Goal: Task Accomplishment & Management: Manage account settings

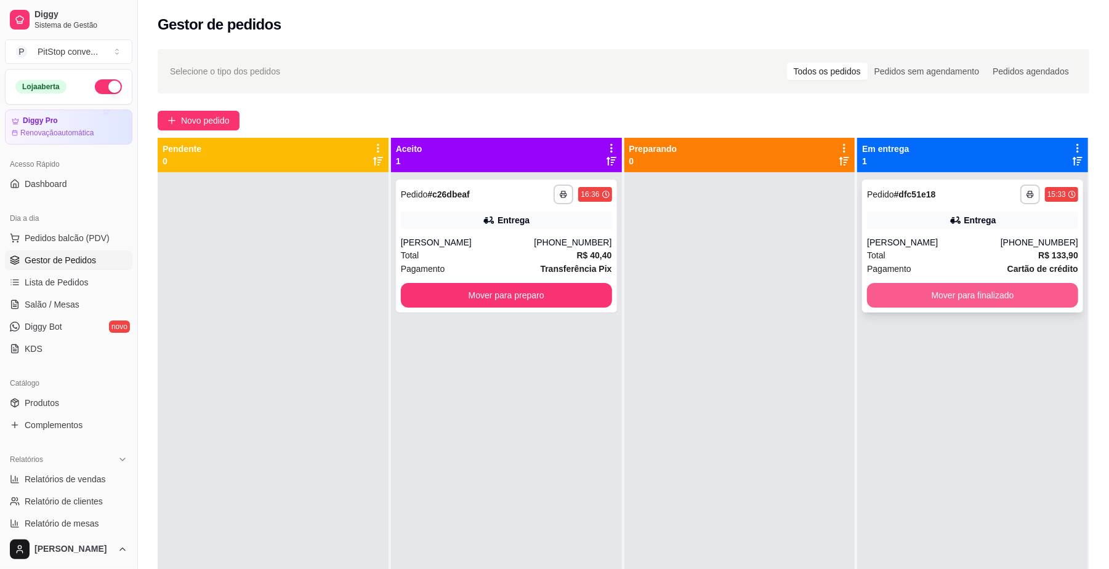
click at [1019, 299] on button "Mover para finalizado" at bounding box center [972, 295] width 211 height 25
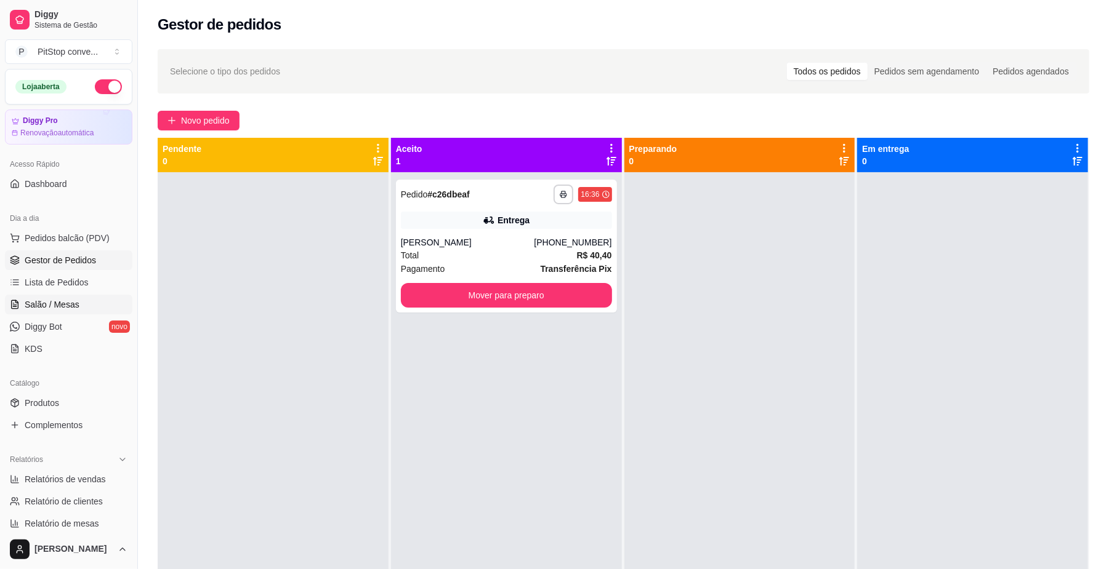
click at [62, 308] on span "Salão / Mesas" at bounding box center [52, 305] width 55 height 12
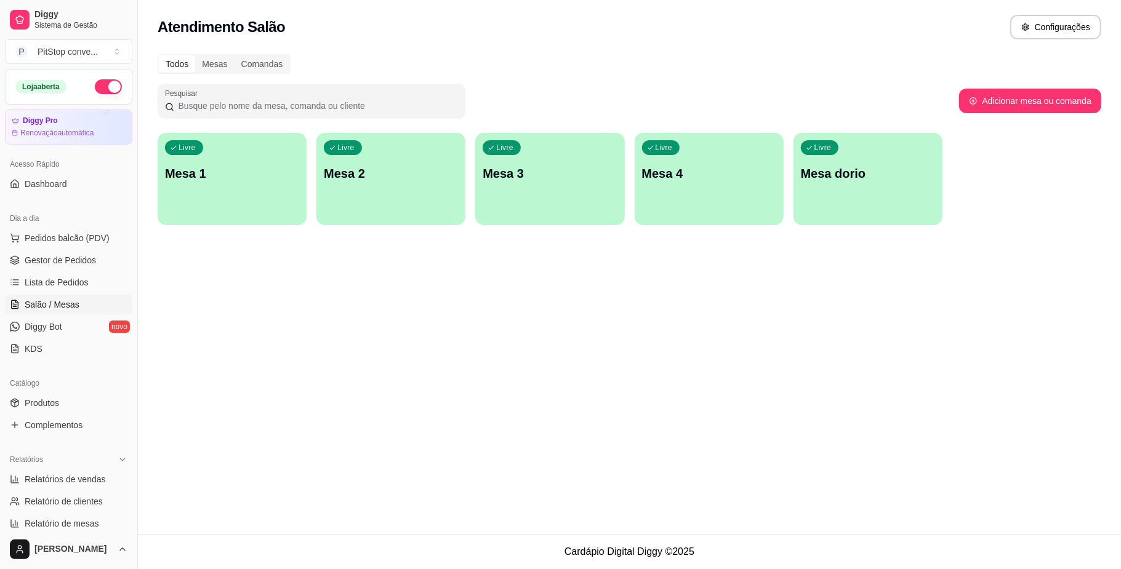
click at [215, 185] on div "Livre Mesa 1" at bounding box center [232, 172] width 149 height 78
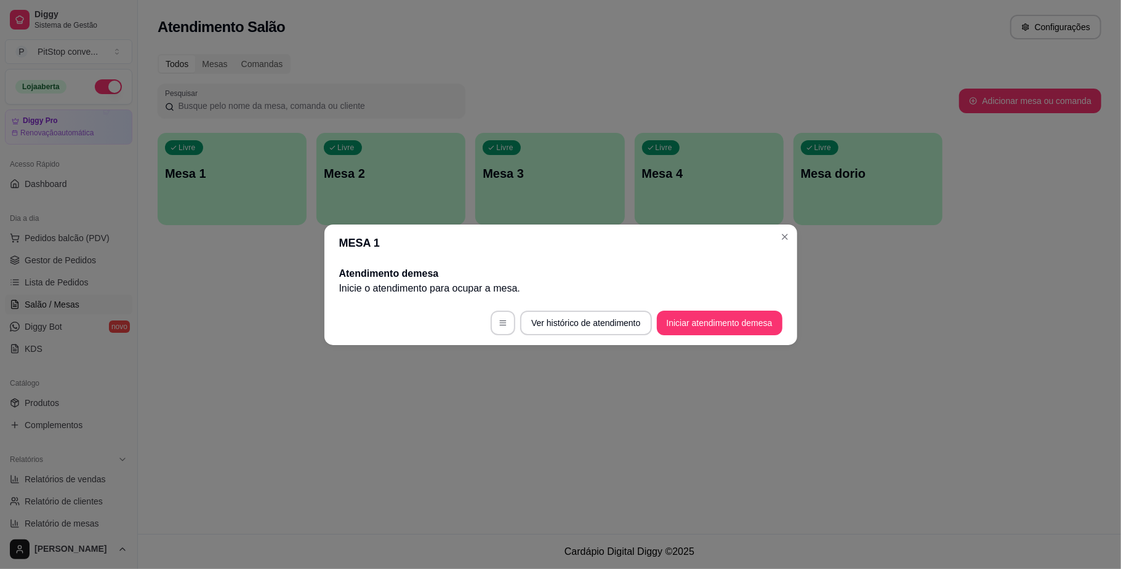
click at [724, 303] on footer "Ver histórico de atendimento Iniciar atendimento de mesa" at bounding box center [560, 323] width 473 height 44
click at [734, 323] on button "Iniciar atendimento de mesa" at bounding box center [720, 323] width 122 height 24
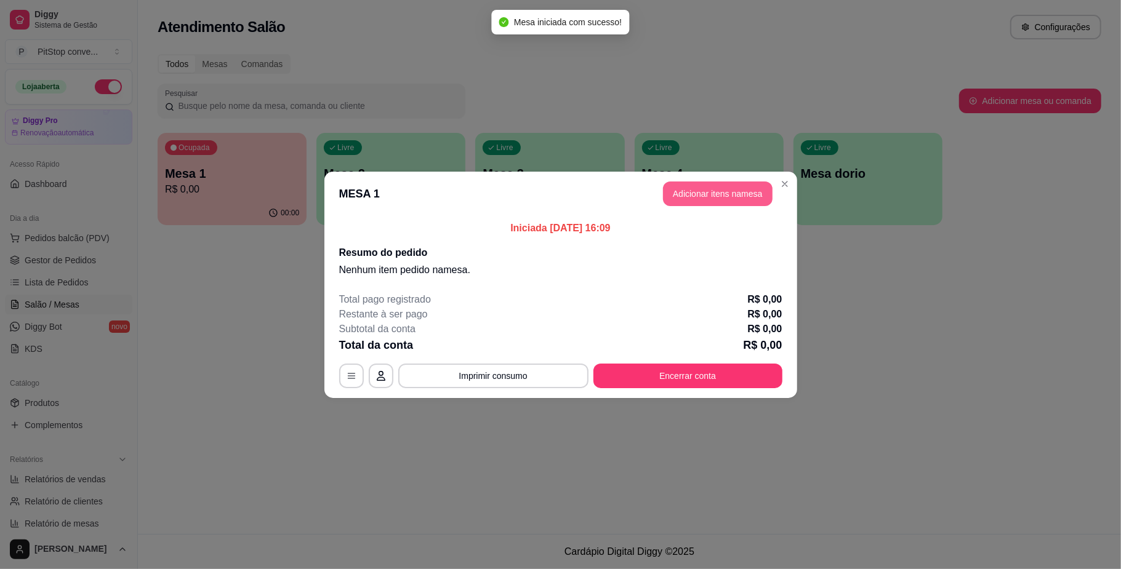
click at [702, 197] on button "Adicionar itens na mesa" at bounding box center [718, 194] width 110 height 25
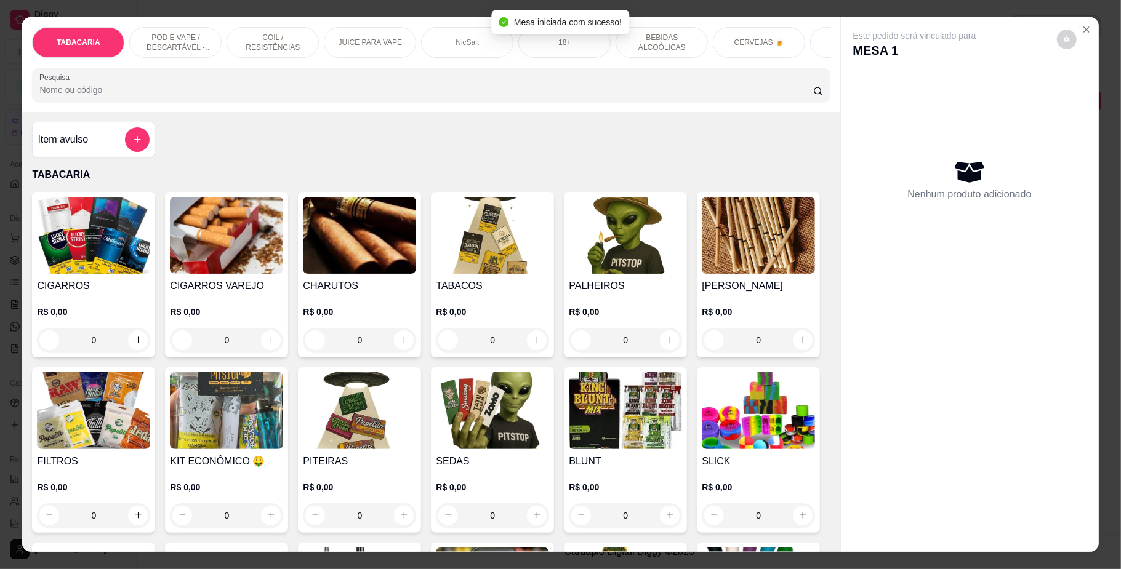
click at [585, 53] on div "18+" at bounding box center [564, 42] width 92 height 31
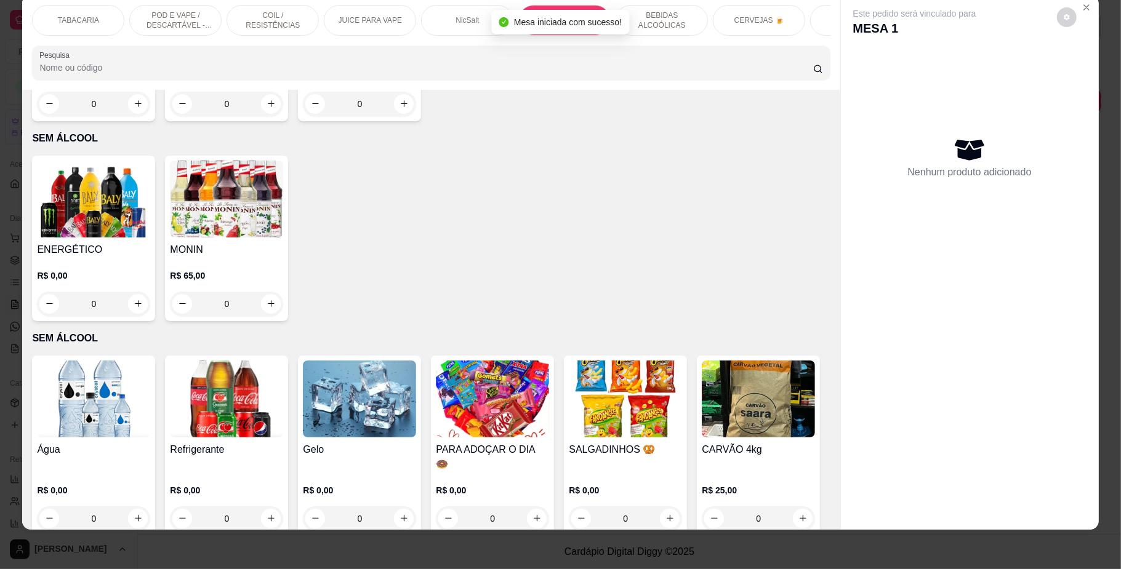
scroll to position [3056, 0]
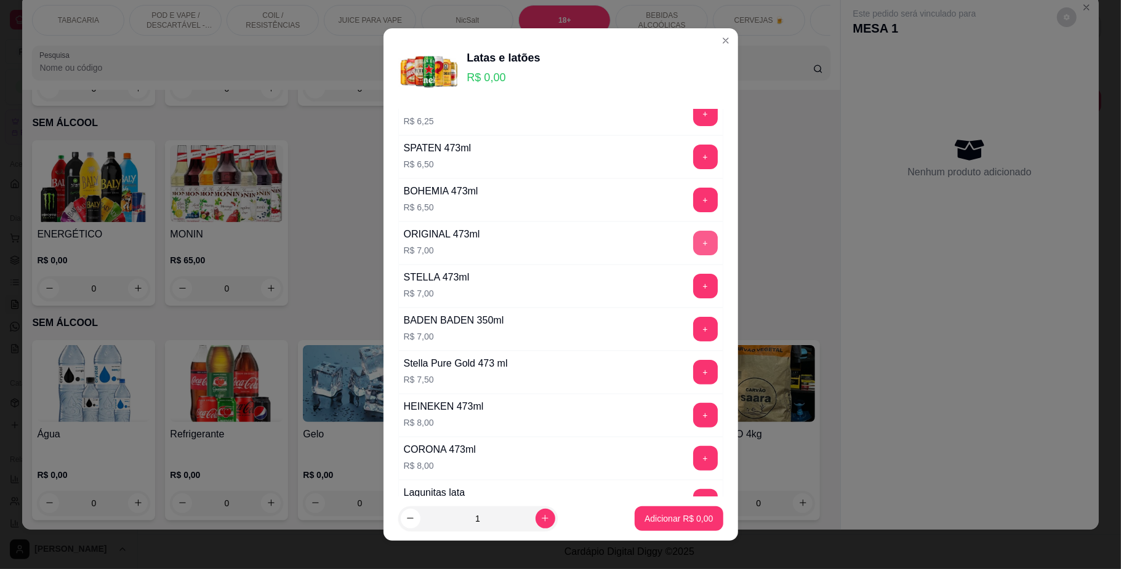
scroll to position [164, 0]
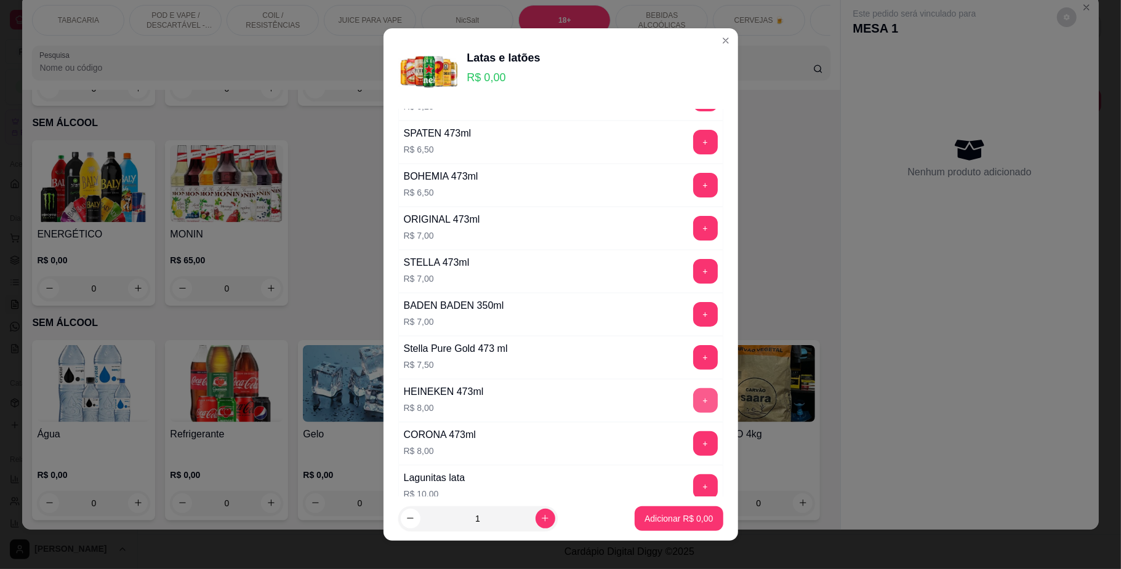
click at [693, 400] on button "+" at bounding box center [705, 400] width 25 height 25
click at [670, 532] on footer "1 Adicionar R$ 8,00" at bounding box center [560, 519] width 355 height 44
click at [670, 525] on button "Adicionar R$ 8,00" at bounding box center [679, 519] width 88 height 25
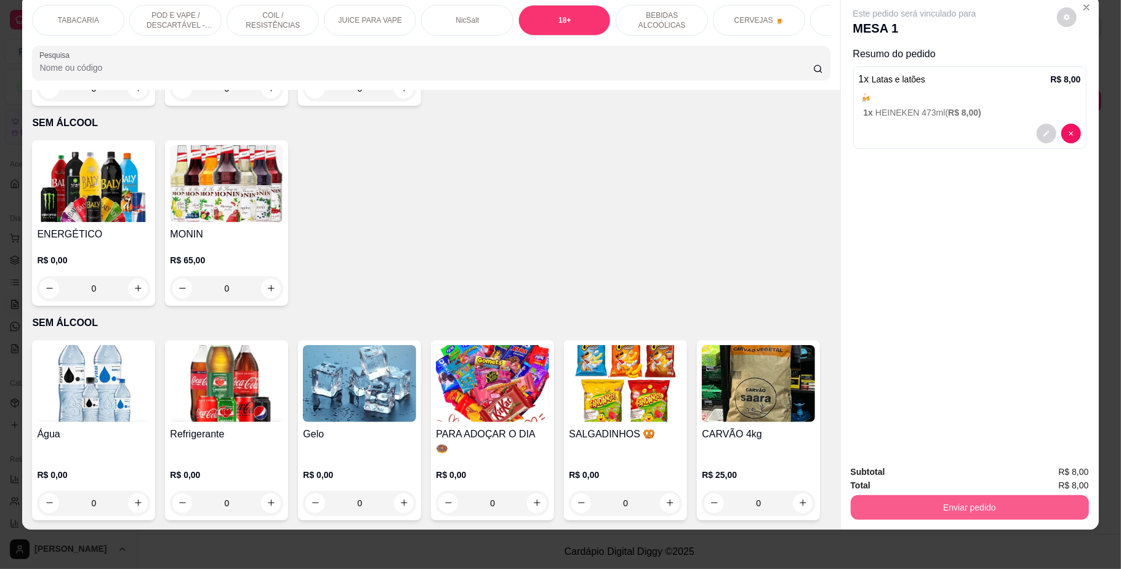
click at [944, 511] on button "Enviar pedido" at bounding box center [970, 508] width 238 height 25
click at [939, 483] on button "Não registrar e enviar pedido" at bounding box center [928, 478] width 128 height 23
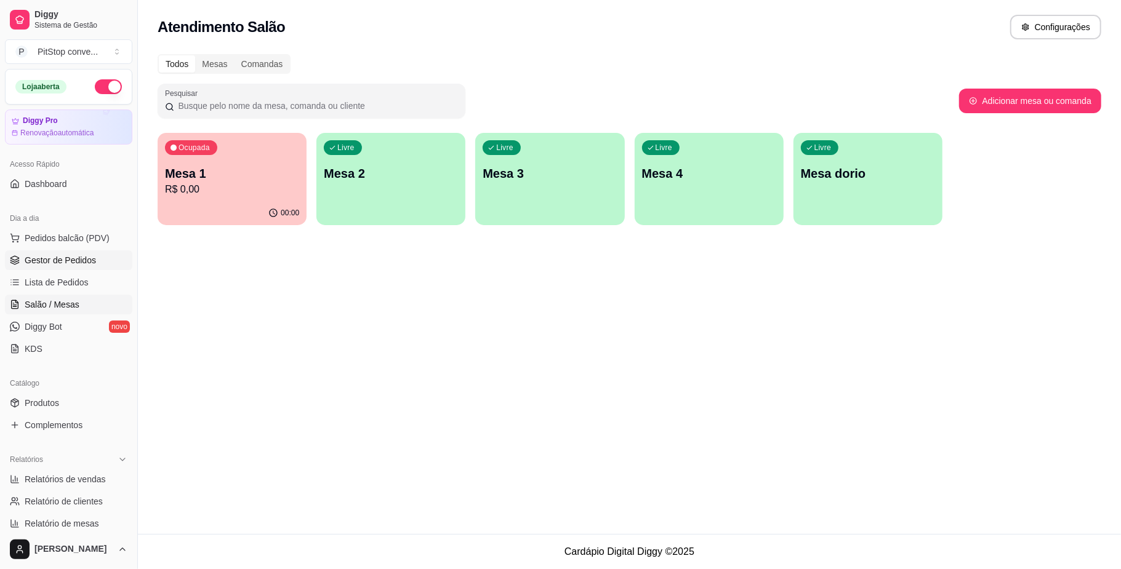
click at [92, 263] on span "Gestor de Pedidos" at bounding box center [60, 260] width 71 height 12
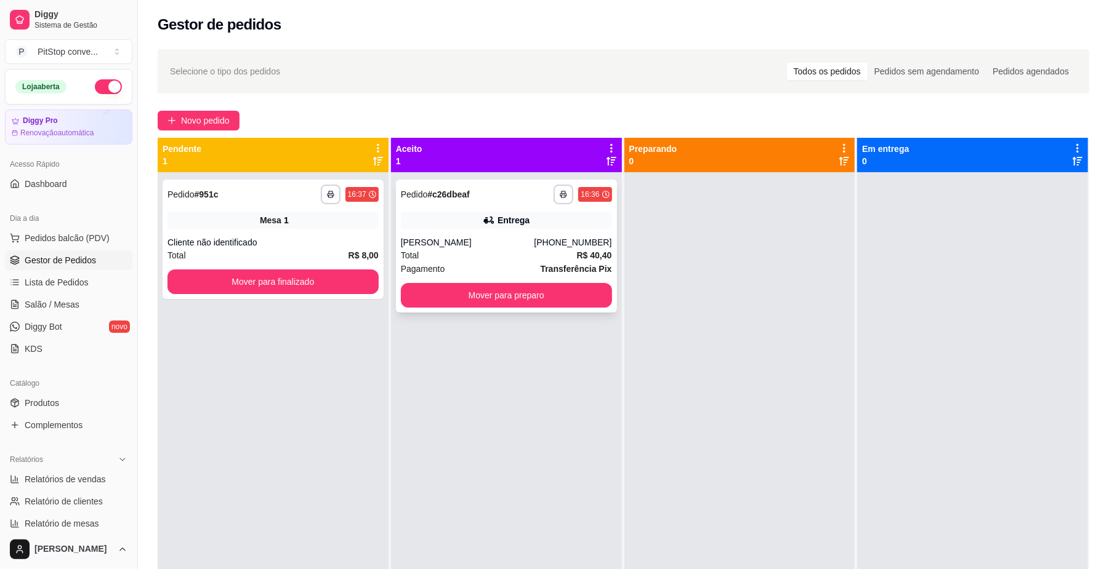
click at [494, 237] on div "[PERSON_NAME]" at bounding box center [468, 242] width 134 height 12
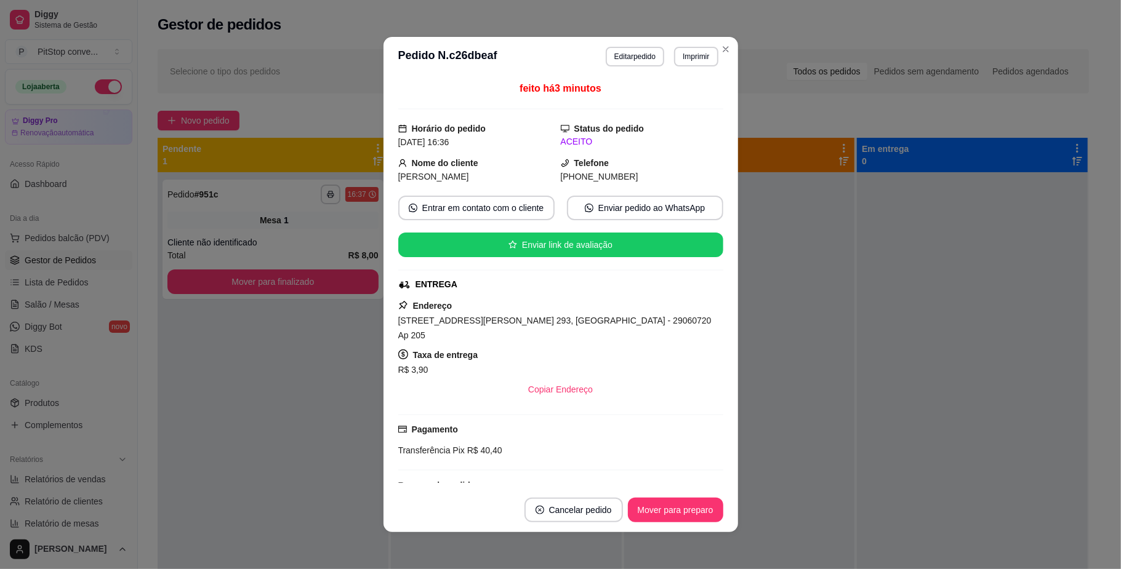
click at [582, 318] on span "[STREET_ADDRESS][PERSON_NAME] 293, [GEOGRAPHIC_DATA] - 29060720 Ap 205" at bounding box center [554, 328] width 313 height 25
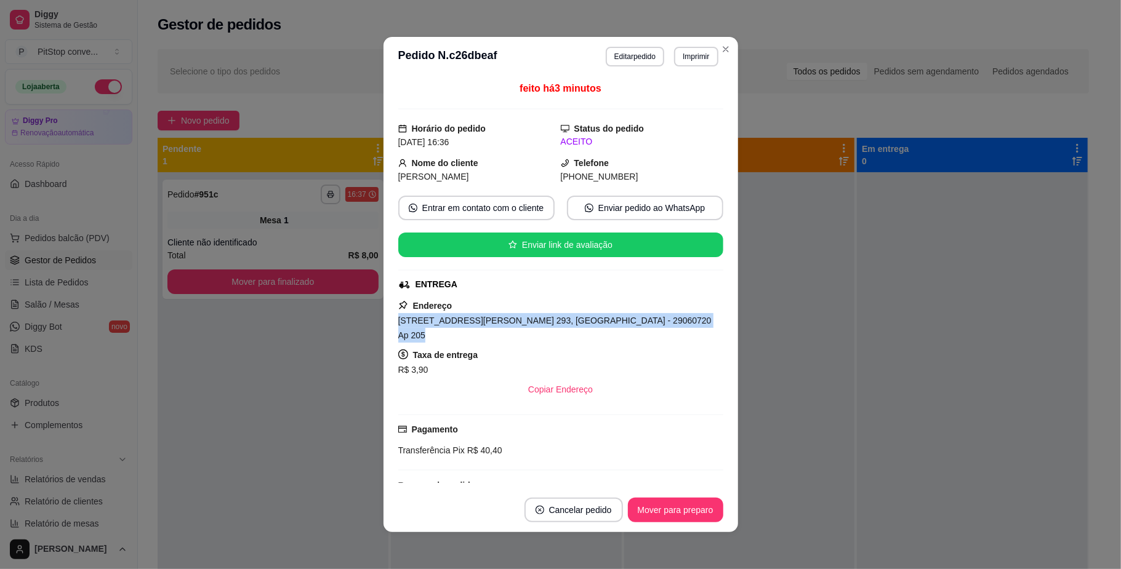
click at [582, 318] on span "[STREET_ADDRESS][PERSON_NAME] 293, [GEOGRAPHIC_DATA] - 29060720 Ap 205" at bounding box center [554, 328] width 313 height 25
copy span "[STREET_ADDRESS][PERSON_NAME] 293, [GEOGRAPHIC_DATA] - 29060720 Ap 205"
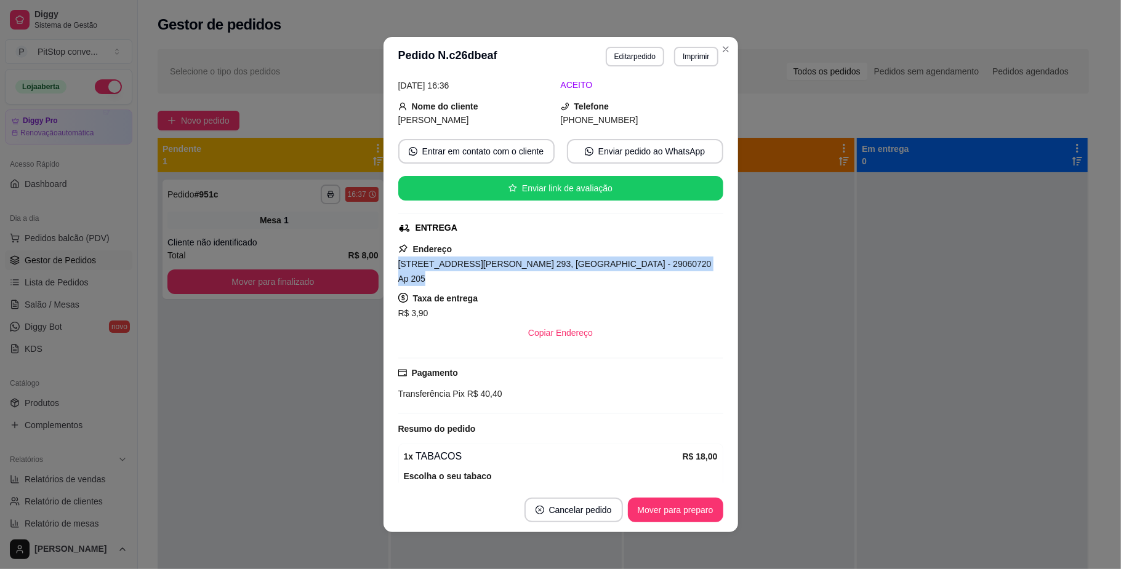
scroll to position [82, 0]
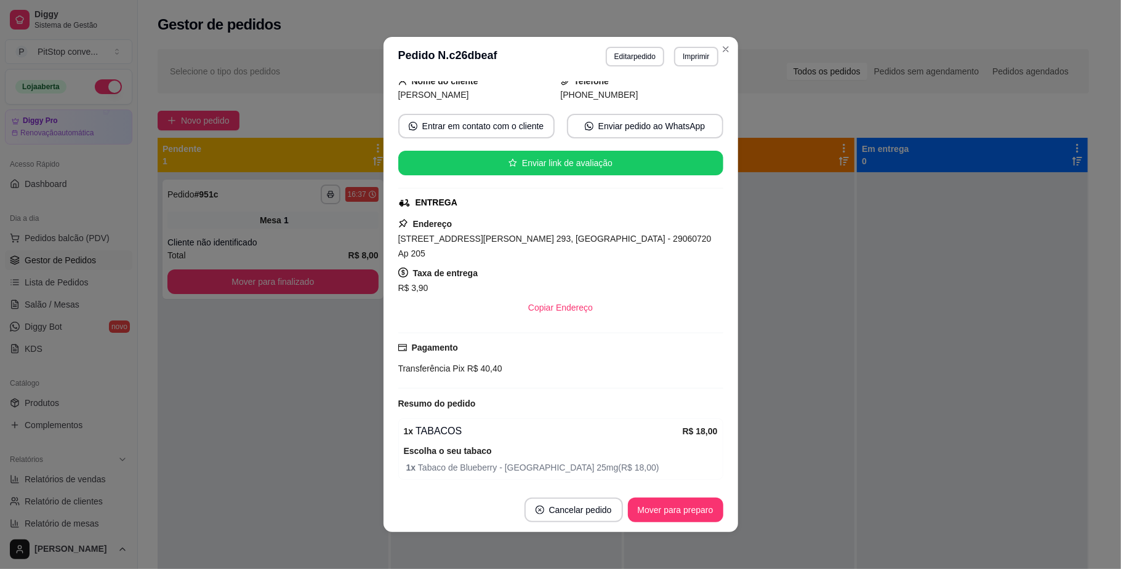
click at [469, 364] on span "R$ 40,40" at bounding box center [484, 369] width 38 height 10
click at [469, 363] on div "Transferência Pix R$ 40,40" at bounding box center [560, 369] width 325 height 14
click at [475, 348] on div "Pagamento Transferência Pix R$ 40,40" at bounding box center [560, 358] width 325 height 34
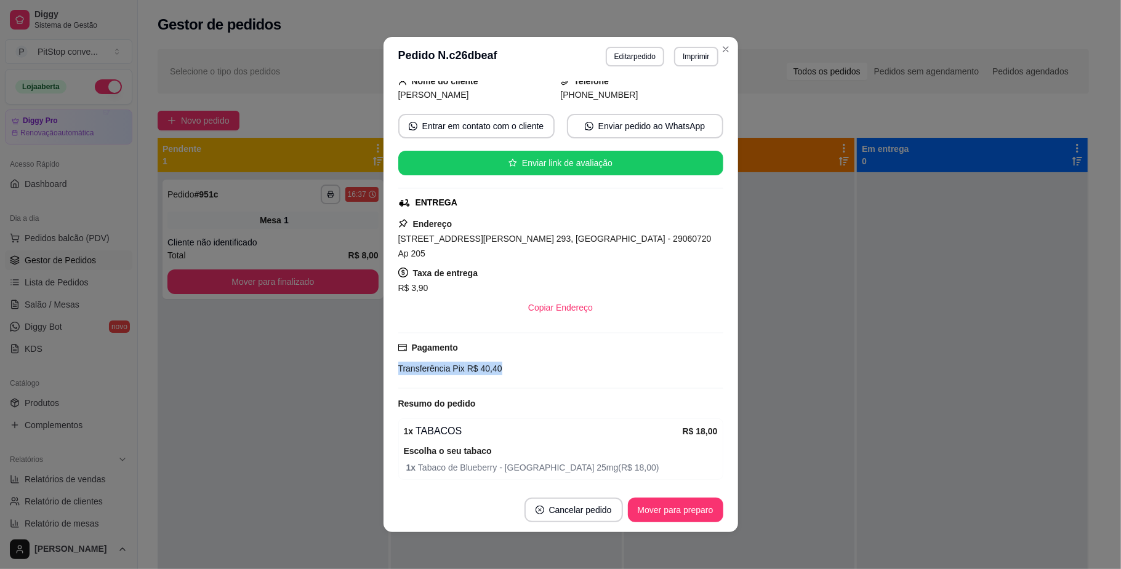
copy div "Transferência Pix R$ 40,40"
click at [683, 55] on button "Imprimir" at bounding box center [696, 56] width 42 height 19
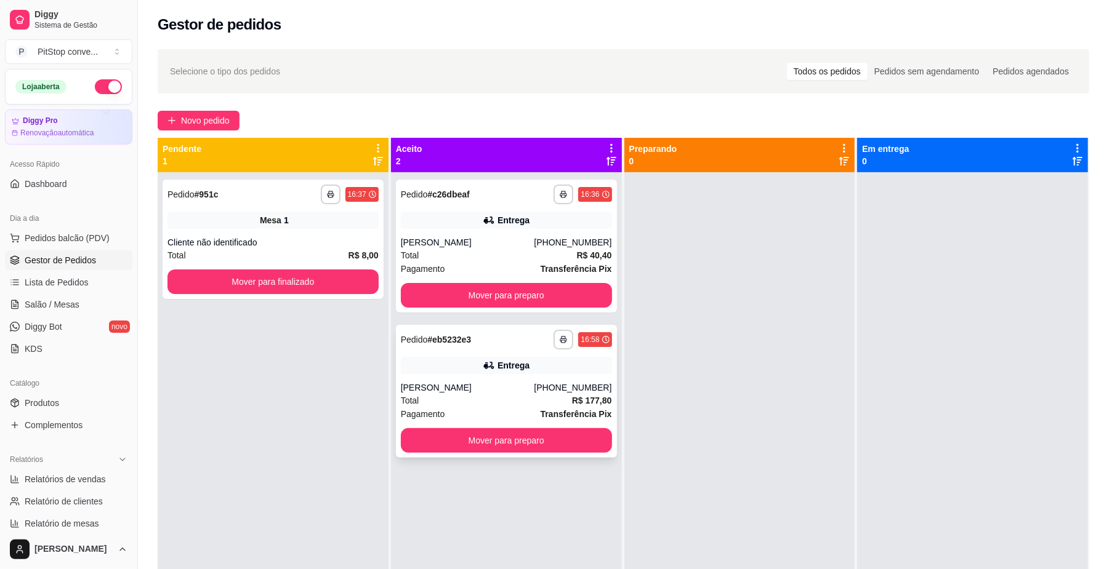
click at [488, 398] on div "Total R$ 177,80" at bounding box center [506, 401] width 211 height 14
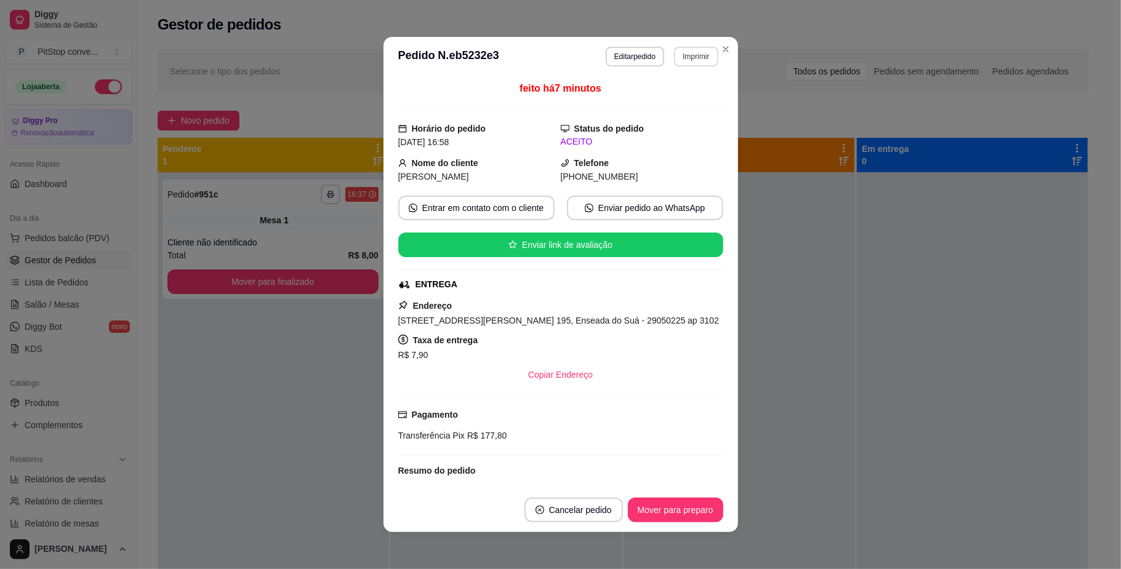
click at [680, 39] on header "**********" at bounding box center [560, 56] width 355 height 39
click at [680, 43] on header "**********" at bounding box center [560, 56] width 355 height 39
click at [688, 48] on button "Imprimir" at bounding box center [696, 56] width 42 height 19
click at [687, 105] on button "IMPRESSORA" at bounding box center [668, 99] width 86 height 19
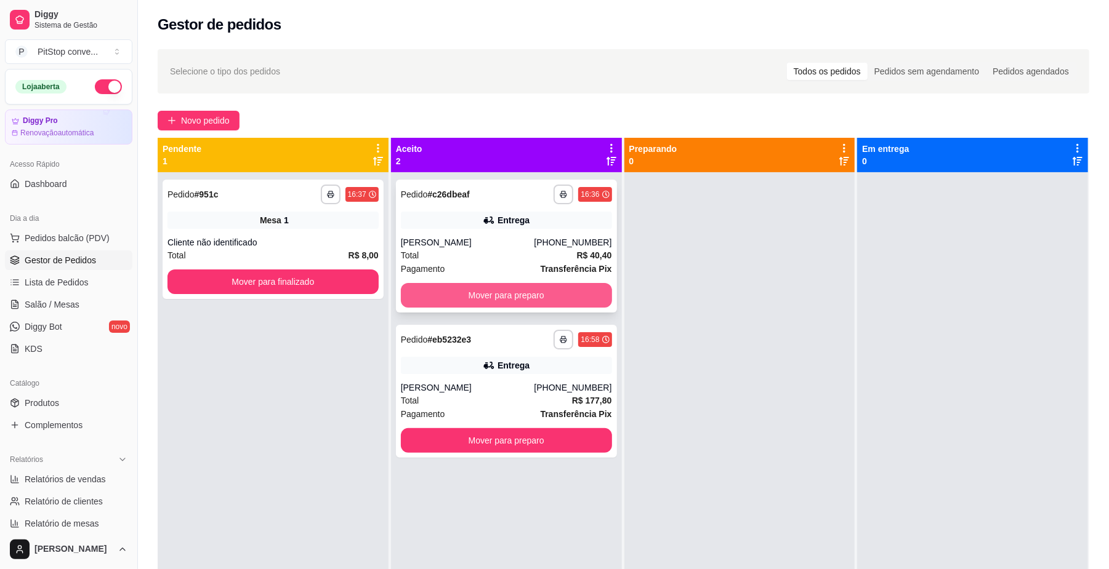
click at [577, 293] on button "Mover para preparo" at bounding box center [506, 295] width 211 height 25
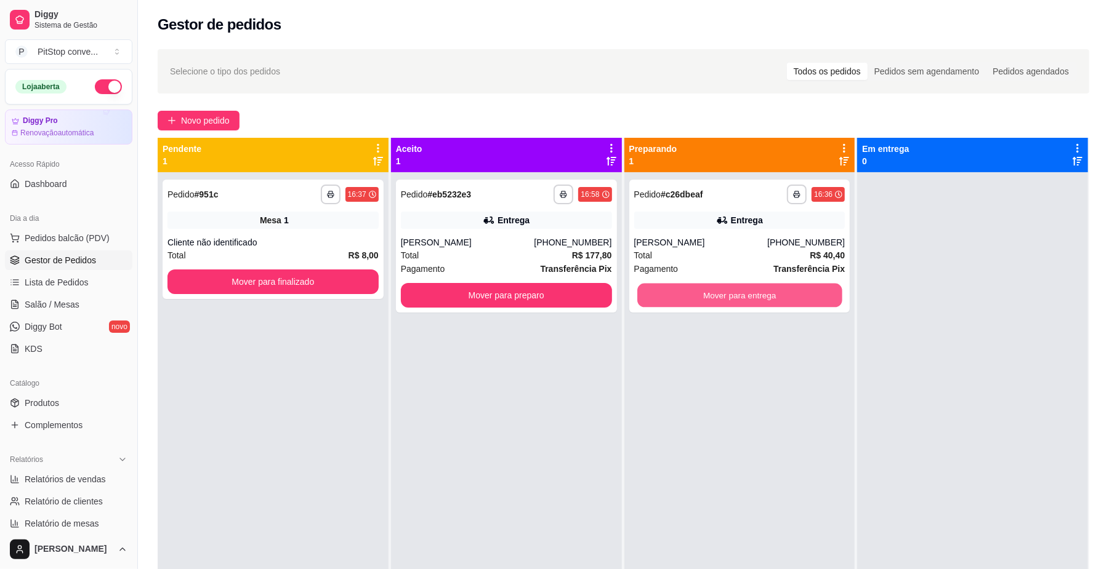
click at [712, 303] on button "Mover para entrega" at bounding box center [739, 296] width 204 height 24
click at [815, 288] on button "Mover para entrega" at bounding box center [739, 295] width 211 height 25
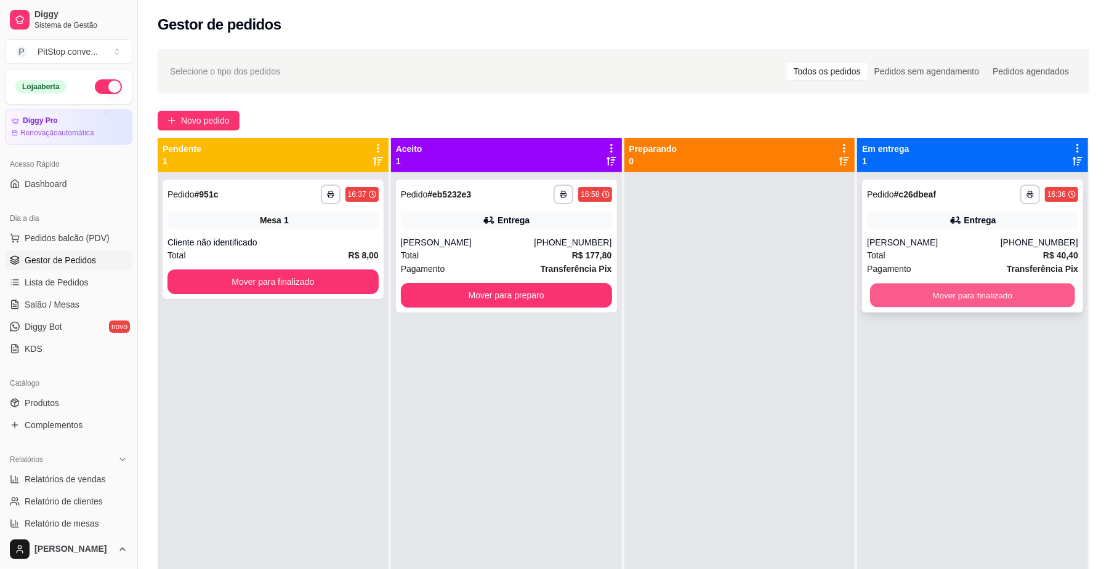
click at [944, 303] on button "Mover para finalizado" at bounding box center [972, 296] width 204 height 24
click at [547, 251] on div "Total R$ 177,80" at bounding box center [506, 256] width 211 height 14
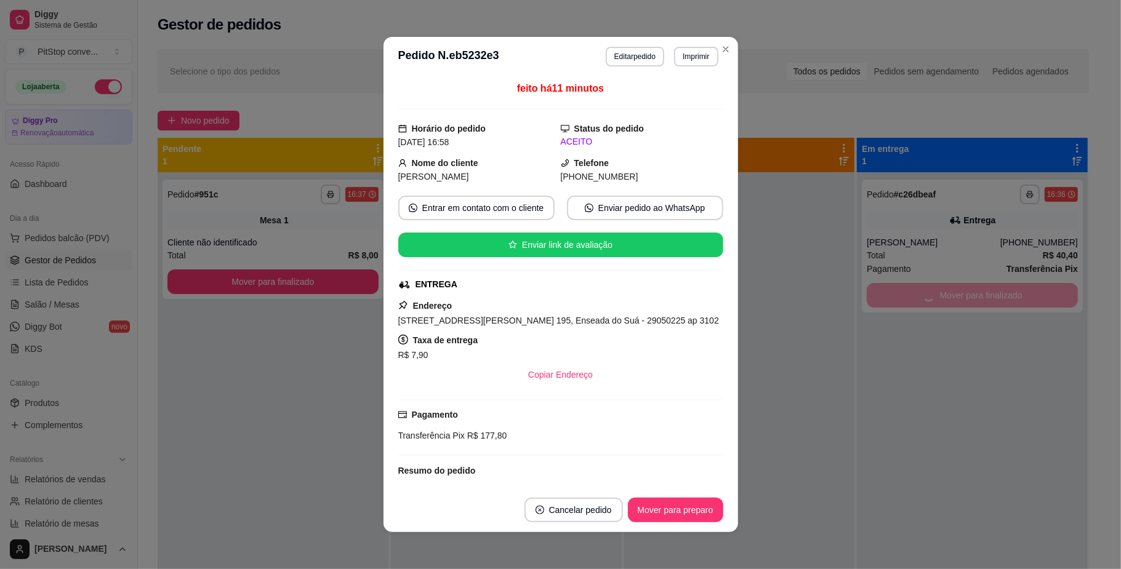
click at [596, 315] on div "[STREET_ADDRESS][PERSON_NAME] 195, Enseada do Suá - 29050225 ap 3102" at bounding box center [560, 320] width 325 height 15
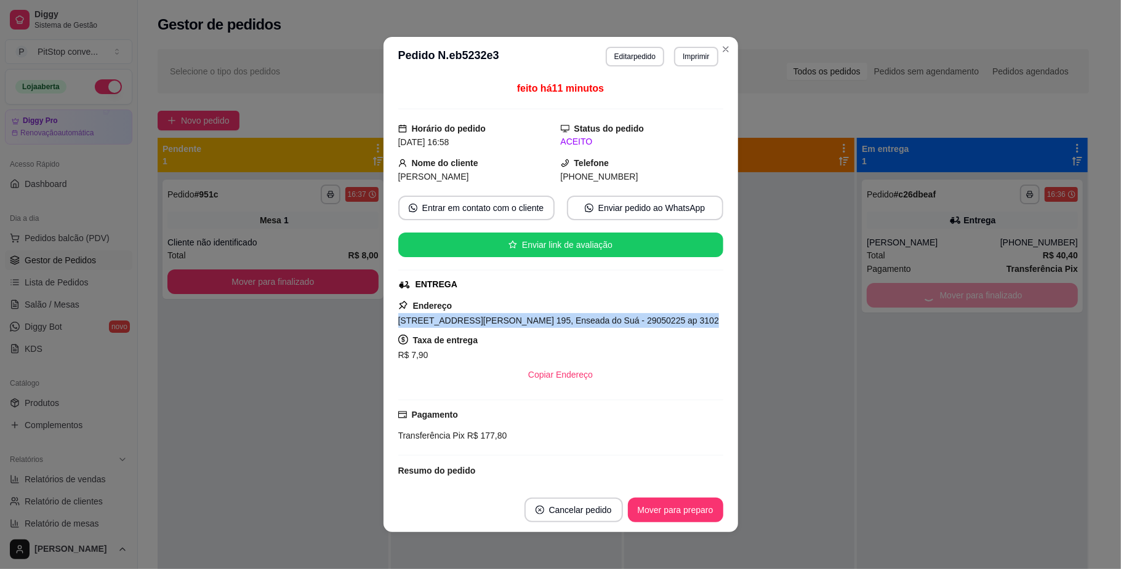
click at [596, 315] on div "[STREET_ADDRESS][PERSON_NAME] 195, Enseada do Suá - 29050225 ap 3102" at bounding box center [560, 320] width 325 height 15
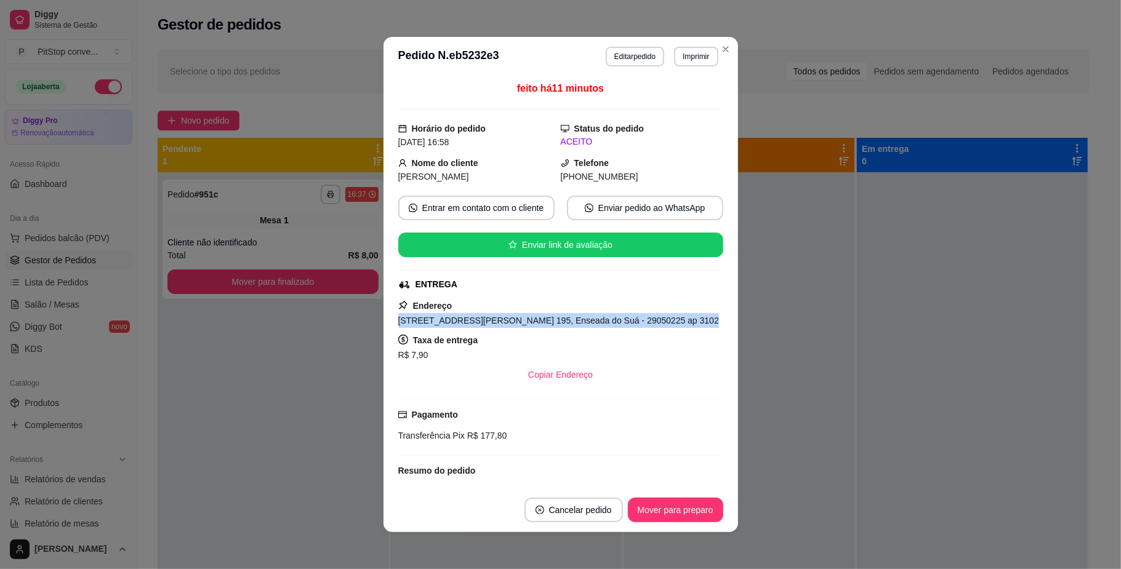
copy span "[STREET_ADDRESS][PERSON_NAME] 195, Enseada do Suá - 29050225 ap 3102"
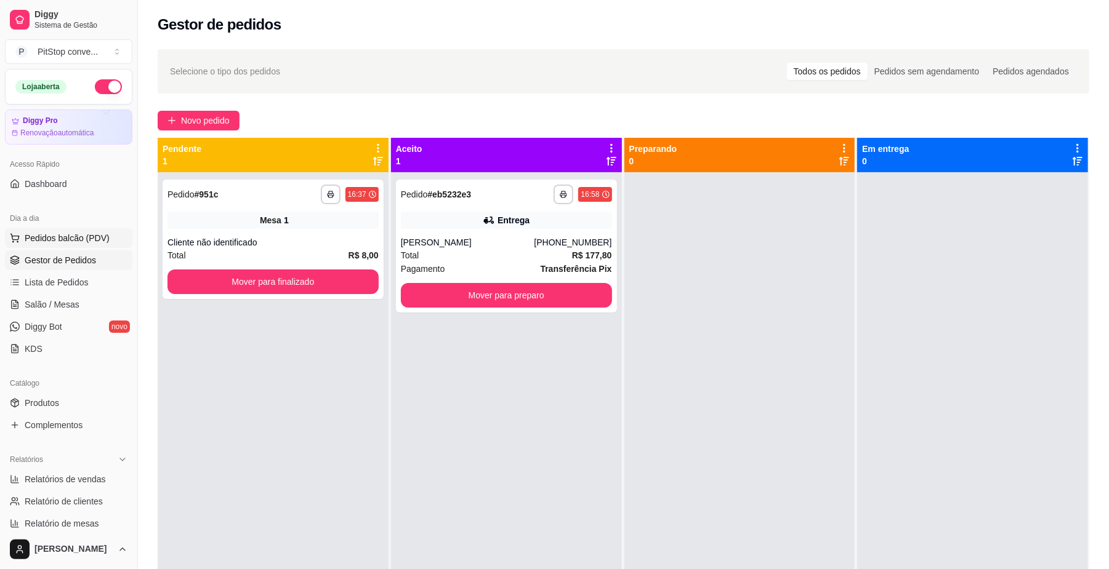
click at [81, 230] on button "Pedidos balcão (PDV)" at bounding box center [68, 238] width 127 height 20
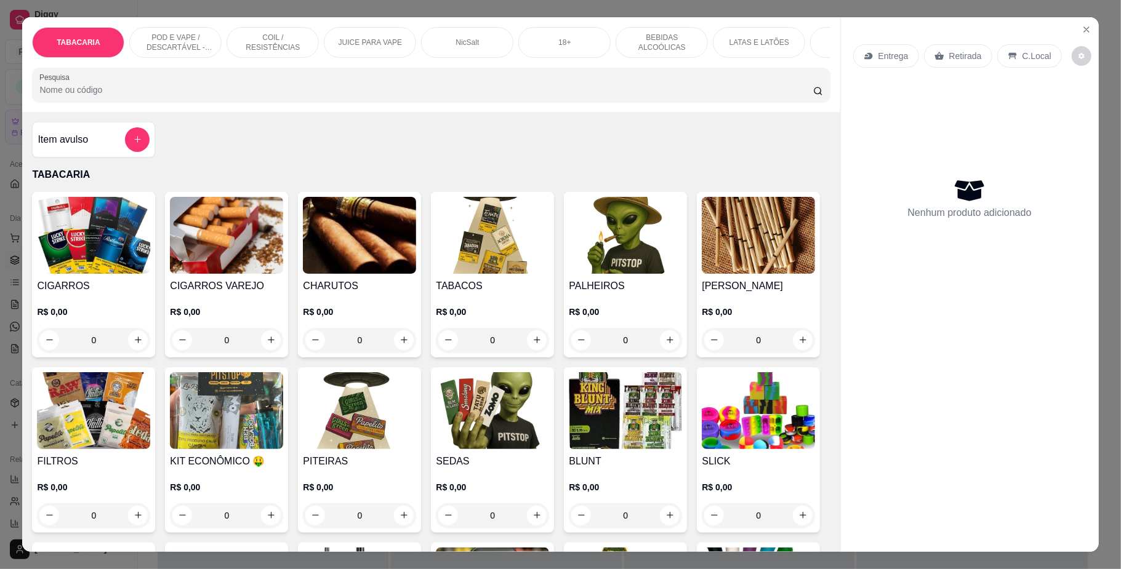
click at [202, 37] on p "POD E VAPE / DESCARTÁVEL - RECARREGAVEL" at bounding box center [175, 43] width 71 height 20
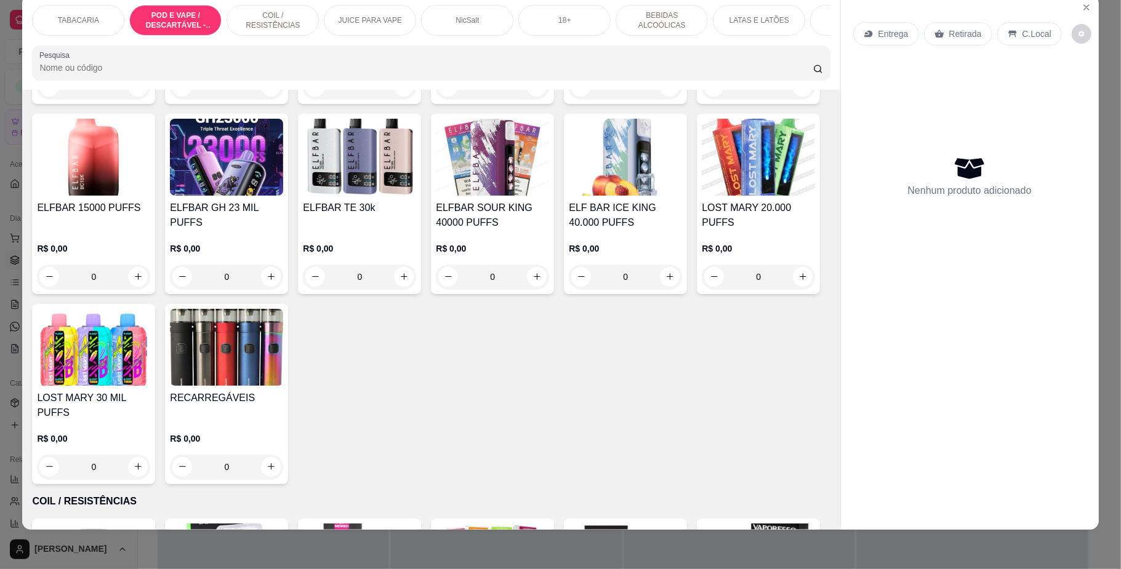
scroll to position [1069, 0]
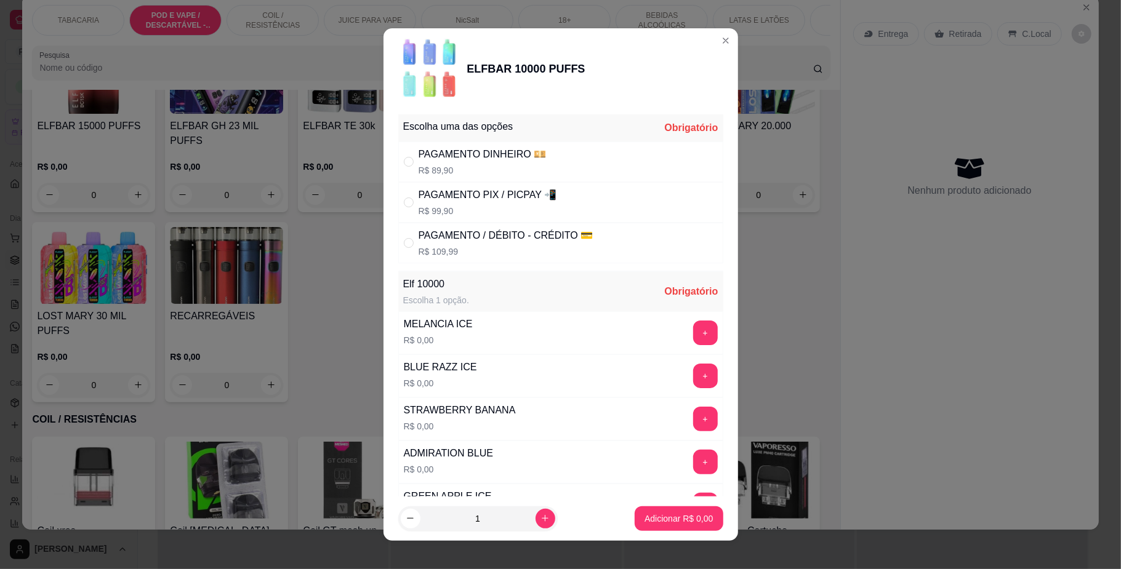
click at [483, 195] on div "PAGAMENTO PIX / PICPAY 📲" at bounding box center [488, 195] width 138 height 15
radio input "true"
click at [693, 372] on button "+" at bounding box center [705, 376] width 25 height 25
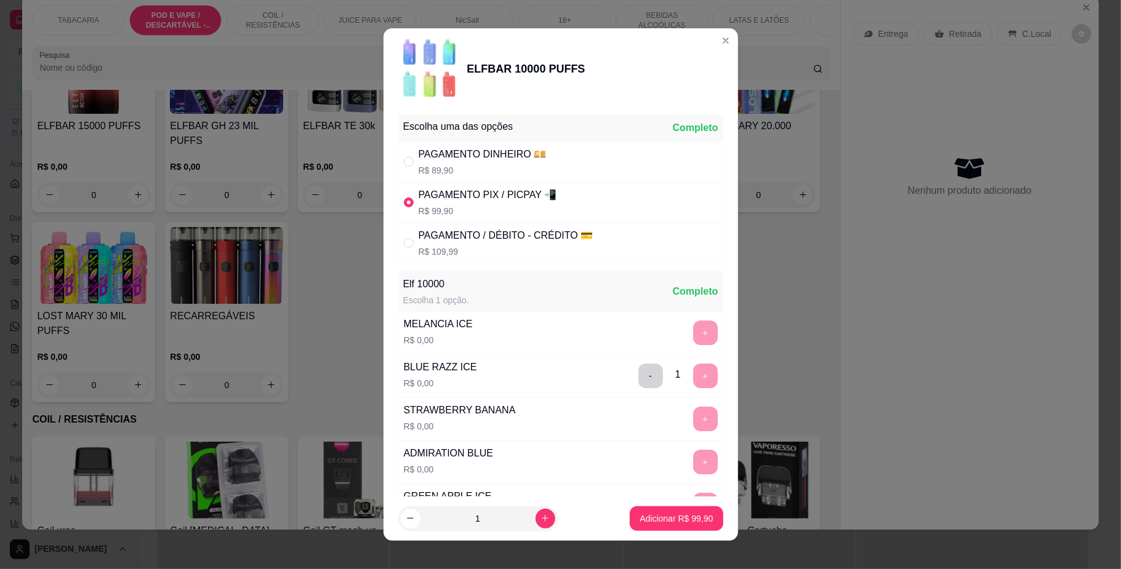
click at [688, 534] on footer "1 Adicionar R$ 99,90" at bounding box center [560, 519] width 355 height 44
click at [688, 526] on button "Adicionar R$ 99,90" at bounding box center [676, 519] width 93 height 25
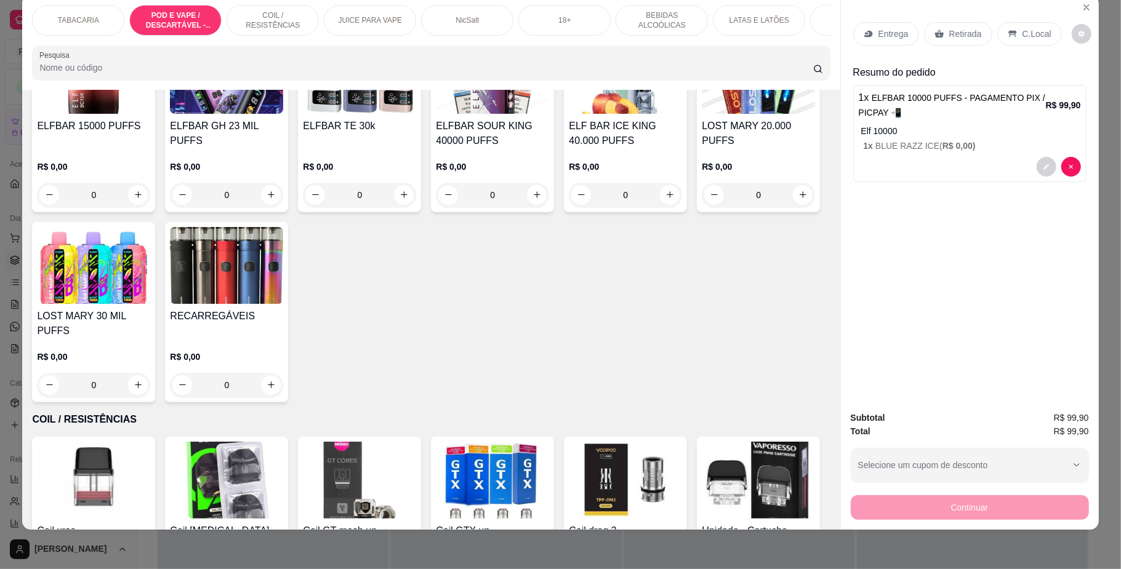
click at [1035, 33] on p "C.Local" at bounding box center [1036, 34] width 29 height 12
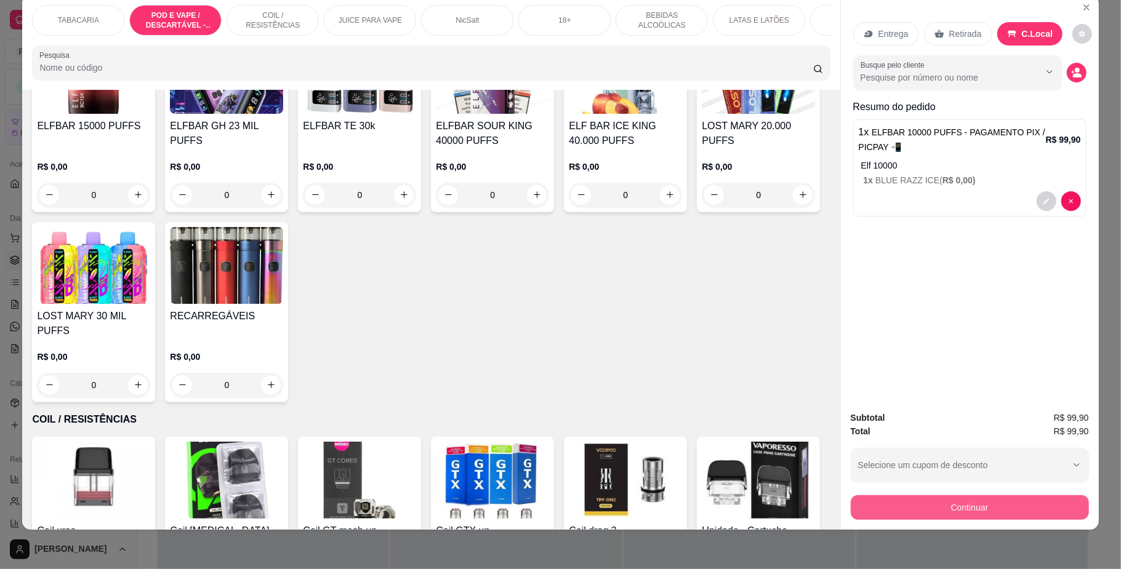
click at [990, 511] on button "Continuar" at bounding box center [970, 508] width 238 height 25
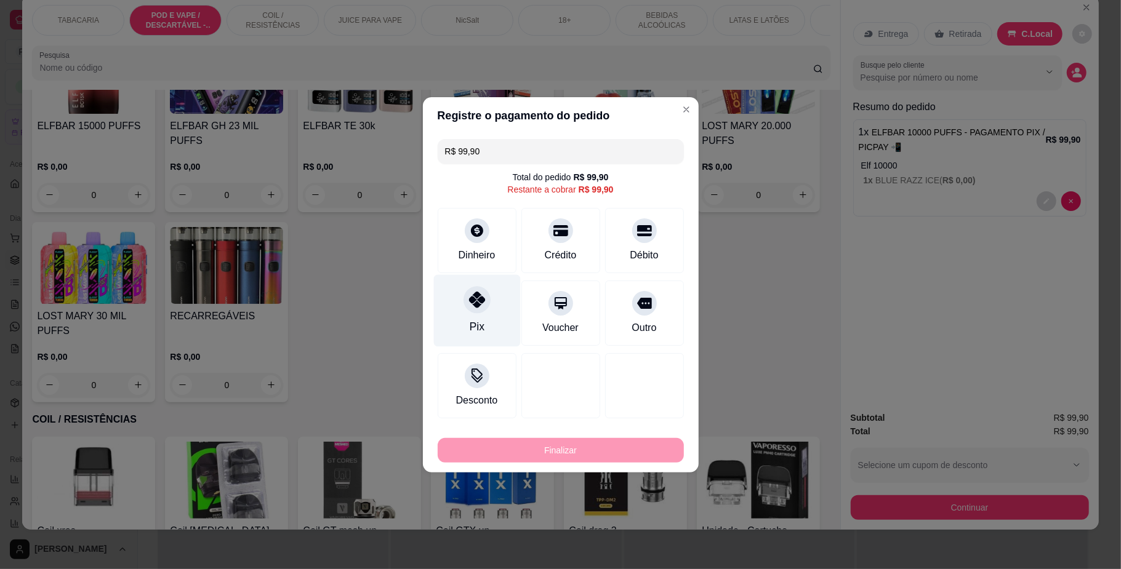
click at [478, 300] on icon at bounding box center [476, 300] width 16 height 16
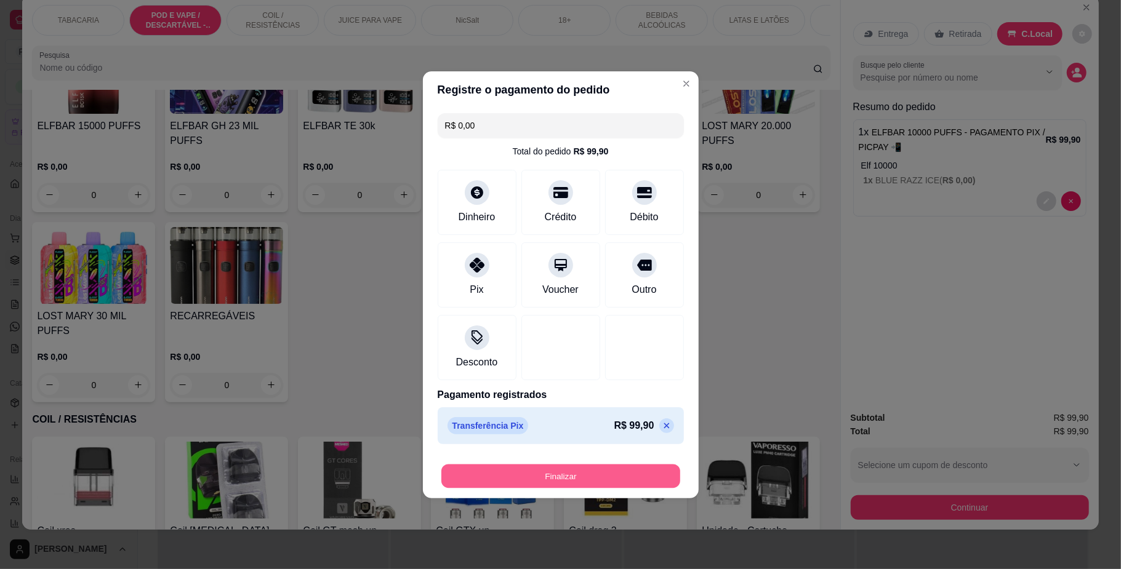
click at [590, 483] on button "Finalizar" at bounding box center [560, 476] width 239 height 24
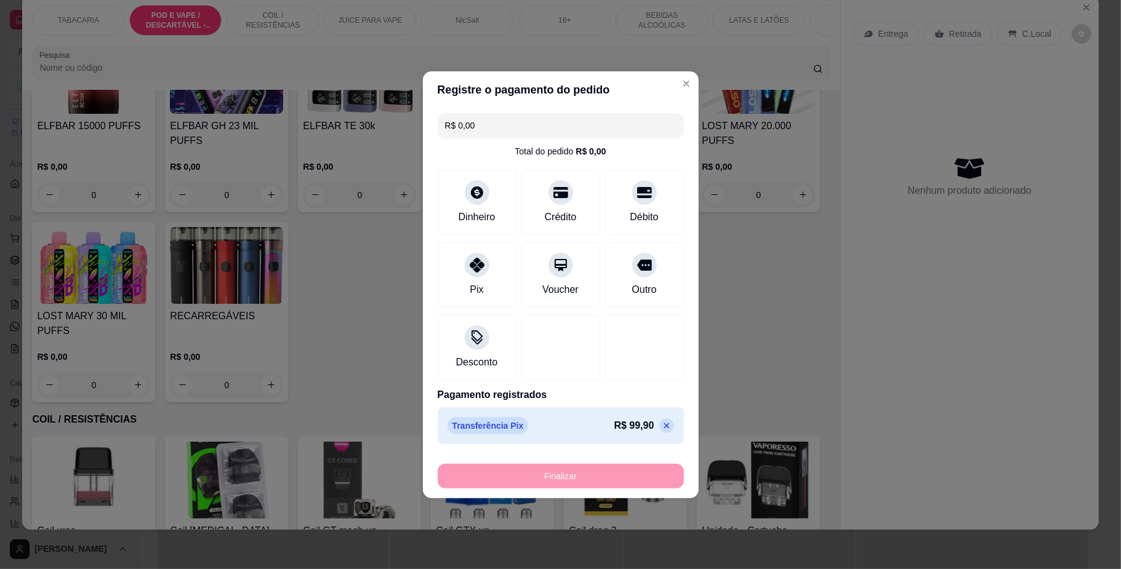
type input "-R$ 99,90"
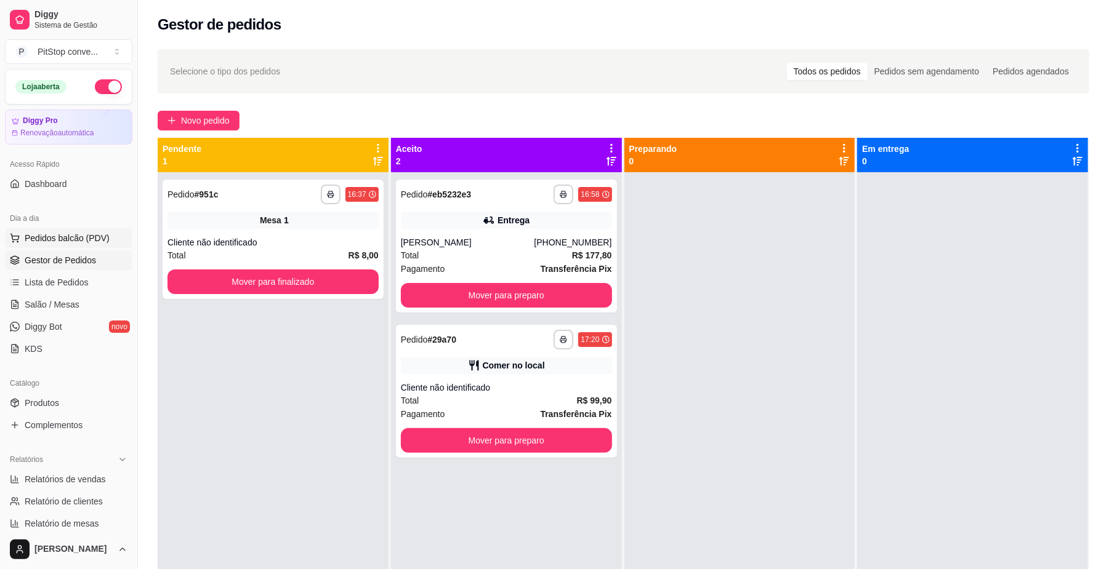
click at [70, 243] on span "Pedidos balcão (PDV)" at bounding box center [67, 238] width 85 height 12
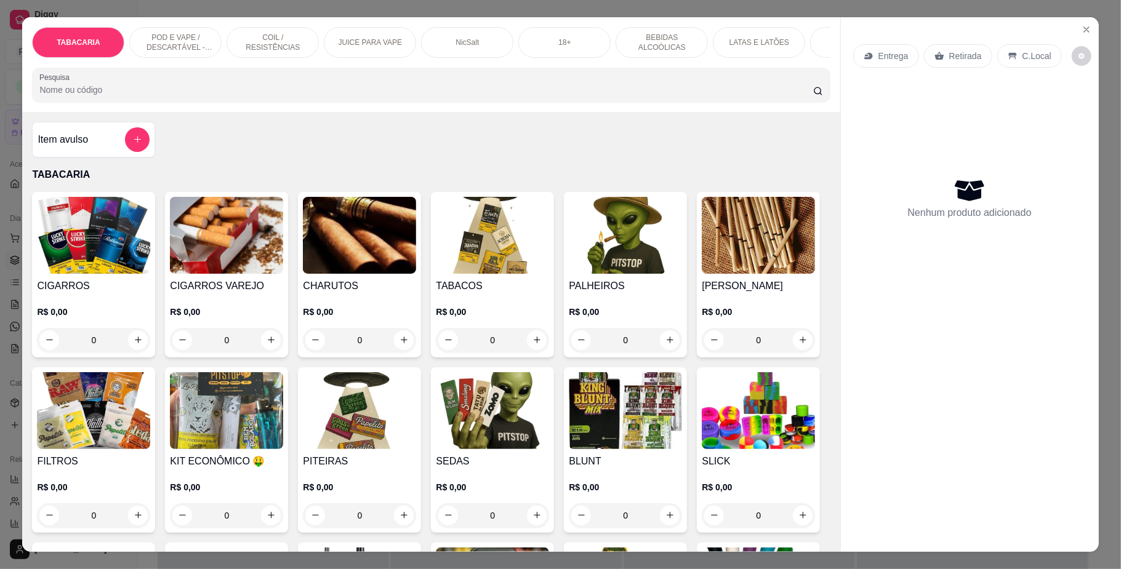
click at [494, 259] on img at bounding box center [492, 235] width 113 height 77
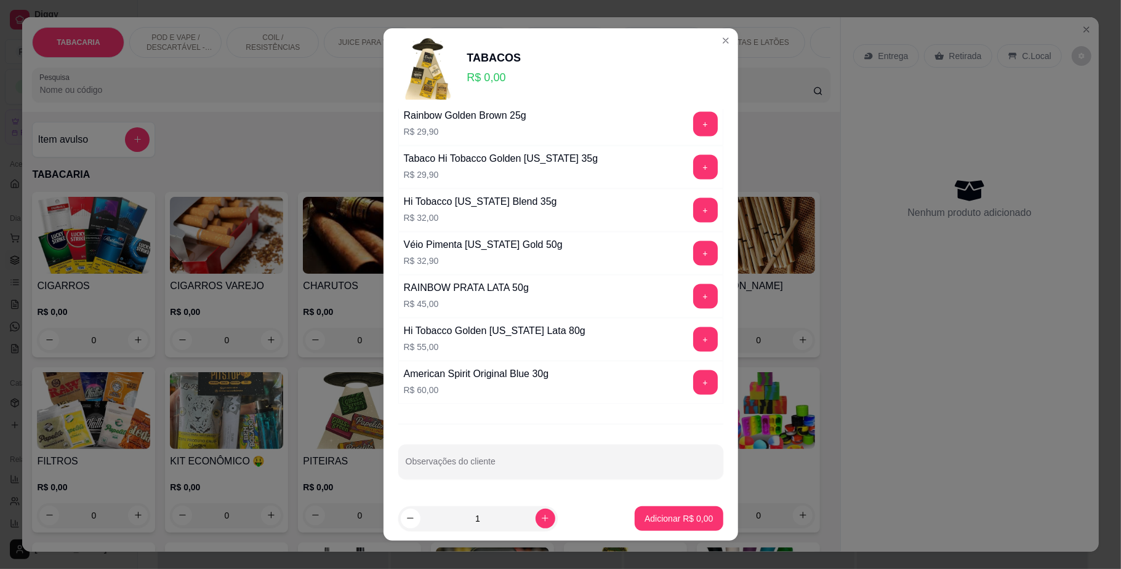
scroll to position [1404, 0]
click at [693, 374] on button "+" at bounding box center [705, 383] width 25 height 25
click at [693, 374] on button "+" at bounding box center [705, 383] width 24 height 24
click at [672, 515] on p "Adicionar R$ 180,00" at bounding box center [674, 519] width 78 height 12
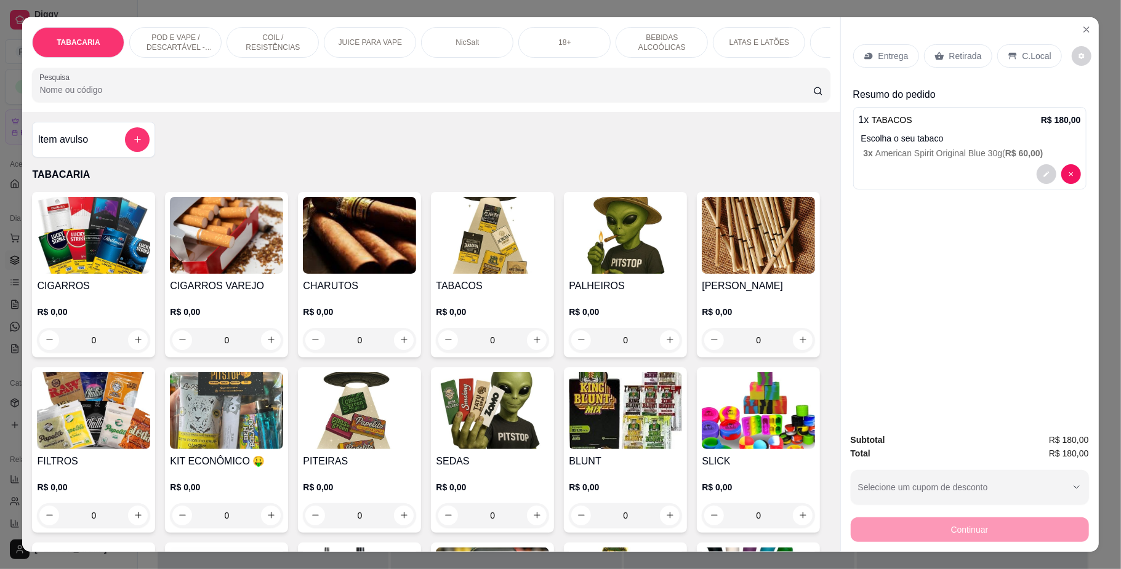
click at [549, 432] on img at bounding box center [492, 410] width 113 height 77
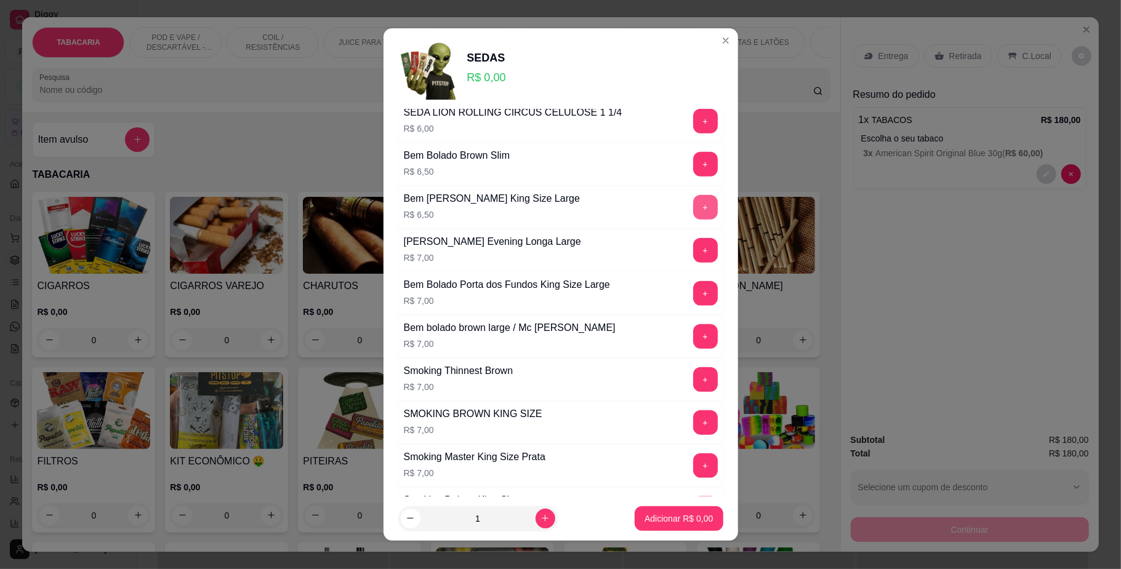
scroll to position [985, 0]
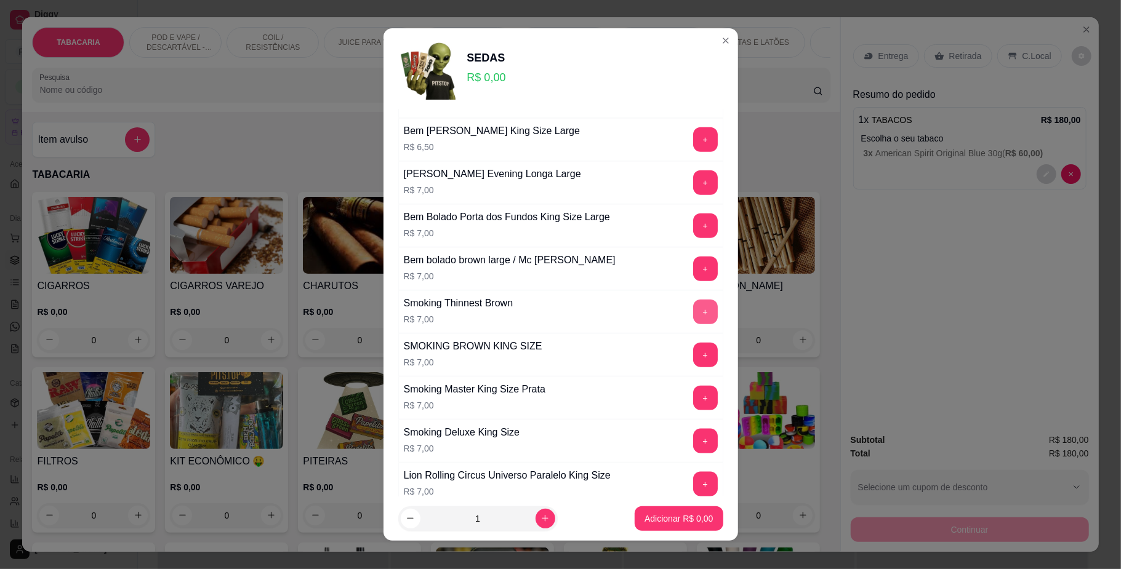
click at [693, 311] on button "+" at bounding box center [705, 312] width 25 height 25
click at [693, 367] on button "+" at bounding box center [705, 355] width 25 height 25
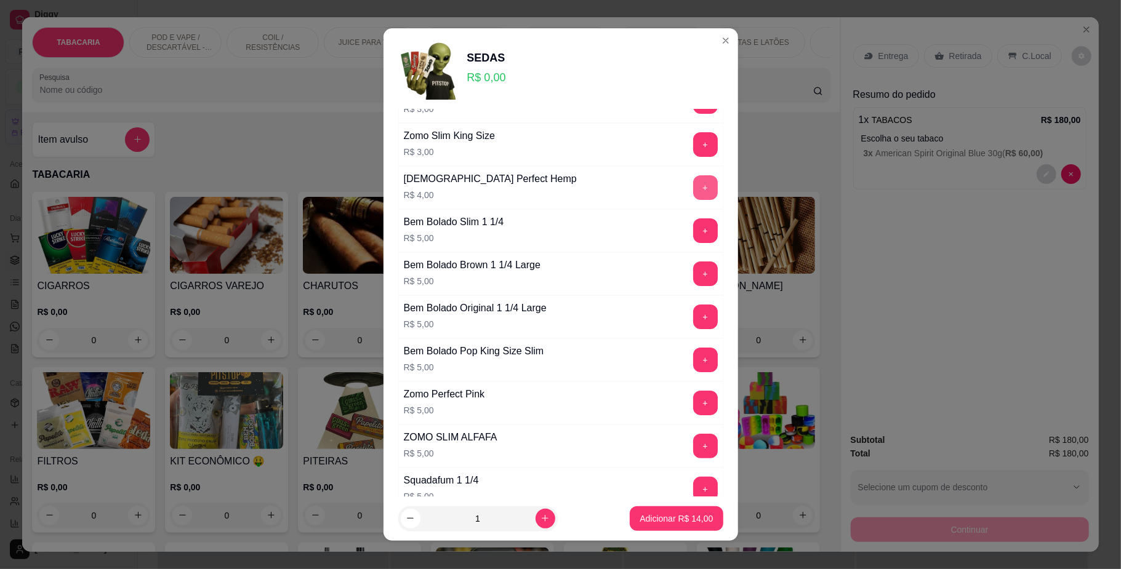
scroll to position [0, 0]
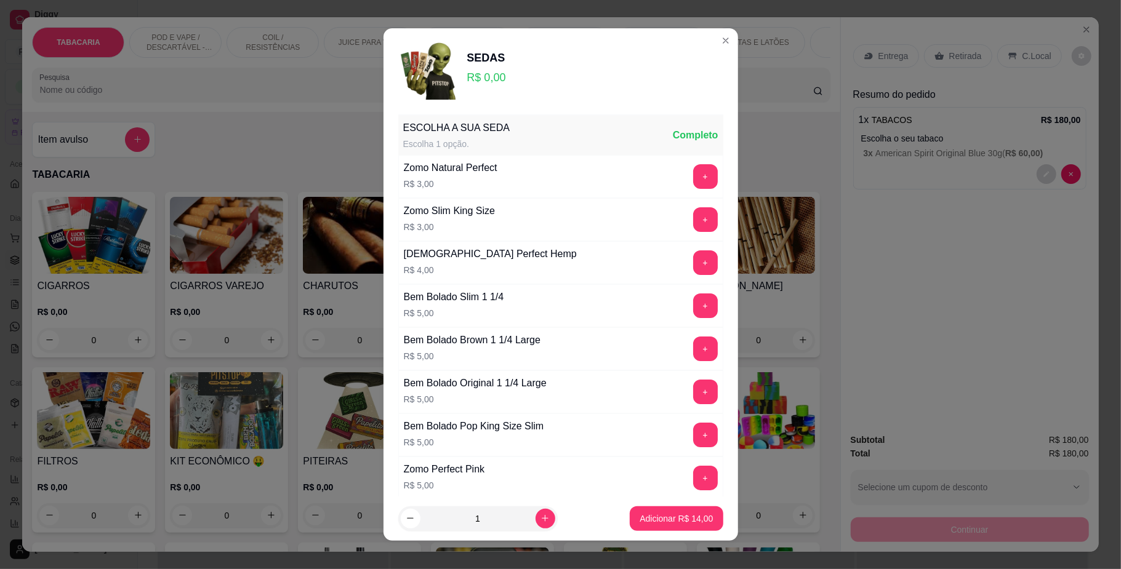
click at [687, 197] on div "Zomo Natural Perfect R$ 3,00 +" at bounding box center [560, 176] width 325 height 43
click at [693, 183] on button "+" at bounding box center [705, 176] width 25 height 25
click at [638, 185] on button "-" at bounding box center [650, 176] width 25 height 25
click at [693, 217] on button "+" at bounding box center [705, 219] width 25 height 25
click at [675, 527] on button "Adicionar R$ 17,00" at bounding box center [676, 519] width 93 height 25
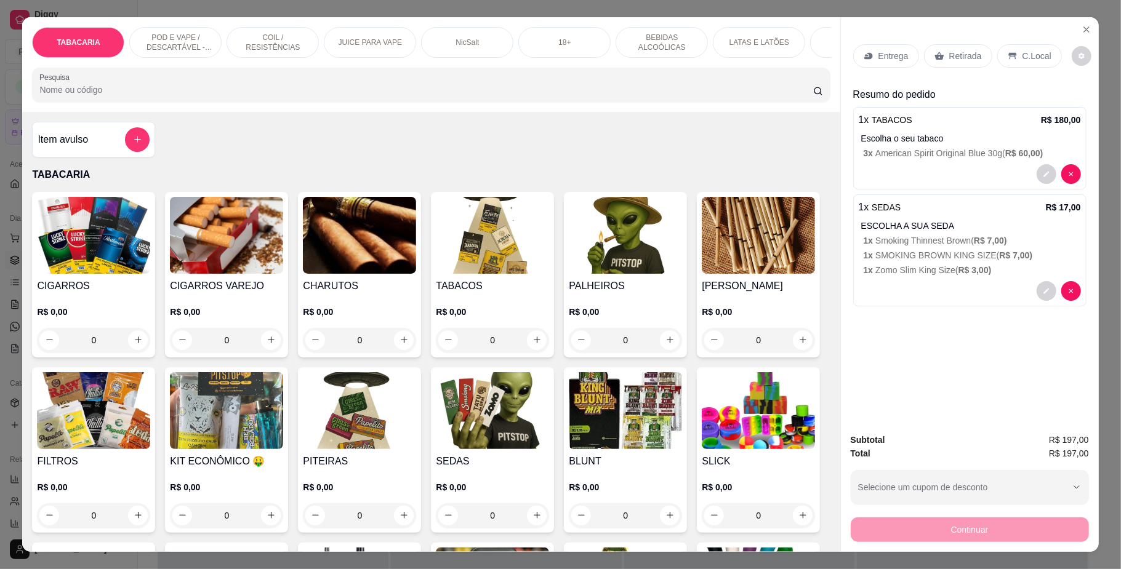
click at [1005, 48] on div "C.Local" at bounding box center [1029, 55] width 65 height 23
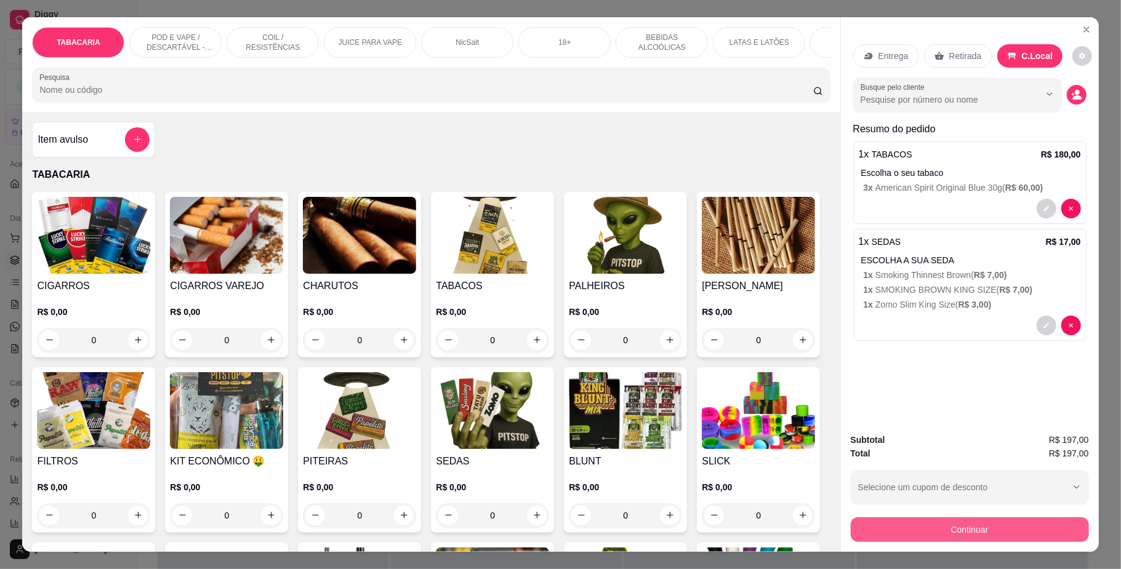
click at [949, 510] on div "Subtotal R$ 197,00 Total R$ 197,00 Selecione um cupom de desconto Selecione um …" at bounding box center [970, 487] width 238 height 109
click at [953, 533] on button "Continuar" at bounding box center [970, 530] width 238 height 25
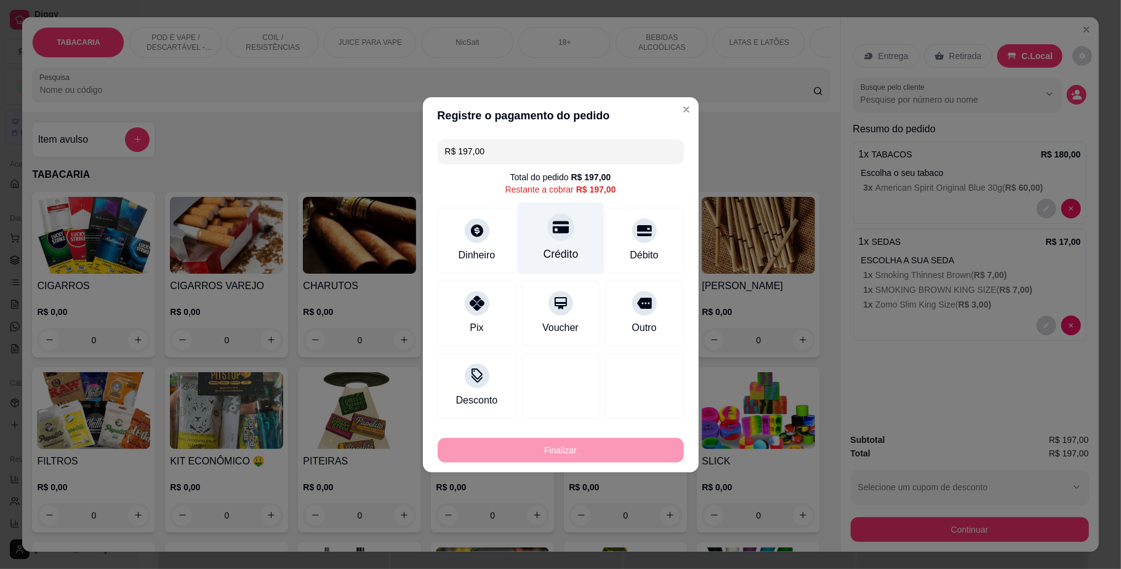
click at [559, 225] on icon at bounding box center [560, 227] width 16 height 16
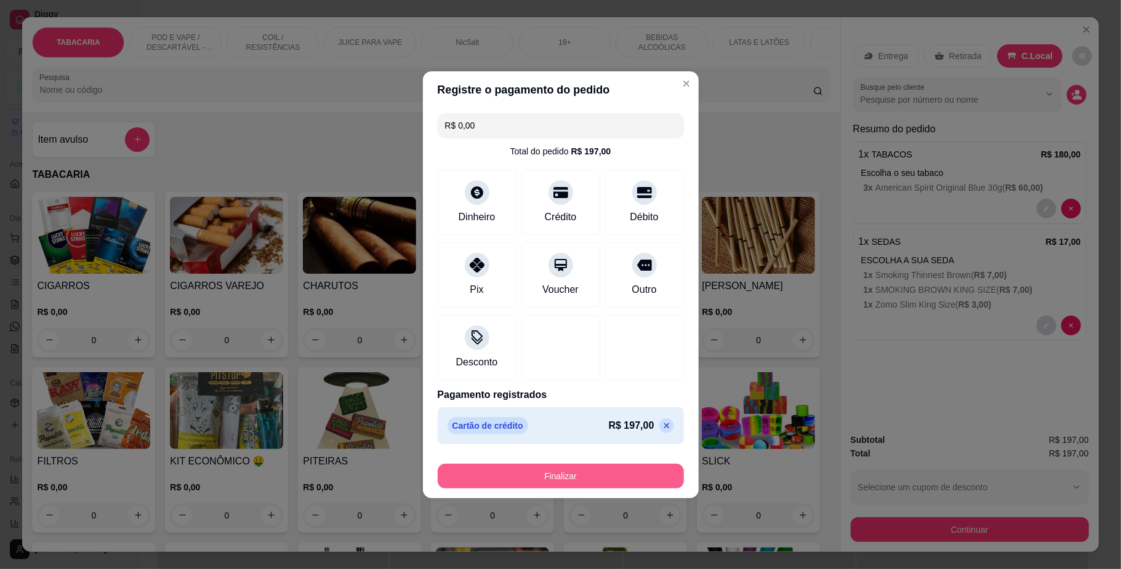
click at [534, 476] on button "Finalizar" at bounding box center [561, 476] width 246 height 25
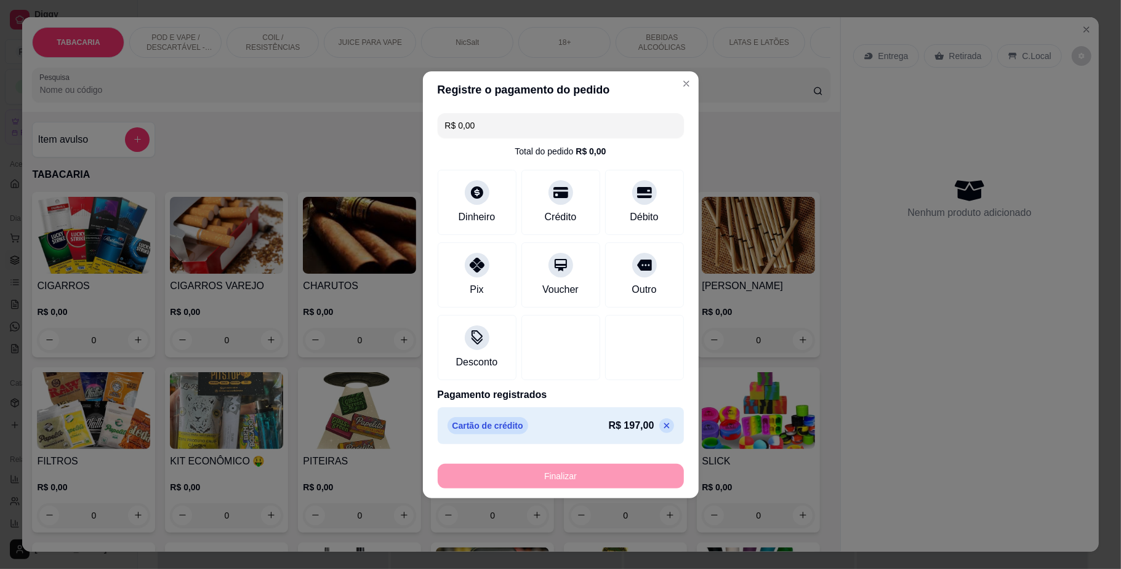
type input "-R$ 197,00"
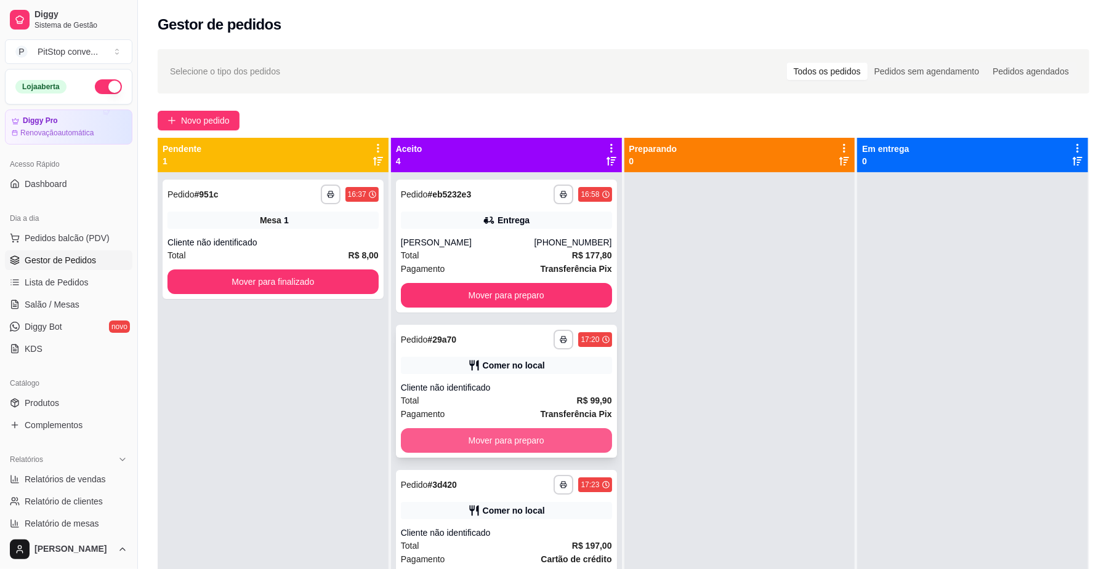
click at [547, 442] on button "Mover para preparo" at bounding box center [506, 440] width 211 height 25
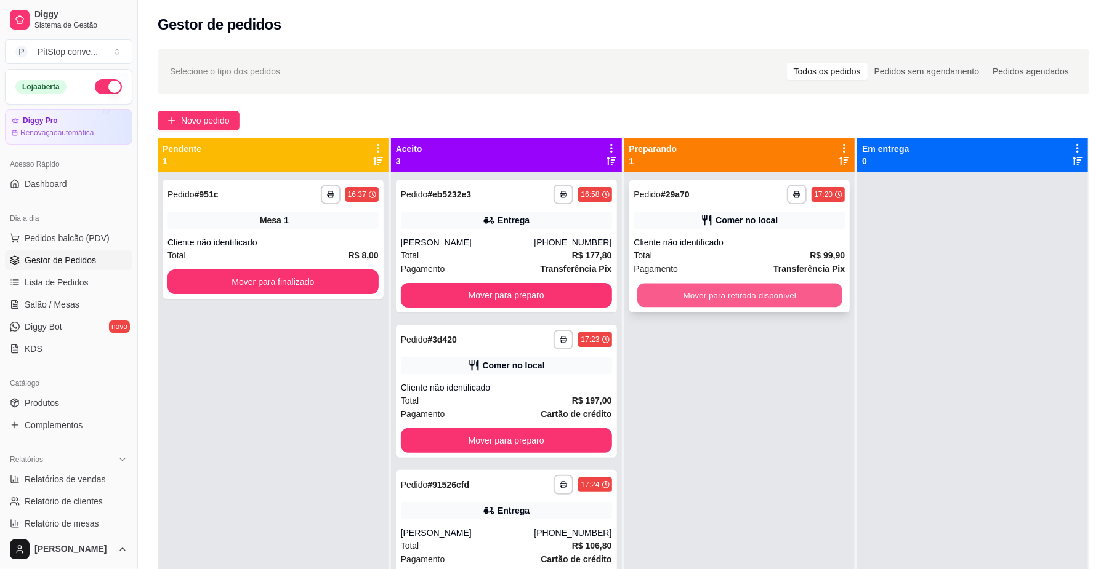
click at [728, 294] on button "Mover para retirada disponível" at bounding box center [739, 296] width 204 height 24
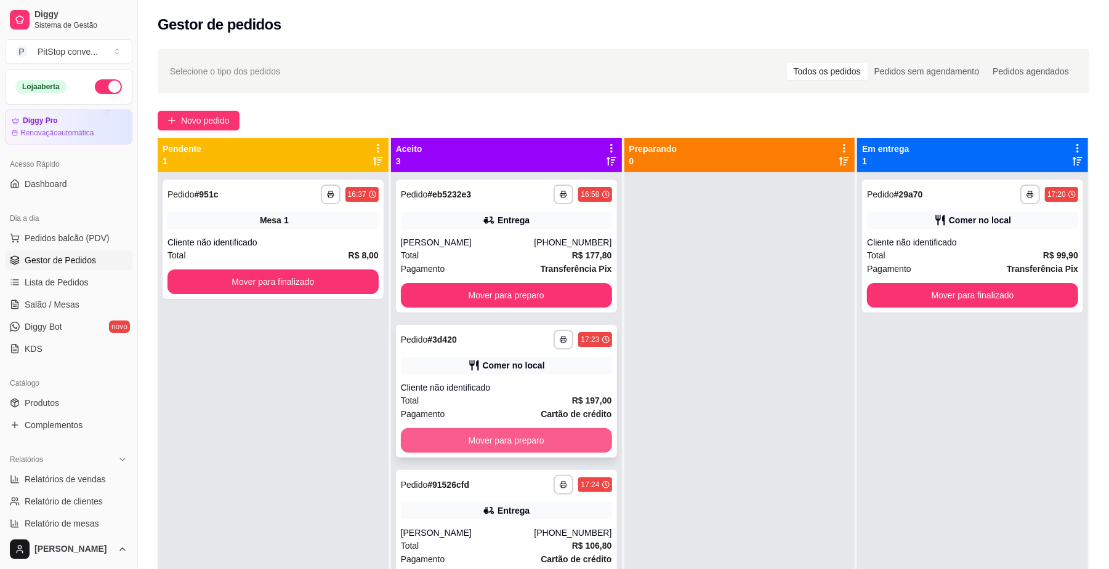
click at [569, 441] on button "Mover para preparo" at bounding box center [506, 440] width 211 height 25
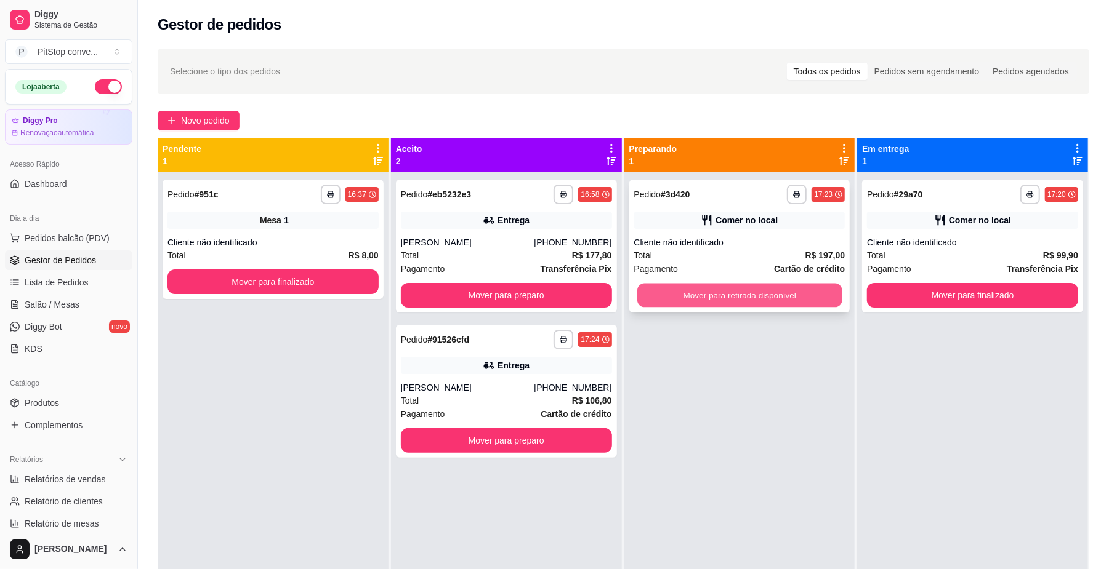
click at [723, 293] on button "Mover para retirada disponível" at bounding box center [739, 296] width 204 height 24
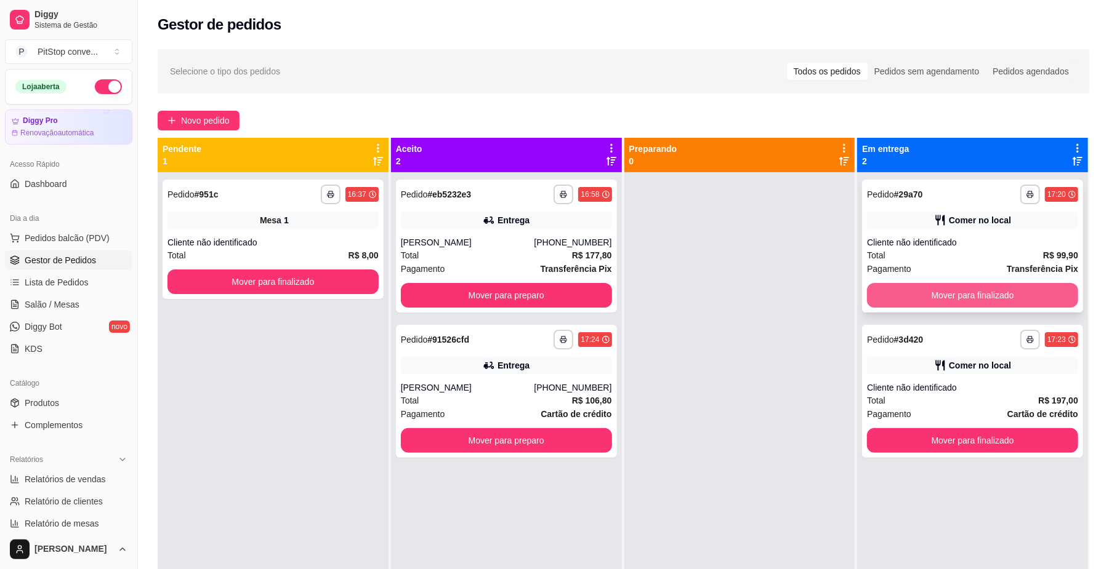
click at [933, 296] on button "Mover para finalizado" at bounding box center [972, 295] width 211 height 25
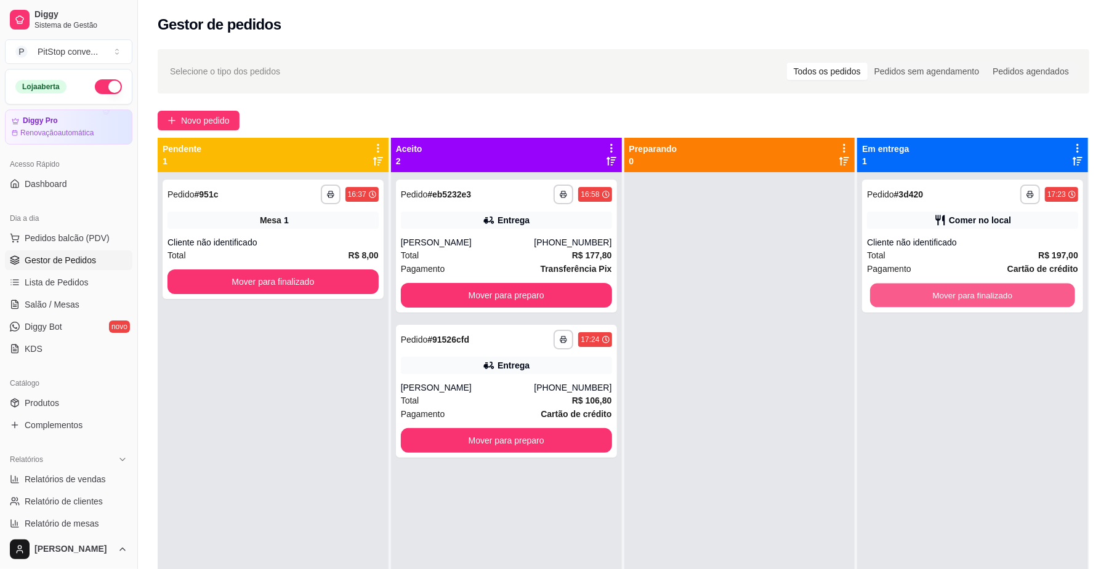
click at [933, 296] on button "Mover para finalizado" at bounding box center [972, 296] width 204 height 24
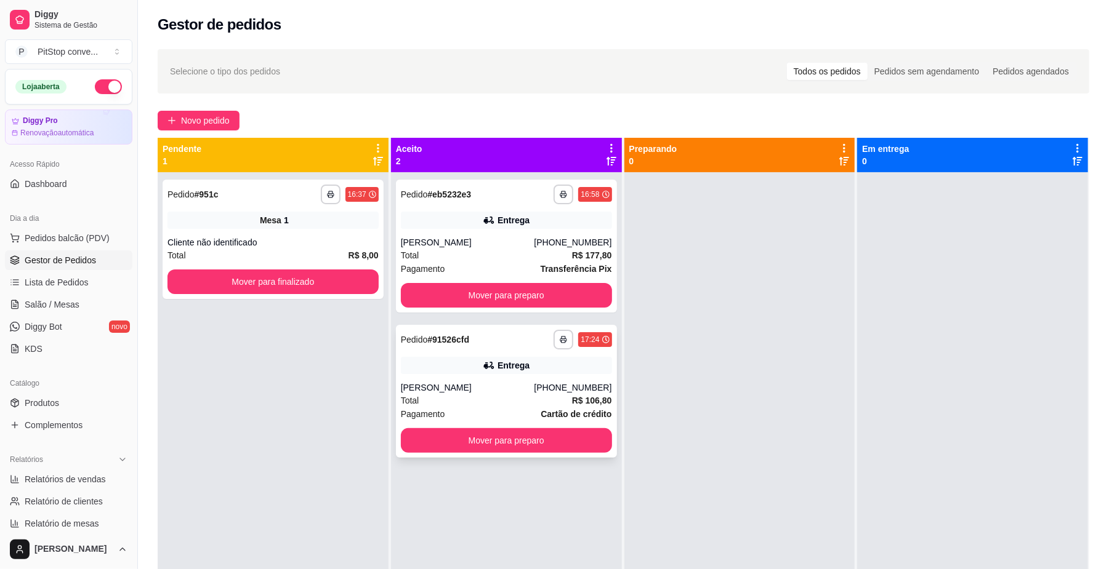
click at [560, 372] on div "Entrega" at bounding box center [506, 365] width 211 height 17
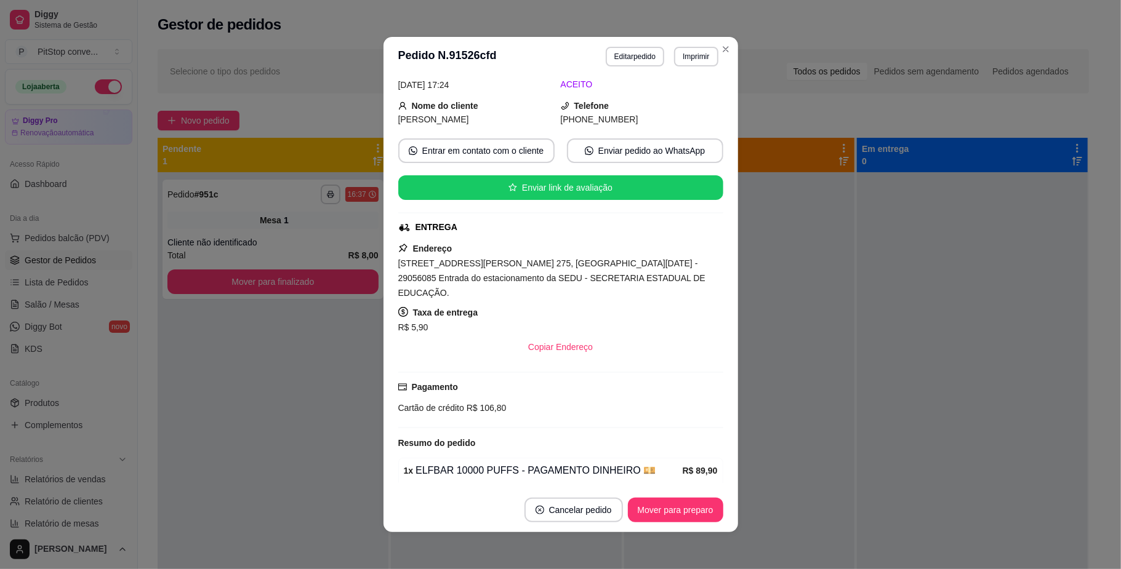
scroll to position [82, 0]
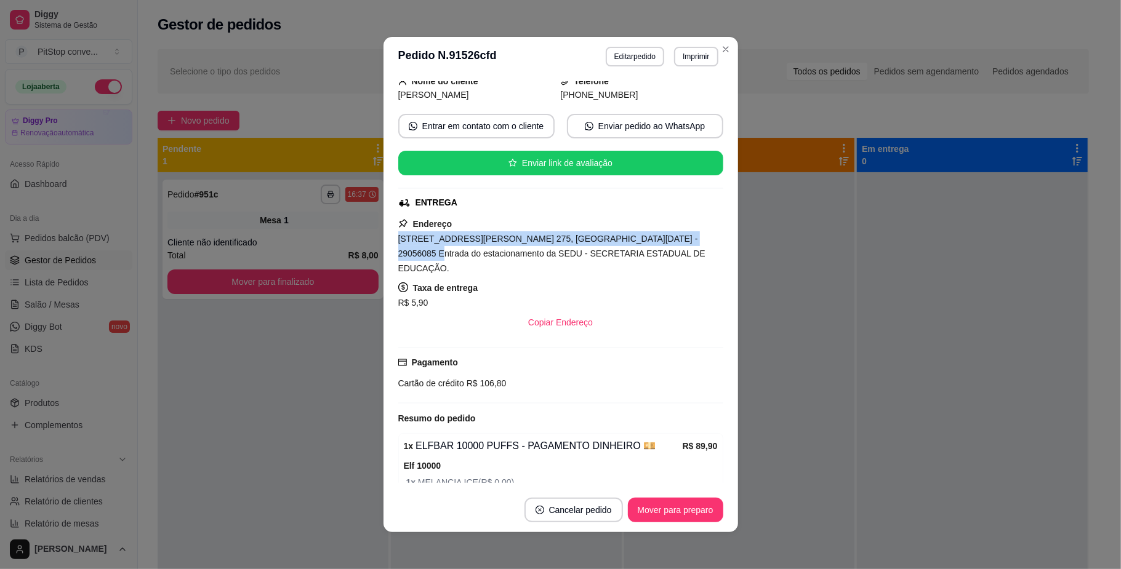
drag, startPoint x: 668, startPoint y: 247, endPoint x: 355, endPoint y: 241, distance: 313.4
click at [355, 241] on div "**********" at bounding box center [560, 284] width 1121 height 569
drag, startPoint x: 646, startPoint y: 257, endPoint x: 295, endPoint y: 246, distance: 351.0
click at [295, 246] on div "**********" at bounding box center [560, 284] width 1121 height 569
copy span "[STREET_ADDRESS][PERSON_NAME] 275, [GEOGRAPHIC_DATA][DATE] - 29056085 Entrada d…"
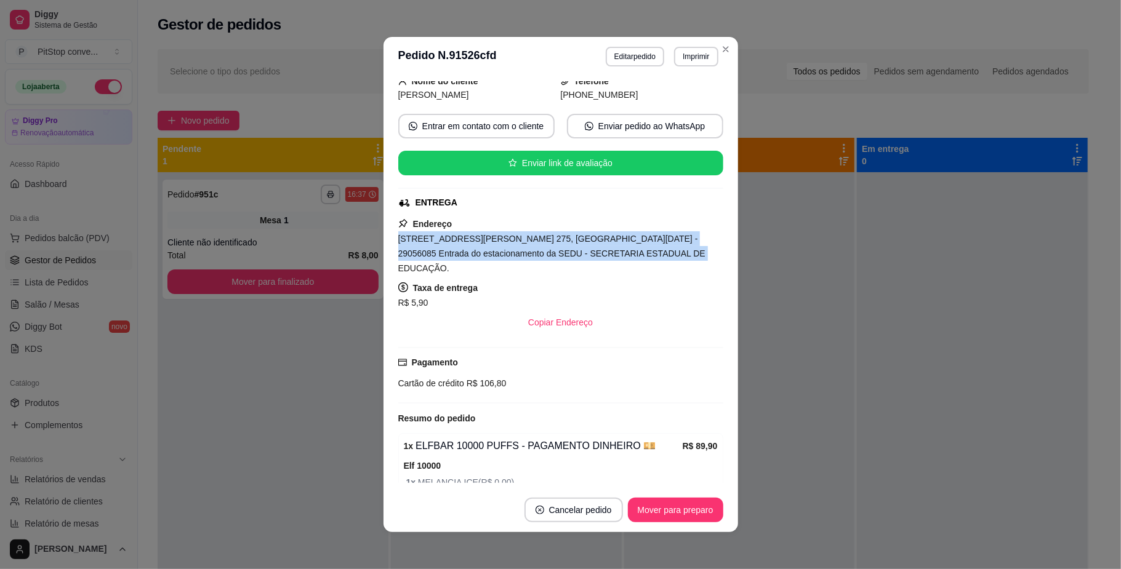
copy span "[STREET_ADDRESS][PERSON_NAME] 275, [GEOGRAPHIC_DATA][DATE] - 29056085 Entrada d…"
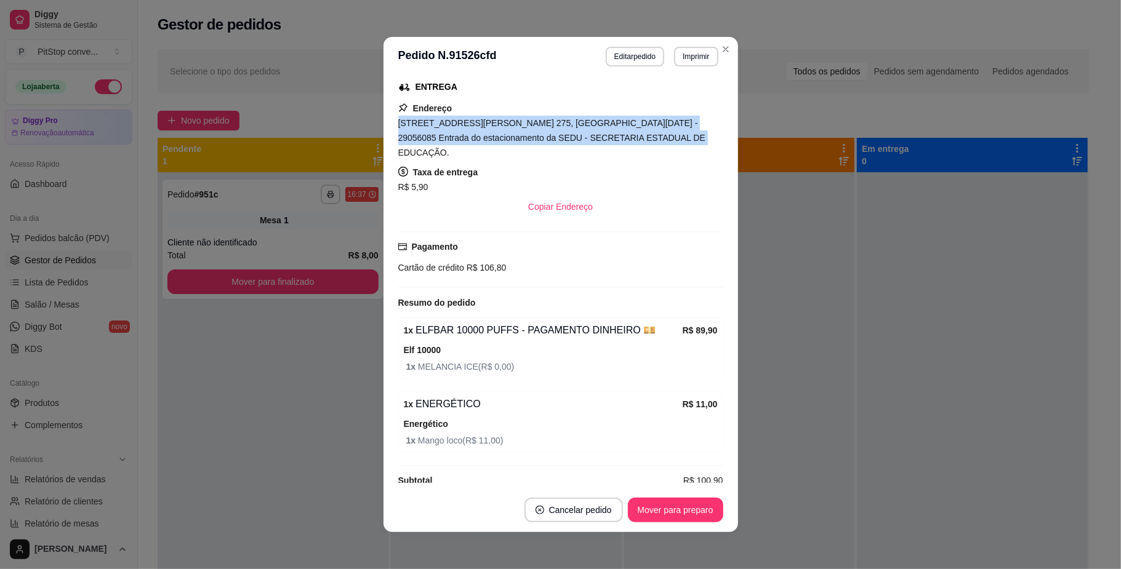
scroll to position [208, 0]
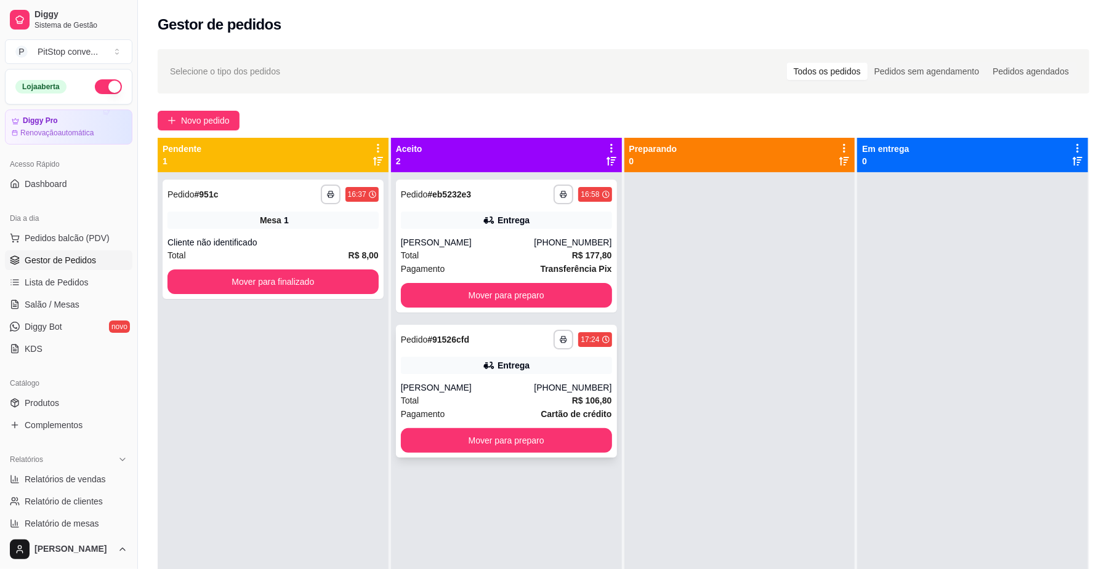
click at [505, 393] on div "[PERSON_NAME]" at bounding box center [468, 388] width 134 height 12
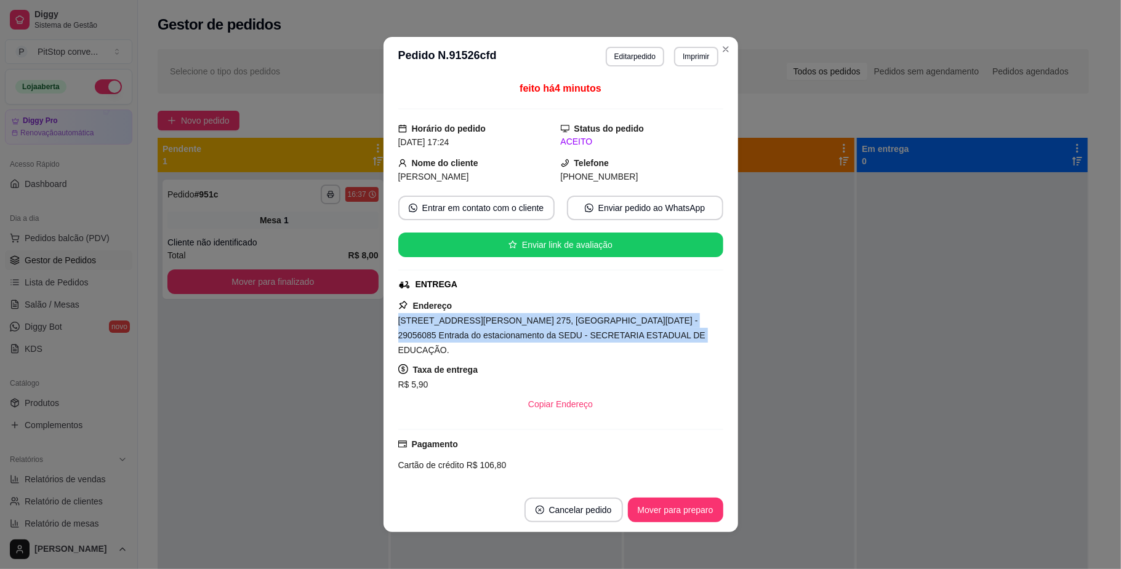
drag, startPoint x: 660, startPoint y: 341, endPoint x: 340, endPoint y: 319, distance: 320.9
click at [340, 319] on div "**********" at bounding box center [560, 284] width 1121 height 569
copy span "[STREET_ADDRESS][PERSON_NAME] 275, [GEOGRAPHIC_DATA][DATE] - 29056085 Entrada d…"
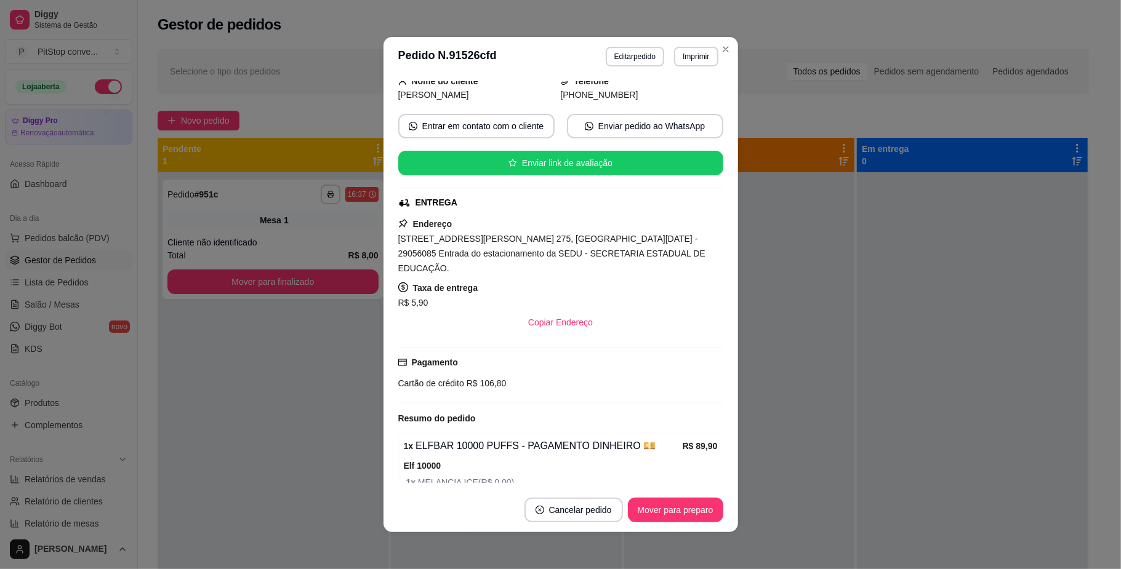
click at [485, 380] on div "Pagamento Cartão de crédito R$ 106,80" at bounding box center [560, 375] width 325 height 57
click at [485, 379] on span "R$ 106,80" at bounding box center [485, 384] width 42 height 10
copy div "Cartão de crédito R$ 106,80"
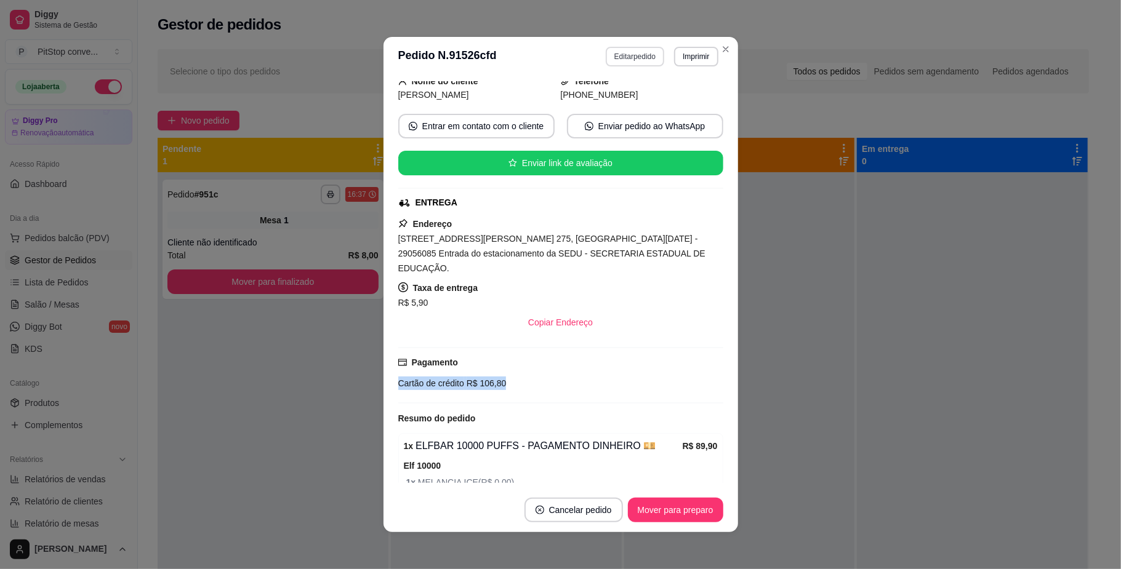
click at [644, 58] on button "Editar pedido" at bounding box center [635, 57] width 58 height 20
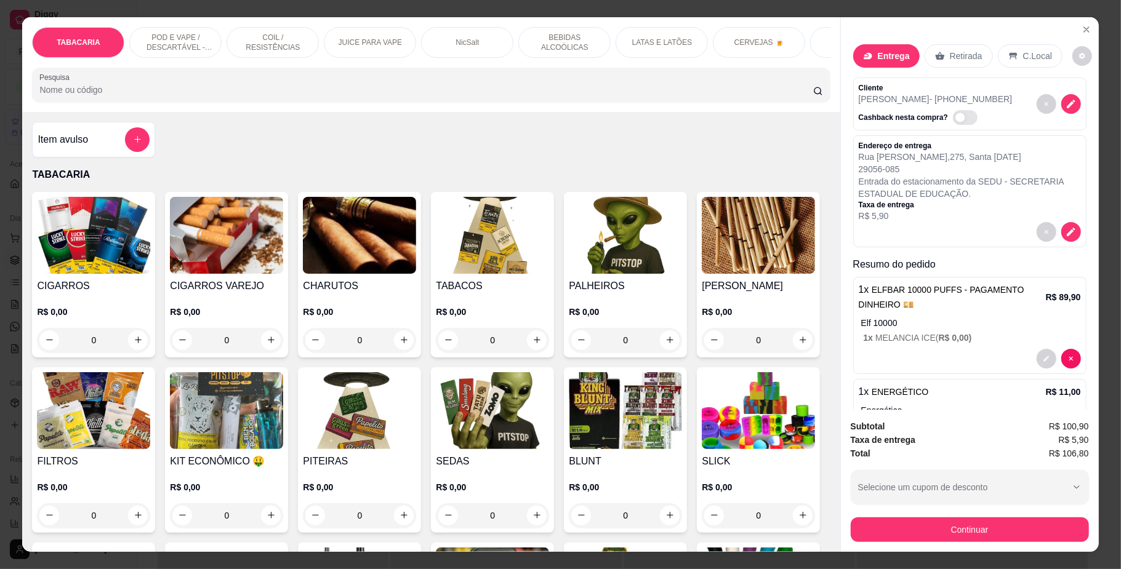
click at [111, 135] on div "Item avulso" at bounding box center [93, 140] width 123 height 36
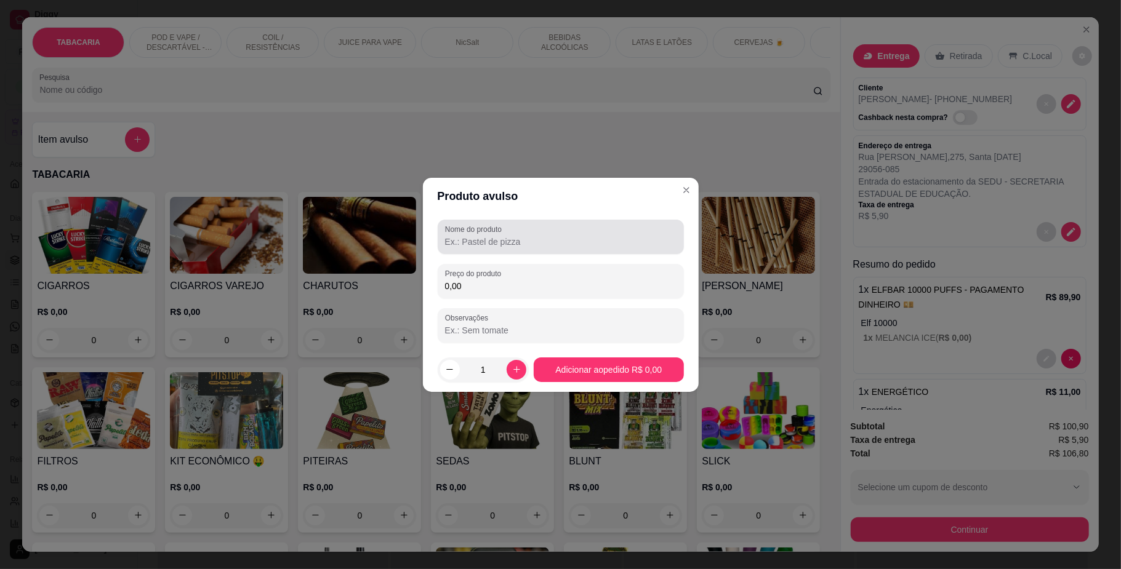
click at [505, 237] on input "Nome do produto" at bounding box center [560, 242] width 231 height 12
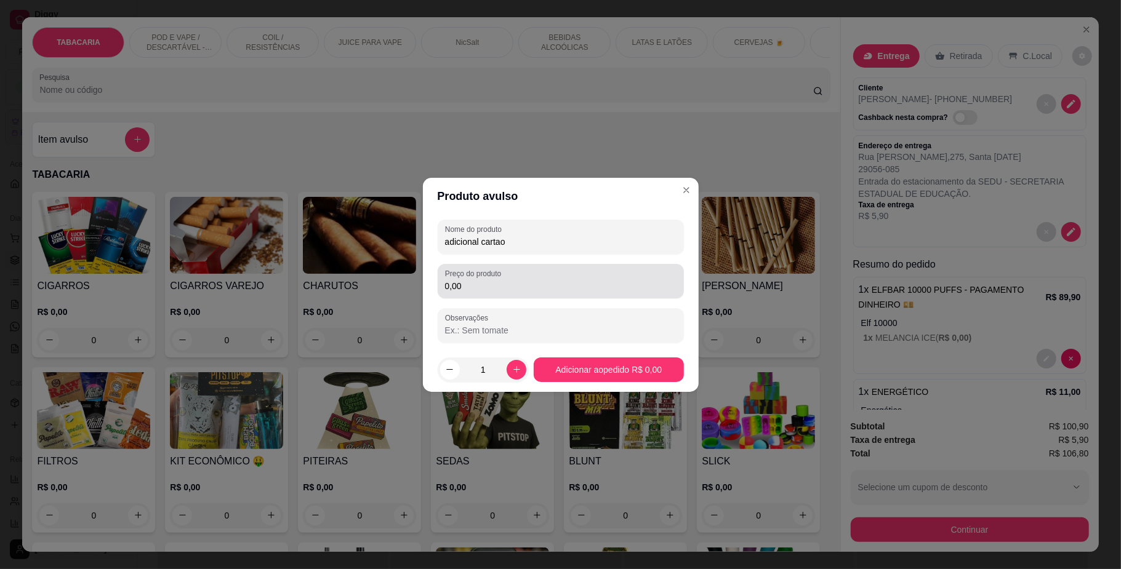
type input "adicional cartao"
click at [544, 289] on input "0,00" at bounding box center [560, 286] width 231 height 12
type input "20,00"
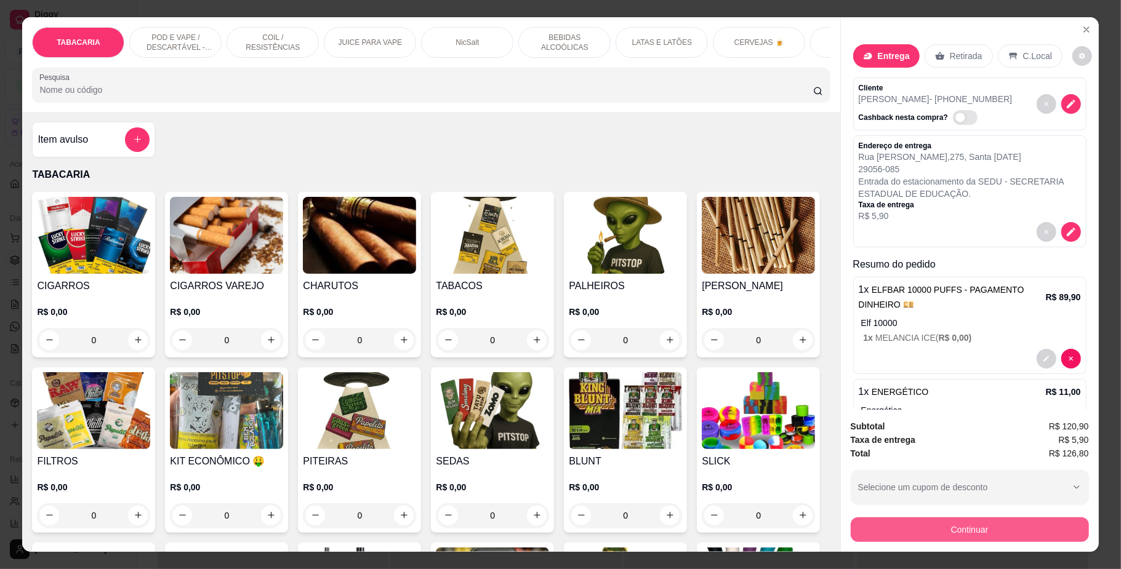
click at [995, 544] on div "Subtotal R$ 120,90 Taxa de entrega R$ 5,90 Total R$ 126,80 Selecione um cupom d…" at bounding box center [970, 481] width 258 height 142
click at [995, 525] on button "Continuar" at bounding box center [970, 530] width 238 height 25
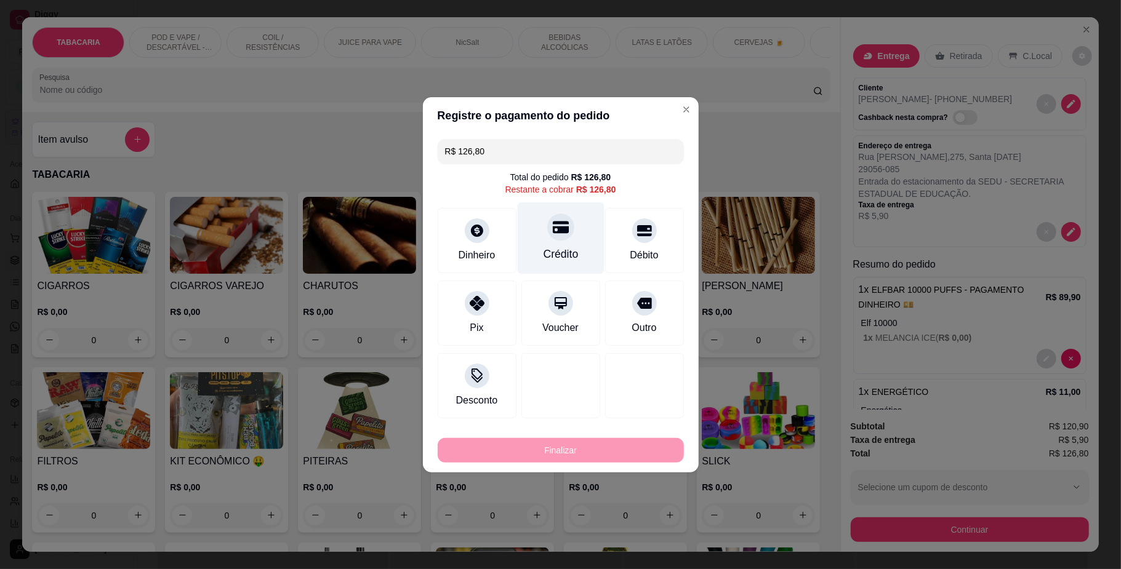
click at [585, 257] on div "Crédito" at bounding box center [560, 238] width 87 height 72
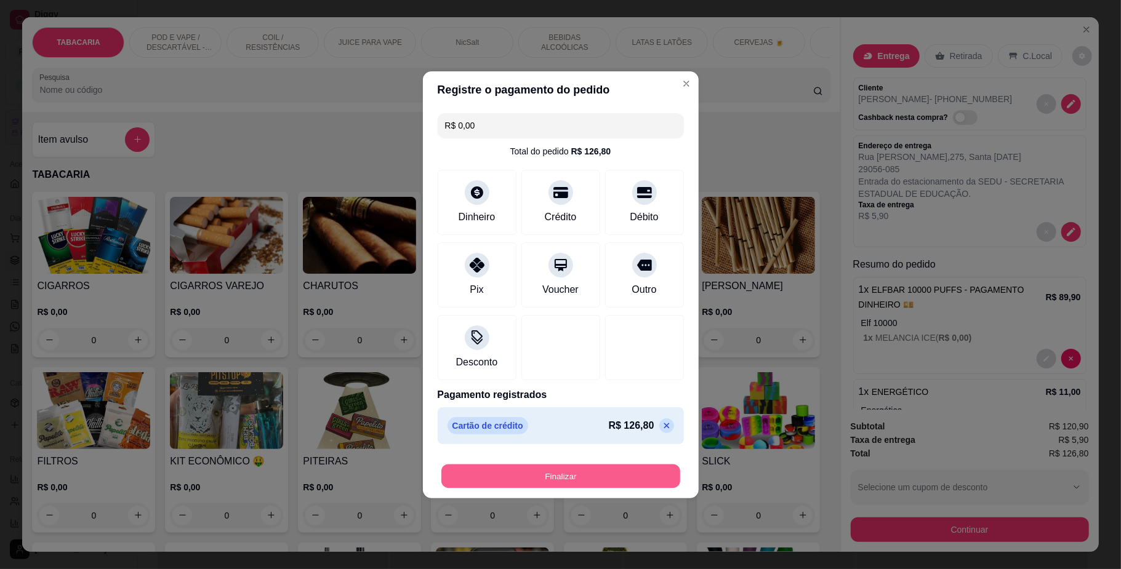
click at [609, 470] on button "Finalizar" at bounding box center [560, 476] width 239 height 24
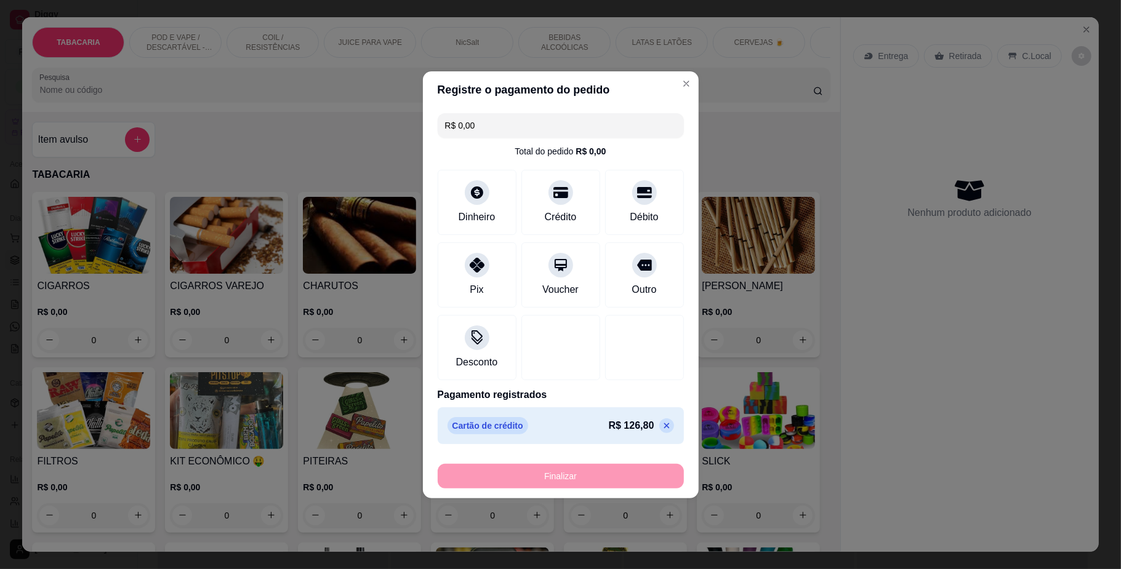
type input "-R$ 126,80"
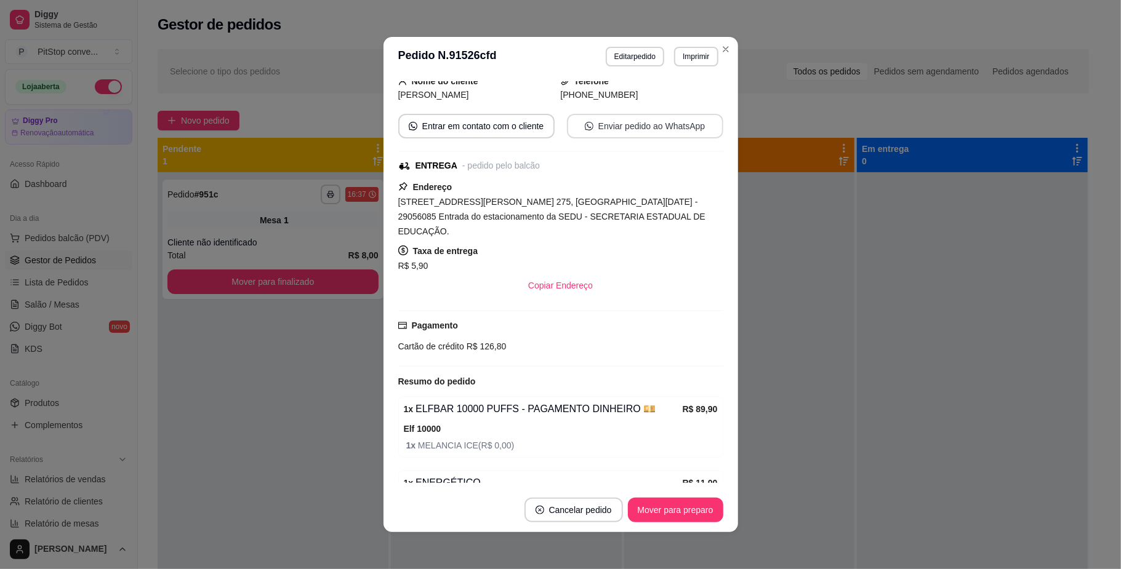
scroll to position [27, 0]
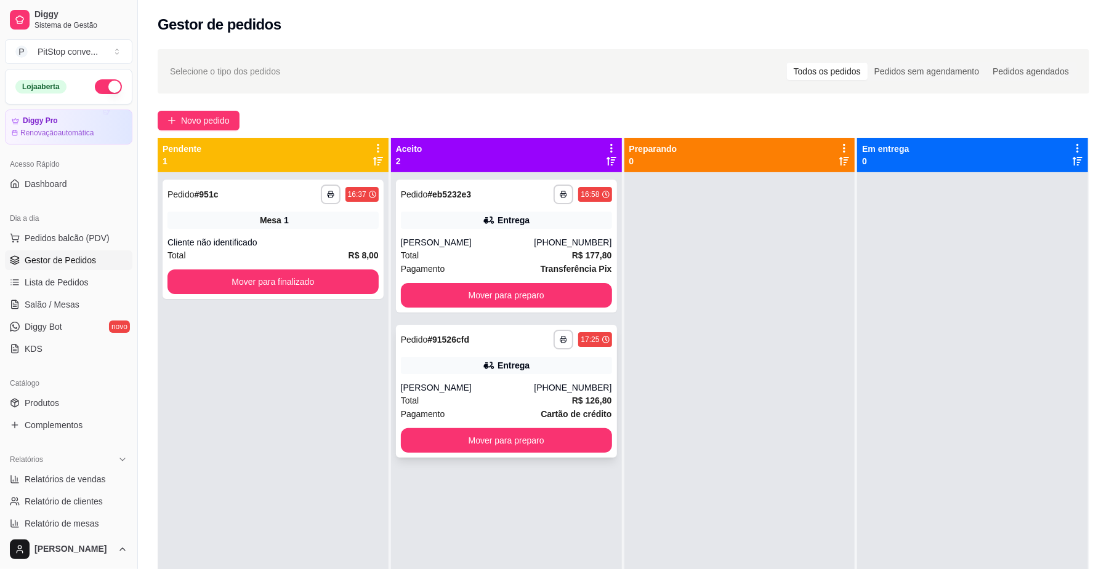
click at [563, 329] on div "**********" at bounding box center [506, 391] width 221 height 133
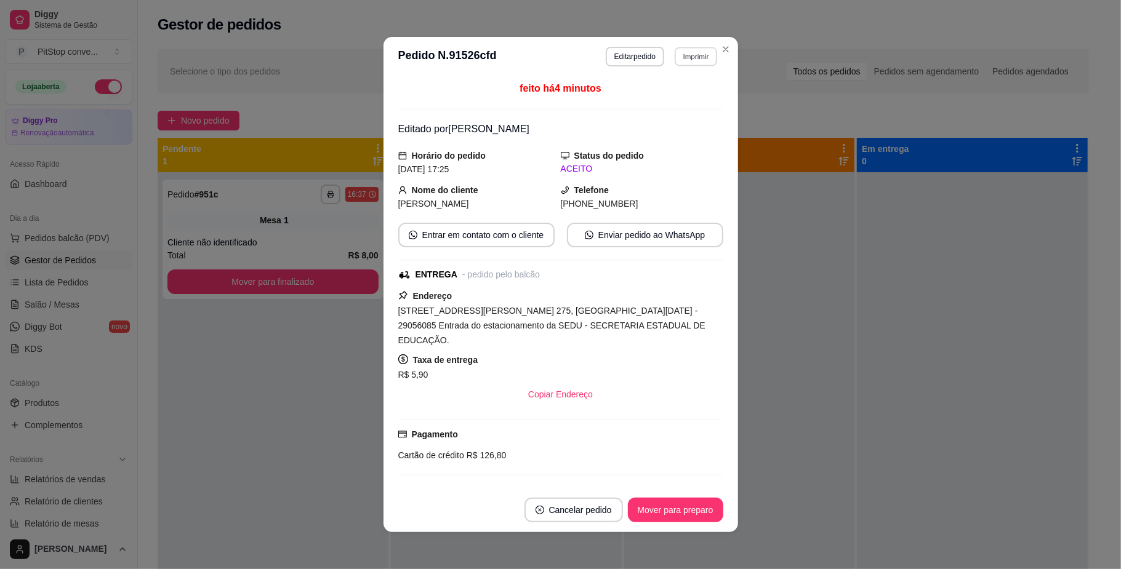
click at [681, 55] on button "Imprimir" at bounding box center [696, 56] width 42 height 19
click at [668, 100] on button "IMPRESSORA" at bounding box center [668, 100] width 89 height 20
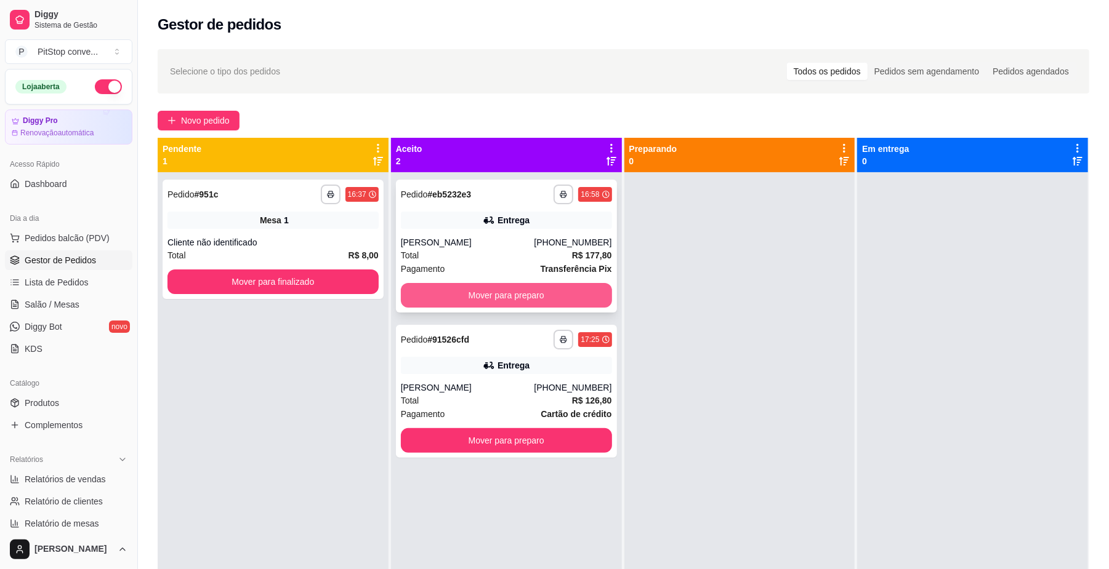
click at [582, 304] on button "Mover para preparo" at bounding box center [506, 295] width 211 height 25
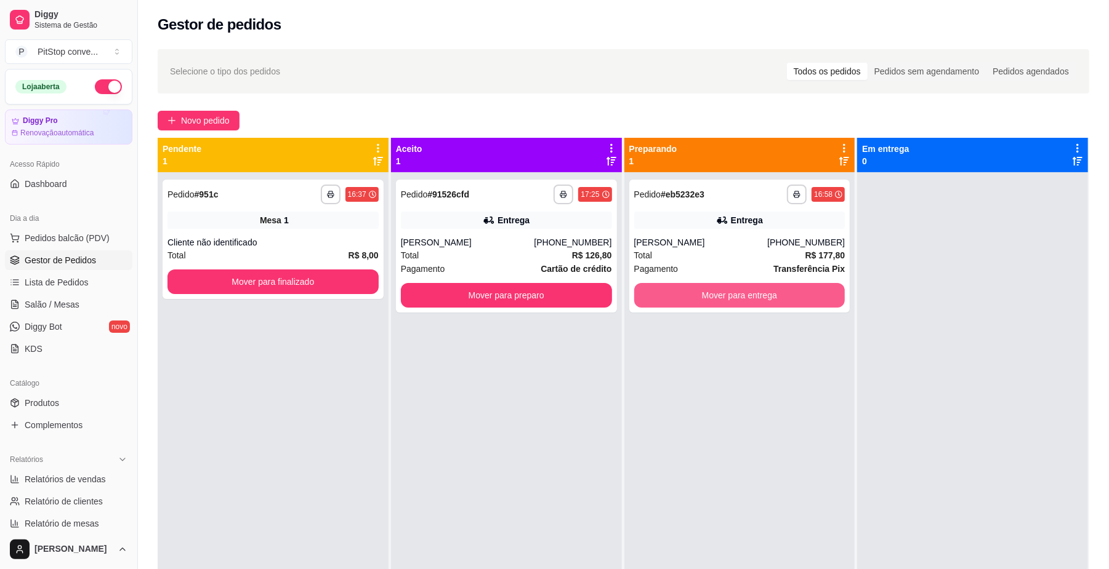
click at [713, 292] on button "Mover para entrega" at bounding box center [739, 295] width 211 height 25
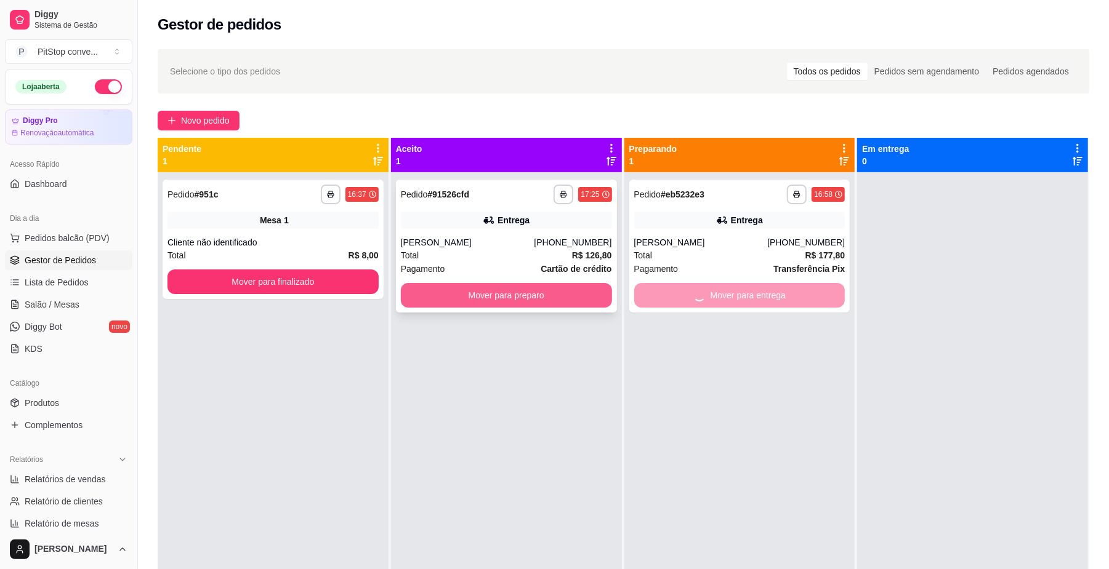
click at [555, 305] on button "Mover para preparo" at bounding box center [506, 295] width 211 height 25
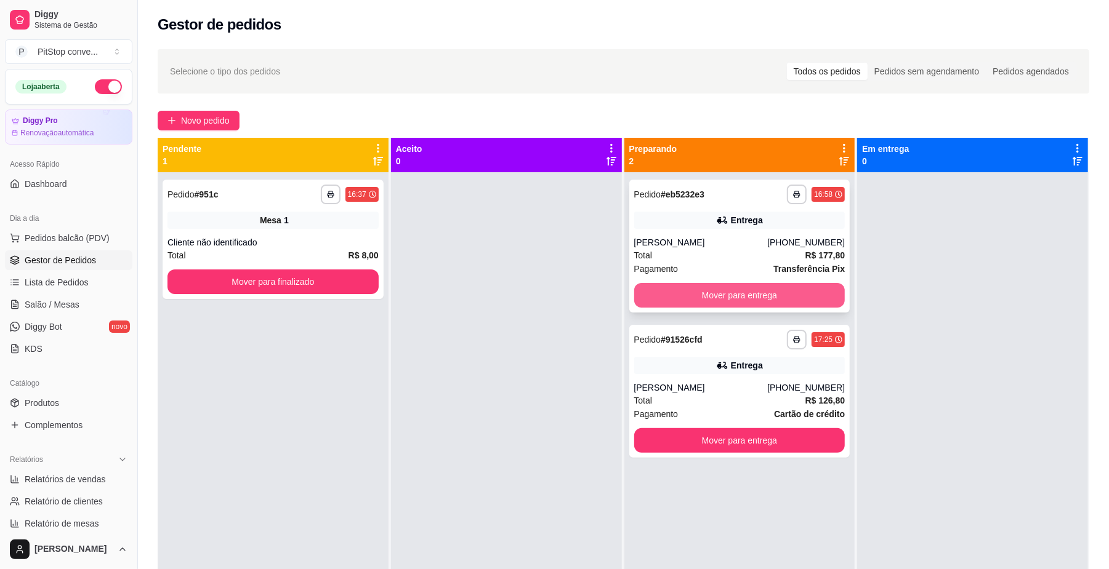
click at [767, 303] on button "Mover para entrega" at bounding box center [739, 295] width 211 height 25
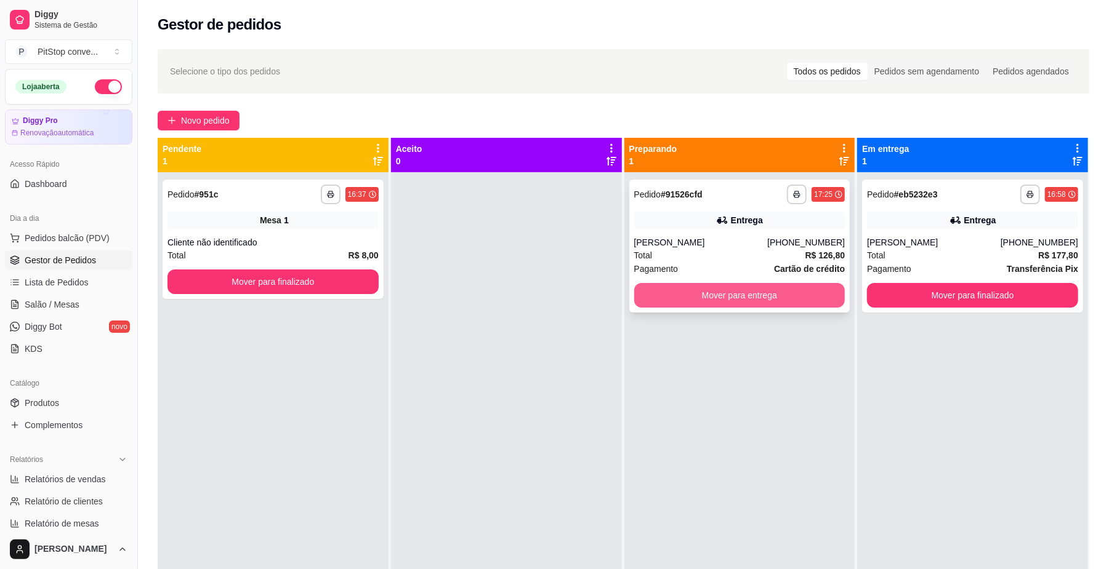
click at [778, 294] on button "Mover para entrega" at bounding box center [739, 295] width 211 height 25
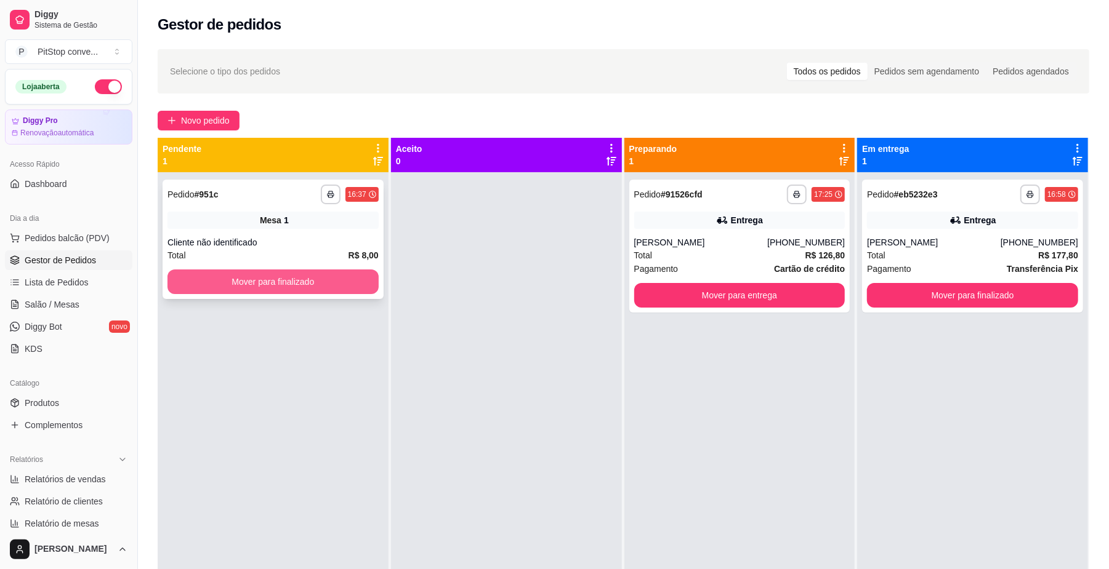
click at [342, 254] on div "Total R$ 8,00" at bounding box center [272, 256] width 211 height 14
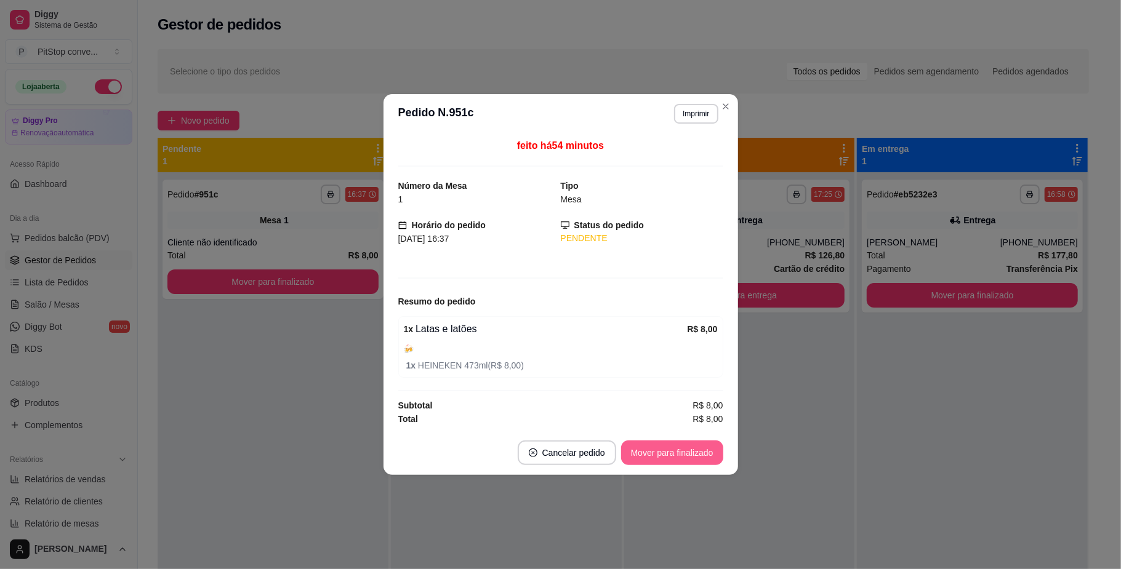
click at [688, 451] on button "Mover para finalizado" at bounding box center [672, 453] width 102 height 25
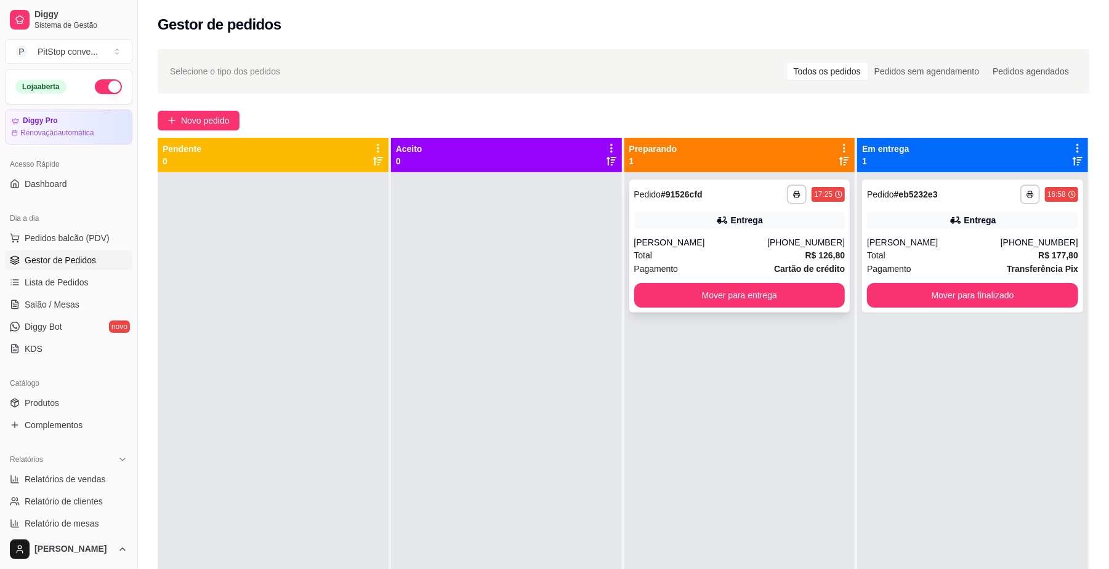
click at [788, 293] on button "Mover para entrega" at bounding box center [739, 295] width 211 height 25
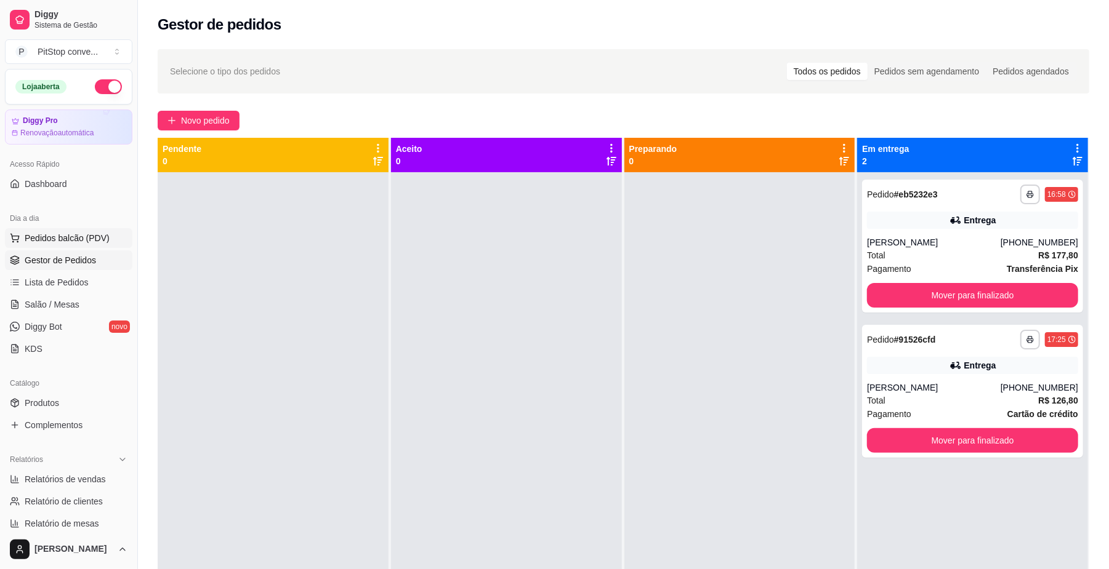
click at [55, 232] on span "Pedidos balcão (PDV)" at bounding box center [67, 238] width 85 height 12
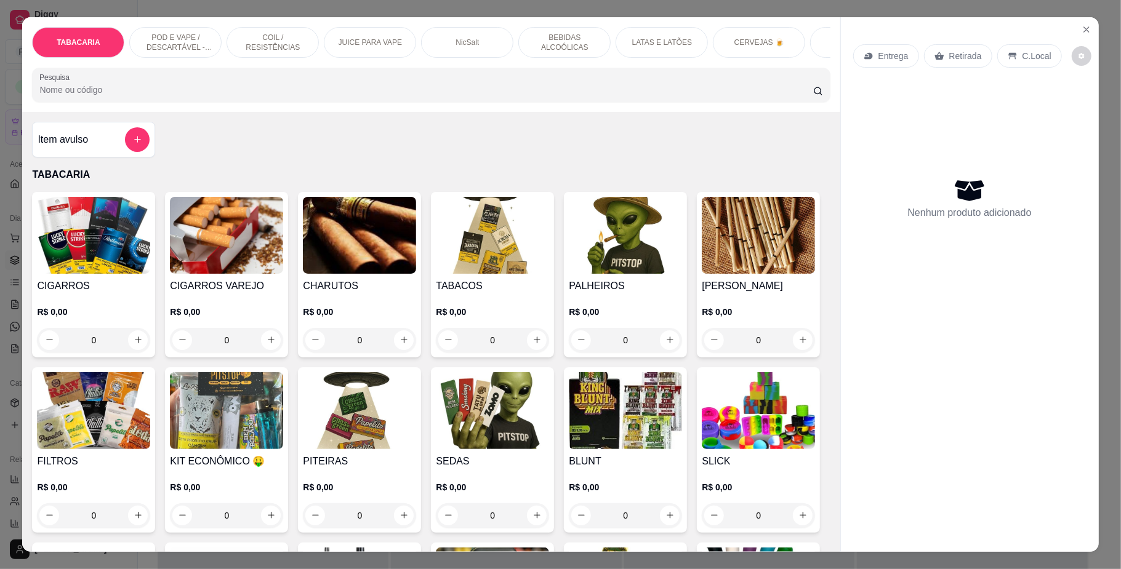
click at [129, 274] on img at bounding box center [93, 235] width 113 height 77
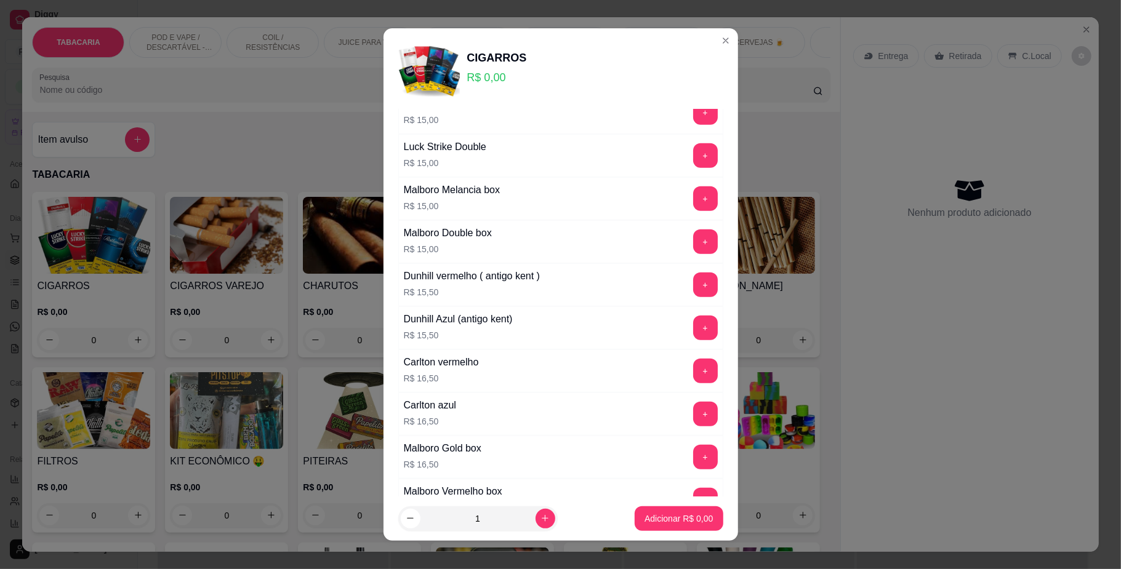
scroll to position [739, 0]
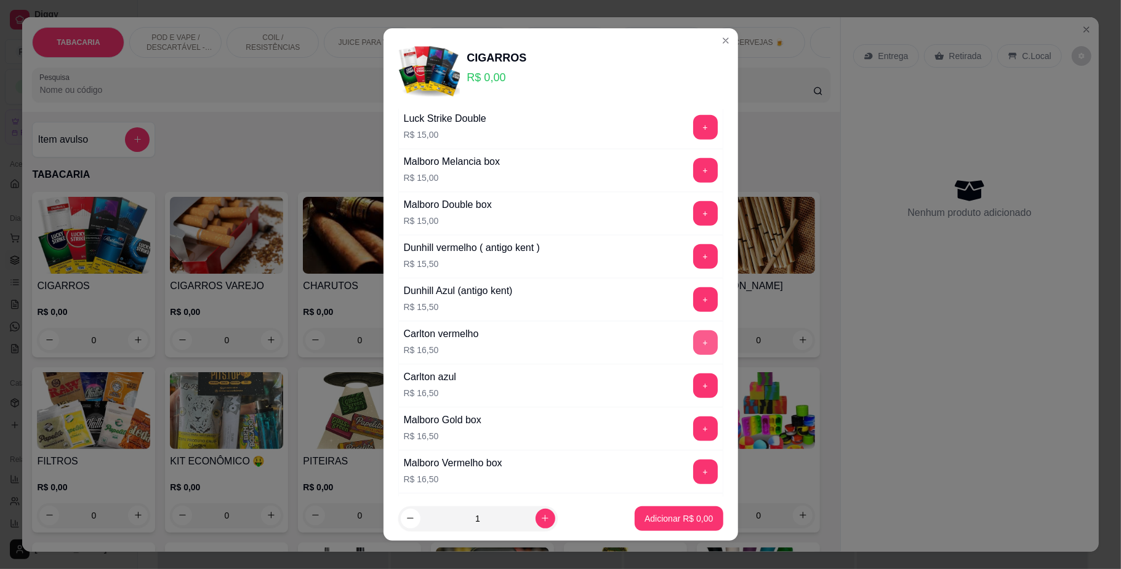
click at [693, 355] on button "+" at bounding box center [705, 343] width 25 height 25
click at [673, 523] on p "Adicionar R$ 16,50" at bounding box center [676, 519] width 71 height 12
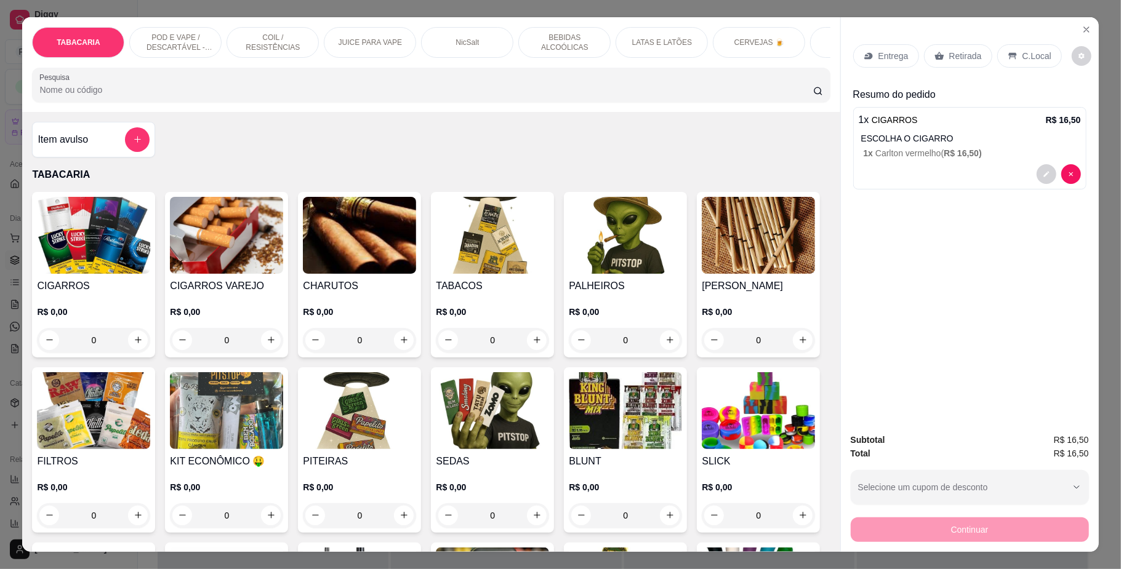
click at [1043, 68] on div "Entrega Retirada C.Local" at bounding box center [969, 55] width 233 height 43
click at [1029, 40] on div "Entrega Retirada C.Local" at bounding box center [969, 55] width 233 height 43
click at [1025, 44] on div "C.Local" at bounding box center [1029, 55] width 65 height 23
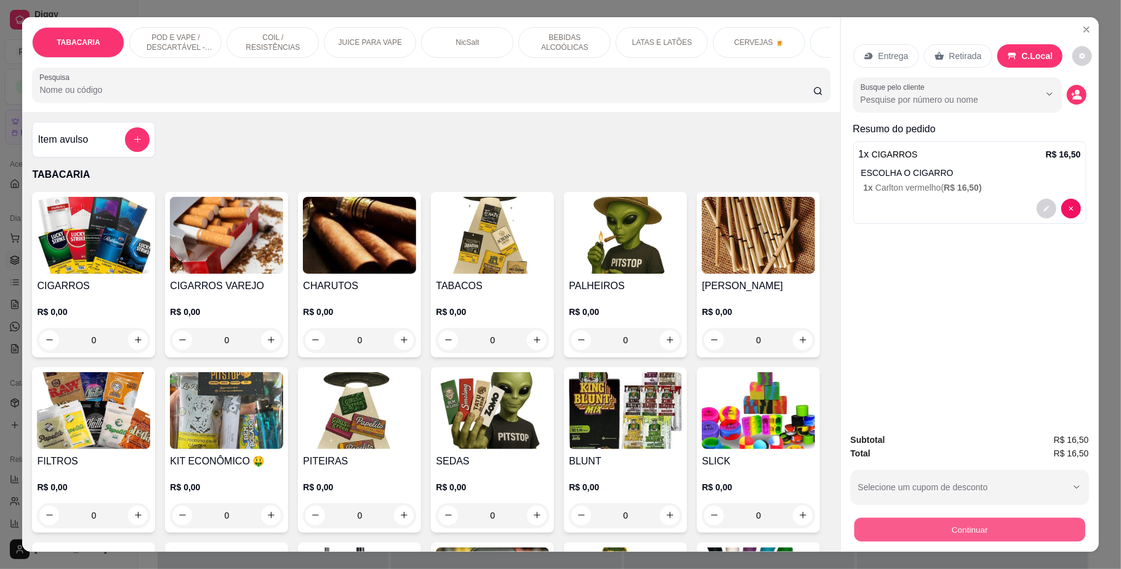
click at [968, 538] on button "Continuar" at bounding box center [969, 530] width 231 height 24
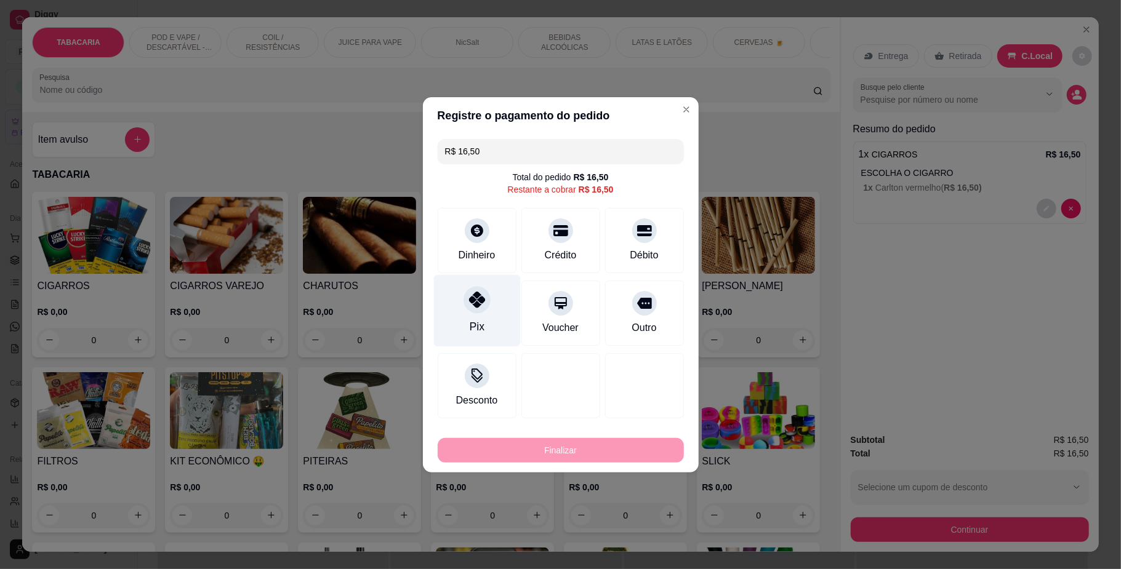
click at [469, 294] on div at bounding box center [477, 299] width 27 height 27
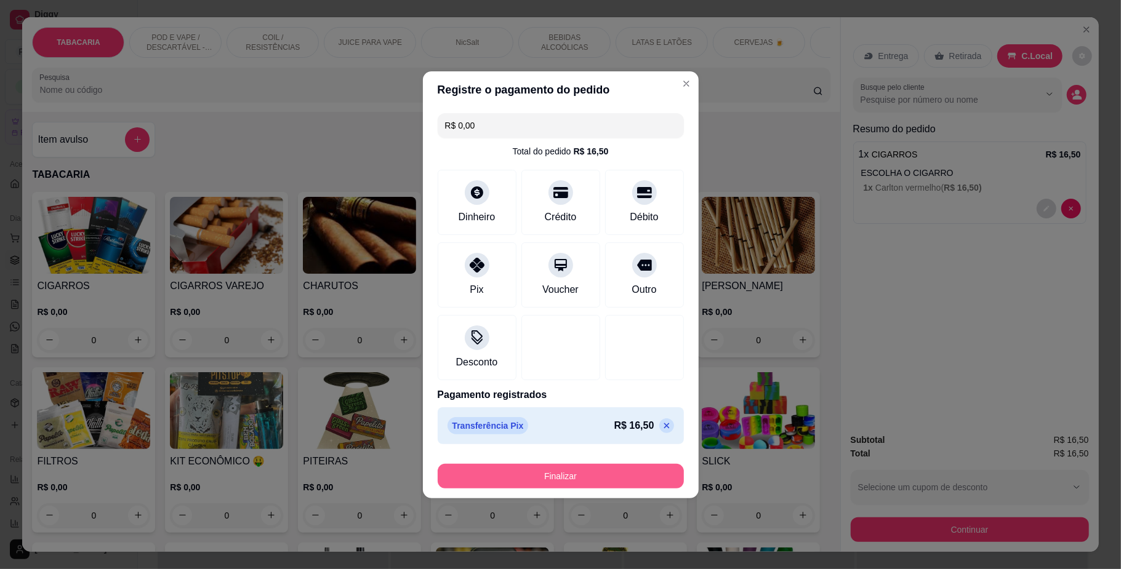
click at [609, 468] on button "Finalizar" at bounding box center [561, 476] width 246 height 25
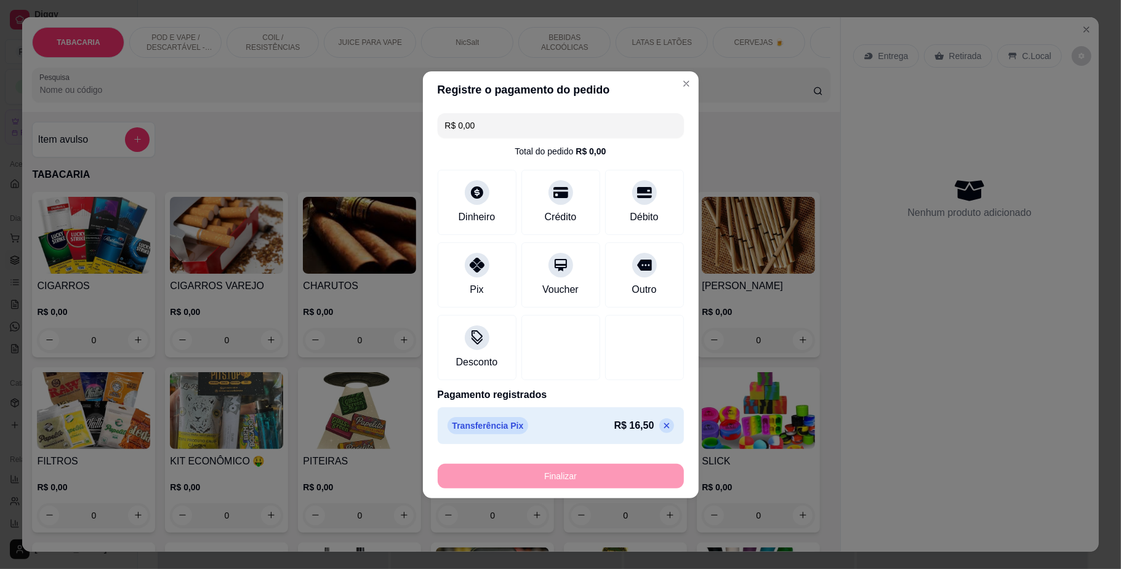
type input "-R$ 16,50"
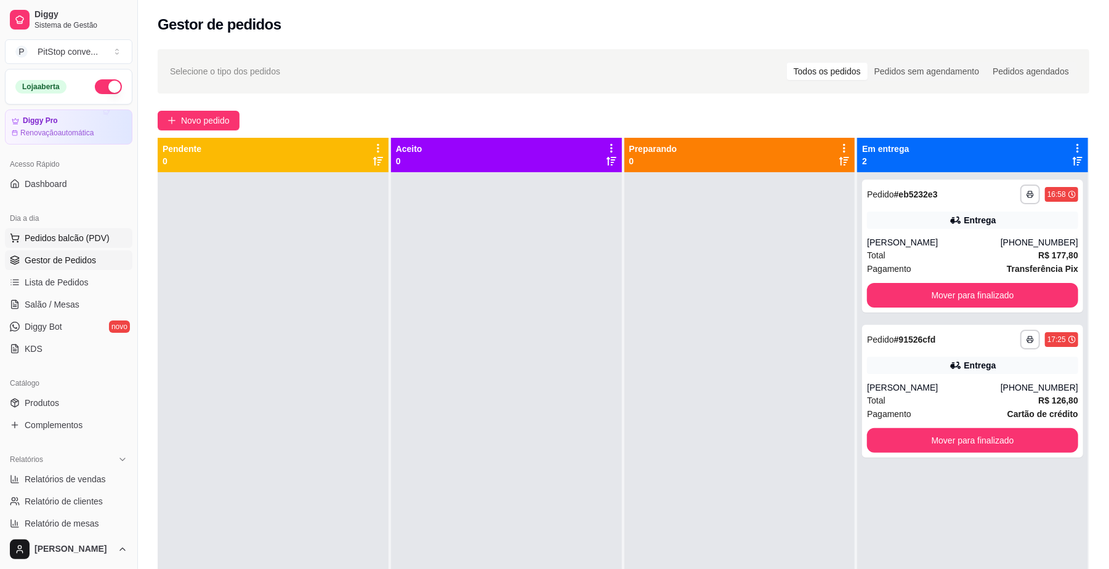
click at [72, 244] on span "Pedidos balcão (PDV)" at bounding box center [67, 238] width 85 height 12
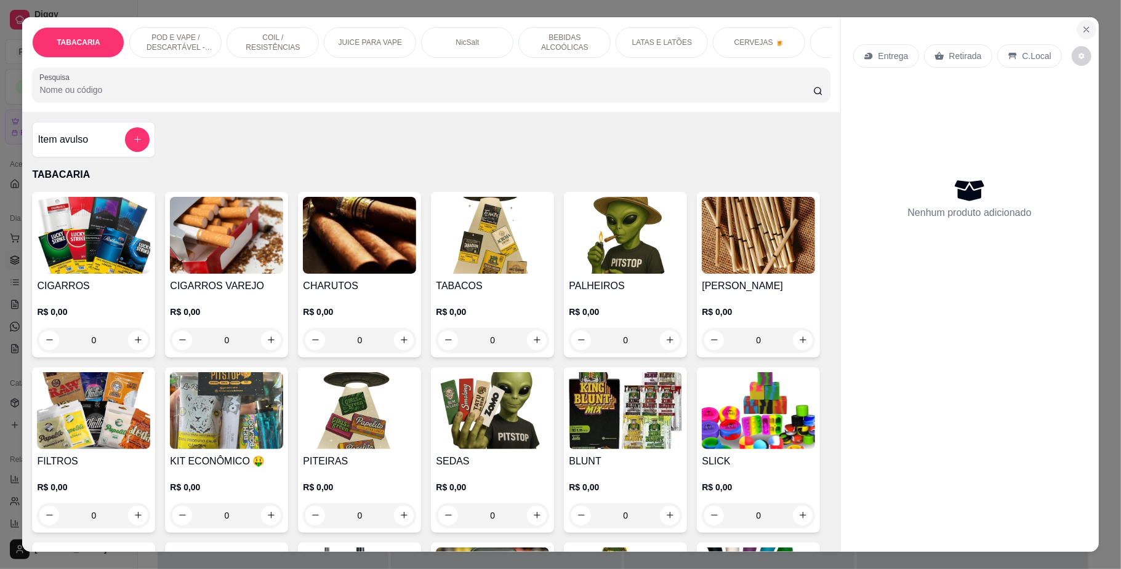
click at [1084, 28] on icon "Close" at bounding box center [1087, 30] width 10 height 10
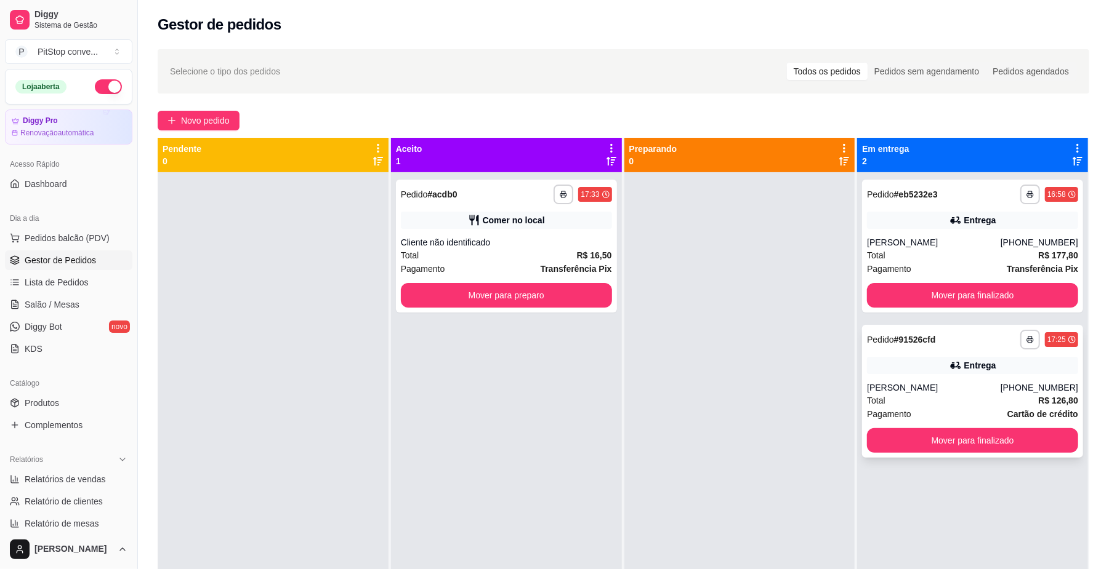
click at [943, 385] on div "[PERSON_NAME]" at bounding box center [934, 388] width 134 height 12
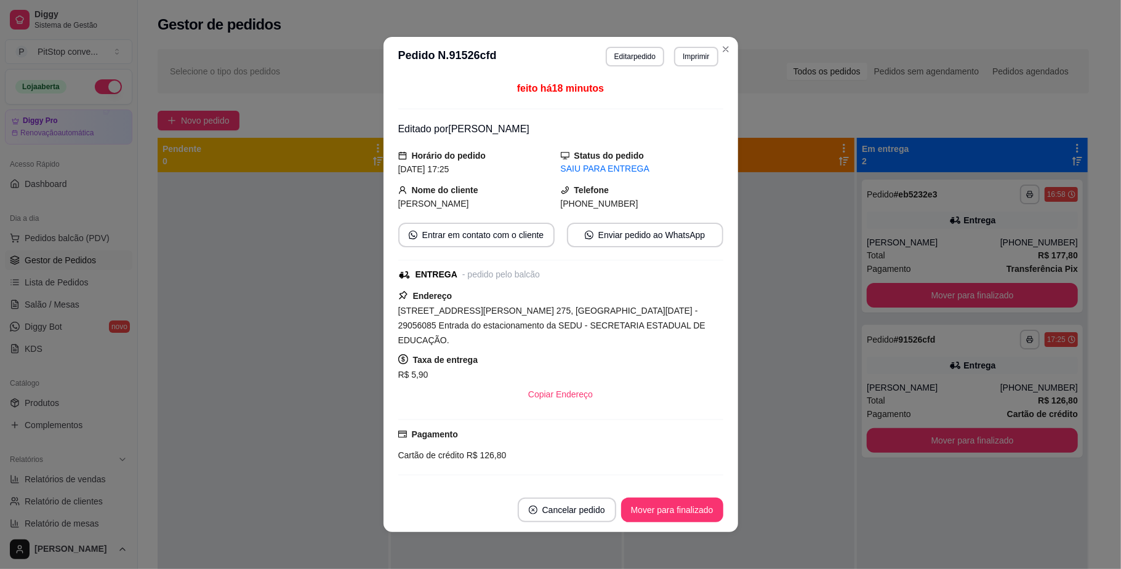
click at [575, 200] on span "[PHONE_NUMBER]" at bounding box center [600, 204] width 78 height 10
click at [575, 199] on span "[PHONE_NUMBER]" at bounding box center [600, 204] width 78 height 10
copy div "[PHONE_NUMBER] Entrar em contato com o cliente Enviar pedido ao WhatsApp"
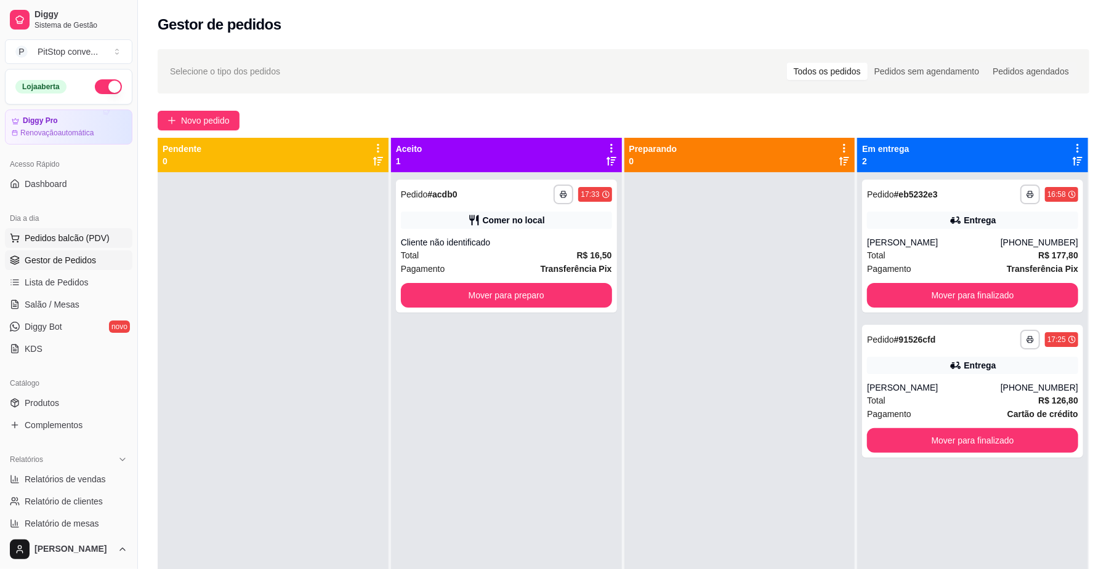
click at [75, 239] on span "Pedidos balcão (PDV)" at bounding box center [67, 238] width 85 height 12
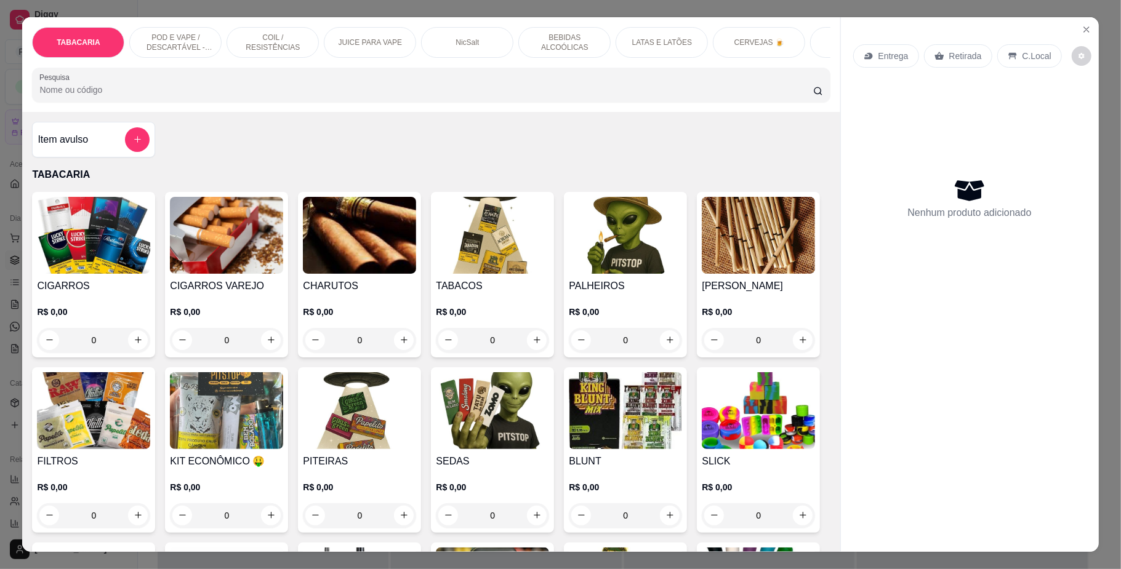
drag, startPoint x: 175, startPoint y: 42, endPoint x: 237, endPoint y: 171, distance: 142.3
click at [175, 44] on p "POD E VAPE / DESCARTÁVEL - RECARREGAVEL" at bounding box center [175, 43] width 71 height 20
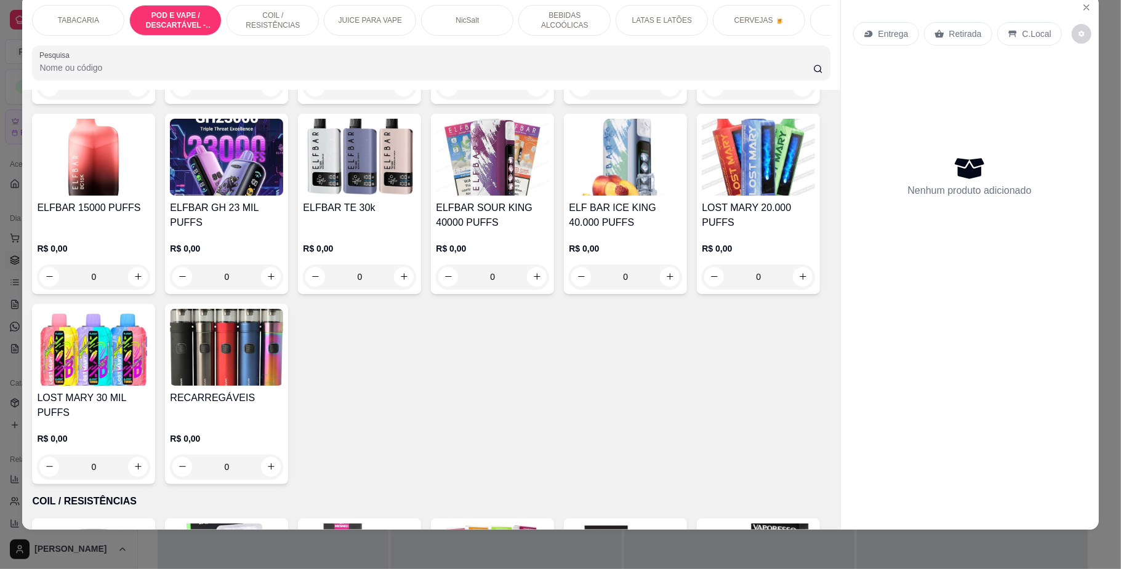
click at [368, 25] on h4 "IGNITE 12000 PUFFS" at bounding box center [359, 17] width 113 height 15
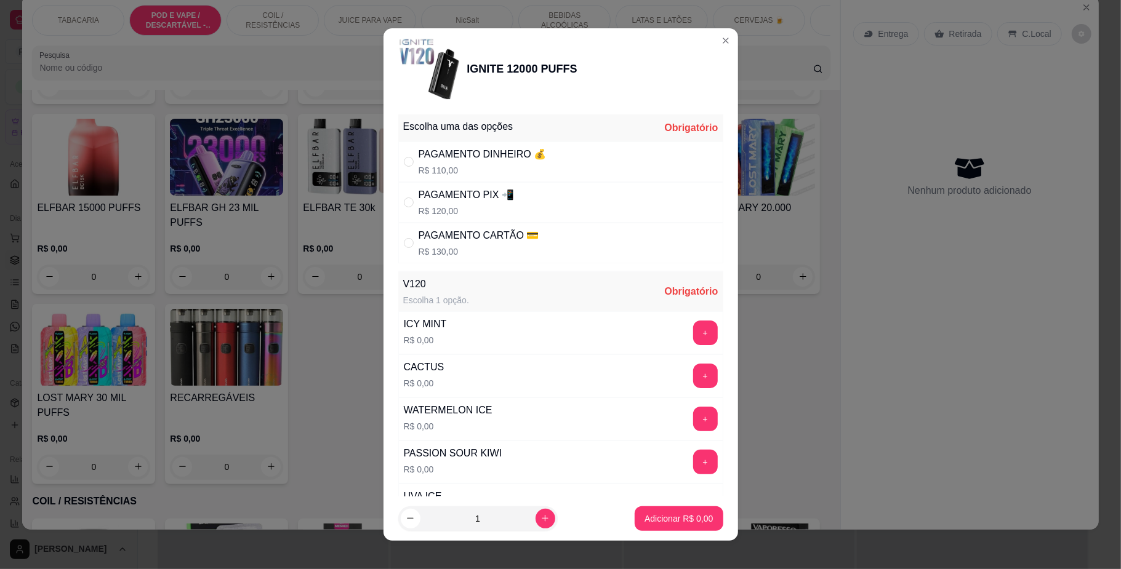
click at [466, 195] on div "PAGAMENTO PIX 📲" at bounding box center [466, 195] width 95 height 15
radio input "true"
click at [494, 172] on p "R$ 110,00" at bounding box center [483, 170] width 128 height 12
radio input "true"
radio input "false"
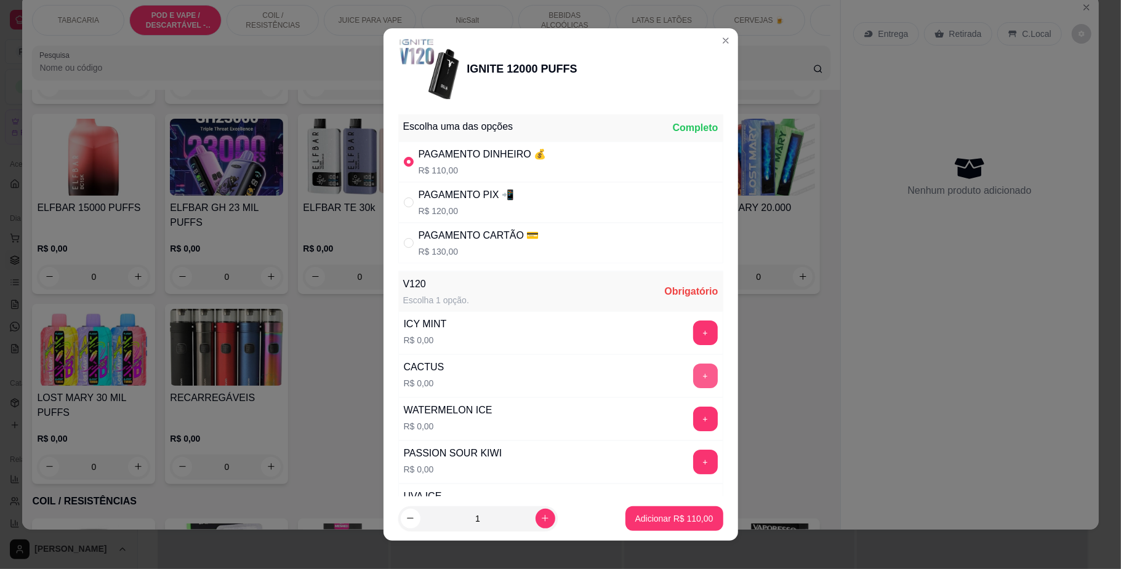
click at [693, 388] on button "+" at bounding box center [705, 376] width 25 height 25
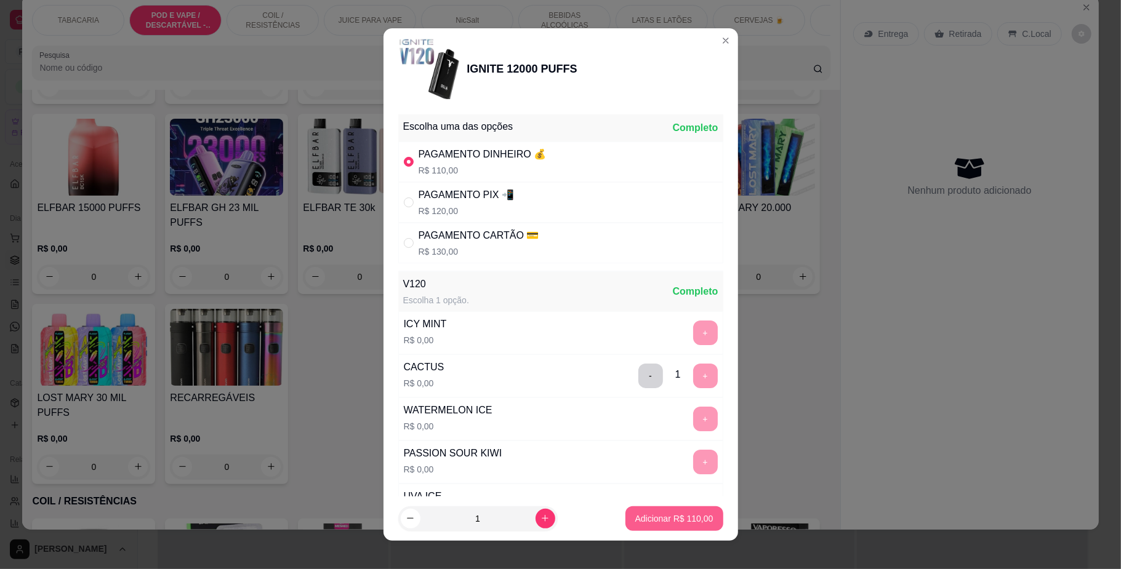
click at [678, 523] on p "Adicionar R$ 110,00" at bounding box center [674, 519] width 78 height 12
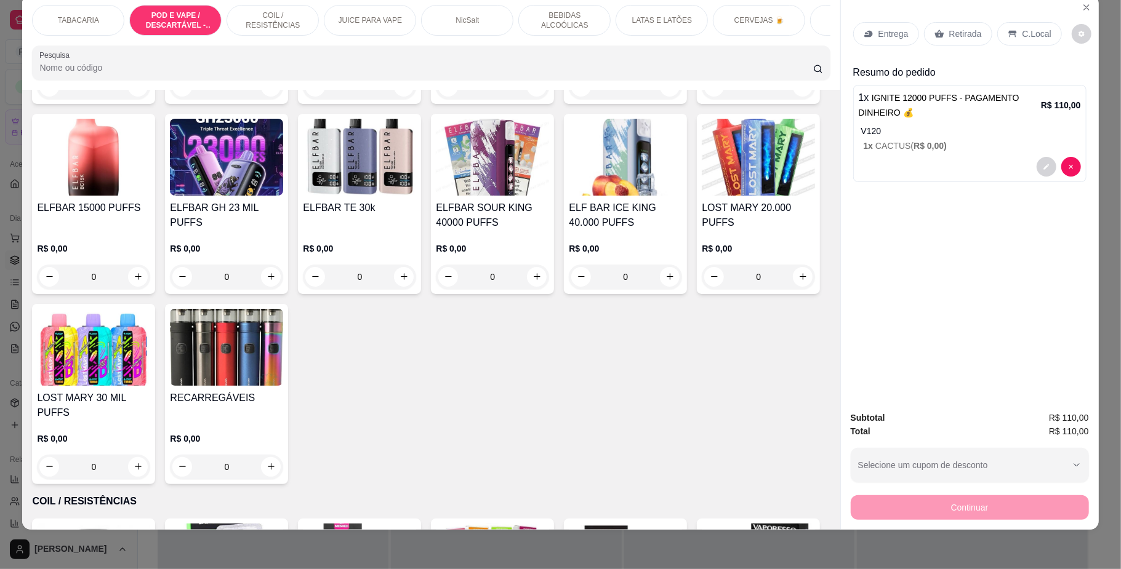
click at [1022, 37] on p "C.Local" at bounding box center [1036, 34] width 29 height 12
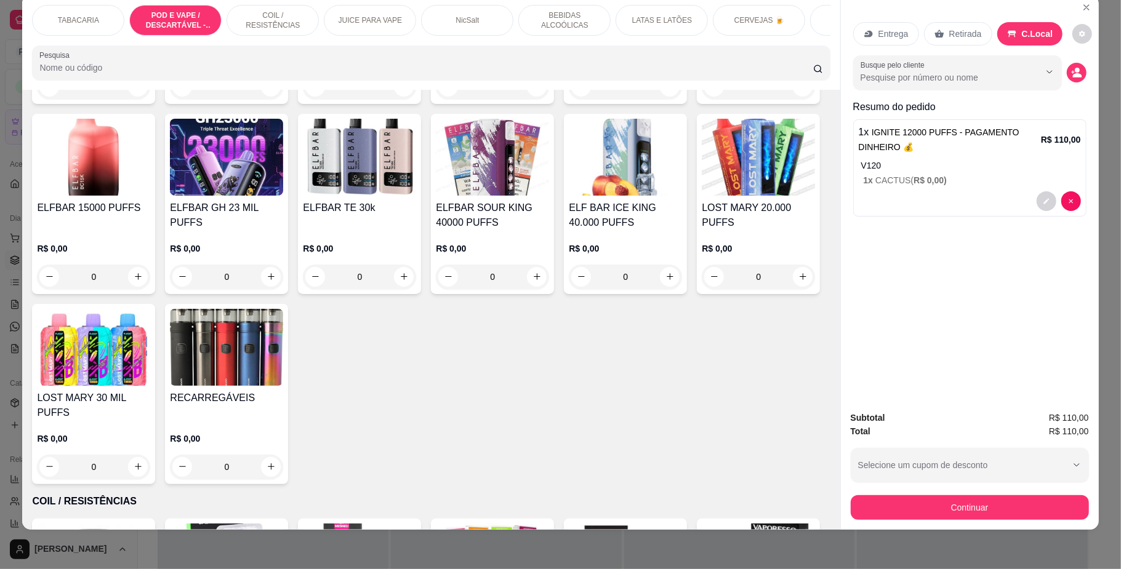
click at [978, 513] on button "Continuar" at bounding box center [970, 508] width 238 height 25
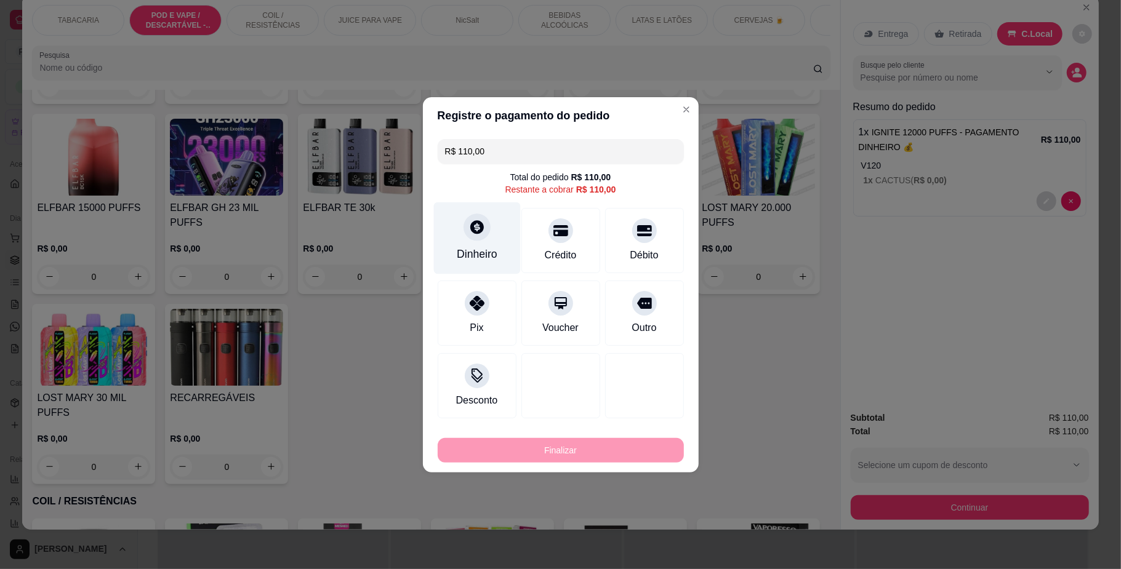
click at [492, 235] on div "Dinheiro" at bounding box center [476, 238] width 87 height 72
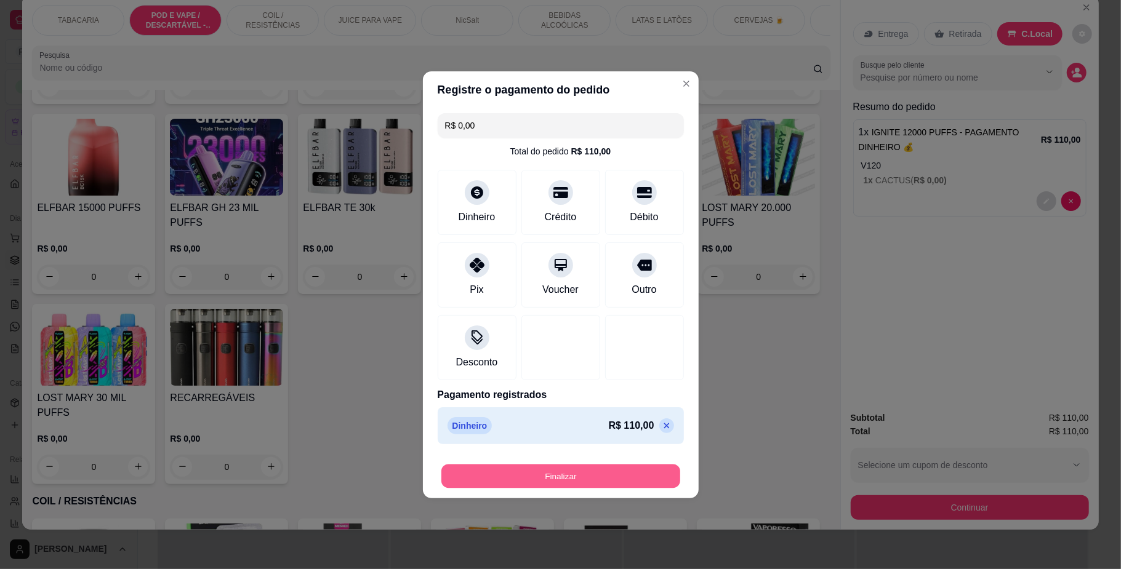
click at [564, 468] on button "Finalizar" at bounding box center [560, 476] width 239 height 24
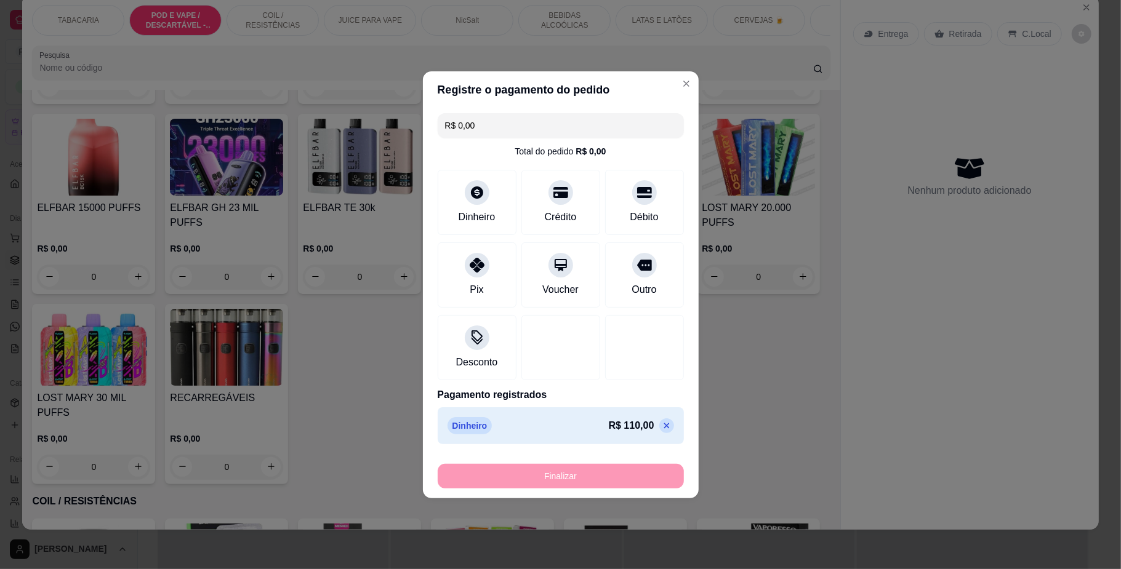
type input "-R$ 110,00"
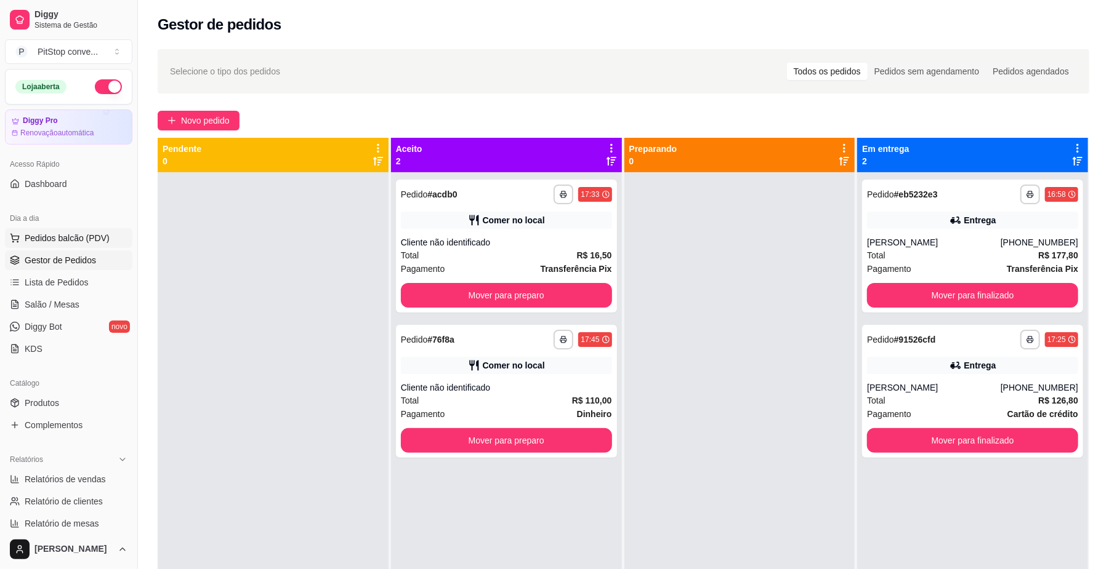
click at [76, 232] on span "Pedidos balcão (PDV)" at bounding box center [67, 238] width 85 height 12
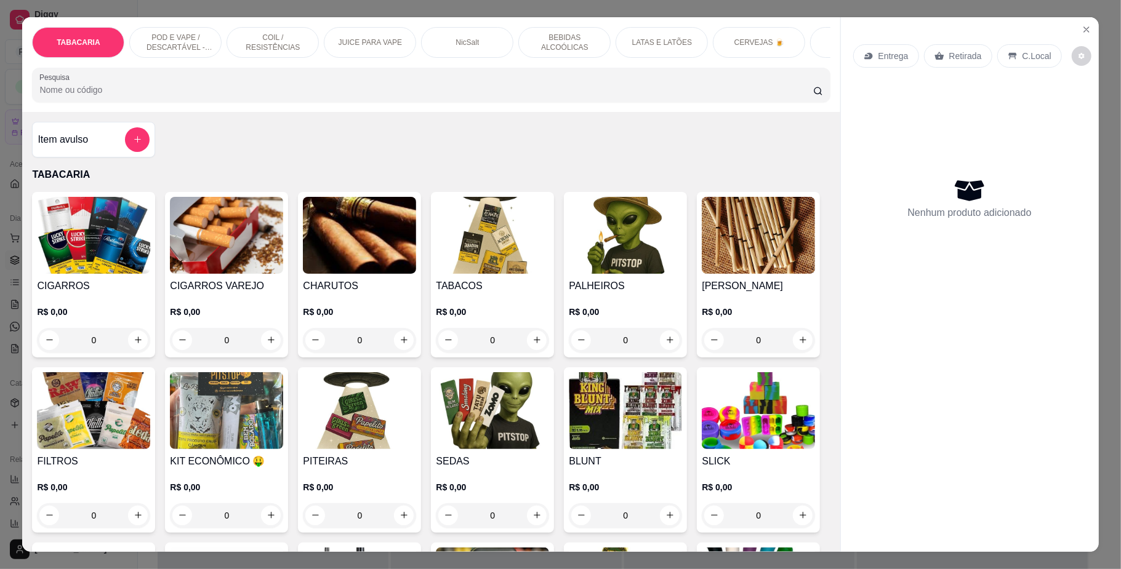
click at [116, 261] on img at bounding box center [93, 235] width 113 height 77
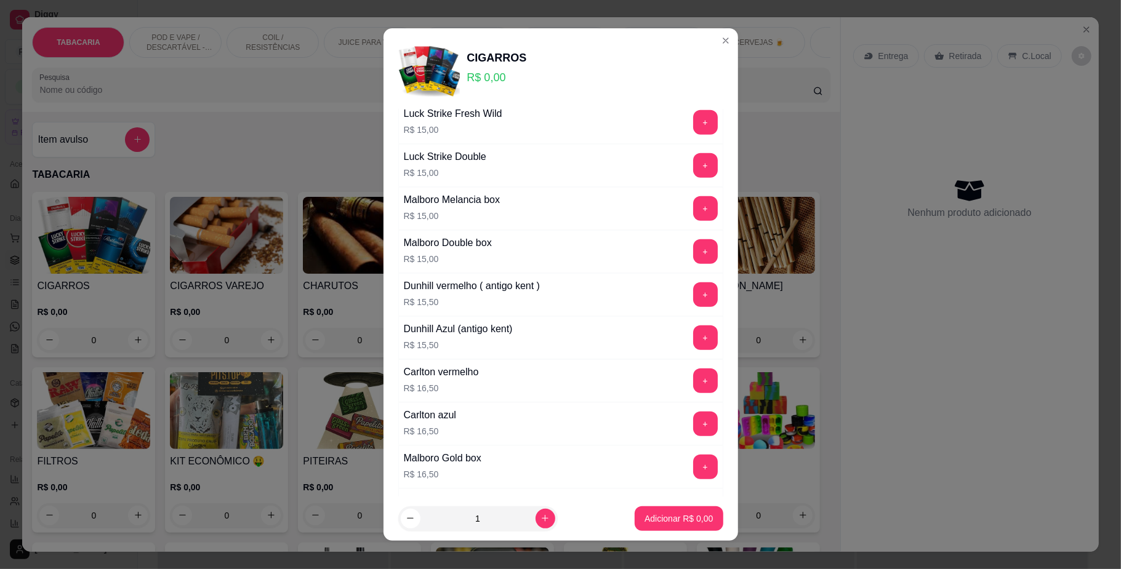
scroll to position [739, 0]
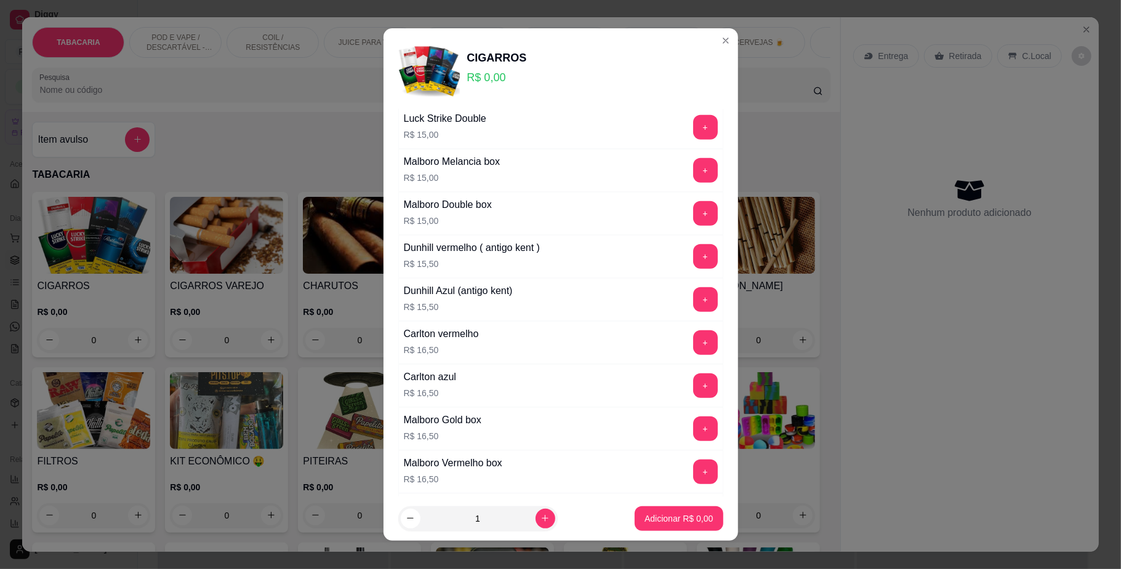
click at [693, 343] on button "+" at bounding box center [705, 343] width 25 height 25
click at [675, 508] on button "Adicionar R$ 16,50" at bounding box center [676, 519] width 93 height 25
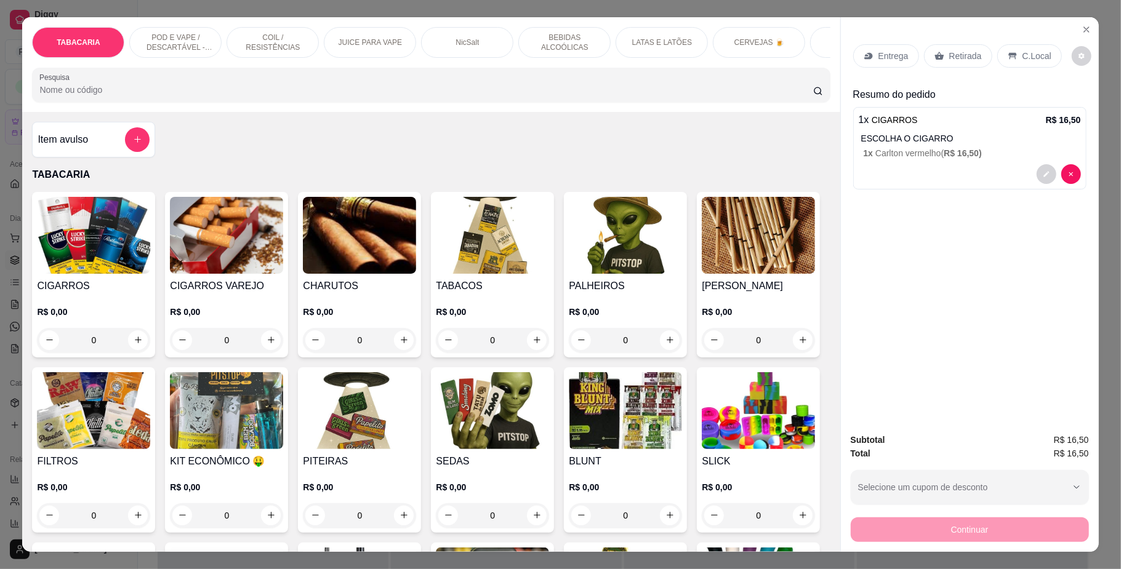
click at [656, 38] on p "LATAS E LATÕES" at bounding box center [662, 43] width 60 height 10
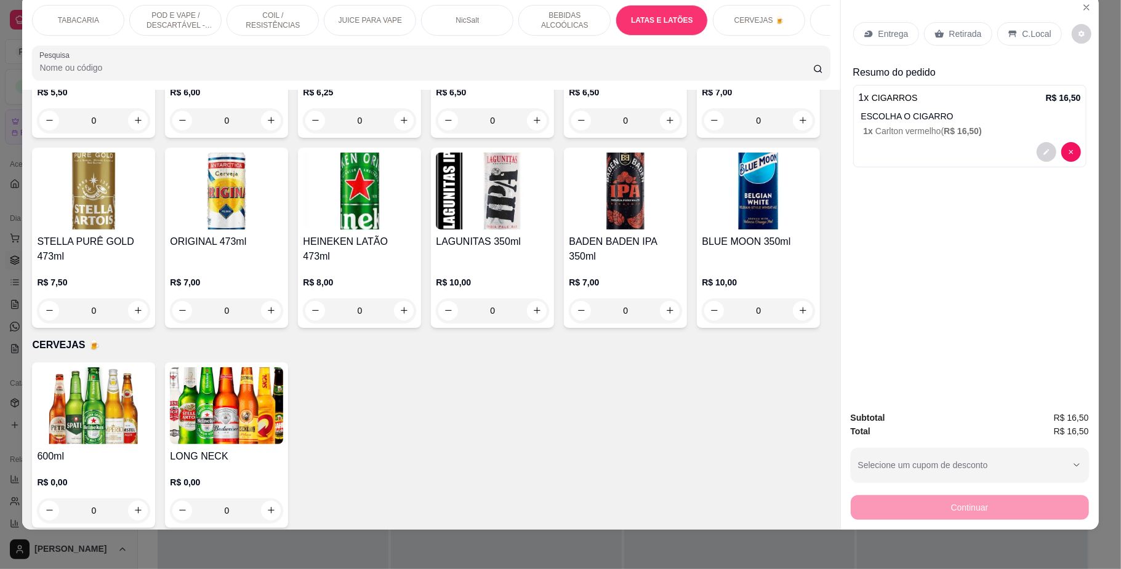
scroll to position [3020, 0]
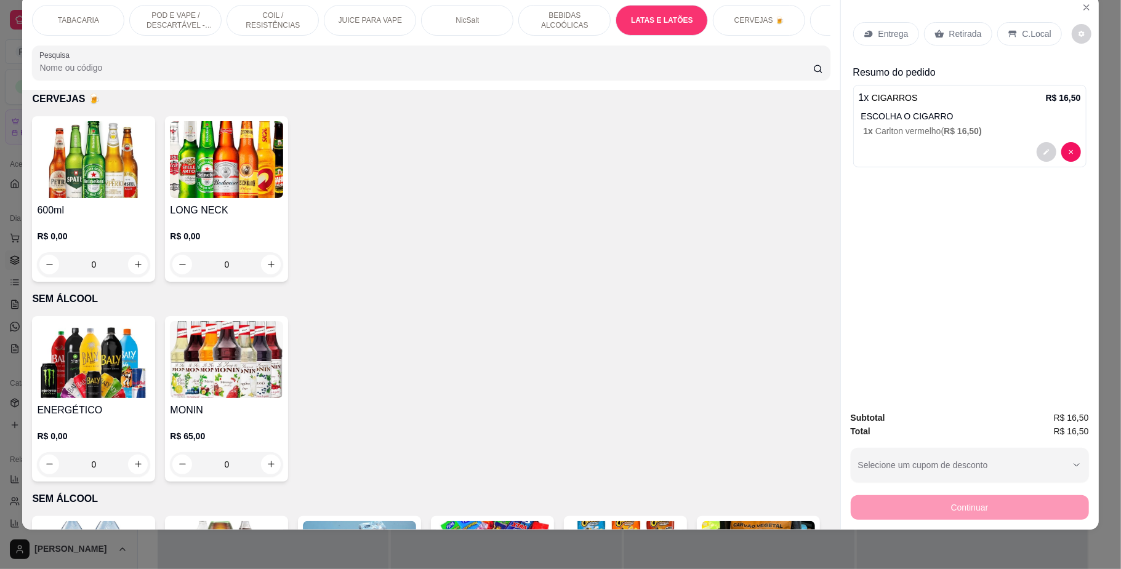
click at [666, 23] on p "LATAS E LATÕES" at bounding box center [662, 20] width 62 height 10
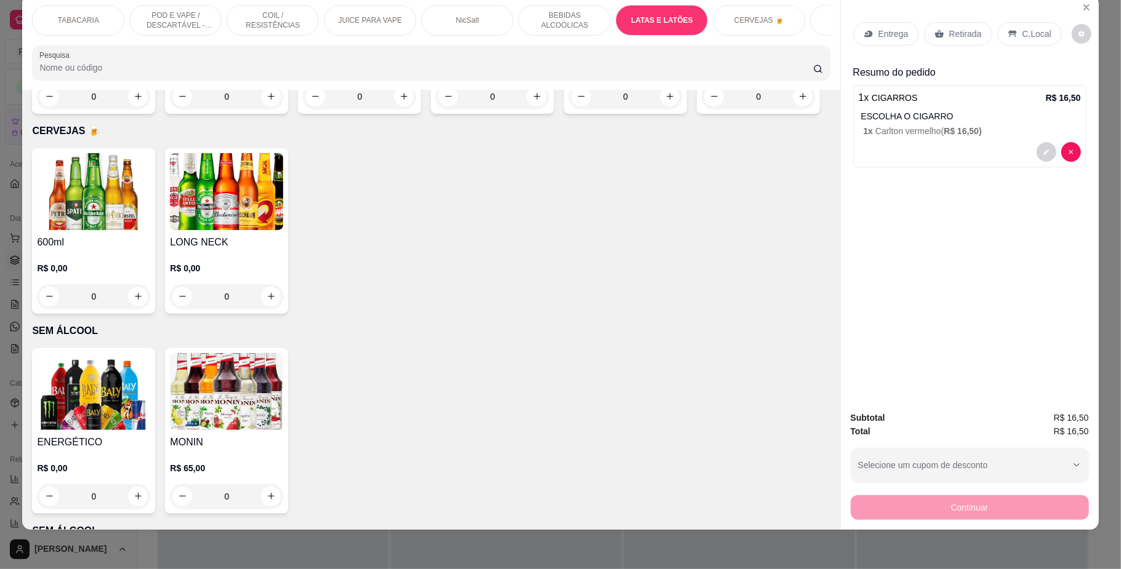
scroll to position [3102, 0]
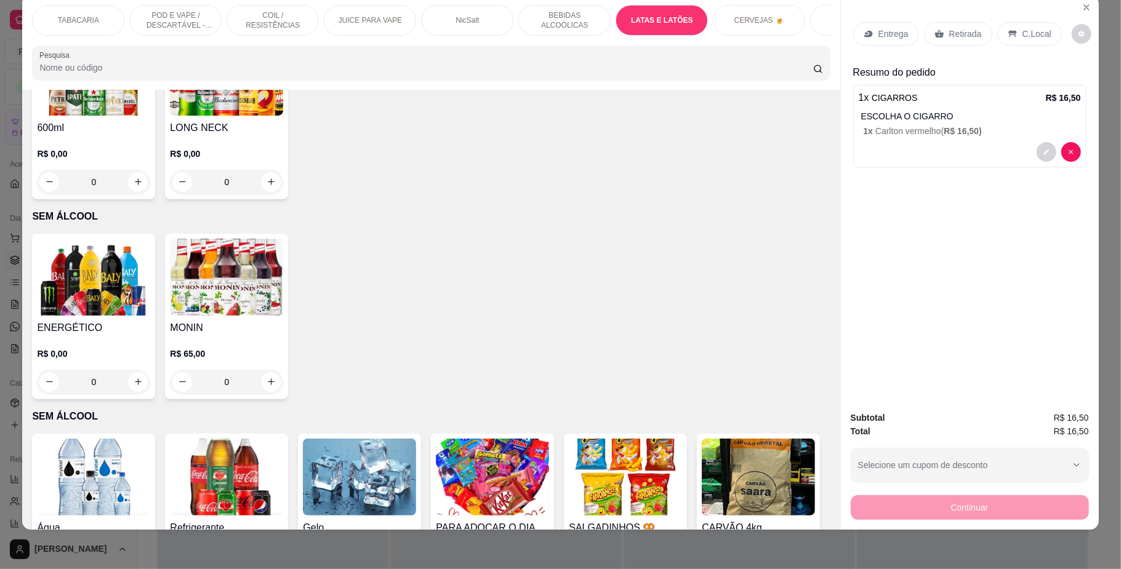
type input "1"
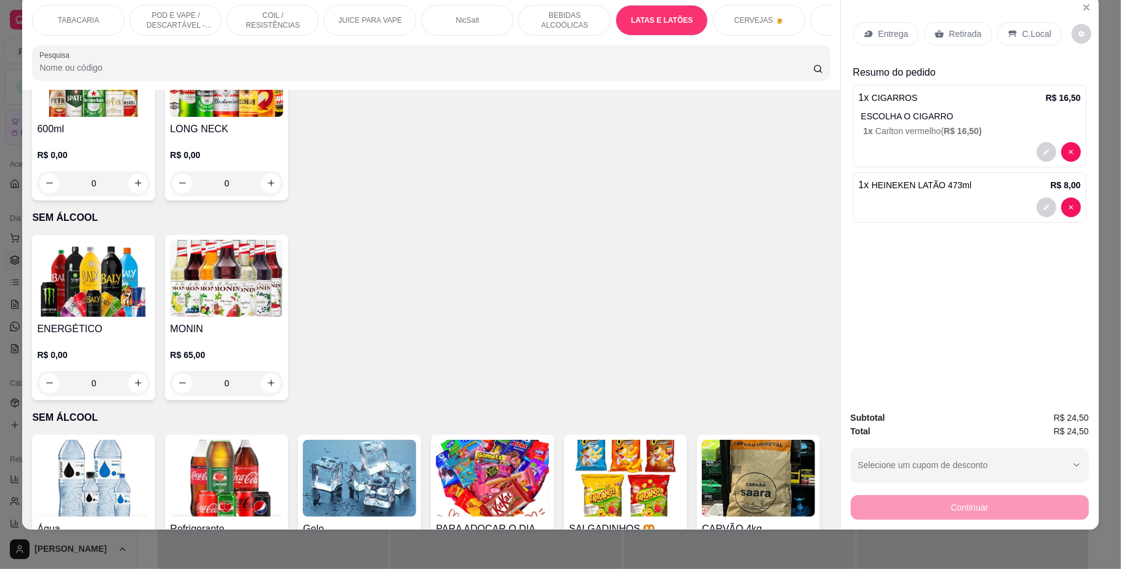
click at [1011, 23] on div "C.Local" at bounding box center [1029, 33] width 65 height 23
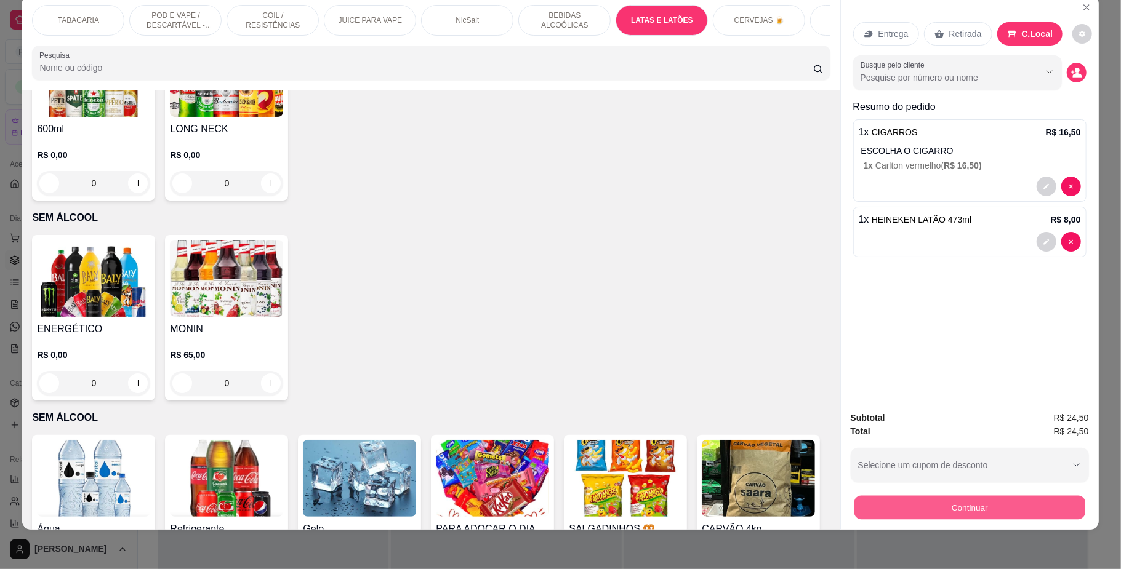
click at [1005, 510] on button "Continuar" at bounding box center [969, 508] width 231 height 24
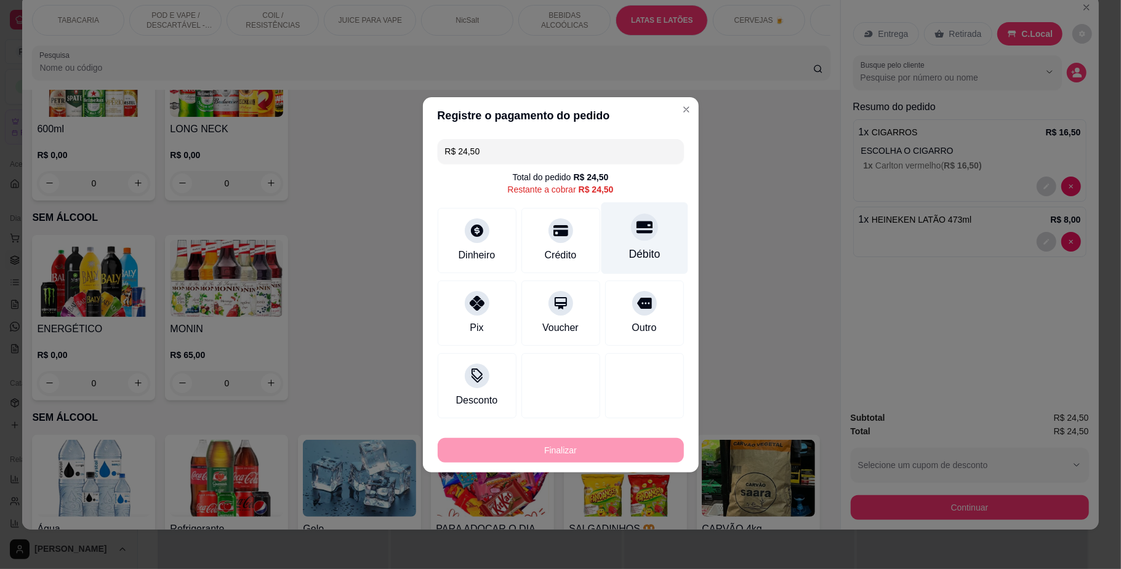
click at [643, 239] on div "Débito" at bounding box center [644, 238] width 87 height 72
type input "R$ 0,00"
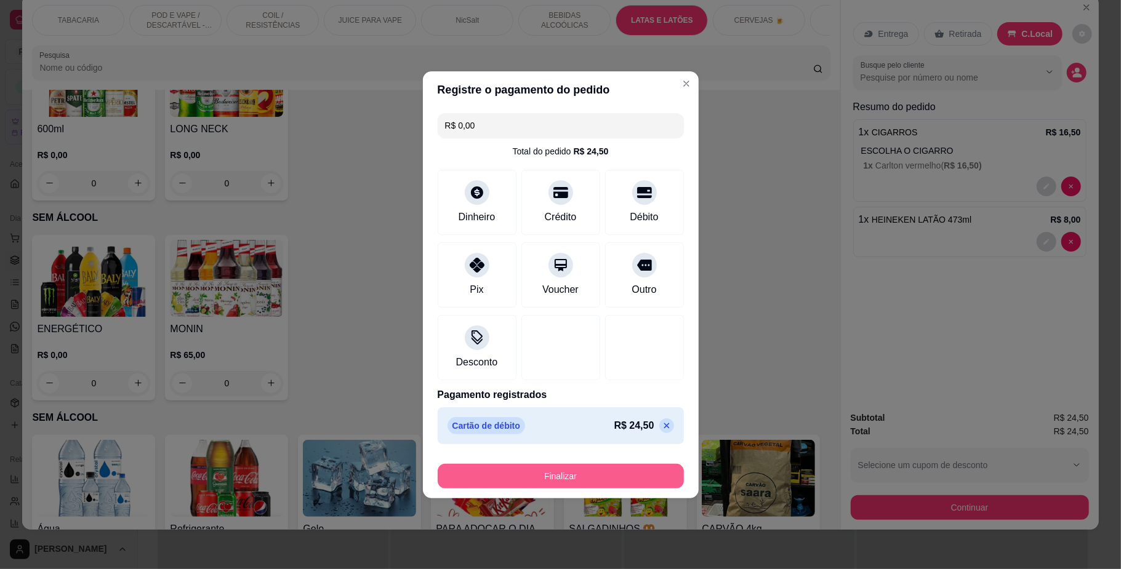
click at [609, 469] on button "Finalizar" at bounding box center [561, 476] width 246 height 25
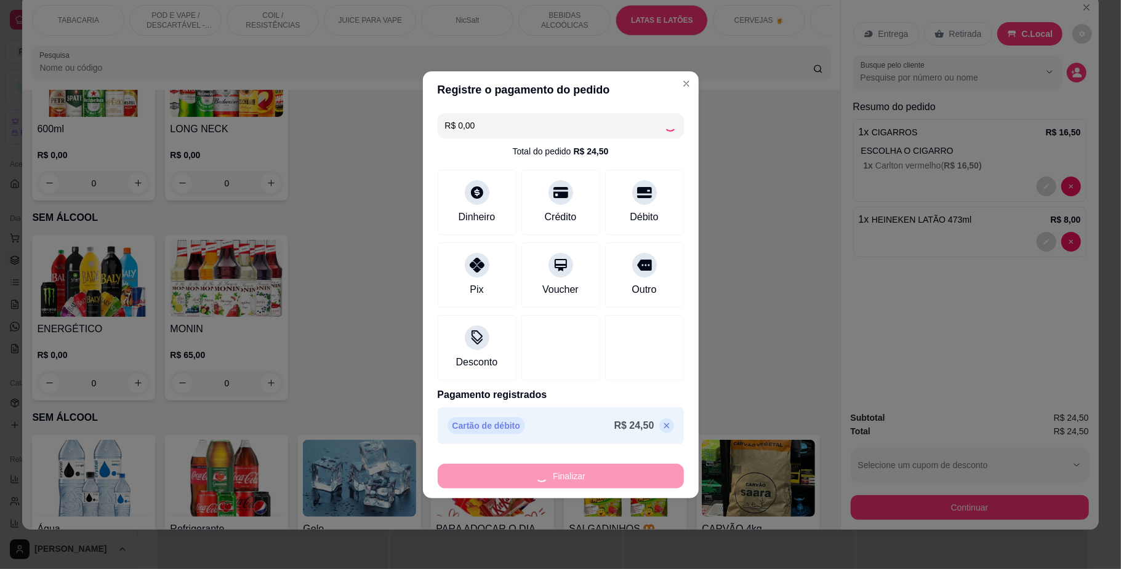
type input "0"
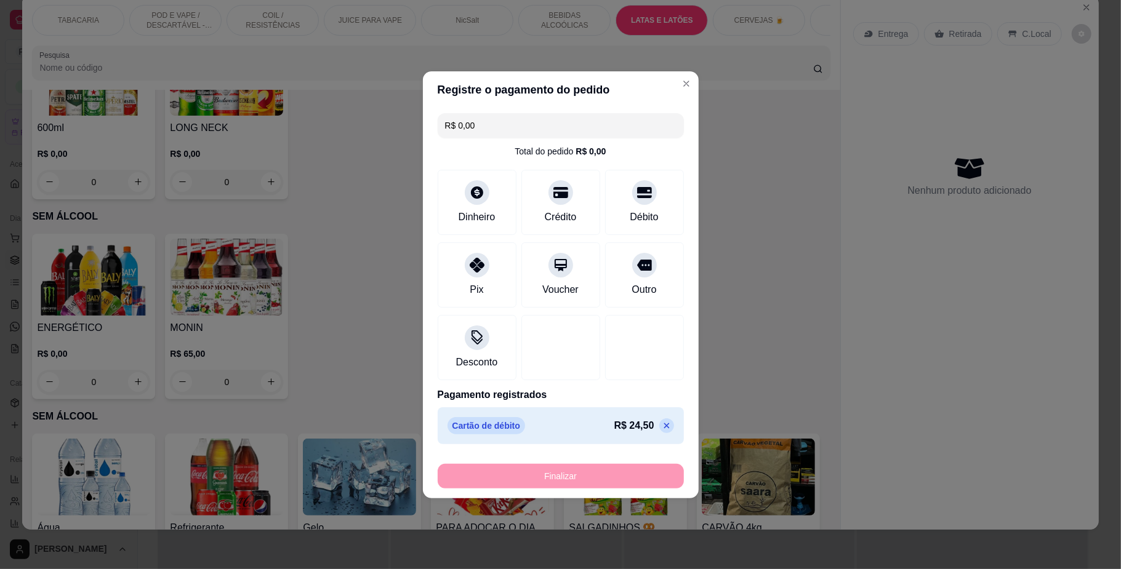
type input "-R$ 24,50"
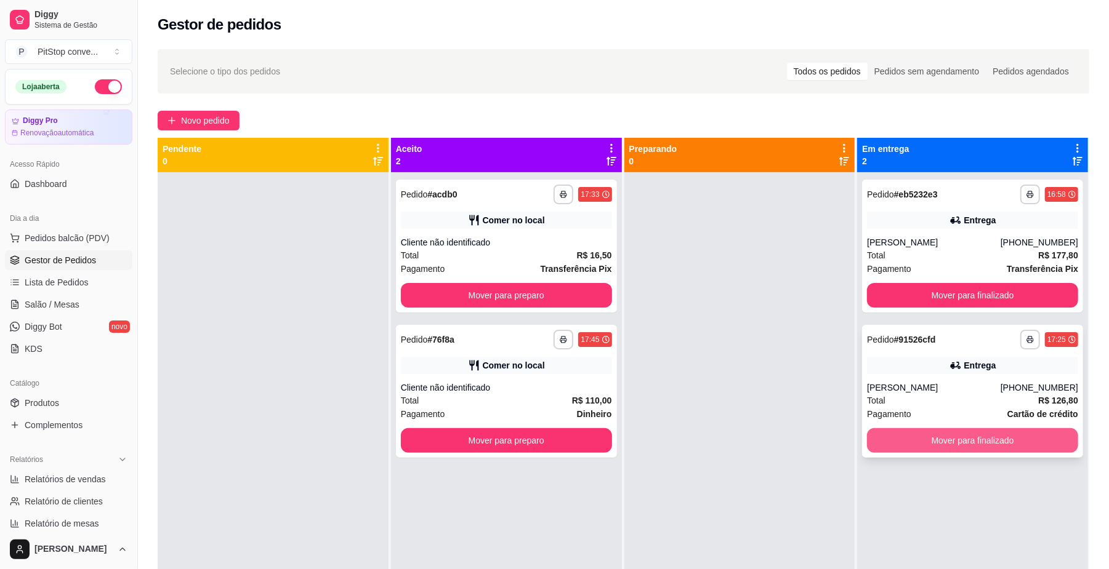
click at [939, 437] on button "Mover para finalizado" at bounding box center [972, 440] width 211 height 25
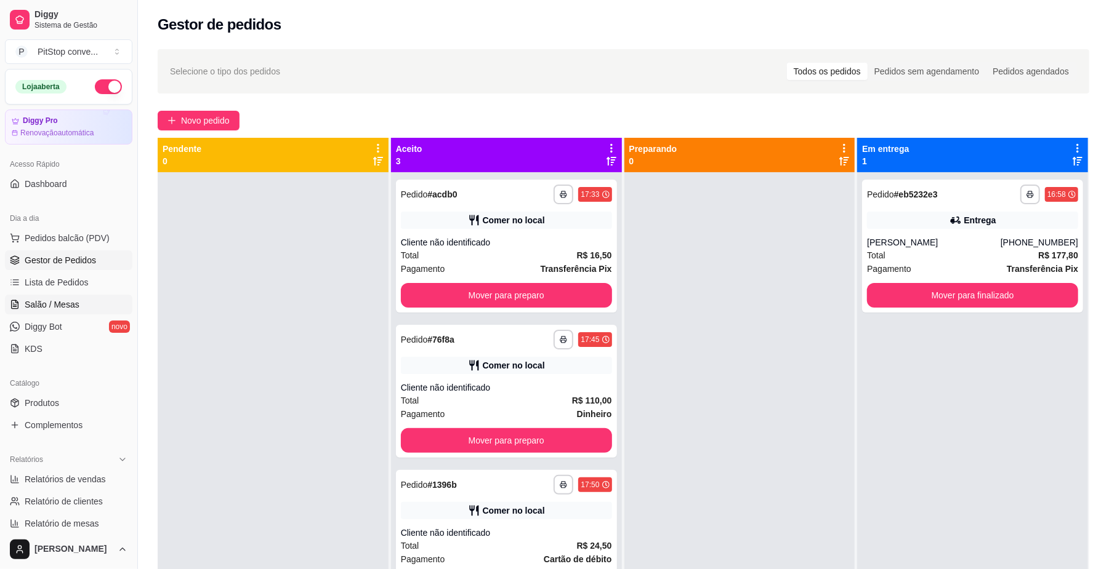
click at [55, 298] on link "Salão / Mesas" at bounding box center [68, 305] width 127 height 20
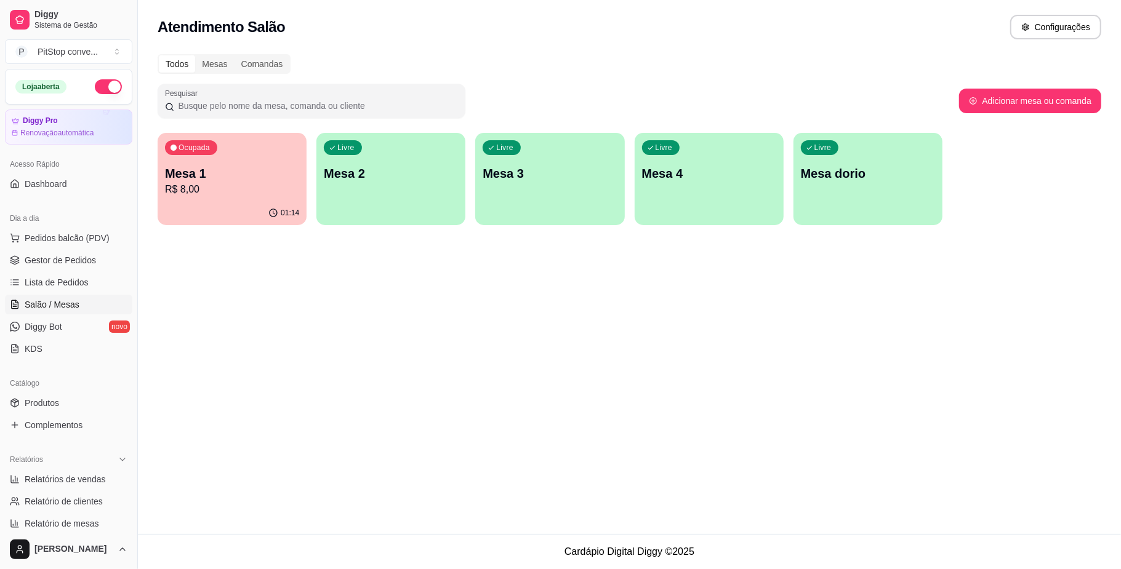
click at [210, 172] on p "Mesa 1" at bounding box center [232, 173] width 134 height 17
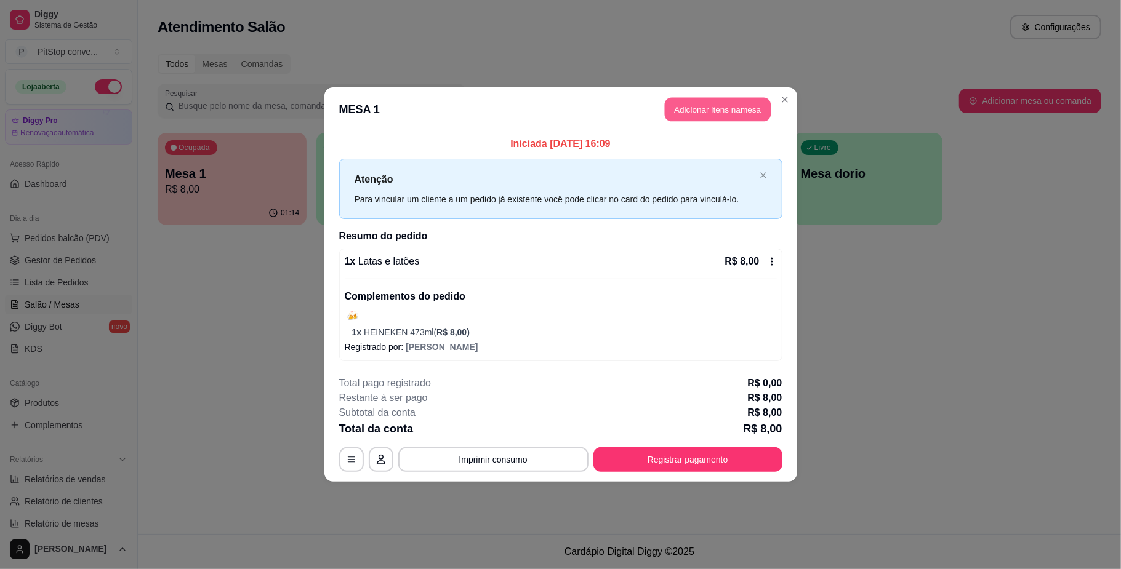
click at [740, 108] on button "Adicionar itens na mesa" at bounding box center [718, 110] width 106 height 24
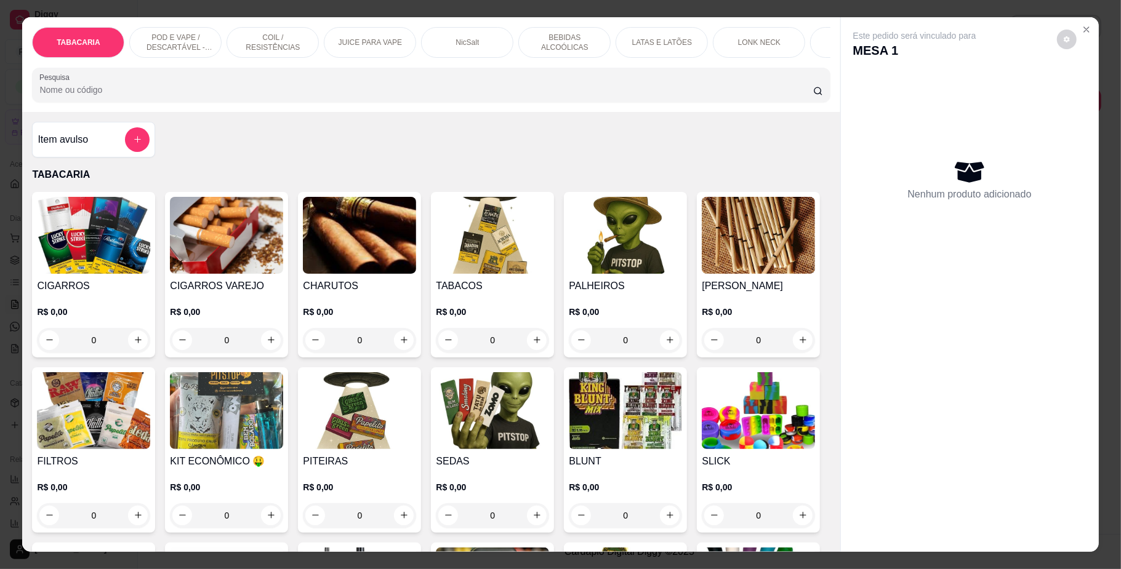
click at [673, 36] on div "LATAS E LATÕES" at bounding box center [662, 42] width 92 height 31
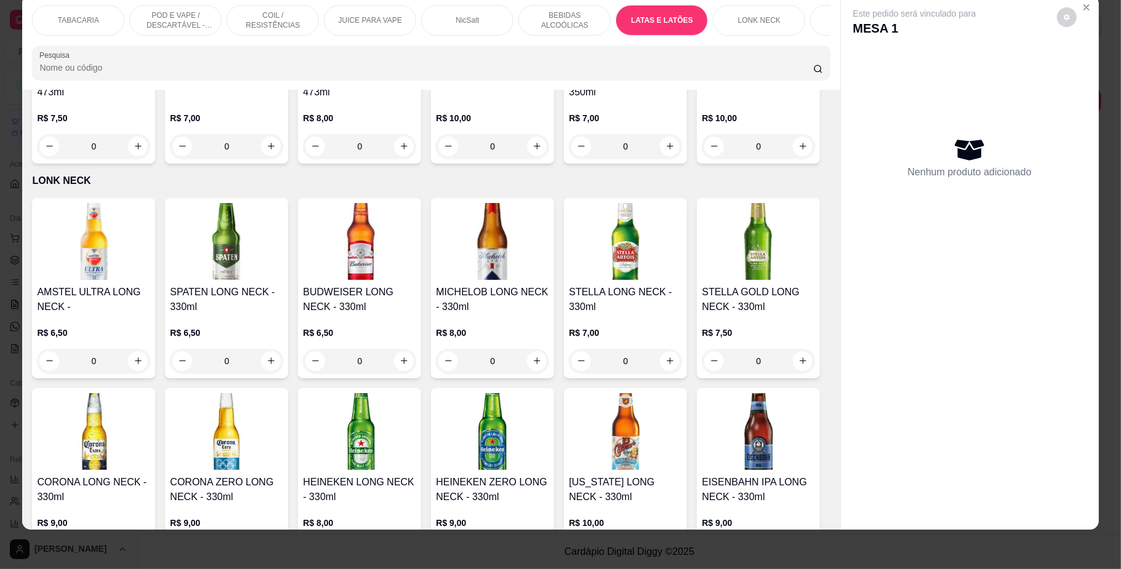
click at [416, 65] on img at bounding box center [359, 26] width 113 height 77
type input "1"
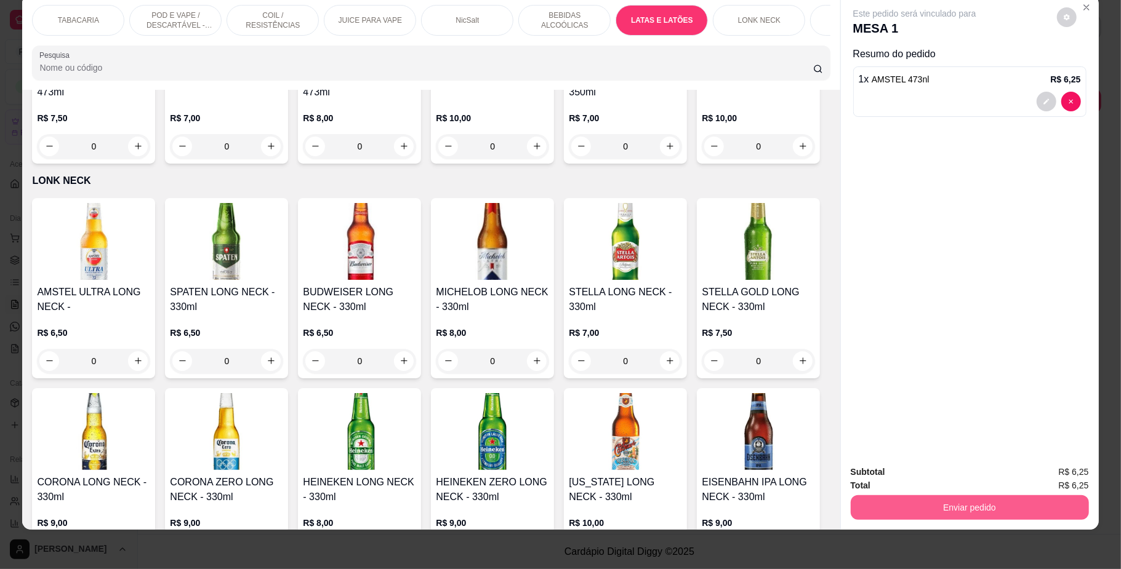
click at [1005, 511] on button "Enviar pedido" at bounding box center [970, 508] width 238 height 25
click at [980, 475] on button "Não registrar e enviar pedido" at bounding box center [927, 477] width 124 height 23
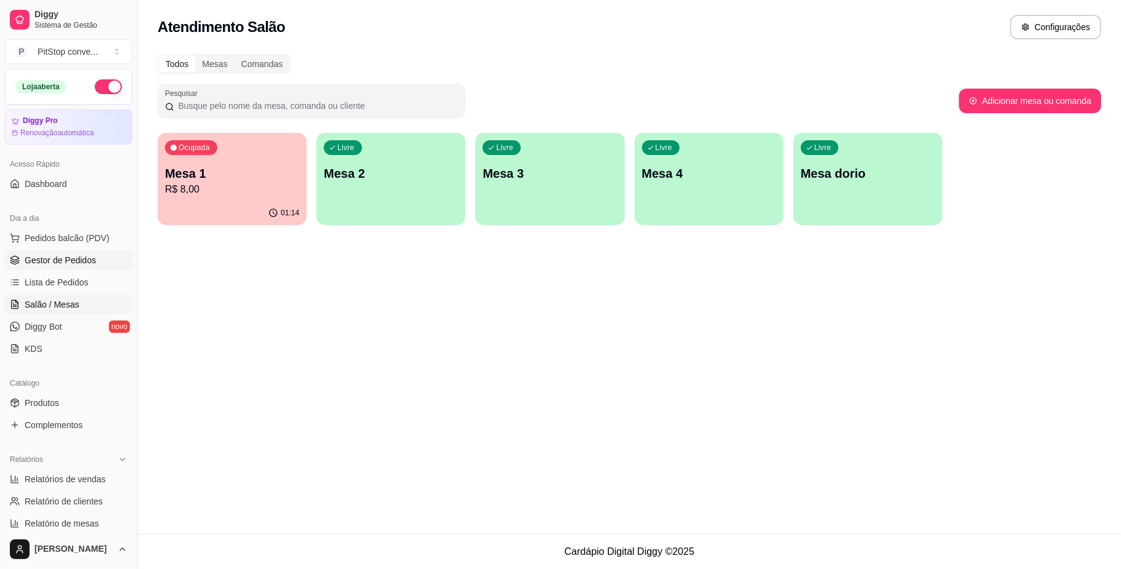
click at [66, 262] on span "Gestor de Pedidos" at bounding box center [60, 260] width 71 height 12
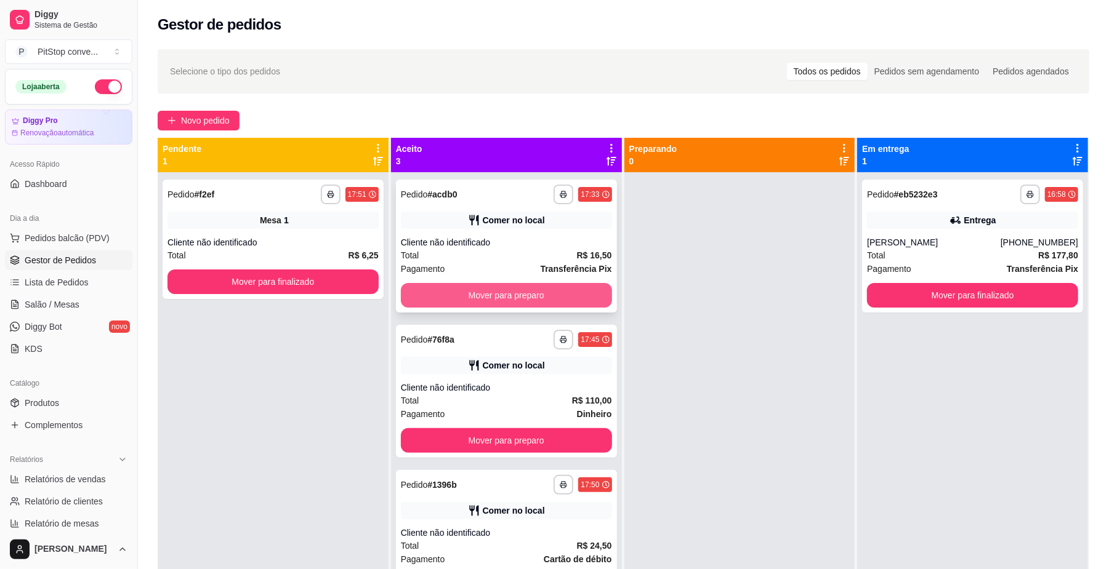
click at [600, 284] on button "Mover para preparo" at bounding box center [506, 295] width 211 height 25
click at [332, 284] on button "Mover para finalizado" at bounding box center [272, 282] width 211 height 25
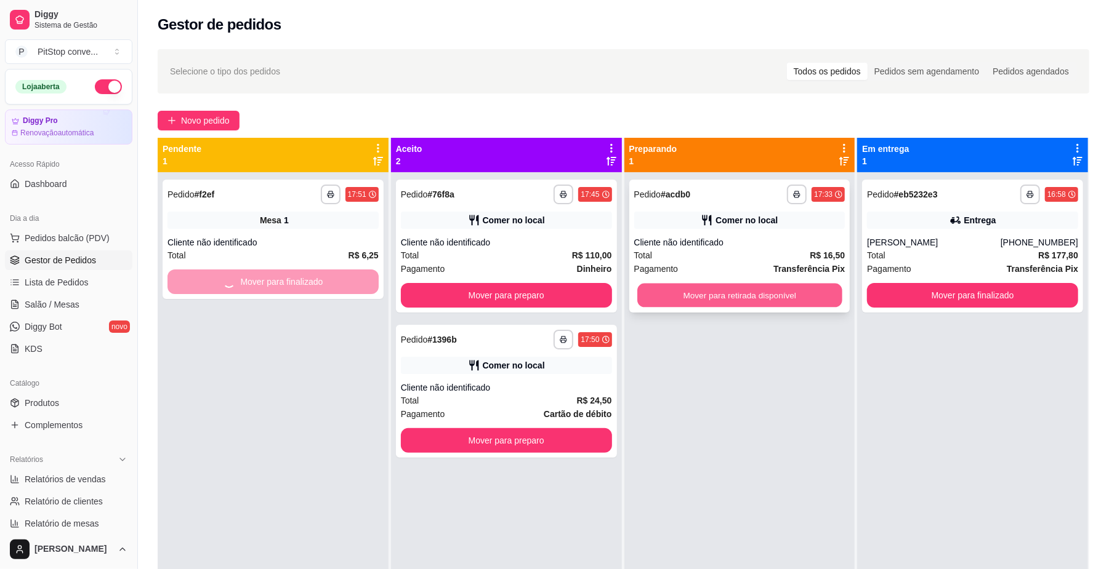
click at [720, 291] on button "Mover para retirada disponível" at bounding box center [739, 296] width 204 height 24
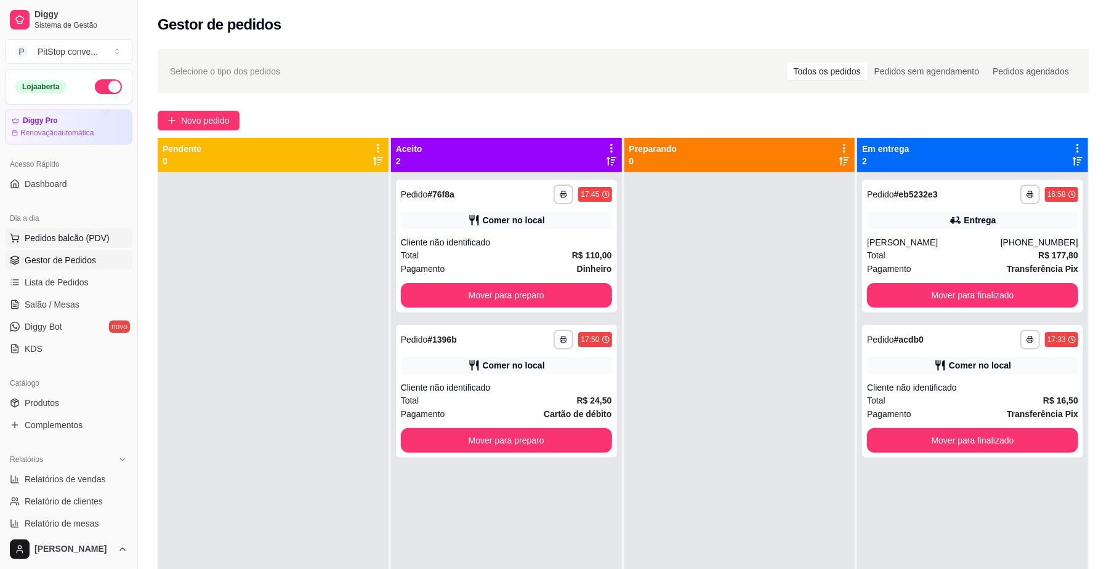
click at [82, 237] on span "Pedidos balcão (PDV)" at bounding box center [67, 238] width 85 height 12
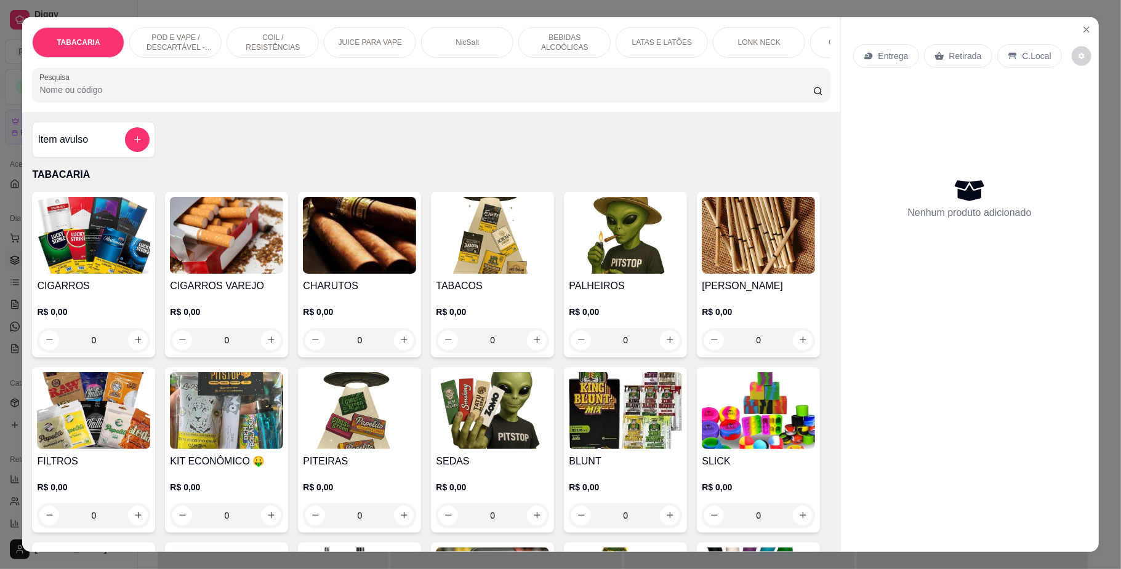
click at [72, 251] on img at bounding box center [93, 235] width 113 height 77
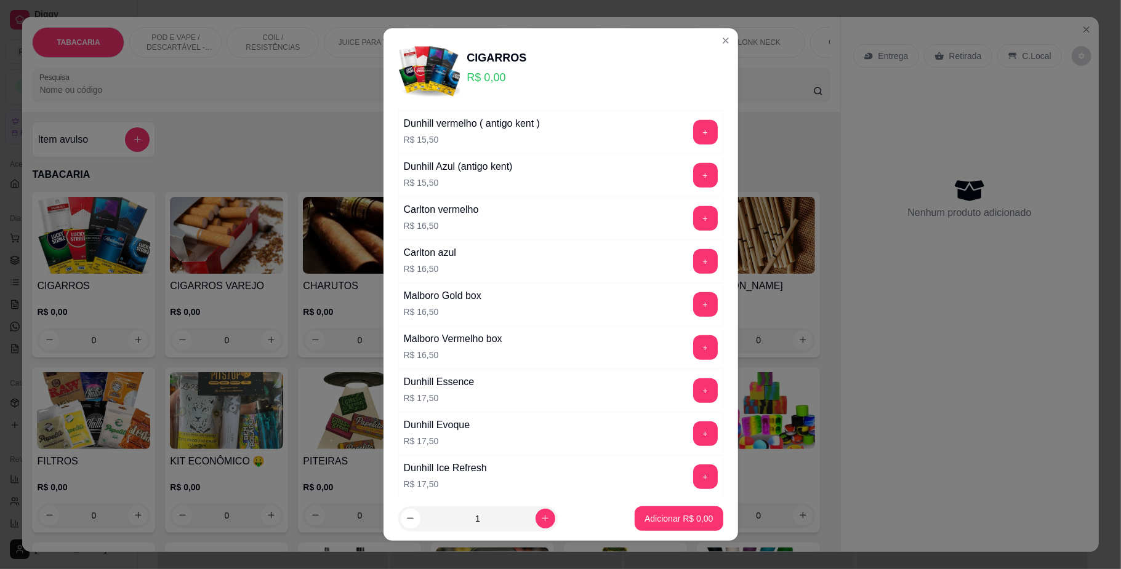
scroll to position [902, 0]
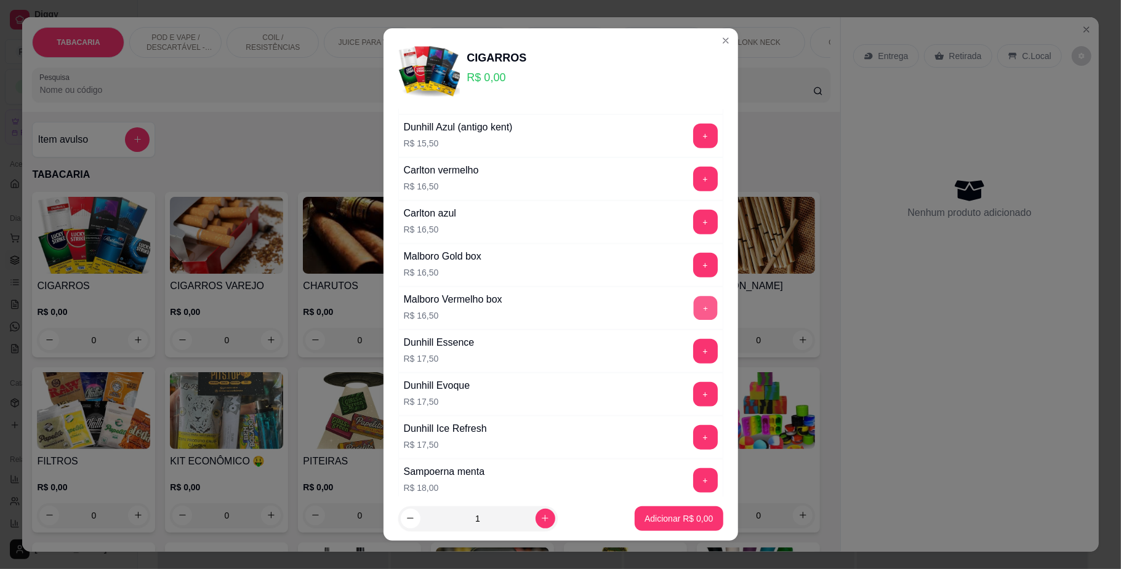
click at [693, 315] on button "+" at bounding box center [705, 309] width 24 height 24
click at [693, 315] on button "+" at bounding box center [705, 308] width 25 height 25
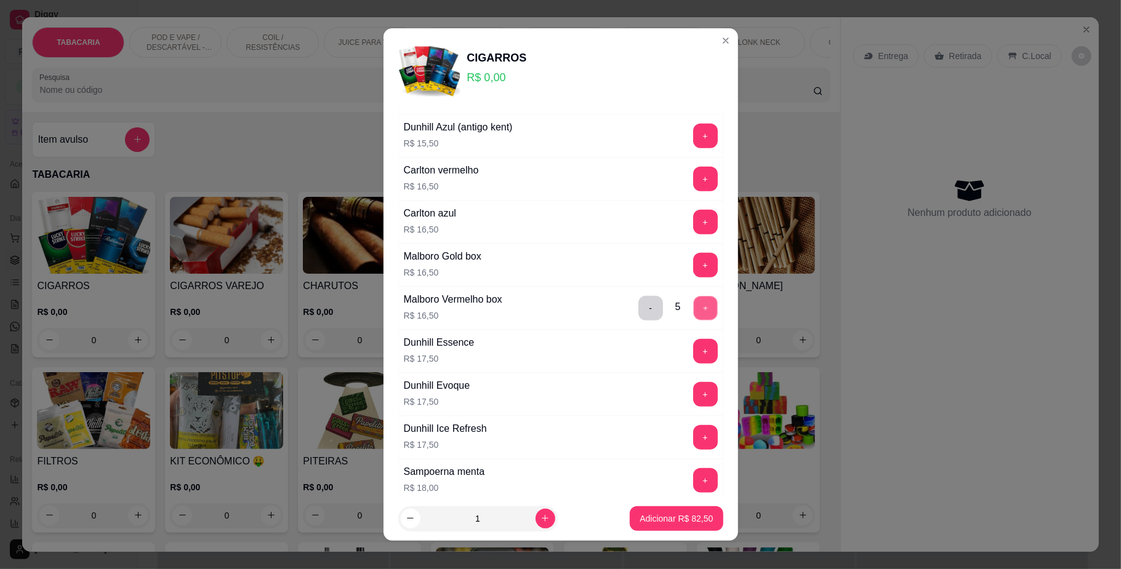
click at [693, 315] on button "+" at bounding box center [705, 309] width 24 height 24
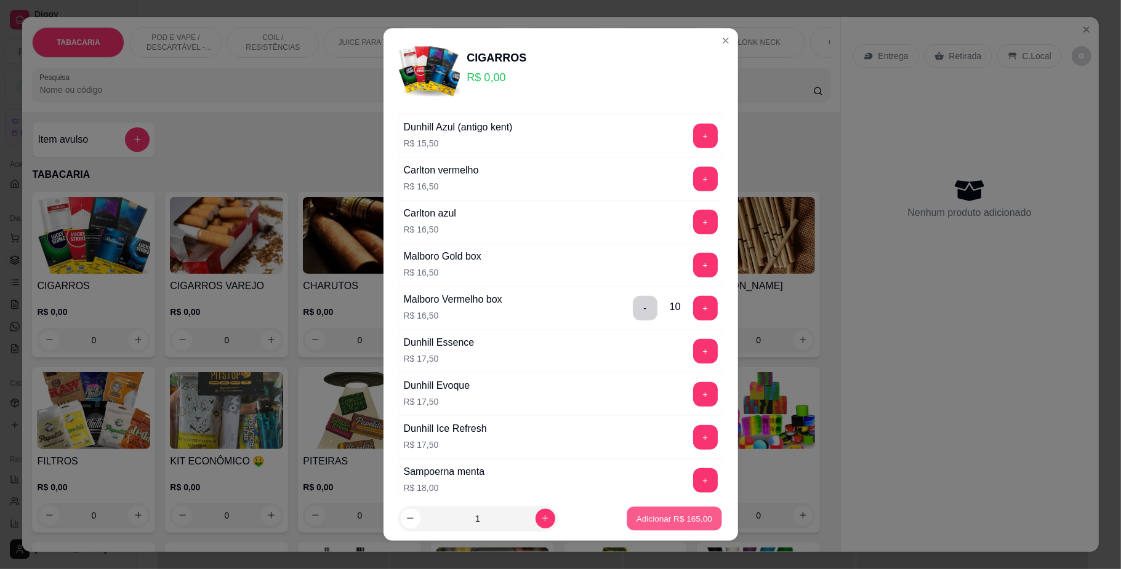
click at [688, 524] on button "Adicionar R$ 165,00" at bounding box center [674, 519] width 95 height 24
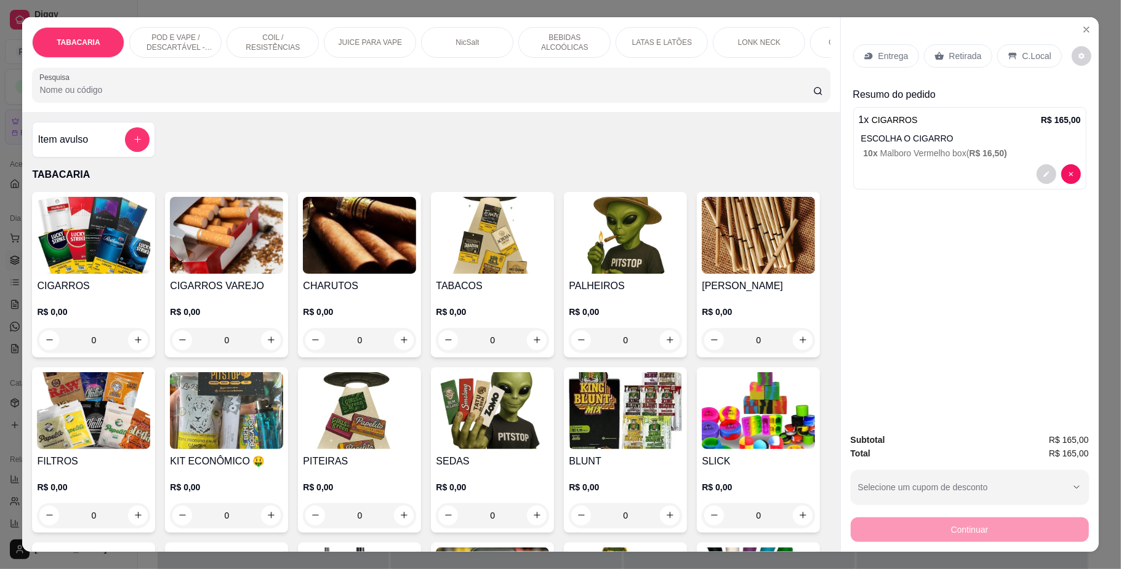
click at [1018, 47] on div "C.Local" at bounding box center [1029, 55] width 65 height 23
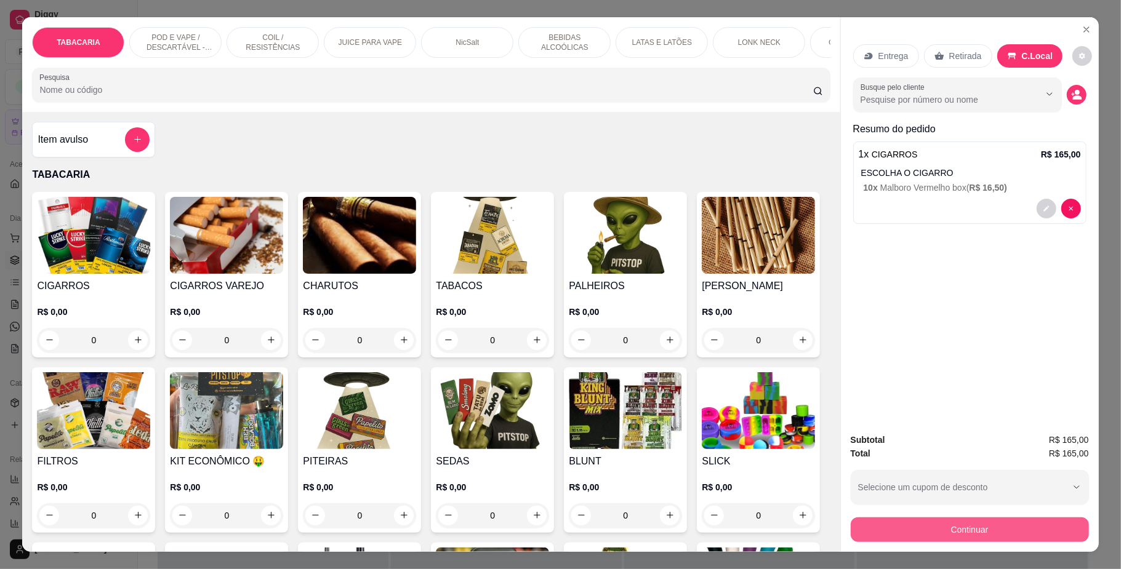
click at [954, 524] on button "Continuar" at bounding box center [970, 530] width 238 height 25
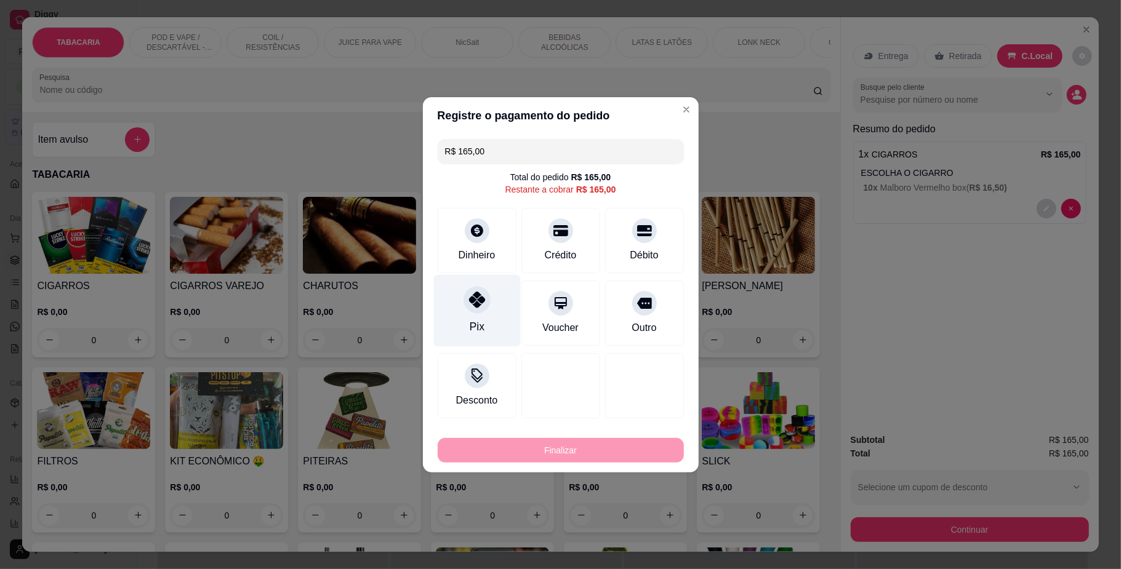
click at [467, 309] on div at bounding box center [477, 299] width 27 height 27
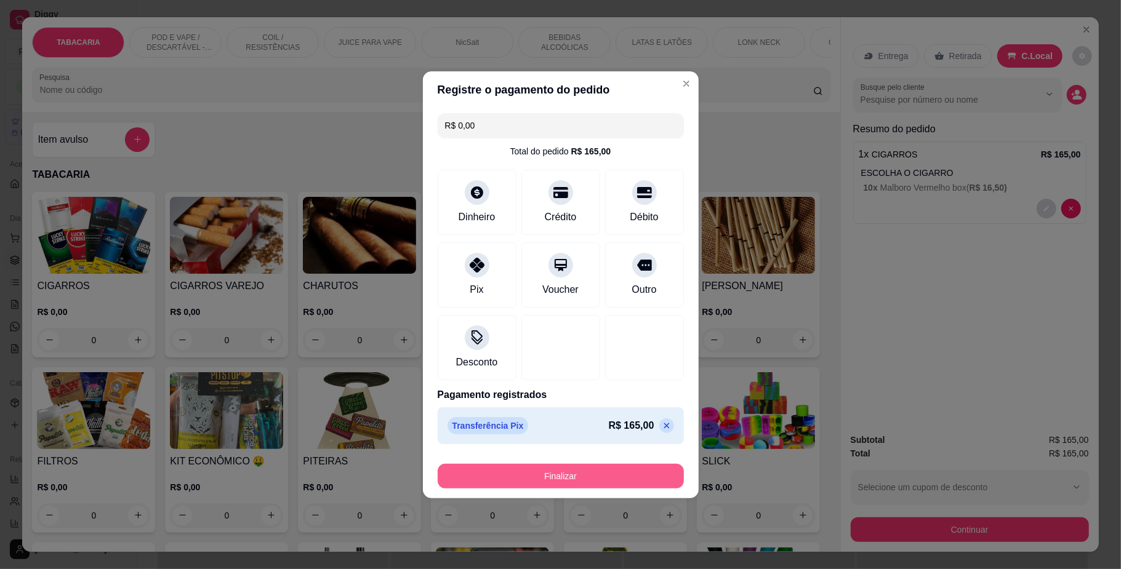
click at [572, 474] on button "Finalizar" at bounding box center [561, 476] width 246 height 25
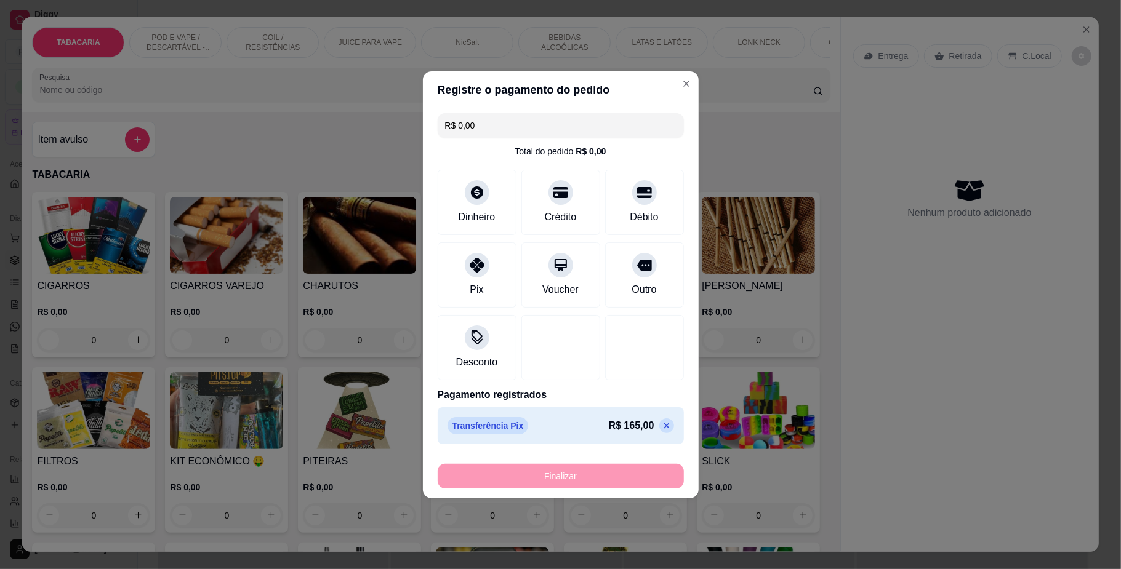
type input "-R$ 165,00"
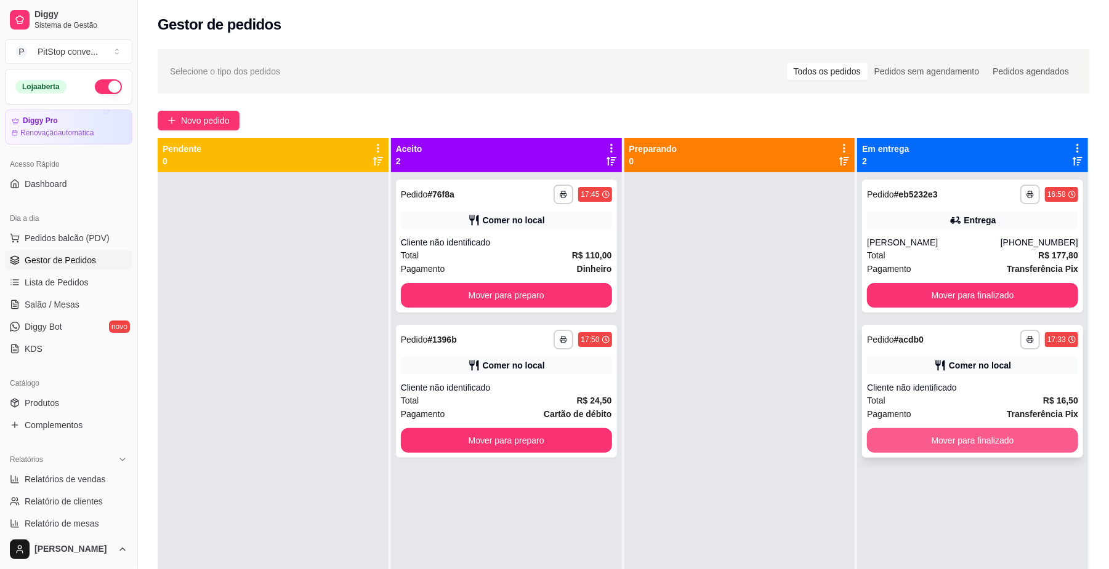
click at [974, 446] on button "Mover para finalizado" at bounding box center [972, 440] width 211 height 25
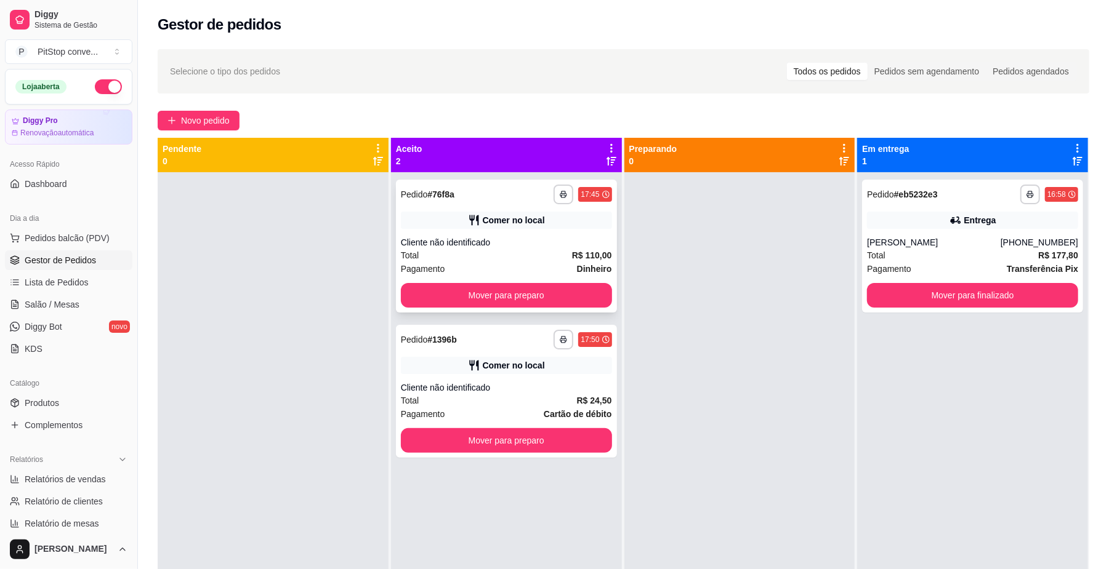
click at [513, 286] on button "Mover para preparo" at bounding box center [506, 295] width 211 height 25
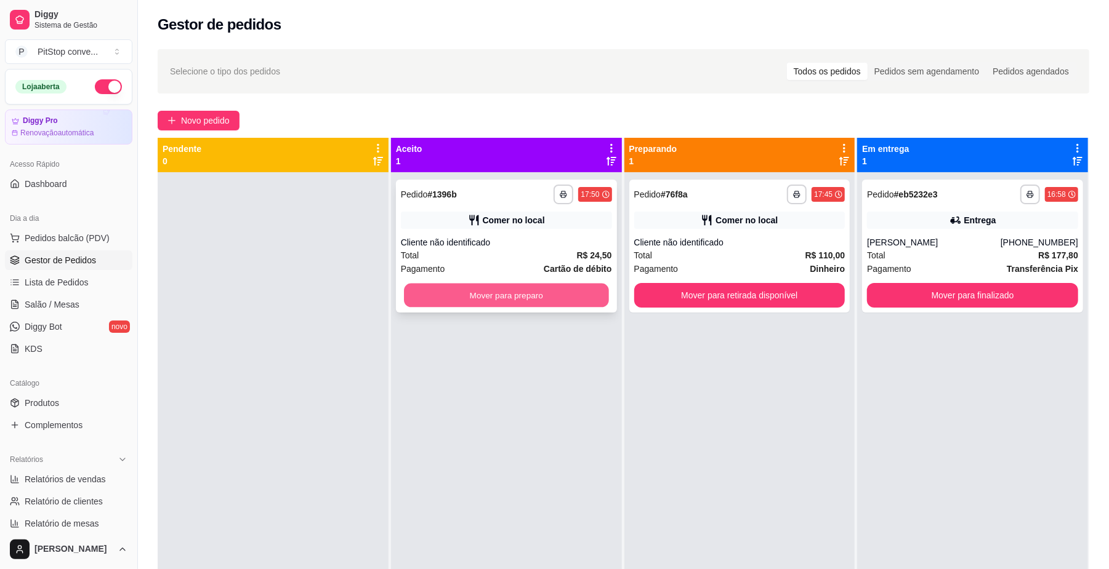
click at [577, 293] on button "Mover para preparo" at bounding box center [506, 296] width 204 height 24
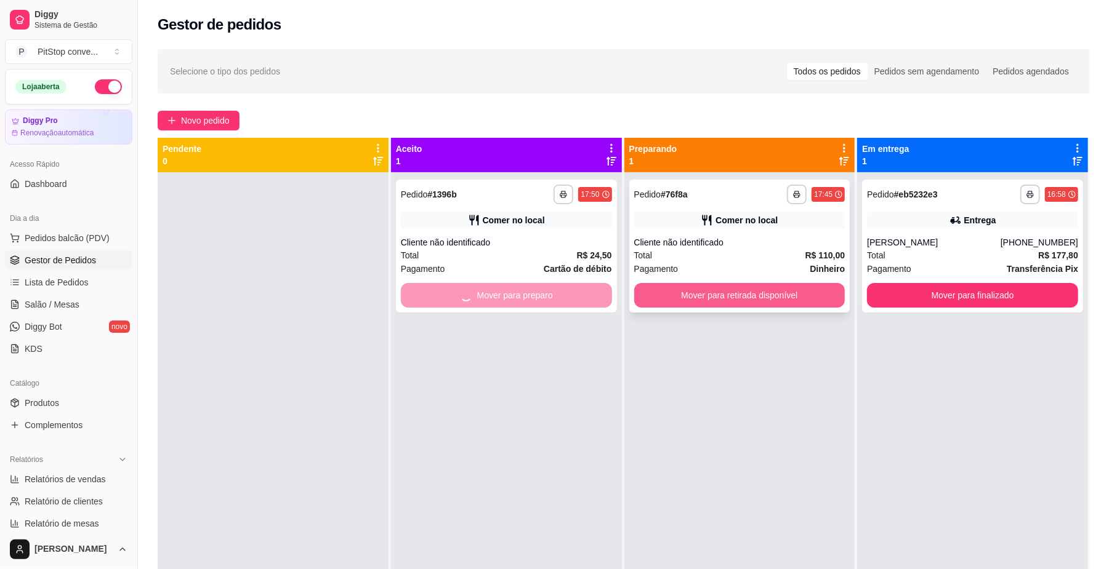
click at [798, 298] on button "Mover para retirada disponível" at bounding box center [739, 295] width 211 height 25
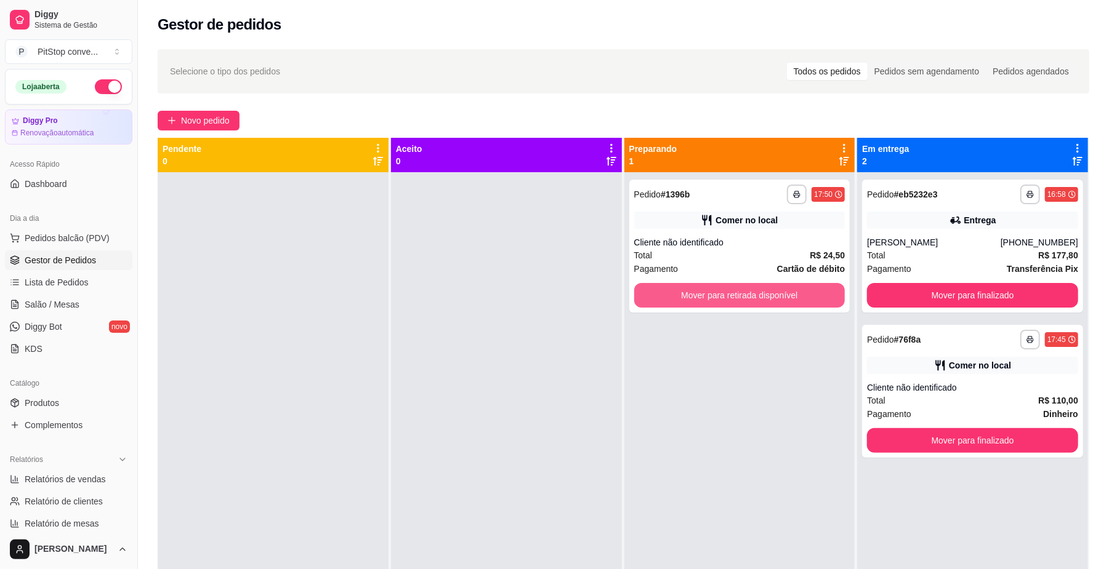
click at [798, 298] on button "Mover para retirada disponível" at bounding box center [739, 295] width 211 height 25
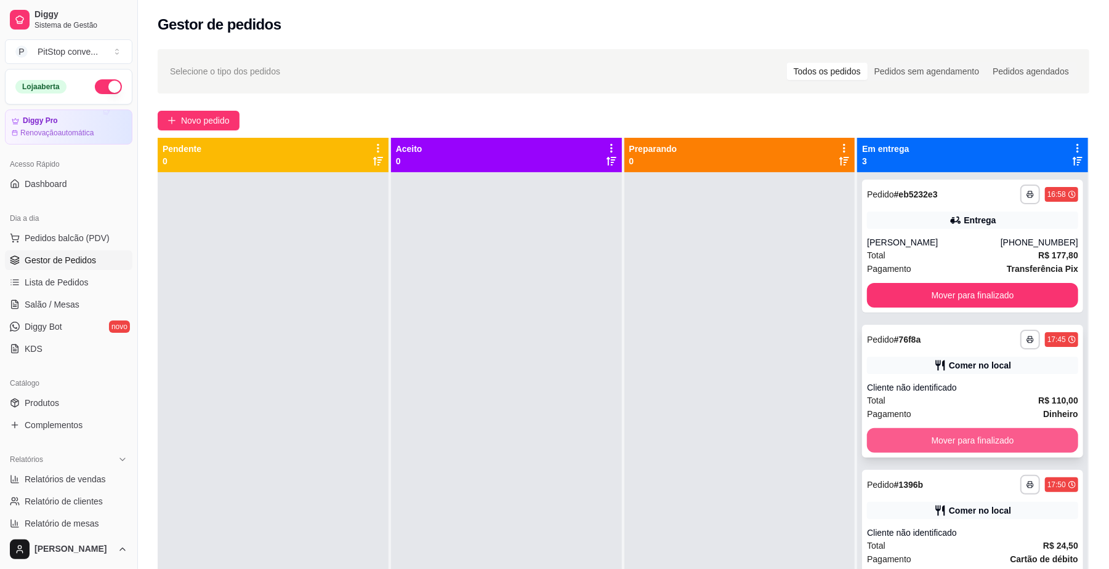
click at [961, 436] on button "Mover para finalizado" at bounding box center [972, 440] width 211 height 25
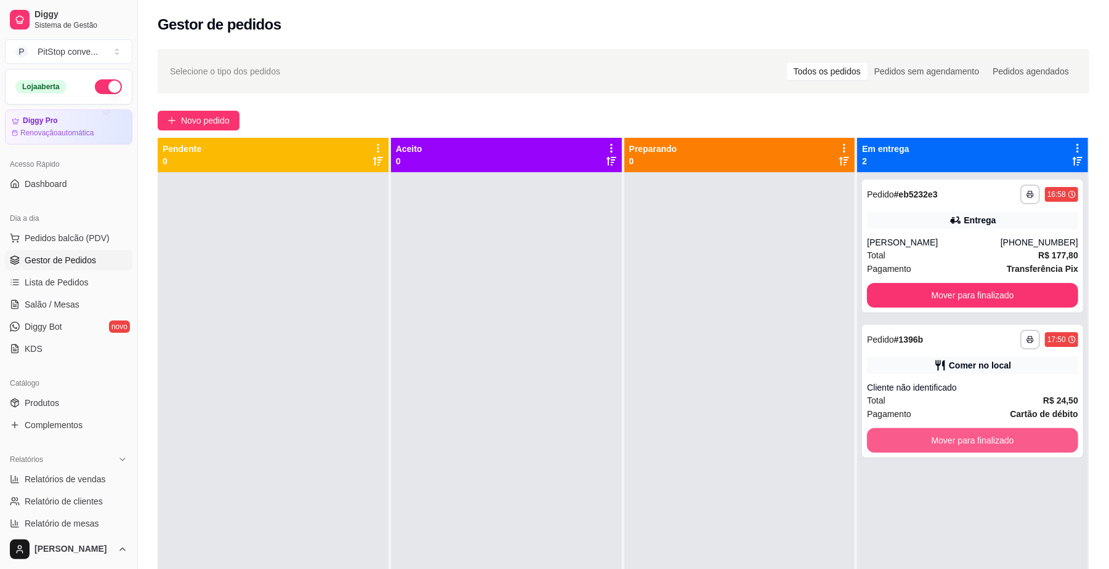
click at [961, 436] on button "Mover para finalizado" at bounding box center [972, 440] width 211 height 25
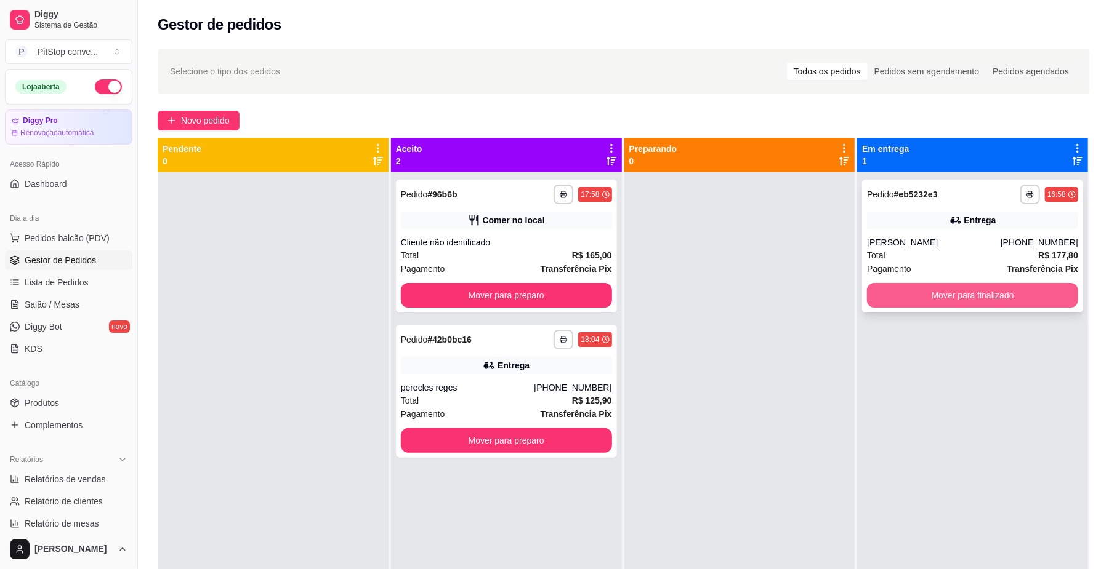
click at [1022, 295] on button "Mover para finalizado" at bounding box center [972, 295] width 211 height 25
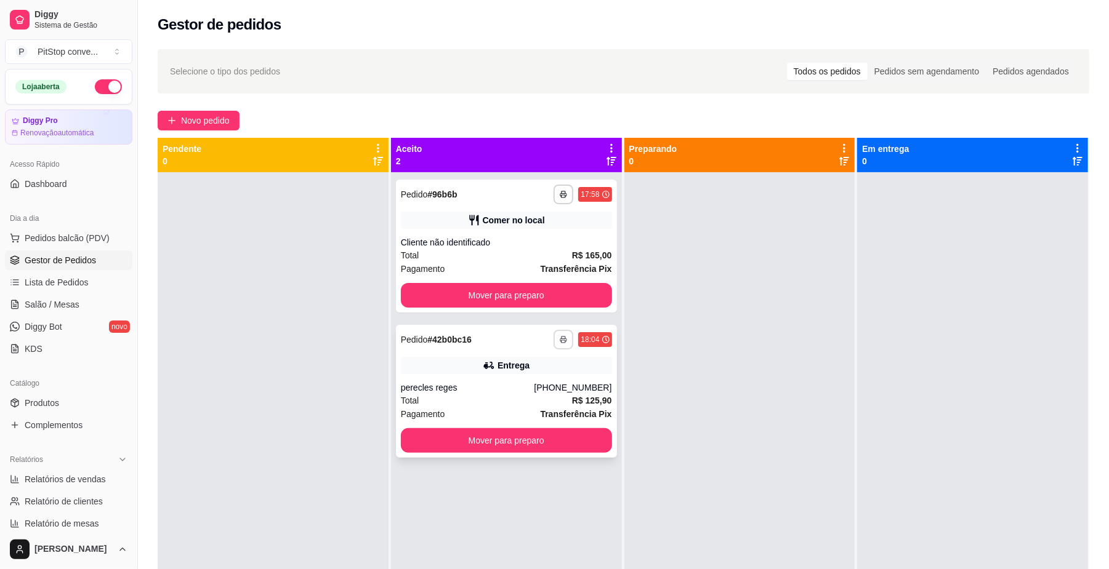
click at [564, 337] on button "button" at bounding box center [563, 340] width 20 height 20
click at [530, 392] on button "IMPRESSORA" at bounding box center [526, 382] width 86 height 19
click at [516, 385] on div "perecles reges" at bounding box center [468, 388] width 134 height 12
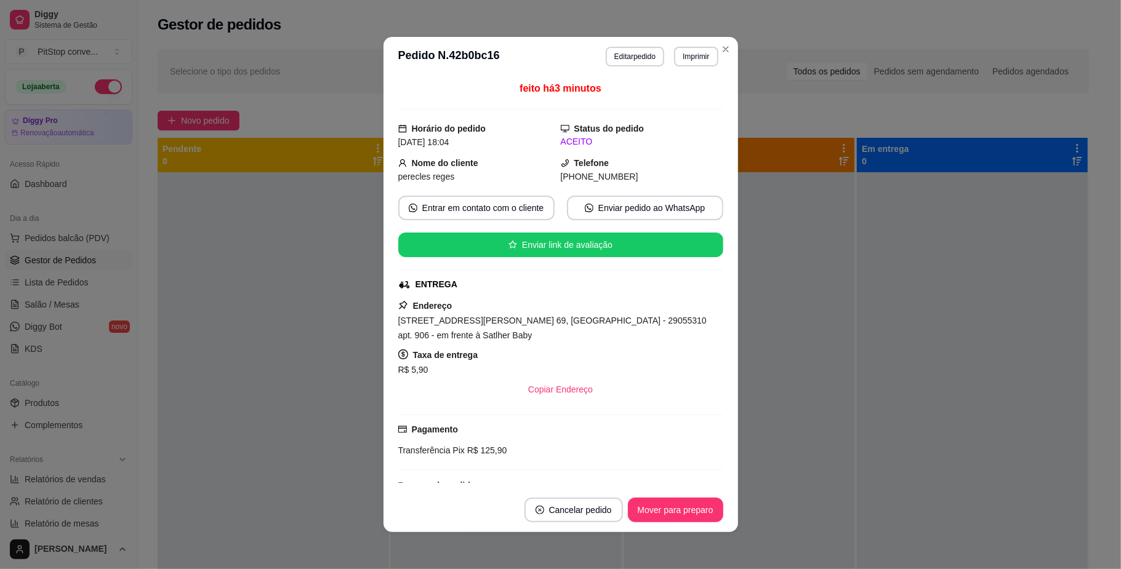
click at [579, 321] on span "[STREET_ADDRESS][PERSON_NAME] 69, [GEOGRAPHIC_DATA] - 29055310 apt. 906 - em fr…" at bounding box center [552, 328] width 308 height 25
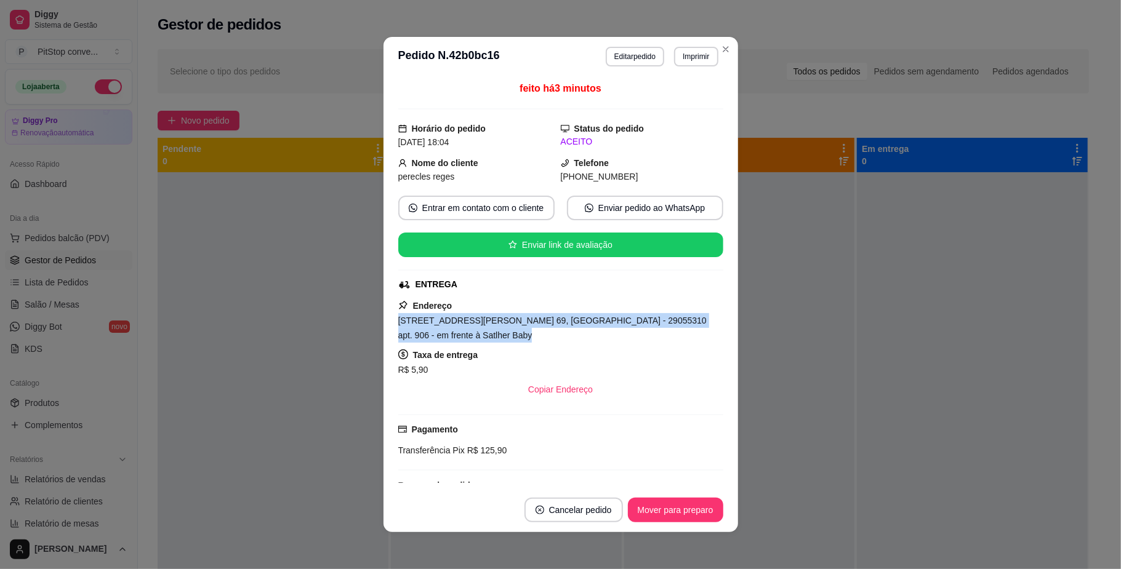
click at [579, 321] on span "[STREET_ADDRESS][PERSON_NAME] 69, [GEOGRAPHIC_DATA] - 29055310 apt. 906 - em fr…" at bounding box center [552, 328] width 308 height 25
copy span "[STREET_ADDRESS][PERSON_NAME] 69, [GEOGRAPHIC_DATA] - 29055310 apt. 906 - em fr…"
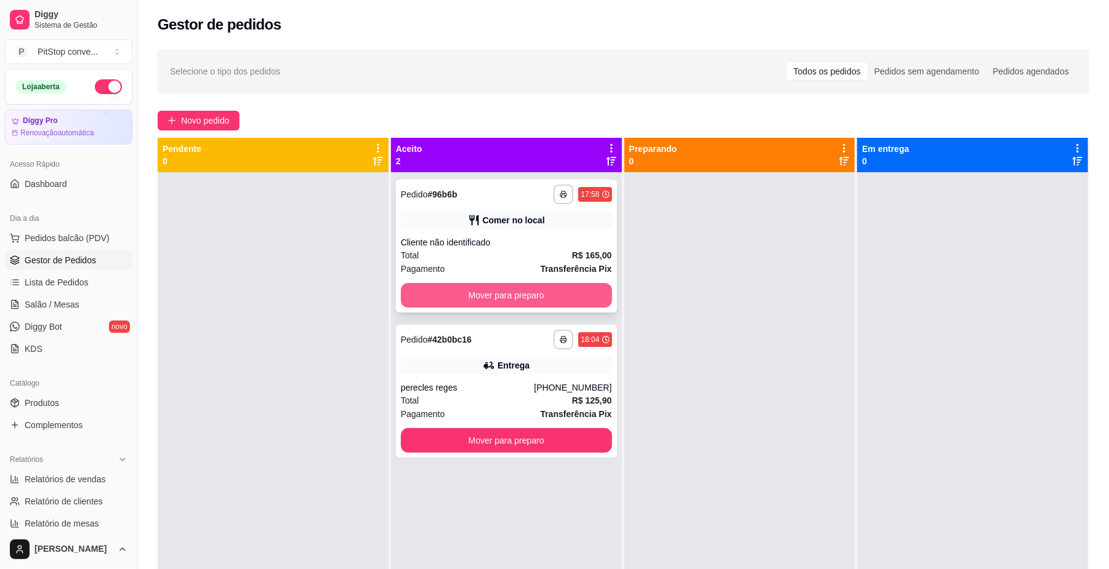
click at [574, 292] on button "Mover para preparo" at bounding box center [506, 295] width 211 height 25
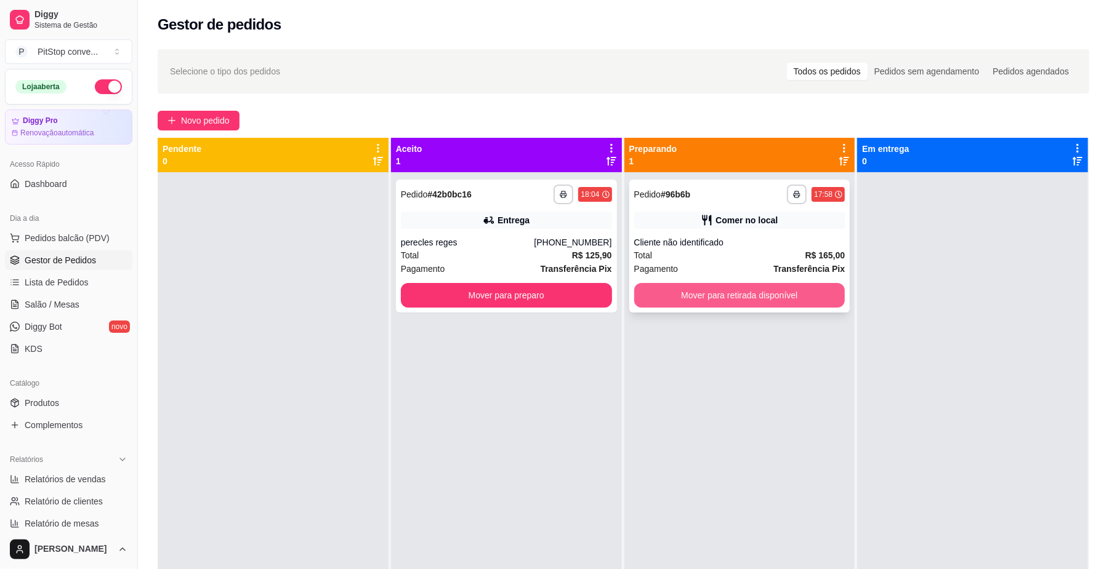
click at [754, 294] on button "Mover para retirada disponível" at bounding box center [739, 295] width 211 height 25
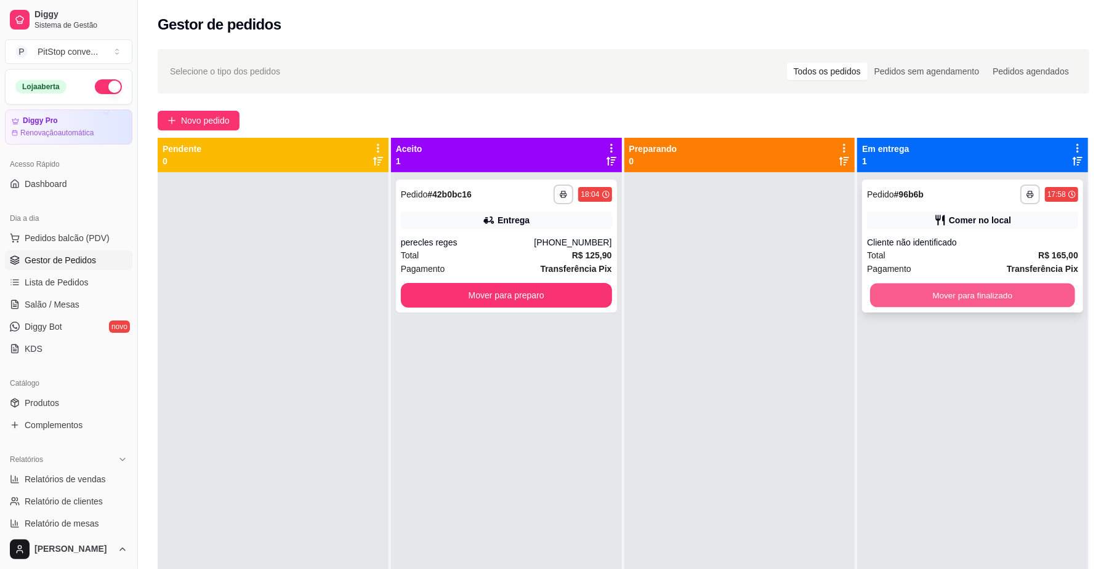
click at [957, 302] on button "Mover para finalizado" at bounding box center [972, 296] width 204 height 24
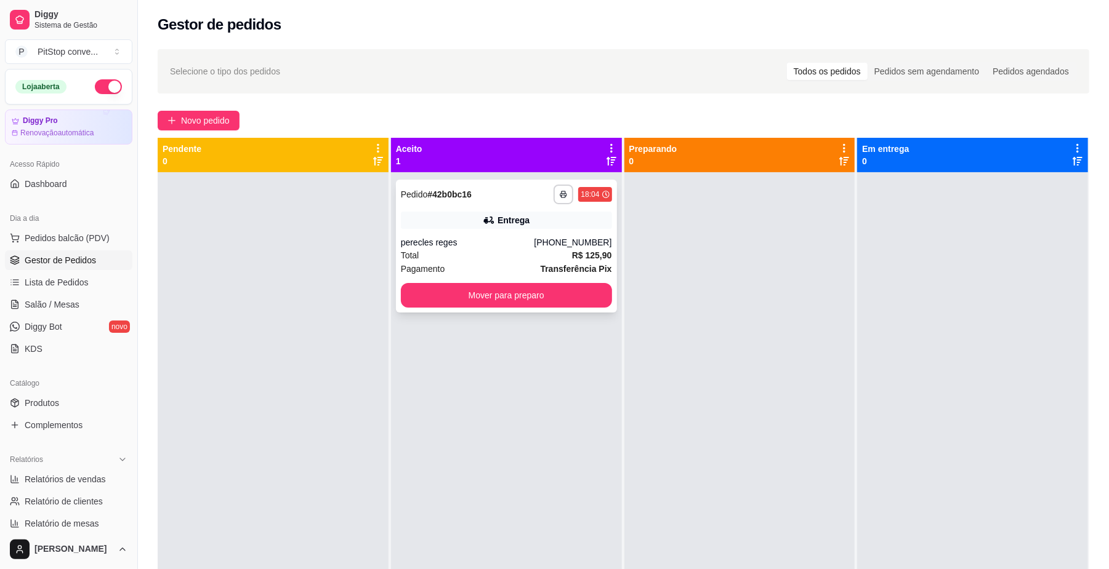
click at [513, 296] on button "Mover para preparo" at bounding box center [506, 295] width 211 height 25
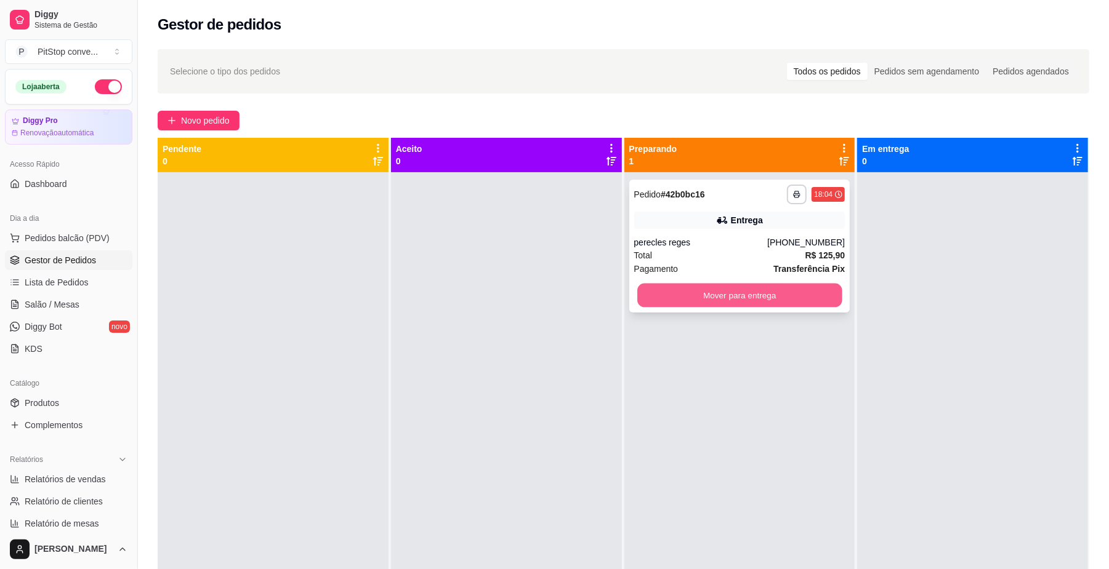
click at [777, 297] on button "Mover para entrega" at bounding box center [739, 296] width 204 height 24
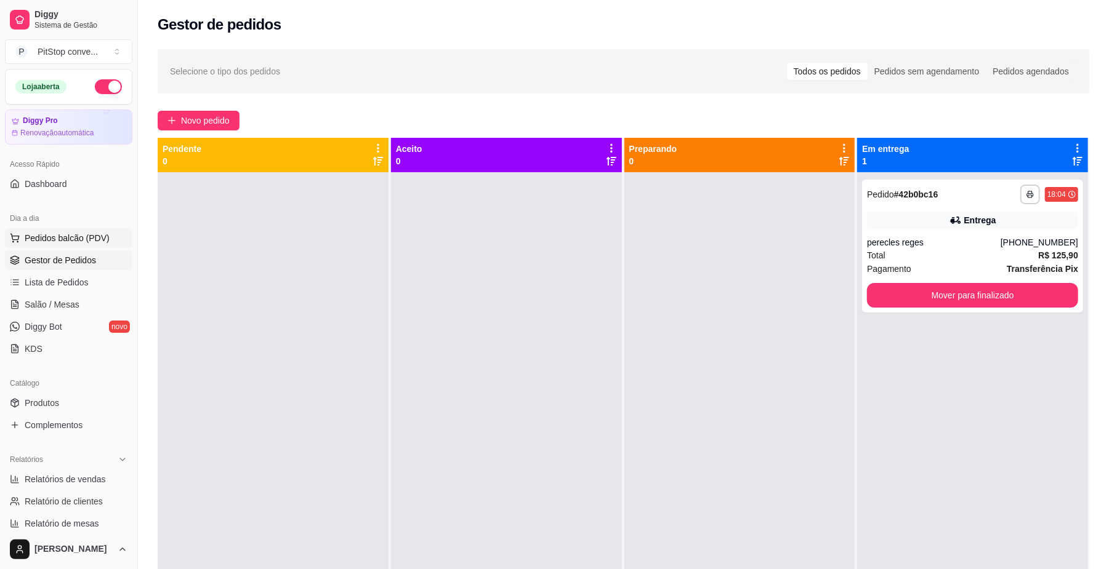
click at [65, 235] on span "Pedidos balcão (PDV)" at bounding box center [67, 238] width 85 height 12
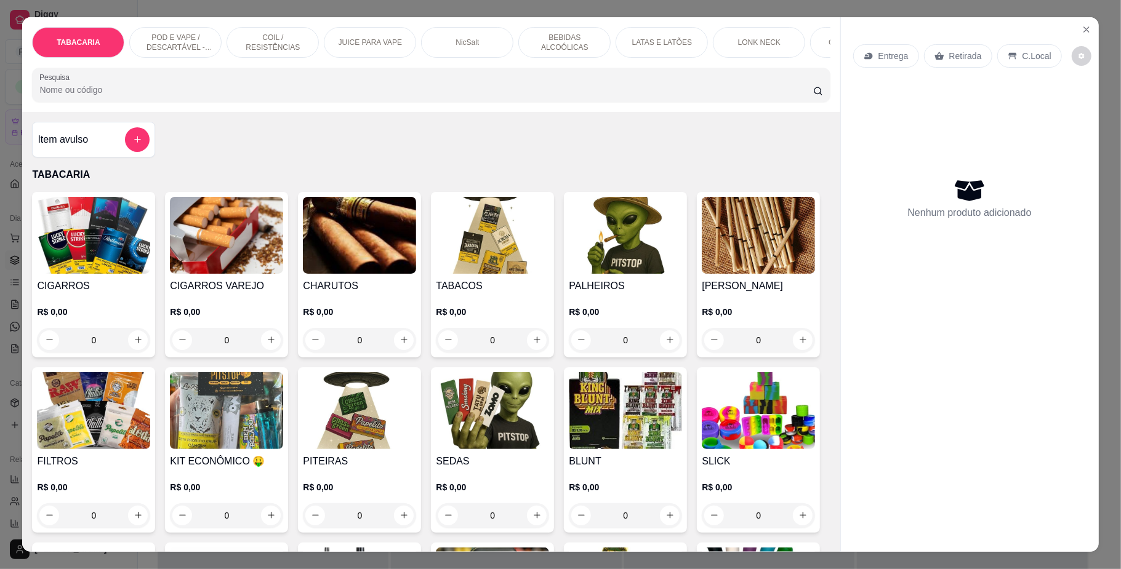
click at [96, 274] on img at bounding box center [93, 235] width 113 height 77
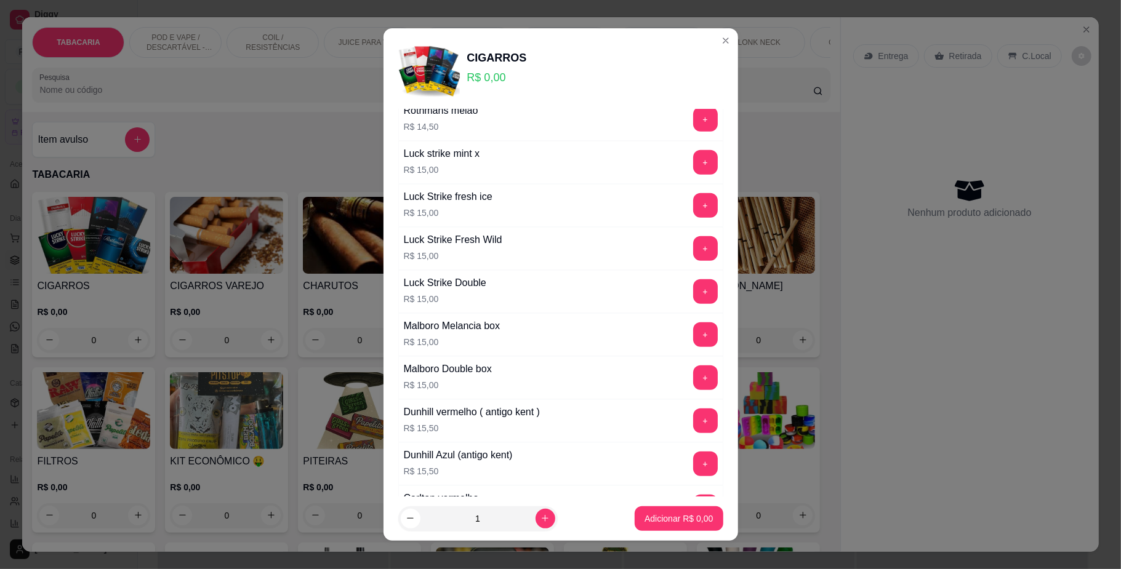
scroll to position [656, 0]
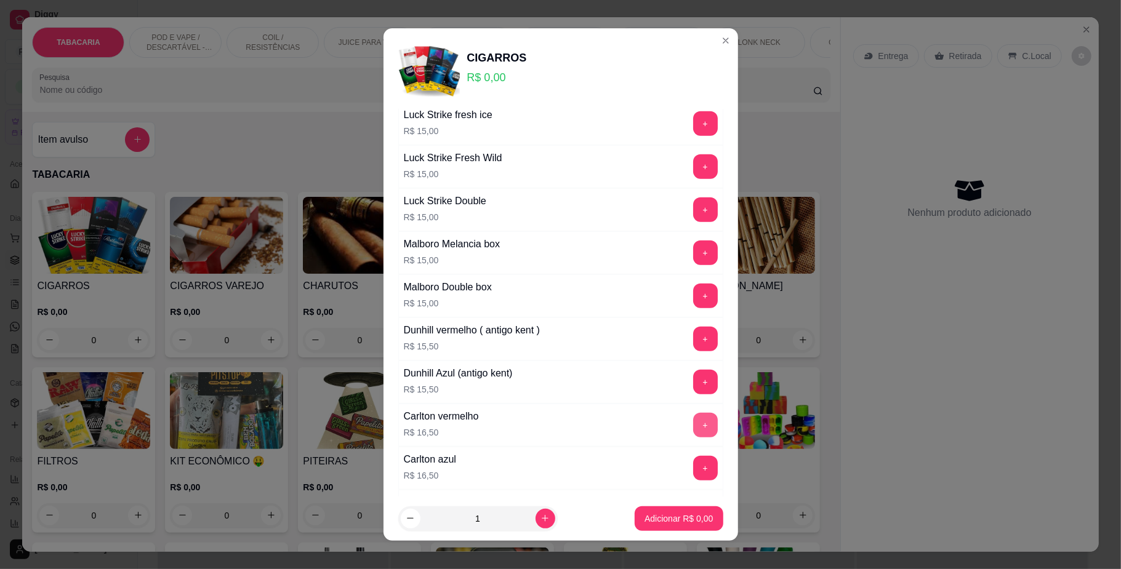
click at [693, 427] on button "+" at bounding box center [705, 425] width 25 height 25
click at [682, 521] on p "Adicionar R$ 16,50" at bounding box center [676, 519] width 73 height 12
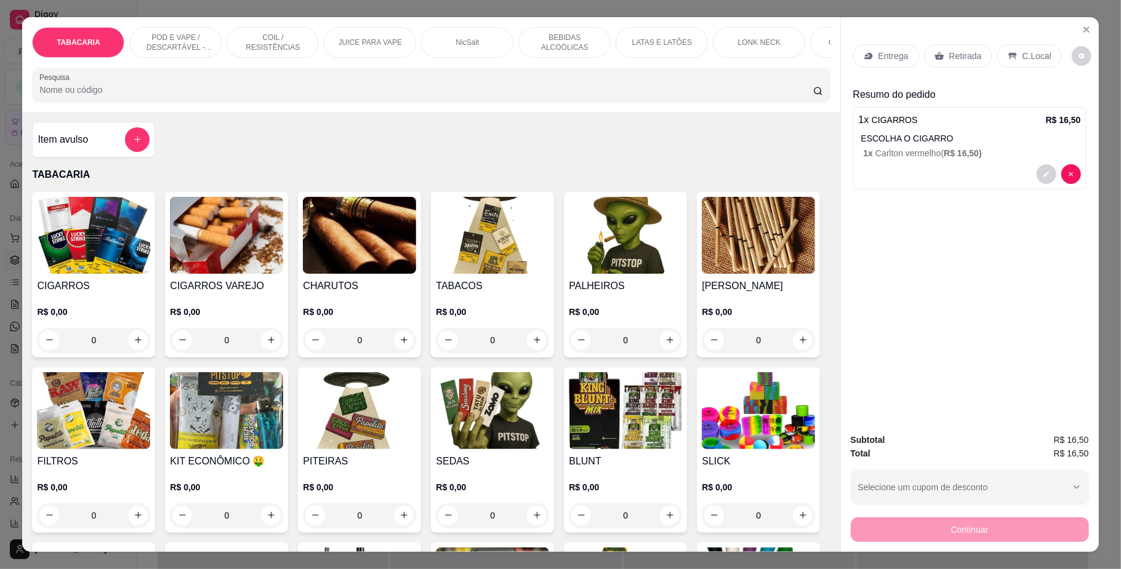
click at [1034, 52] on p "C.Local" at bounding box center [1036, 56] width 29 height 12
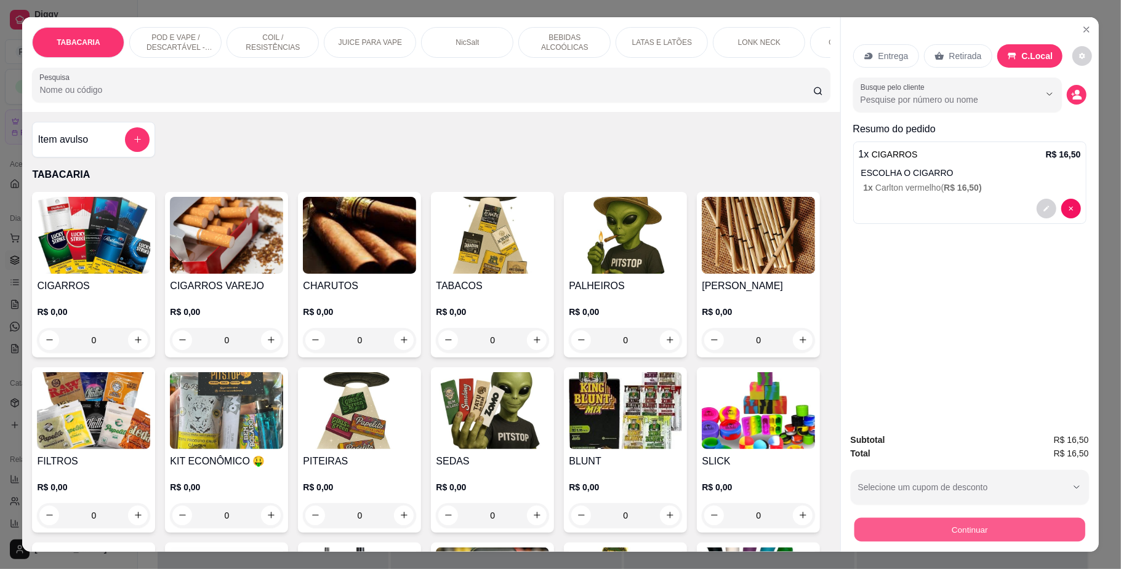
click at [963, 520] on button "Continuar" at bounding box center [969, 530] width 231 height 24
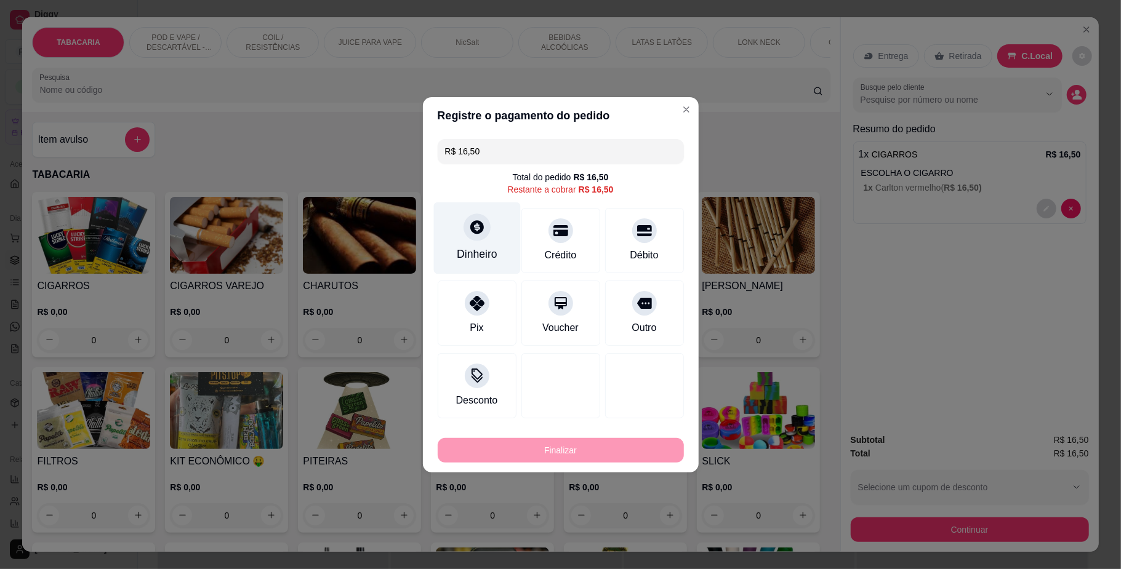
click at [495, 239] on div "Dinheiro" at bounding box center [476, 238] width 87 height 72
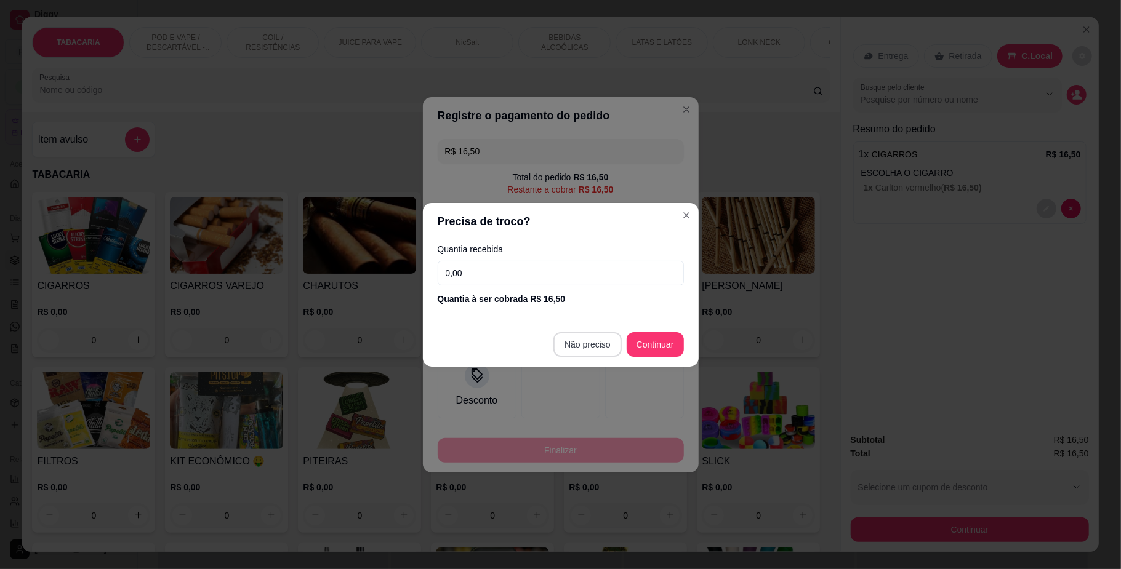
type input "R$ 0,00"
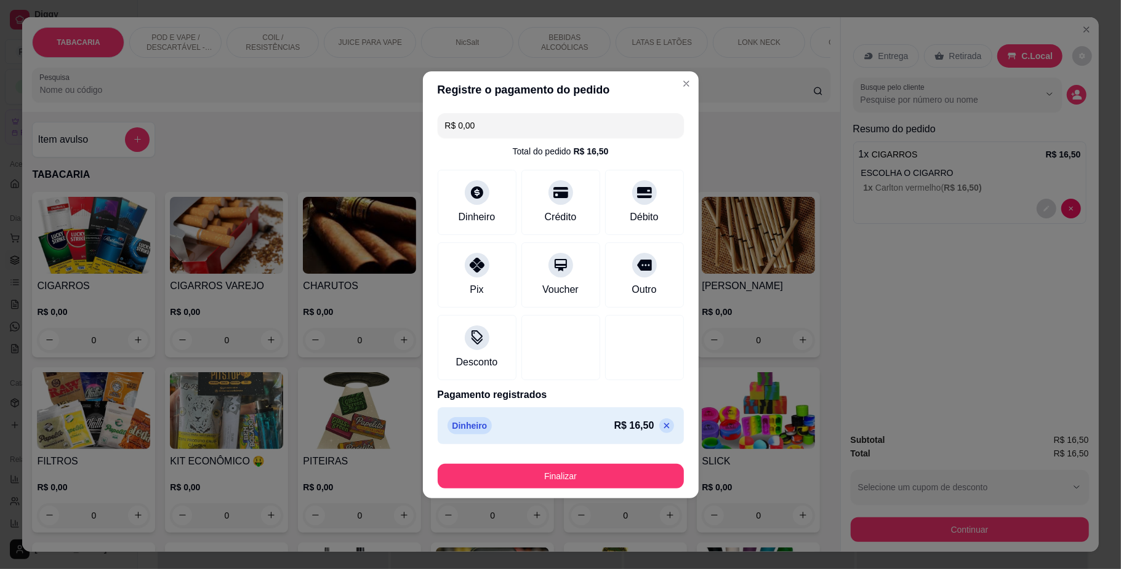
click at [625, 478] on button "Finalizar" at bounding box center [561, 476] width 246 height 25
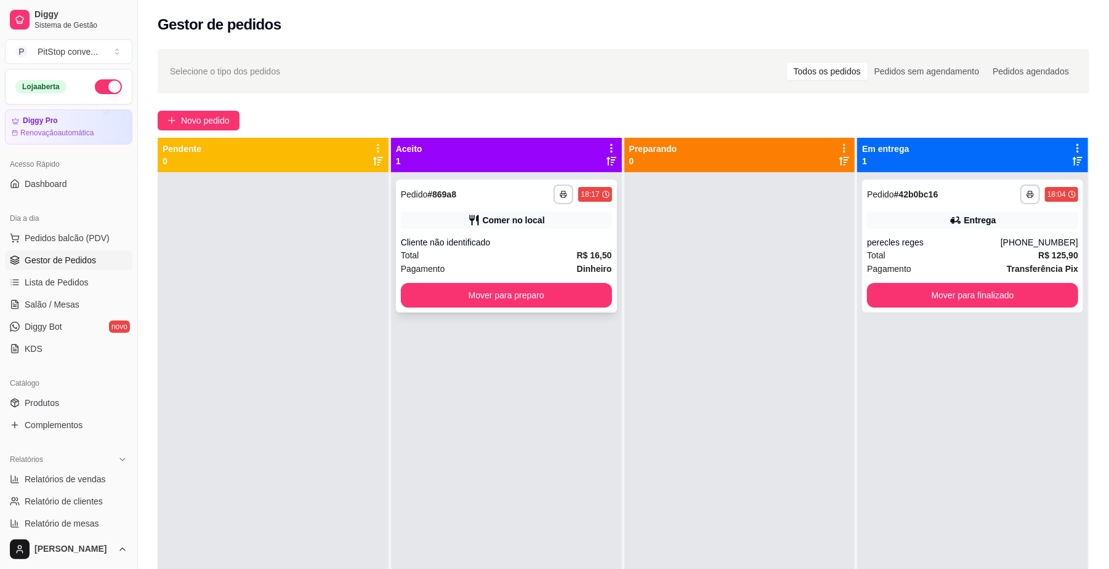
click at [486, 309] on div "**********" at bounding box center [506, 246] width 221 height 133
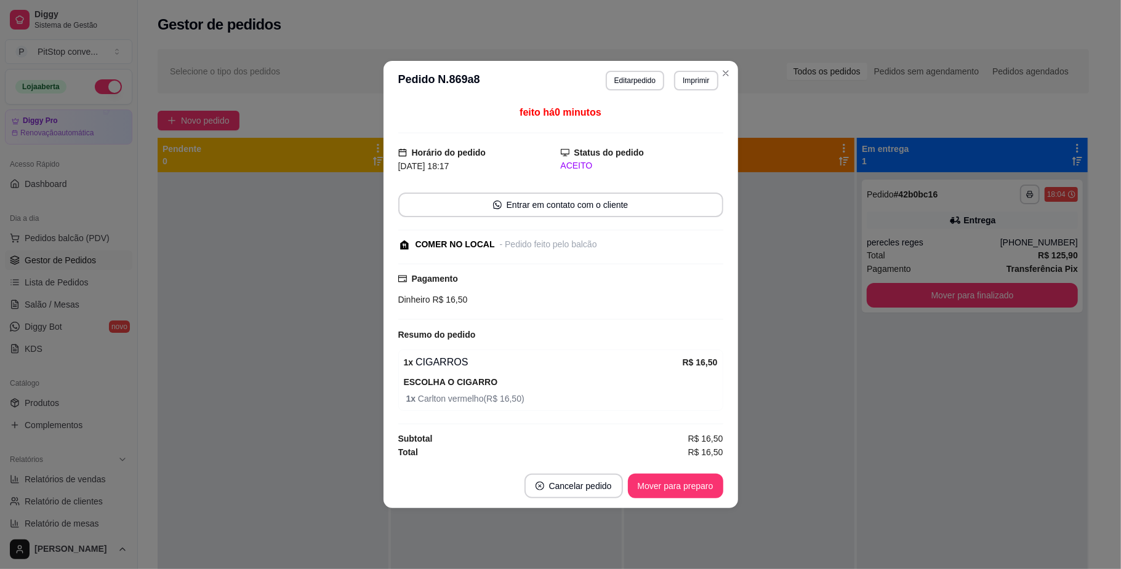
click at [728, 279] on div "feito há 0 minutos Horário do pedido [DATE] 18:17 Status do pedido ACEITO Entra…" at bounding box center [560, 282] width 355 height 364
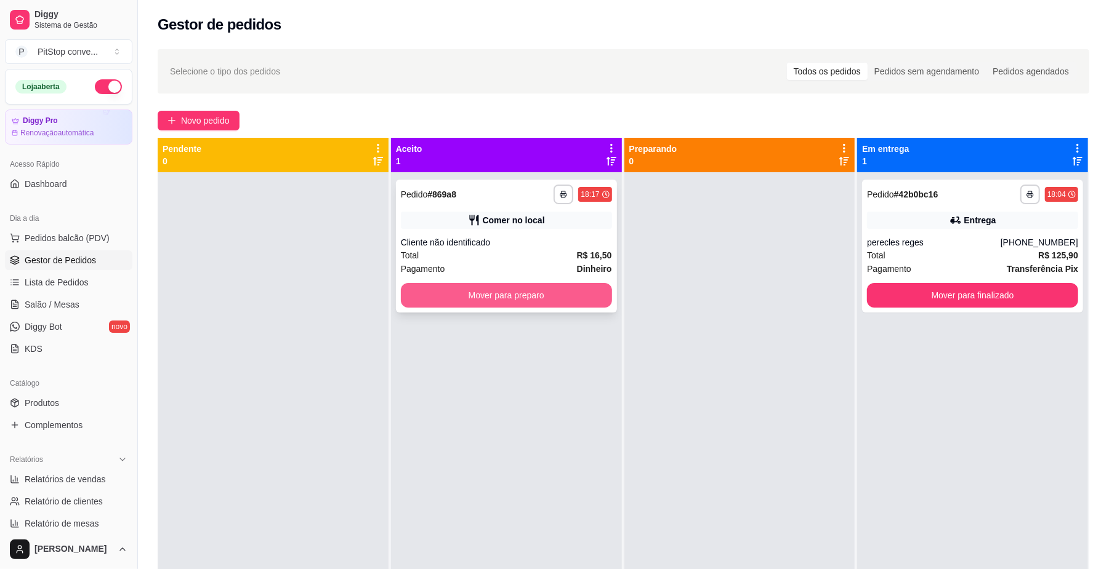
click at [596, 289] on button "Mover para preparo" at bounding box center [506, 295] width 211 height 25
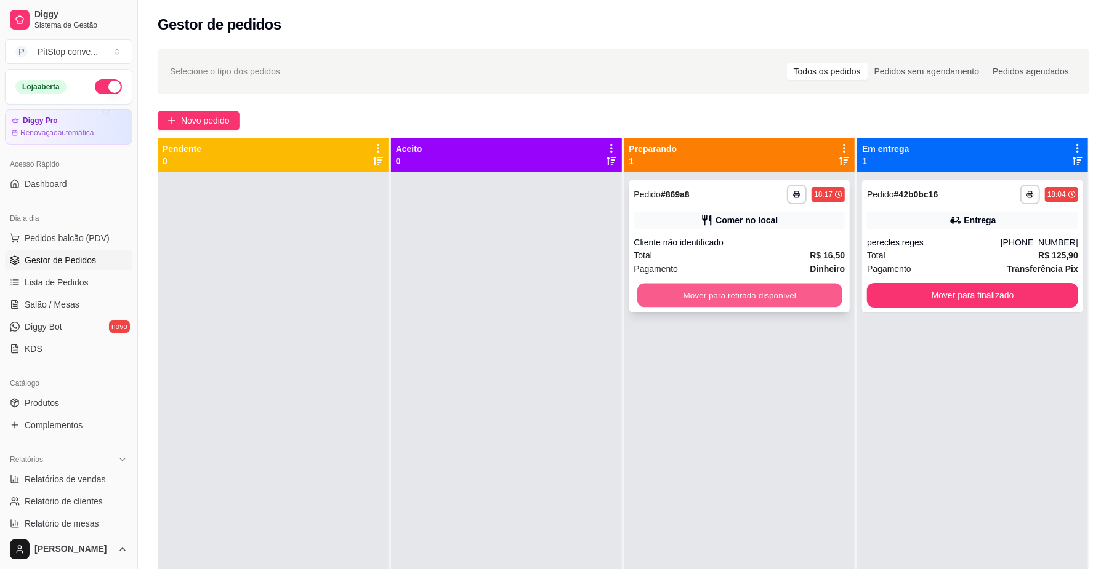
click at [715, 294] on button "Mover para retirada disponível" at bounding box center [739, 296] width 204 height 24
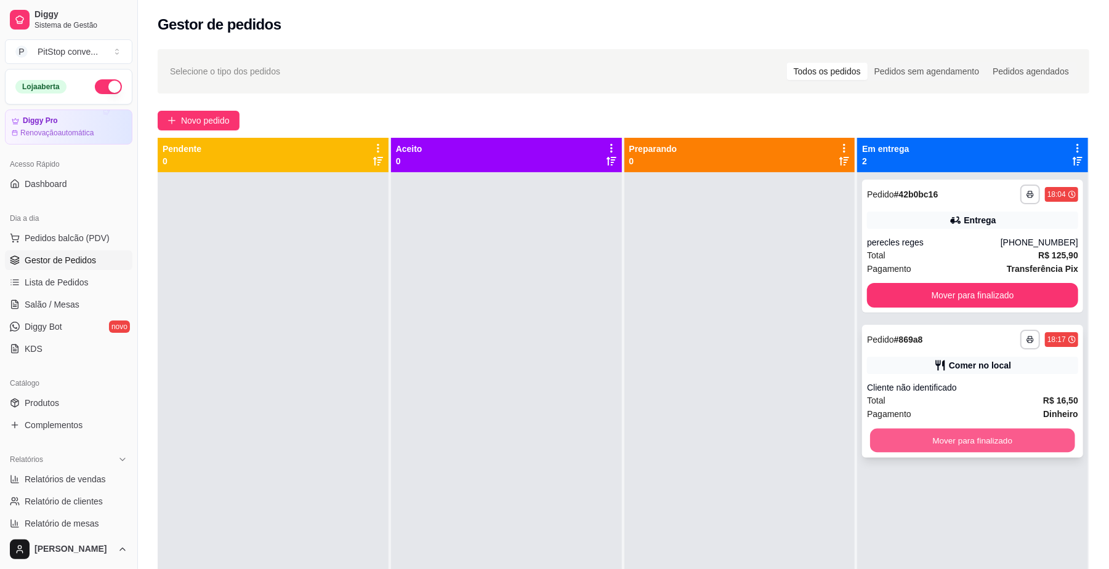
click at [1037, 441] on button "Mover para finalizado" at bounding box center [972, 441] width 204 height 24
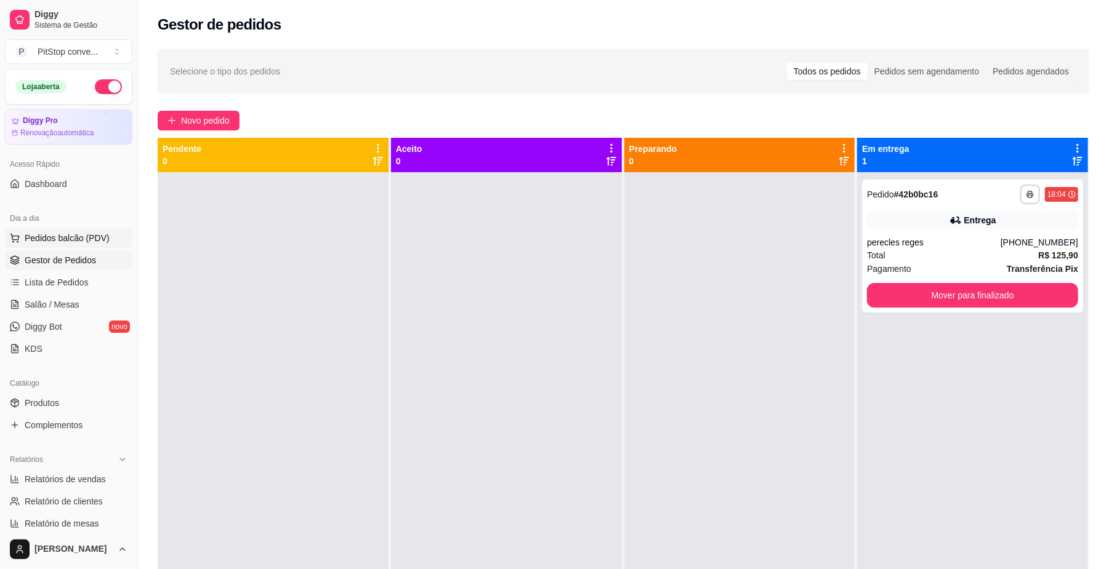
click at [28, 231] on button "Pedidos balcão (PDV)" at bounding box center [68, 238] width 127 height 20
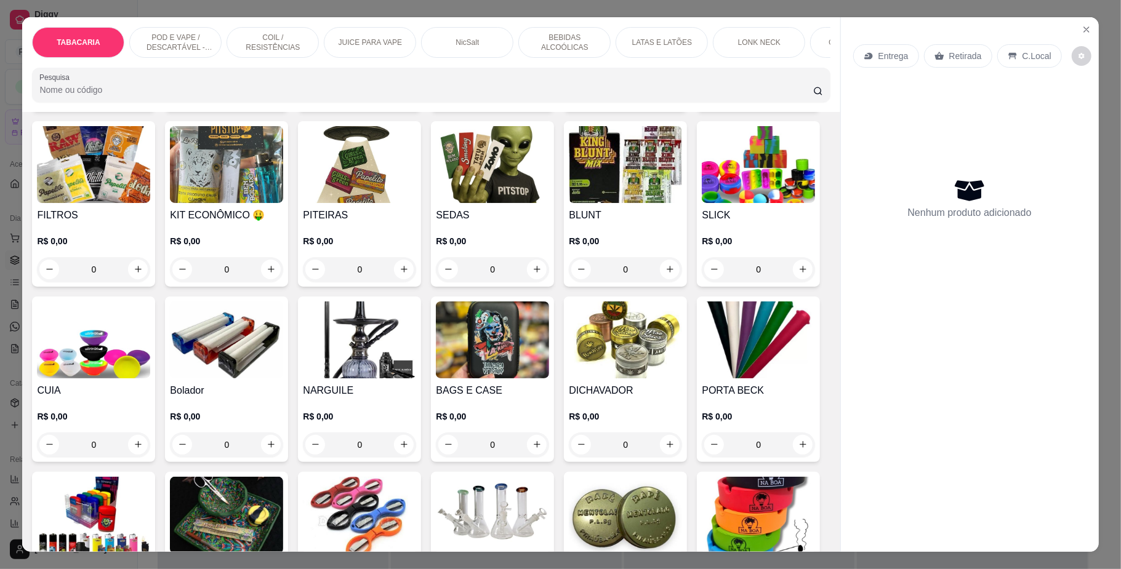
click at [174, 43] on p "POD E VAPE / DESCARTÁVEL - RECARREGAVEL" at bounding box center [175, 43] width 71 height 20
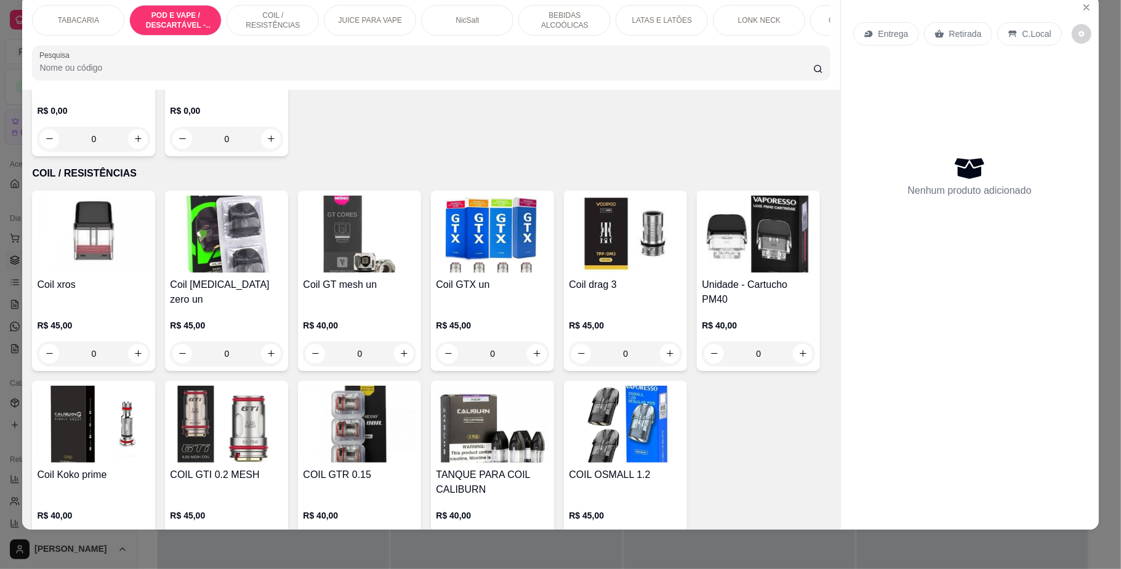
scroll to position [1069, 0]
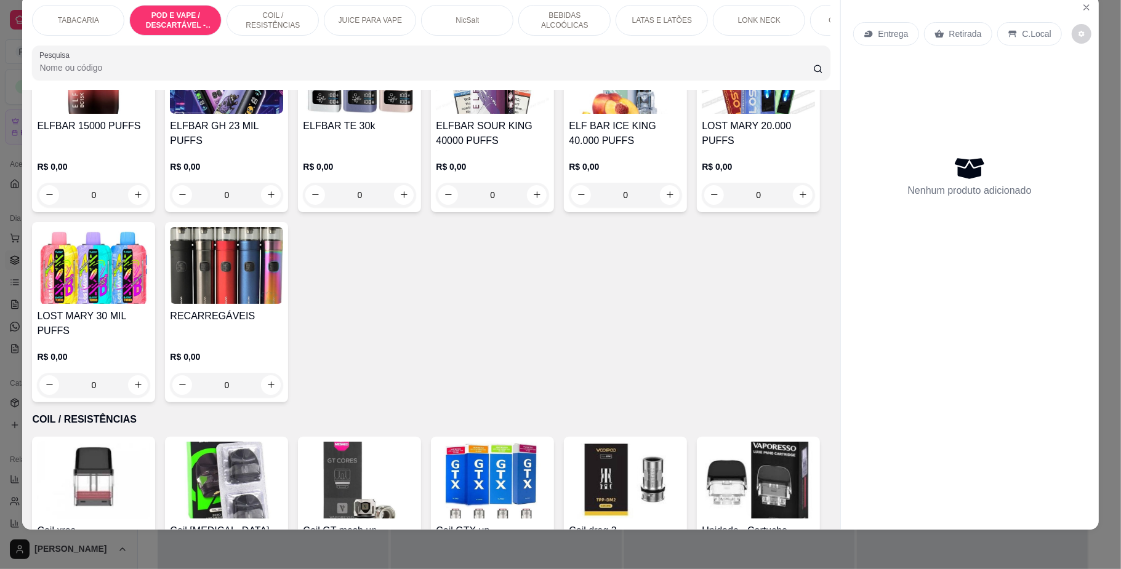
click at [702, 114] on img at bounding box center [758, 75] width 113 height 77
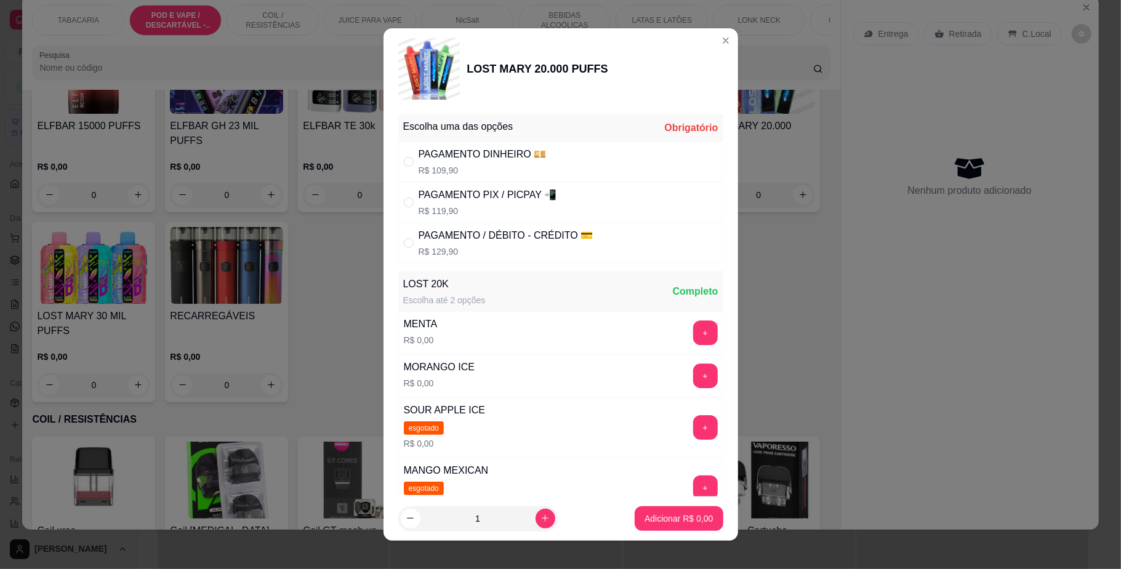
click at [474, 204] on div "PAGAMENTO PIX / PICPAY 📲 R$ 119,90" at bounding box center [488, 203] width 138 height 30
radio input "true"
click at [693, 380] on button "+" at bounding box center [705, 376] width 24 height 24
click at [673, 524] on button "Adicionar R$ 119,90" at bounding box center [674, 519] width 98 height 25
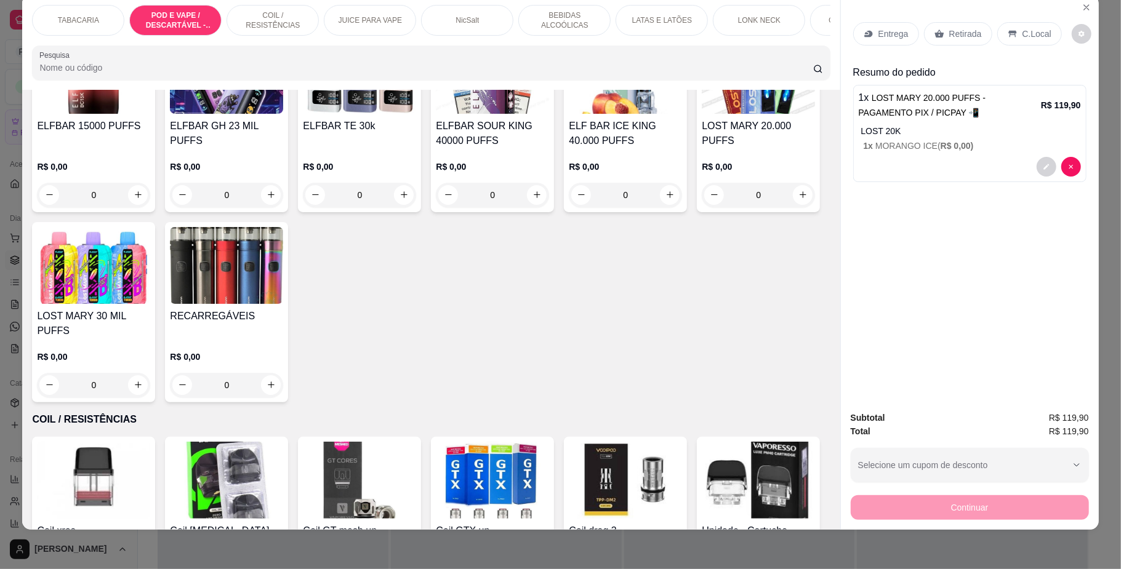
click at [1030, 37] on p "C.Local" at bounding box center [1036, 34] width 29 height 12
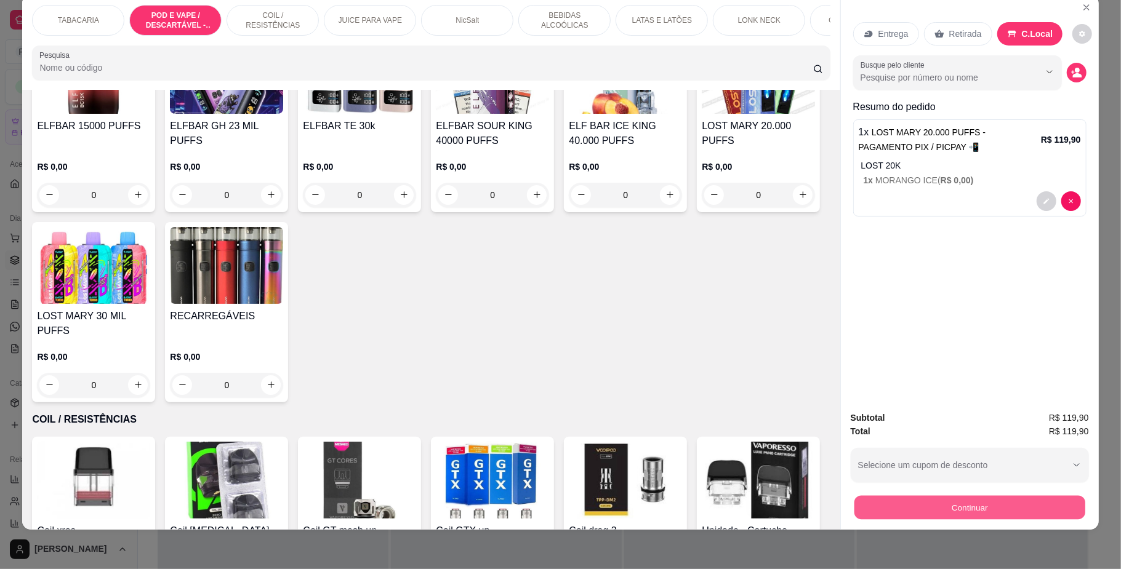
click at [995, 496] on button "Continuar" at bounding box center [969, 508] width 231 height 24
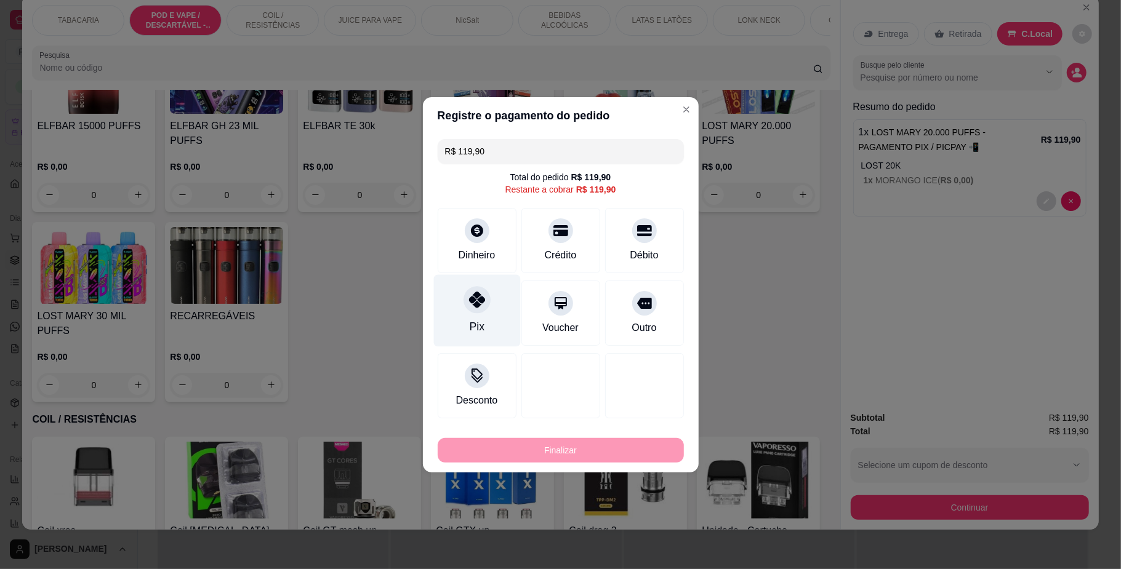
click at [479, 302] on icon at bounding box center [476, 300] width 16 height 16
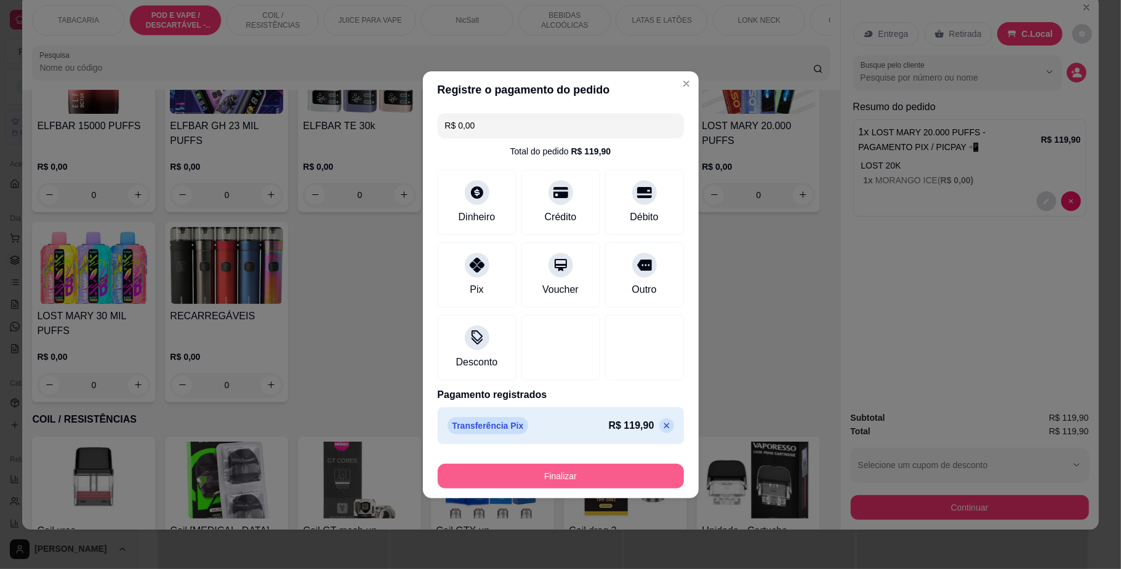
click at [580, 479] on button "Finalizar" at bounding box center [561, 476] width 246 height 25
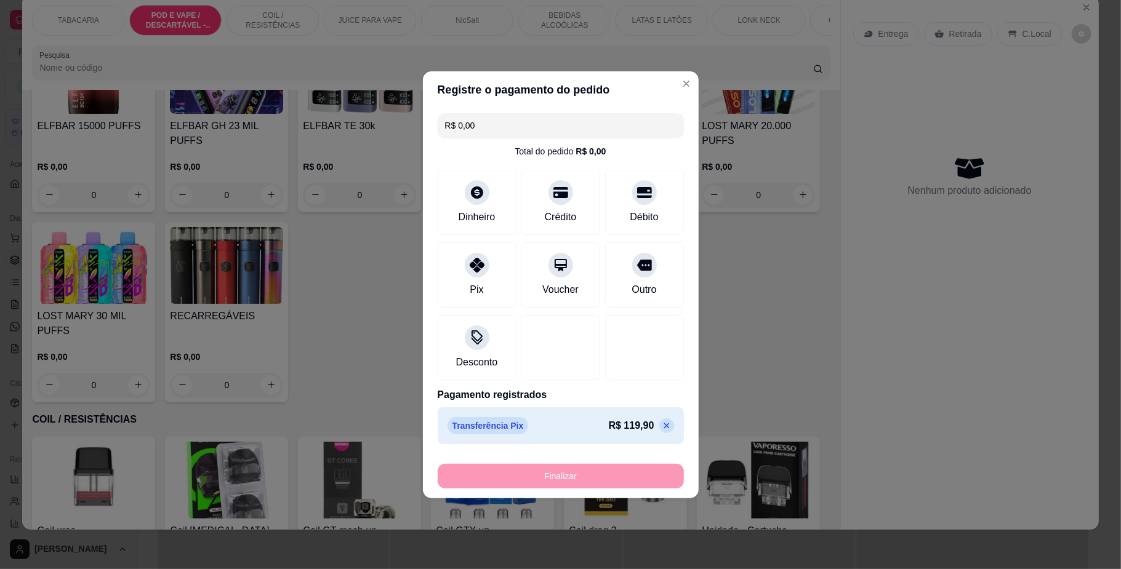
type input "-R$ 119,90"
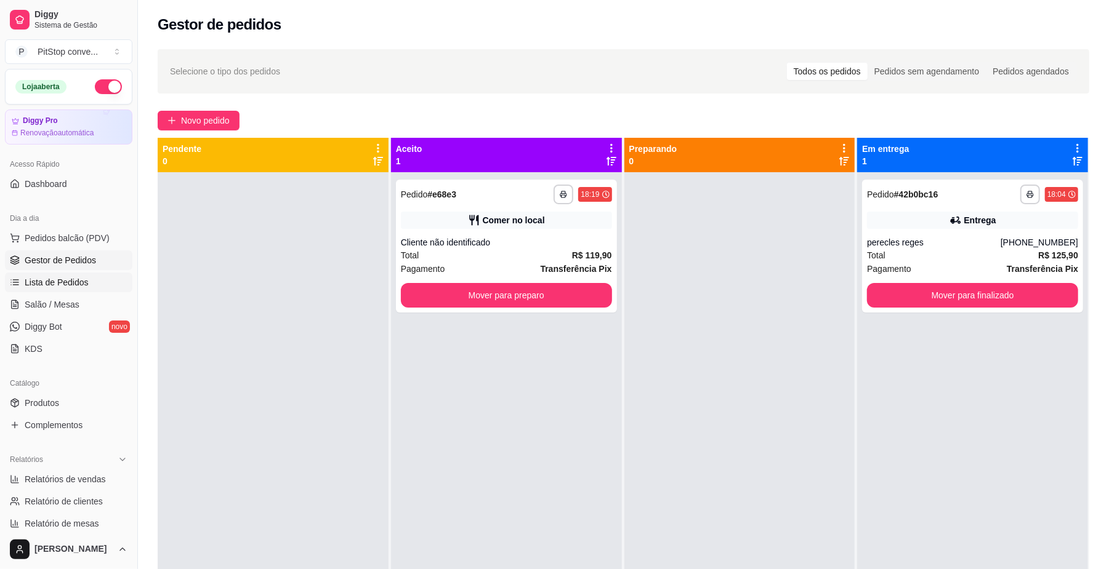
click at [84, 275] on link "Lista de Pedidos" at bounding box center [68, 283] width 127 height 20
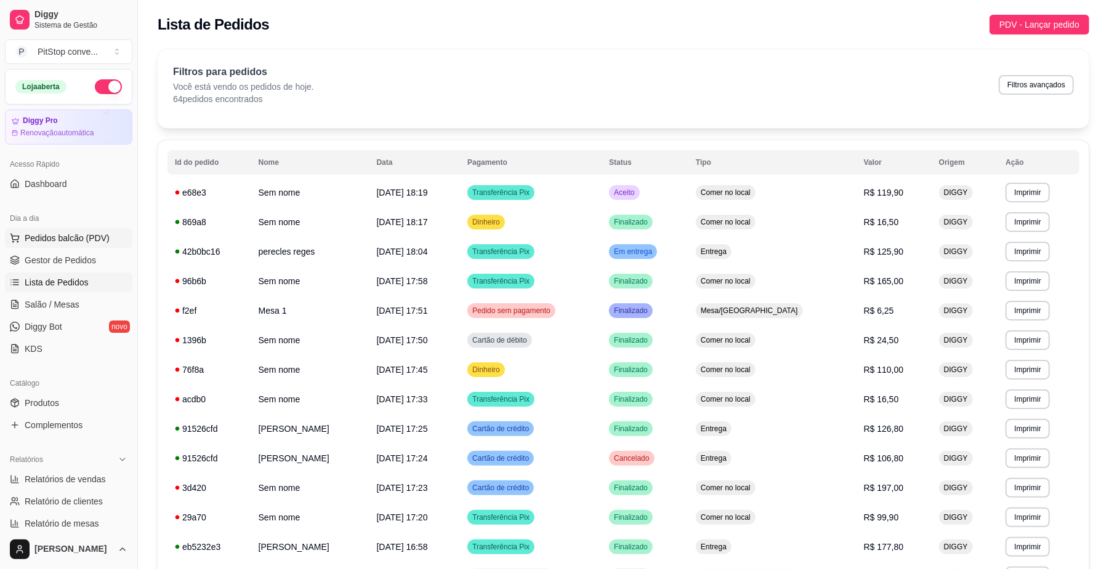
click at [87, 243] on span "Pedidos balcão (PDV)" at bounding box center [67, 238] width 85 height 12
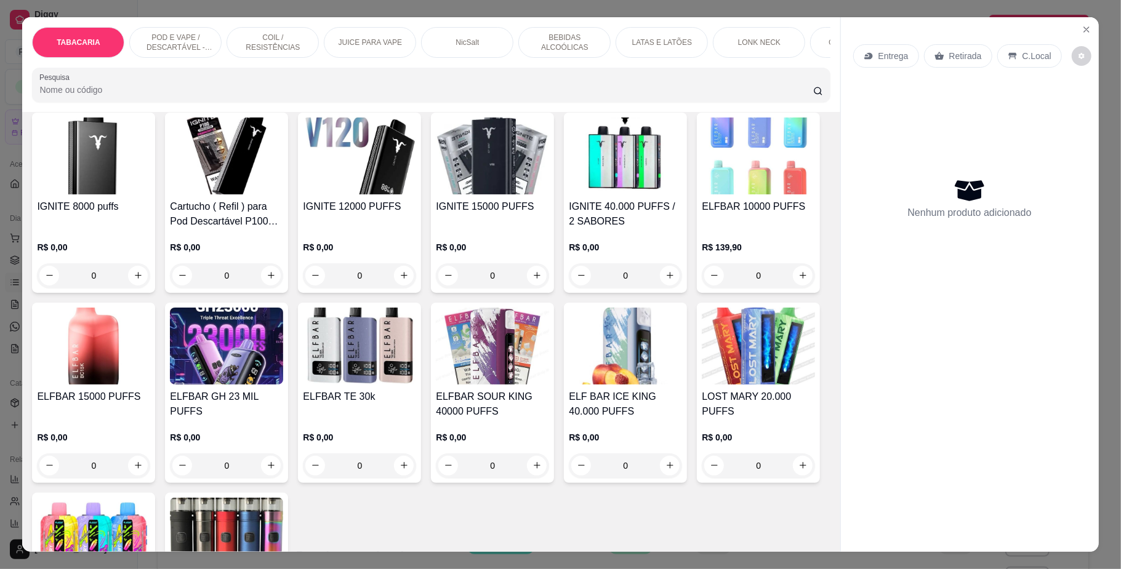
scroll to position [739, 0]
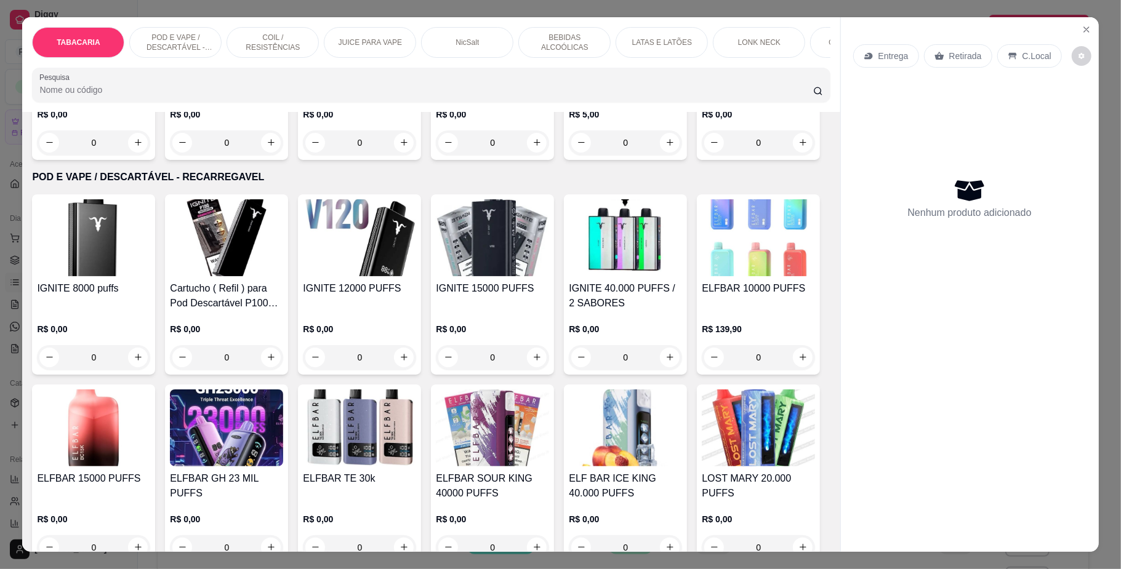
click at [175, 39] on p "POD E VAPE / DESCARTÁVEL - RECARREGAVEL" at bounding box center [175, 43] width 71 height 20
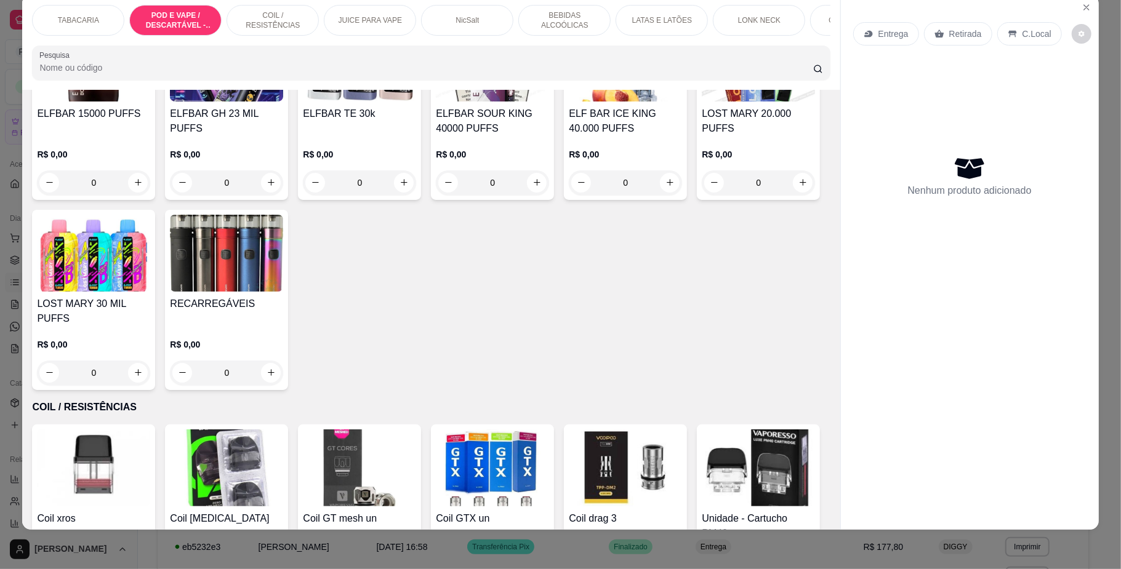
scroll to position [987, 0]
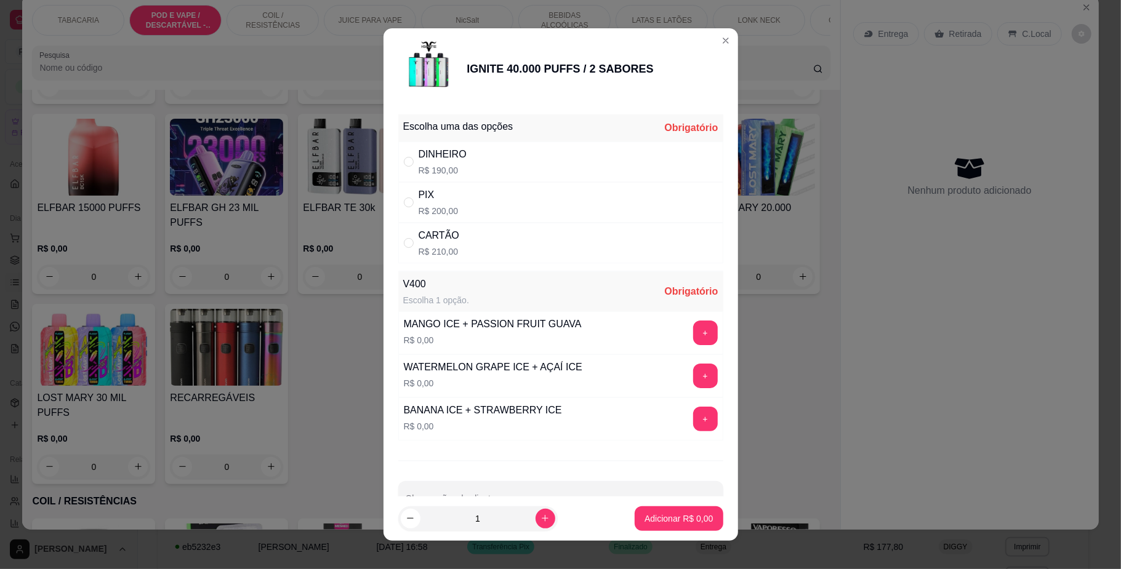
click at [485, 196] on div "PIX R$ 200,00" at bounding box center [560, 202] width 325 height 41
radio input "true"
click at [693, 415] on button "+" at bounding box center [705, 419] width 25 height 25
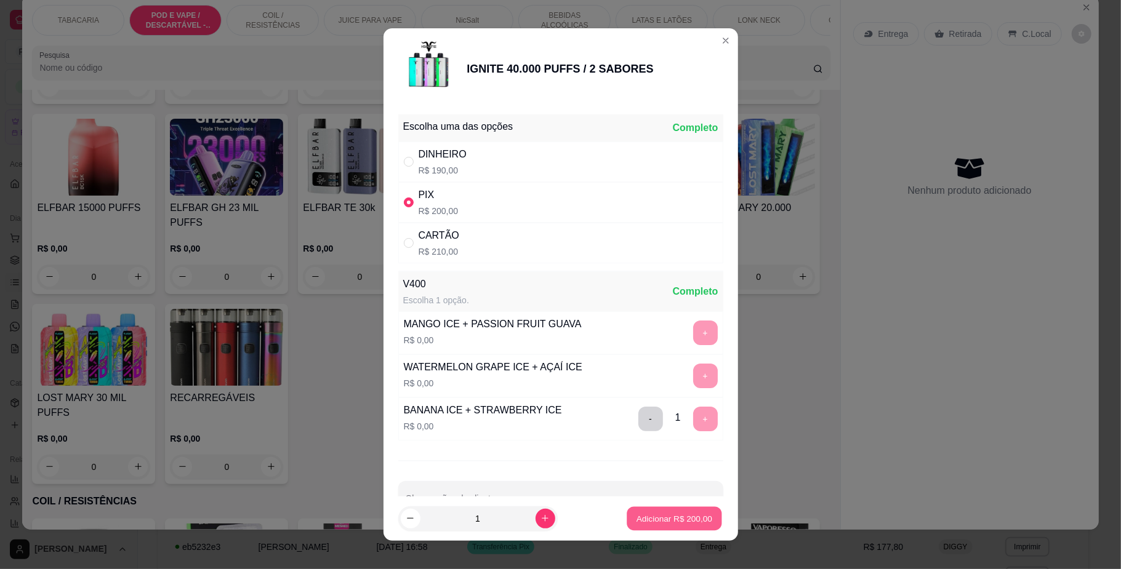
click at [675, 522] on p "Adicionar R$ 200,00" at bounding box center [674, 519] width 76 height 12
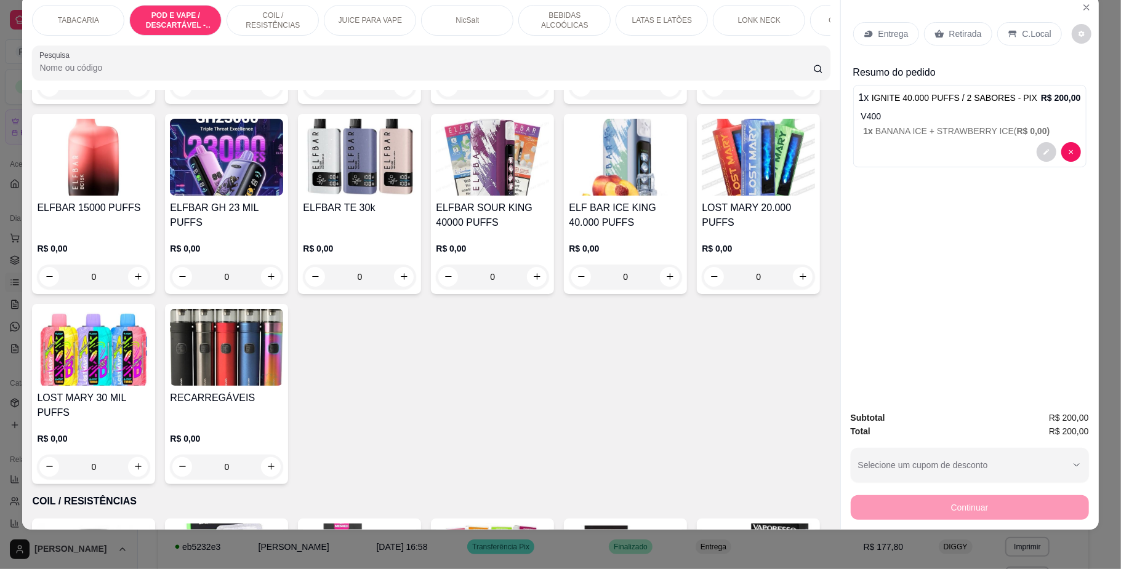
click at [1022, 31] on p "C.Local" at bounding box center [1036, 34] width 29 height 12
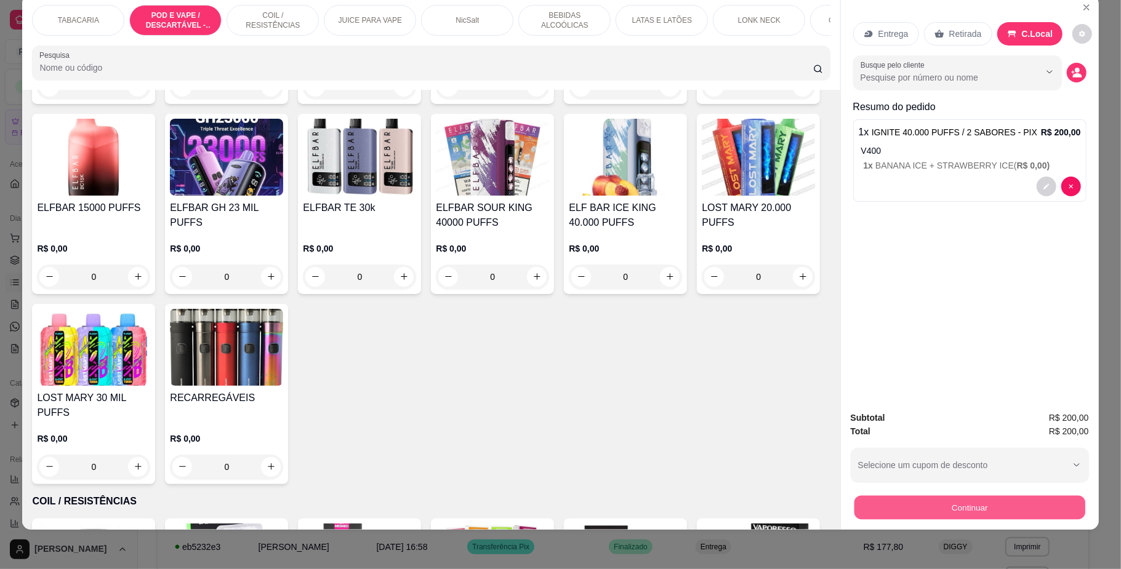
click at [974, 510] on button "Continuar" at bounding box center [969, 508] width 231 height 24
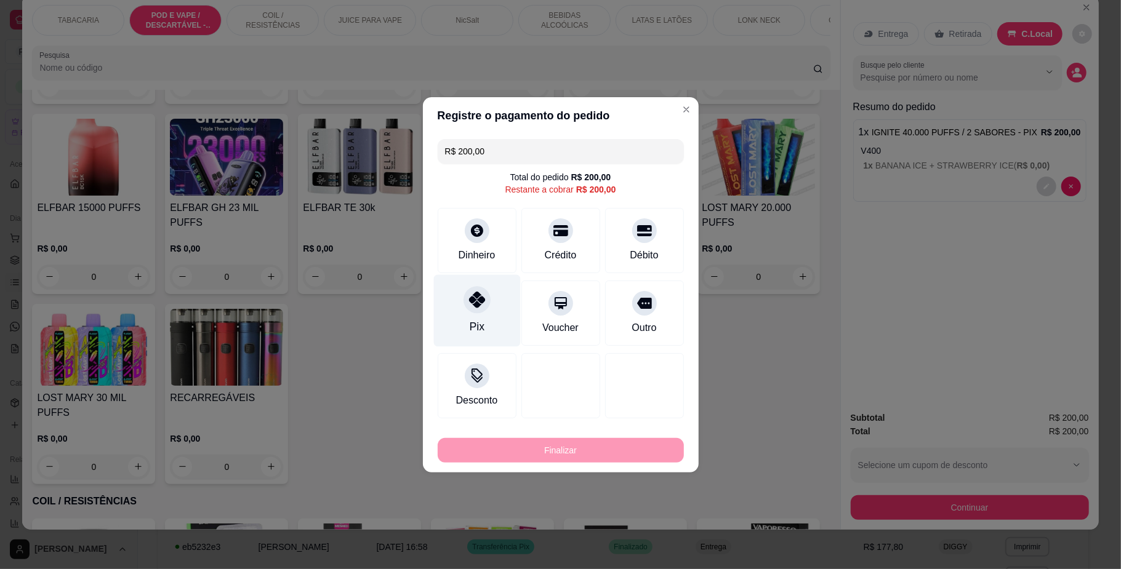
click at [472, 307] on icon at bounding box center [476, 300] width 16 height 16
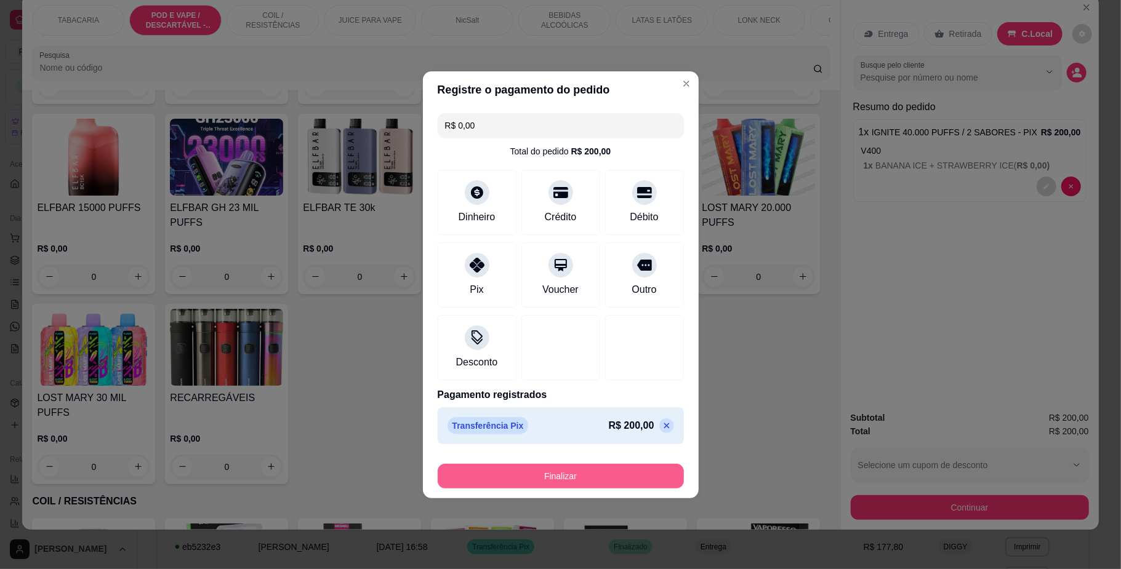
click at [620, 469] on button "Finalizar" at bounding box center [561, 476] width 246 height 25
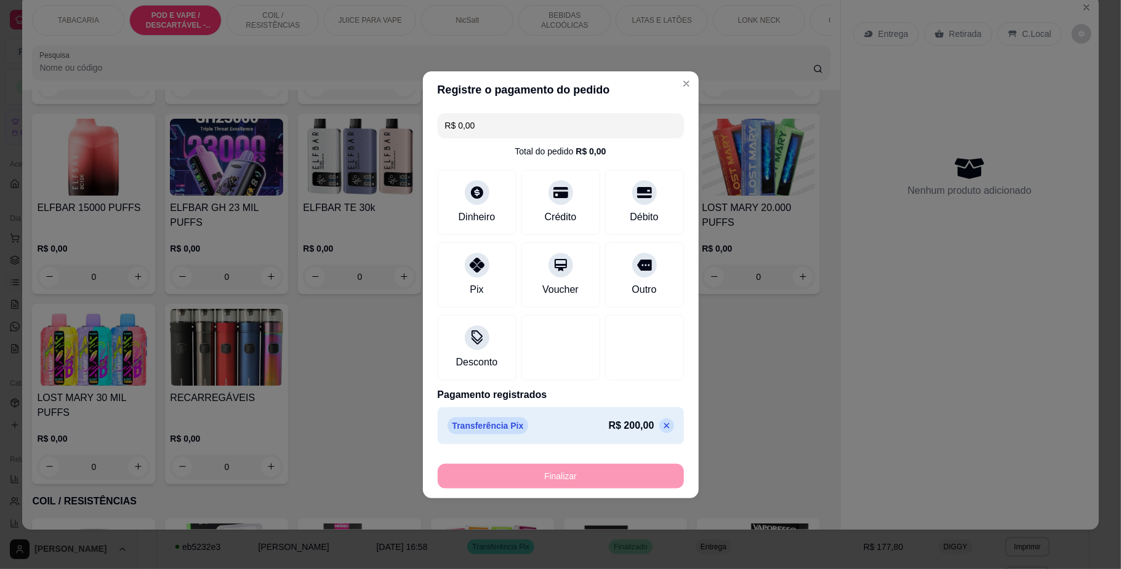
type input "-R$ 200,00"
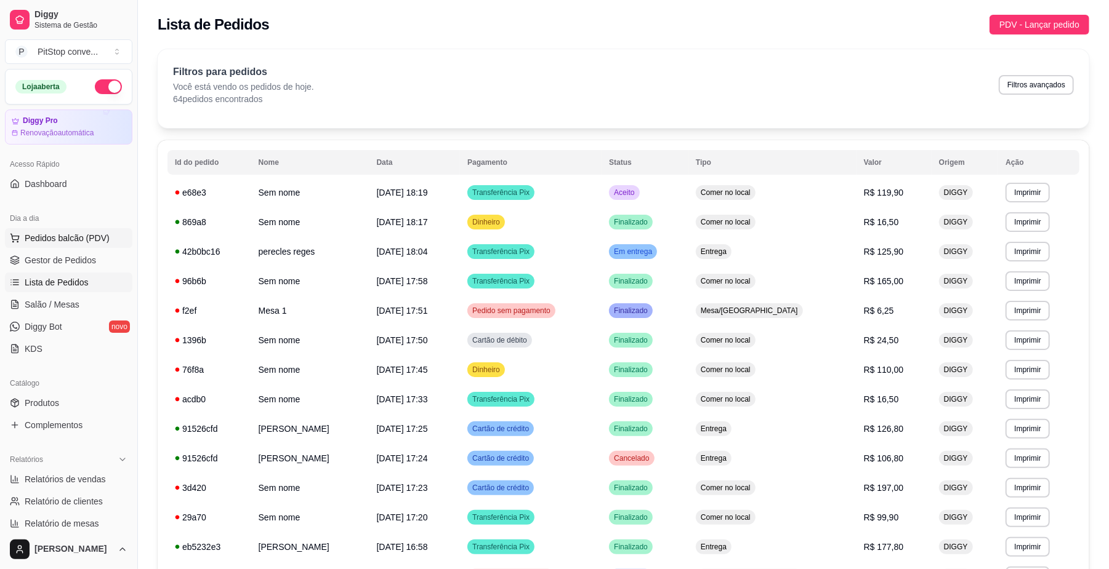
click at [62, 229] on button "Pedidos balcão (PDV)" at bounding box center [68, 238] width 127 height 20
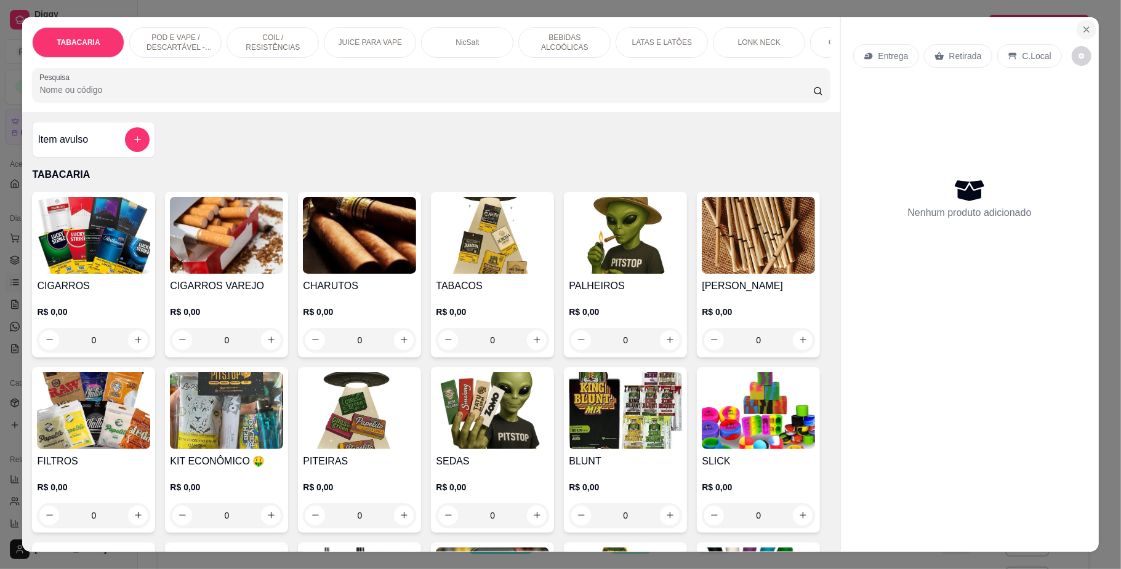
click at [1082, 26] on icon "Close" at bounding box center [1087, 30] width 10 height 10
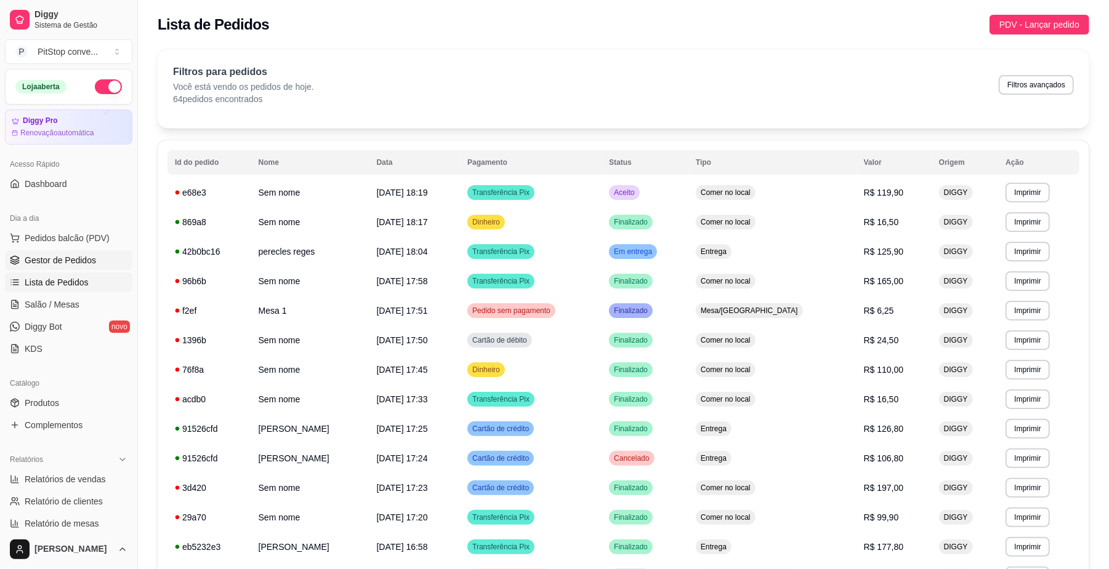
click at [73, 266] on span "Gestor de Pedidos" at bounding box center [60, 260] width 71 height 12
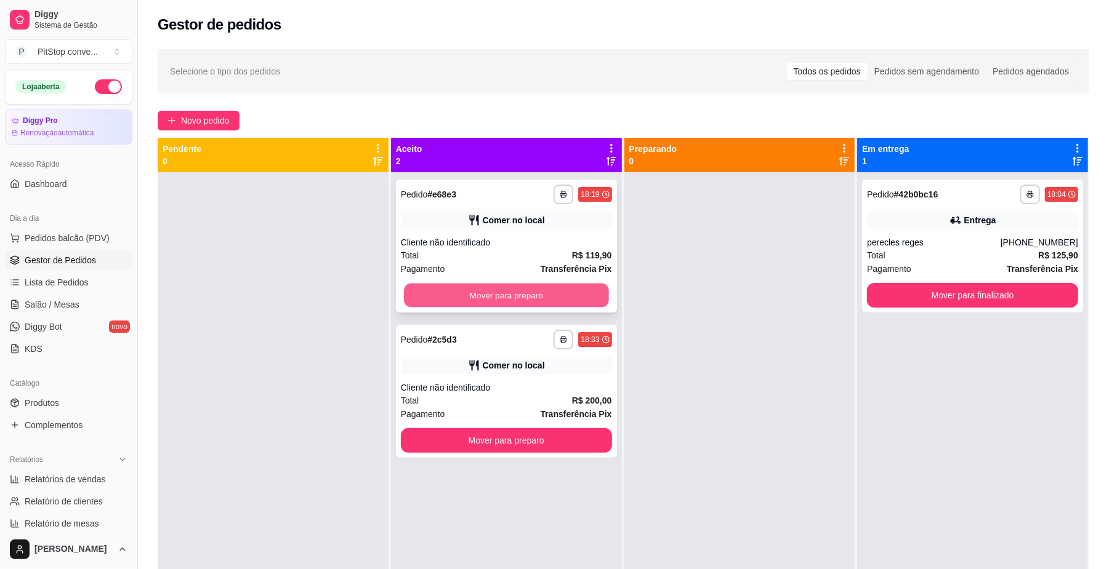
click at [577, 306] on button "Mover para preparo" at bounding box center [506, 296] width 204 height 24
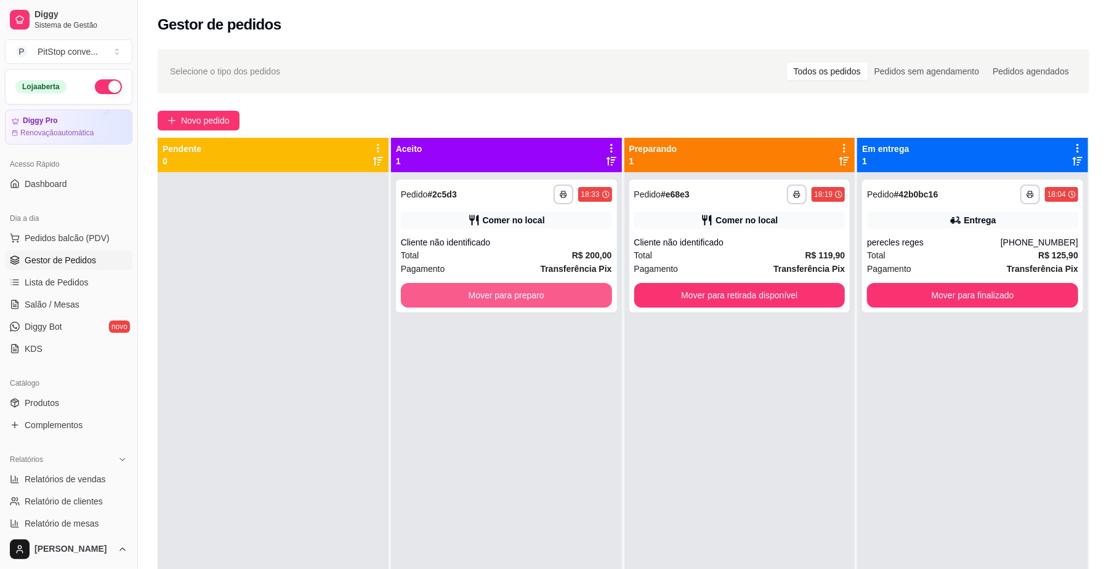
click at [562, 306] on button "Mover para preparo" at bounding box center [506, 295] width 211 height 25
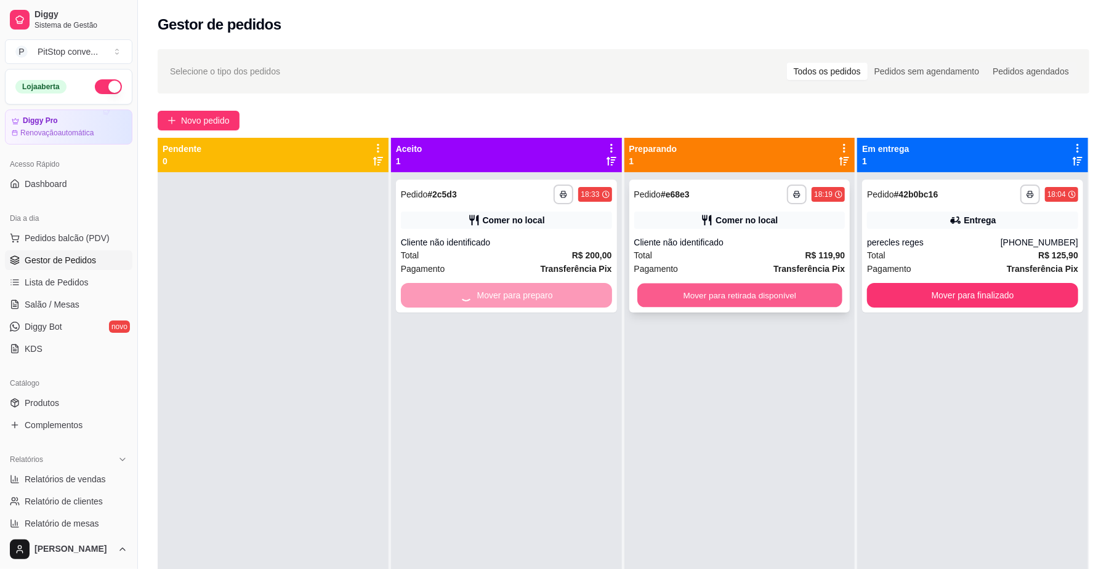
click at [705, 299] on button "Mover para retirada disponível" at bounding box center [739, 296] width 204 height 24
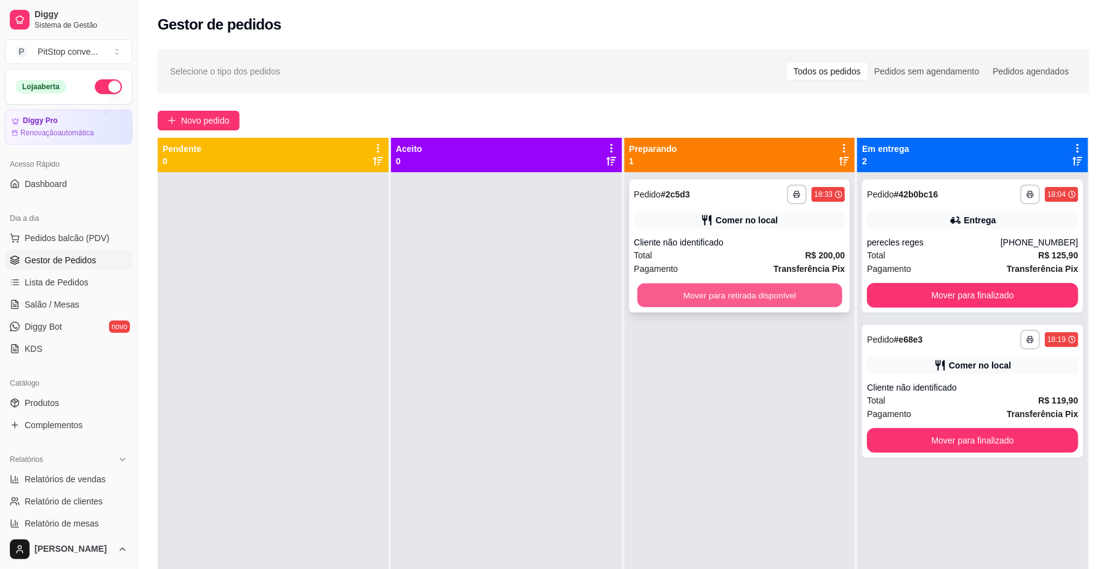
click at [729, 297] on button "Mover para retirada disponível" at bounding box center [739, 296] width 204 height 24
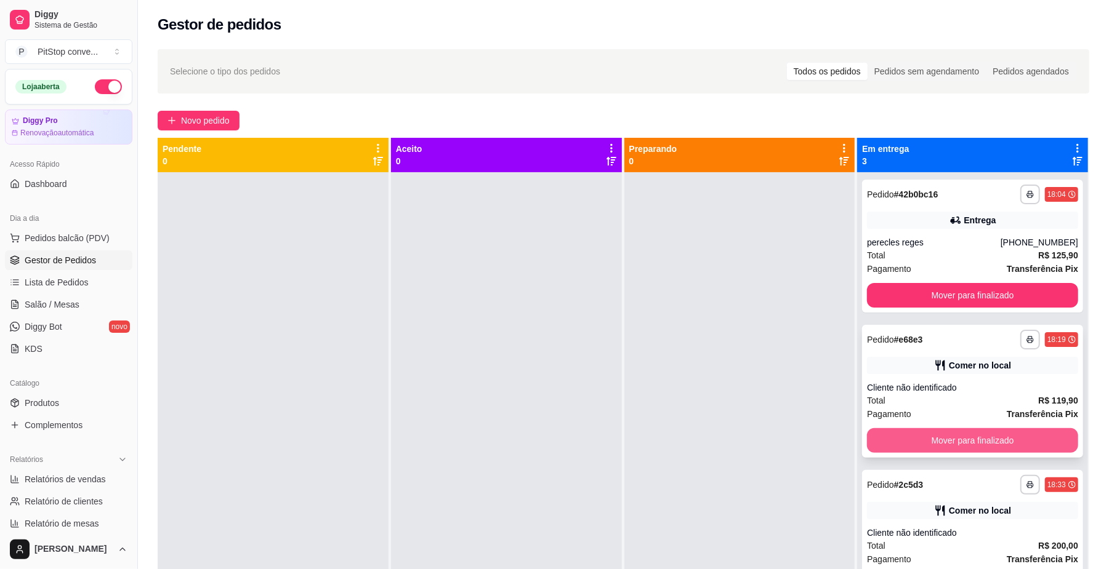
click at [968, 440] on button "Mover para finalizado" at bounding box center [972, 440] width 211 height 25
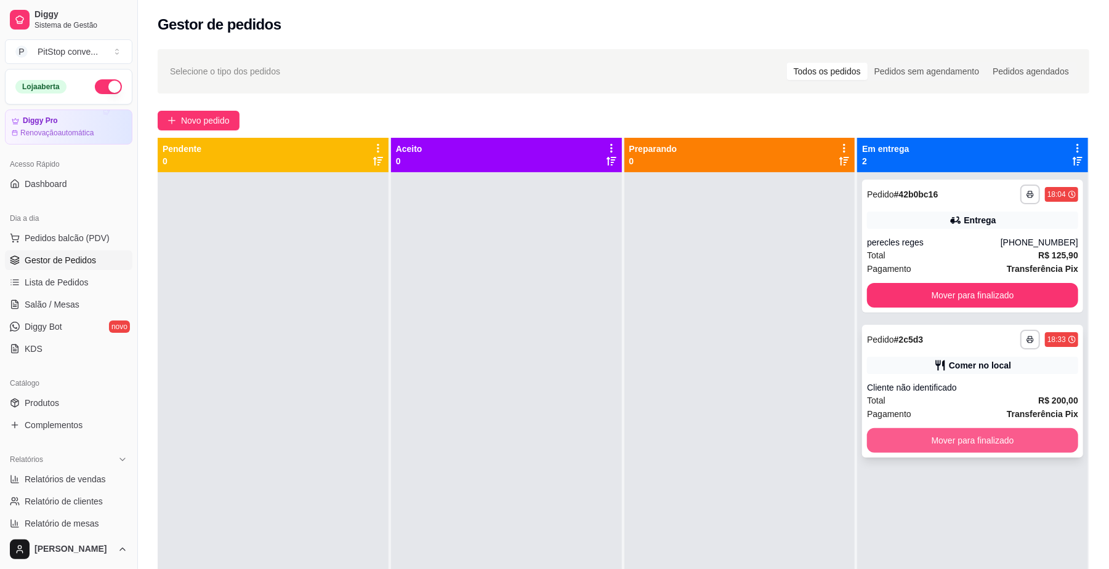
click at [953, 429] on button "Mover para finalizado" at bounding box center [972, 440] width 211 height 25
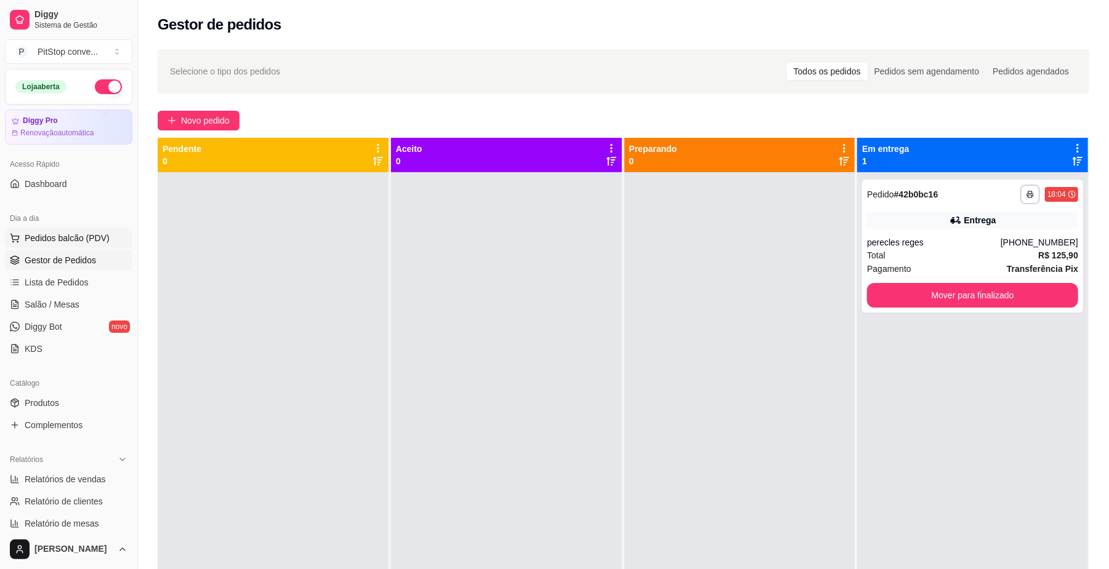
click at [65, 247] on button "Pedidos balcão (PDV)" at bounding box center [68, 238] width 127 height 20
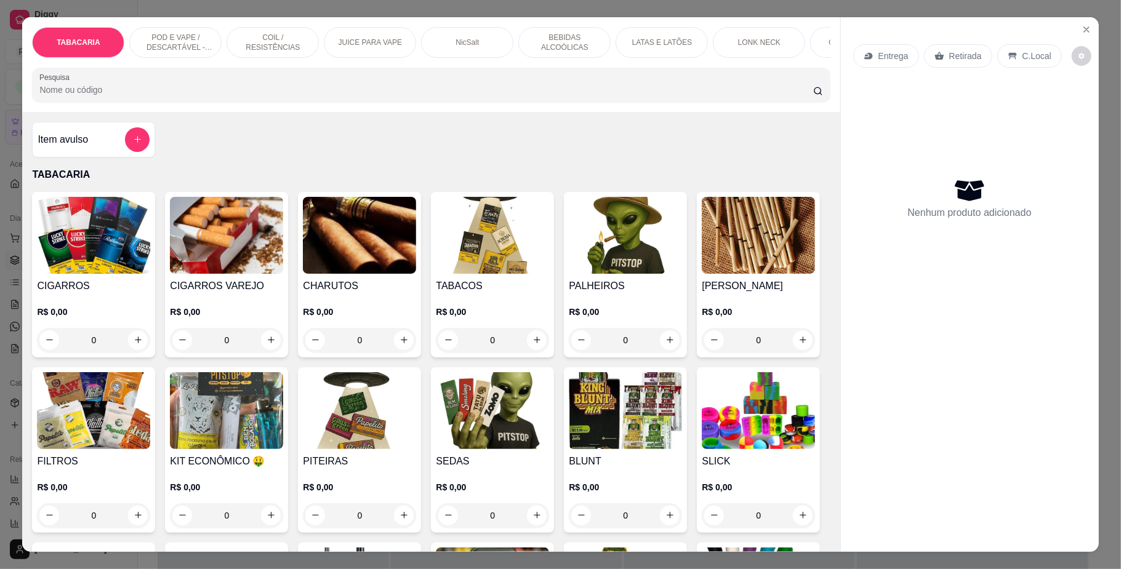
click at [681, 33] on div "LATAS E LATÕES" at bounding box center [662, 42] width 92 height 31
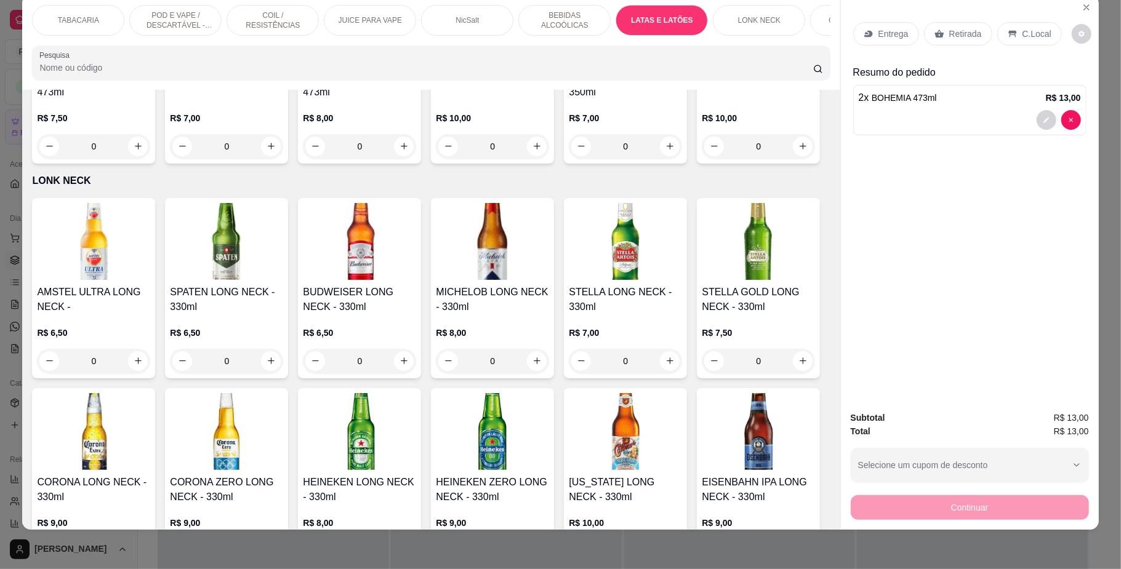
type input "10"
drag, startPoint x: 973, startPoint y: 262, endPoint x: 1024, endPoint y: 15, distance: 252.1
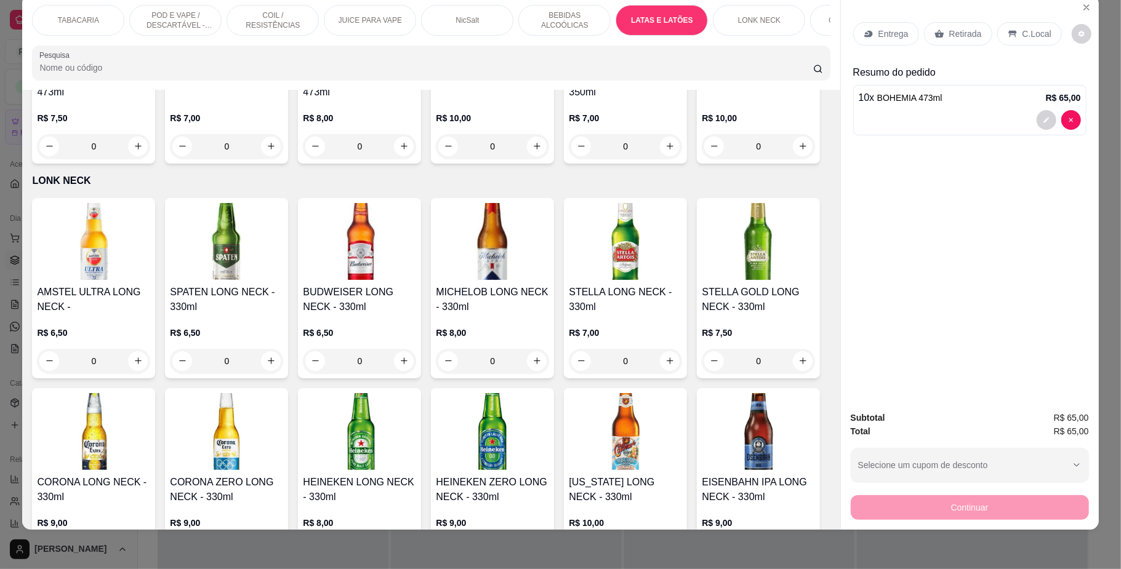
click at [975, 260] on div "Entrega Retirada C.Local Resumo do pedido 10 x BOHEMIA 473ml R$ 65,00" at bounding box center [970, 198] width 258 height 407
click at [1023, 33] on p "C.Local" at bounding box center [1036, 34] width 29 height 12
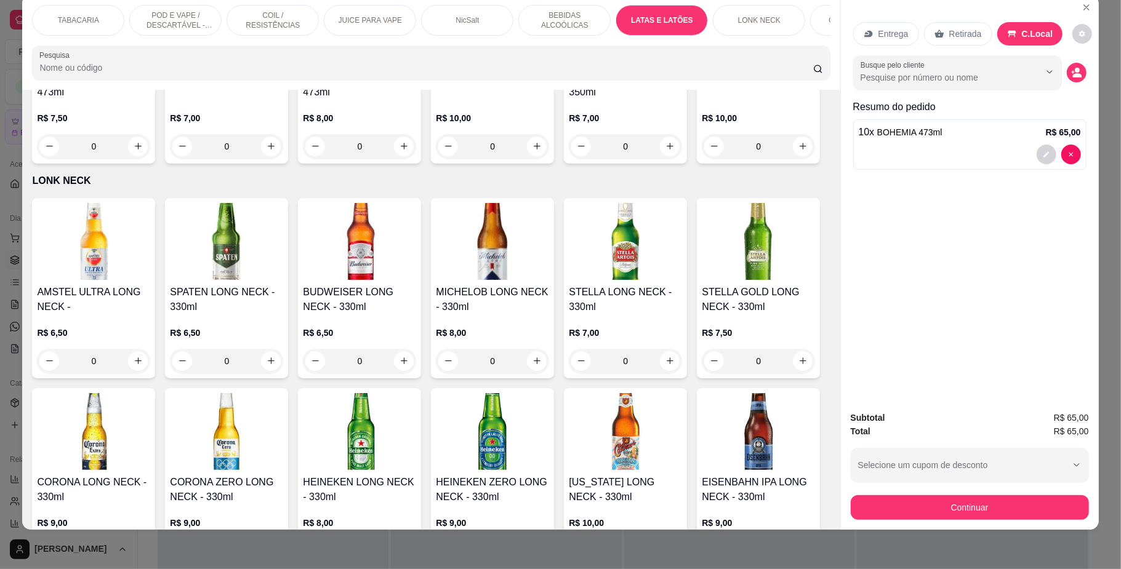
click at [982, 495] on div "Continuar" at bounding box center [970, 506] width 238 height 28
click at [941, 500] on button "Continuar" at bounding box center [969, 508] width 231 height 24
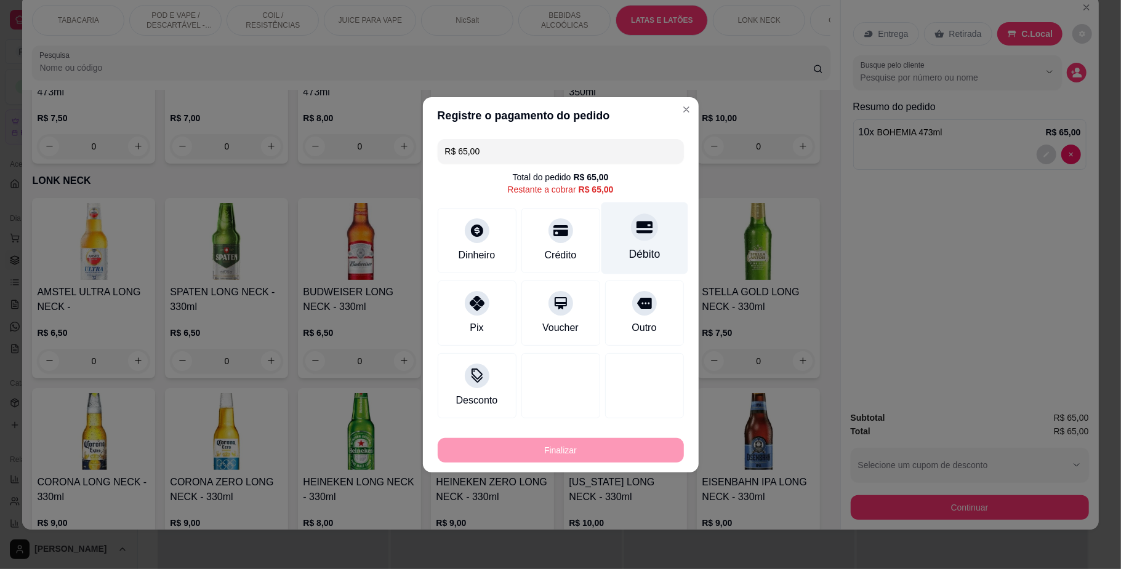
click at [641, 242] on div "Débito" at bounding box center [644, 238] width 87 height 72
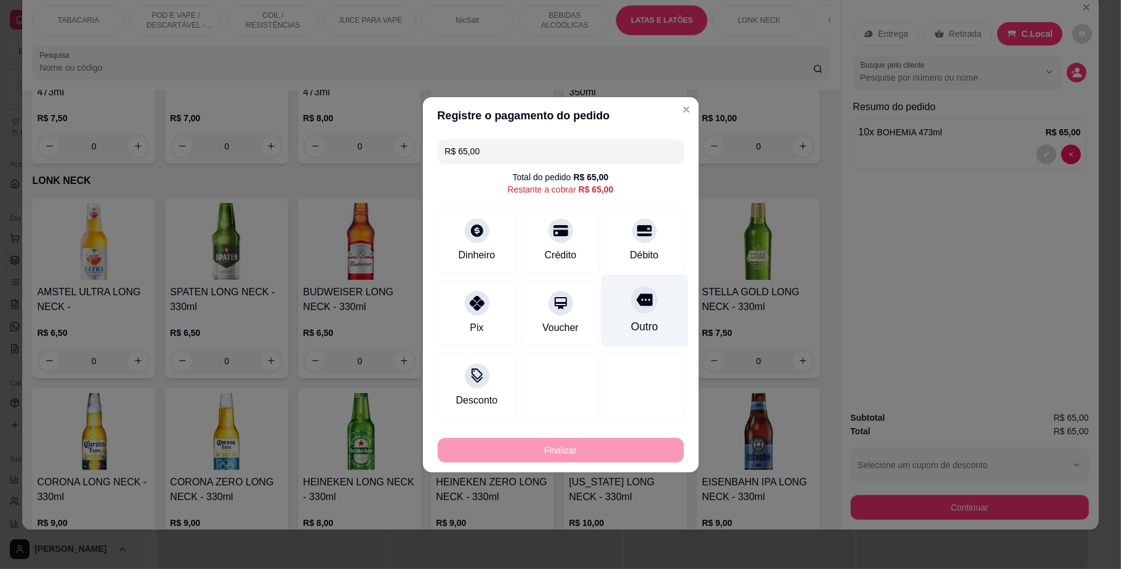
type input "R$ 0,00"
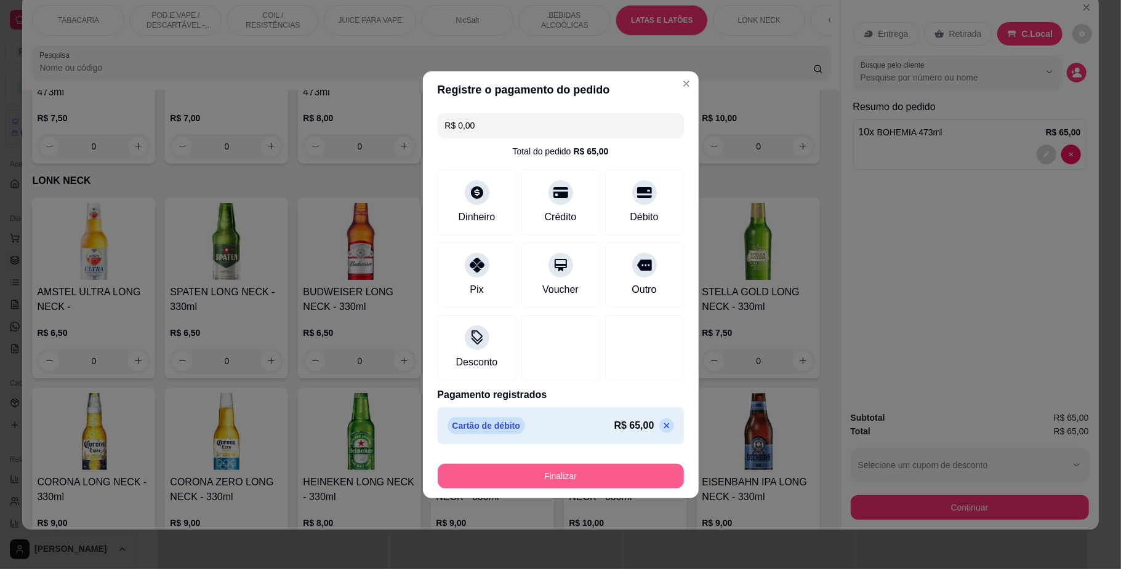
click at [607, 473] on button "Finalizar" at bounding box center [561, 476] width 246 height 25
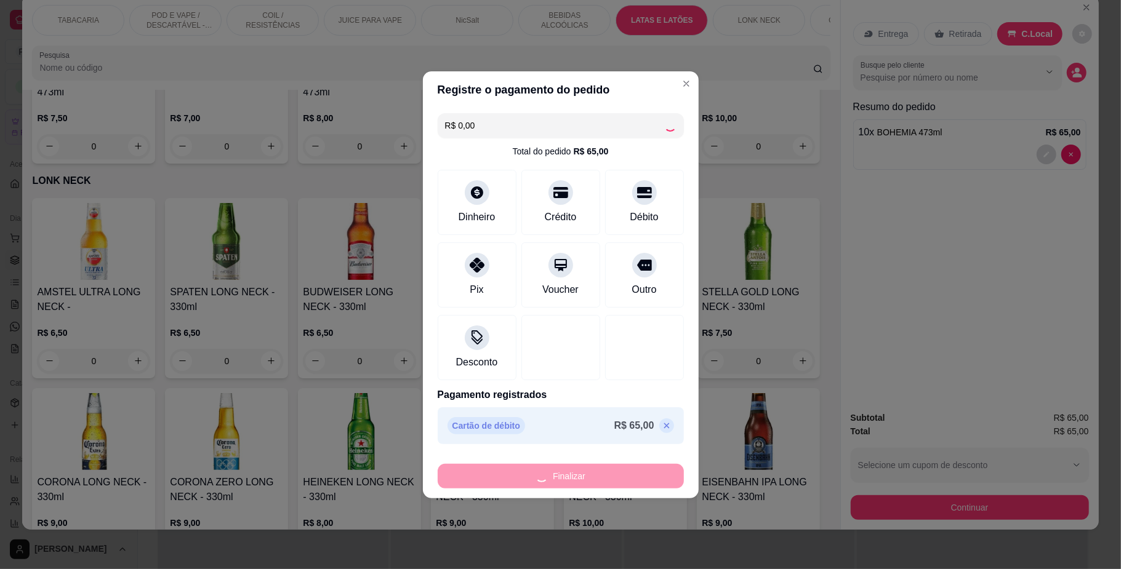
type input "0"
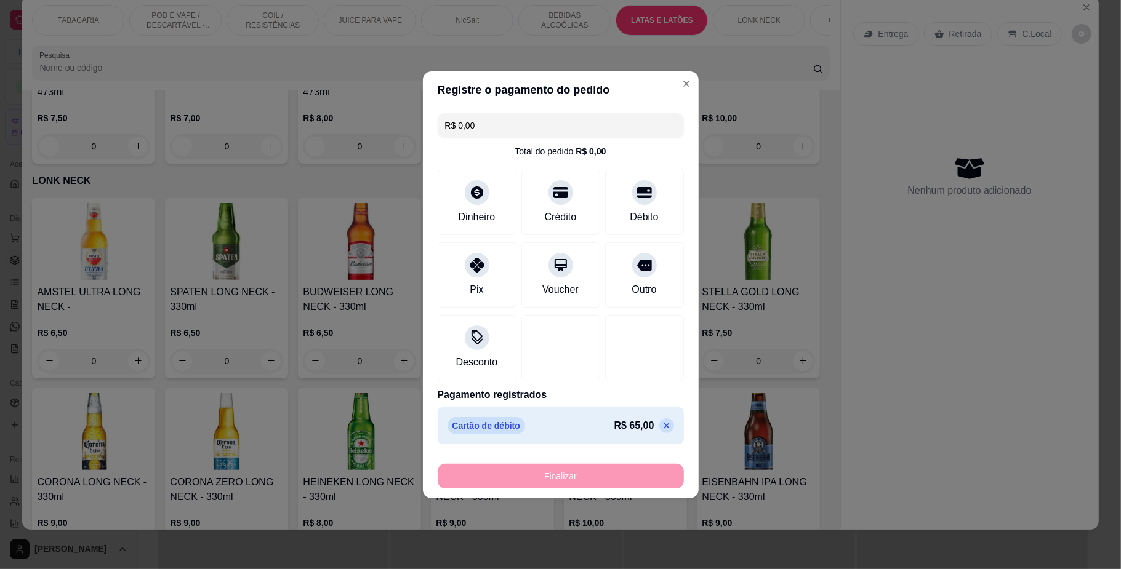
type input "-R$ 65,00"
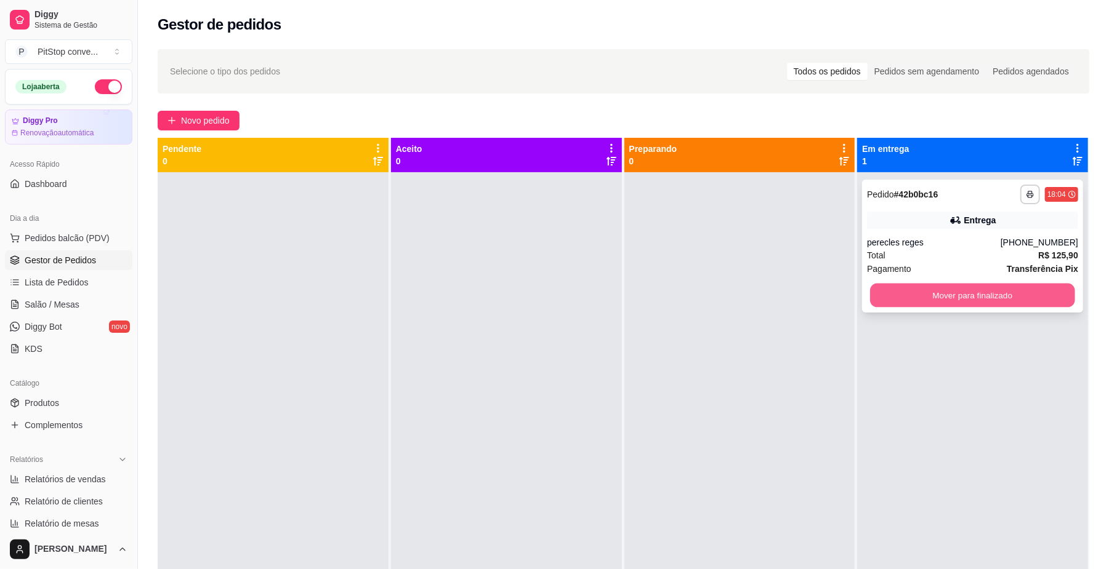
click at [889, 303] on button "Mover para finalizado" at bounding box center [972, 296] width 204 height 24
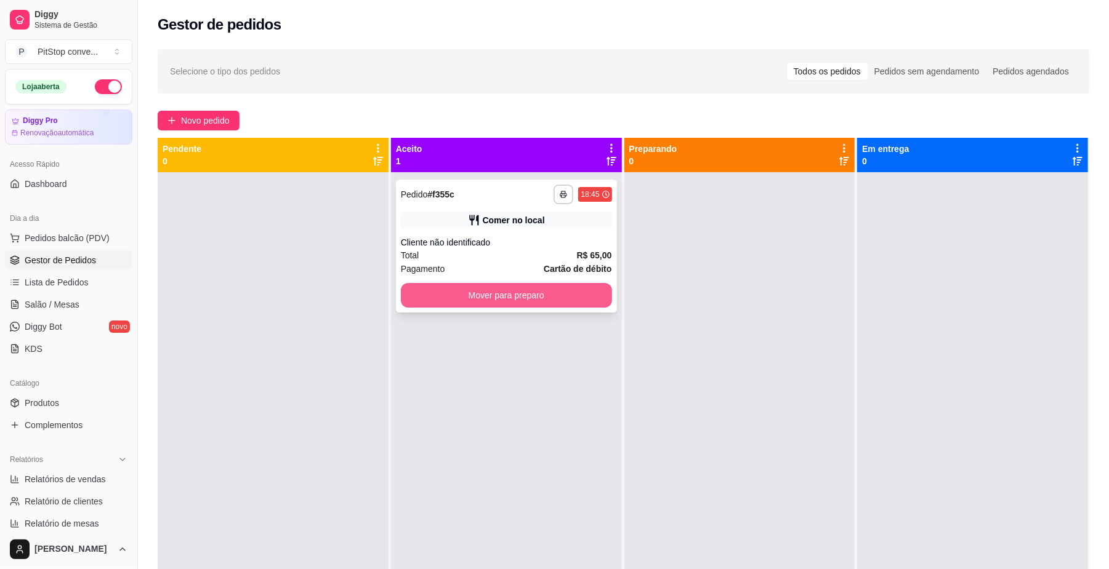
click at [540, 303] on button "Mover para preparo" at bounding box center [506, 295] width 211 height 25
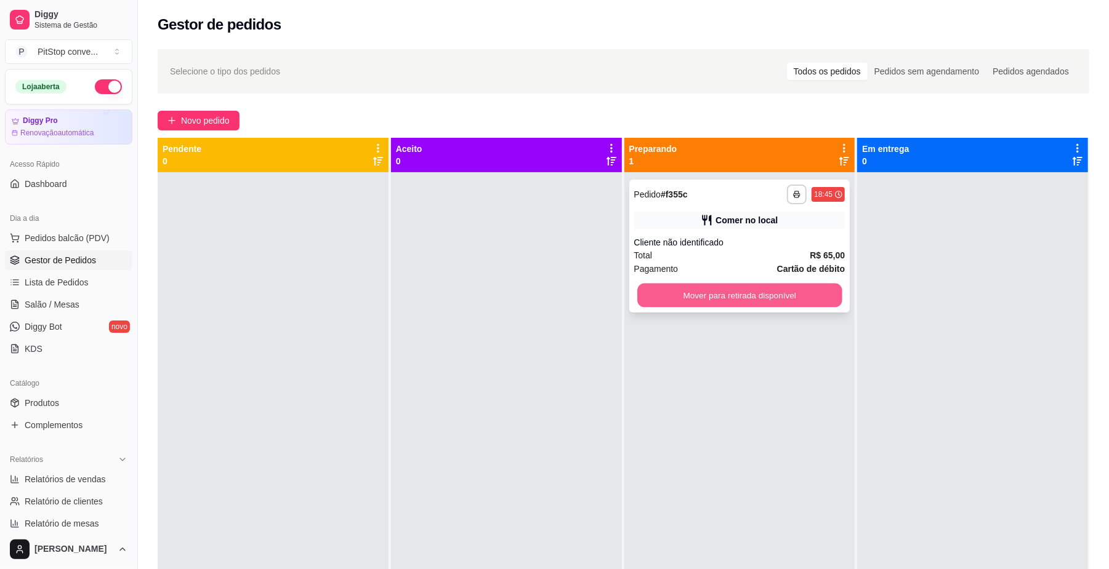
click at [705, 291] on button "Mover para retirada disponível" at bounding box center [739, 296] width 204 height 24
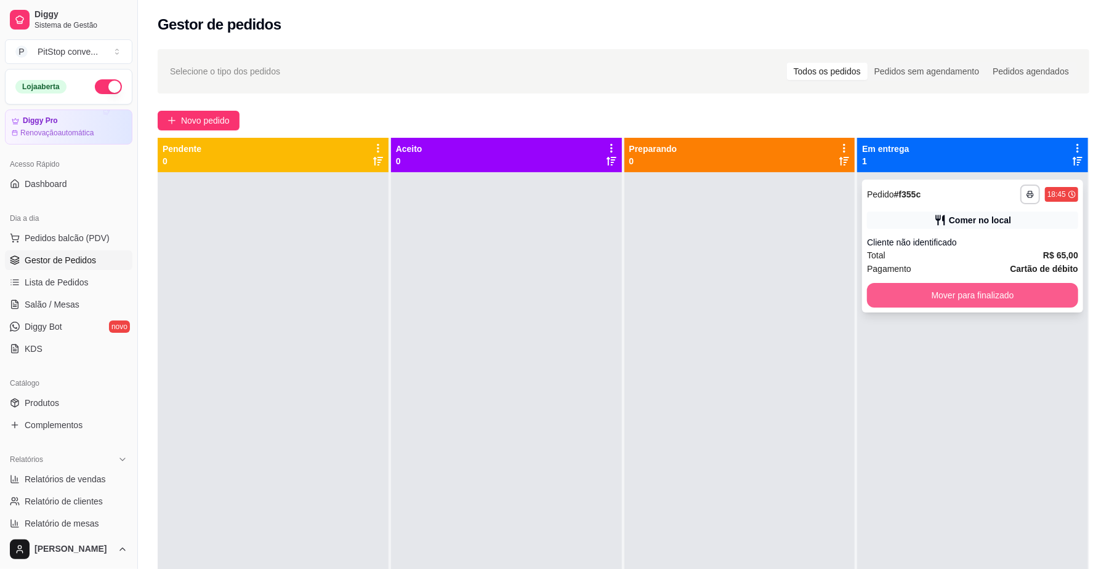
click at [904, 303] on button "Mover para finalizado" at bounding box center [972, 295] width 211 height 25
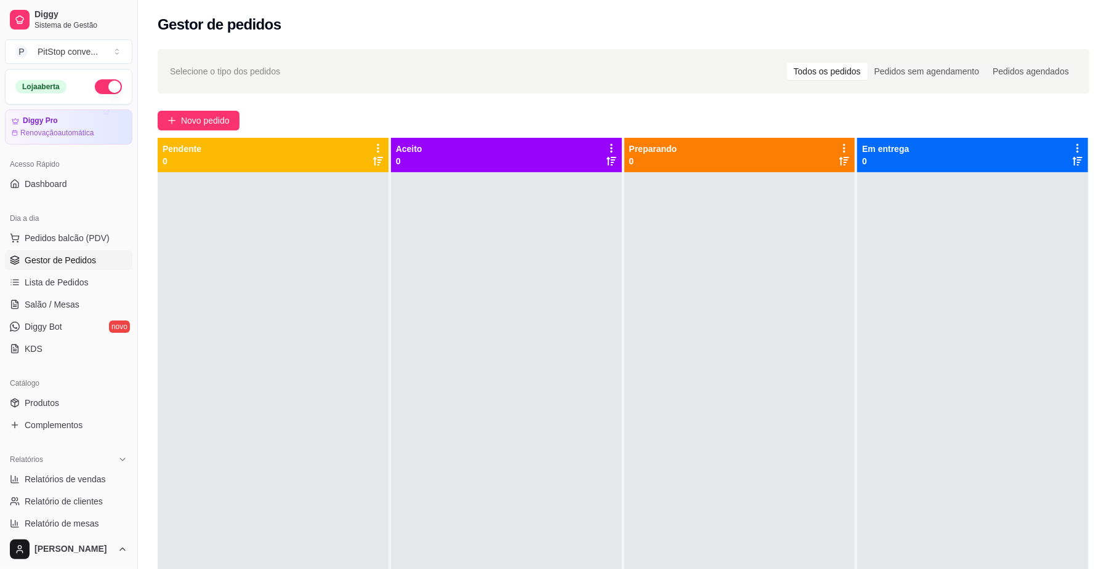
click at [550, 414] on div at bounding box center [506, 456] width 231 height 569
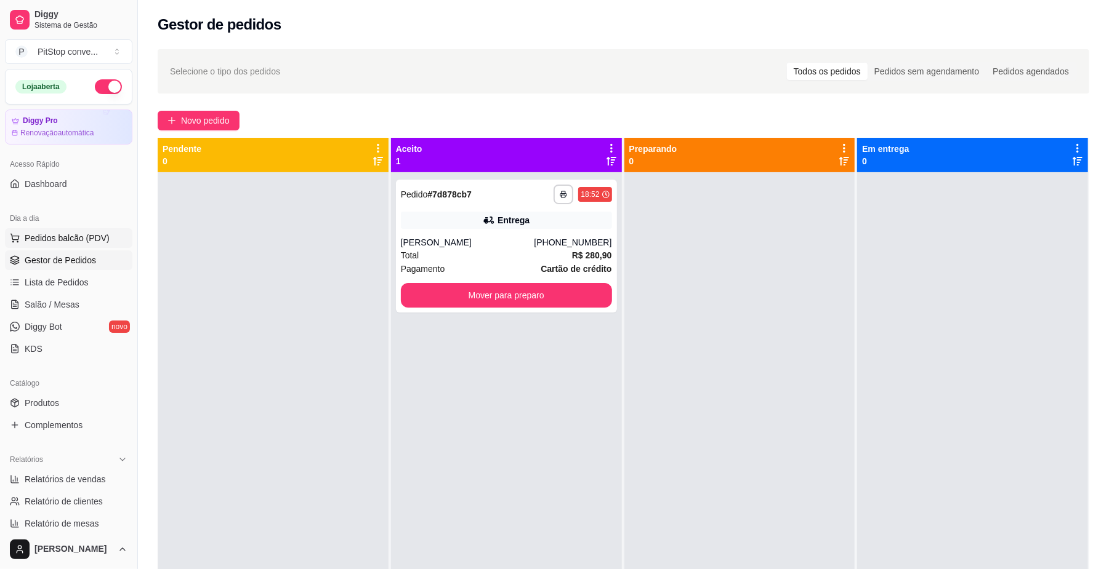
click at [86, 243] on span "Pedidos balcão (PDV)" at bounding box center [67, 238] width 85 height 12
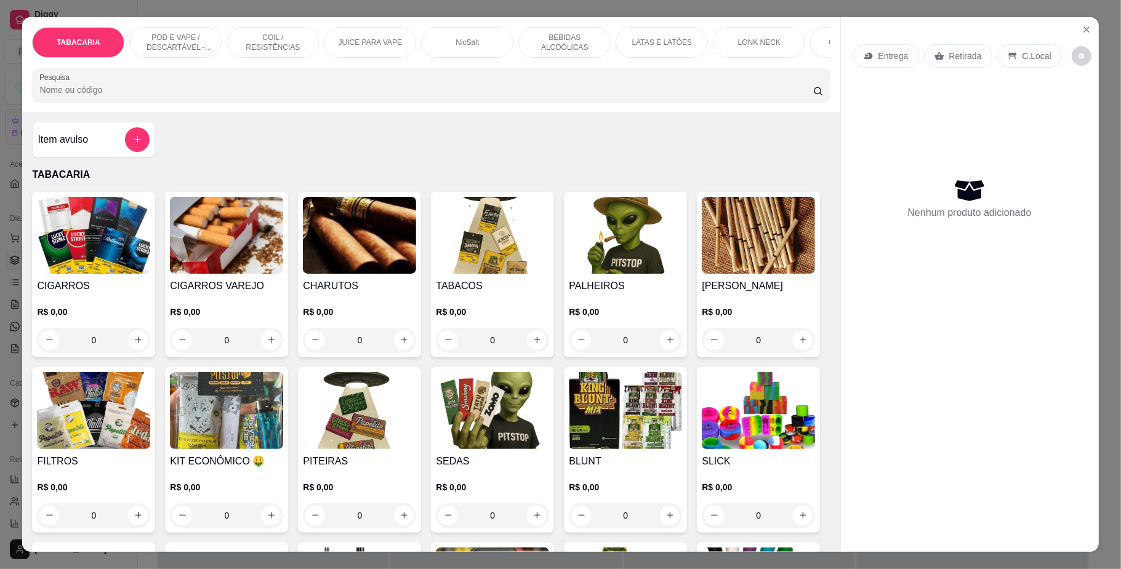
click at [180, 28] on div "POD E VAPE / DESCARTÁVEL - RECARREGAVEL" at bounding box center [175, 42] width 92 height 31
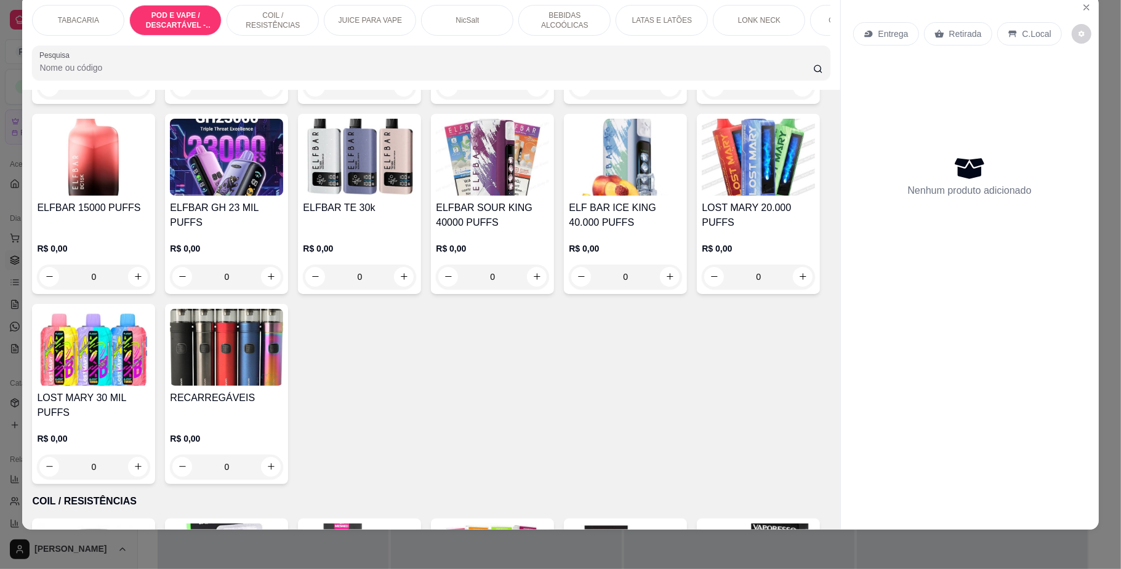
click at [370, 104] on div "IGNITE 12000 PUFFS R$ 0,00 0" at bounding box center [359, 14] width 123 height 180
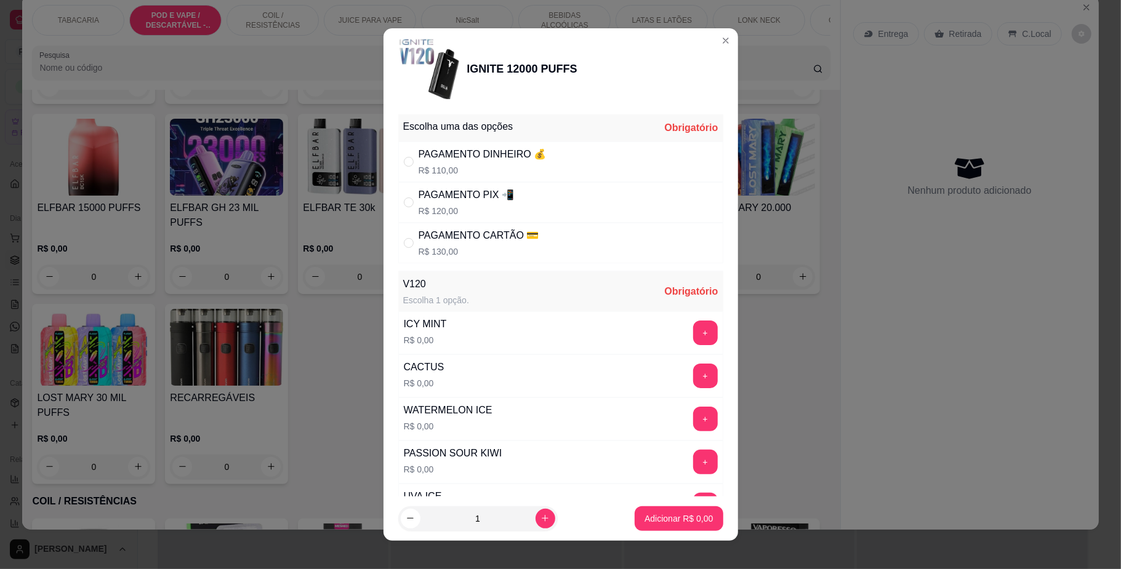
click at [473, 210] on p "R$ 120,00" at bounding box center [466, 211] width 95 height 12
radio input "true"
click at [693, 337] on button "+" at bounding box center [705, 333] width 24 height 24
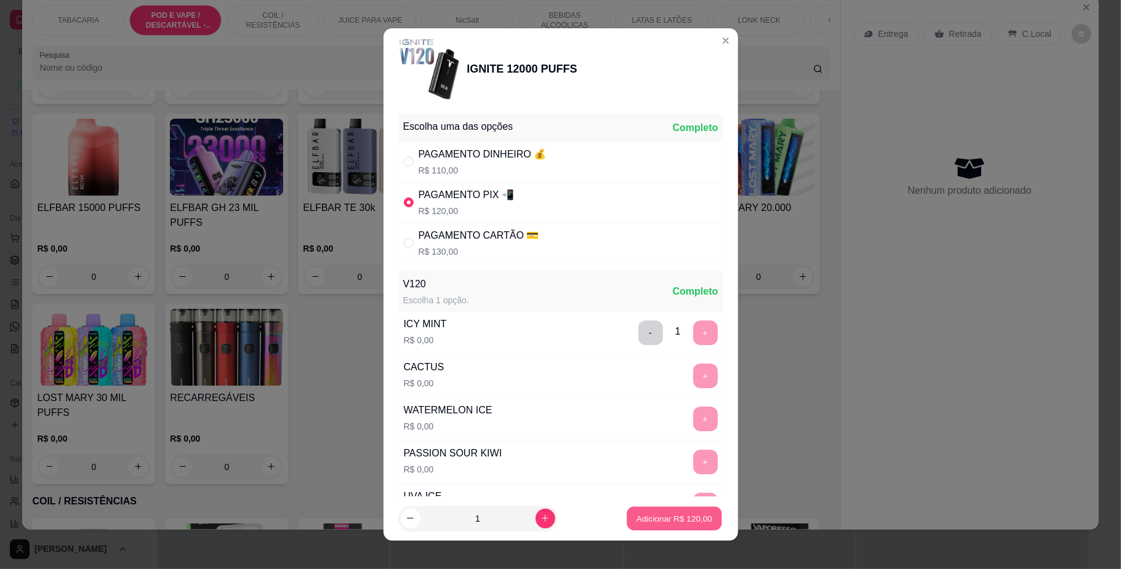
click at [686, 520] on p "Adicionar R$ 120,00" at bounding box center [674, 519] width 76 height 12
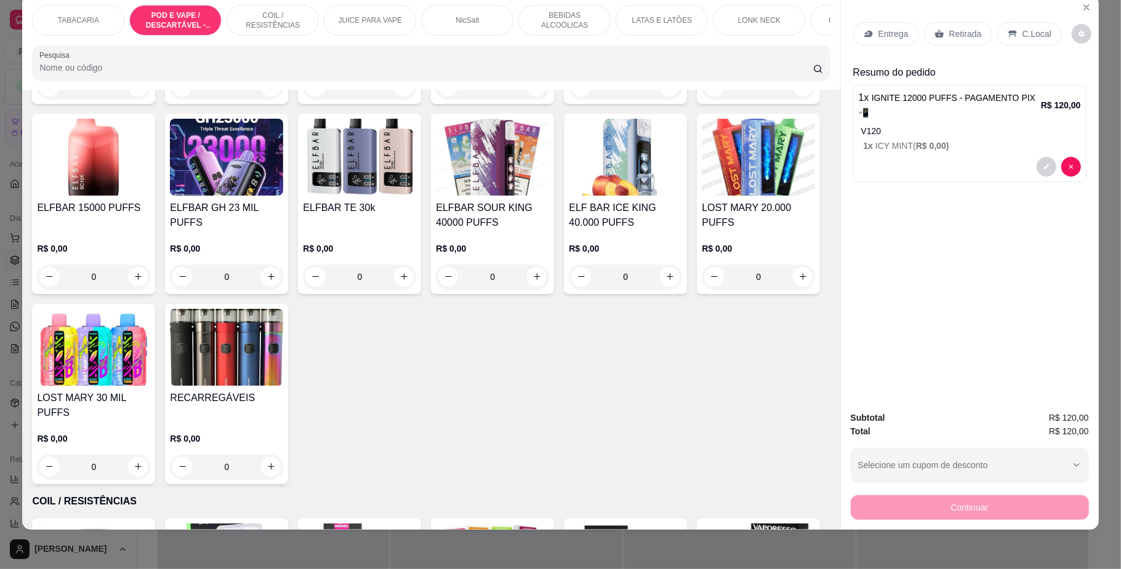
click at [1023, 41] on div "C.Local" at bounding box center [1029, 33] width 65 height 23
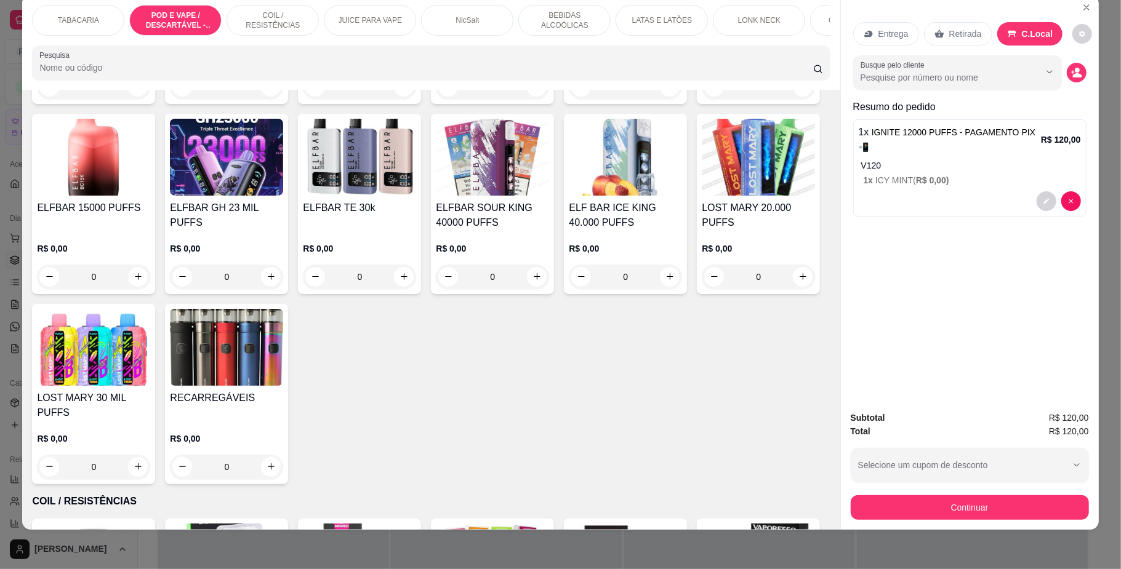
click at [1037, 22] on div "C.Local" at bounding box center [1030, 33] width 66 height 23
click at [1007, 510] on button "Continuar" at bounding box center [970, 508] width 238 height 25
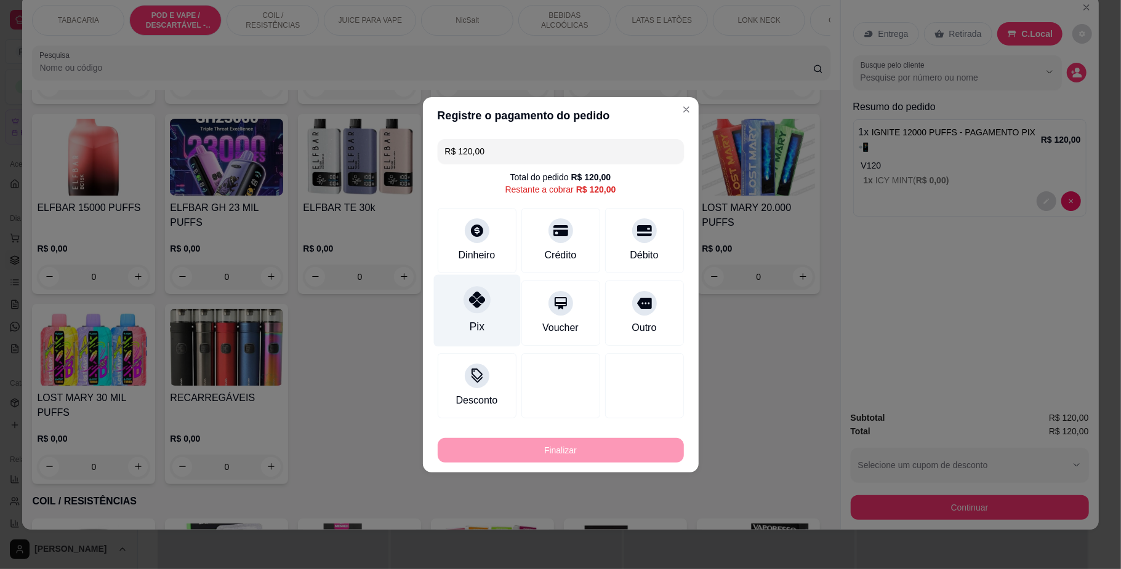
click at [478, 306] on icon at bounding box center [476, 300] width 16 height 16
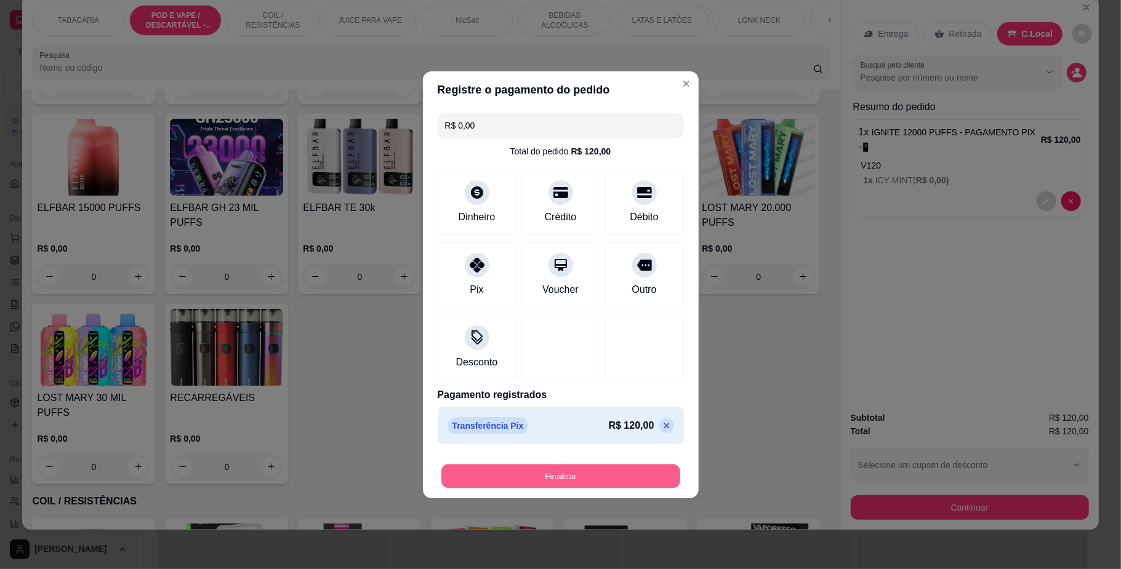
click at [648, 476] on button "Finalizar" at bounding box center [560, 476] width 239 height 24
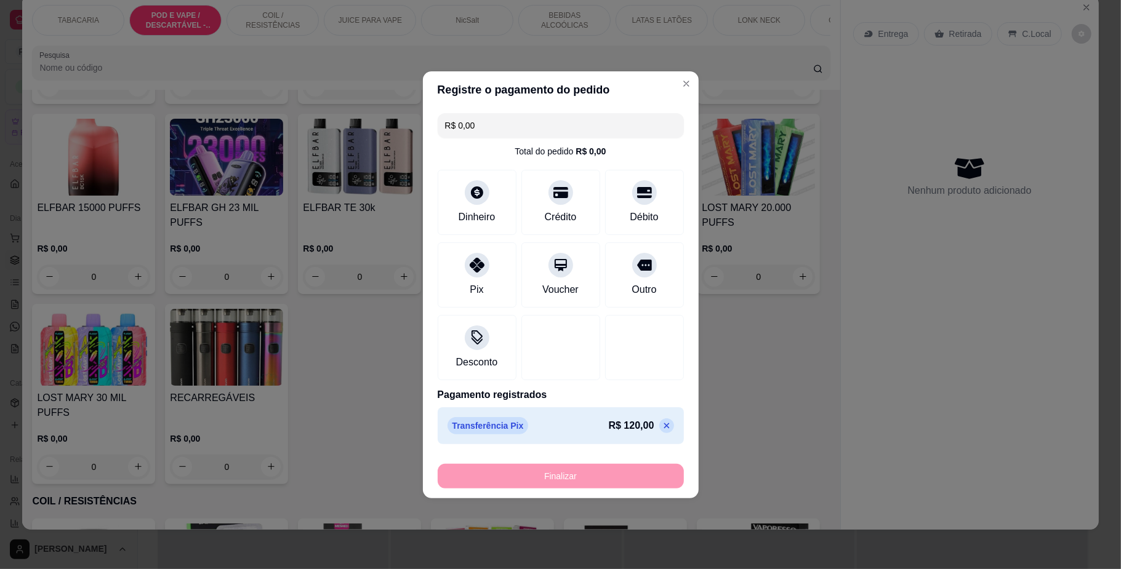
type input "-R$ 120,00"
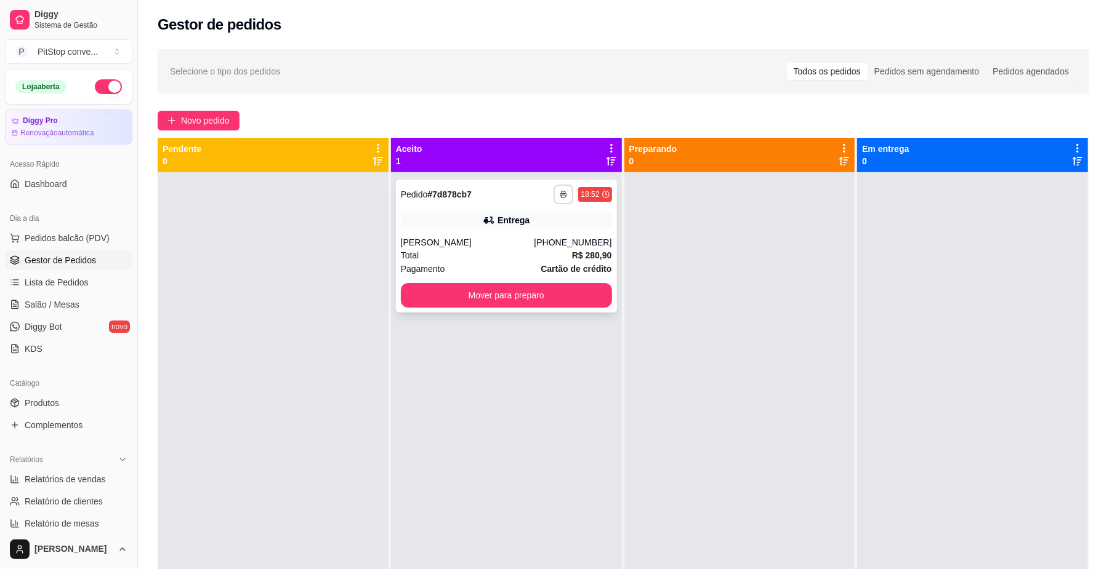
click at [556, 186] on button "button" at bounding box center [563, 195] width 20 height 20
click at [545, 229] on button "IMPRESSORA" at bounding box center [526, 237] width 86 height 19
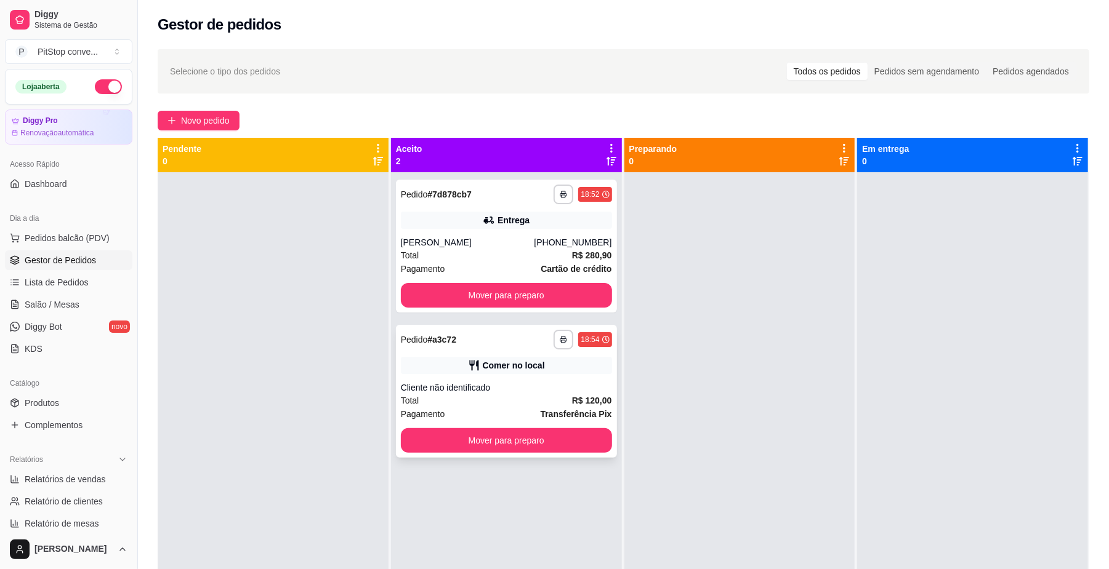
click at [536, 402] on div "Total R$ 120,00" at bounding box center [506, 401] width 211 height 14
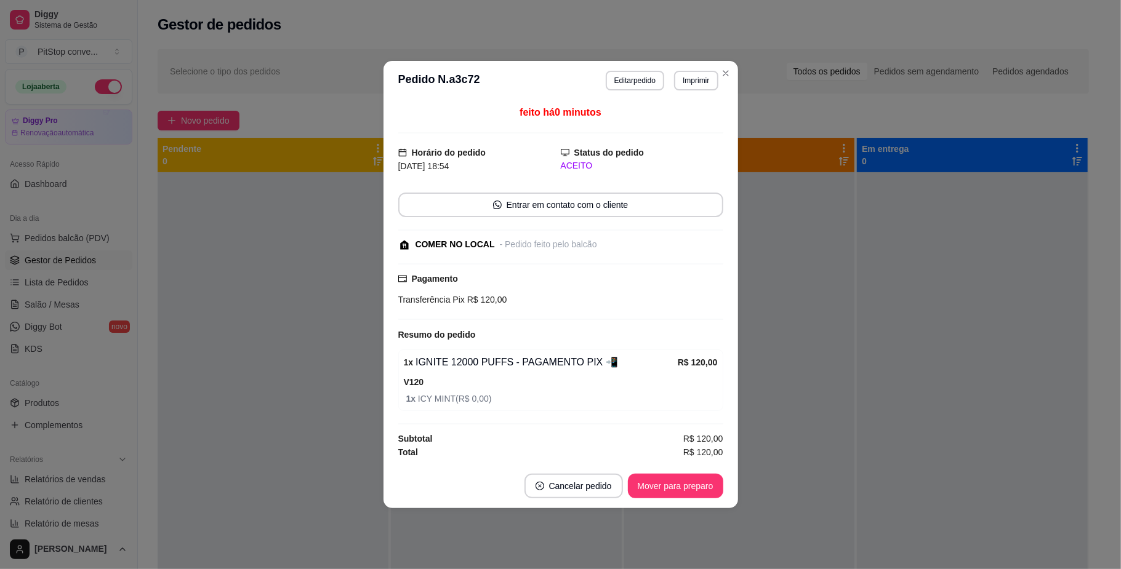
click at [700, 476] on button "Mover para preparo" at bounding box center [675, 486] width 95 height 25
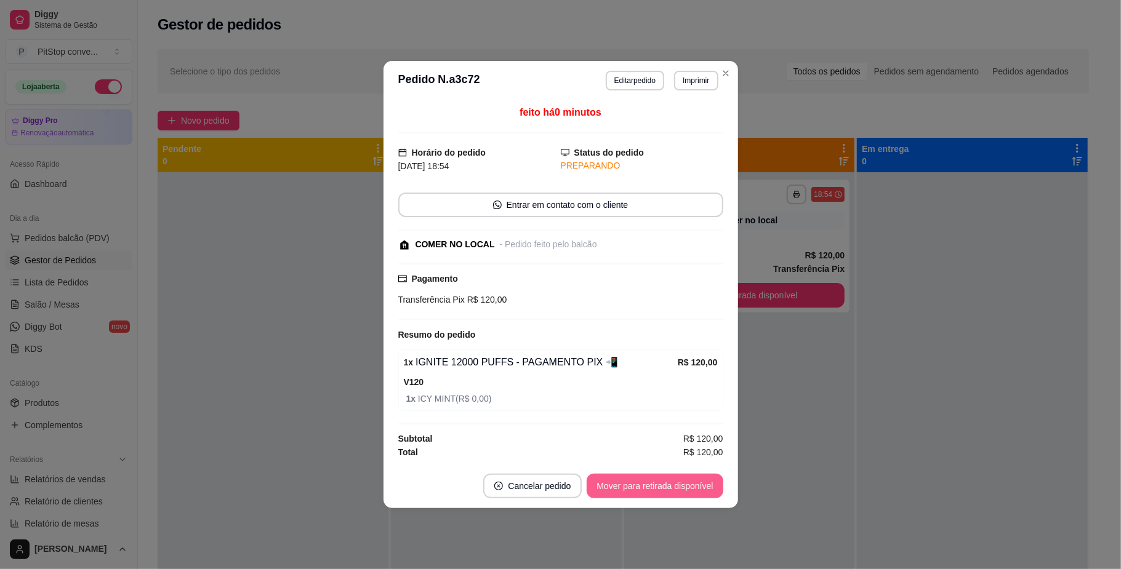
click at [700, 476] on button "Mover para retirada disponível" at bounding box center [655, 486] width 136 height 25
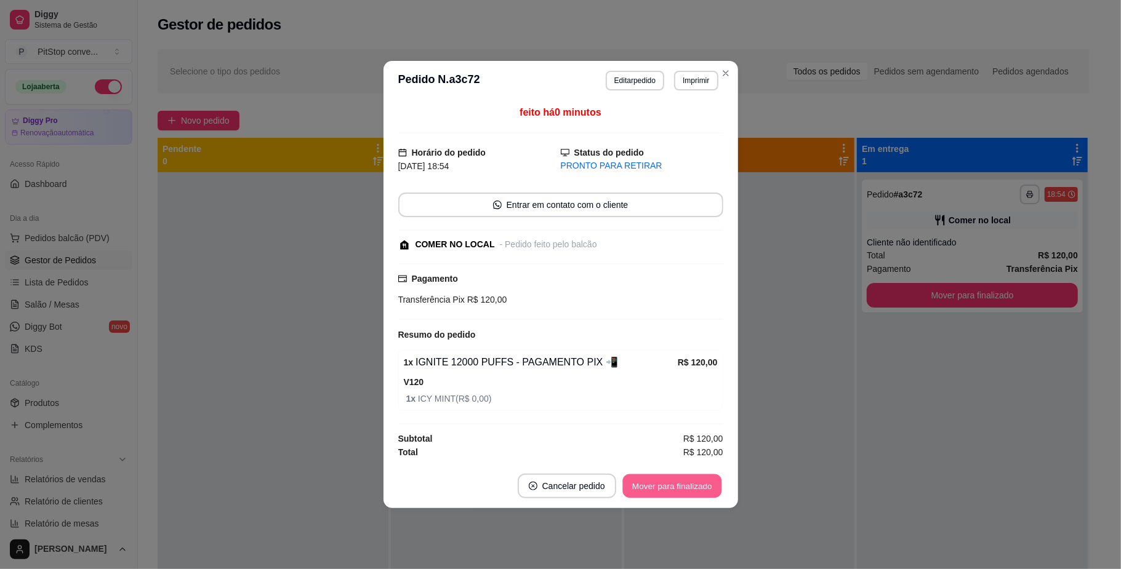
click at [692, 486] on button "Mover para finalizado" at bounding box center [671, 487] width 99 height 24
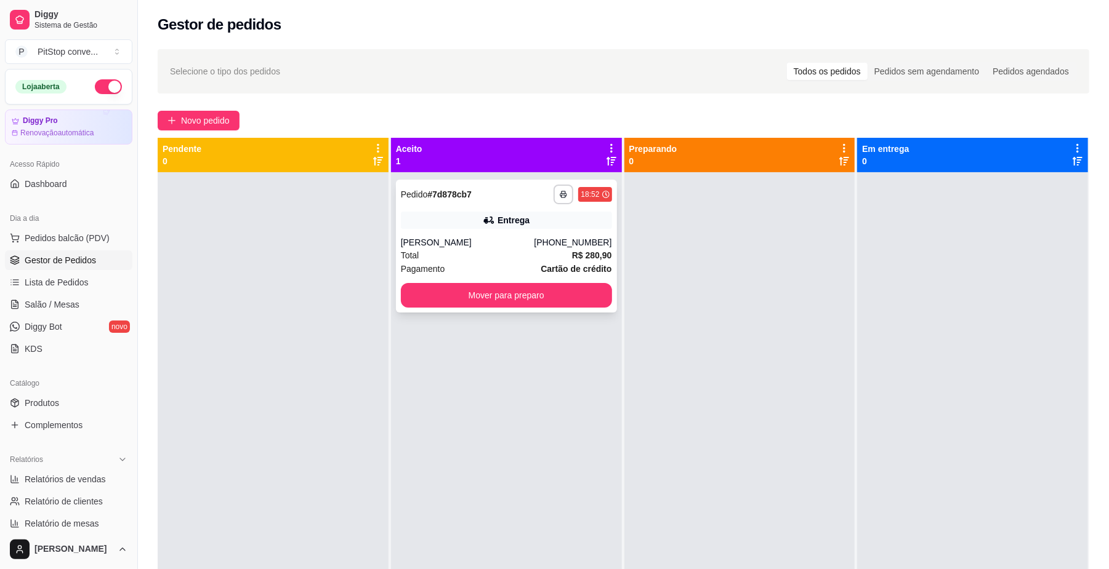
click at [469, 227] on div "Entrega" at bounding box center [506, 220] width 211 height 17
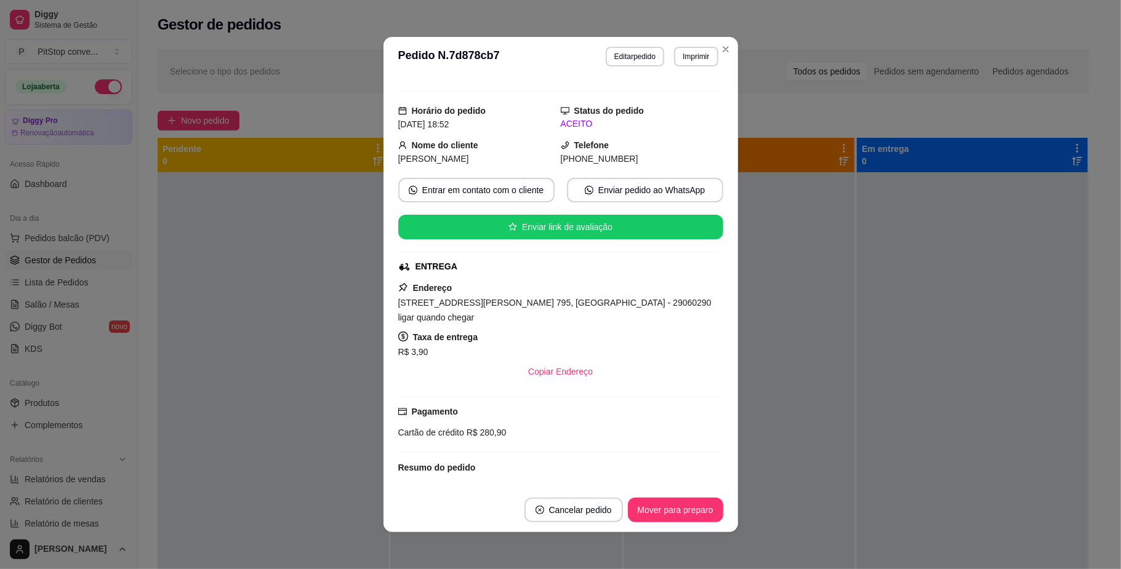
scroll to position [17, 0]
click at [506, 308] on span "[STREET_ADDRESS][PERSON_NAME] 795, [GEOGRAPHIC_DATA] - 29060290 ligar quando ch…" at bounding box center [554, 311] width 313 height 25
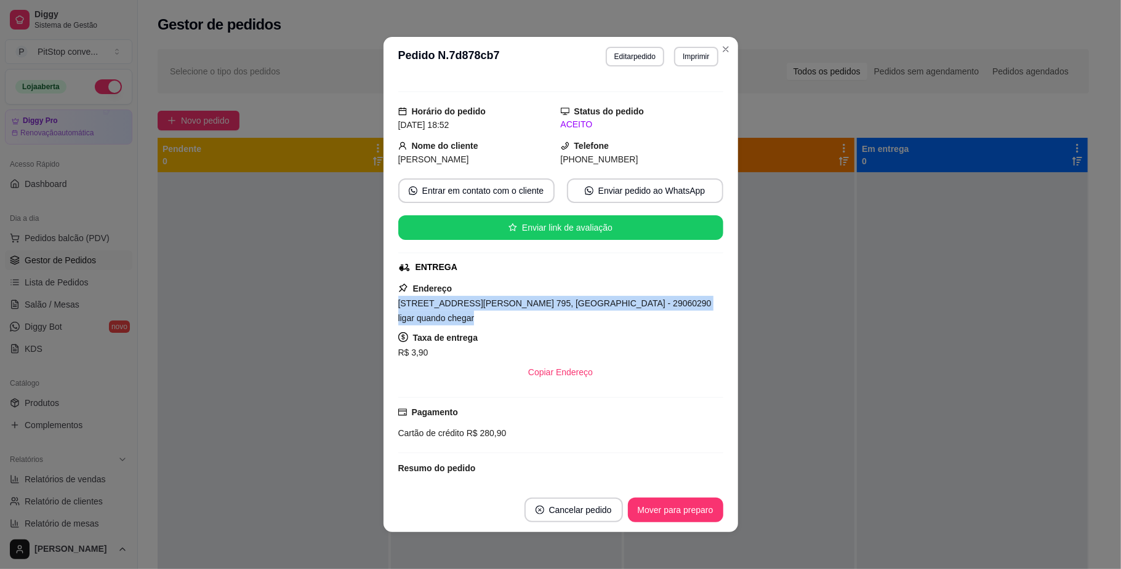
click at [506, 308] on span "[STREET_ADDRESS][PERSON_NAME] 795, [GEOGRAPHIC_DATA] - 29060290 ligar quando ch…" at bounding box center [554, 311] width 313 height 25
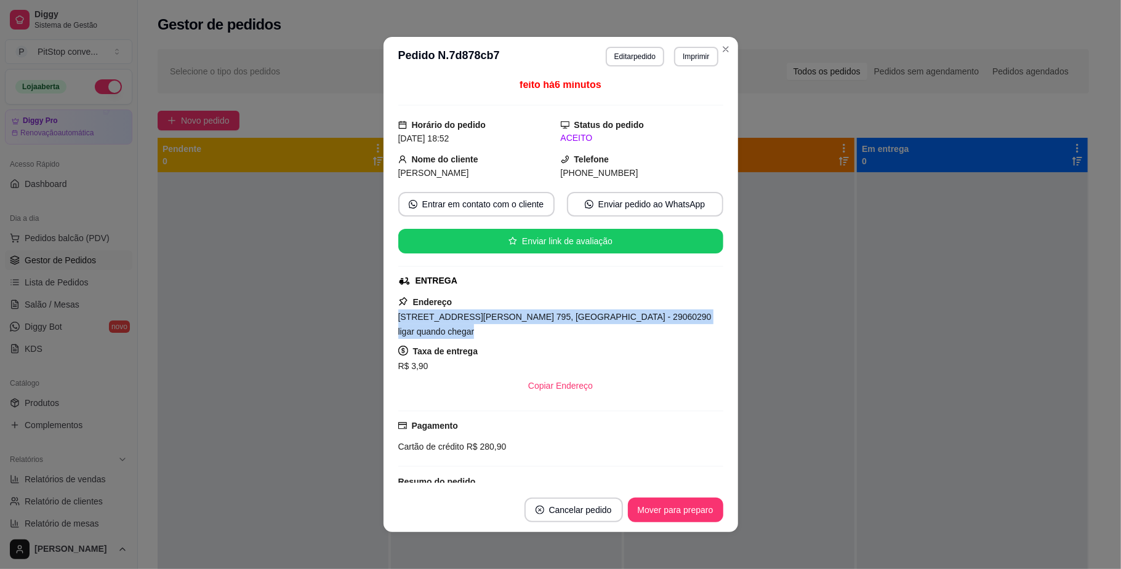
scroll to position [0, 0]
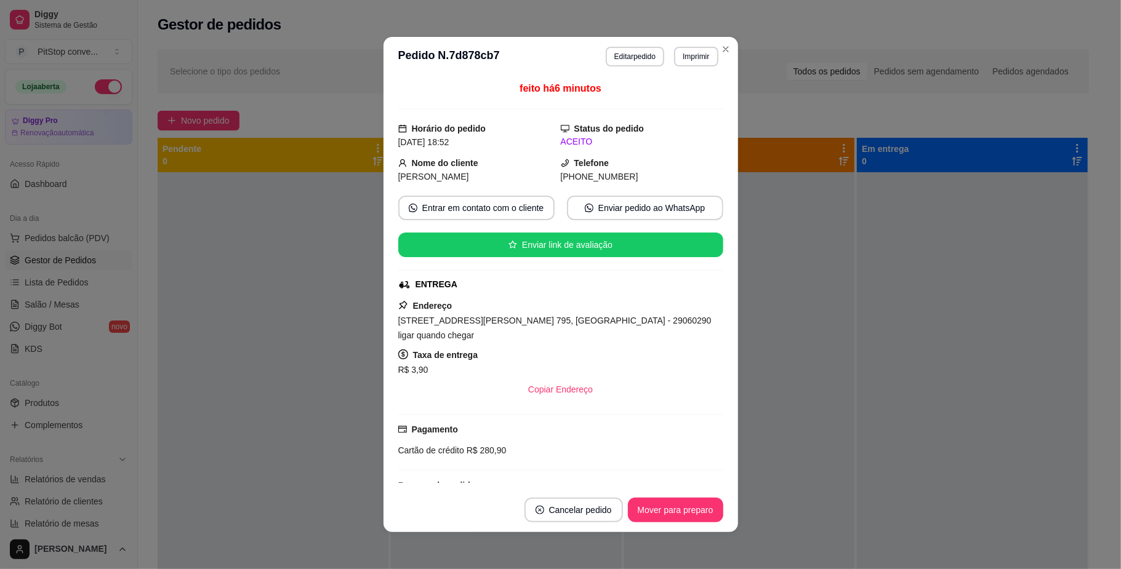
click at [587, 183] on div "[PHONE_NUMBER]" at bounding box center [642, 177] width 163 height 14
click at [588, 180] on span "[PHONE_NUMBER]" at bounding box center [600, 177] width 78 height 10
click at [589, 180] on span "[PHONE_NUMBER]" at bounding box center [600, 177] width 78 height 10
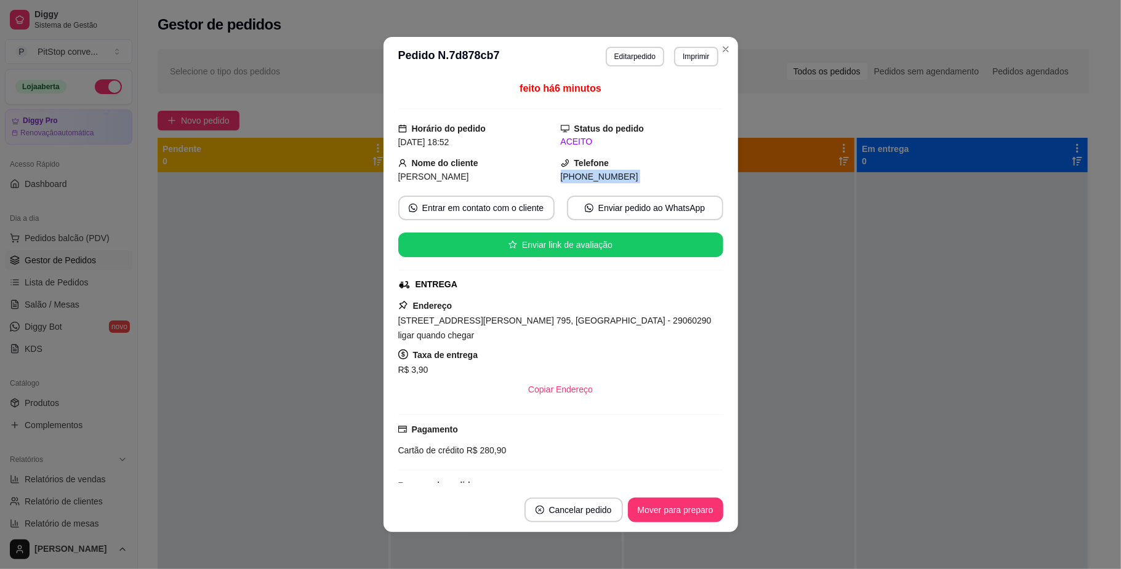
click at [589, 180] on span "[PHONE_NUMBER]" at bounding box center [600, 177] width 78 height 10
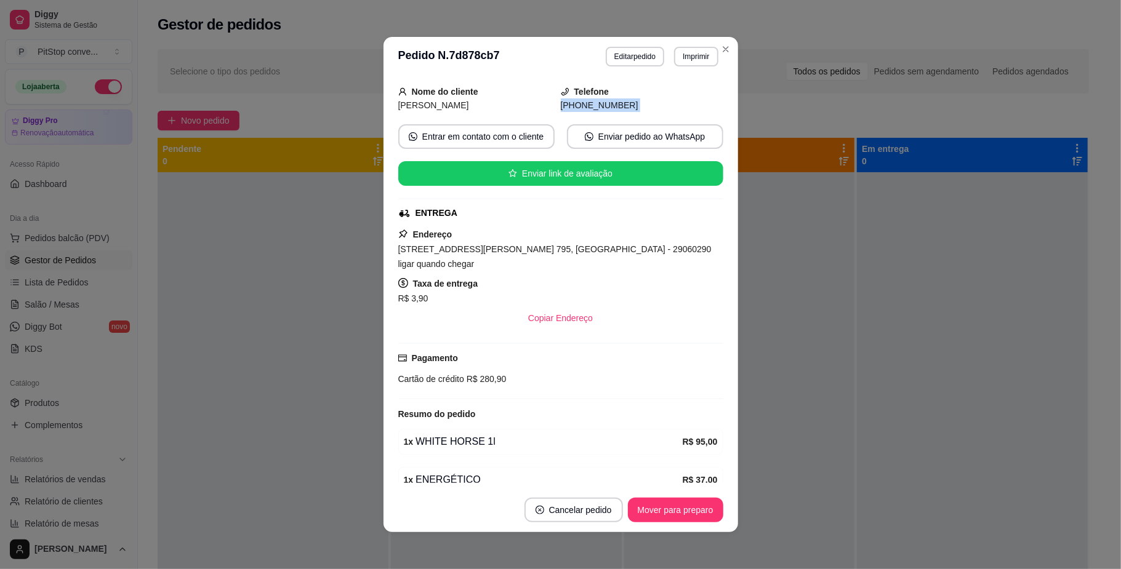
scroll to position [164, 0]
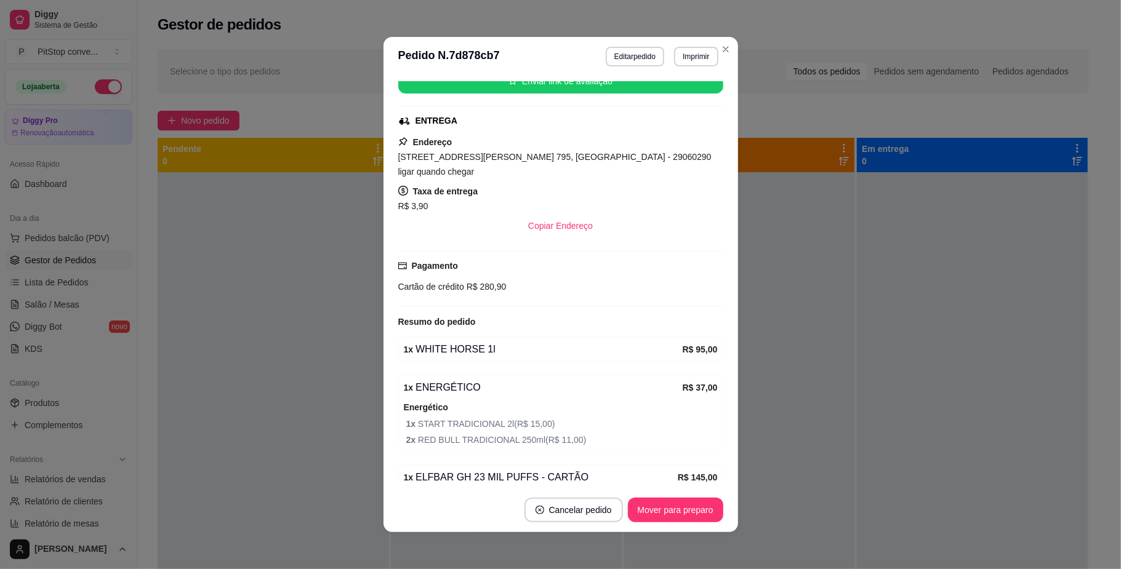
click at [466, 291] on span "R$ 280,90" at bounding box center [485, 287] width 42 height 10
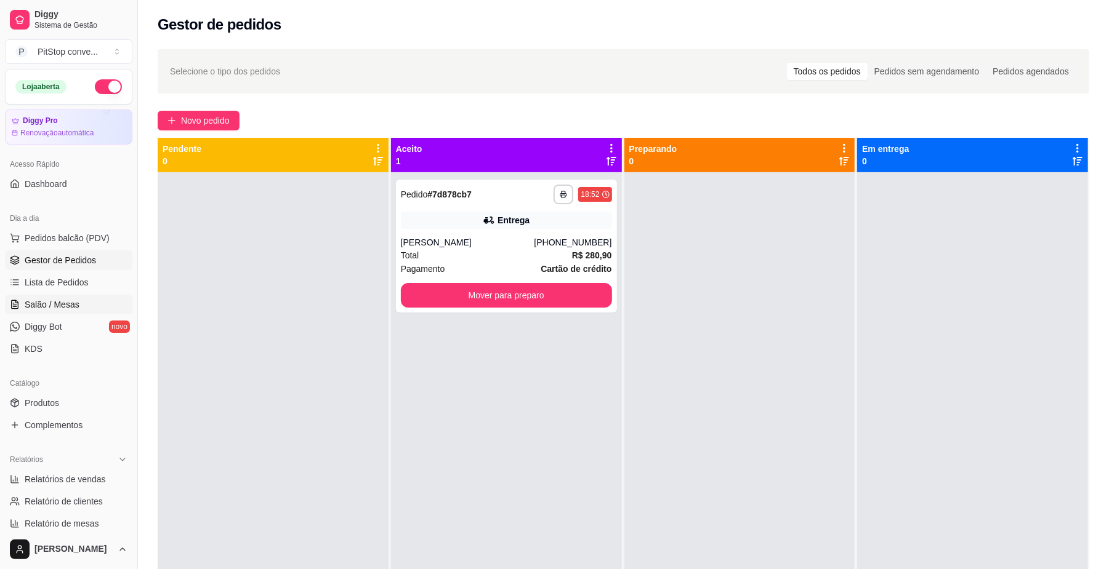
click at [62, 303] on span "Salão / Mesas" at bounding box center [52, 305] width 55 height 12
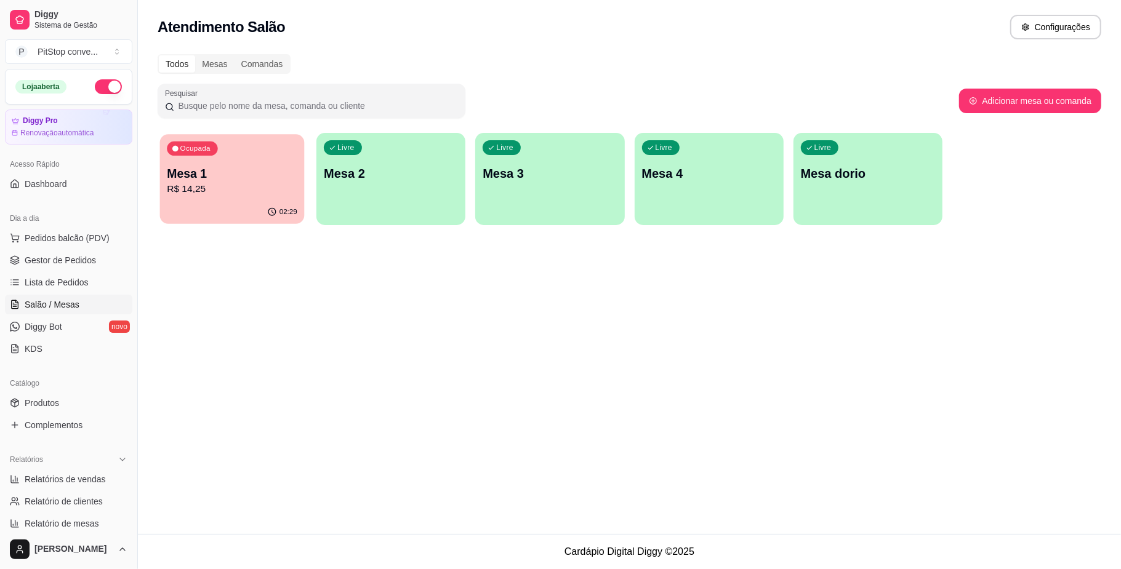
click at [235, 188] on p "R$ 14,25" at bounding box center [232, 189] width 130 height 14
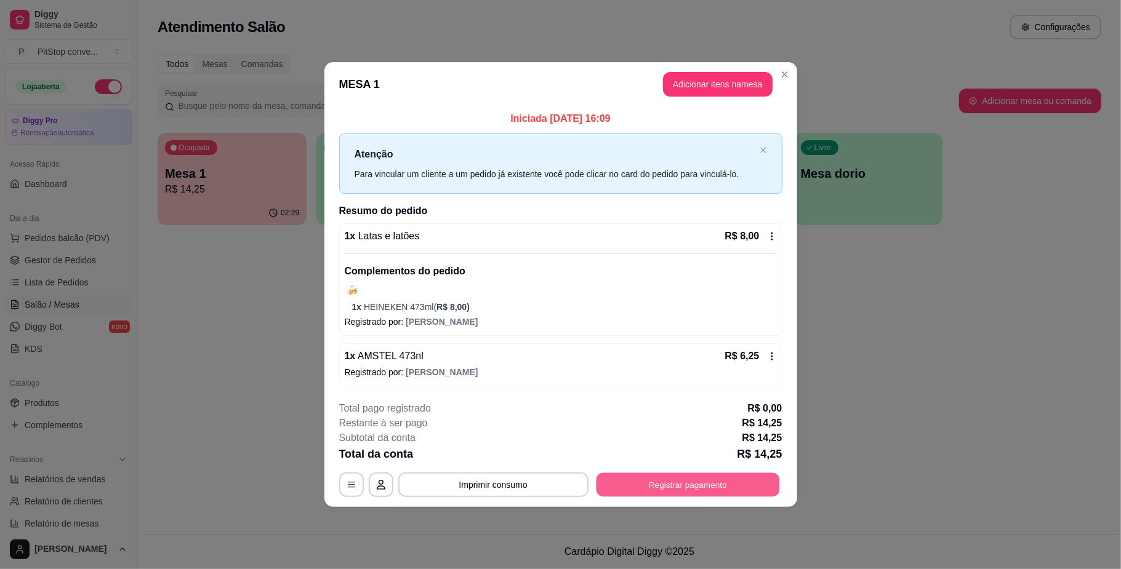
click at [704, 490] on button "Registrar pagamento" at bounding box center [687, 485] width 183 height 24
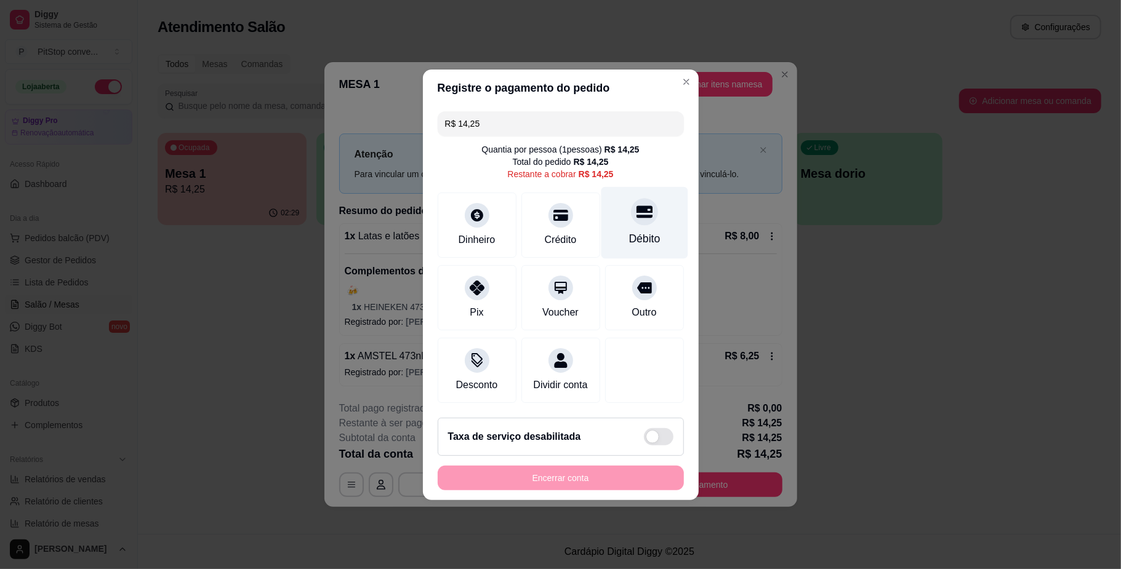
click at [613, 218] on div "Débito" at bounding box center [644, 223] width 87 height 72
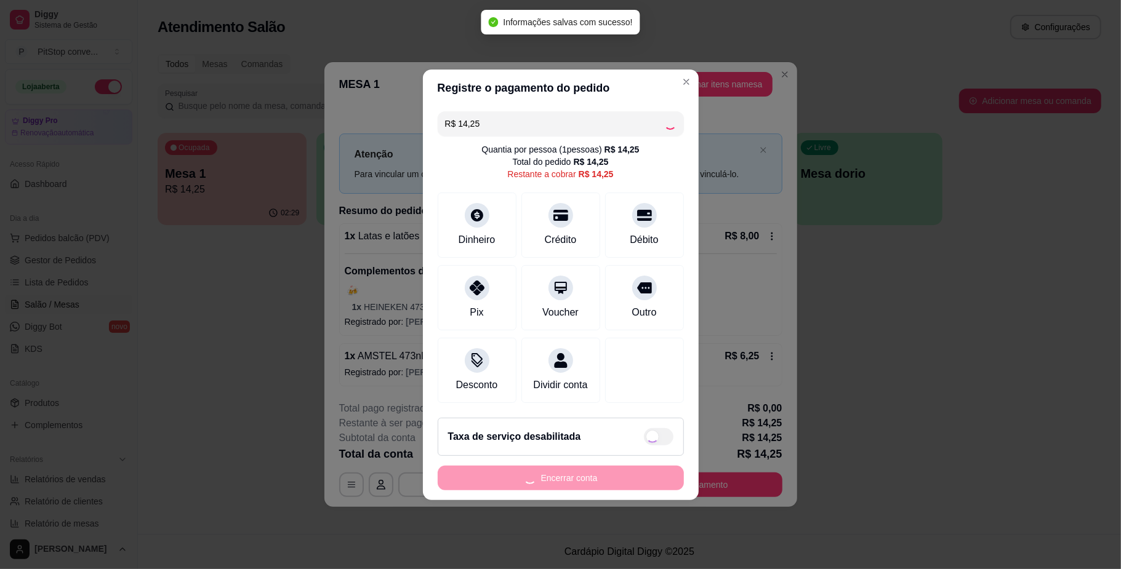
type input "R$ 0,00"
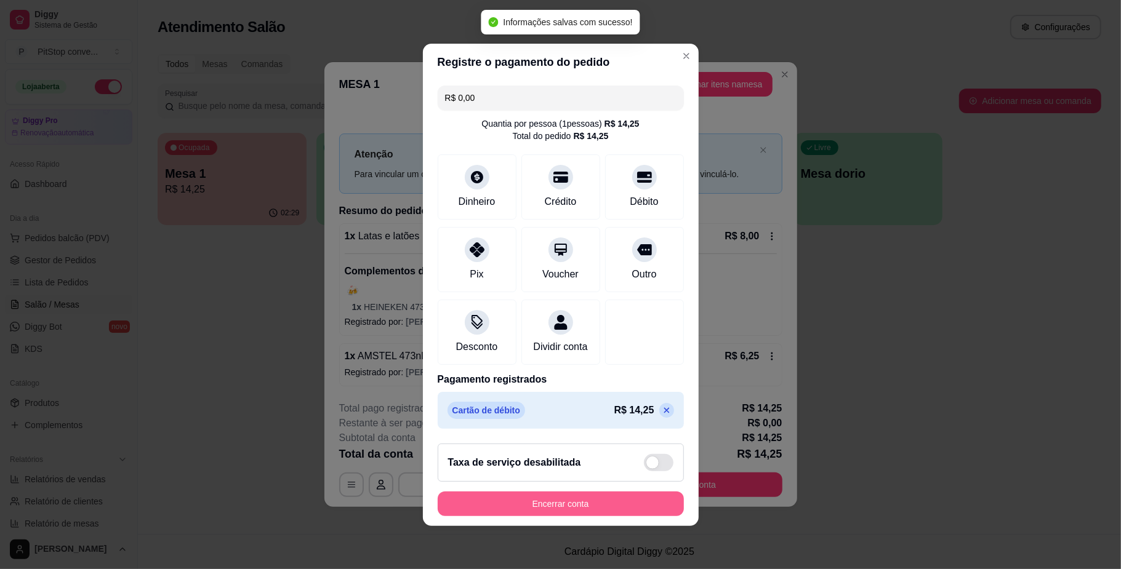
click at [577, 502] on button "Encerrar conta" at bounding box center [561, 504] width 246 height 25
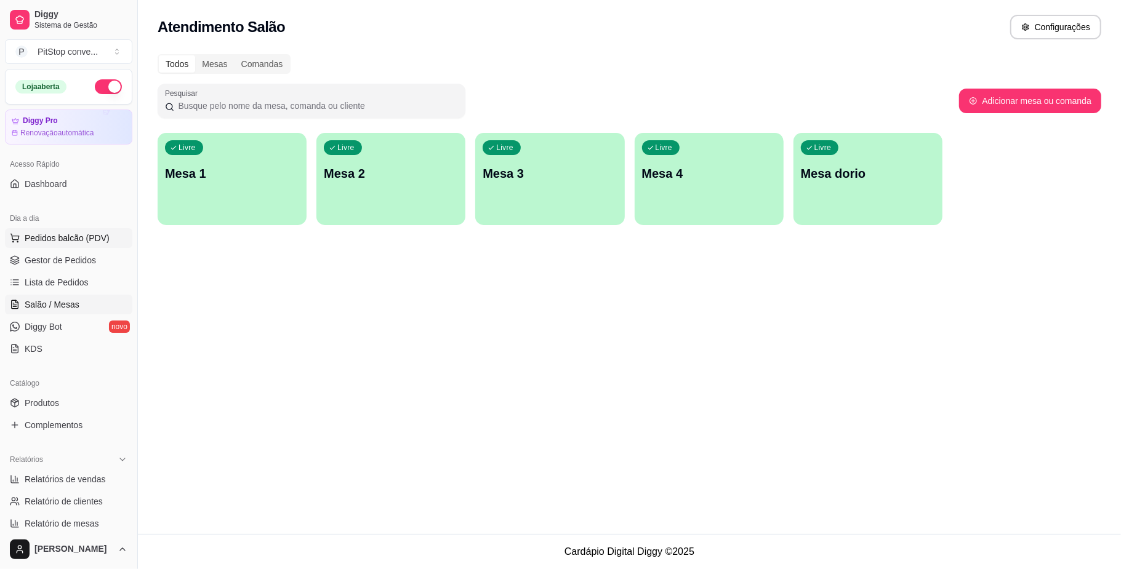
click at [86, 231] on button "Pedidos balcão (PDV)" at bounding box center [68, 238] width 127 height 20
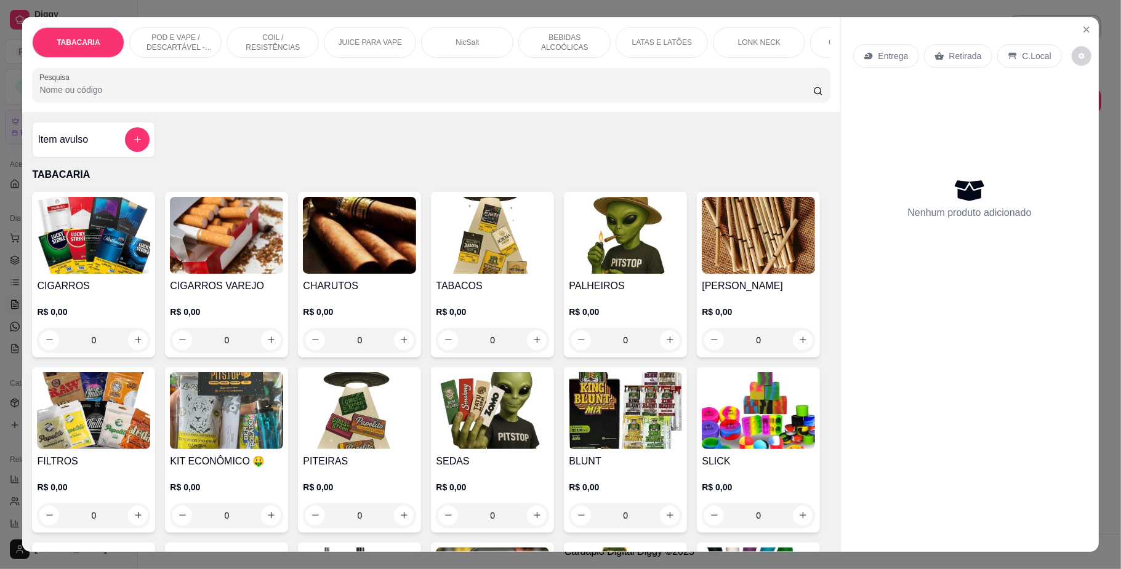
click at [156, 45] on p "POD E VAPE / DESCARTÁVEL - RECARREGAVEL" at bounding box center [175, 43] width 71 height 20
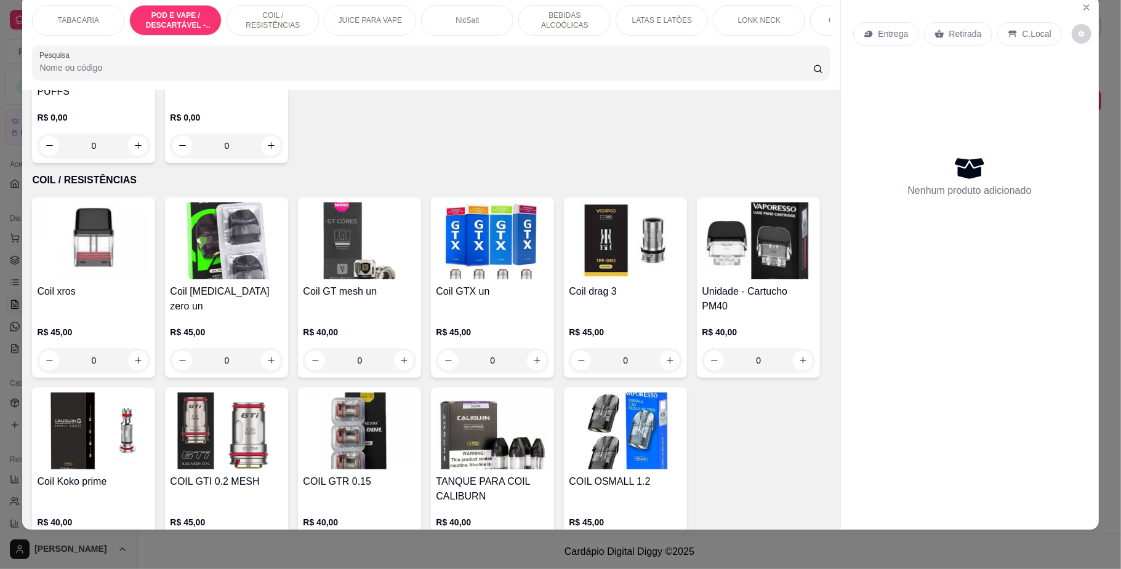
scroll to position [1315, 0]
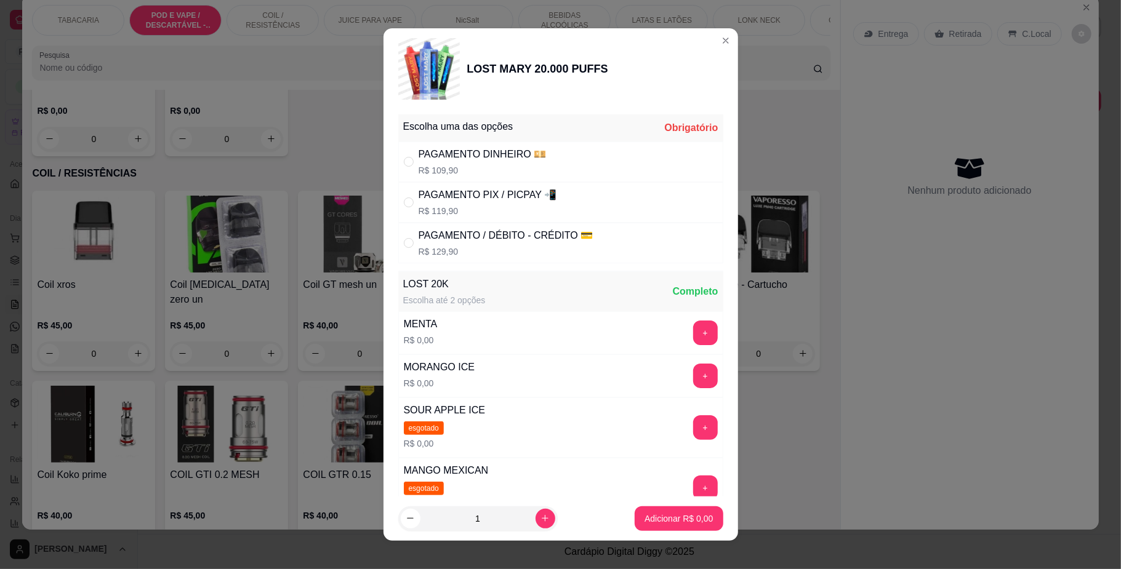
click at [486, 201] on div "PAGAMENTO PIX / PICPAY 📲" at bounding box center [488, 195] width 138 height 15
radio input "true"
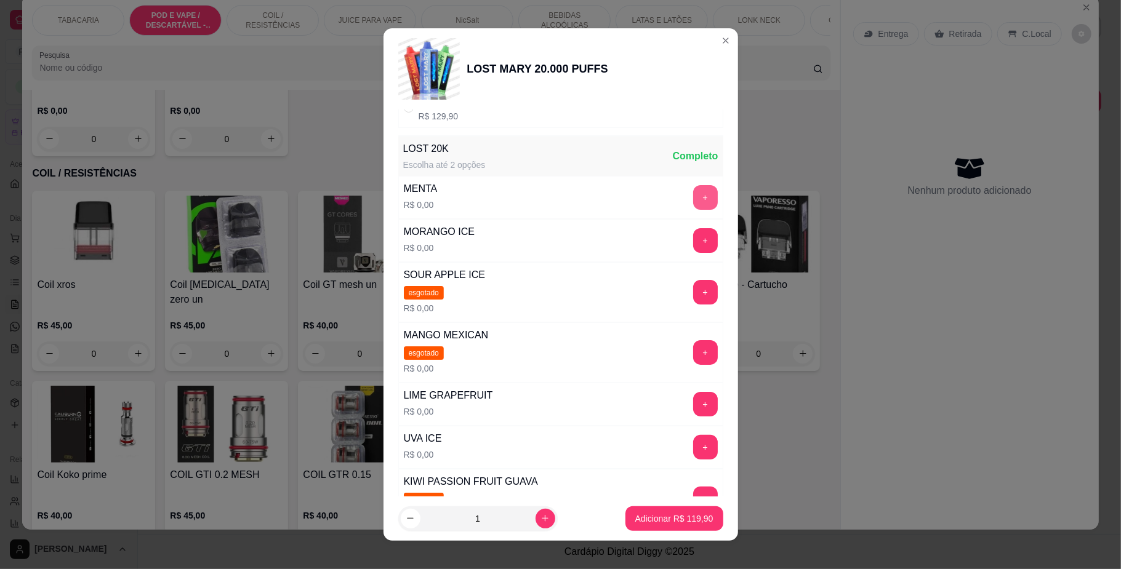
scroll to position [164, 0]
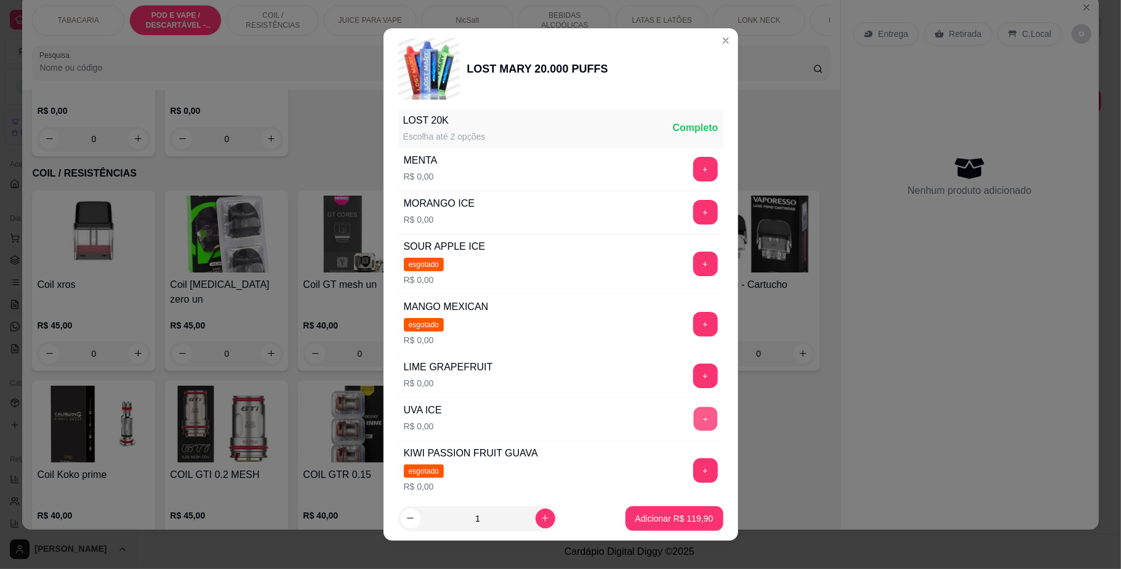
click at [693, 420] on button "+" at bounding box center [705, 419] width 24 height 24
click at [683, 516] on p "Adicionar R$ 119,90" at bounding box center [674, 519] width 78 height 12
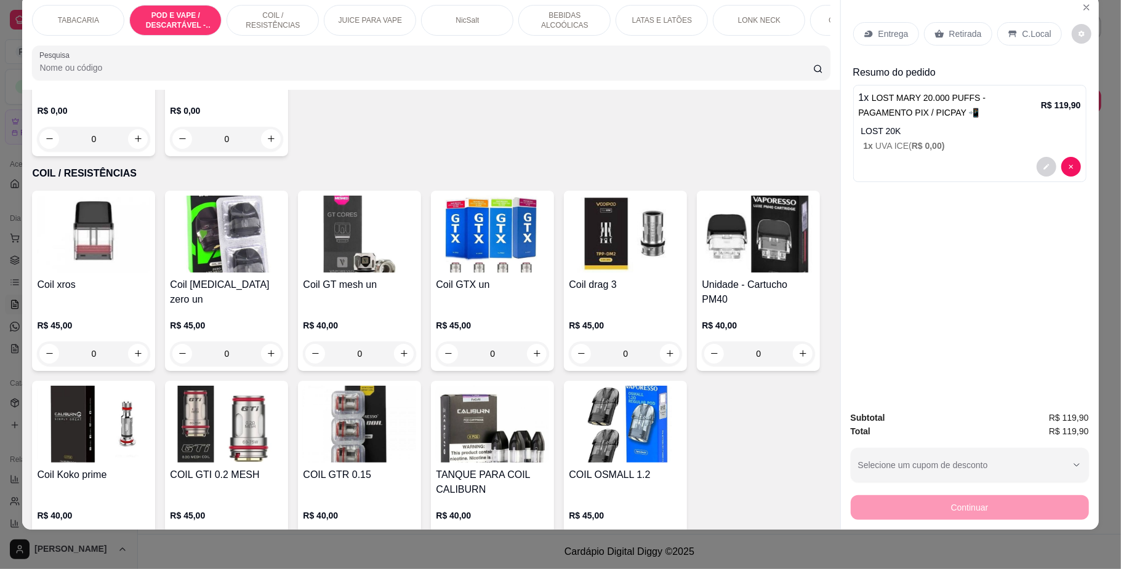
click at [1018, 23] on div "C.Local" at bounding box center [1029, 33] width 65 height 23
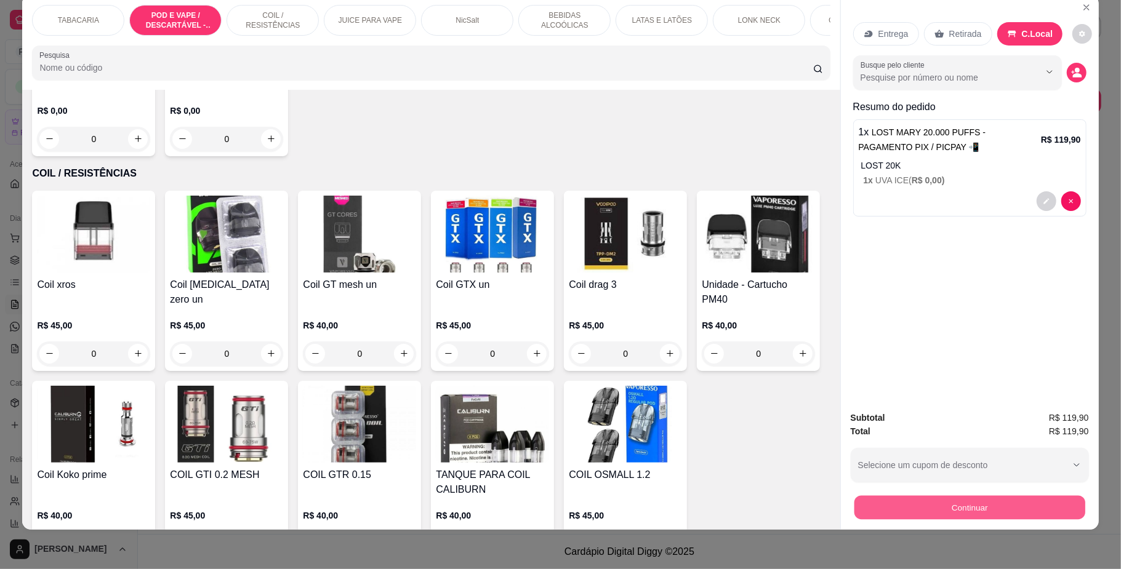
click at [945, 513] on button "Continuar" at bounding box center [969, 508] width 231 height 24
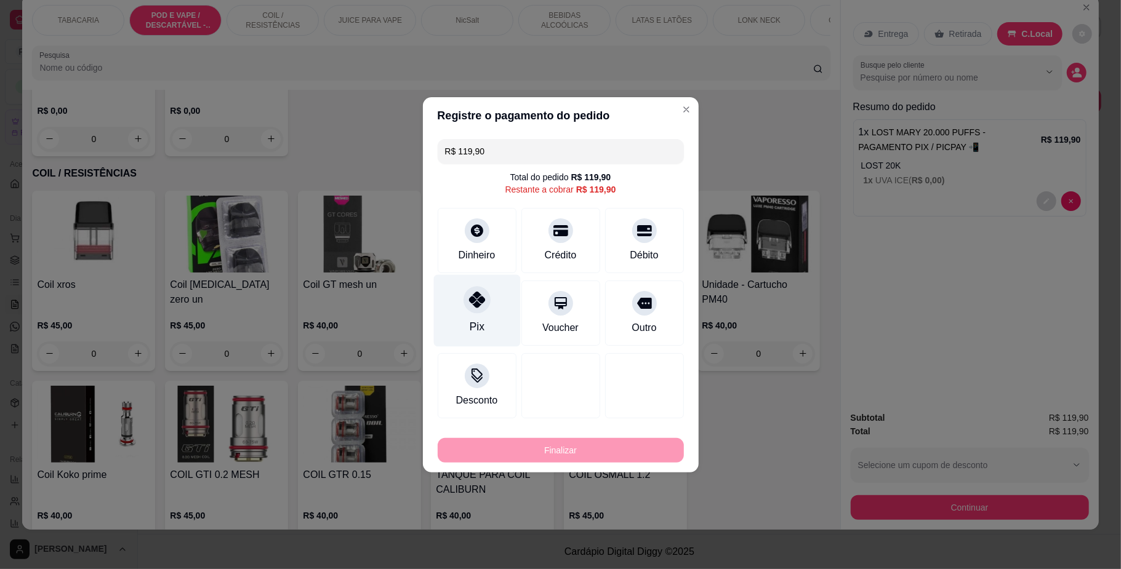
click at [469, 302] on icon at bounding box center [476, 300] width 16 height 16
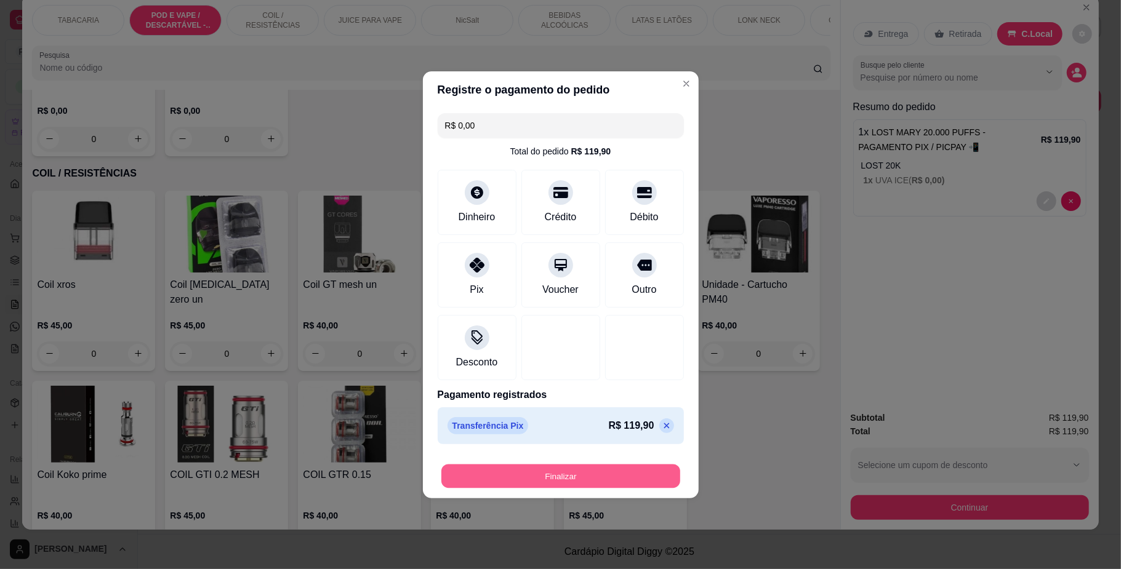
click at [591, 476] on button "Finalizar" at bounding box center [560, 476] width 239 height 24
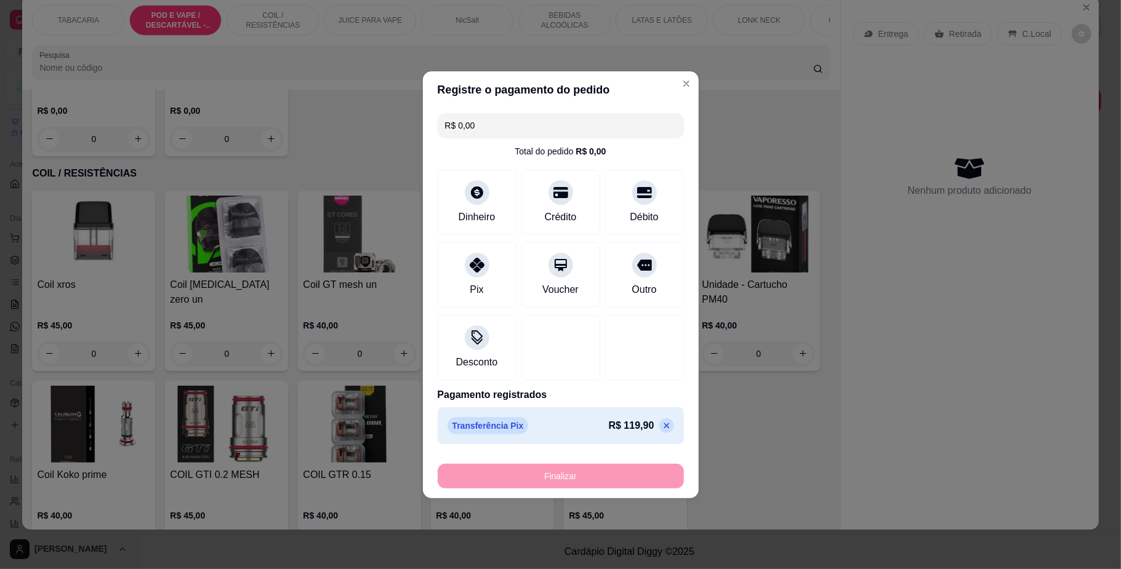
type input "-R$ 119,90"
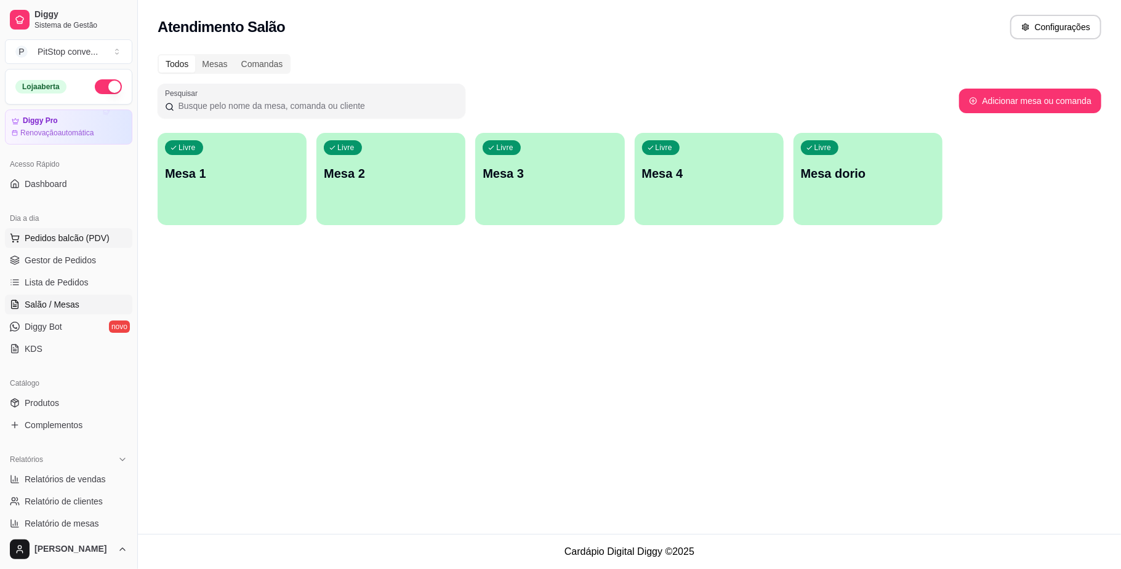
click at [59, 231] on button "Pedidos balcão (PDV)" at bounding box center [68, 238] width 127 height 20
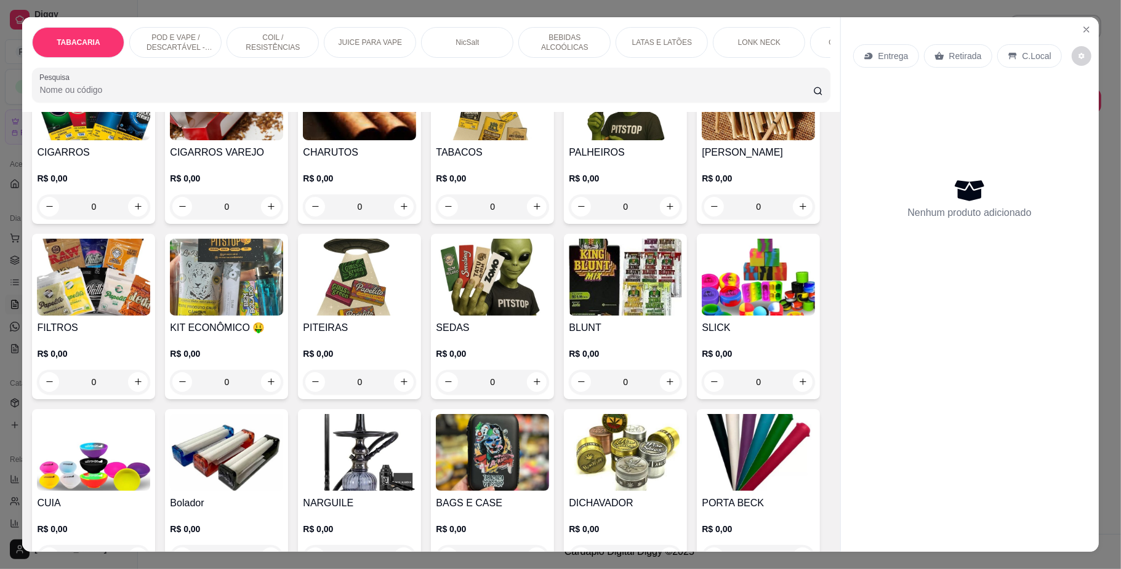
scroll to position [164, 0]
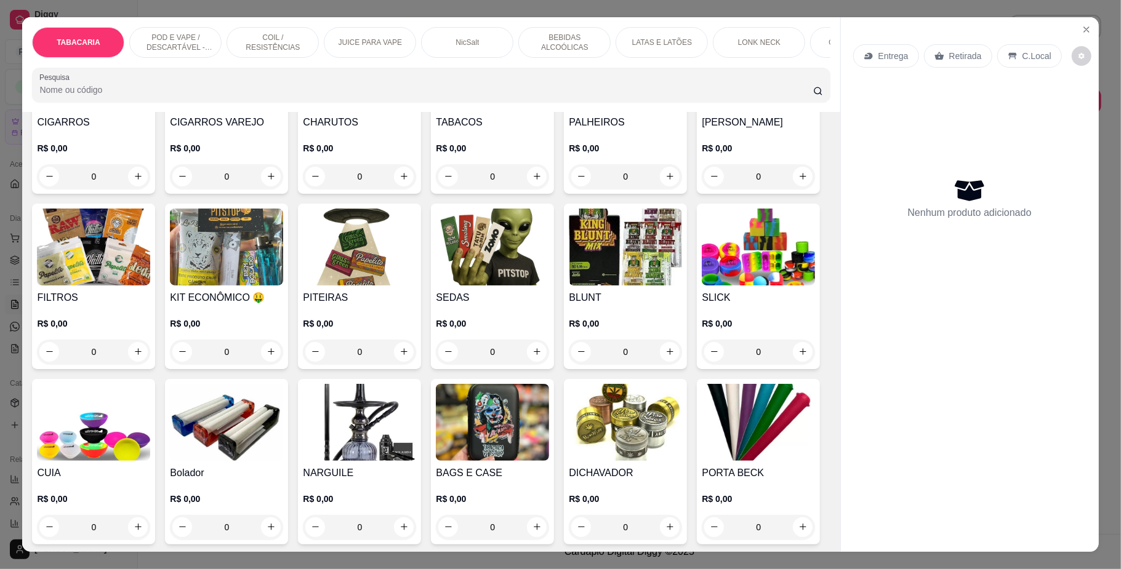
click at [619, 130] on h4 "PALHEIROS" at bounding box center [625, 122] width 113 height 15
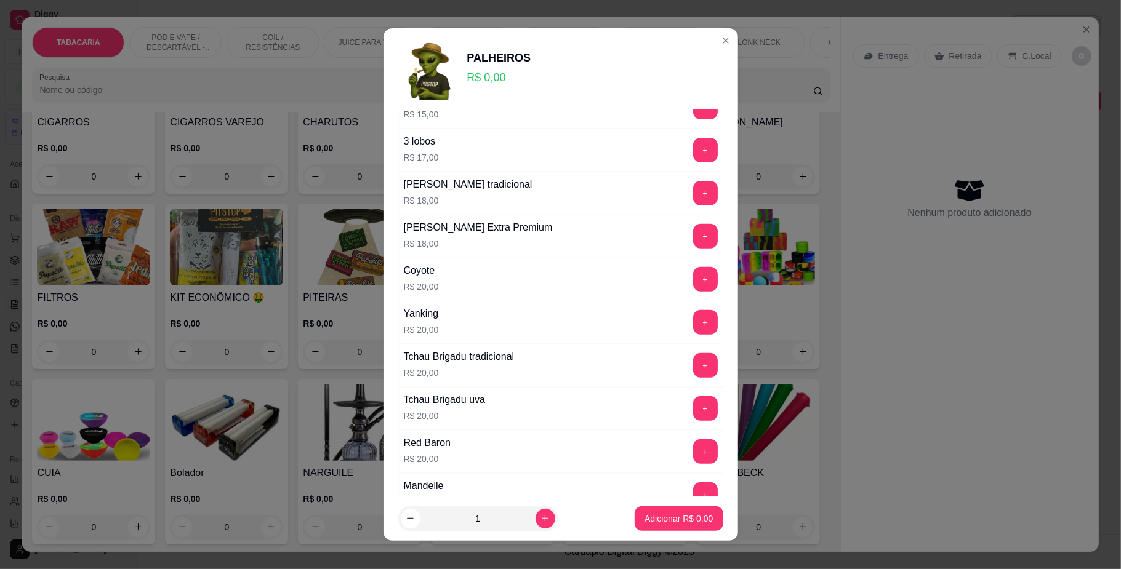
scroll to position [410, 0]
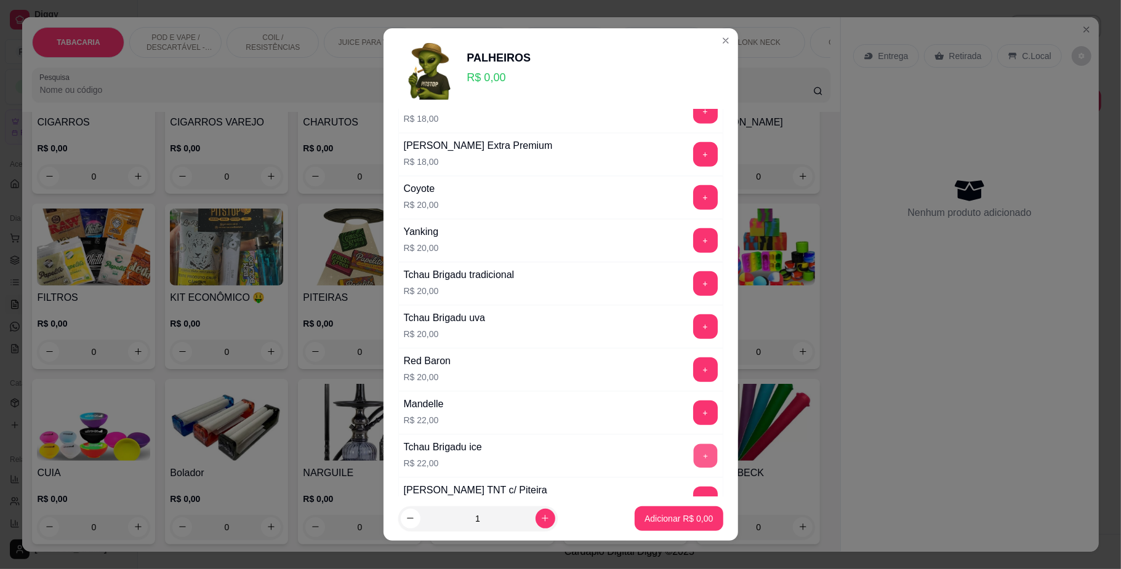
click at [693, 452] on button "+" at bounding box center [705, 456] width 24 height 24
click at [682, 516] on p "Adicionar R$ 22,00" at bounding box center [676, 519] width 73 height 12
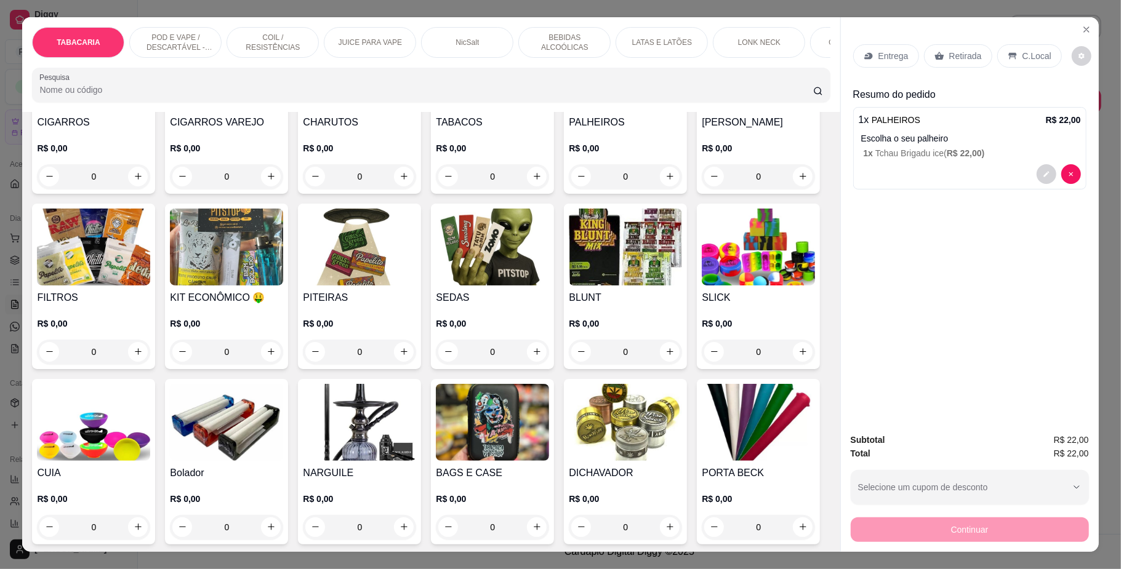
drag, startPoint x: 1027, startPoint y: 62, endPoint x: 1032, endPoint y: 69, distance: 8.6
click at [1027, 60] on p "C.Local" at bounding box center [1036, 56] width 29 height 12
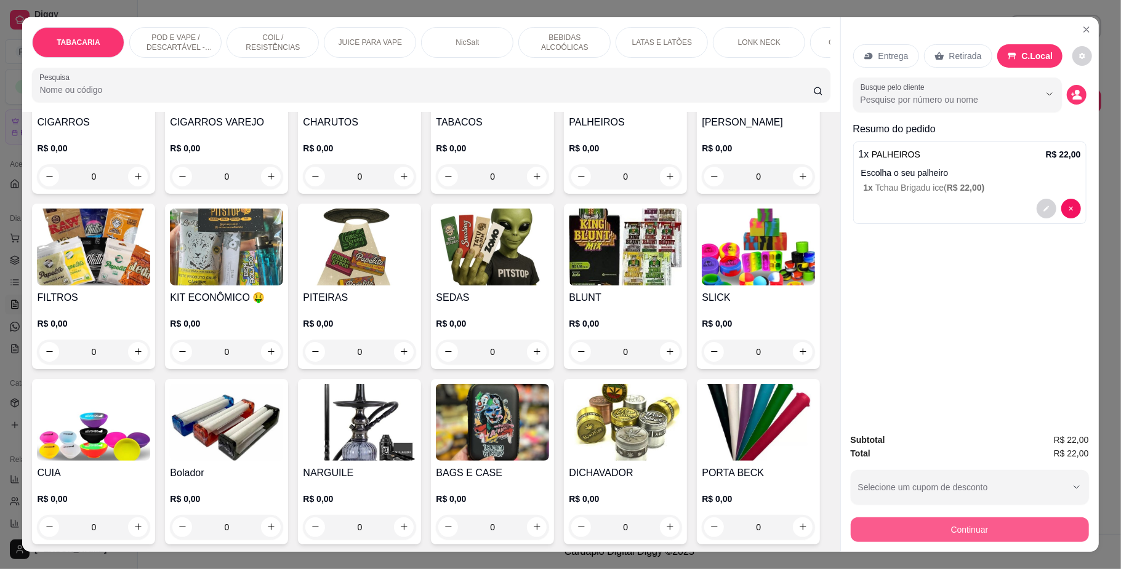
click at [989, 534] on button "Continuar" at bounding box center [970, 530] width 238 height 25
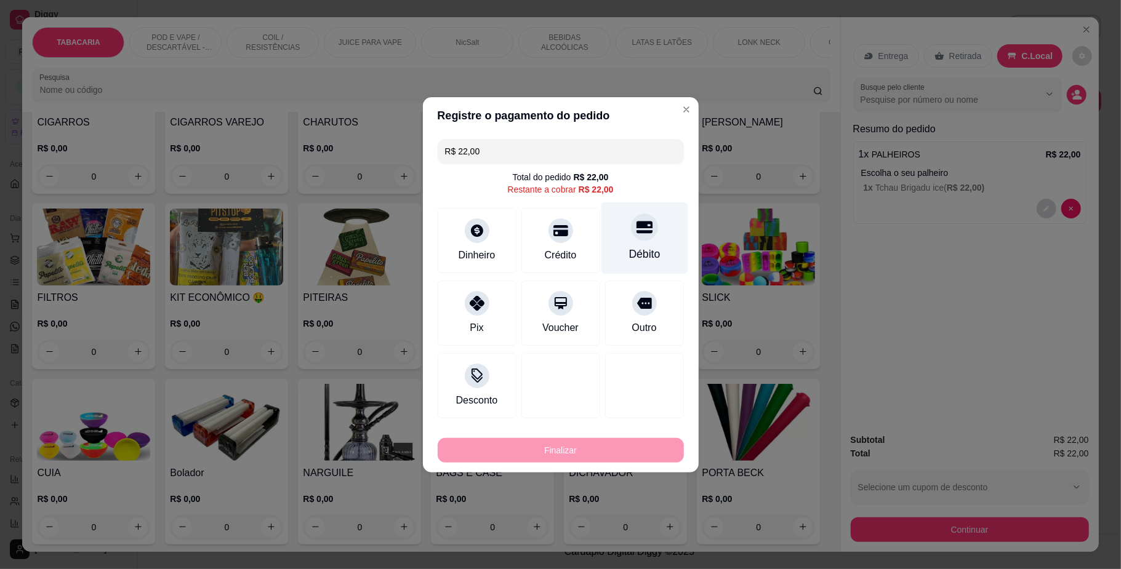
click at [631, 230] on div at bounding box center [644, 227] width 27 height 27
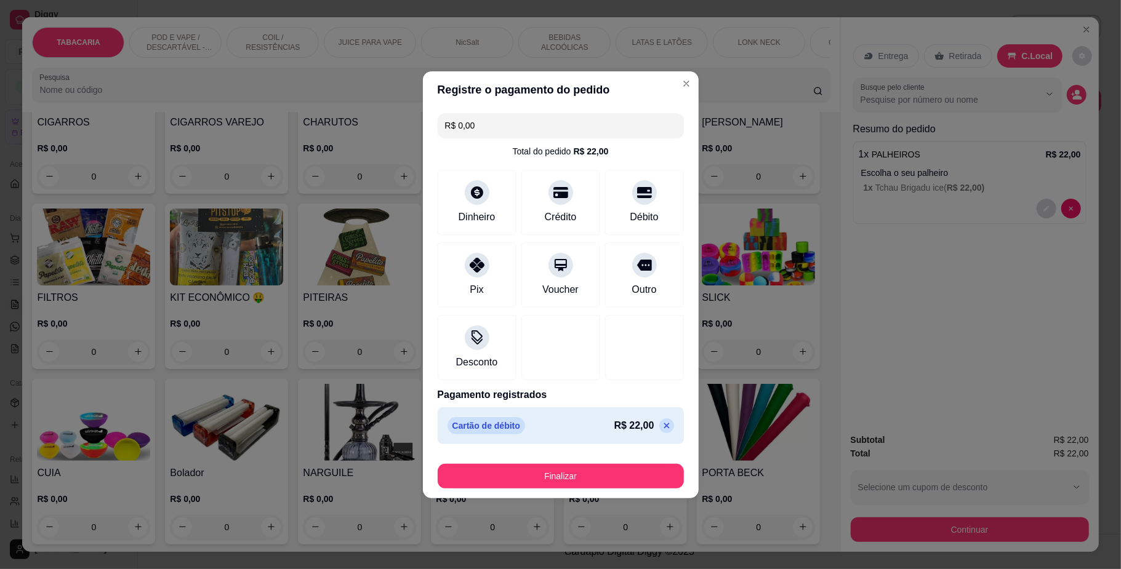
click at [592, 463] on div "Finalizar" at bounding box center [561, 474] width 246 height 30
click at [600, 476] on button "Finalizar" at bounding box center [561, 476] width 246 height 25
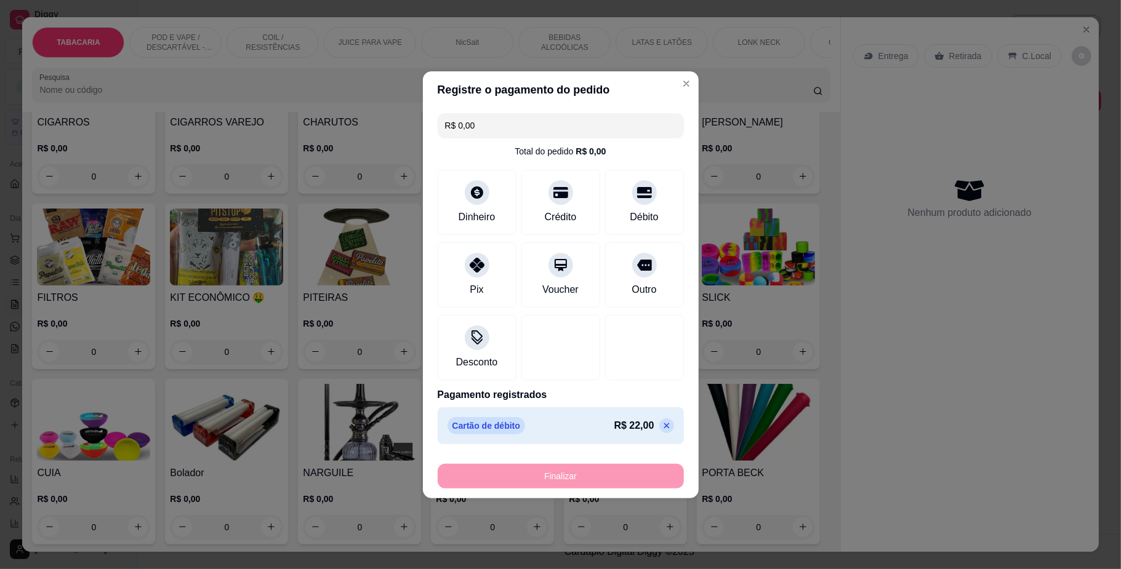
type input "-R$ 22,00"
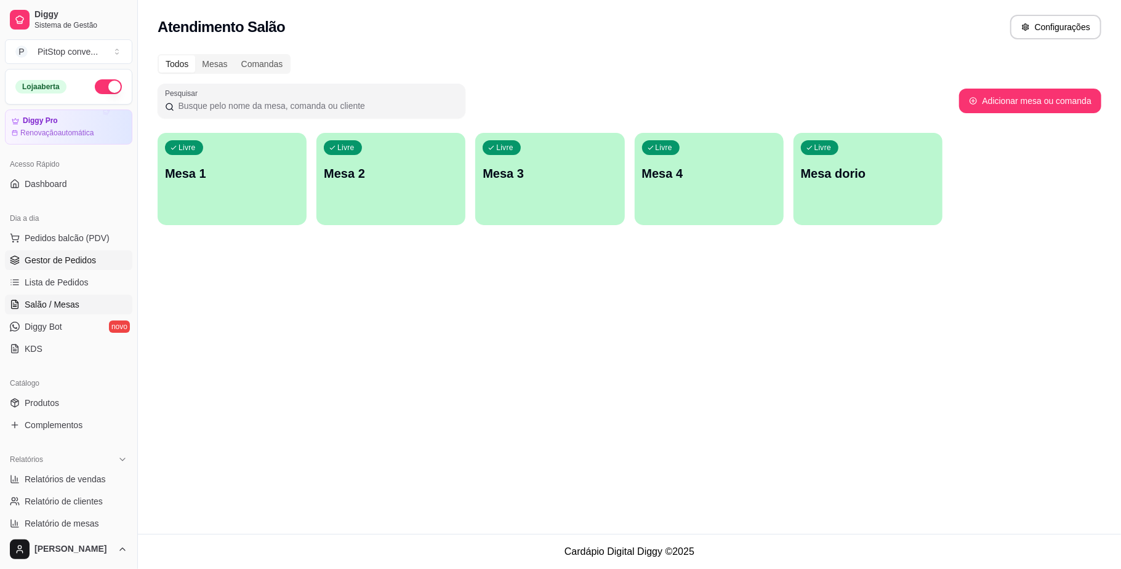
click at [65, 254] on link "Gestor de Pedidos" at bounding box center [68, 261] width 127 height 20
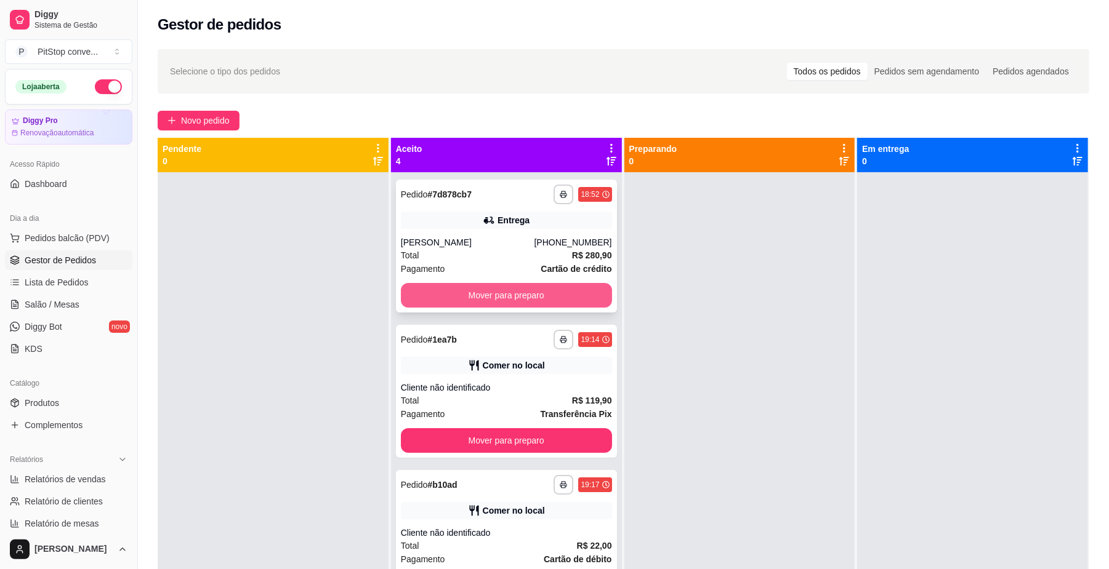
click at [576, 298] on button "Mover para preparo" at bounding box center [506, 295] width 211 height 25
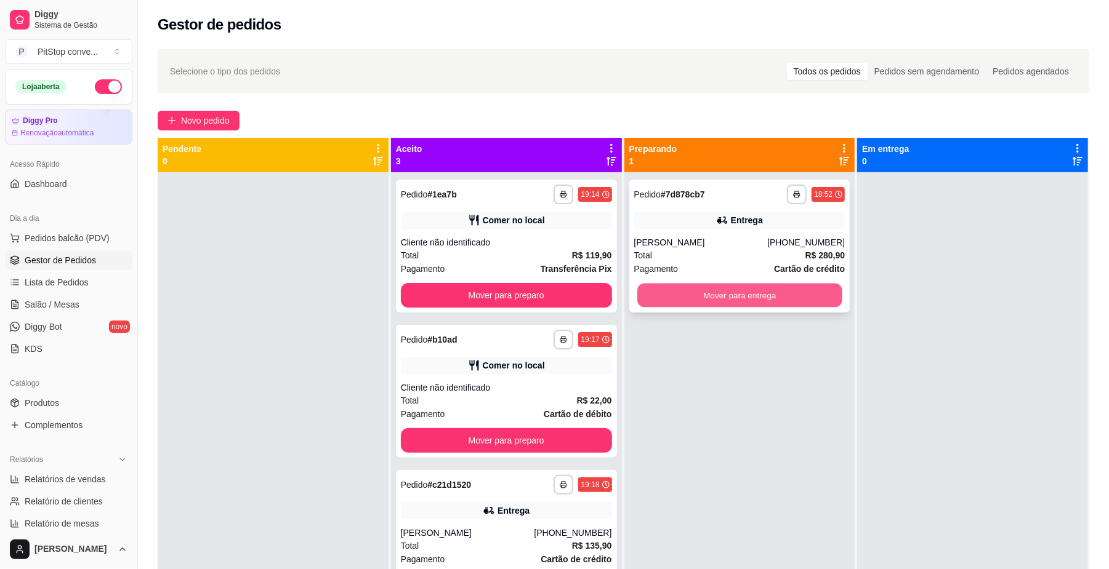
click at [746, 288] on button "Mover para entrega" at bounding box center [739, 296] width 204 height 24
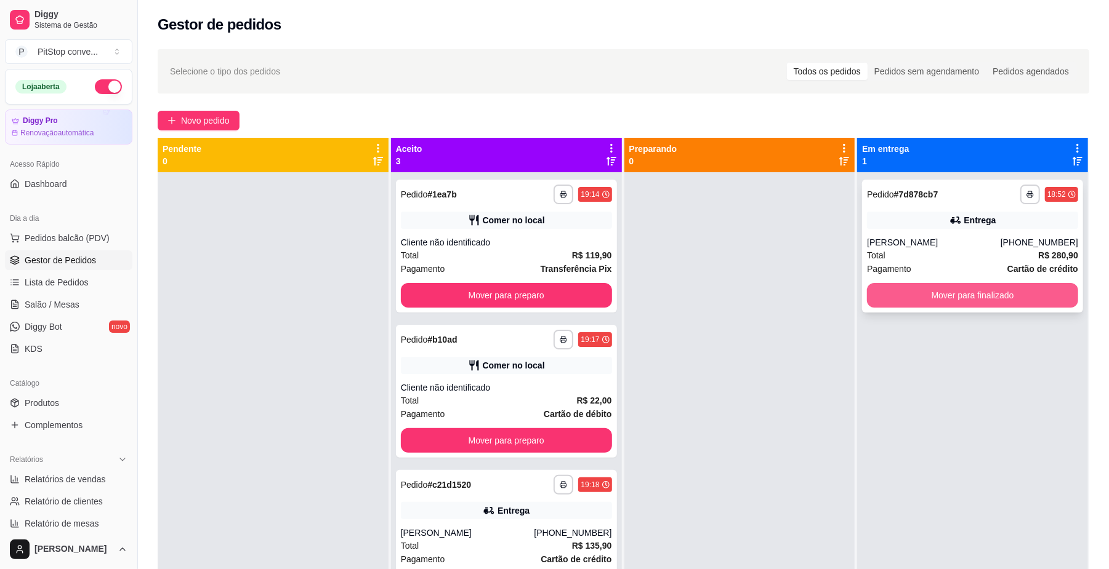
click at [914, 304] on button "Mover para finalizado" at bounding box center [972, 295] width 211 height 25
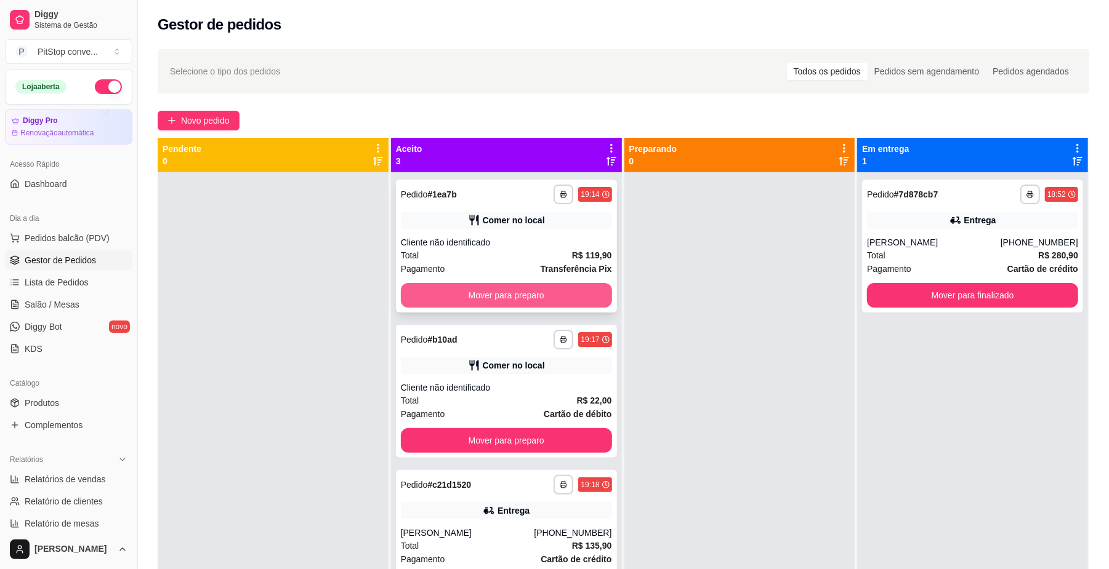
click at [554, 287] on button "Mover para preparo" at bounding box center [506, 295] width 211 height 25
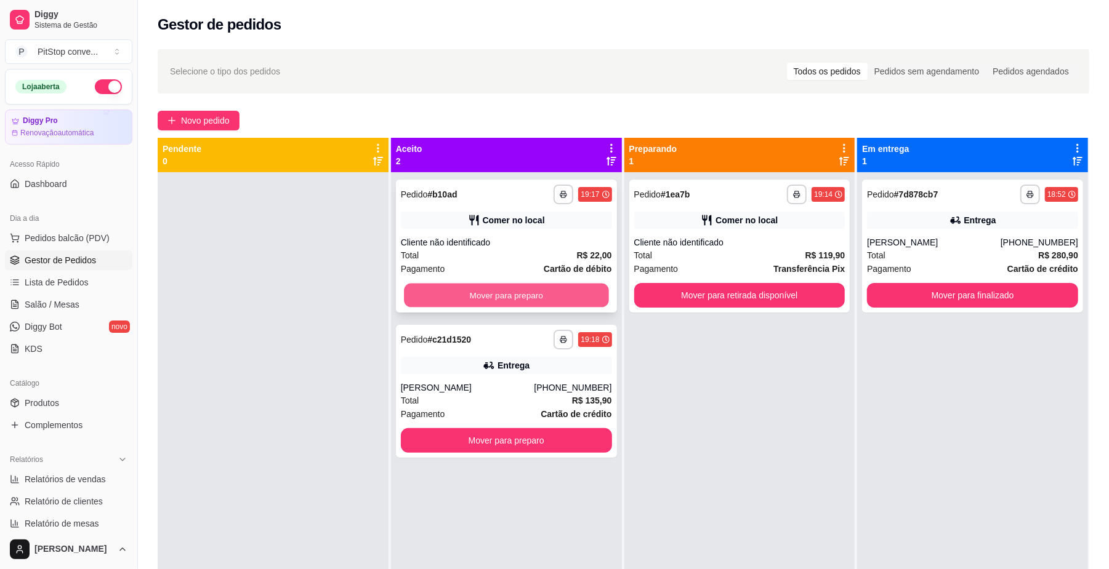
click at [579, 289] on button "Mover para preparo" at bounding box center [506, 296] width 204 height 24
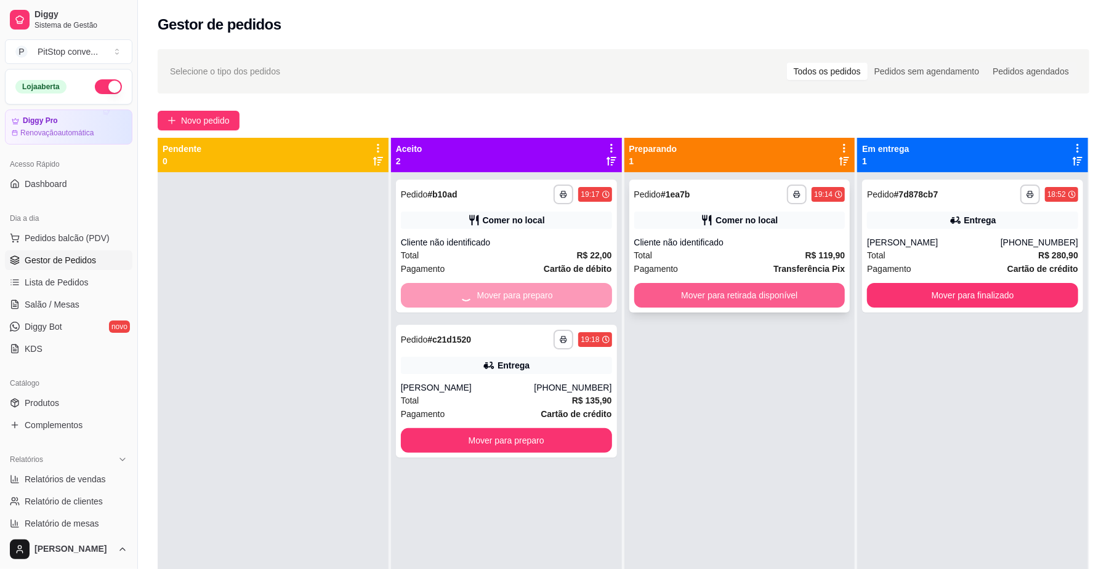
click at [742, 289] on button "Mover para retirada disponível" at bounding box center [739, 295] width 211 height 25
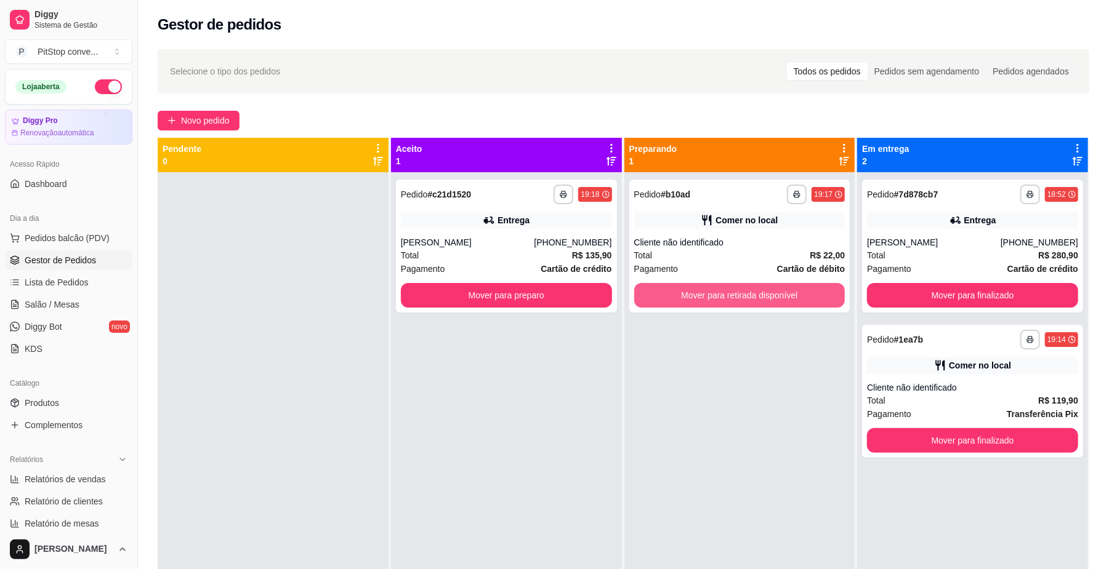
click at [742, 289] on button "Mover para retirada disponível" at bounding box center [739, 295] width 211 height 25
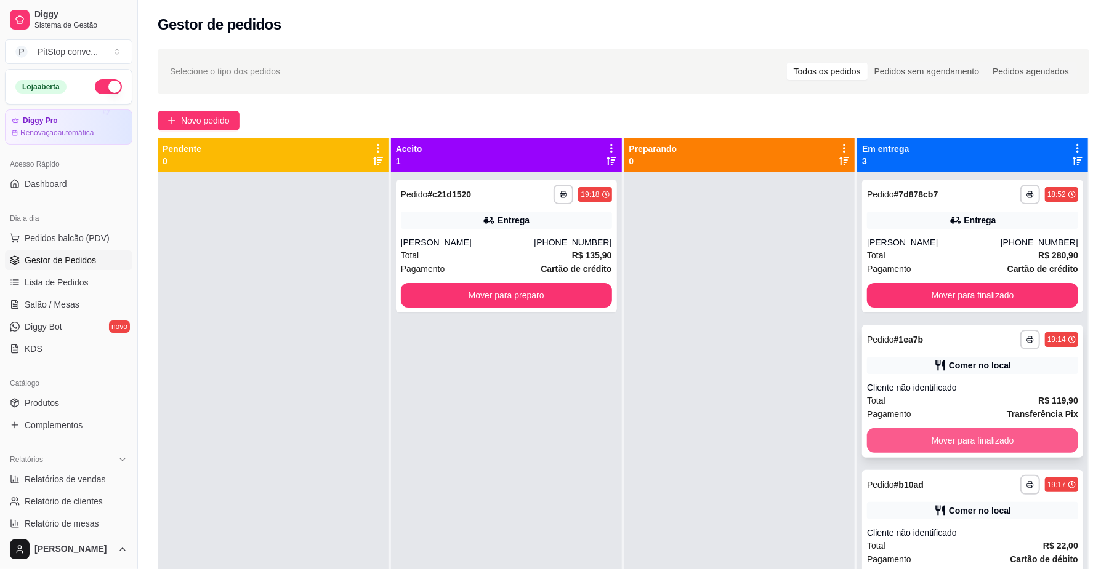
click at [974, 438] on button "Mover para finalizado" at bounding box center [972, 440] width 211 height 25
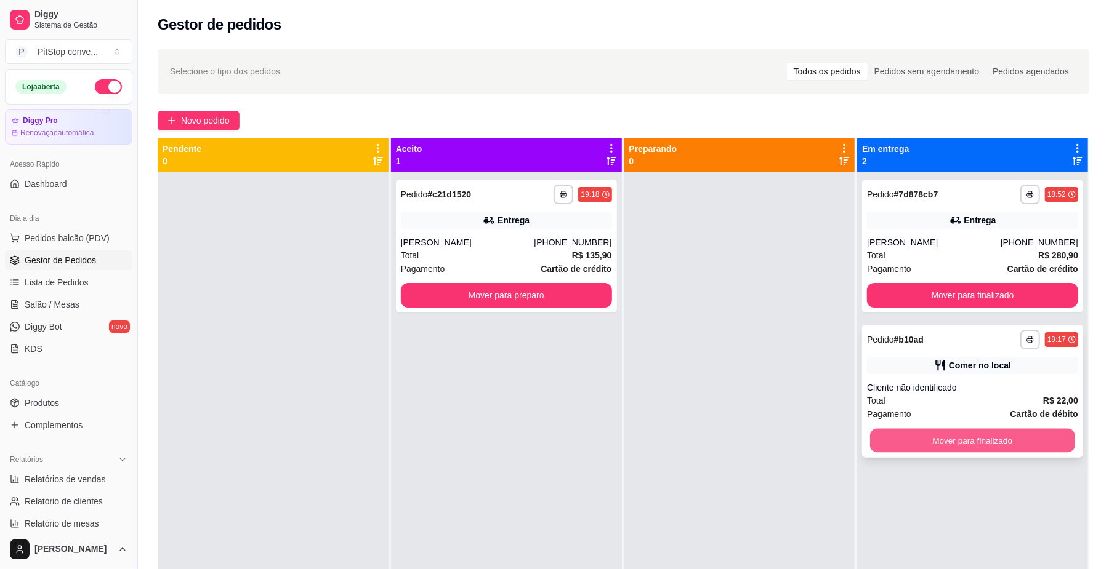
click at [963, 436] on button "Mover para finalizado" at bounding box center [972, 441] width 204 height 24
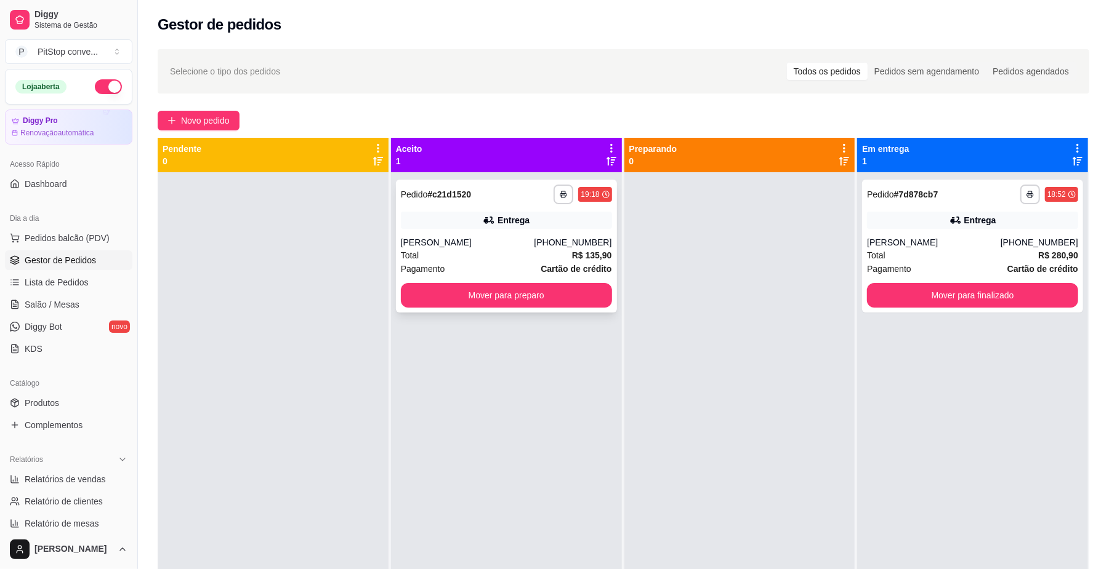
click at [537, 257] on div "Total R$ 135,90" at bounding box center [506, 256] width 211 height 14
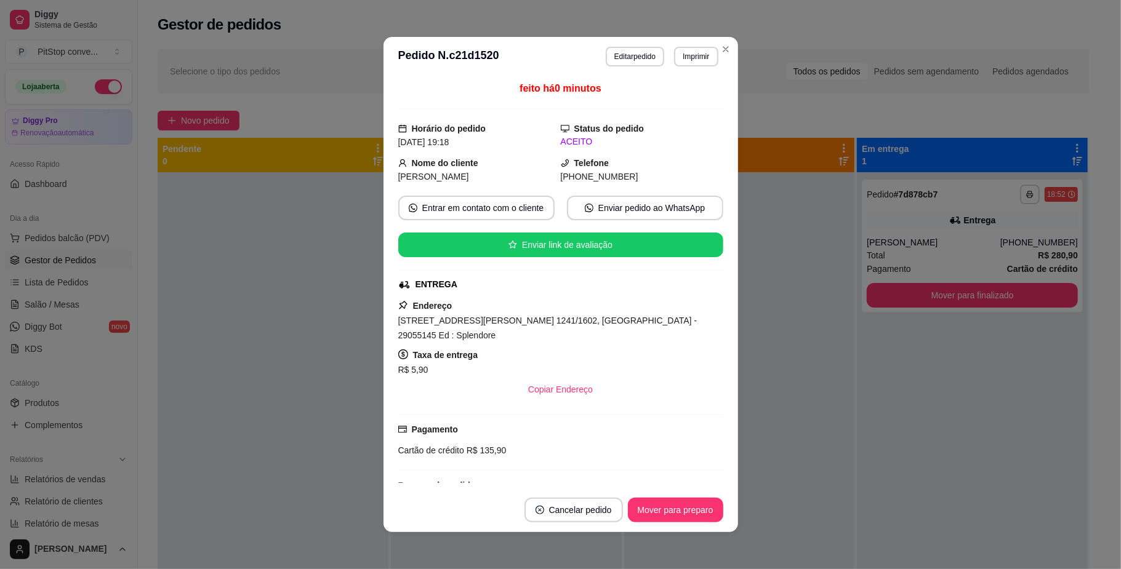
click at [507, 318] on span "[STREET_ADDRESS][PERSON_NAME] 1241/1602, [GEOGRAPHIC_DATA] - 29055145 Ed : Sple…" at bounding box center [547, 328] width 299 height 25
click at [507, 316] on div "[STREET_ADDRESS][PERSON_NAME] 1241/1602, [GEOGRAPHIC_DATA] - 29055145 Ed : Sple…" at bounding box center [560, 328] width 325 height 30
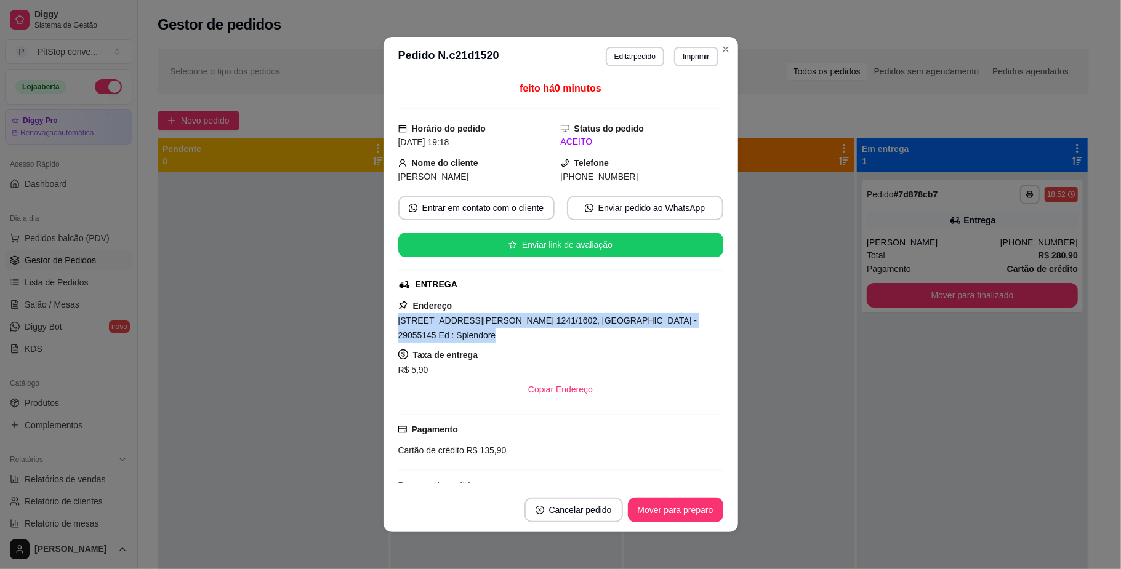
click at [507, 316] on div "[STREET_ADDRESS][PERSON_NAME] 1241/1602, [GEOGRAPHIC_DATA] - 29055145 Ed : Sple…" at bounding box center [560, 328] width 325 height 30
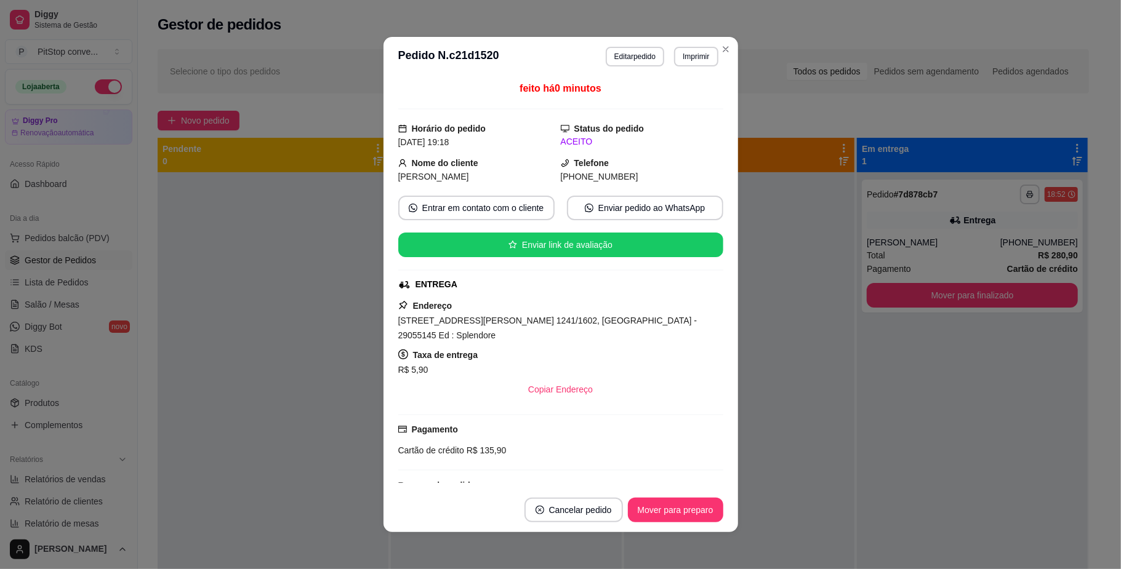
scroll to position [118, 0]
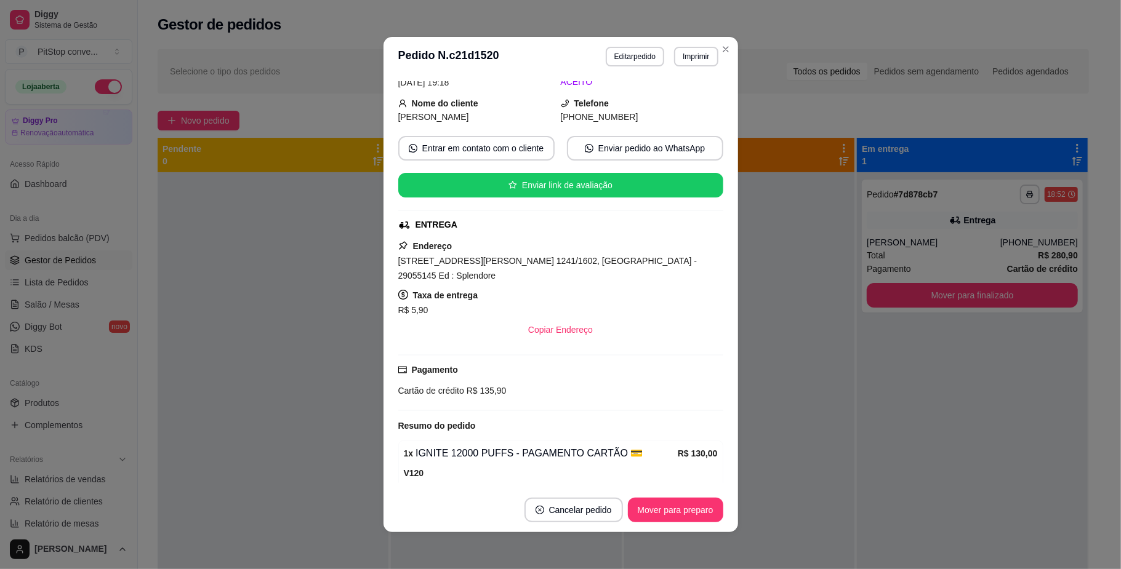
click at [486, 377] on div "feito há 0 minutos Horário do pedido [DATE] 19:18 Status do pedido ACEITO Nome …" at bounding box center [560, 282] width 325 height 402
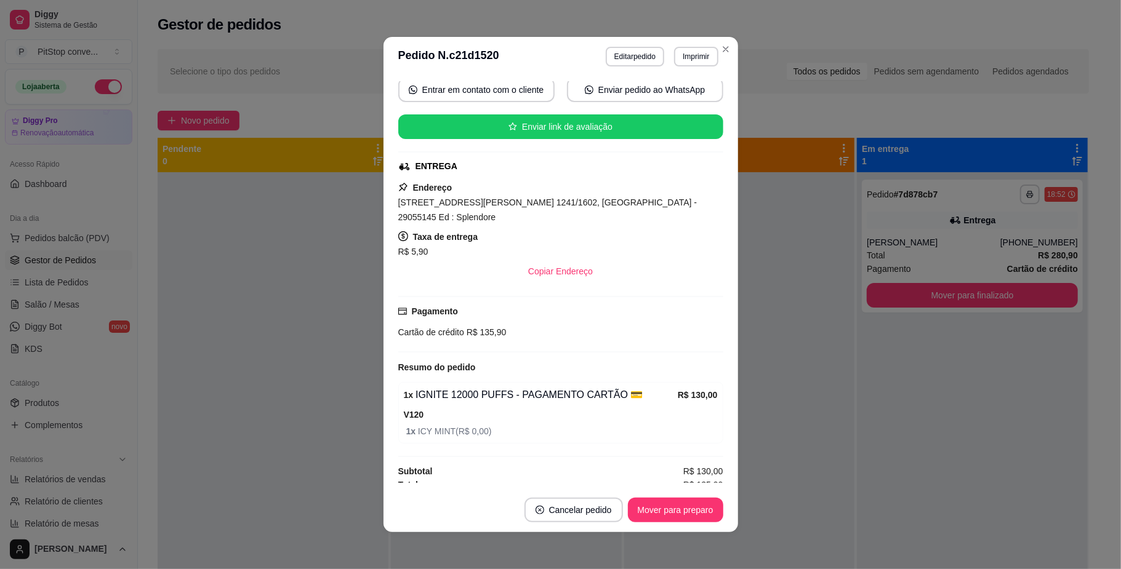
click at [483, 327] on span "R$ 135,90" at bounding box center [485, 332] width 42 height 10
click at [481, 327] on span "R$ 135,90" at bounding box center [485, 332] width 42 height 10
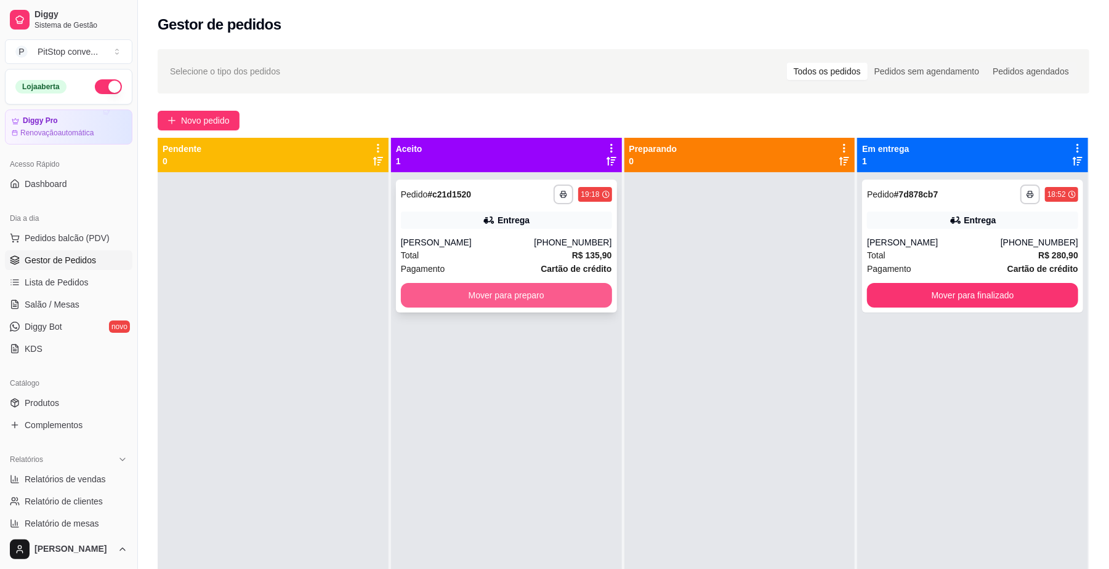
click at [597, 299] on button "Mover para preparo" at bounding box center [506, 295] width 211 height 25
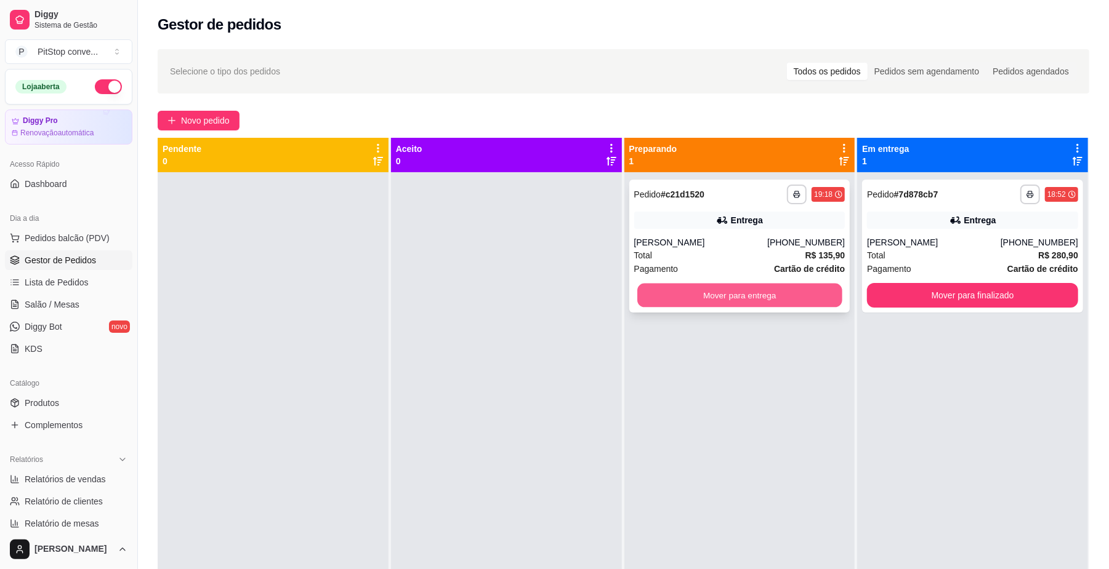
click at [719, 292] on button "Mover para entrega" at bounding box center [739, 296] width 204 height 24
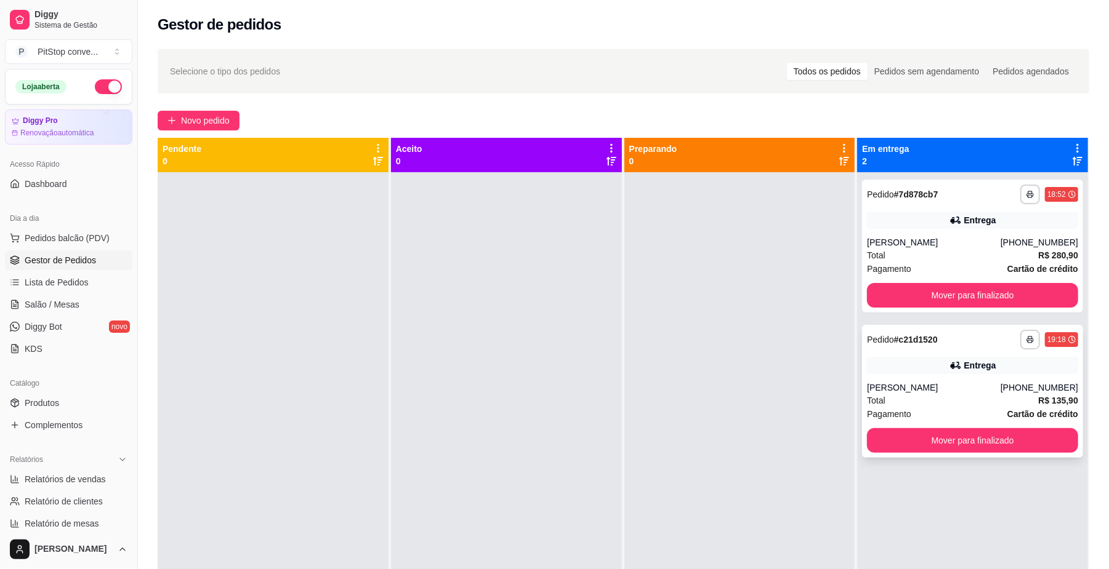
click at [961, 385] on div "[PERSON_NAME]" at bounding box center [934, 388] width 134 height 12
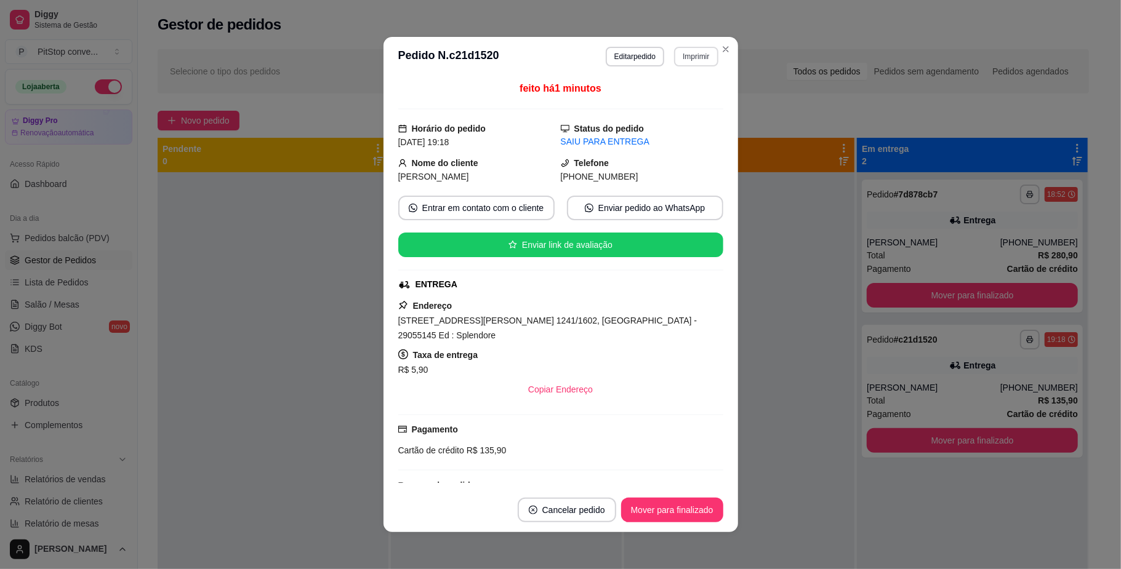
click at [688, 57] on button "Imprimir" at bounding box center [696, 57] width 44 height 20
click at [689, 102] on button "IMPRESSORA" at bounding box center [668, 100] width 89 height 20
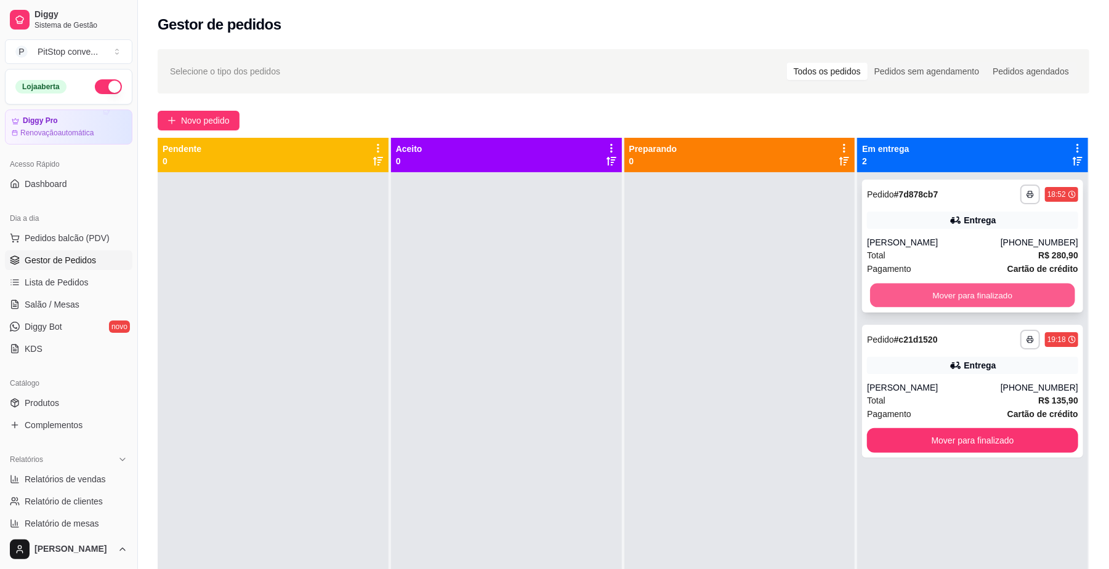
click at [965, 291] on button "Mover para finalizado" at bounding box center [972, 296] width 204 height 24
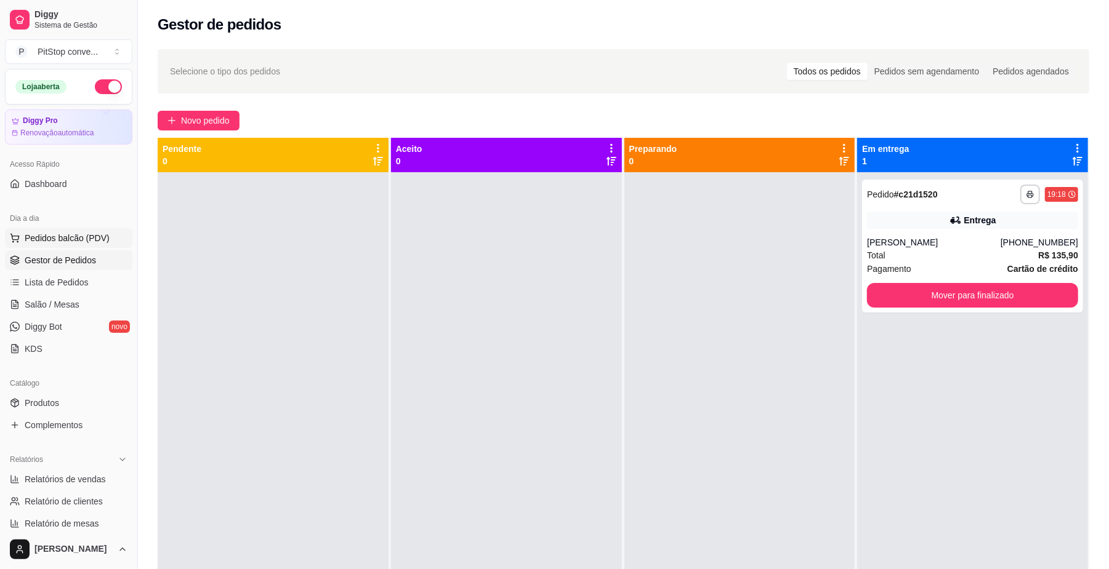
click at [92, 247] on button "Pedidos balcão (PDV)" at bounding box center [68, 238] width 127 height 20
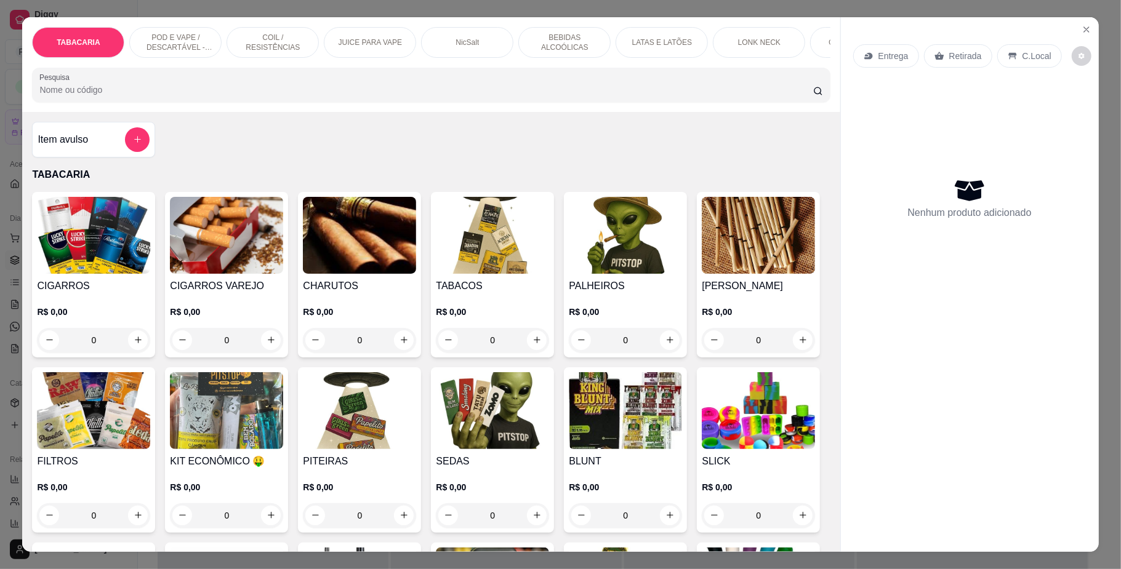
scroll to position [82, 0]
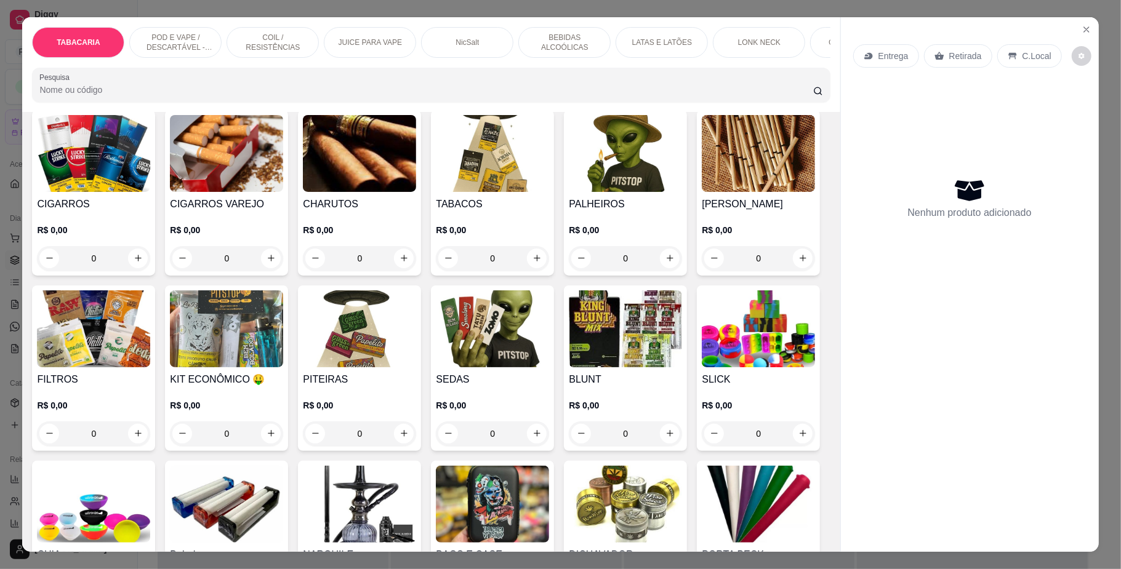
click at [179, 33] on p "POD E VAPE / DESCARTÁVEL - RECARREGAVEL" at bounding box center [175, 43] width 71 height 20
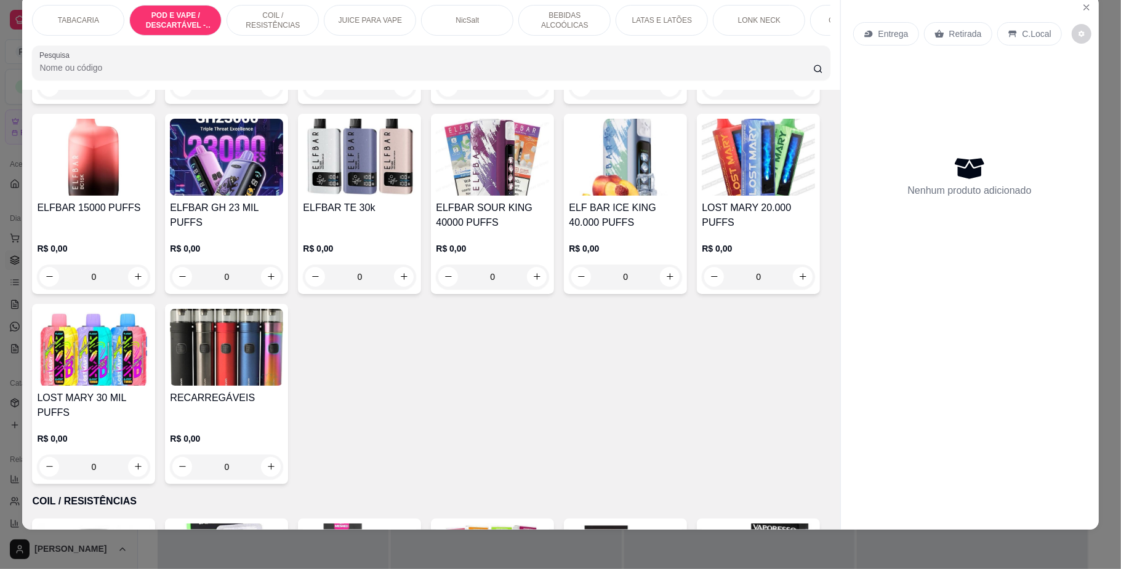
click at [240, 40] on h4 "Cartucho ( Refil ) para Pod Descartável P100 Pró – Ignite – 10.000 Puffs" at bounding box center [226, 25] width 113 height 30
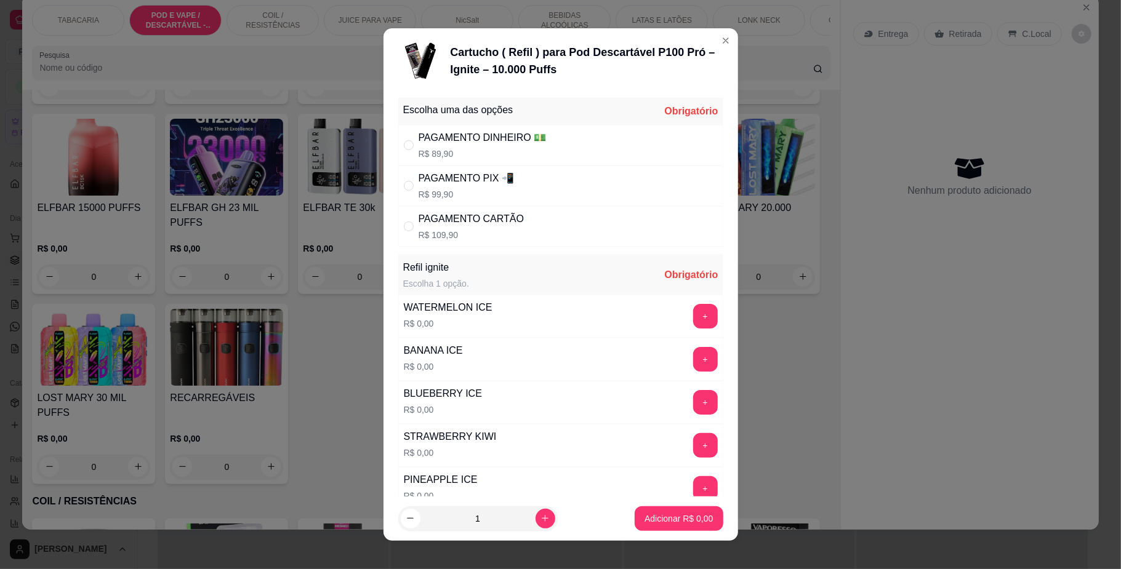
click at [520, 190] on div "PAGAMENTO PIX 📲 R$ 99,90" at bounding box center [560, 186] width 325 height 41
radio input "true"
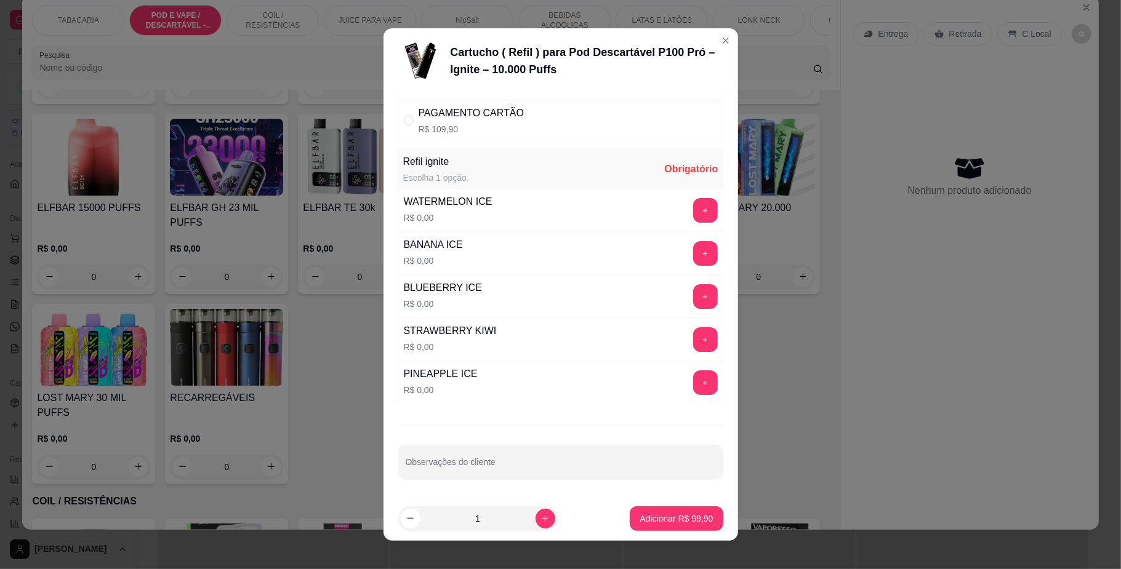
scroll to position [111, 0]
click at [693, 337] on button "+" at bounding box center [705, 340] width 24 height 24
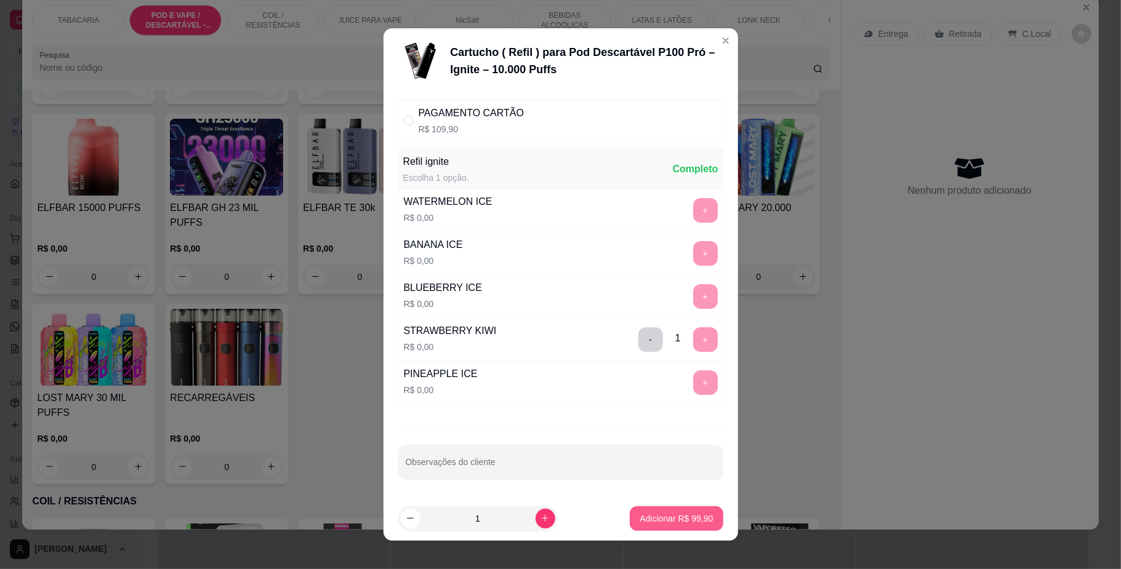
click at [663, 510] on button "Adicionar R$ 99,90" at bounding box center [676, 519] width 93 height 25
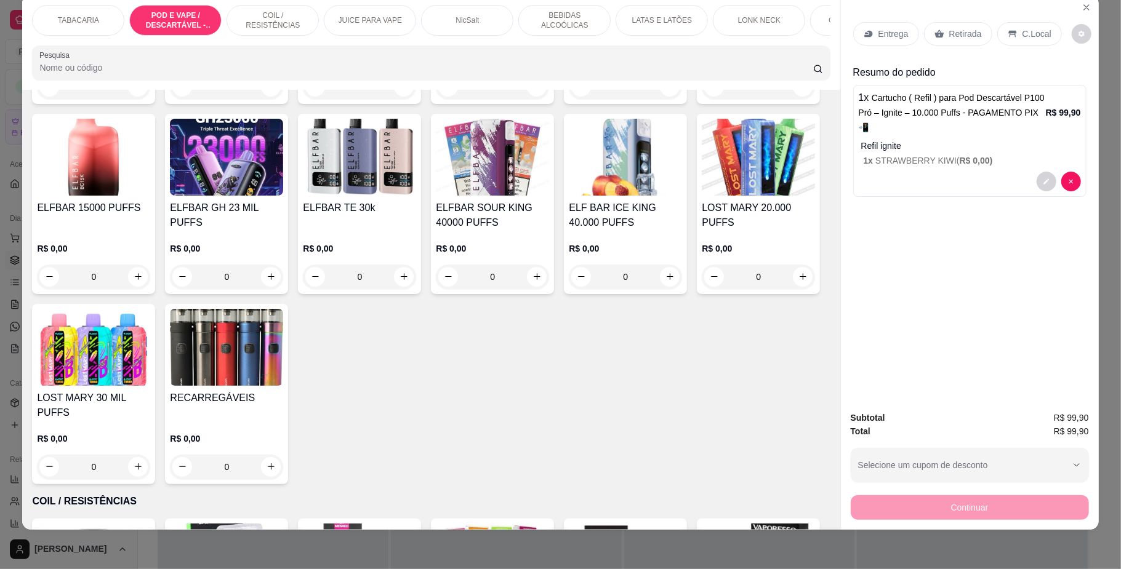
click at [76, 104] on div "IGNITE 8000 puffs R$ 0,00 0" at bounding box center [93, 14] width 123 height 180
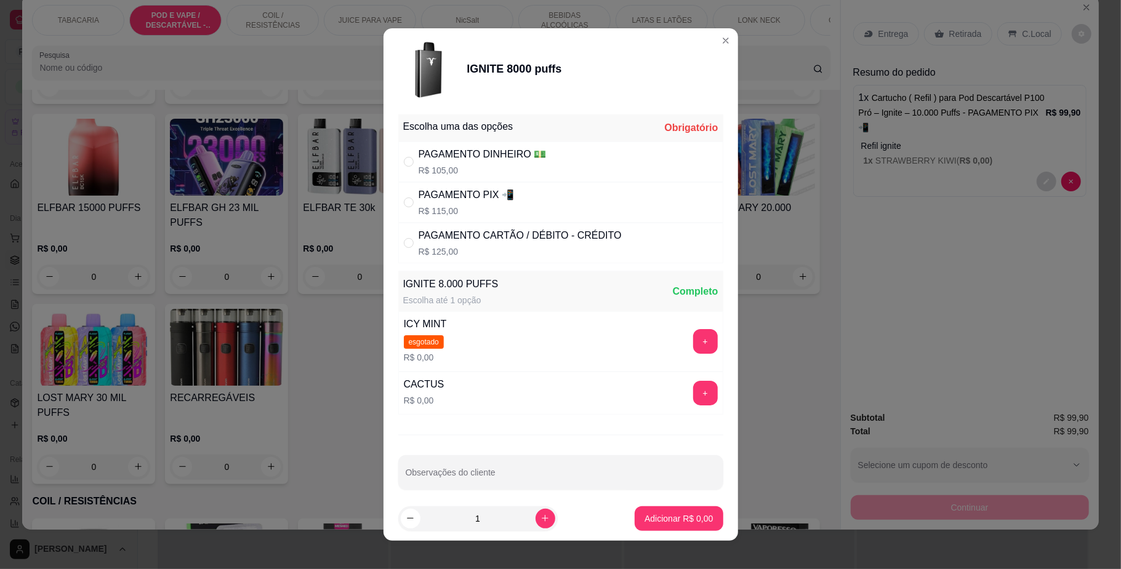
click at [444, 254] on p "R$ 125,00" at bounding box center [520, 252] width 203 height 12
radio input "true"
click at [693, 402] on button "+" at bounding box center [705, 393] width 25 height 25
click at [680, 508] on button "Adicionar R$ 125,00" at bounding box center [674, 519] width 98 height 25
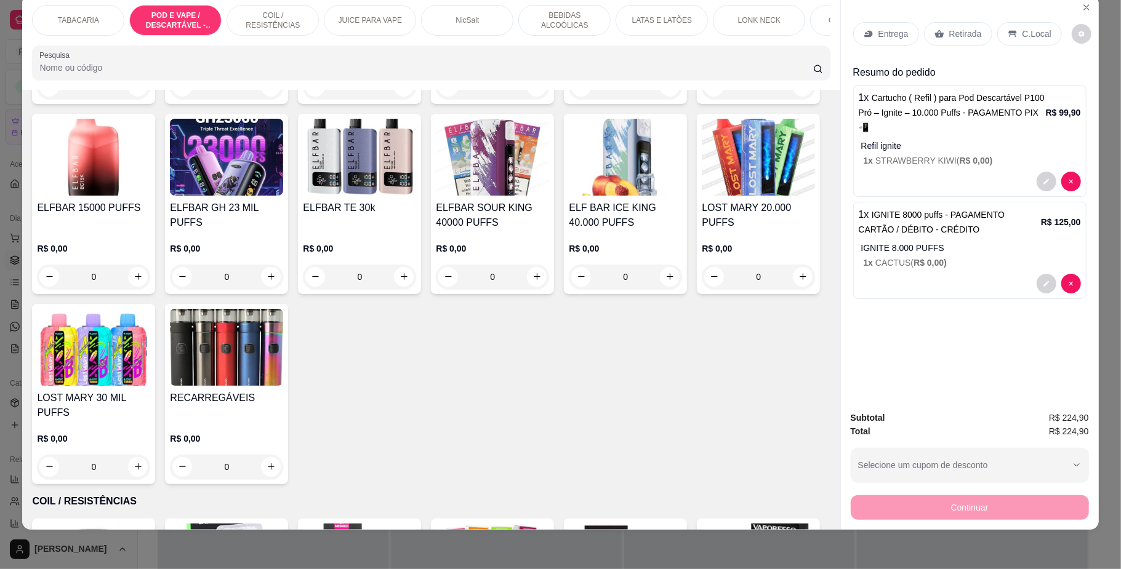
click at [1026, 41] on div "C.Local" at bounding box center [1029, 33] width 65 height 23
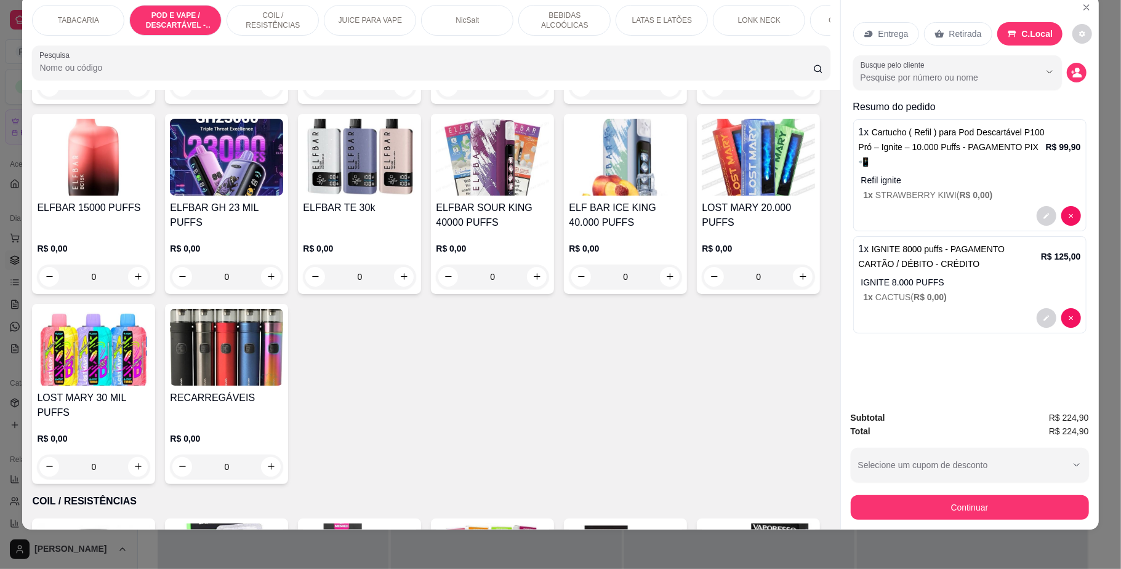
click at [992, 522] on div "Subtotal R$ 224,90 Total R$ 224,90 Selecione um cupom de desconto Selecione um …" at bounding box center [970, 465] width 258 height 129
click at [979, 502] on button "Continuar" at bounding box center [970, 508] width 238 height 25
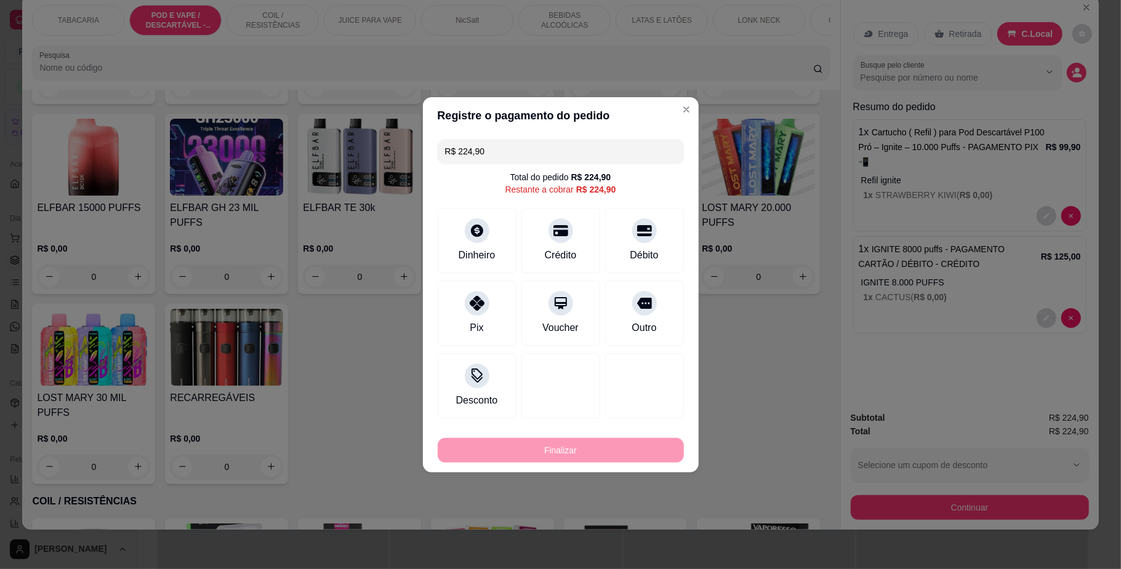
click at [567, 240] on div "Crédito" at bounding box center [560, 240] width 79 height 65
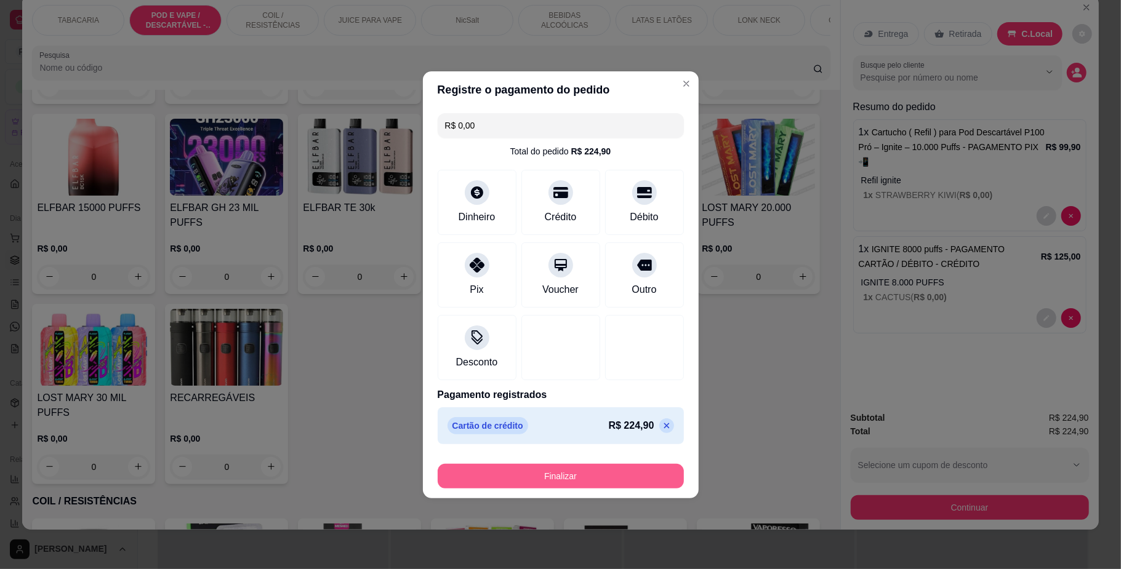
click at [609, 475] on button "Finalizar" at bounding box center [561, 476] width 246 height 25
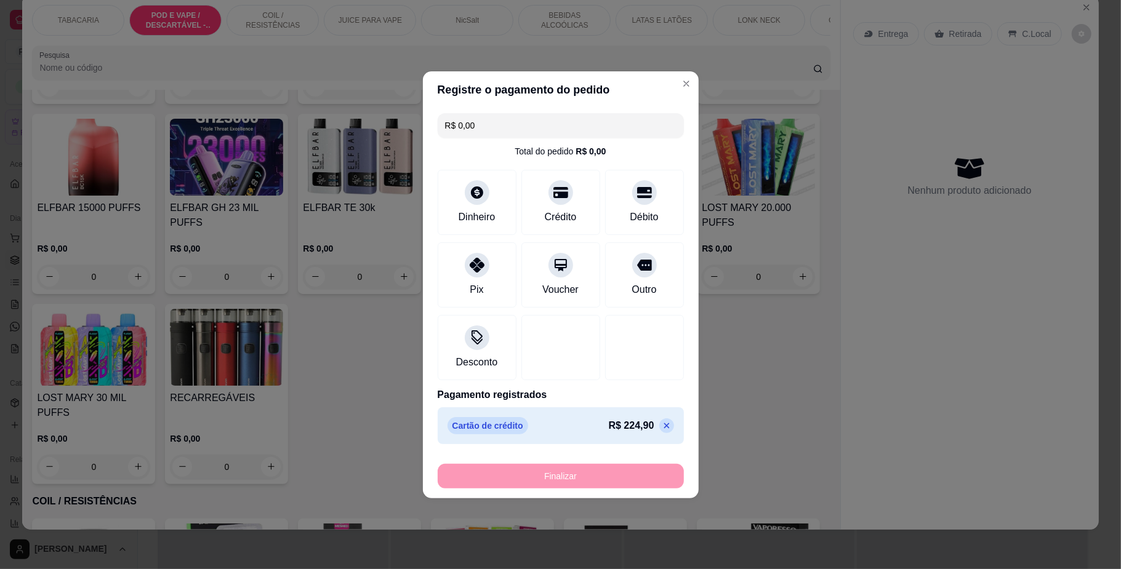
type input "-R$ 224,90"
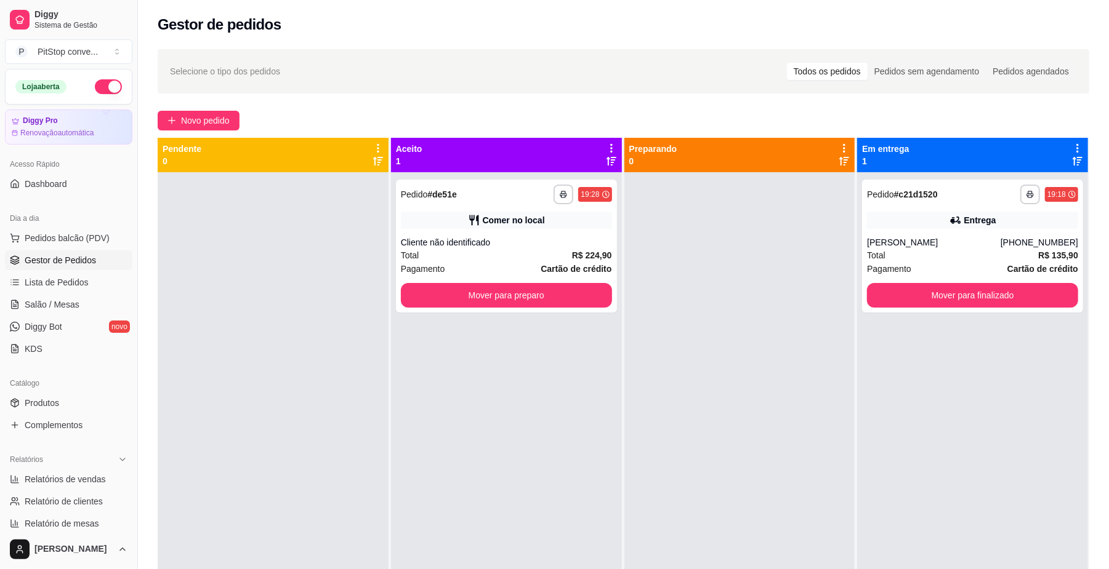
click at [89, 225] on div "Dia a dia" at bounding box center [68, 219] width 127 height 20
click at [89, 231] on button "Pedidos balcão (PDV)" at bounding box center [68, 238] width 127 height 20
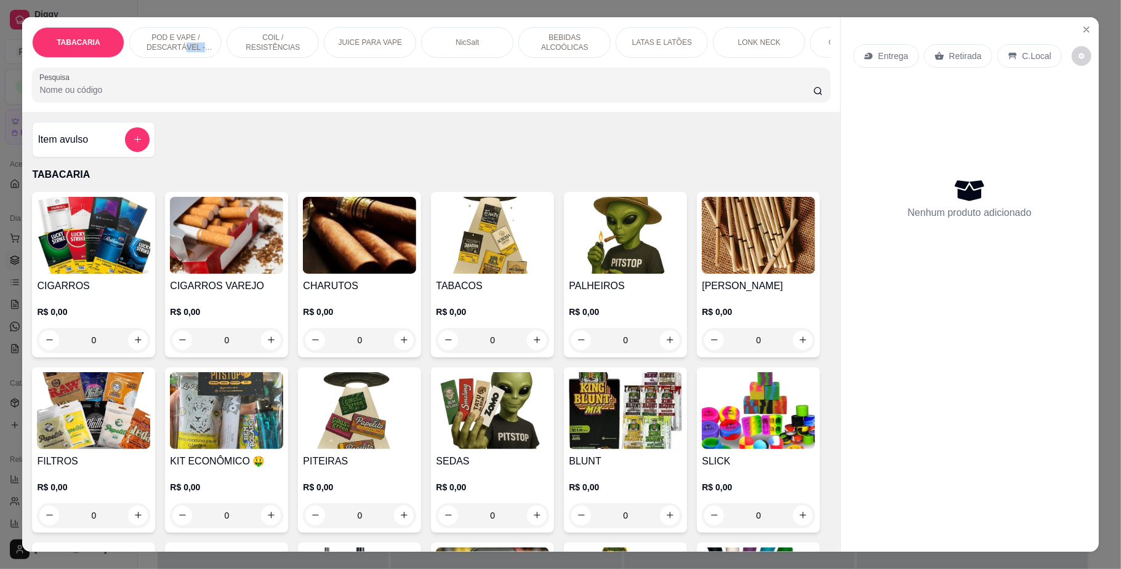
click at [176, 52] on div "POD E VAPE / DESCARTÁVEL - RECARREGAVEL" at bounding box center [175, 42] width 92 height 31
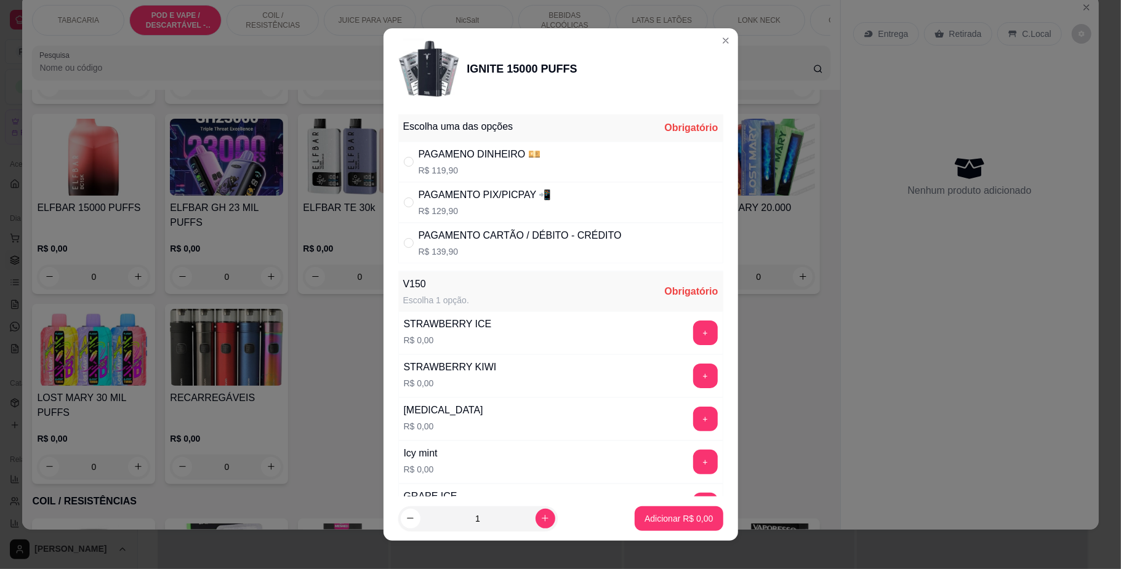
click at [459, 204] on div "PAGAMENTO PIX/PICPAY 📲 R$ 129,90" at bounding box center [485, 203] width 133 height 30
radio input "true"
click at [476, 168] on p "R$ 119,90" at bounding box center [480, 170] width 122 height 12
radio input "true"
radio input "false"
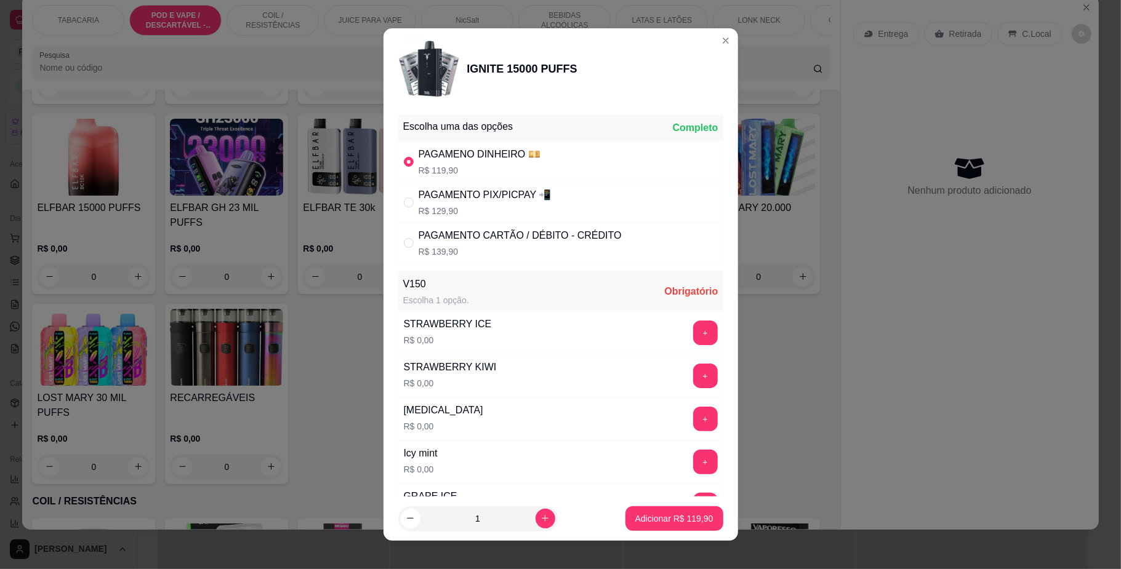
click at [693, 424] on button "+" at bounding box center [705, 419] width 25 height 25
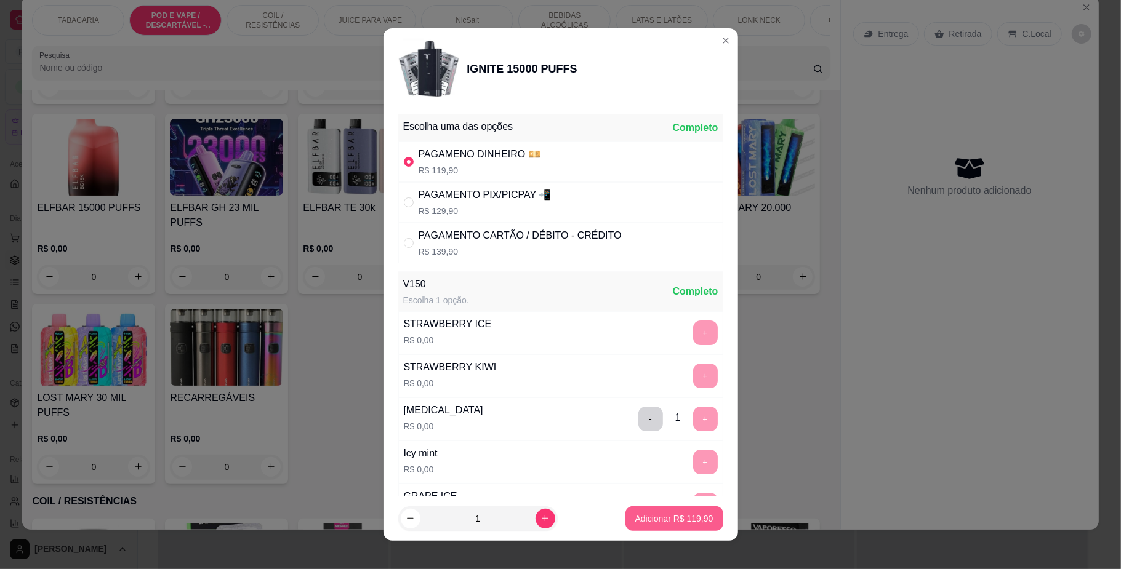
click at [678, 510] on button "Adicionar R$ 119,90" at bounding box center [674, 519] width 98 height 25
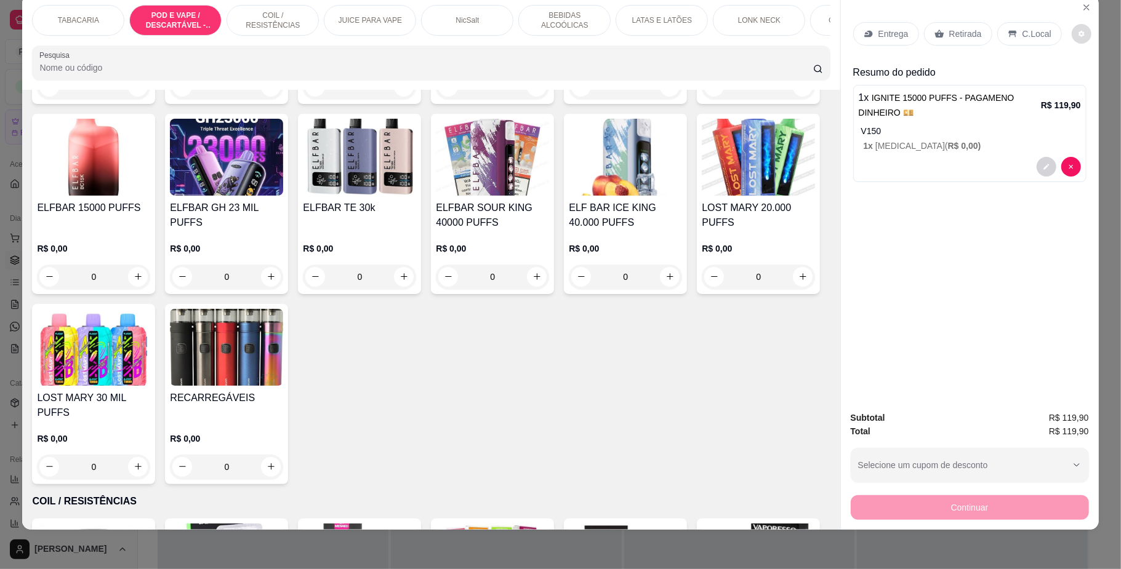
click at [1024, 28] on p "C.Local" at bounding box center [1036, 34] width 29 height 12
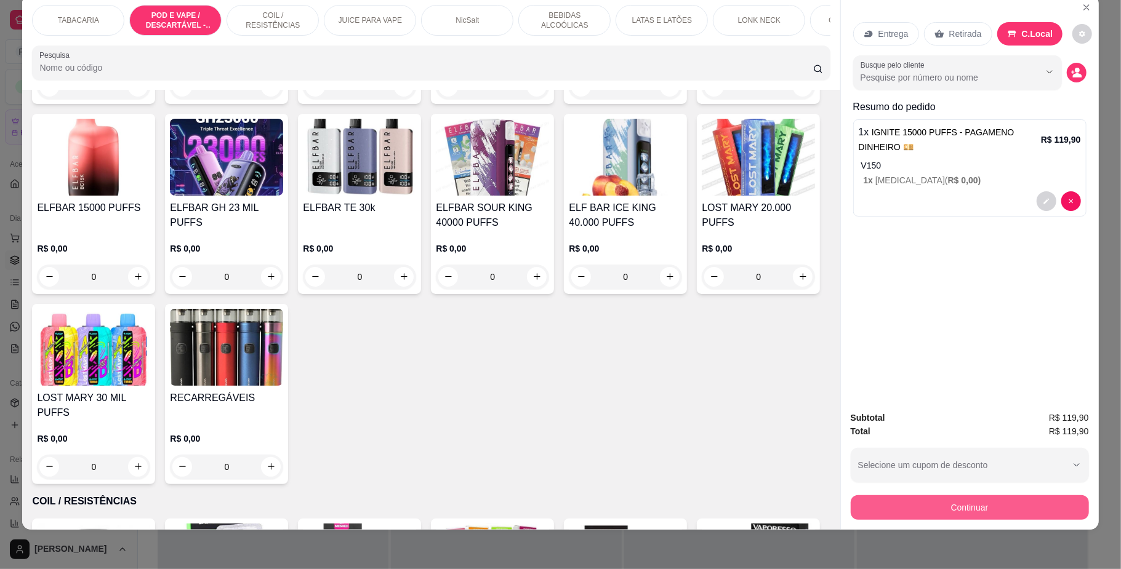
click at [969, 508] on button "Continuar" at bounding box center [970, 508] width 238 height 25
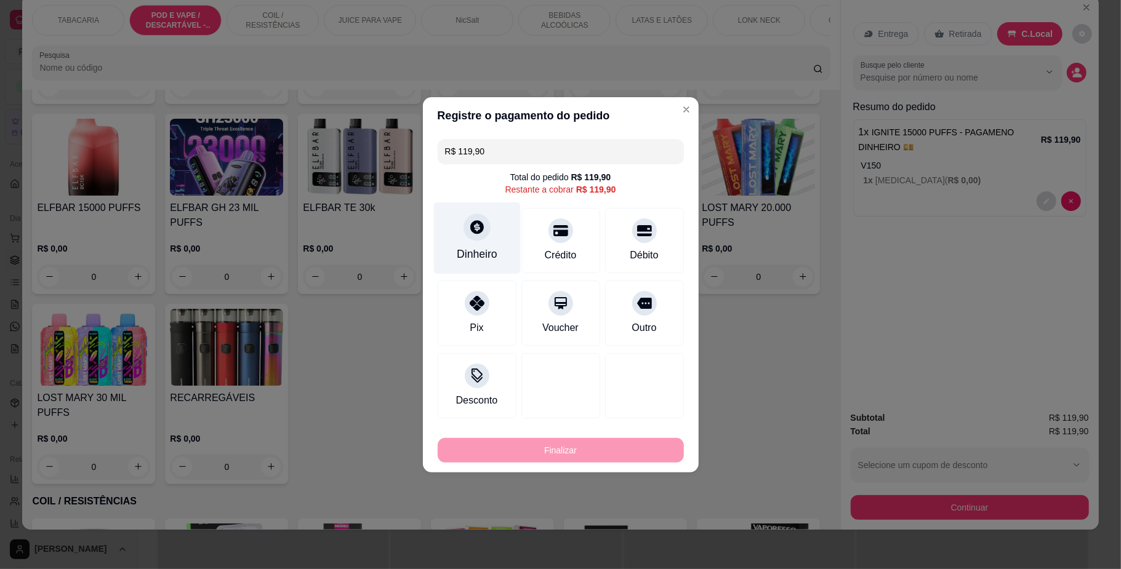
click at [471, 237] on div at bounding box center [477, 227] width 27 height 27
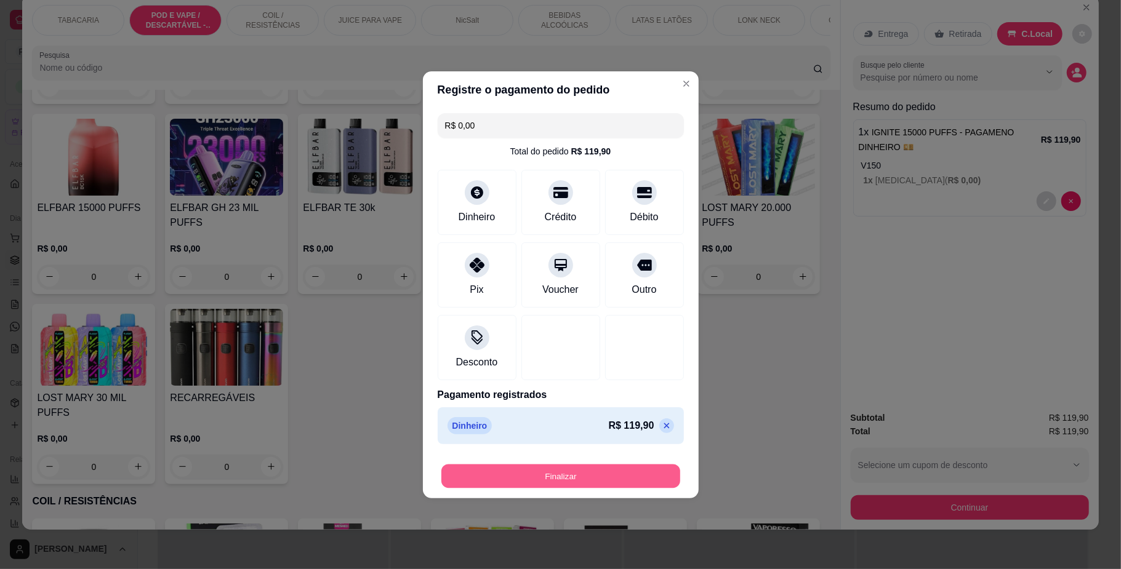
click at [621, 476] on button "Finalizar" at bounding box center [560, 476] width 239 height 24
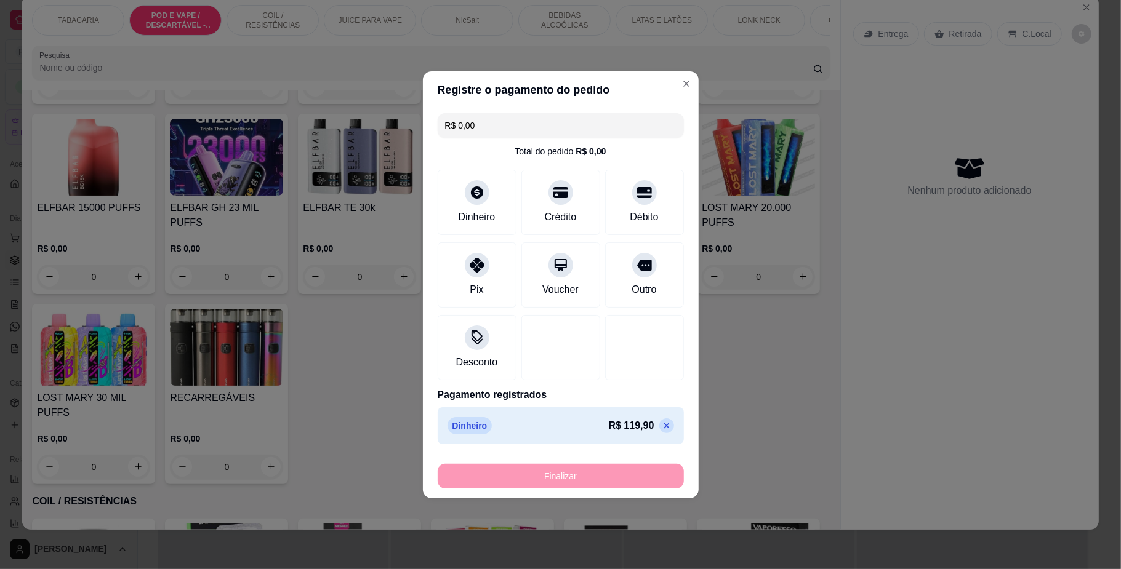
type input "-R$ 119,90"
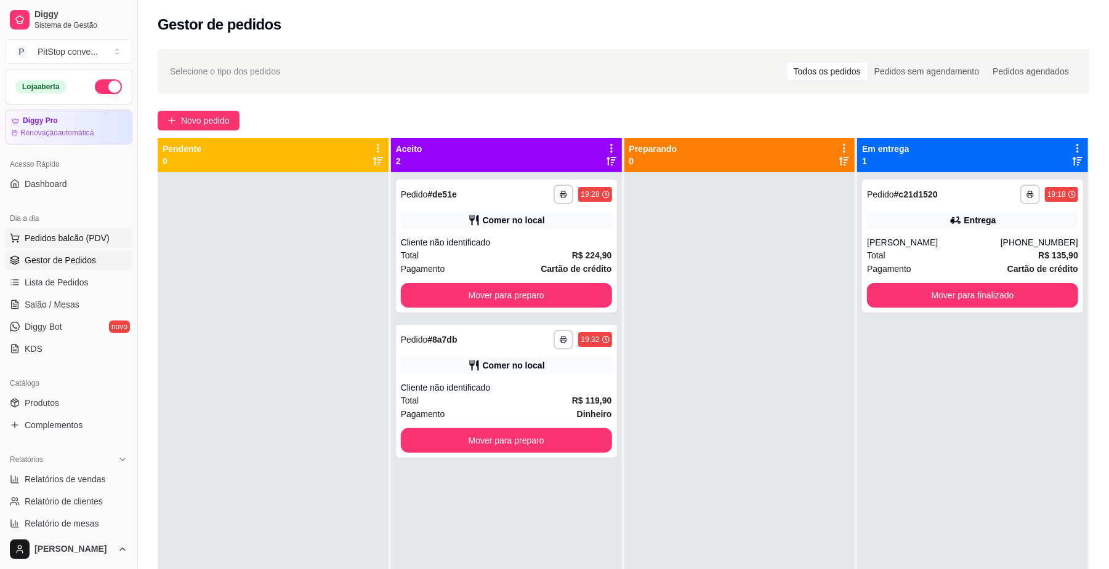
click at [86, 230] on button "Pedidos balcão (PDV)" at bounding box center [68, 238] width 127 height 20
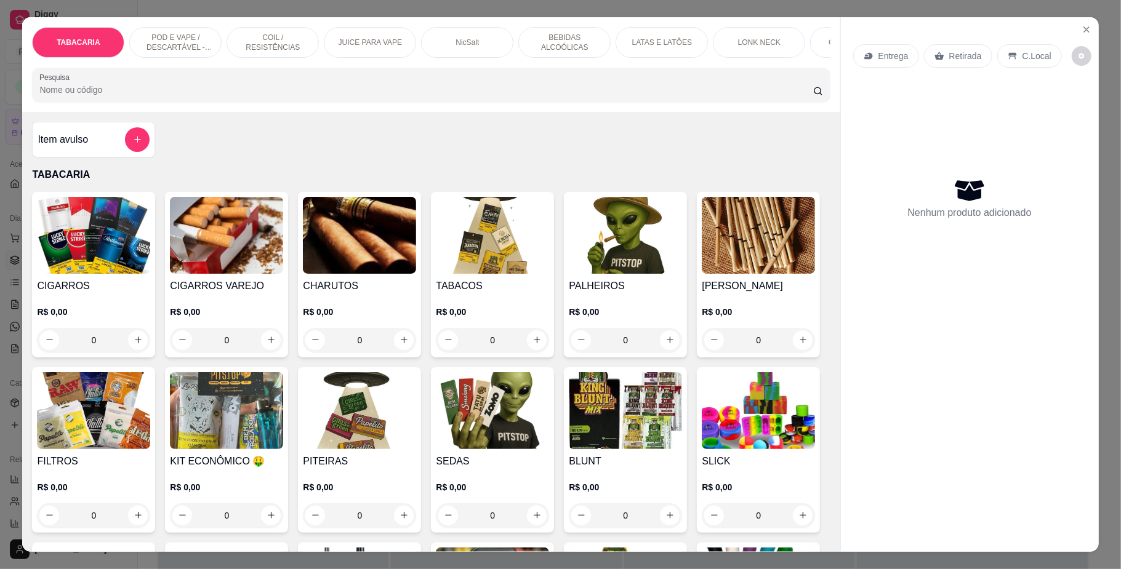
click at [180, 31] on div "POD E VAPE / DESCARTÁVEL - RECARREGAVEL" at bounding box center [175, 42] width 92 height 31
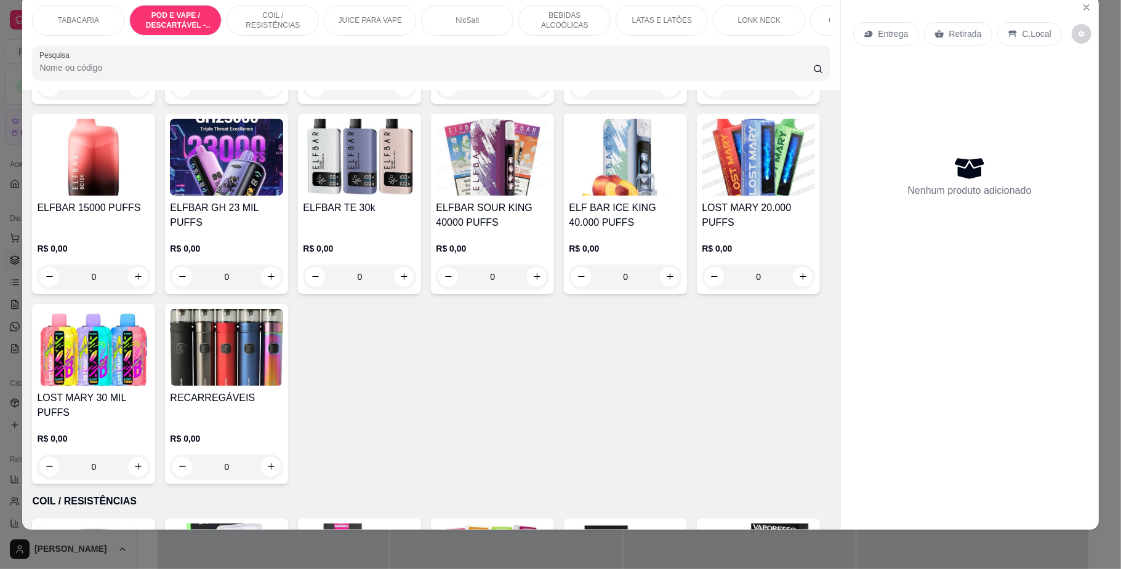
click at [100, 25] on h4 "IGNITE 8000 puffs" at bounding box center [93, 17] width 113 height 15
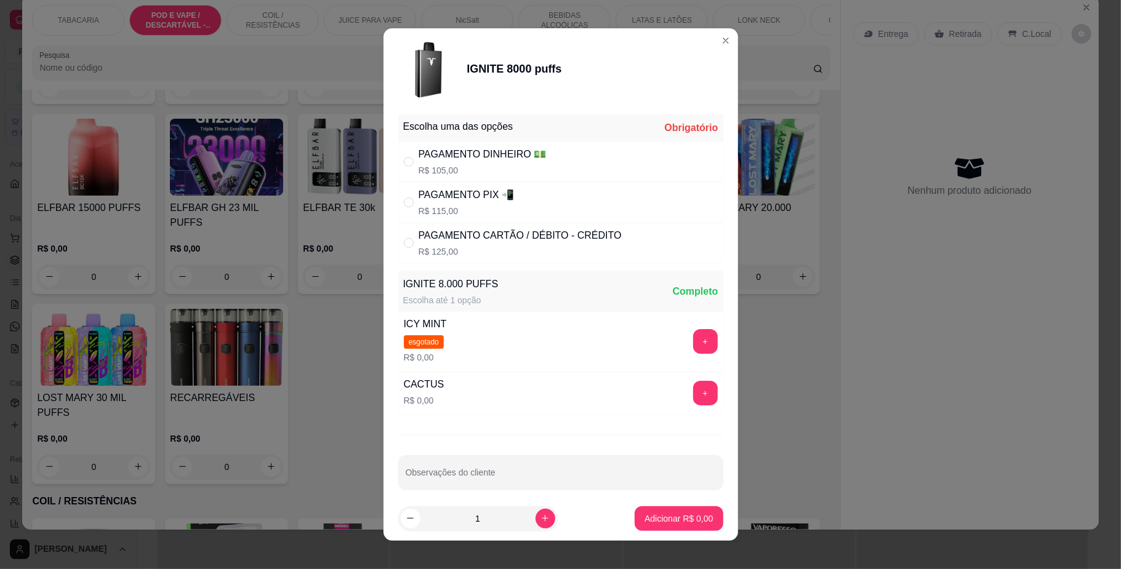
click at [542, 385] on div "CACTUS R$ 0,00 +" at bounding box center [560, 393] width 325 height 43
click at [461, 198] on div "PAGAMENTO PIX 📲" at bounding box center [466, 195] width 95 height 15
radio input "true"
click at [448, 390] on div "CACTUS R$ 0,00 +" at bounding box center [560, 393] width 325 height 43
click at [673, 382] on div "CACTUS R$ 0,00 +" at bounding box center [560, 393] width 325 height 43
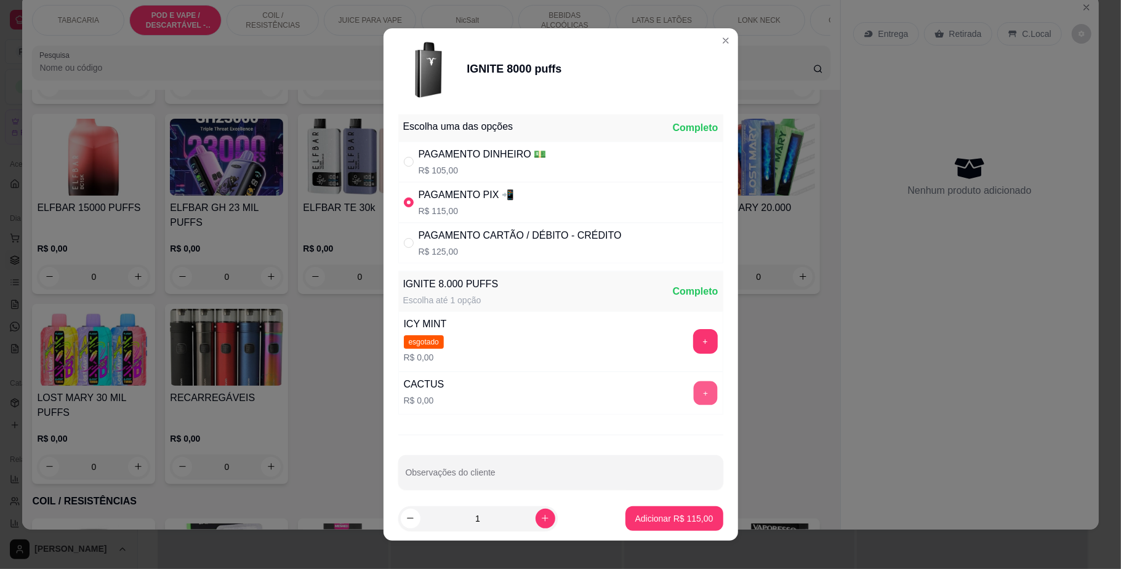
click at [693, 398] on button "+" at bounding box center [705, 394] width 24 height 24
click at [678, 508] on button "Adicionar R$ 115,00" at bounding box center [674, 519] width 98 height 25
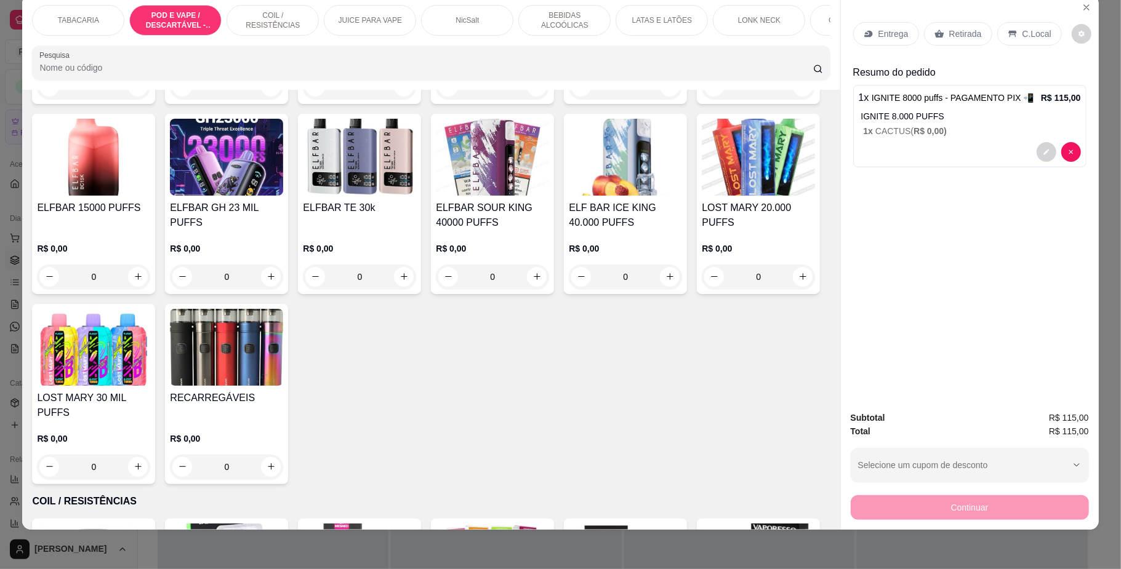
click at [1010, 45] on div "C.Local" at bounding box center [1029, 33] width 65 height 23
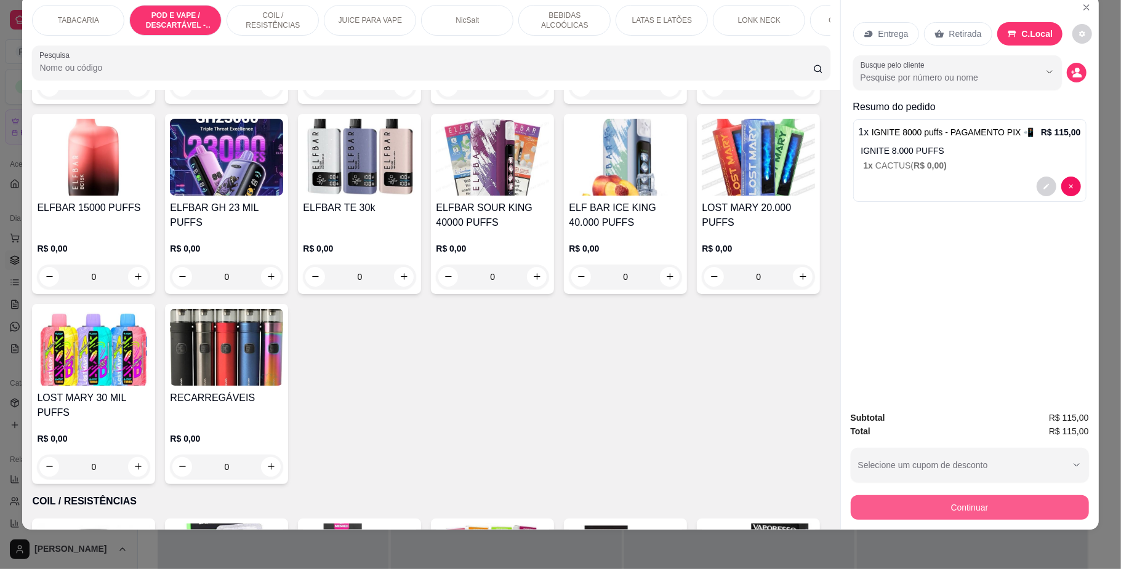
click at [968, 499] on button "Continuar" at bounding box center [970, 508] width 238 height 25
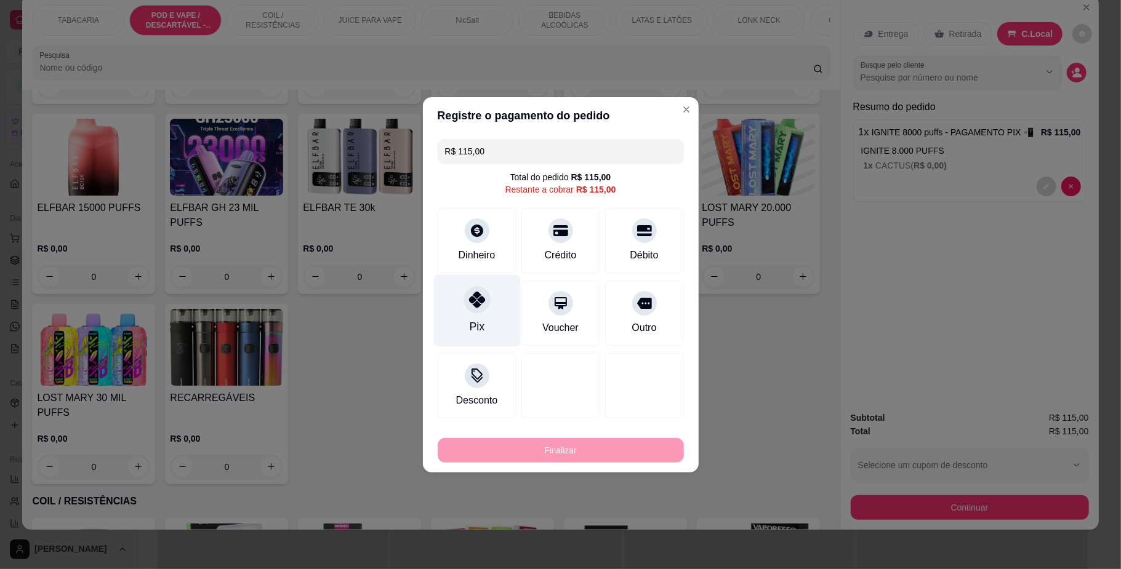
click at [496, 298] on div "Pix" at bounding box center [476, 311] width 87 height 72
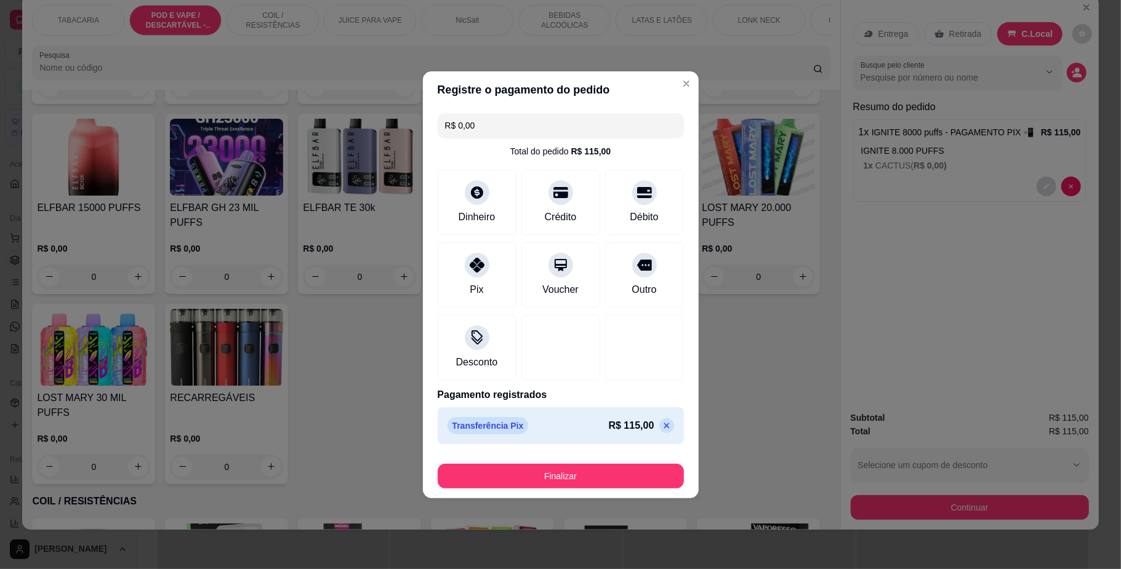
click at [636, 491] on footer "Finalizar" at bounding box center [561, 473] width 276 height 49
click at [638, 483] on button "Finalizar" at bounding box center [561, 476] width 246 height 25
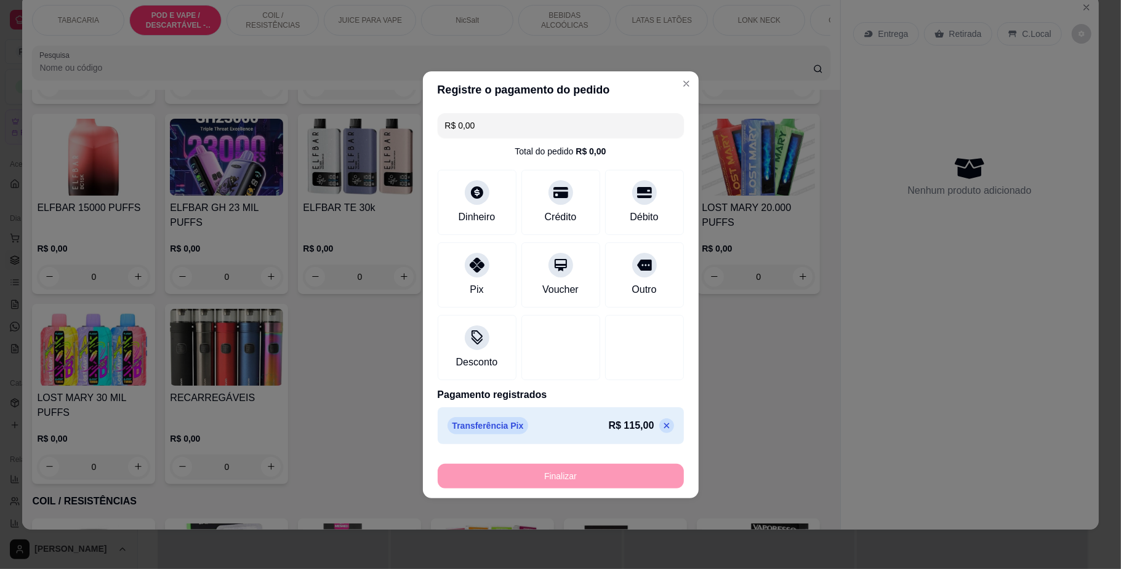
type input "-R$ 115,00"
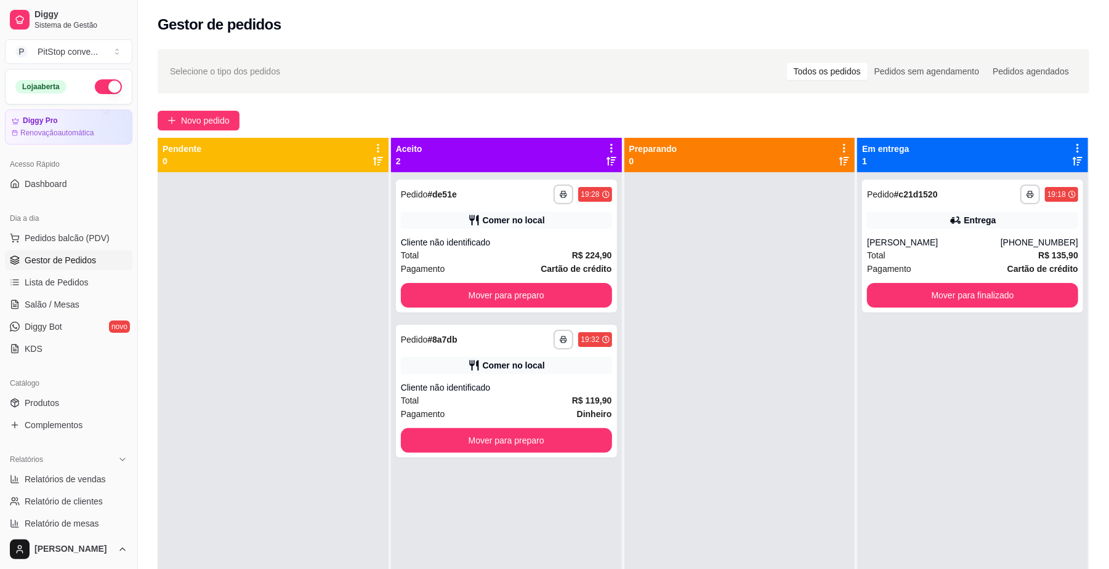
click at [564, 316] on div "**********" at bounding box center [506, 456] width 231 height 569
click at [579, 302] on button "Mover para preparo" at bounding box center [506, 295] width 211 height 25
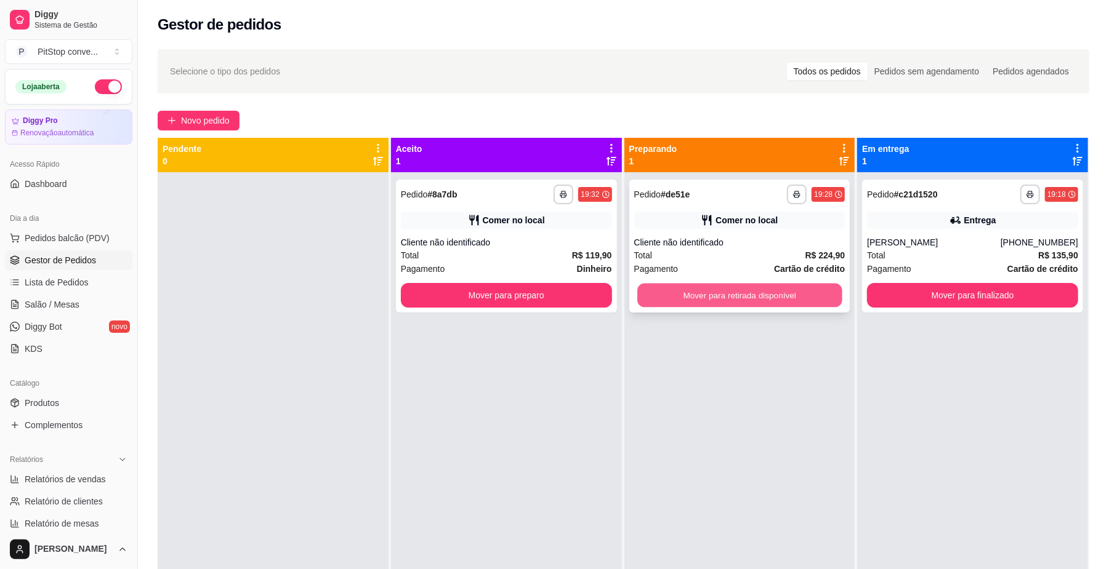
click at [670, 293] on button "Mover para retirada disponível" at bounding box center [739, 296] width 204 height 24
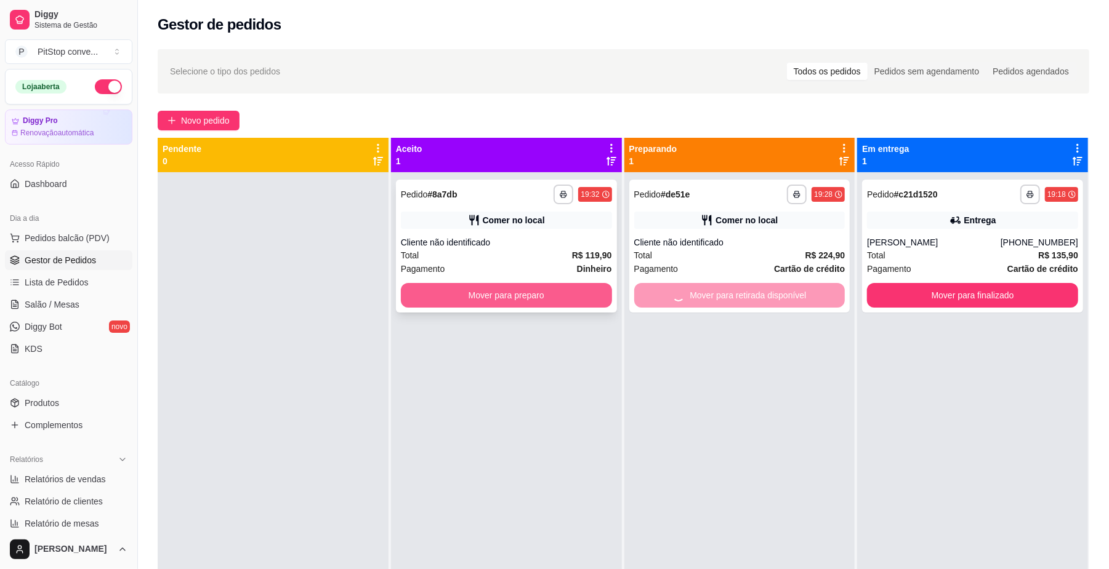
click at [559, 300] on button "Mover para preparo" at bounding box center [506, 295] width 211 height 25
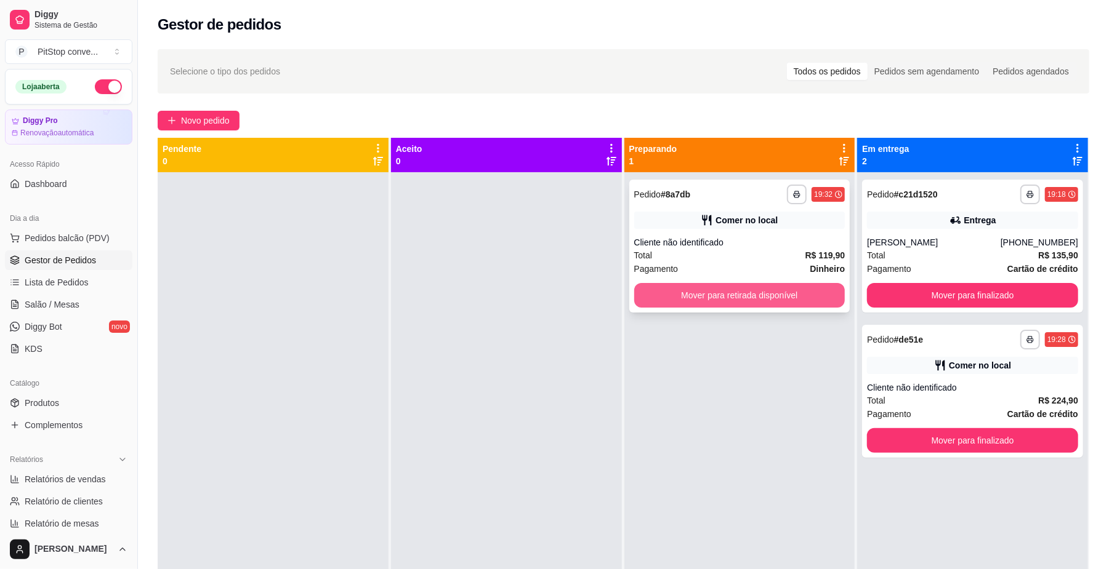
click at [727, 297] on button "Mover para retirada disponível" at bounding box center [739, 295] width 211 height 25
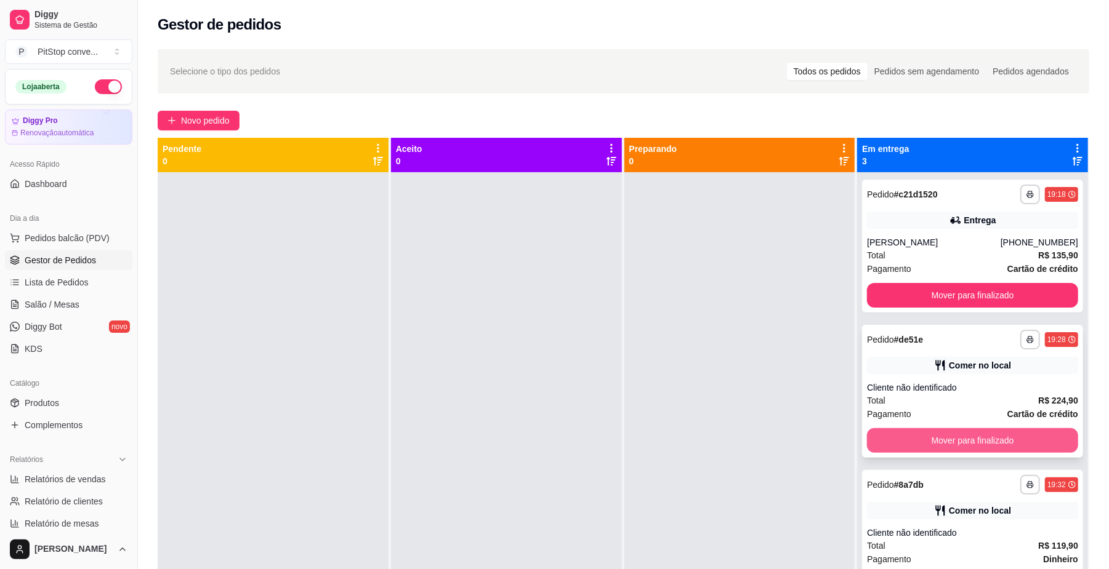
click at [982, 437] on button "Mover para finalizado" at bounding box center [972, 440] width 211 height 25
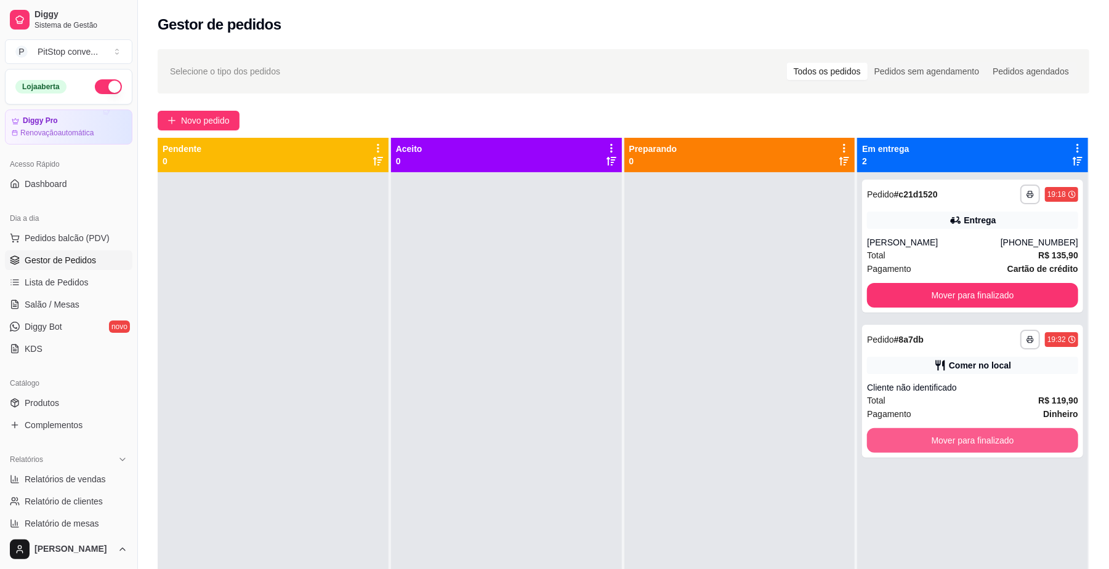
click at [982, 437] on button "Mover para finalizado" at bounding box center [972, 440] width 211 height 25
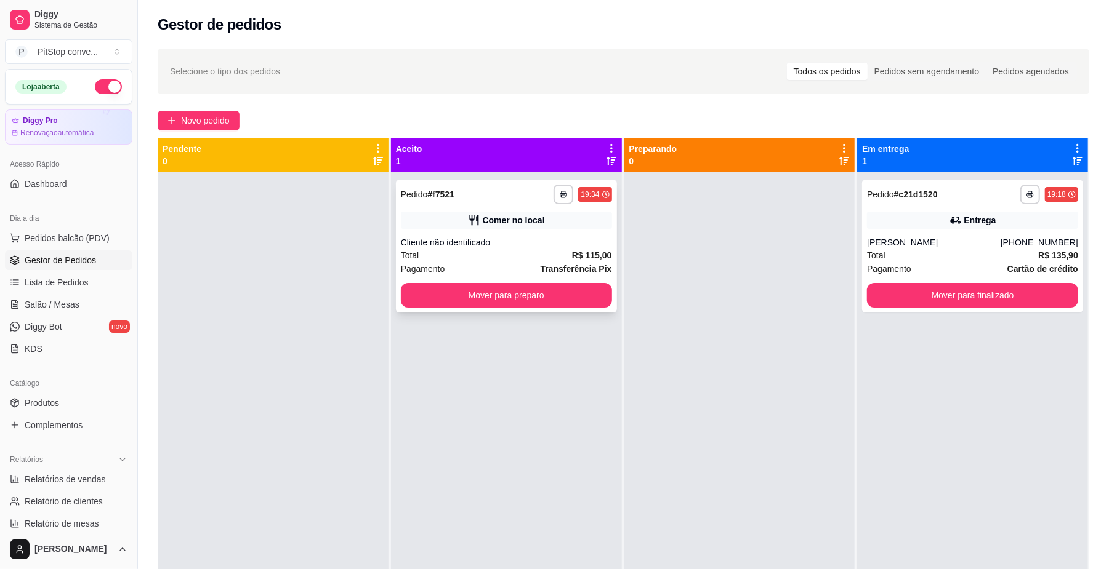
click at [577, 291] on button "Mover para preparo" at bounding box center [506, 295] width 211 height 25
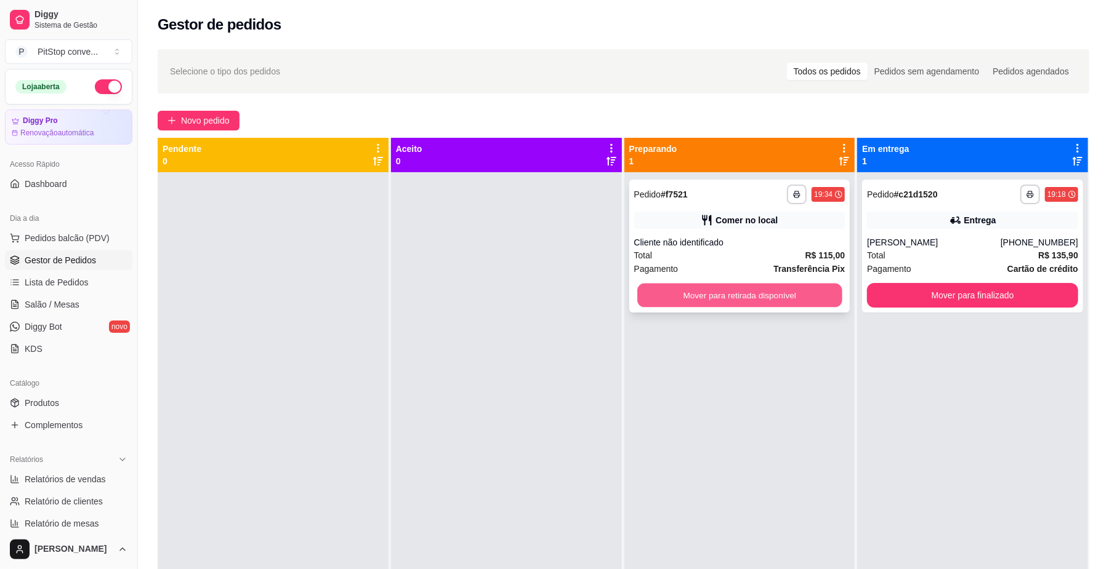
click at [750, 304] on button "Mover para retirada disponível" at bounding box center [739, 296] width 204 height 24
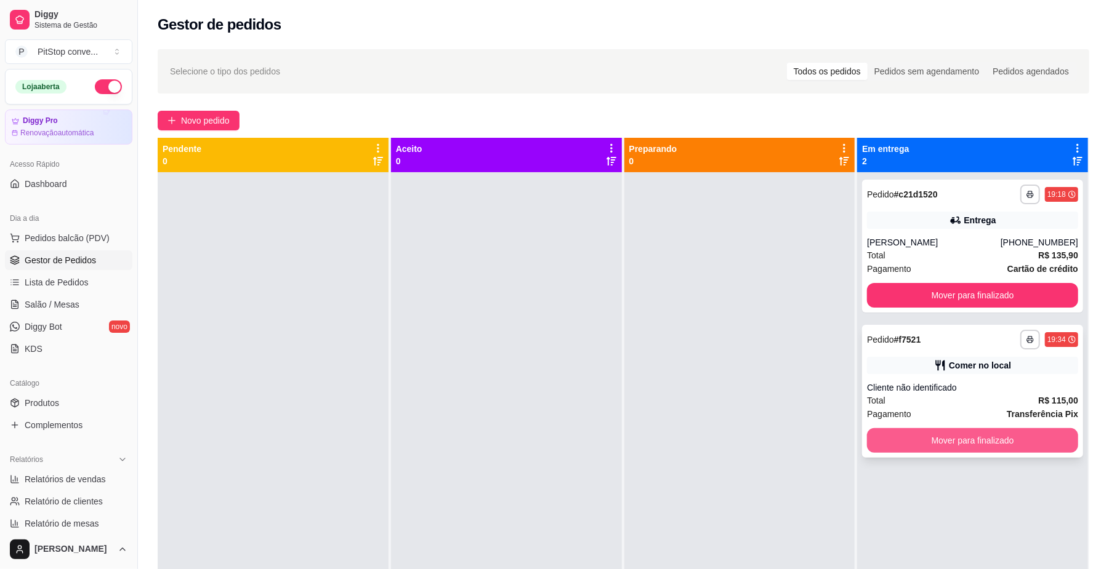
click at [947, 449] on button "Mover para finalizado" at bounding box center [972, 440] width 211 height 25
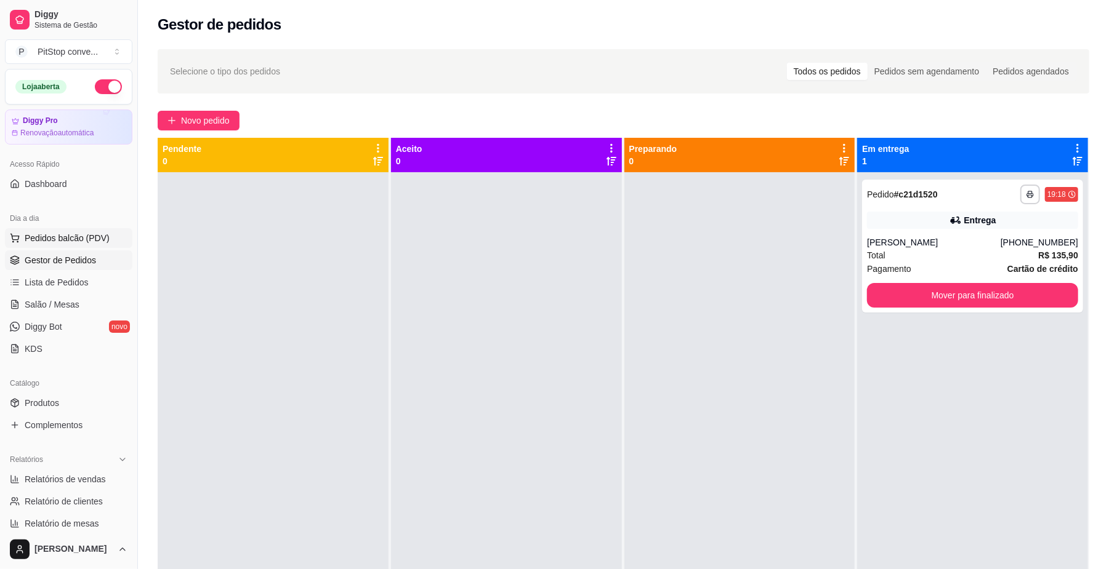
click at [69, 234] on span "Pedidos balcão (PDV)" at bounding box center [67, 238] width 85 height 12
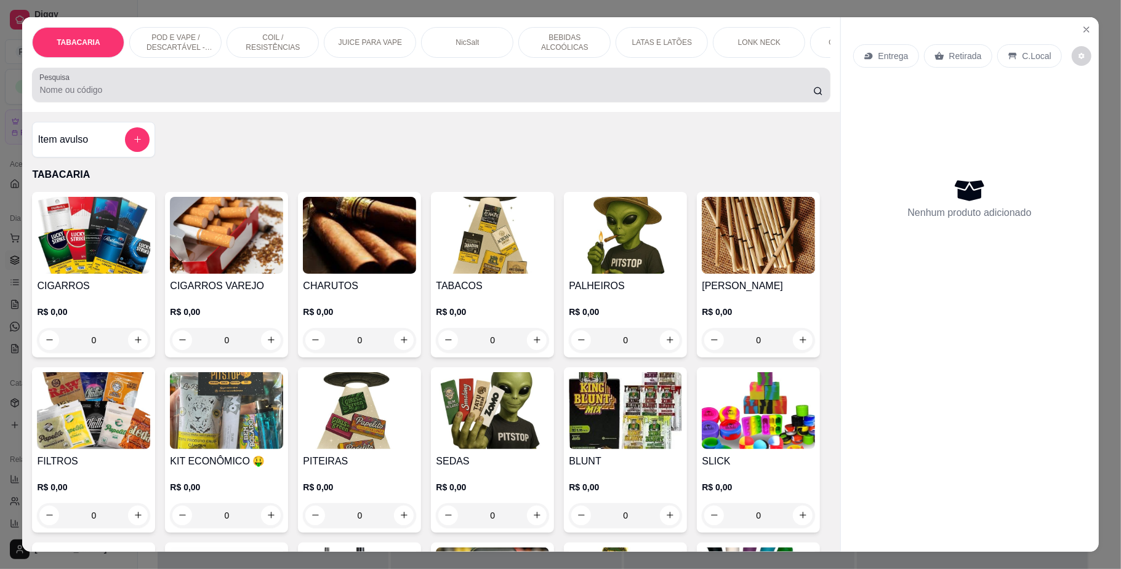
click at [185, 46] on p "POD E VAPE / DESCARTÁVEL - RECARREGAVEL" at bounding box center [175, 43] width 71 height 20
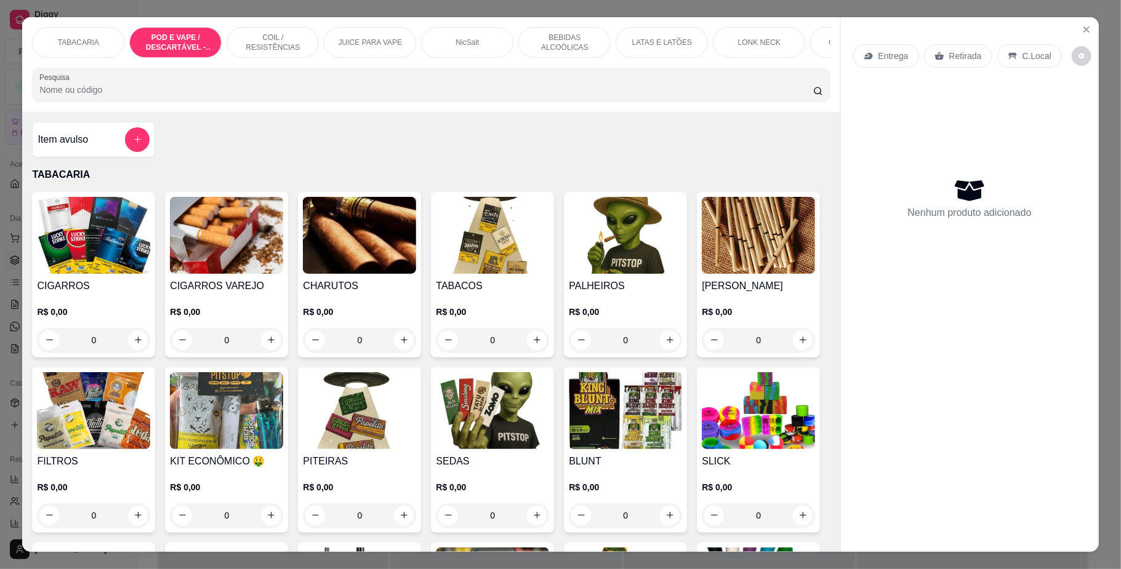
scroll to position [22, 0]
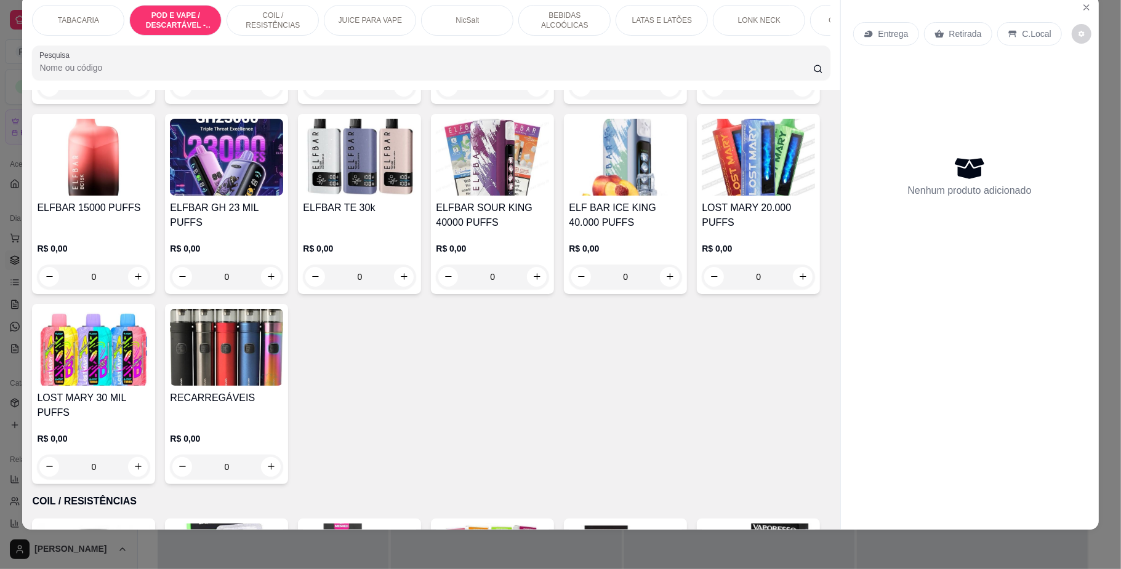
click at [372, 25] on h4 "IGNITE 12000 PUFFS" at bounding box center [359, 17] width 113 height 15
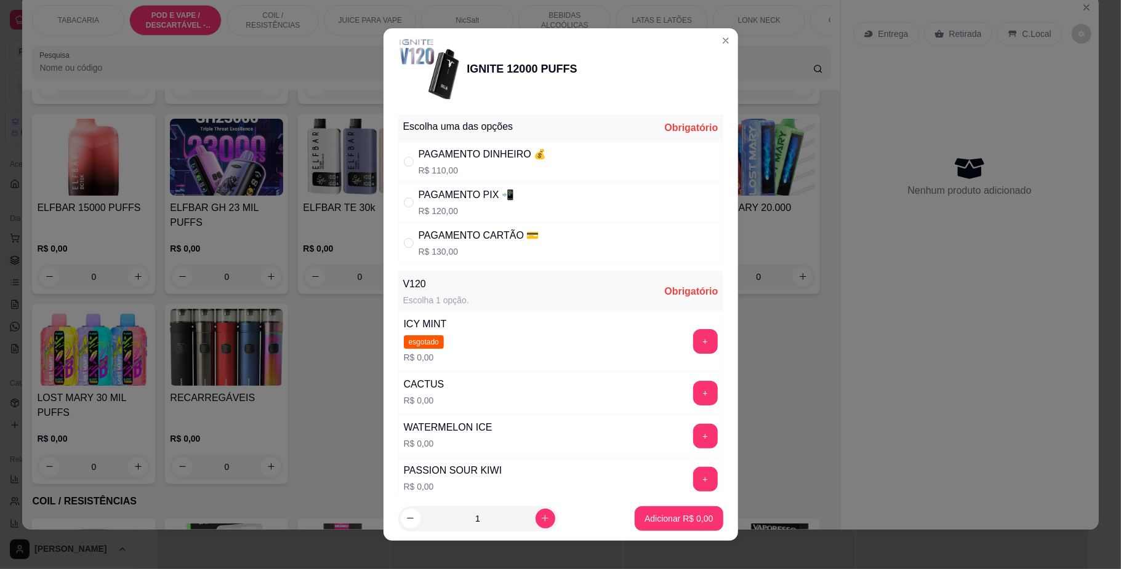
click at [444, 207] on p "R$ 120,00" at bounding box center [466, 211] width 95 height 12
radio input "true"
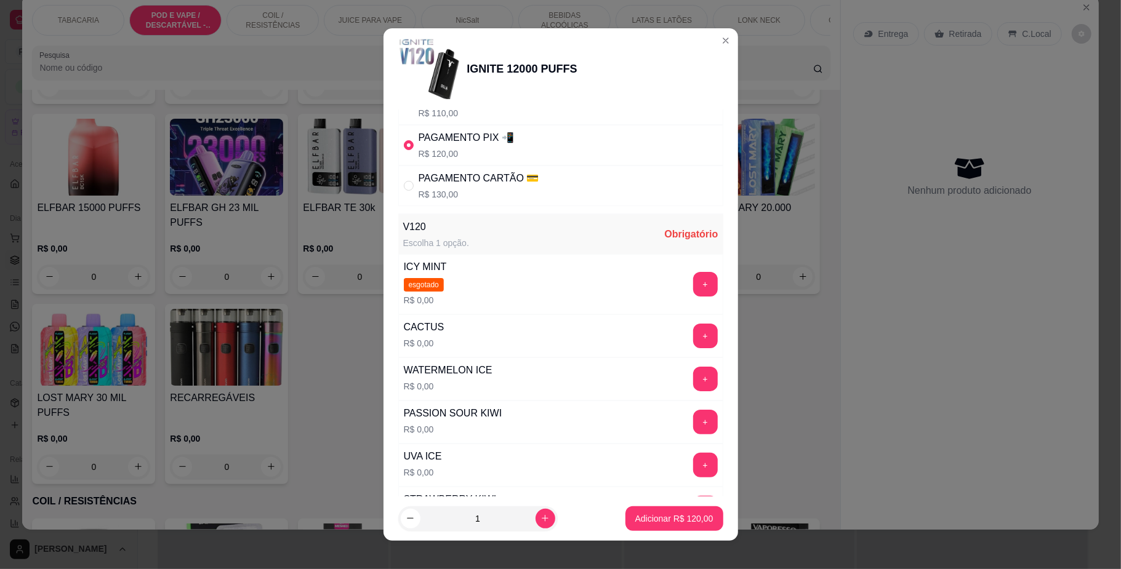
scroll to position [82, 0]
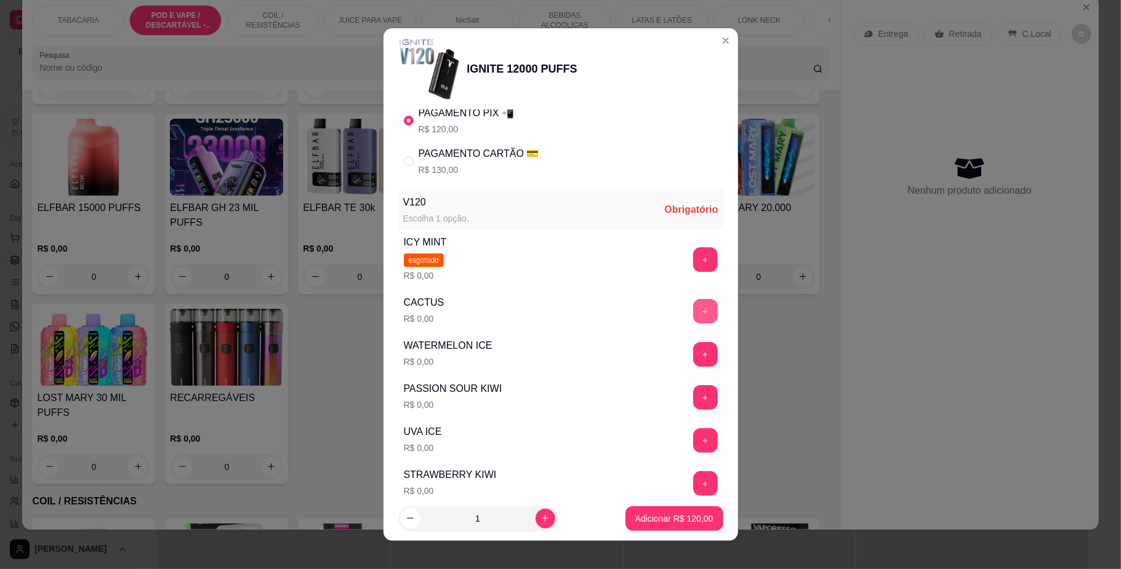
click at [693, 316] on button "+" at bounding box center [705, 311] width 25 height 25
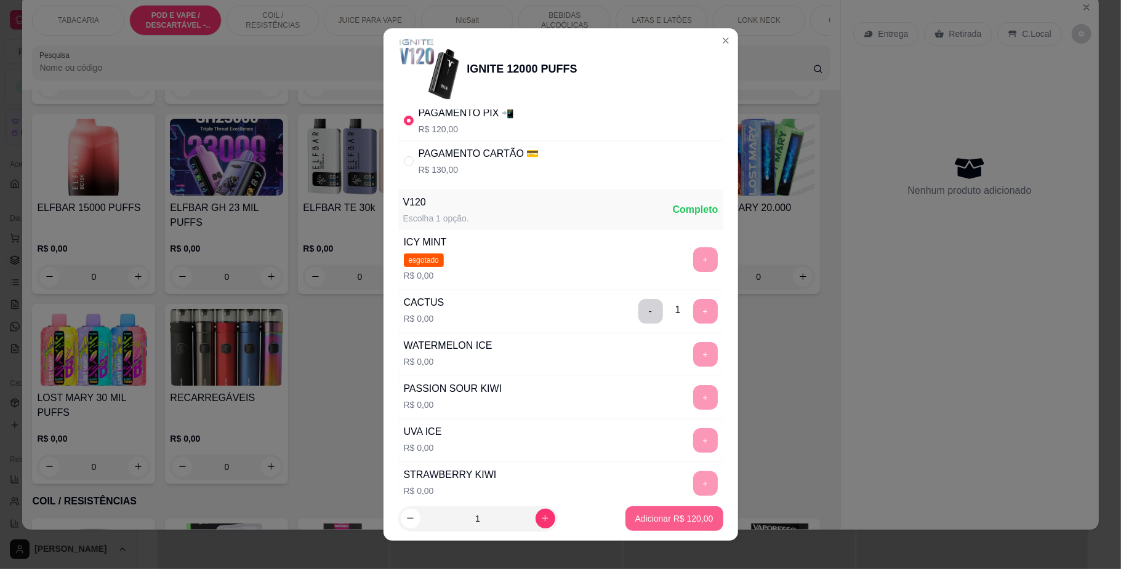
click at [654, 517] on p "Adicionar R$ 120,00" at bounding box center [674, 519] width 78 height 12
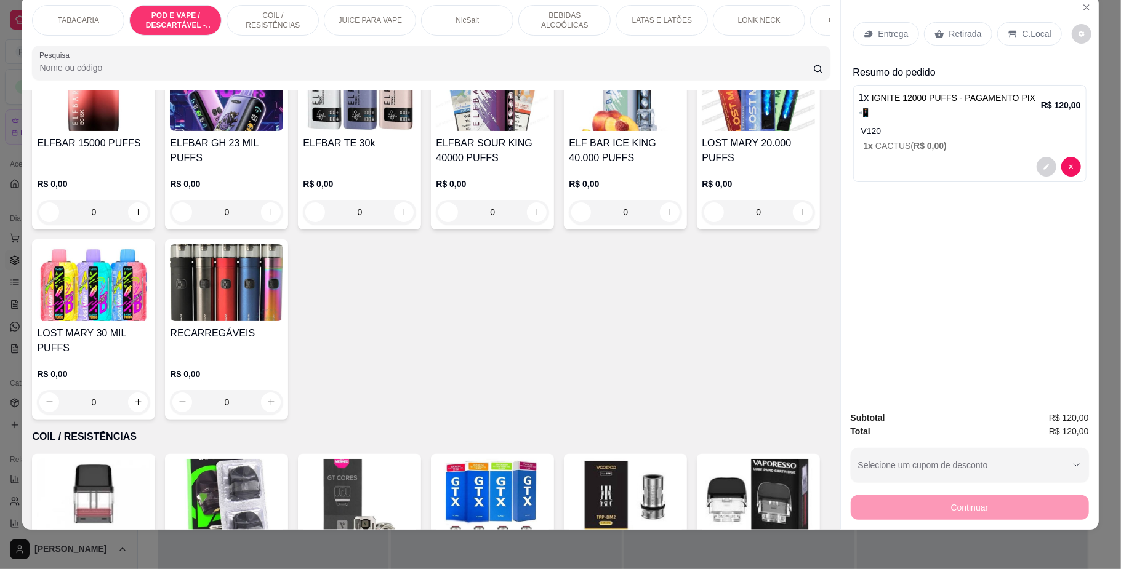
scroll to position [1151, 0]
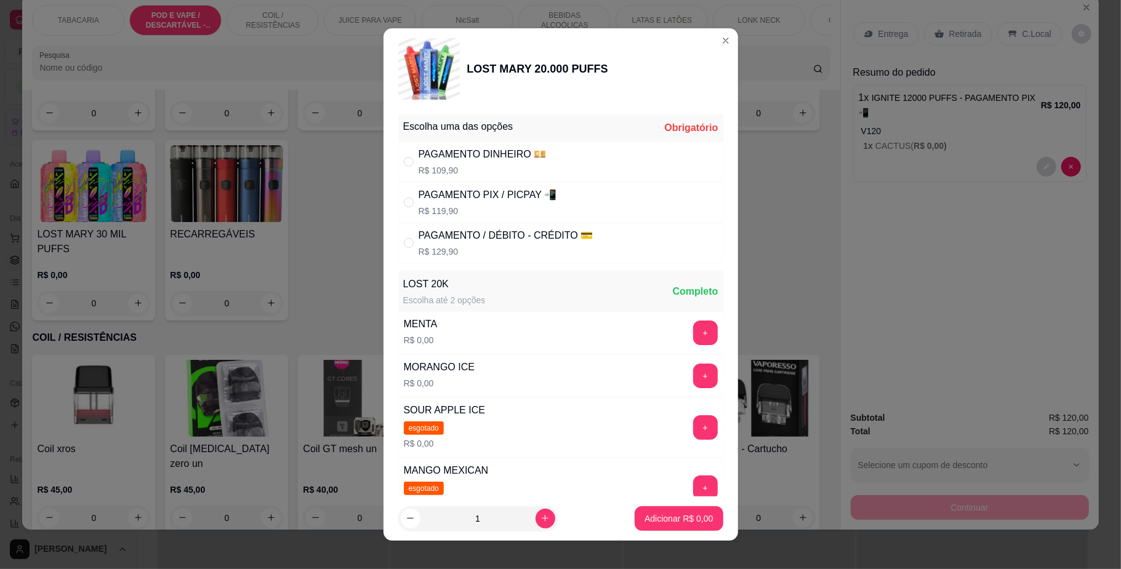
click at [503, 198] on div "PAGAMENTO PIX / PICPAY 📲" at bounding box center [488, 195] width 138 height 15
radio input "true"
click at [693, 379] on button "+" at bounding box center [705, 376] width 25 height 25
click at [684, 513] on p "Adicionar R$ 119,90" at bounding box center [674, 519] width 78 height 12
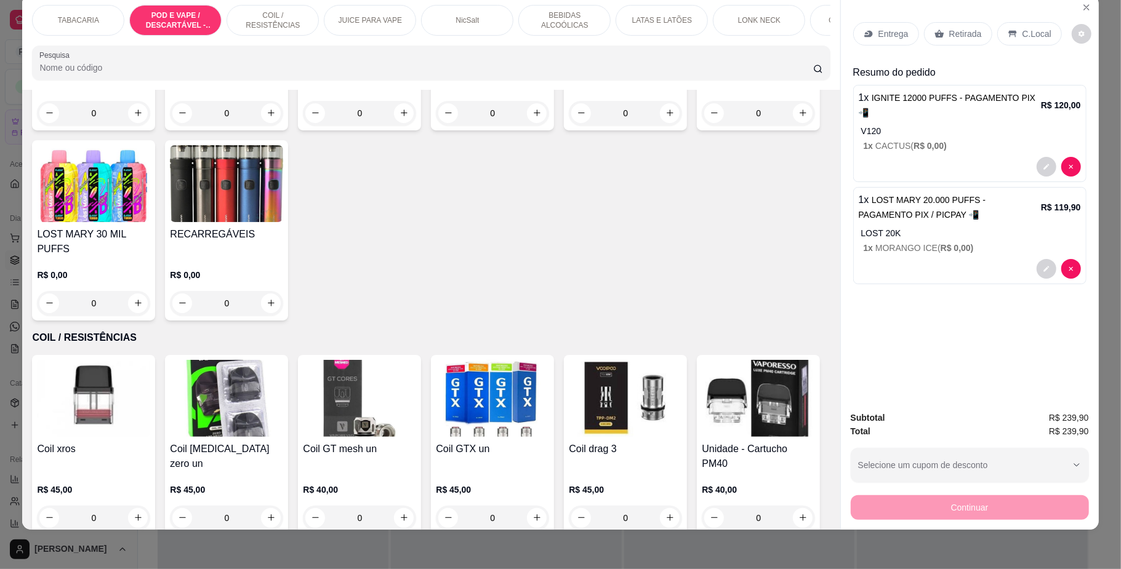
click at [1014, 40] on div "C.Local" at bounding box center [1029, 33] width 65 height 23
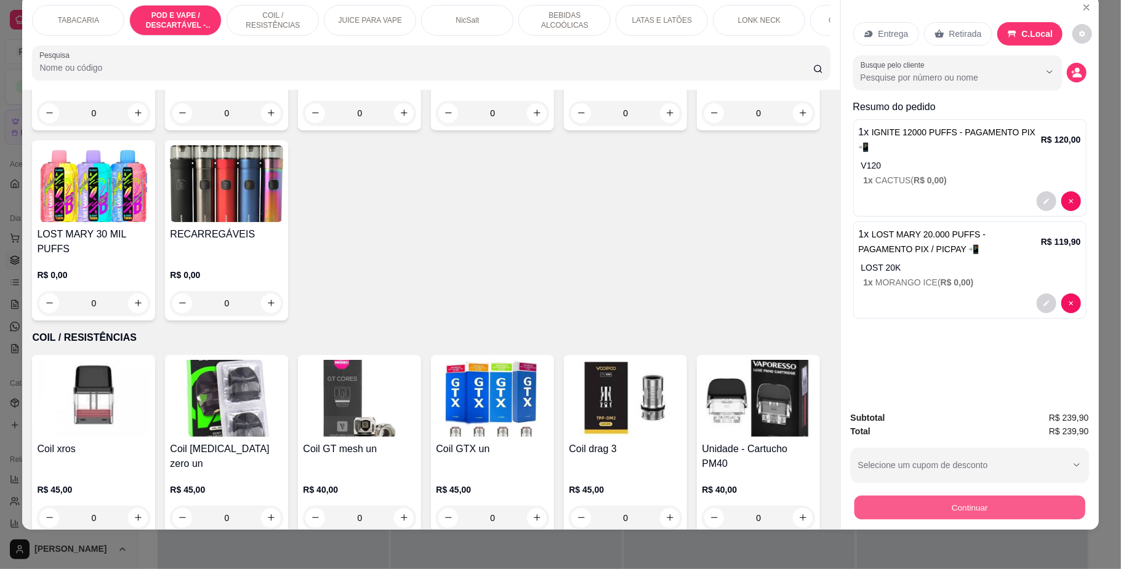
click at [904, 498] on button "Continuar" at bounding box center [969, 508] width 231 height 24
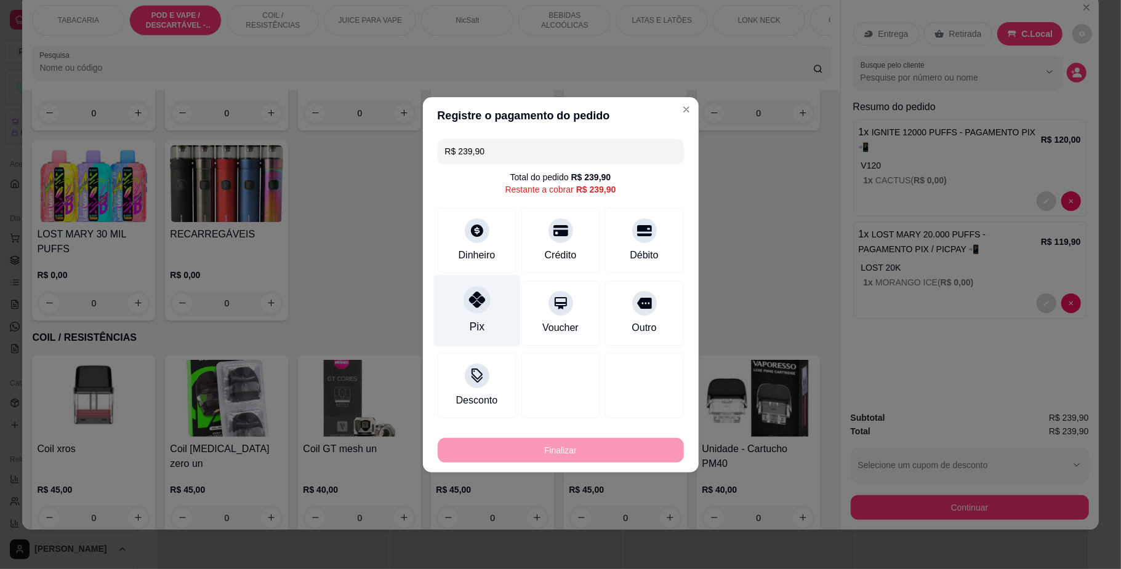
click at [483, 302] on icon at bounding box center [476, 300] width 16 height 16
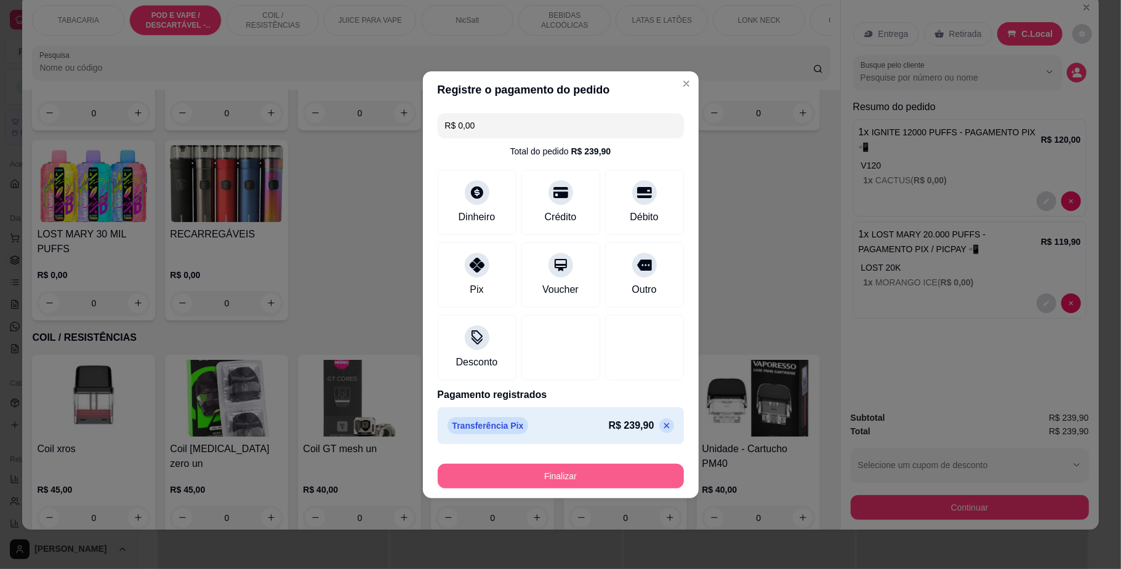
click at [584, 479] on button "Finalizar" at bounding box center [561, 476] width 246 height 25
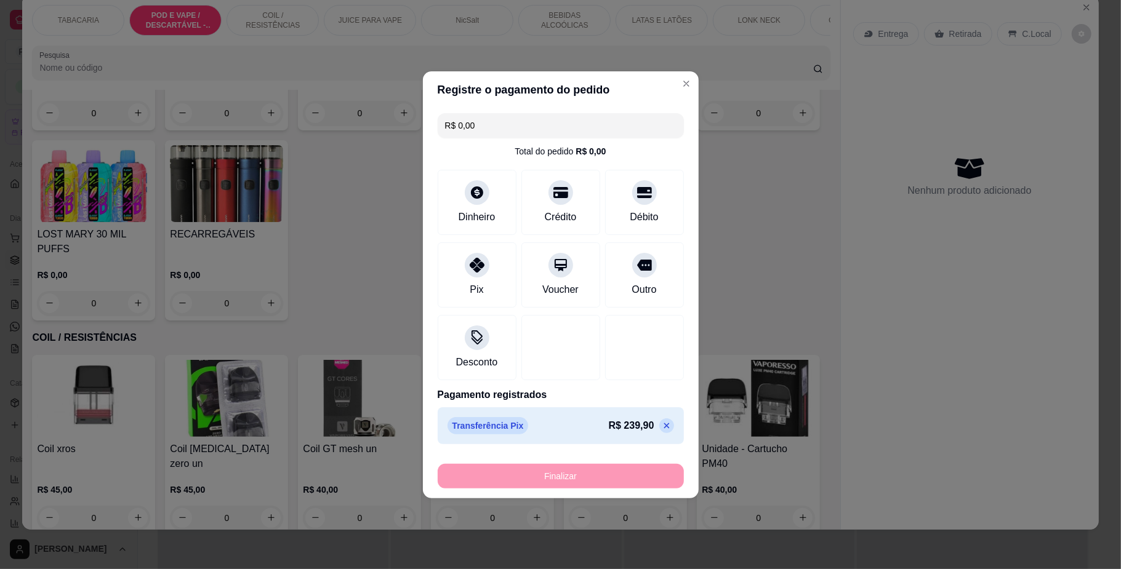
type input "-R$ 239,90"
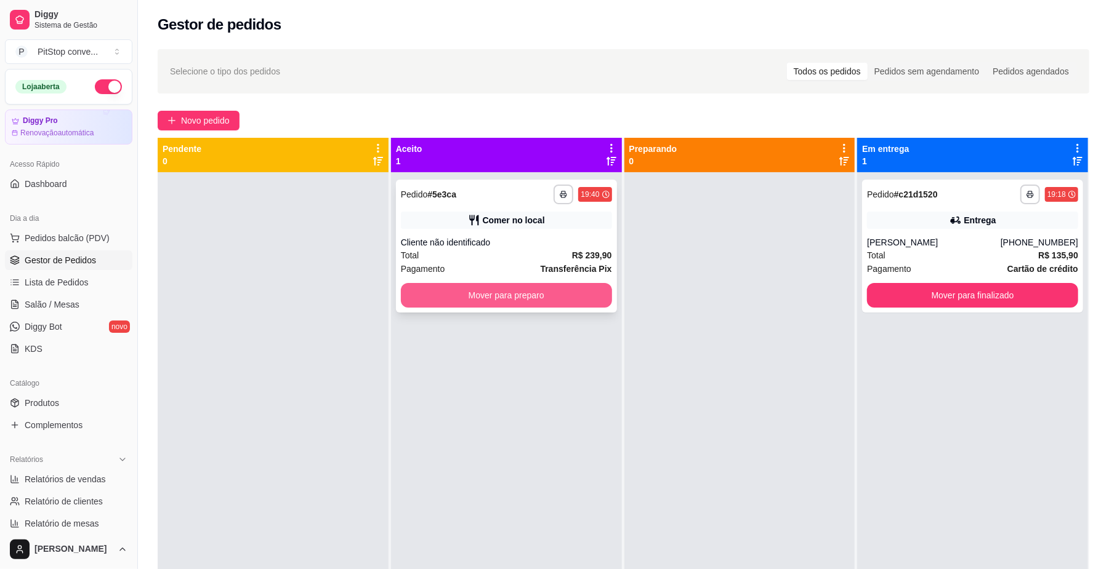
click at [557, 302] on button "Mover para preparo" at bounding box center [506, 295] width 211 height 25
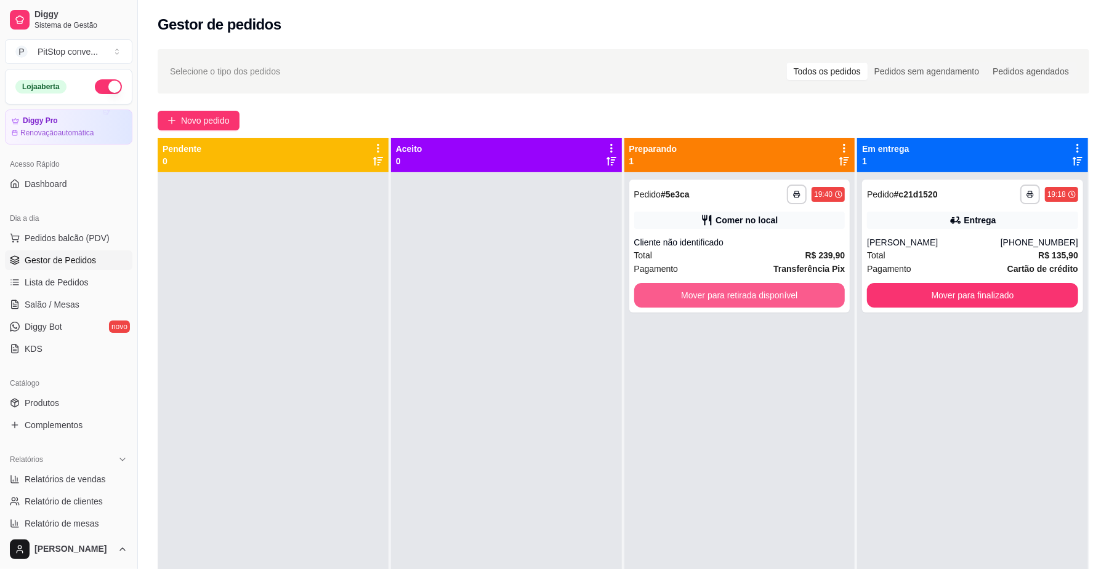
click at [729, 299] on button "Mover para retirada disponível" at bounding box center [739, 295] width 211 height 25
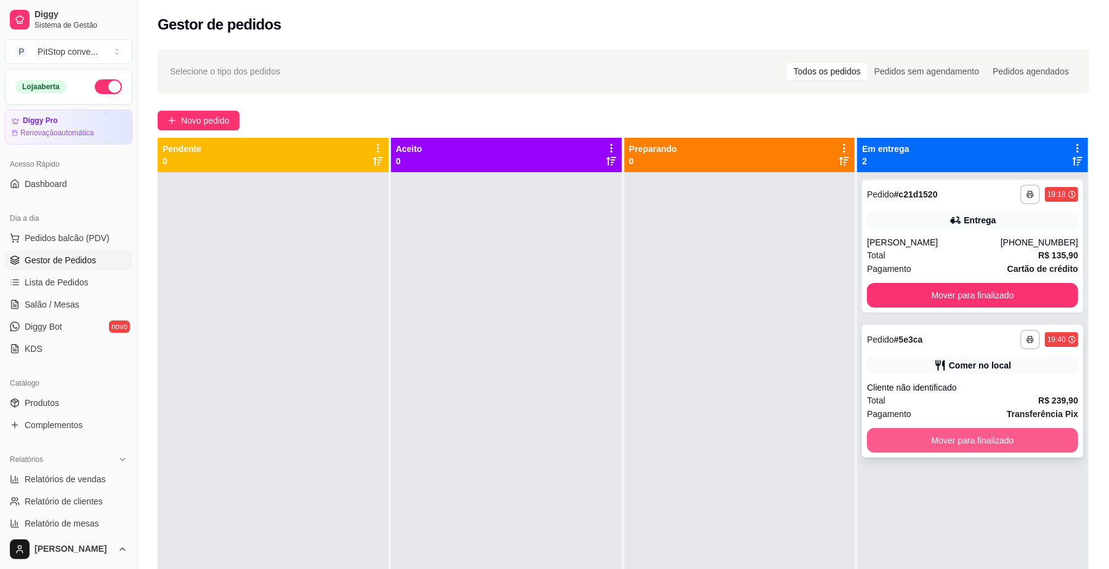
click at [952, 444] on button "Mover para finalizado" at bounding box center [972, 440] width 211 height 25
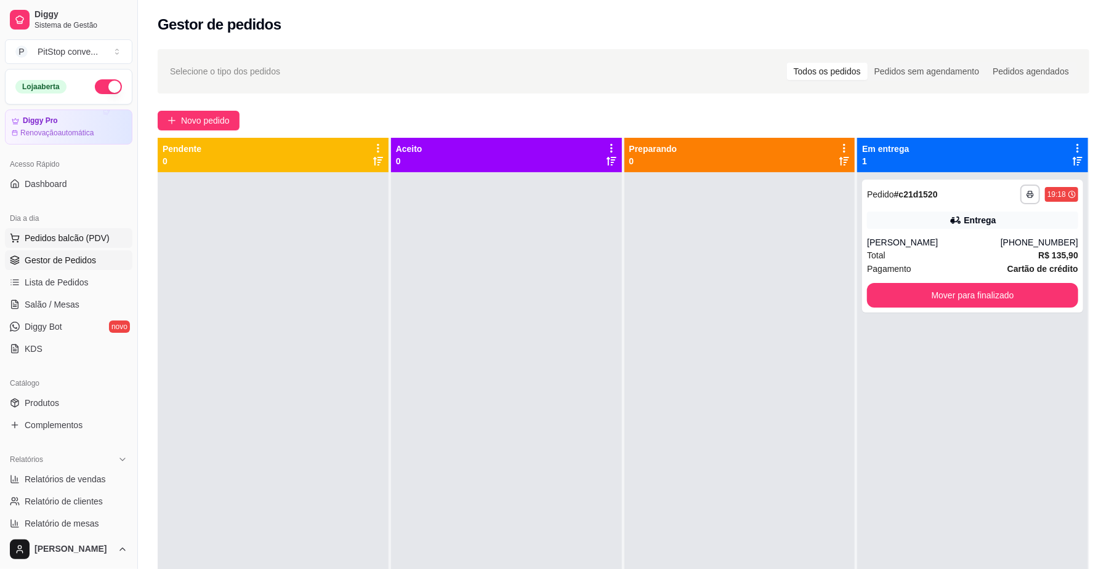
click at [94, 239] on span "Pedidos balcão (PDV)" at bounding box center [67, 238] width 85 height 12
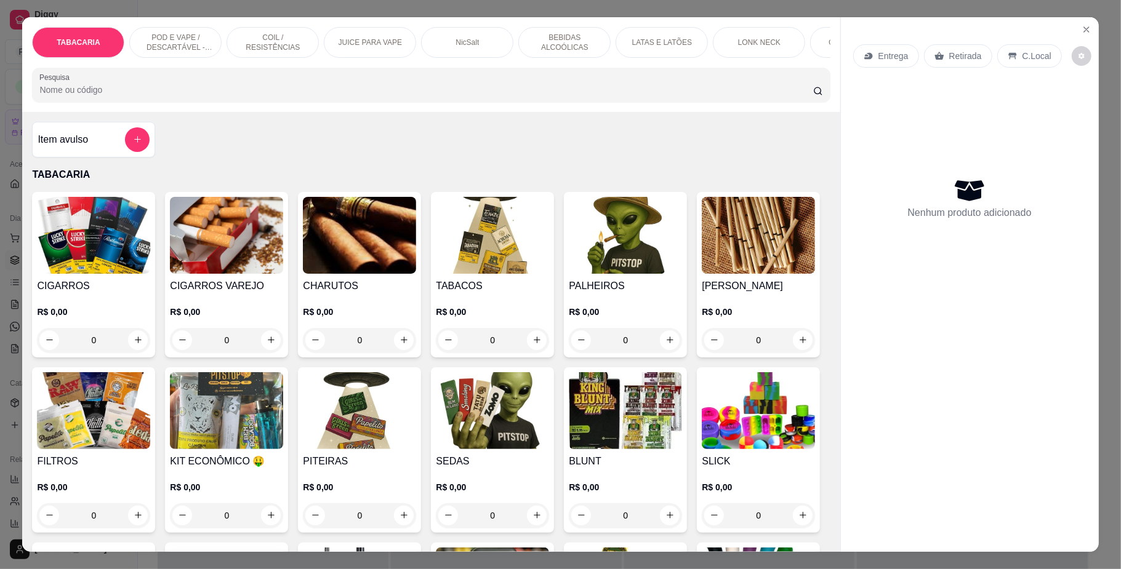
click at [202, 45] on p "POD E VAPE / DESCARTÁVEL - RECARREGAVEL" at bounding box center [175, 43] width 71 height 20
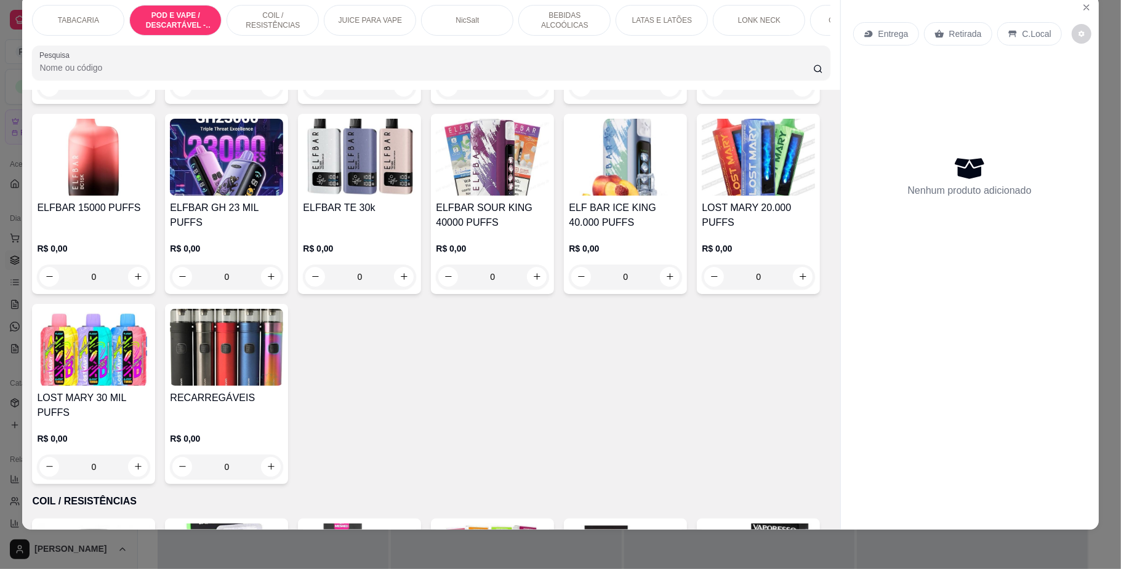
scroll to position [1234, 0]
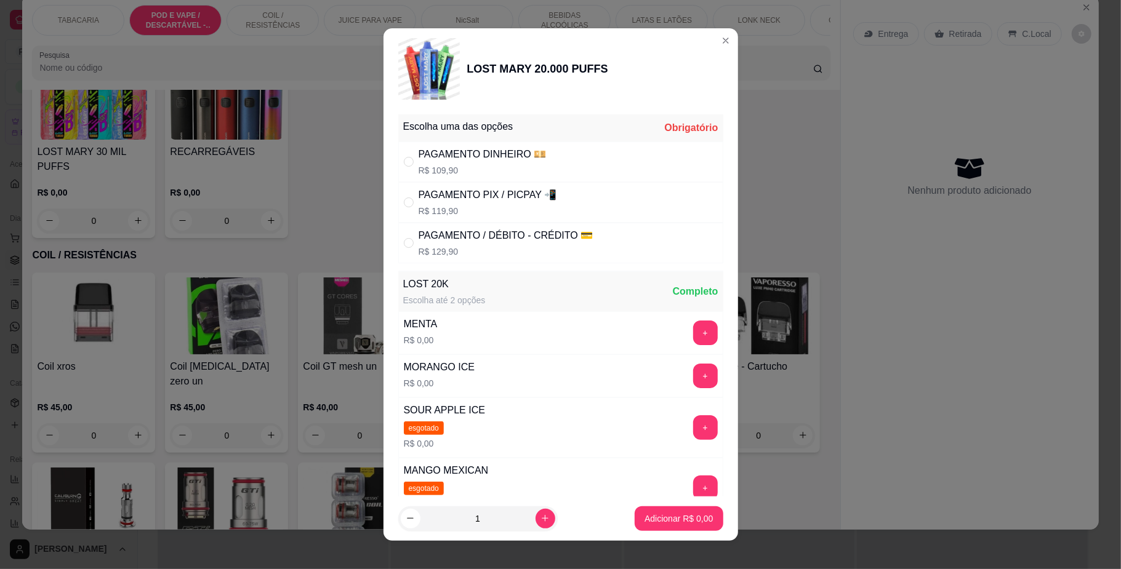
click at [500, 199] on div "PAGAMENTO PIX / PICPAY 📲" at bounding box center [488, 195] width 138 height 15
radio input "true"
click at [512, 170] on p "R$ 109,90" at bounding box center [483, 170] width 128 height 12
radio input "true"
radio input "false"
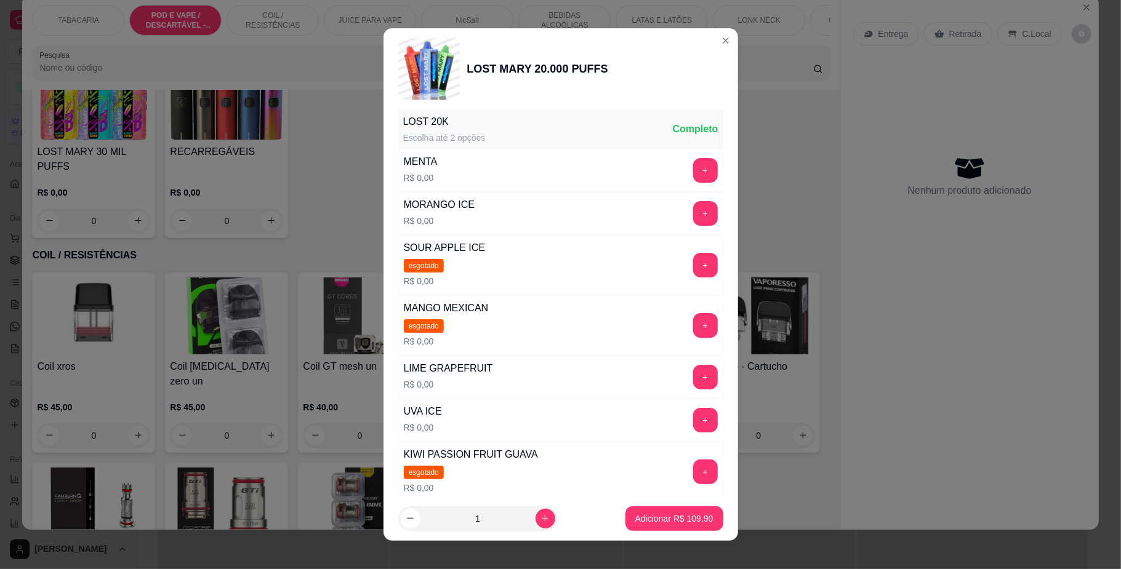
scroll to position [164, 0]
click at [693, 374] on button "+" at bounding box center [705, 376] width 25 height 25
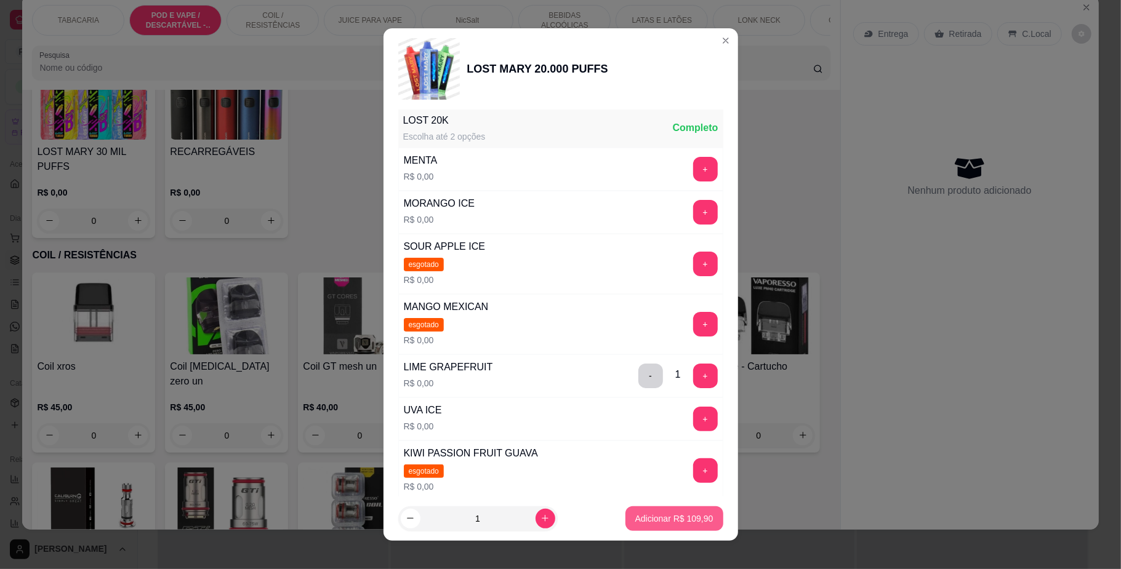
click at [683, 518] on p "Adicionar R$ 109,90" at bounding box center [674, 519] width 78 height 12
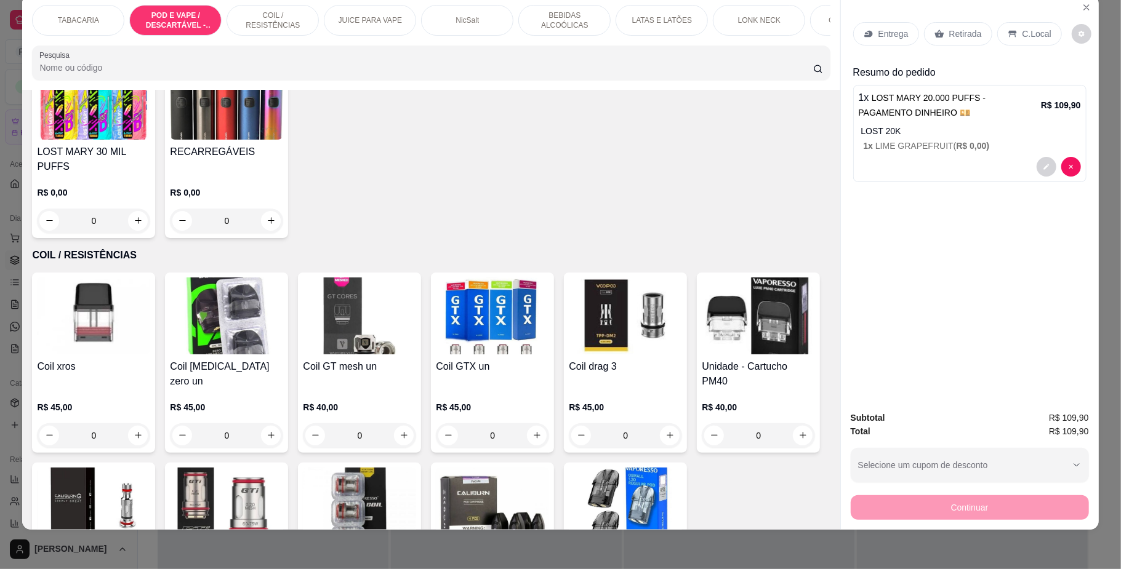
click at [1007, 40] on div "C.Local" at bounding box center [1029, 33] width 65 height 23
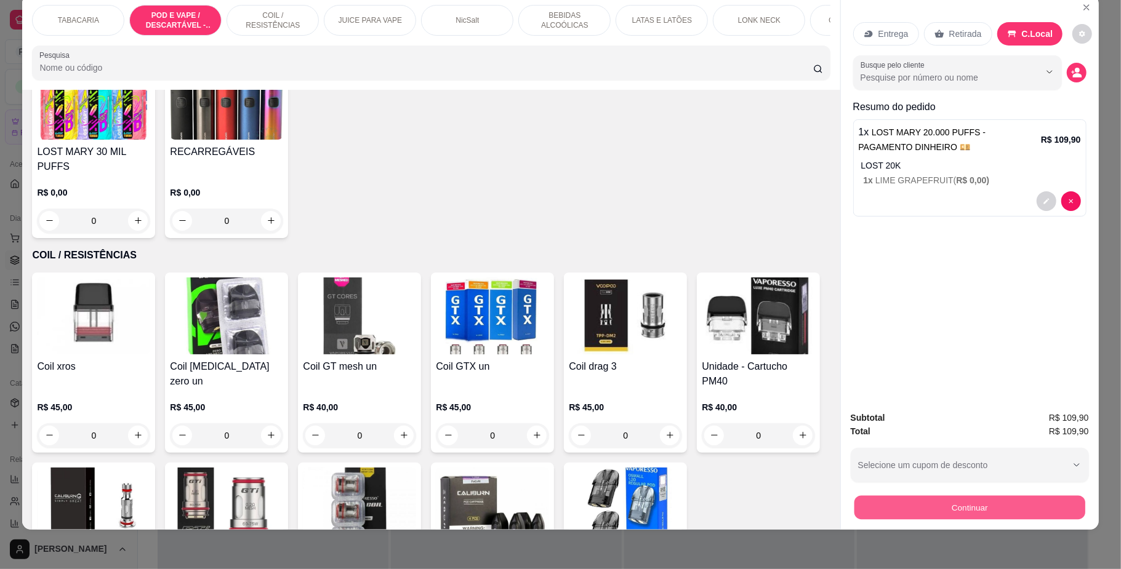
click at [955, 508] on button "Continuar" at bounding box center [969, 508] width 231 height 24
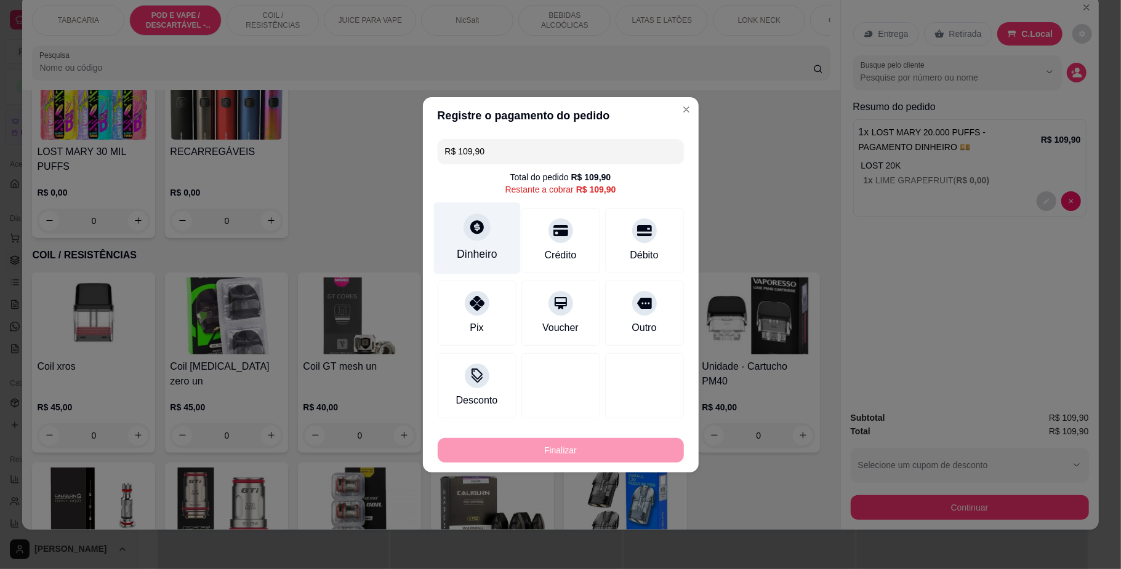
click at [475, 241] on div "Dinheiro" at bounding box center [476, 238] width 87 height 72
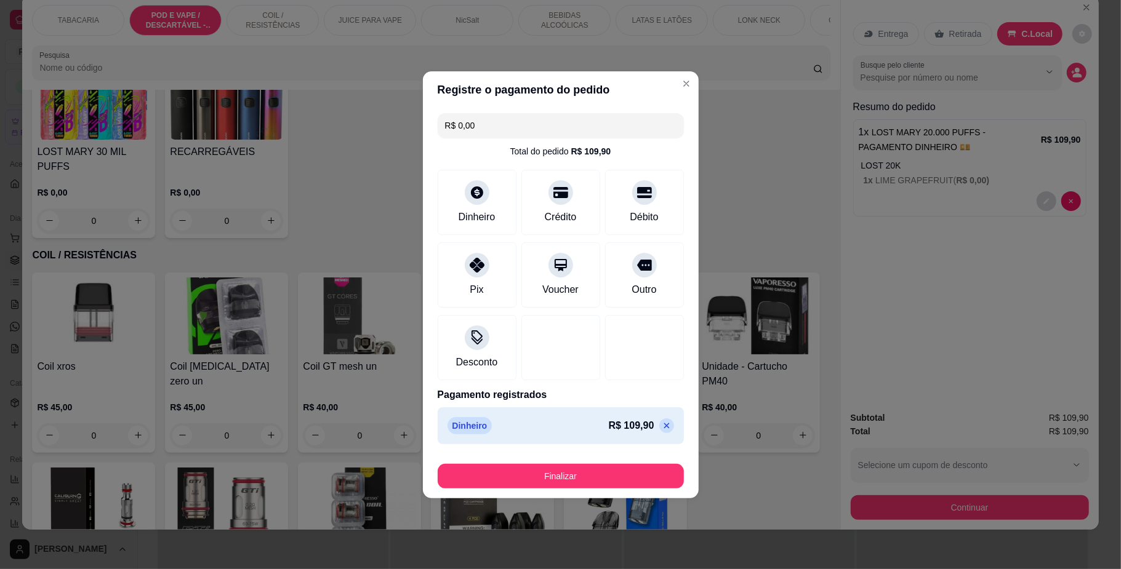
click at [596, 470] on button "Finalizar" at bounding box center [561, 476] width 246 height 25
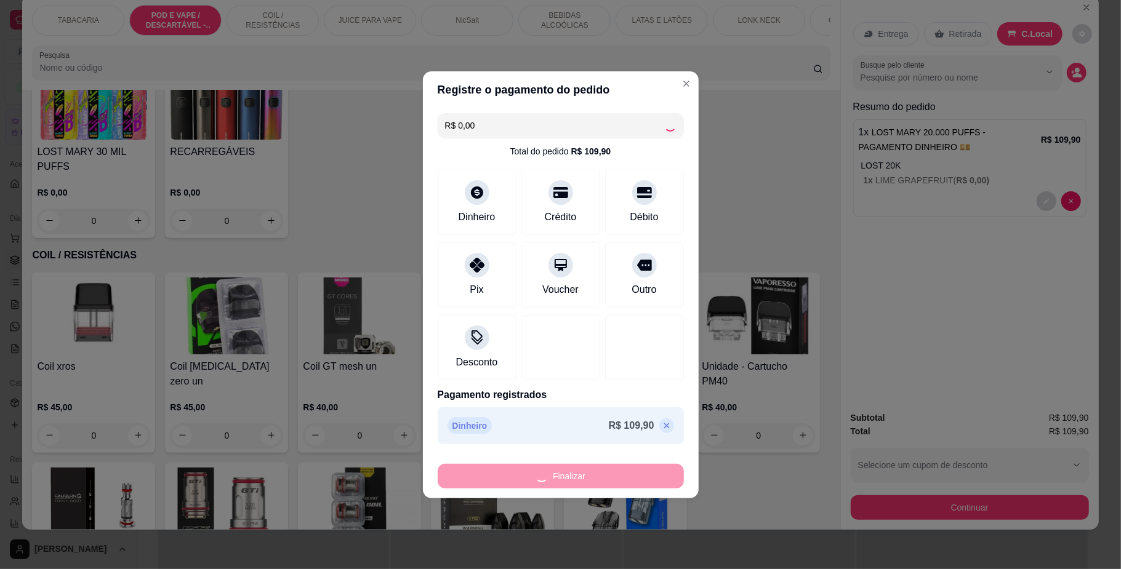
type input "-R$ 109,90"
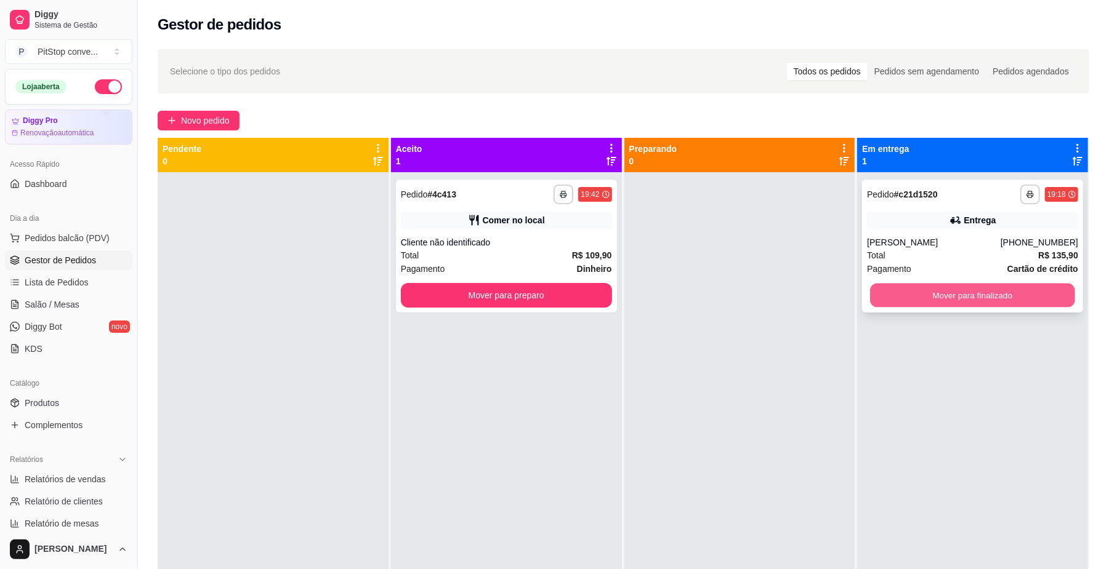
click at [959, 300] on button "Mover para finalizado" at bounding box center [972, 296] width 204 height 24
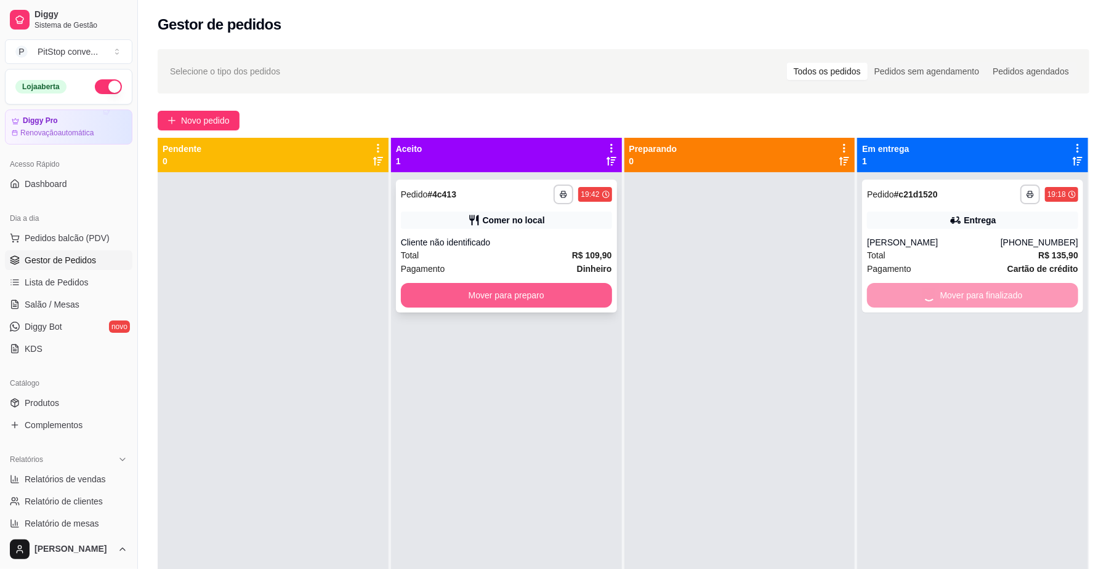
click at [558, 303] on button "Mover para preparo" at bounding box center [506, 295] width 211 height 25
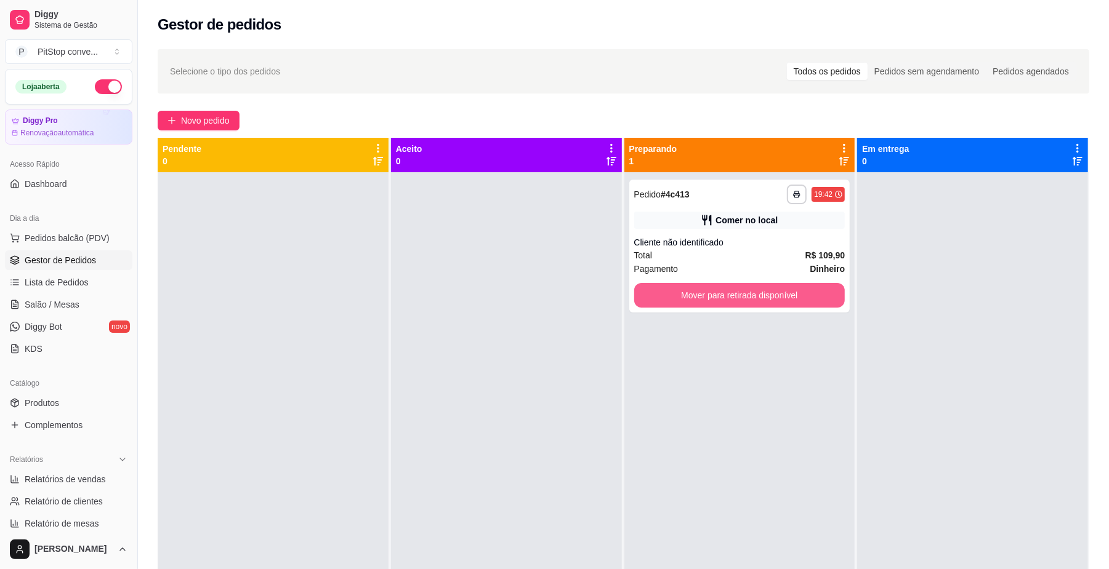
click at [724, 294] on button "Mover para retirada disponível" at bounding box center [739, 295] width 211 height 25
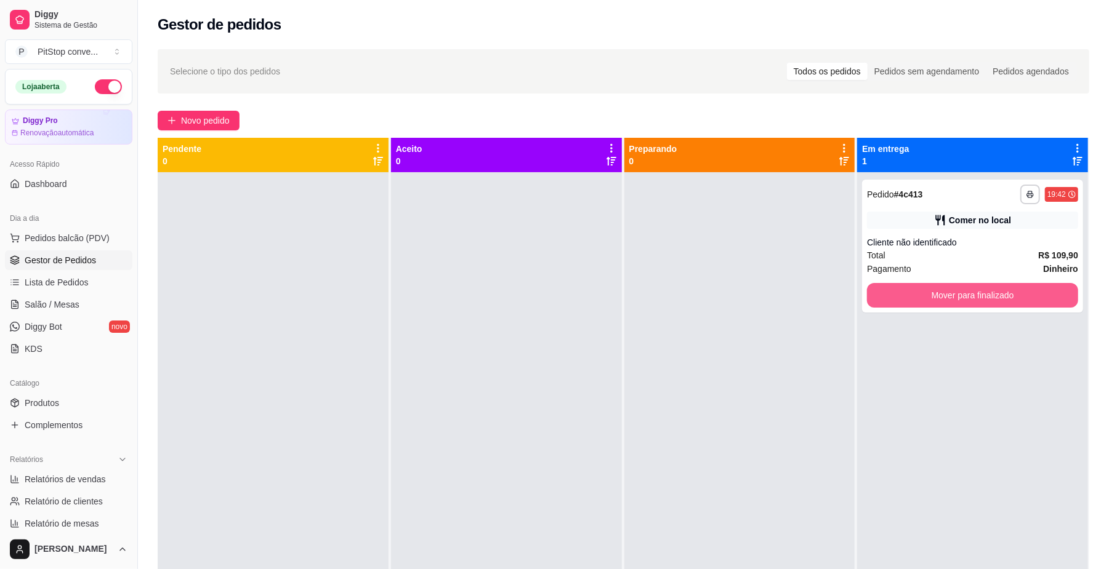
click at [909, 294] on button "Mover para finalizado" at bounding box center [972, 295] width 211 height 25
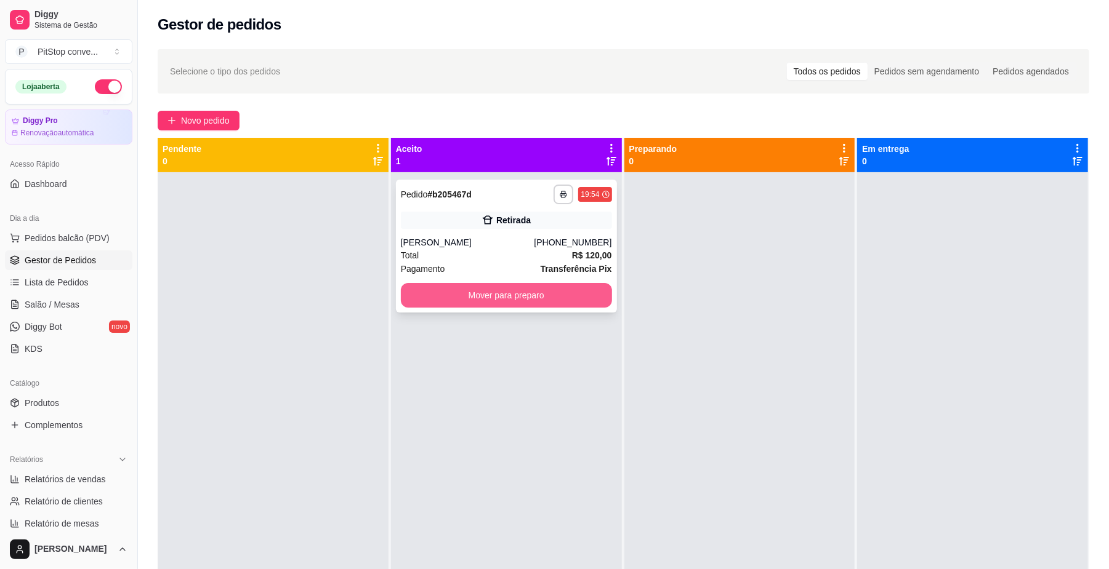
click at [542, 294] on button "Mover para preparo" at bounding box center [506, 295] width 211 height 25
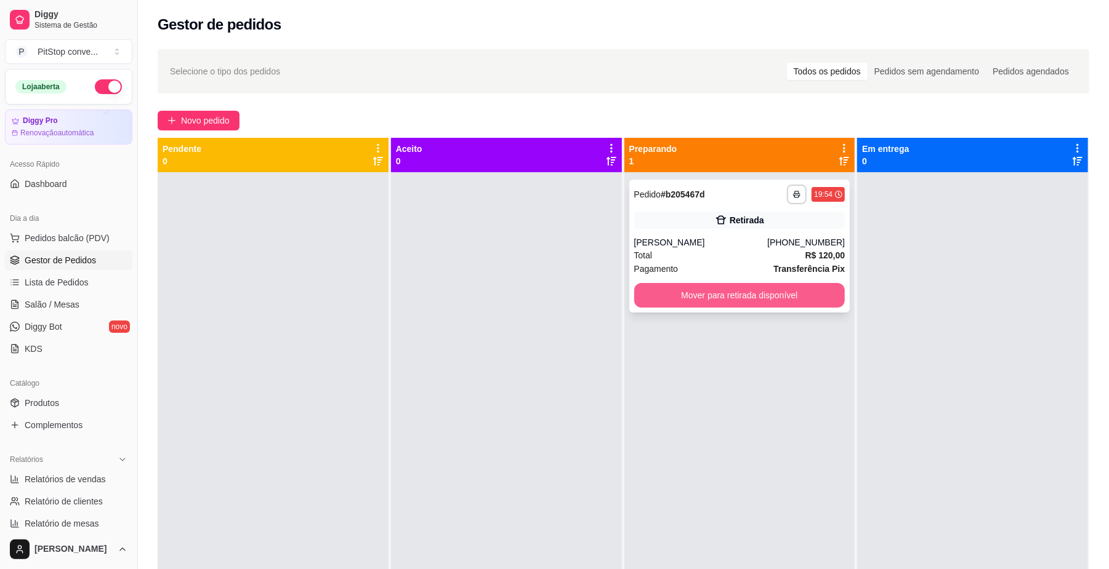
click at [761, 294] on button "Mover para retirada disponível" at bounding box center [739, 295] width 211 height 25
click at [833, 288] on button "Mover para retirada disponível" at bounding box center [739, 295] width 211 height 25
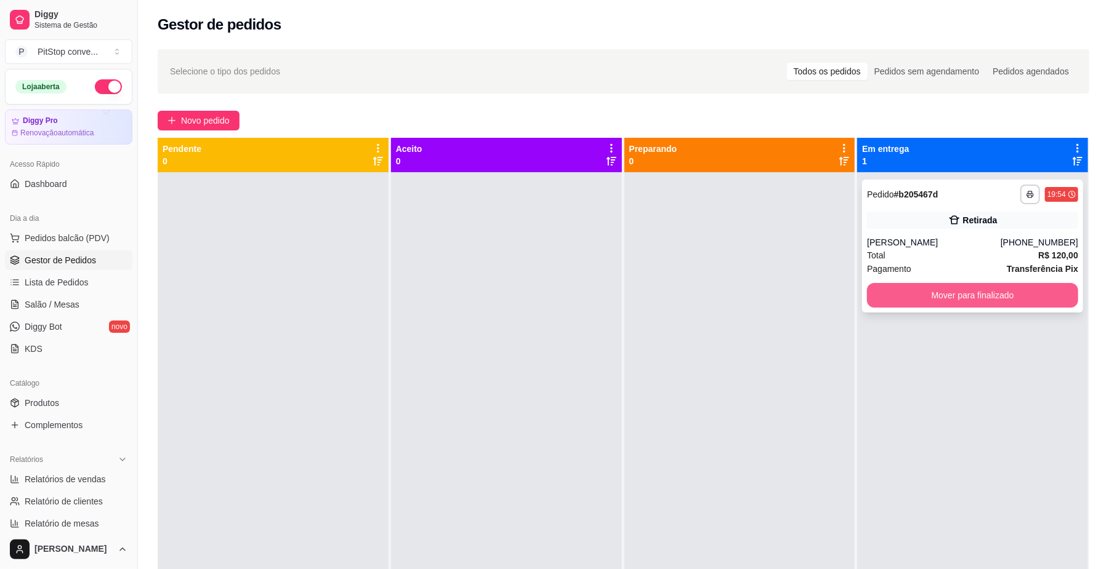
click at [938, 291] on button "Mover para finalizado" at bounding box center [972, 295] width 211 height 25
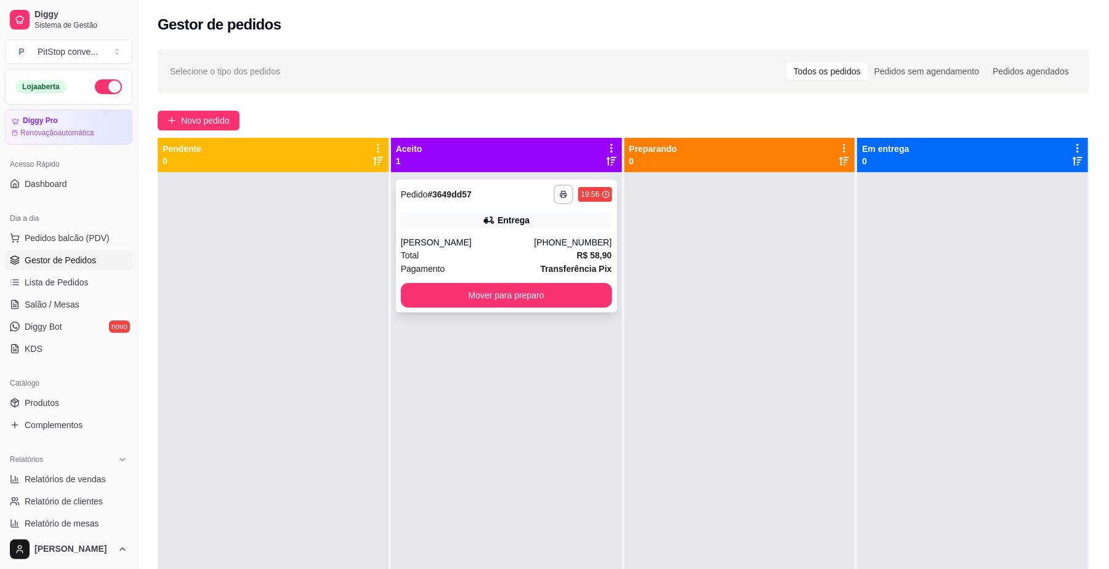
click at [579, 251] on strong "R$ 58,90" at bounding box center [594, 256] width 35 height 10
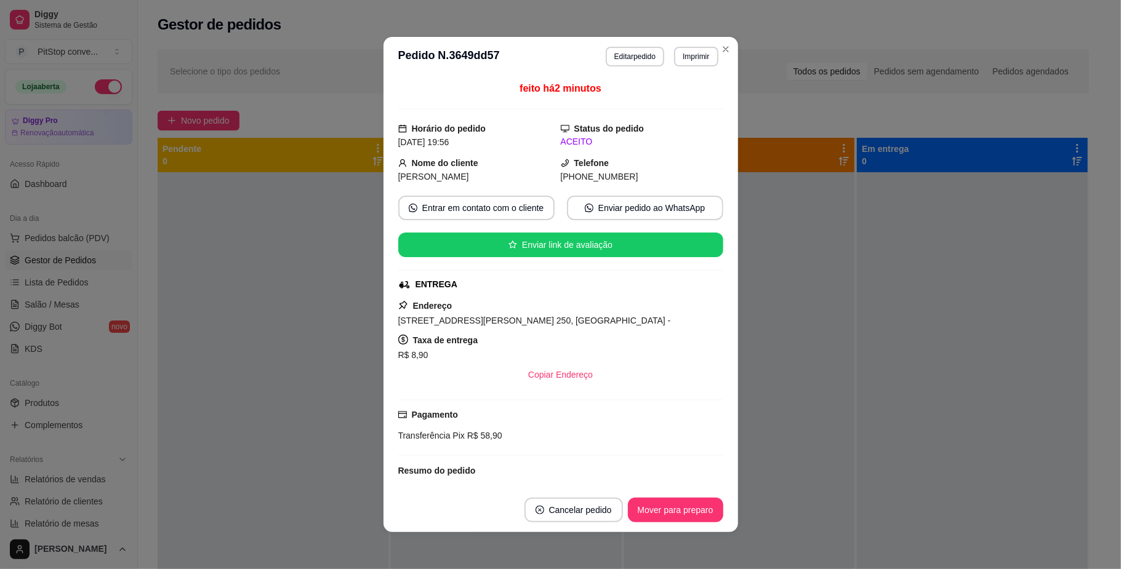
click at [515, 326] on span "[STREET_ADDRESS][PERSON_NAME] 250, [GEOGRAPHIC_DATA] -" at bounding box center [534, 321] width 273 height 10
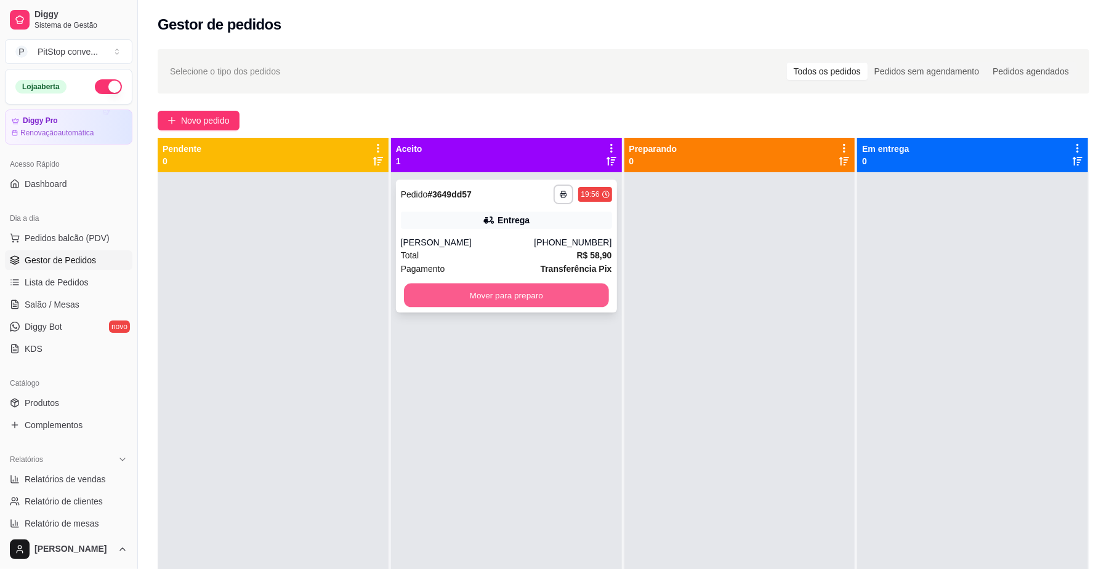
click at [507, 302] on button "Mover para preparo" at bounding box center [506, 296] width 204 height 24
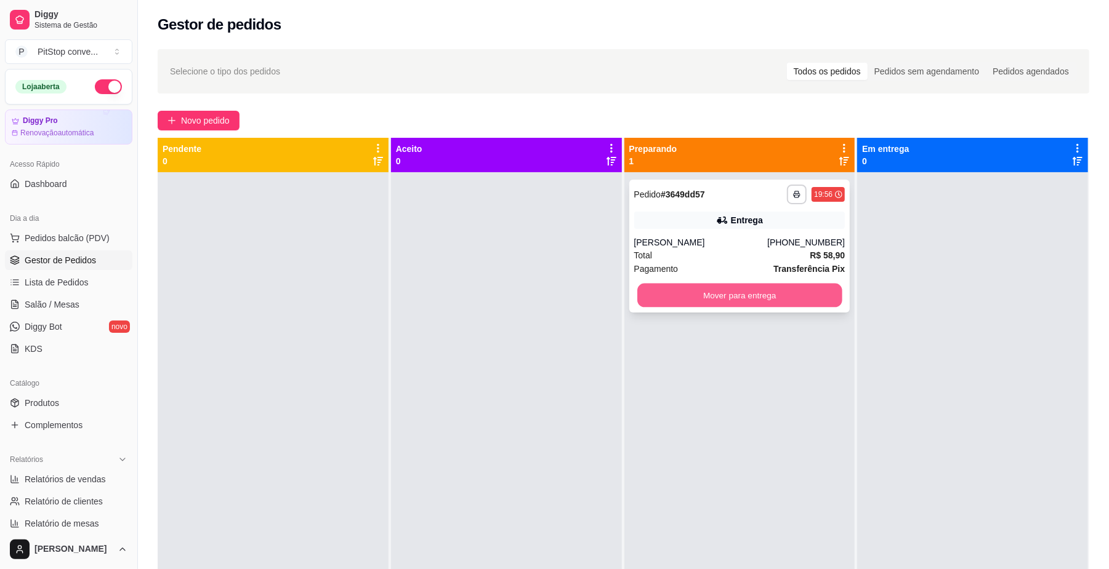
click at [749, 292] on button "Mover para entrega" at bounding box center [739, 296] width 204 height 24
click at [803, 302] on button "Mover para entrega" at bounding box center [739, 295] width 211 height 25
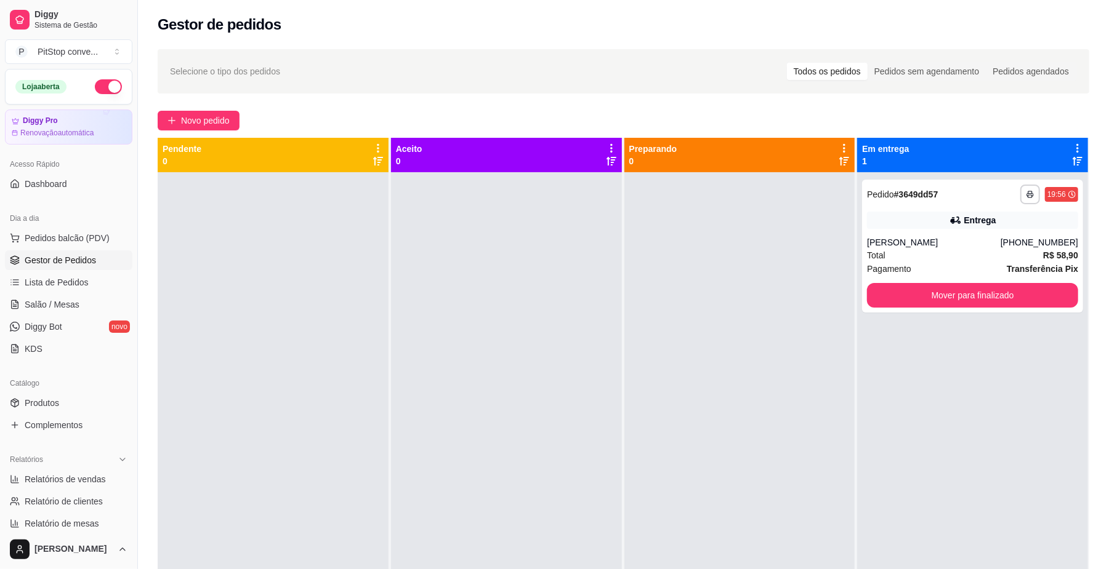
click at [664, 348] on div at bounding box center [739, 456] width 231 height 569
click at [76, 235] on span "Pedidos balcão (PDV)" at bounding box center [67, 238] width 85 height 12
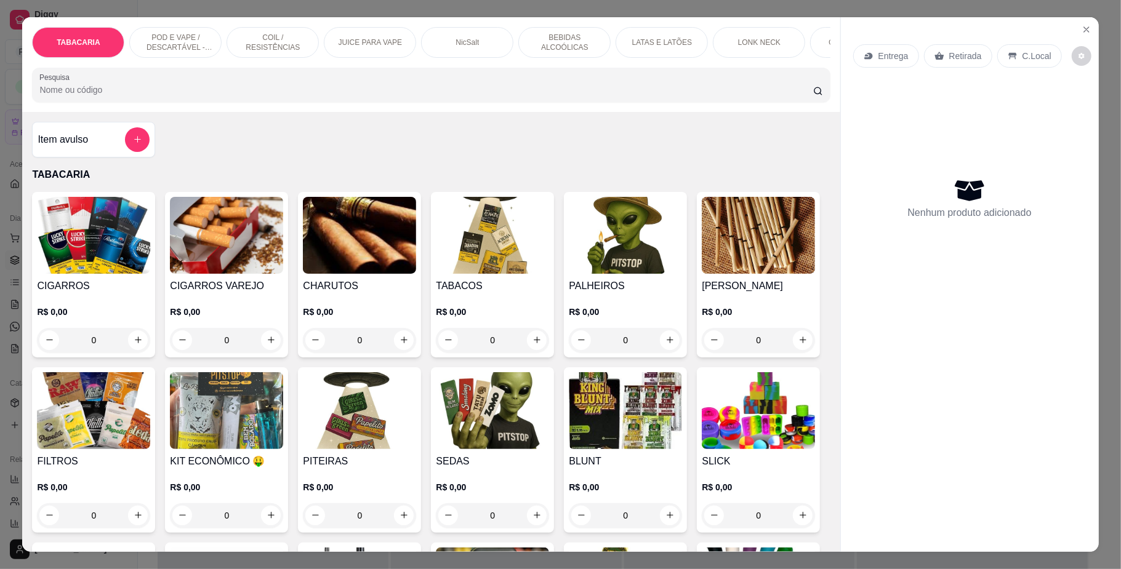
click at [149, 45] on p "POD E VAPE / DESCARTÁVEL - RECARREGAVEL" at bounding box center [175, 43] width 71 height 20
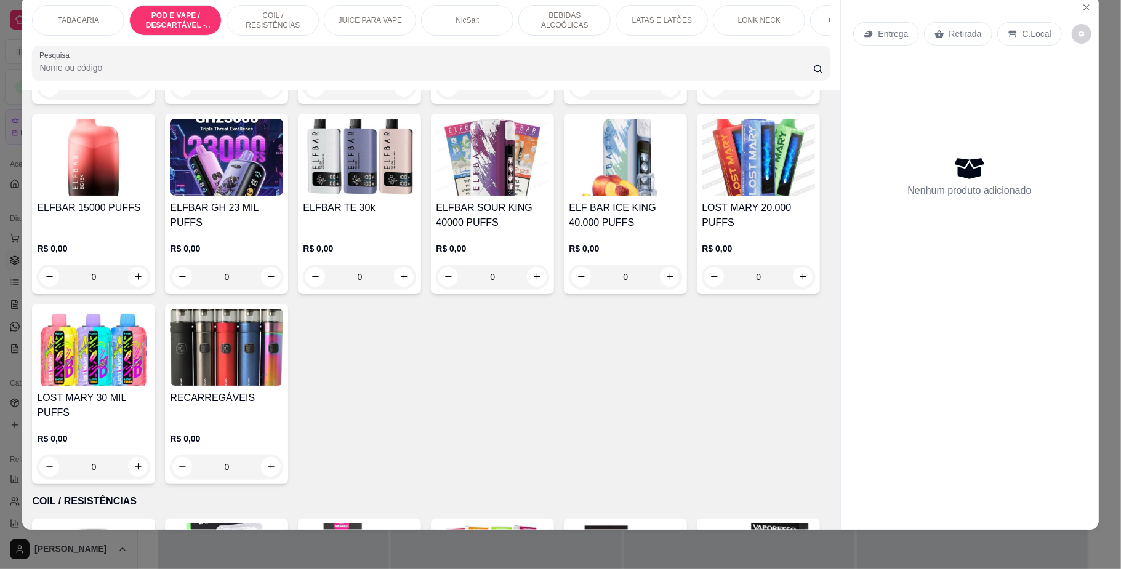
click at [348, 40] on div "IGNITE 12000 PUFFS" at bounding box center [359, 25] width 113 height 30
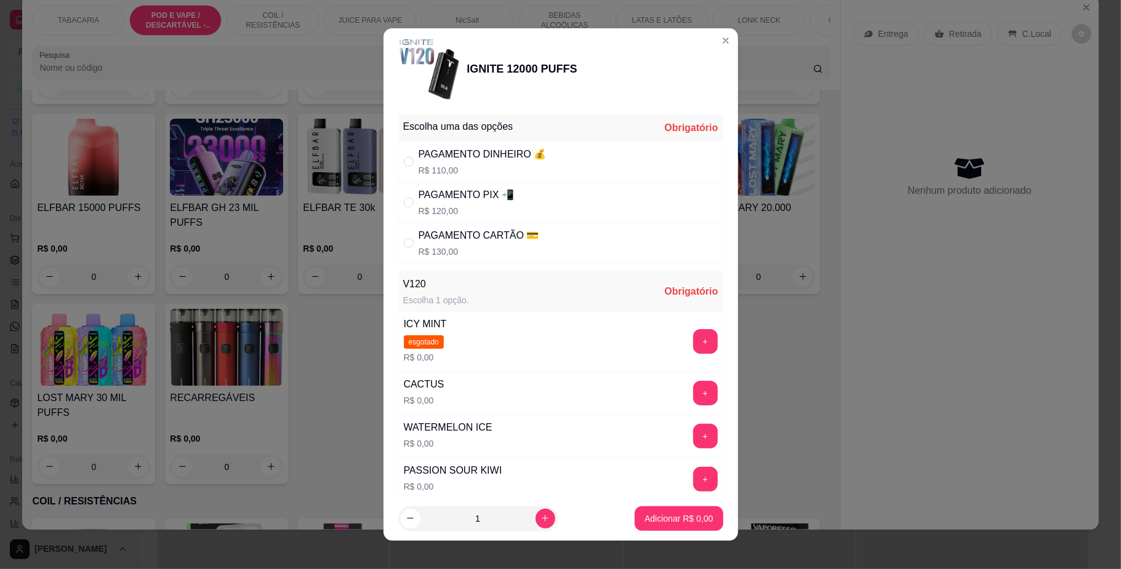
scroll to position [164, 0]
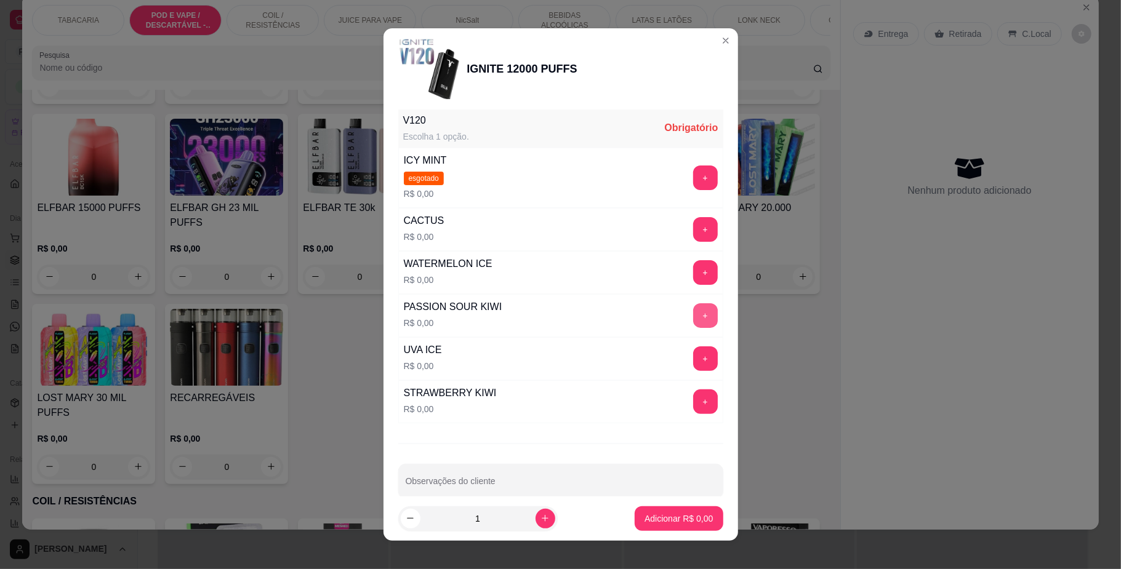
click at [693, 310] on button "+" at bounding box center [705, 315] width 25 height 25
click at [688, 409] on div "+" at bounding box center [705, 402] width 34 height 25
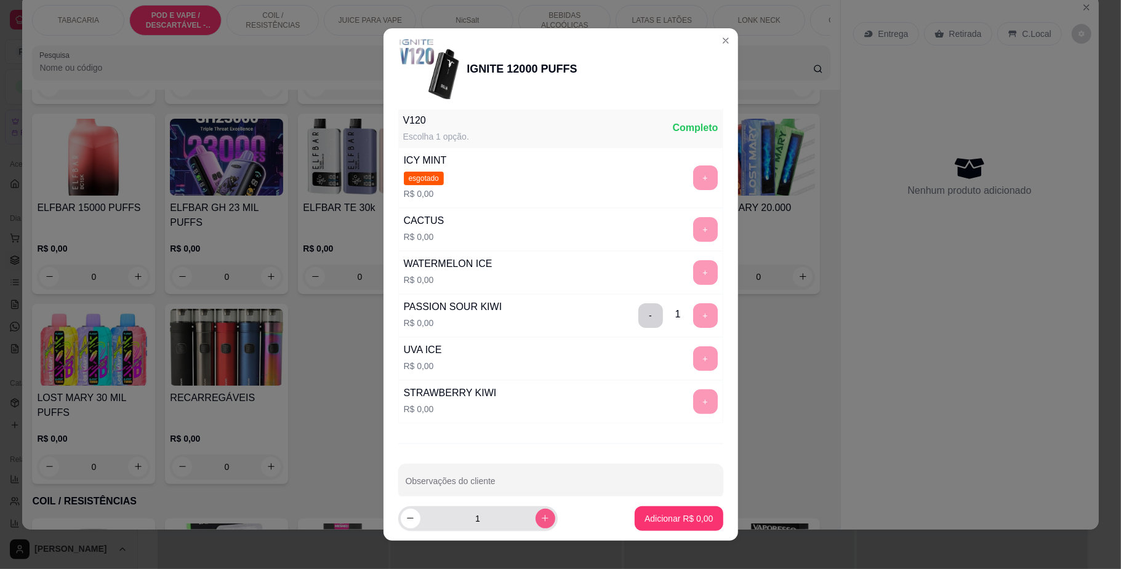
click at [536, 522] on button "increase-product-quantity" at bounding box center [546, 519] width 20 height 20
click at [688, 400] on div "+" at bounding box center [705, 402] width 34 height 25
click at [420, 511] on input "2" at bounding box center [477, 519] width 115 height 25
click at [406, 516] on icon "decrease-product-quantity" at bounding box center [410, 518] width 9 height 9
type input "1"
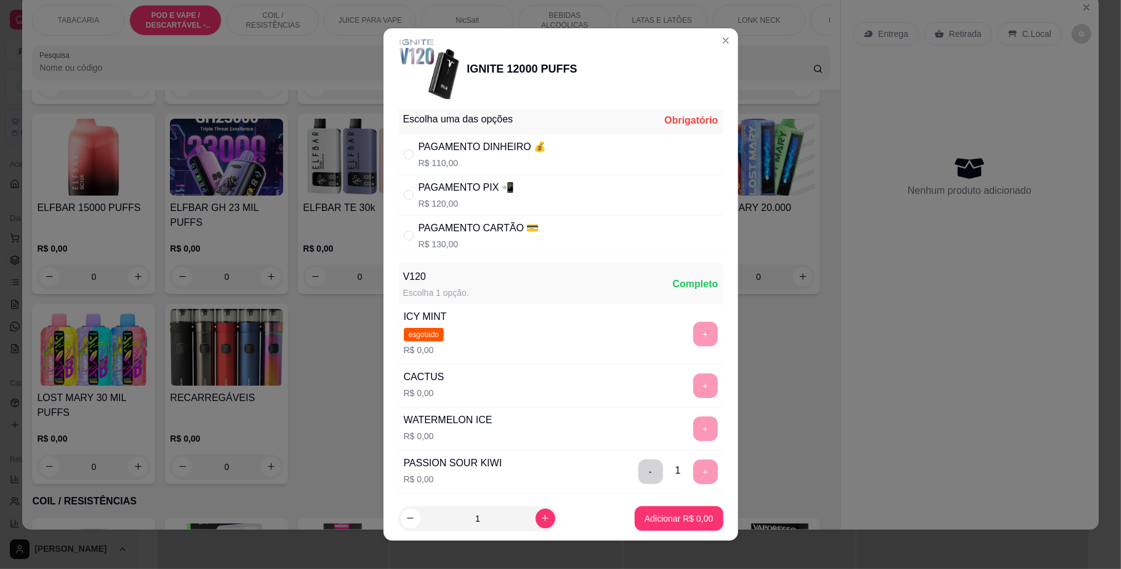
scroll to position [0, 0]
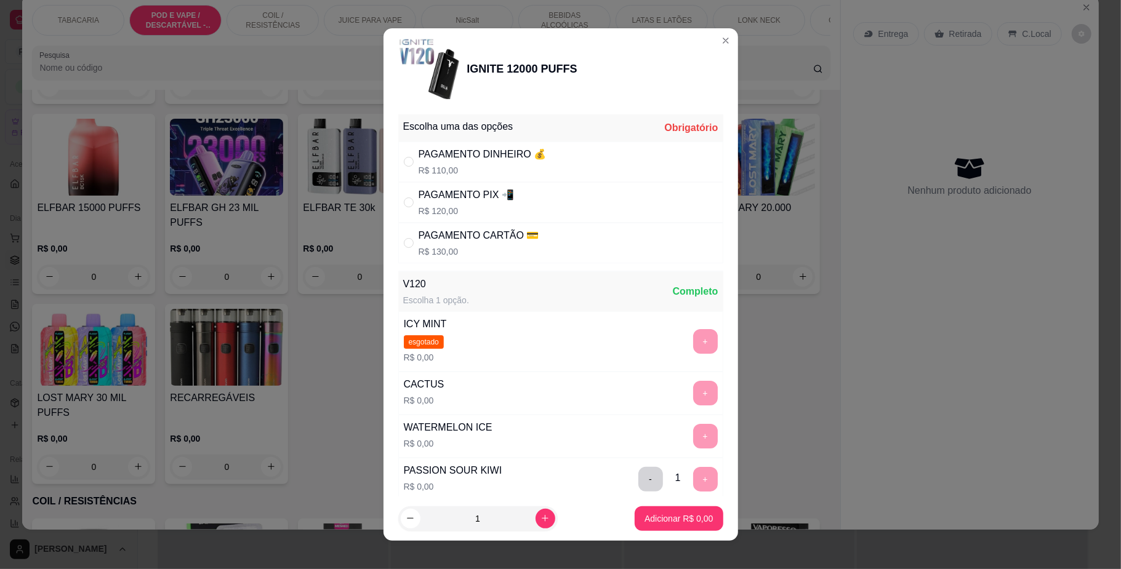
click at [443, 250] on p "R$ 130,00" at bounding box center [479, 252] width 121 height 12
radio input "true"
click at [695, 507] on footer "1 Adicionar R$ 130,00" at bounding box center [560, 519] width 355 height 44
click at [690, 510] on button "Adicionar R$ 130,00" at bounding box center [674, 519] width 98 height 25
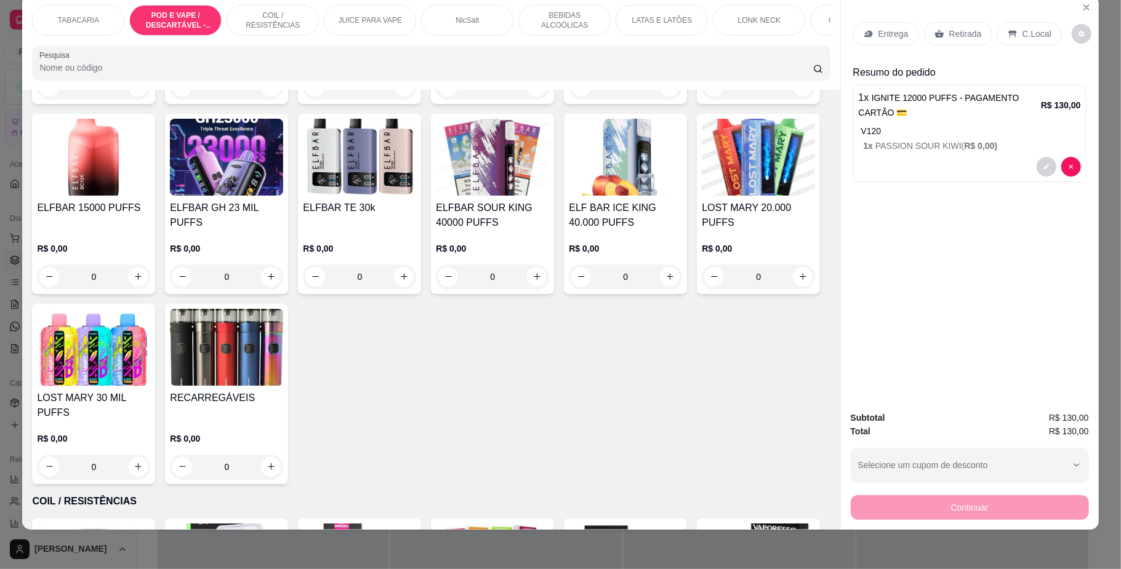
click at [334, 25] on h4 "IGNITE 12000 PUFFS" at bounding box center [359, 17] width 113 height 15
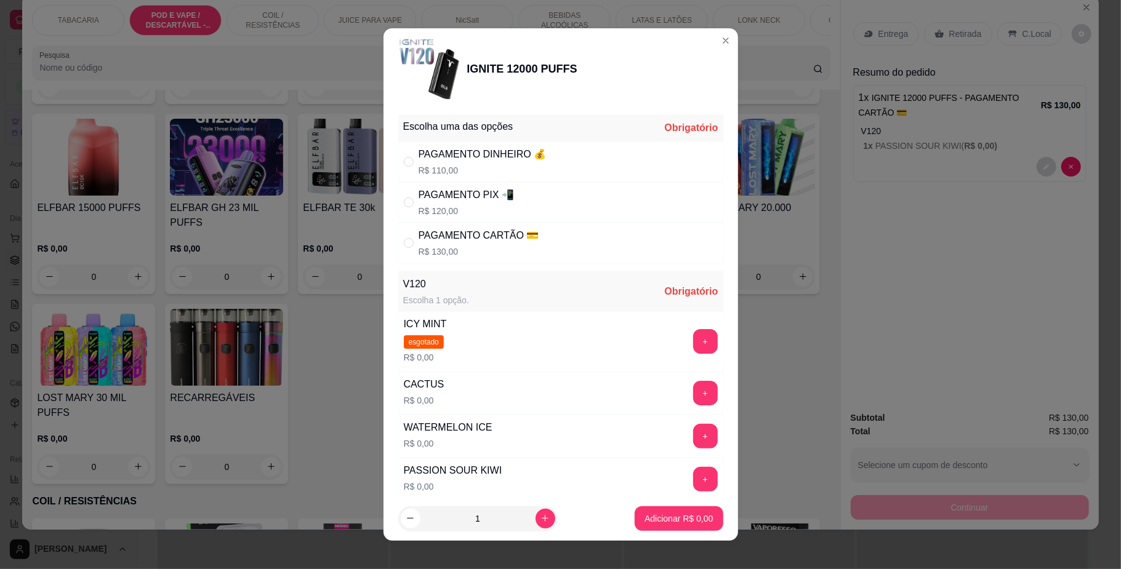
scroll to position [164, 0]
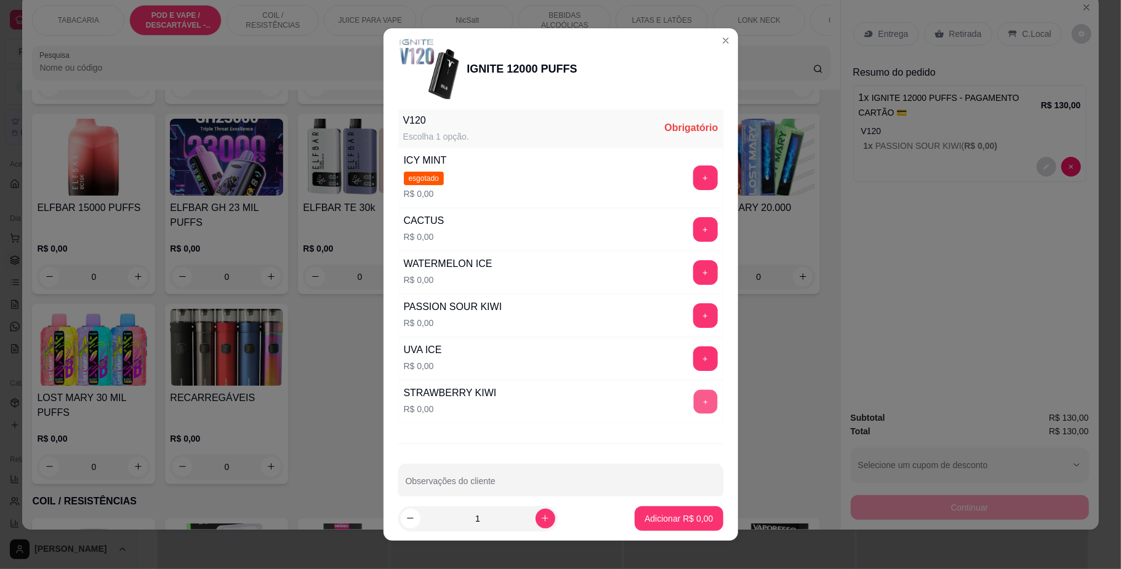
click at [693, 397] on button "+" at bounding box center [705, 402] width 24 height 24
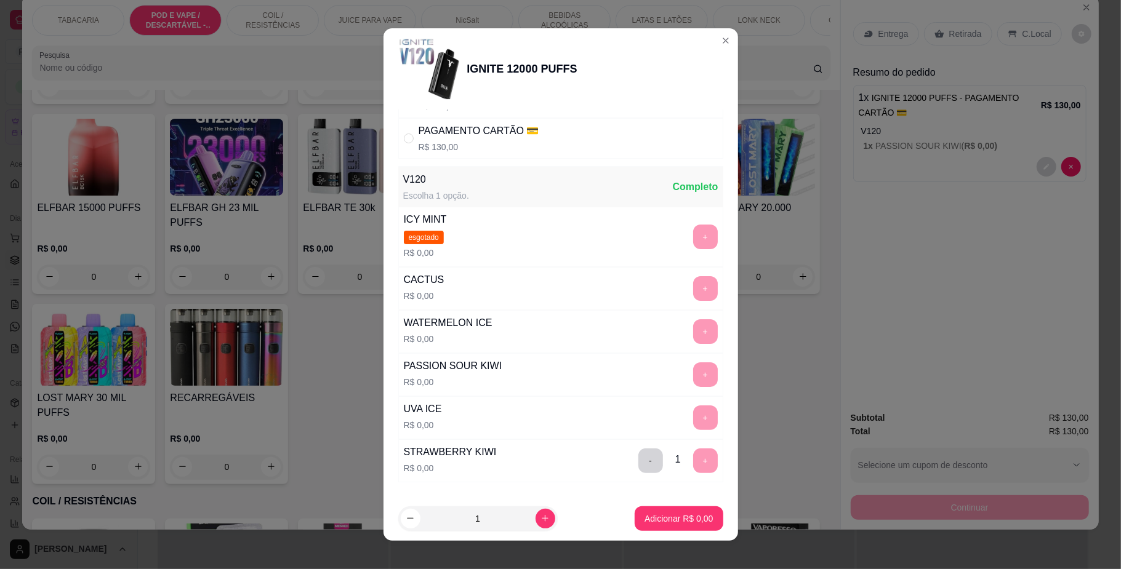
scroll to position [0, 0]
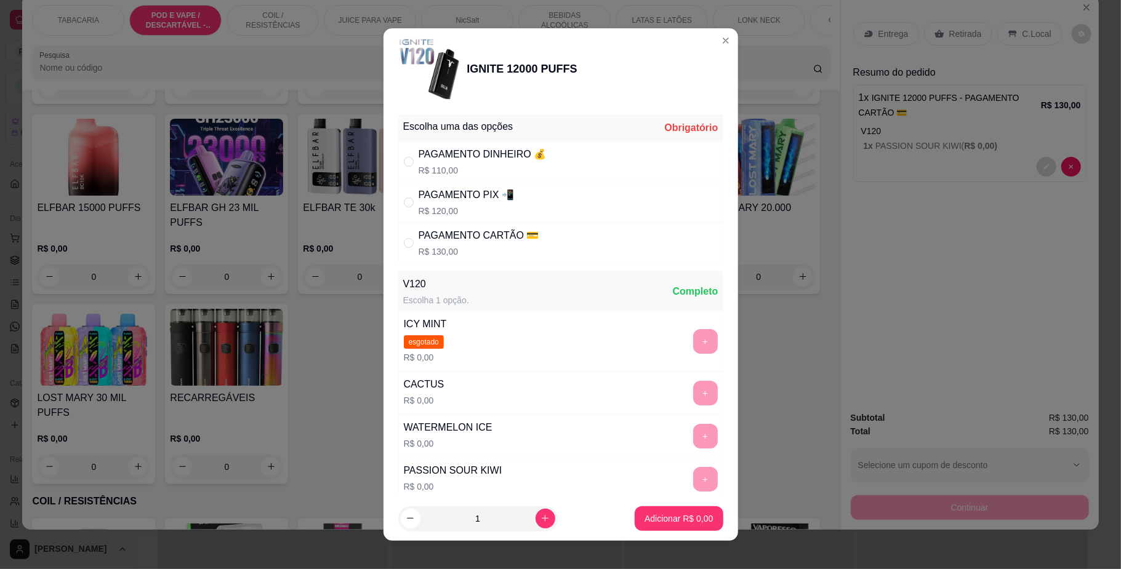
click at [495, 163] on div "PAGAMENTO DINHEIRO 💰 R$ 110,00" at bounding box center [483, 162] width 128 height 30
click at [476, 243] on div "PAGAMENTO CARTÃO 💳" at bounding box center [479, 235] width 121 height 15
radio input "false"
radio input "true"
click at [659, 518] on p "Adicionar R$ 130,00" at bounding box center [674, 519] width 78 height 12
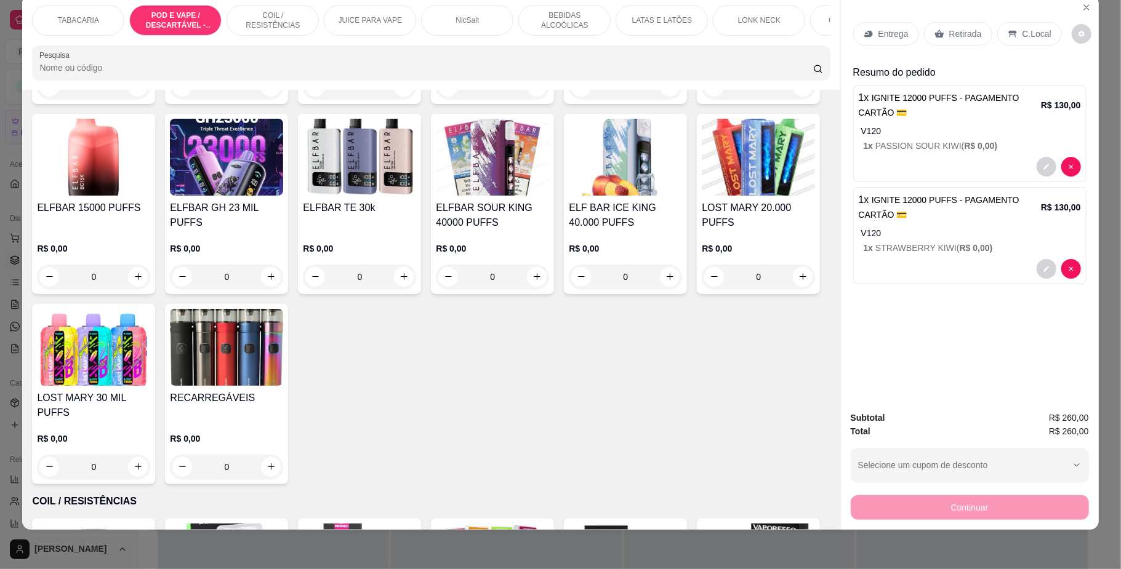
click at [1025, 25] on div "C.Local" at bounding box center [1029, 33] width 65 height 23
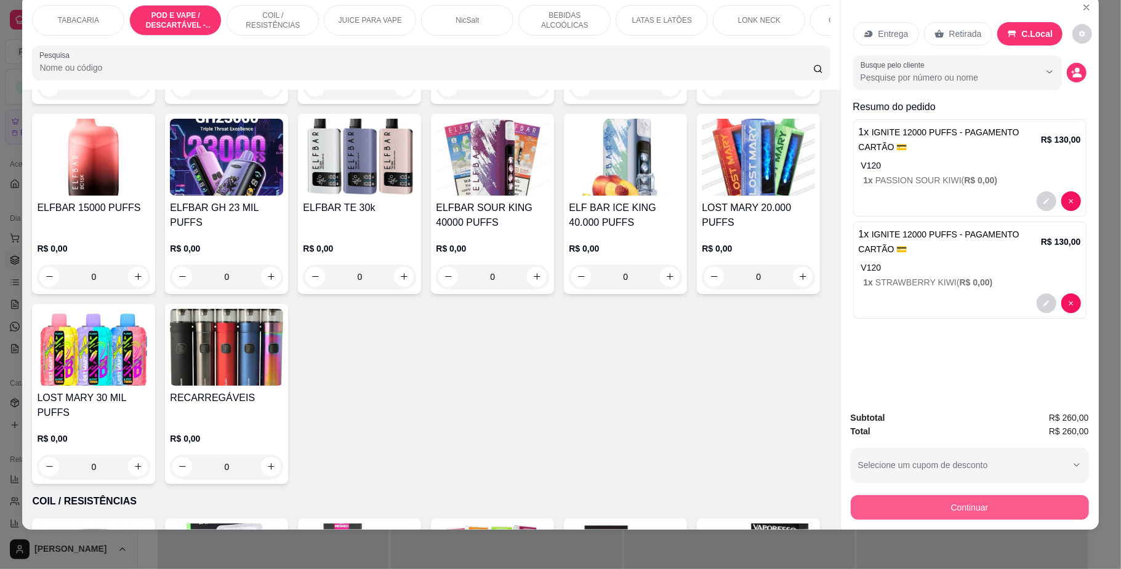
click at [975, 512] on button "Continuar" at bounding box center [970, 508] width 238 height 25
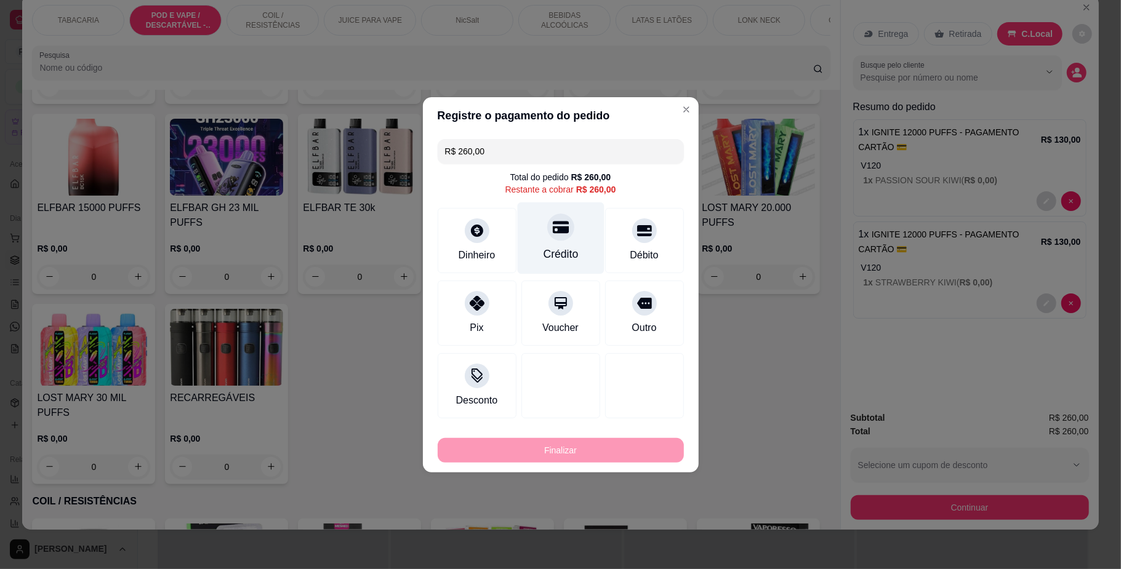
click at [562, 225] on icon at bounding box center [560, 227] width 16 height 16
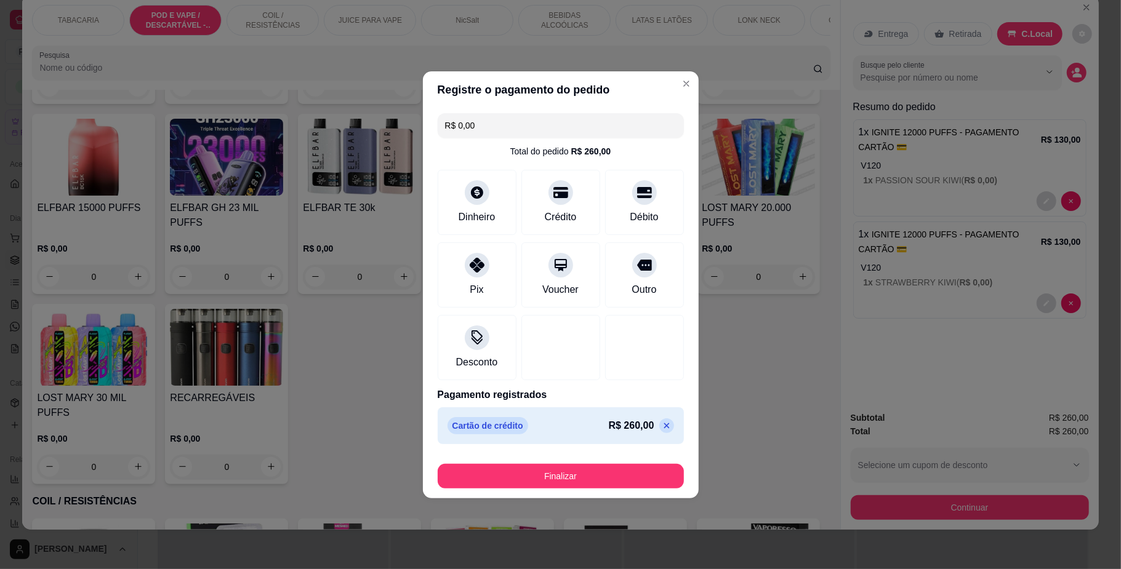
click at [613, 488] on button "Finalizar" at bounding box center [561, 476] width 246 height 25
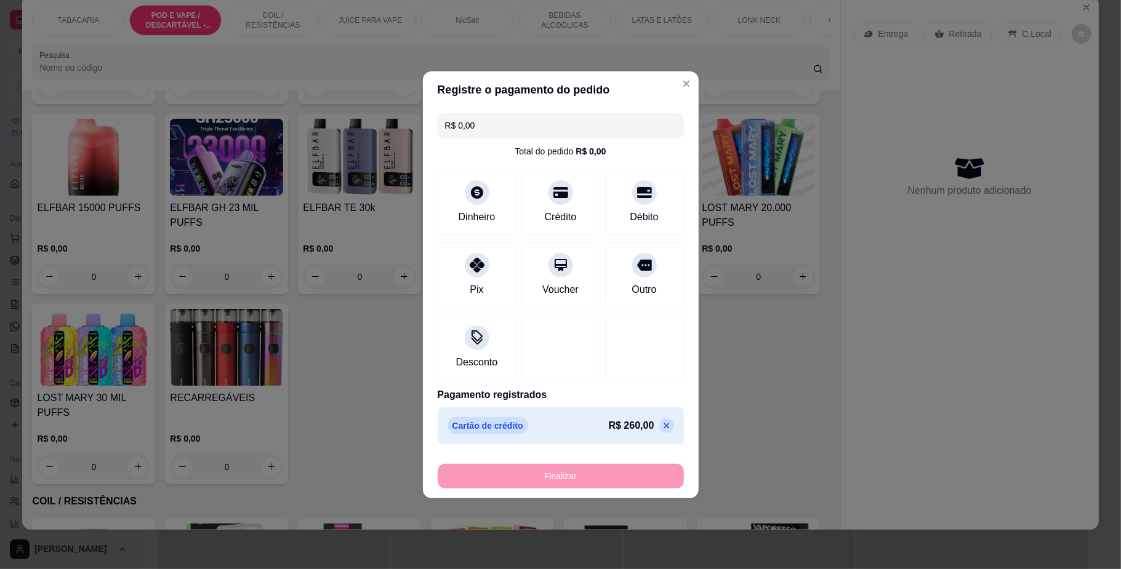
type input "-R$ 260,00"
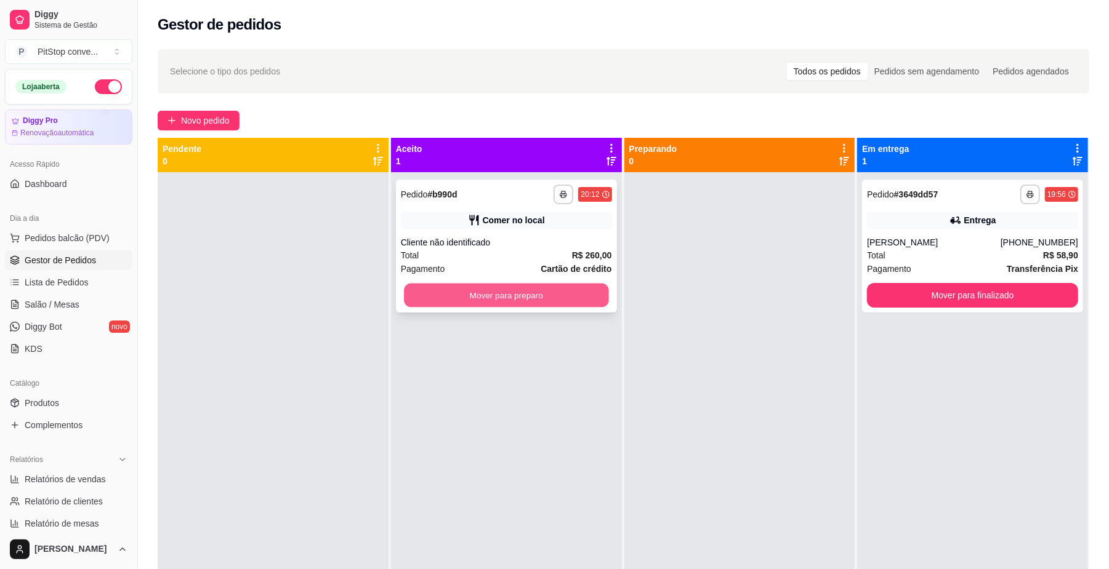
click at [597, 298] on button "Mover para preparo" at bounding box center [506, 296] width 204 height 24
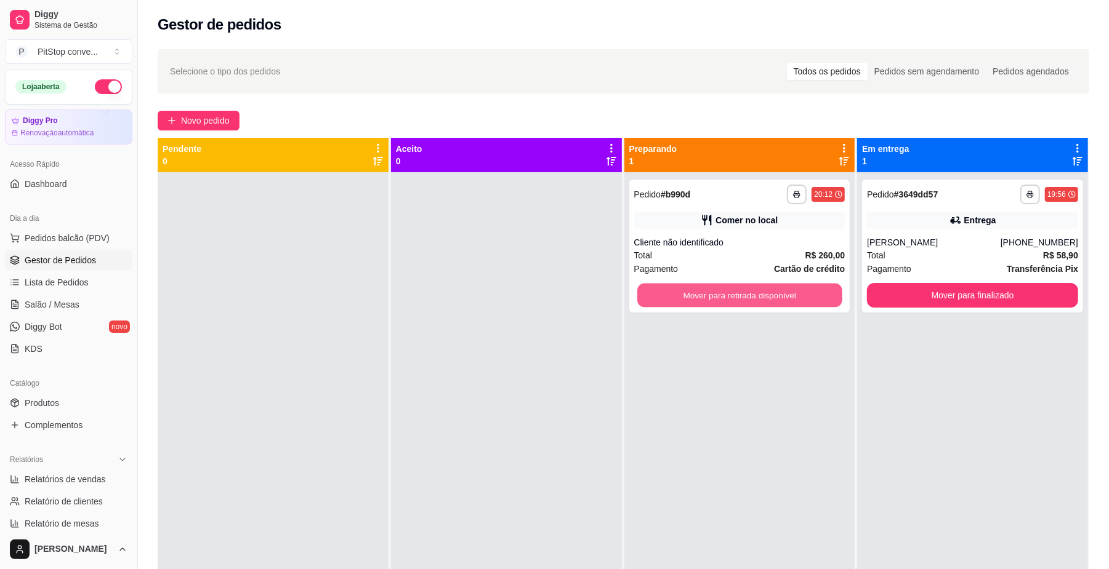
click at [710, 298] on button "Mover para retirada disponível" at bounding box center [739, 296] width 204 height 24
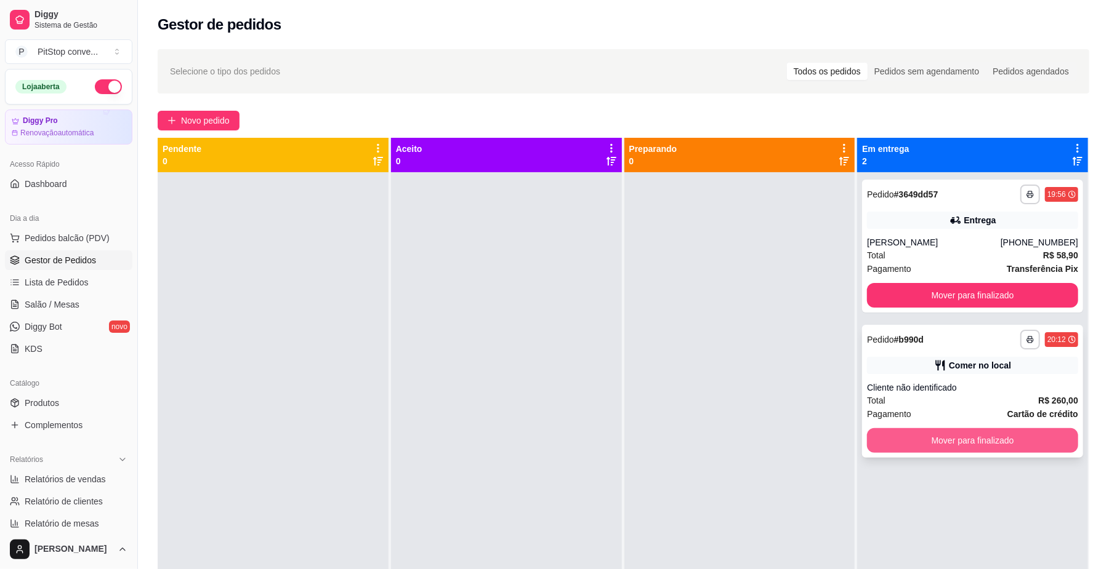
click at [980, 441] on button "Mover para finalizado" at bounding box center [972, 440] width 211 height 25
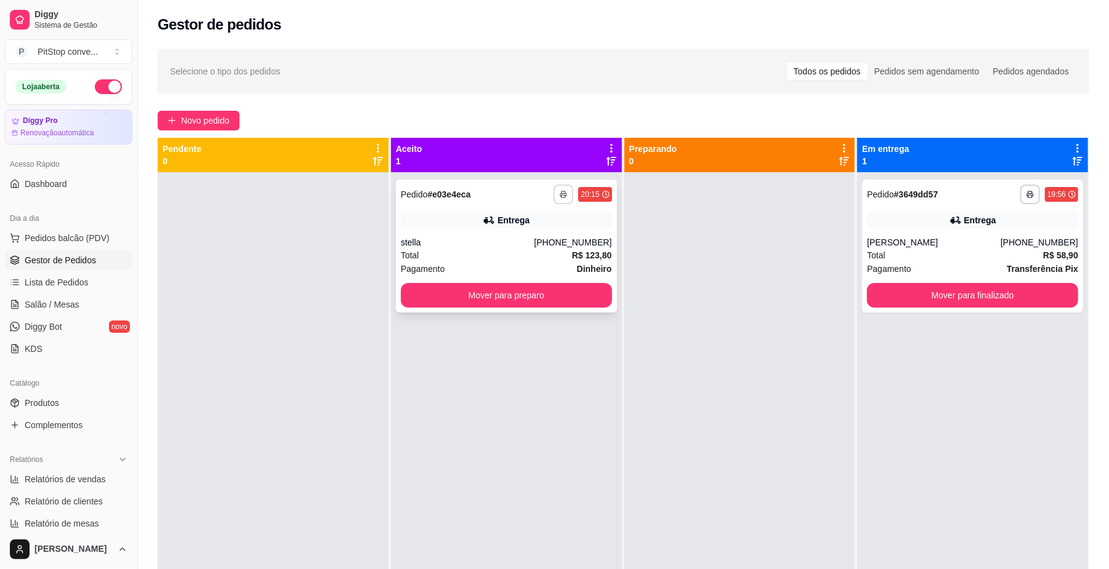
click at [557, 198] on button "button" at bounding box center [563, 195] width 20 height 20
click at [540, 234] on button "IMPRESSORA" at bounding box center [526, 237] width 86 height 19
click at [567, 242] on div "[PHONE_NUMBER]" at bounding box center [573, 242] width 78 height 12
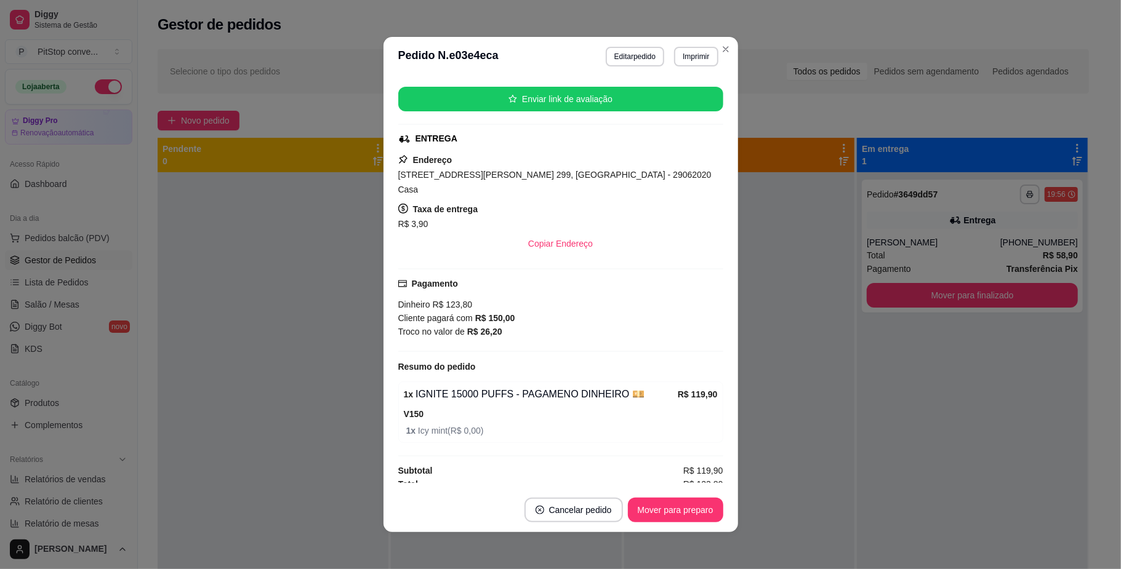
scroll to position [2, 0]
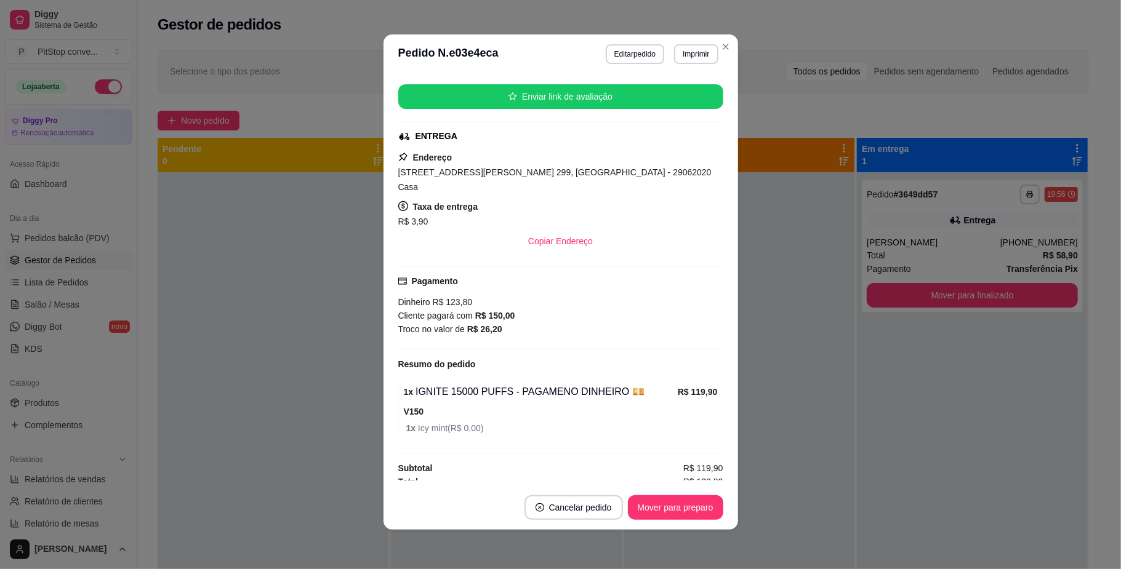
click at [572, 170] on span "[STREET_ADDRESS][PERSON_NAME] 299, [GEOGRAPHIC_DATA] - 29062020 Casa" at bounding box center [554, 179] width 313 height 25
click at [623, 245] on div "feito há 4 minutos Horário do pedido [DATE] 20:15 Status do pedido ACEITO Nome …" at bounding box center [560, 280] width 325 height 402
click at [529, 169] on span "[STREET_ADDRESS][PERSON_NAME] 299, [GEOGRAPHIC_DATA] - 29062020 Casa" at bounding box center [554, 179] width 313 height 25
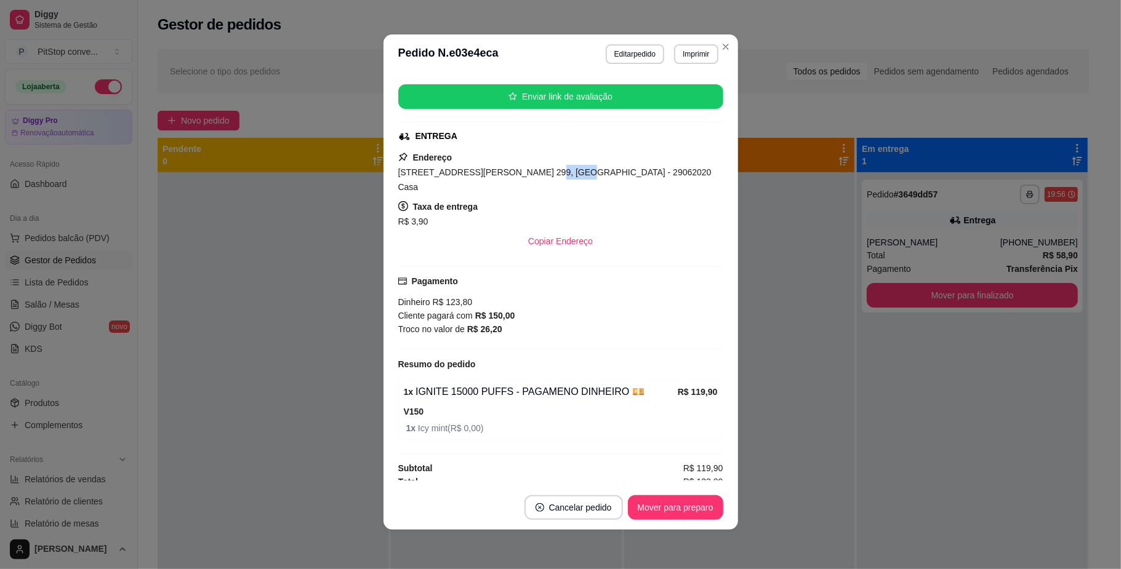
click at [529, 169] on span "[STREET_ADDRESS][PERSON_NAME] 299, [GEOGRAPHIC_DATA] - 29062020 Casa" at bounding box center [554, 179] width 313 height 25
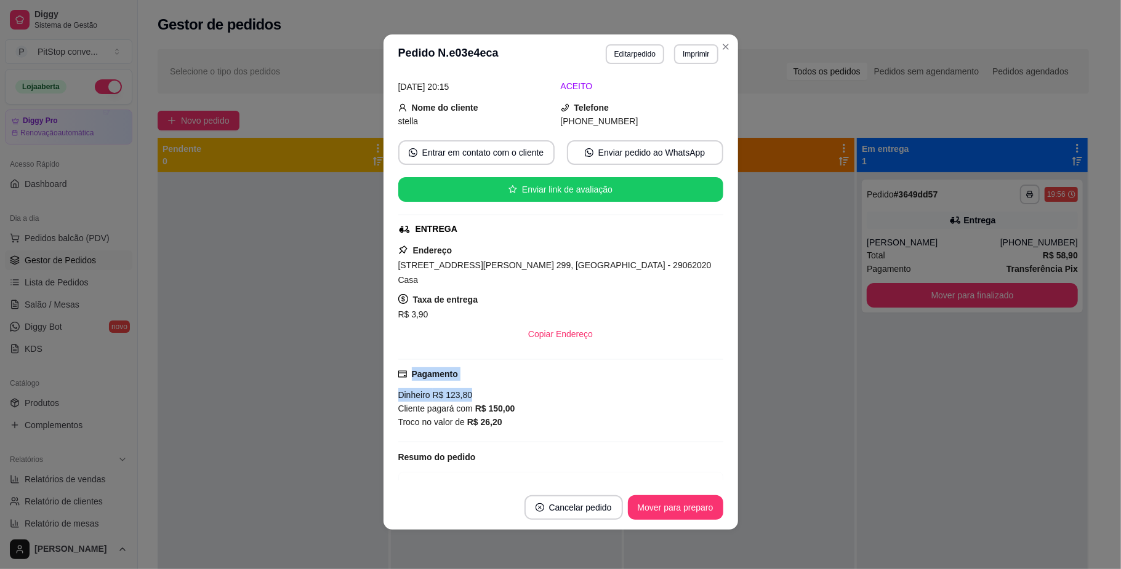
scroll to position [82, 0]
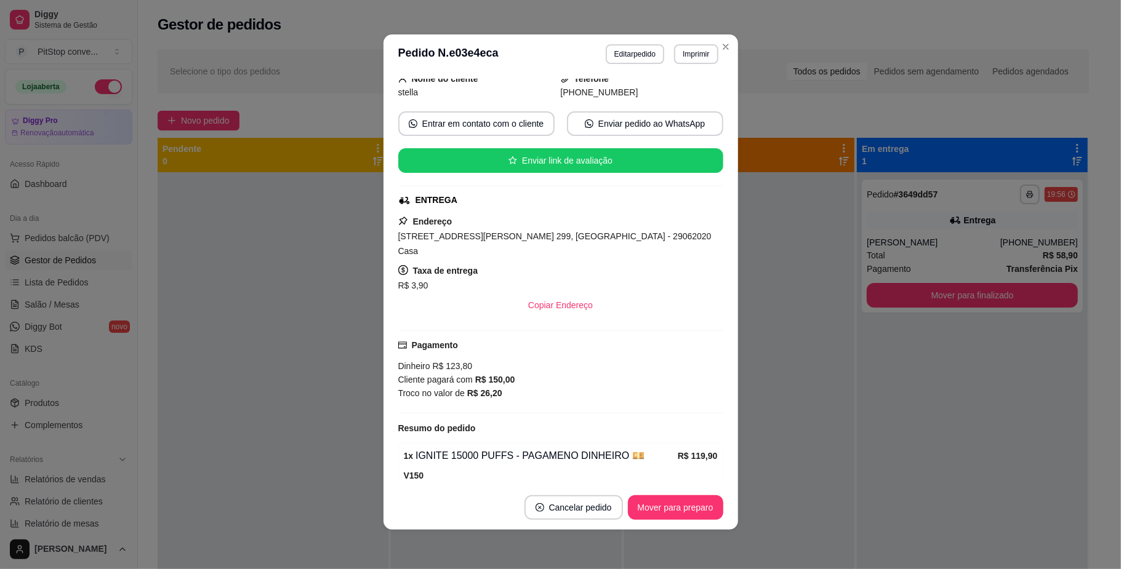
click at [537, 387] on div "Troco no valor de R$ 26,20" at bounding box center [560, 394] width 325 height 14
drag, startPoint x: 537, startPoint y: 382, endPoint x: 448, endPoint y: 362, distance: 90.9
click at [462, 367] on div "Dinheiro R$ 123,80 Cliente pagará com R$ 150,00 Troco no valor de R$ 26,20" at bounding box center [560, 379] width 325 height 41
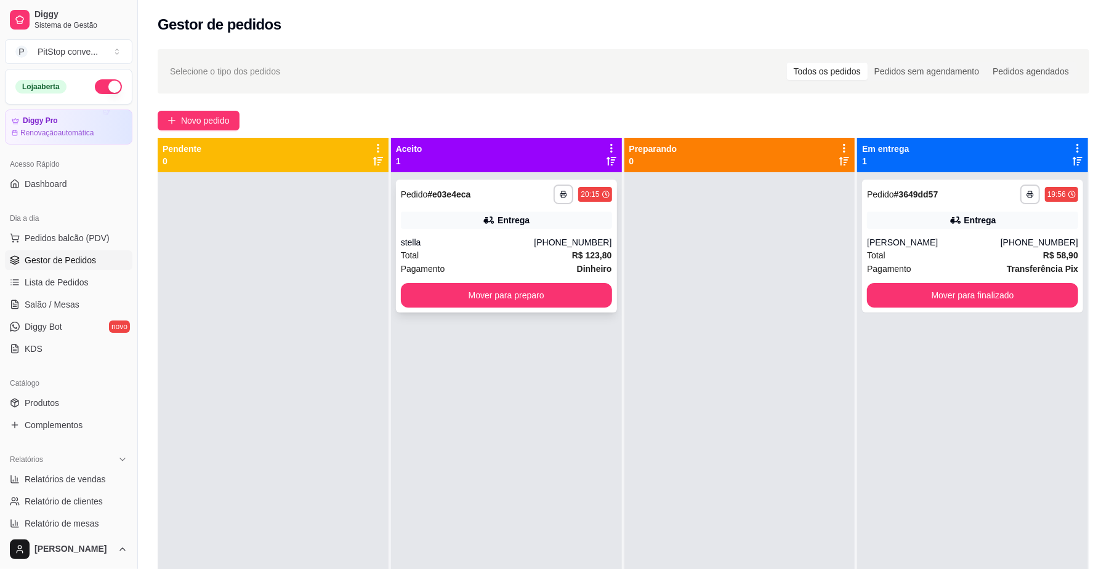
click at [542, 259] on div "Total R$ 123,80" at bounding box center [506, 256] width 211 height 14
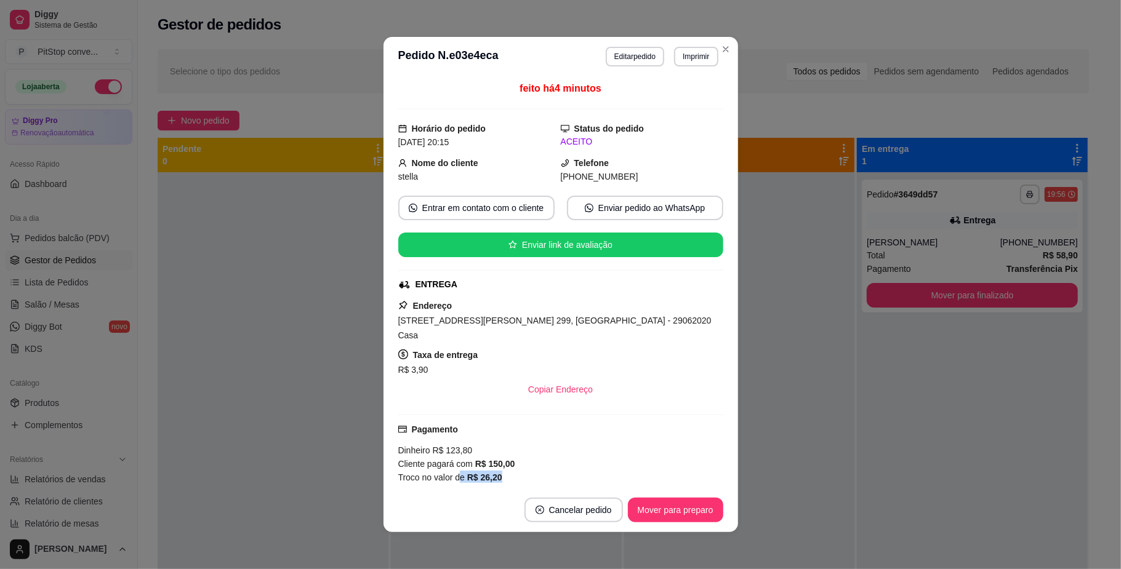
scroll to position [10, 0]
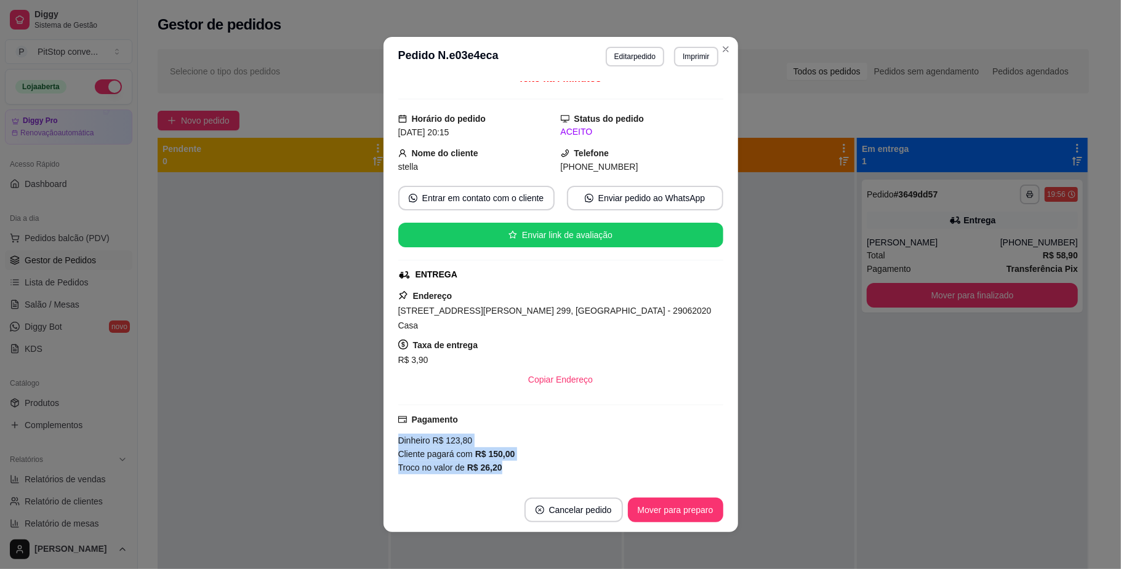
drag, startPoint x: 501, startPoint y: 471, endPoint x: 362, endPoint y: 435, distance: 143.8
click at [362, 435] on div "**********" at bounding box center [560, 284] width 1121 height 569
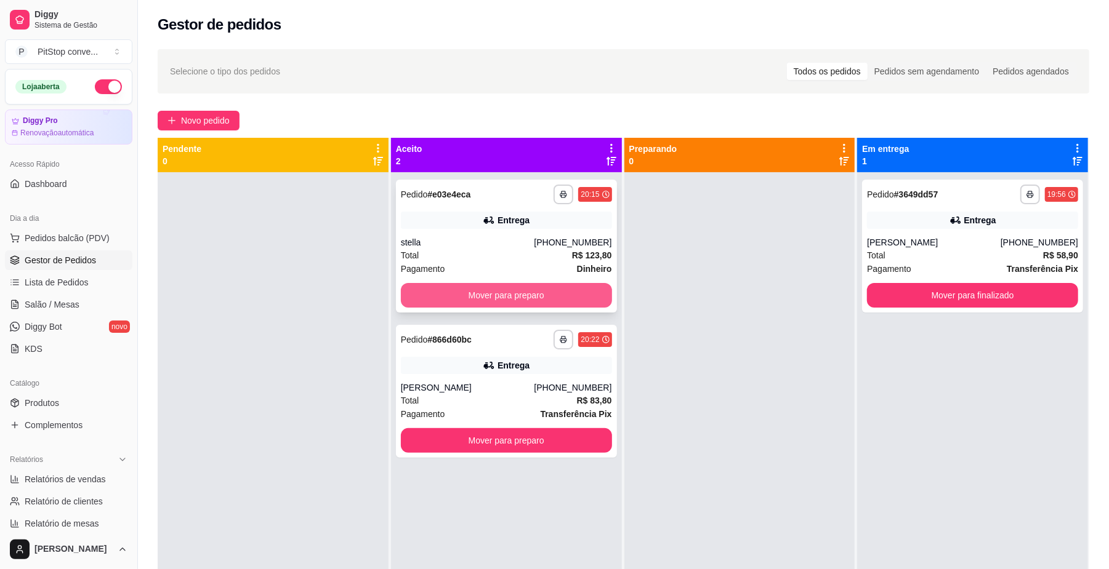
click at [564, 296] on button "Mover para preparo" at bounding box center [506, 295] width 211 height 25
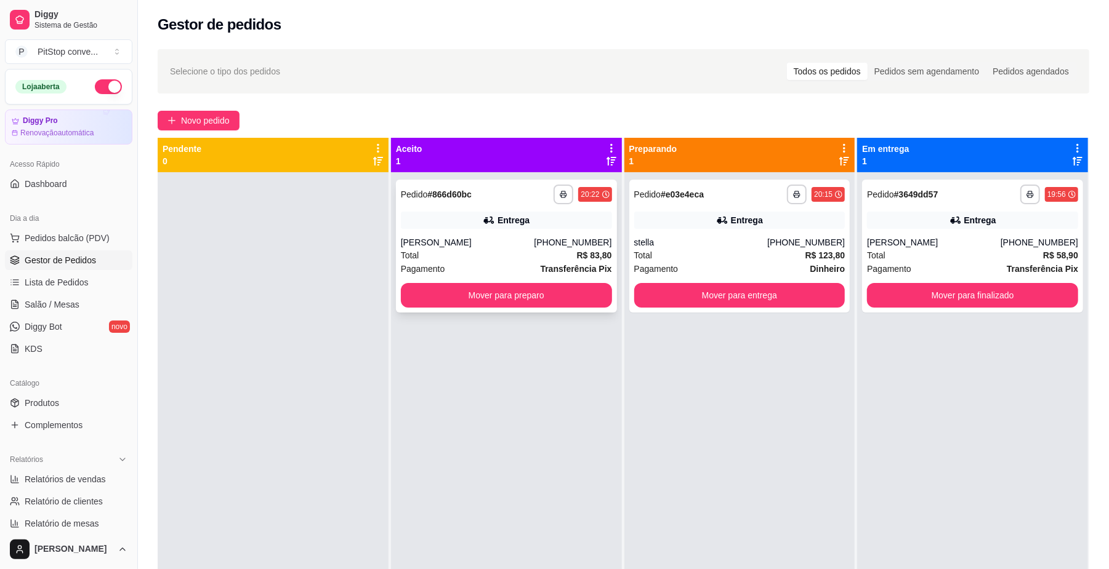
click at [510, 237] on div "[PERSON_NAME]" at bounding box center [468, 242] width 134 height 12
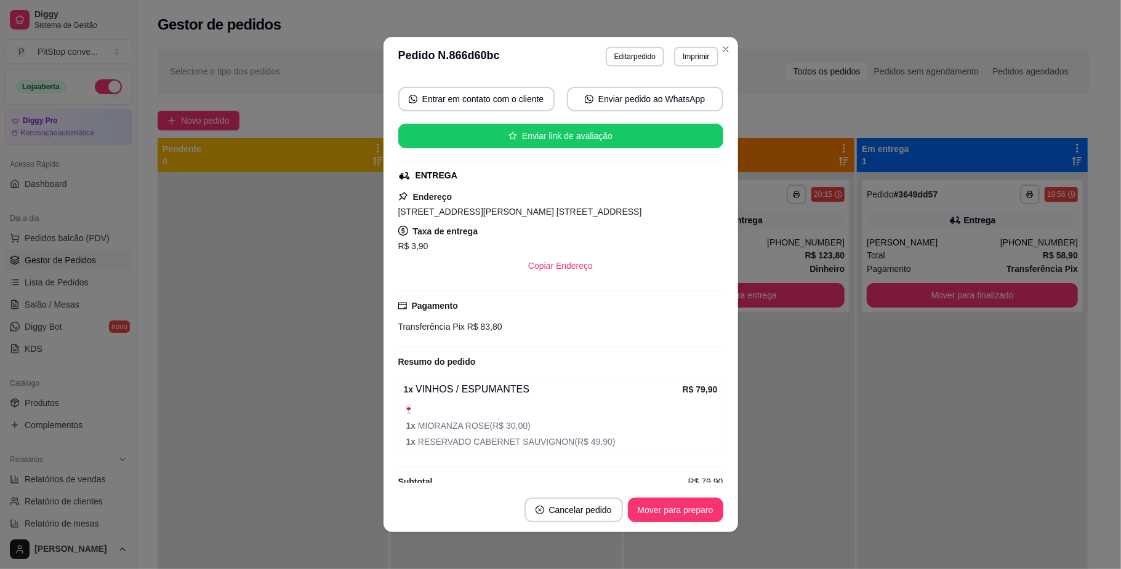
scroll to position [134, 0]
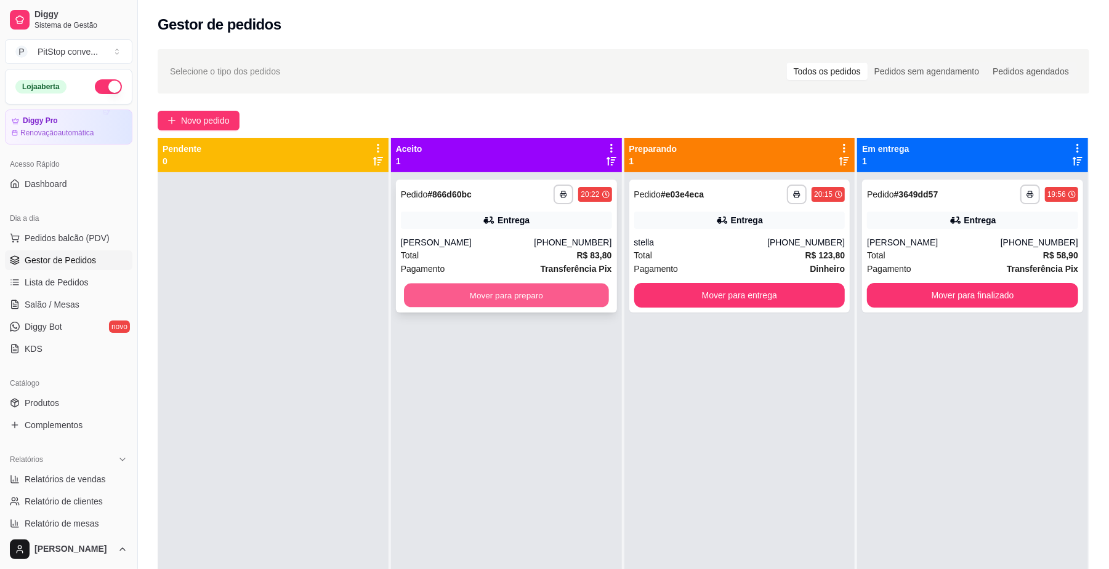
click at [572, 291] on button "Mover para preparo" at bounding box center [506, 296] width 204 height 24
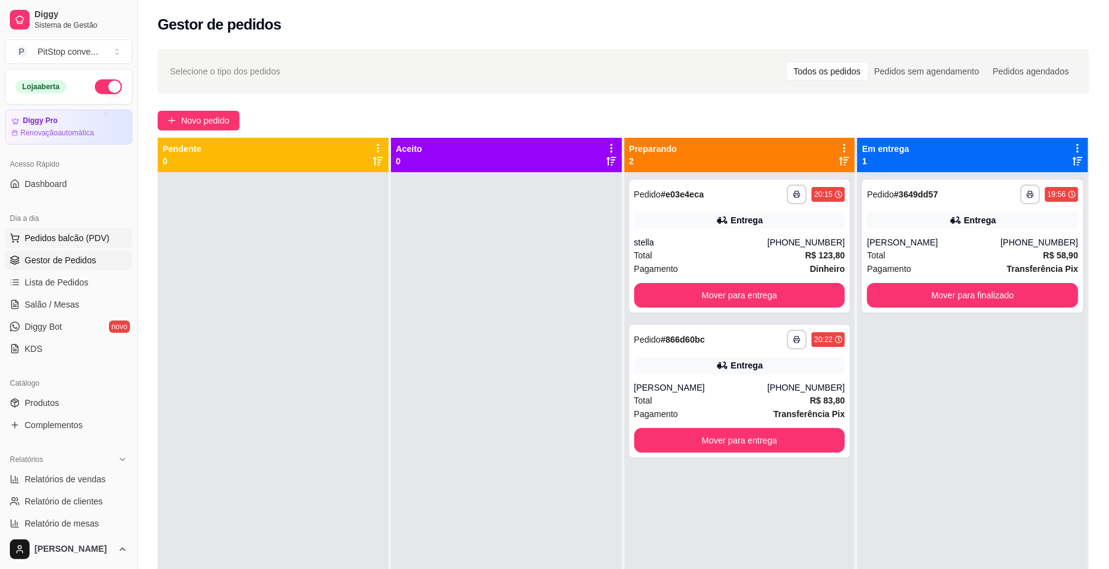
click at [86, 244] on span "Pedidos balcão (PDV)" at bounding box center [67, 238] width 85 height 12
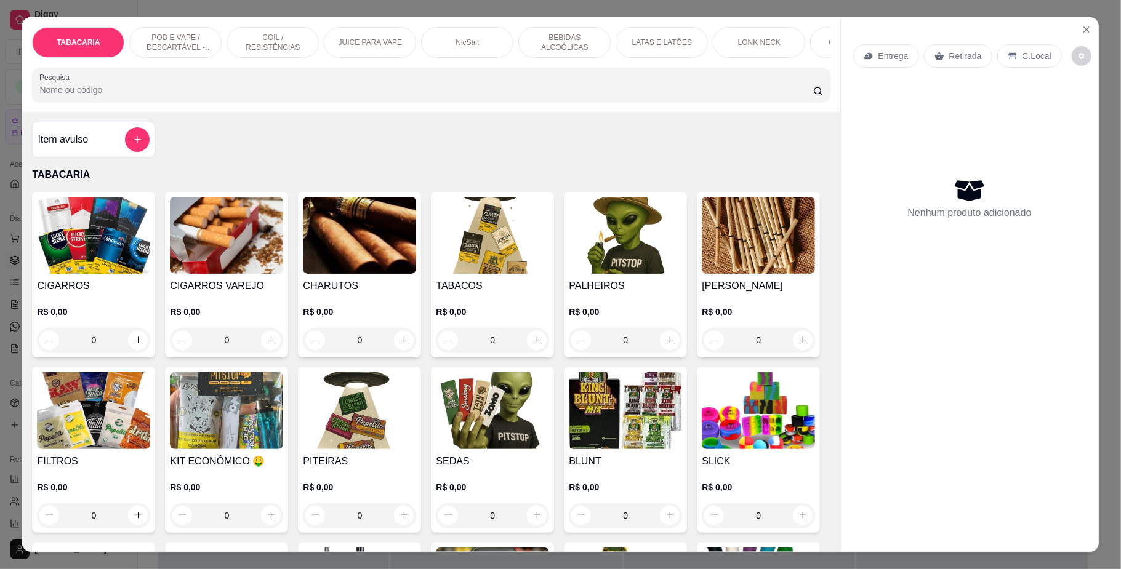
drag, startPoint x: 183, startPoint y: 40, endPoint x: 392, endPoint y: 389, distance: 407.0
click at [183, 38] on p "POD E VAPE / DESCARTÁVEL - RECARREGAVEL" at bounding box center [175, 43] width 71 height 20
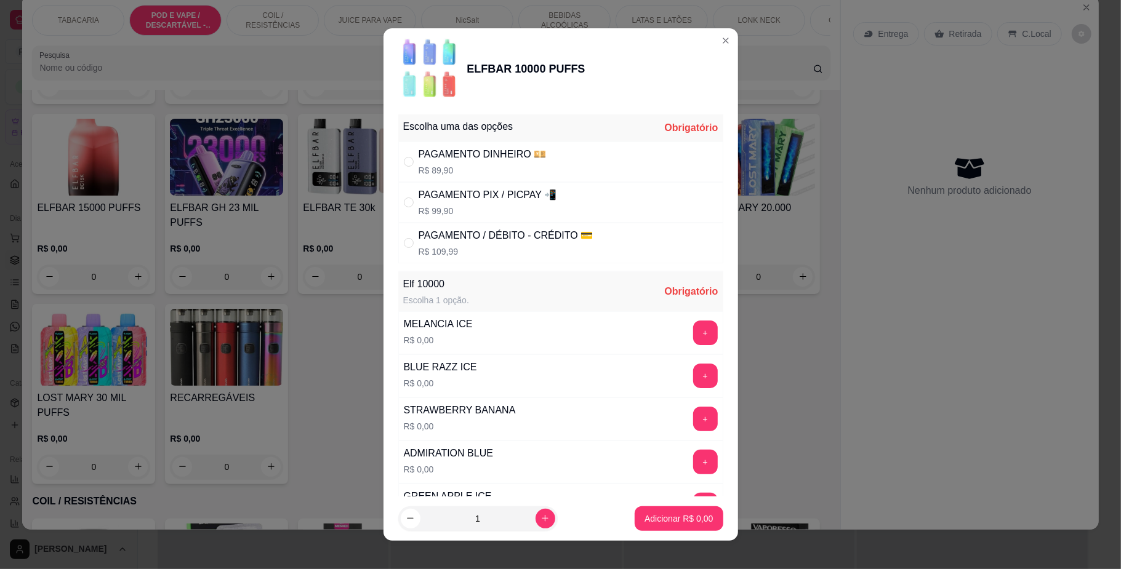
click at [513, 207] on p "R$ 99,90" at bounding box center [488, 211] width 138 height 12
radio input "true"
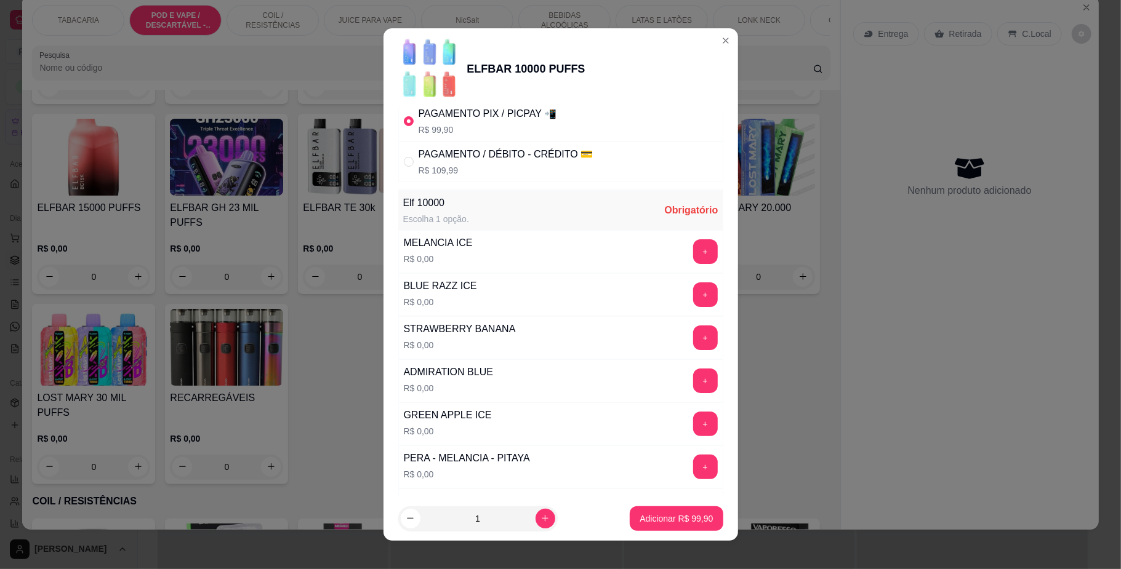
scroll to position [82, 0]
click at [693, 299] on button "+" at bounding box center [705, 294] width 25 height 25
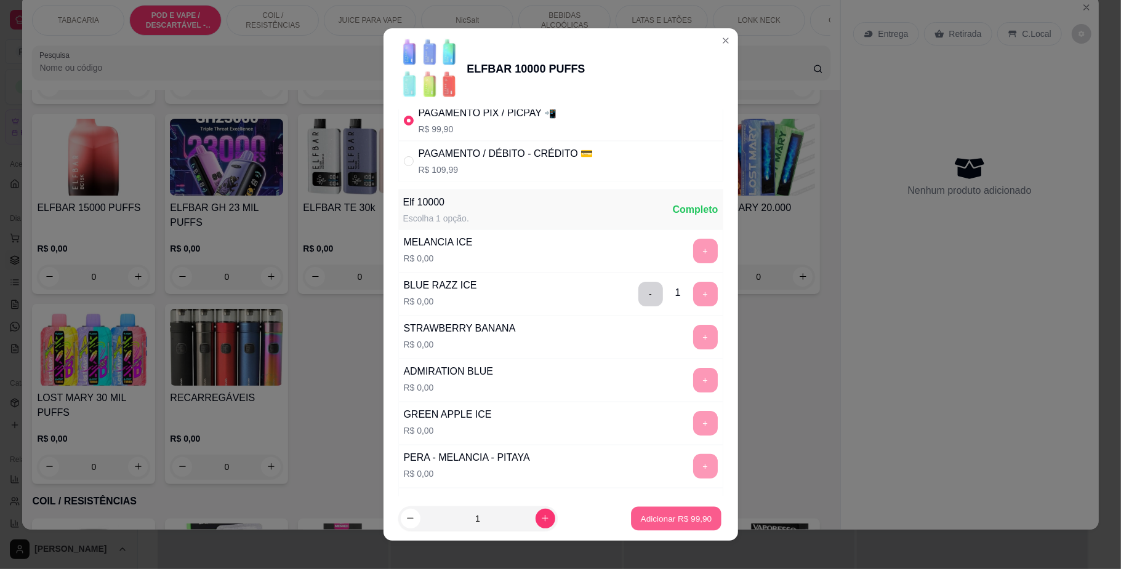
click at [662, 516] on p "Adicionar R$ 99,90" at bounding box center [676, 519] width 71 height 12
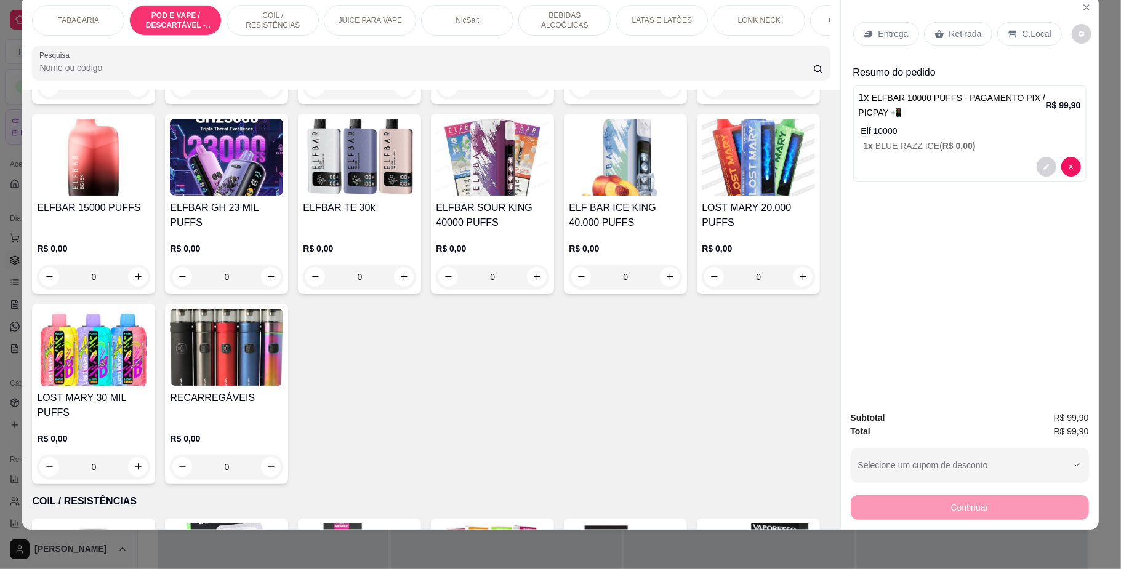
click at [60, 20] on p "TABACARIA" at bounding box center [78, 20] width 41 height 10
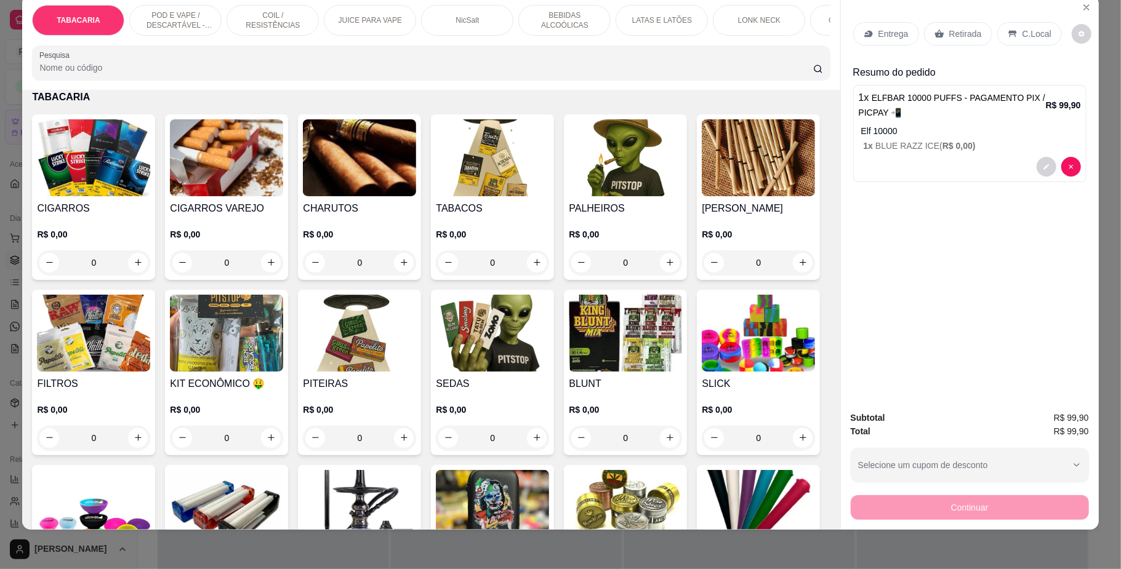
scroll to position [138, 0]
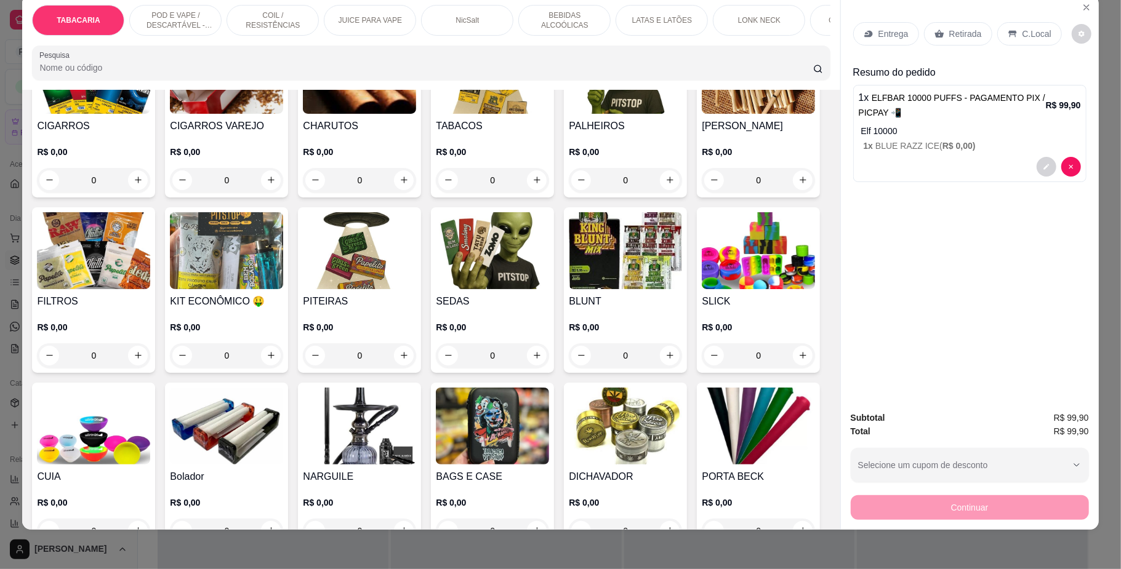
click at [416, 309] on h4 "PITEIRAS" at bounding box center [359, 301] width 113 height 15
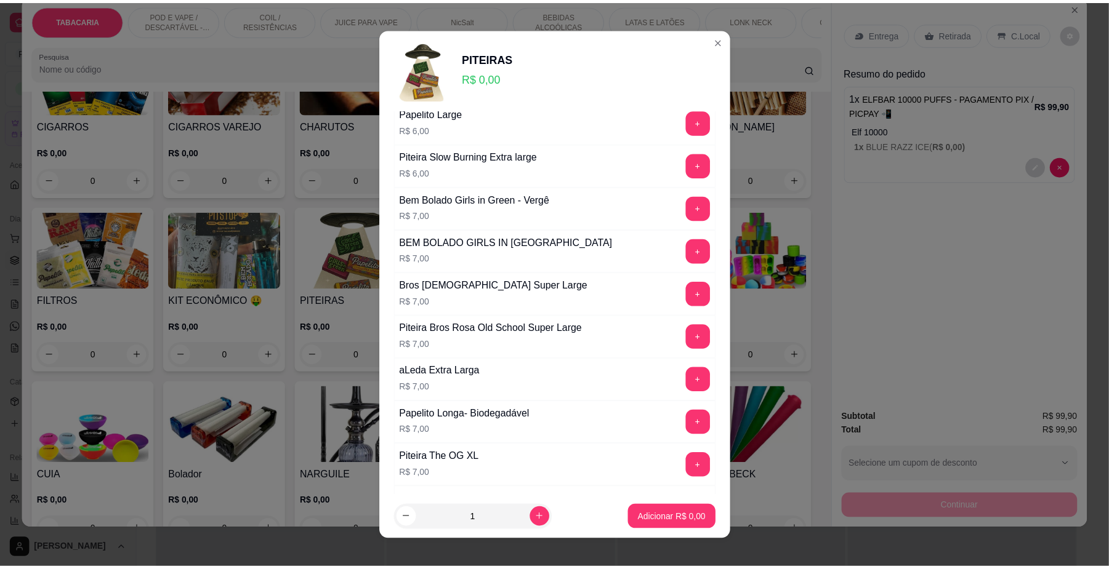
scroll to position [492, 0]
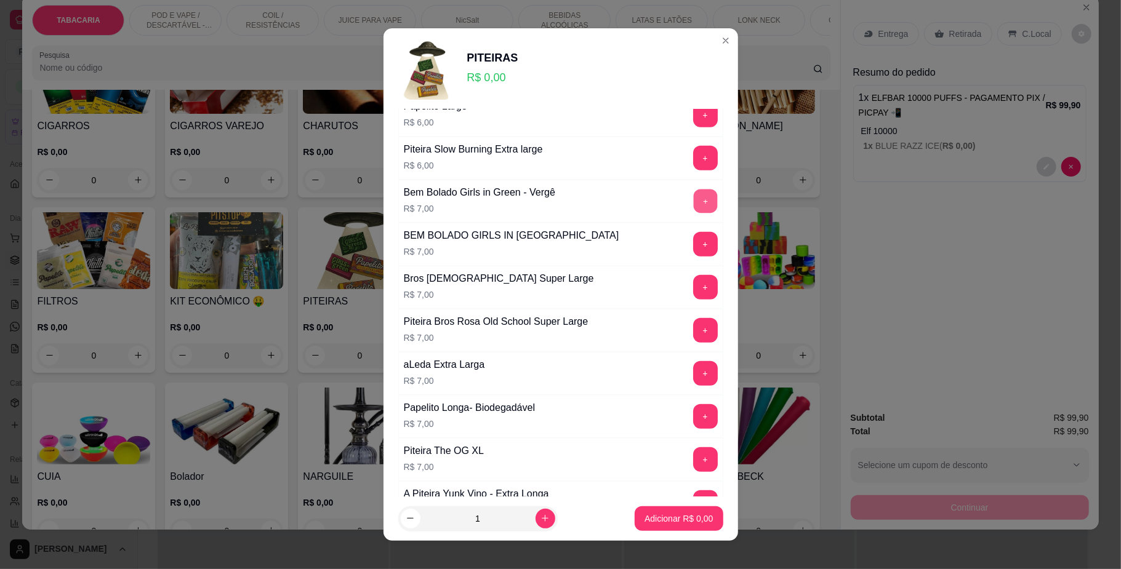
click at [693, 203] on button "+" at bounding box center [705, 202] width 24 height 24
click at [678, 528] on button "Adicionar R$ 7,00" at bounding box center [679, 519] width 86 height 24
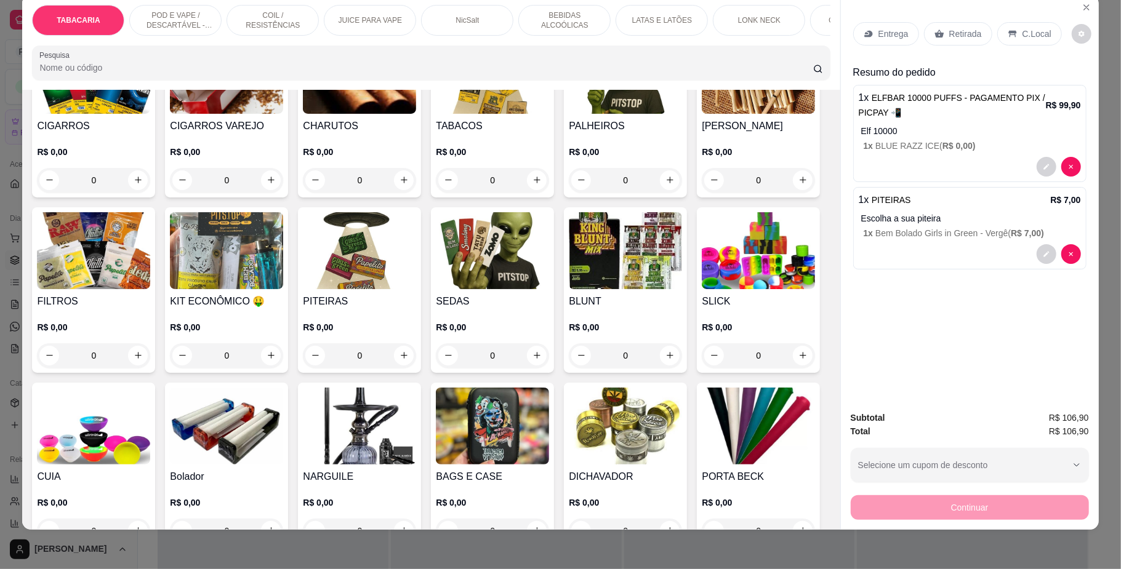
click at [1028, 25] on div "C.Local" at bounding box center [1029, 33] width 65 height 23
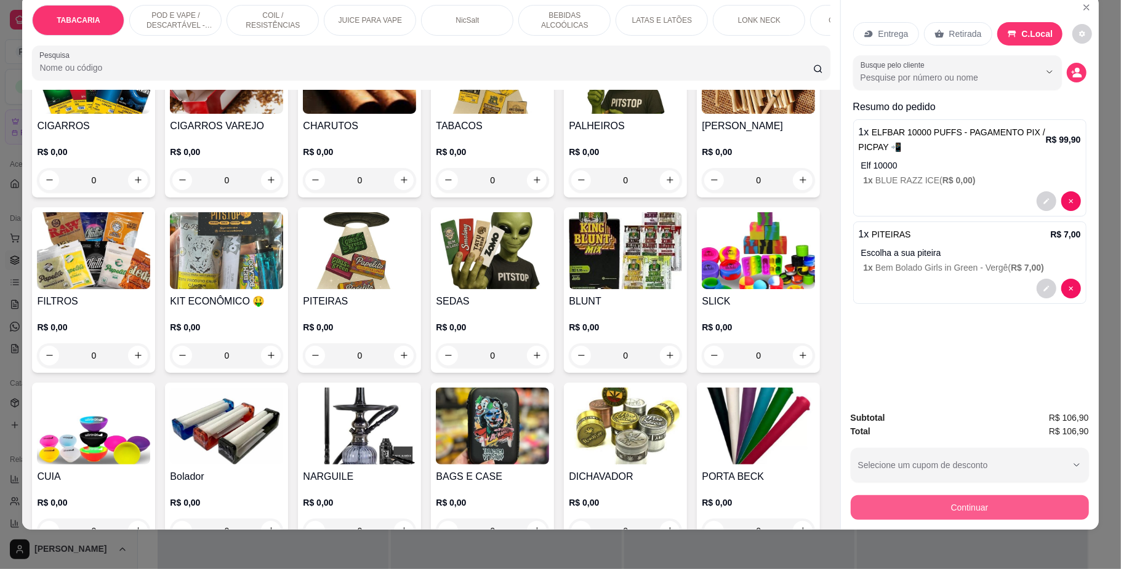
click at [948, 513] on button "Continuar" at bounding box center [970, 508] width 238 height 25
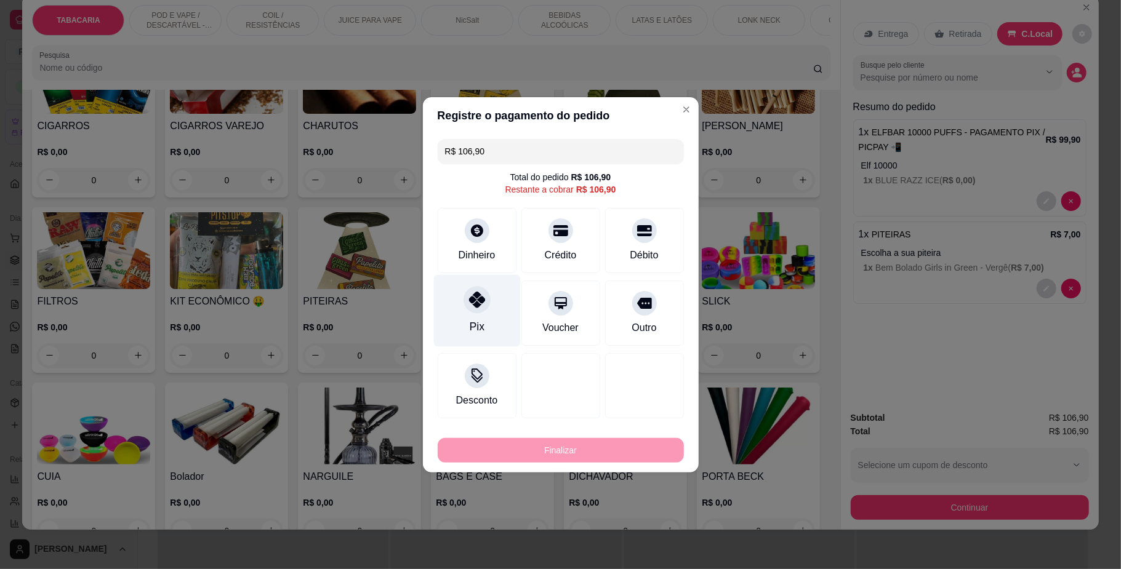
click at [476, 291] on div at bounding box center [477, 299] width 27 height 27
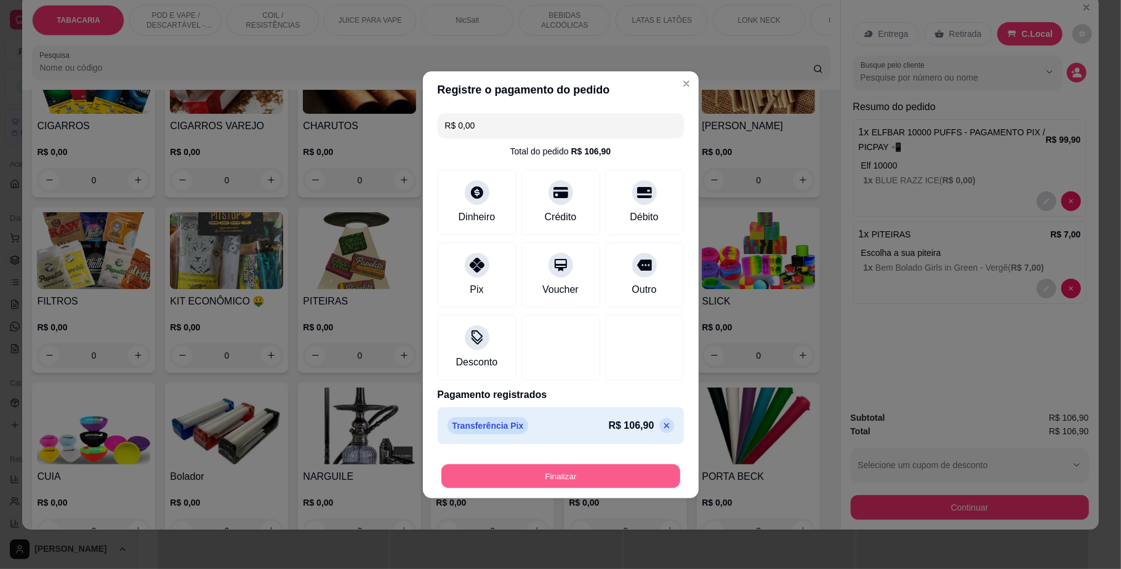
click at [619, 483] on button "Finalizar" at bounding box center [560, 476] width 239 height 24
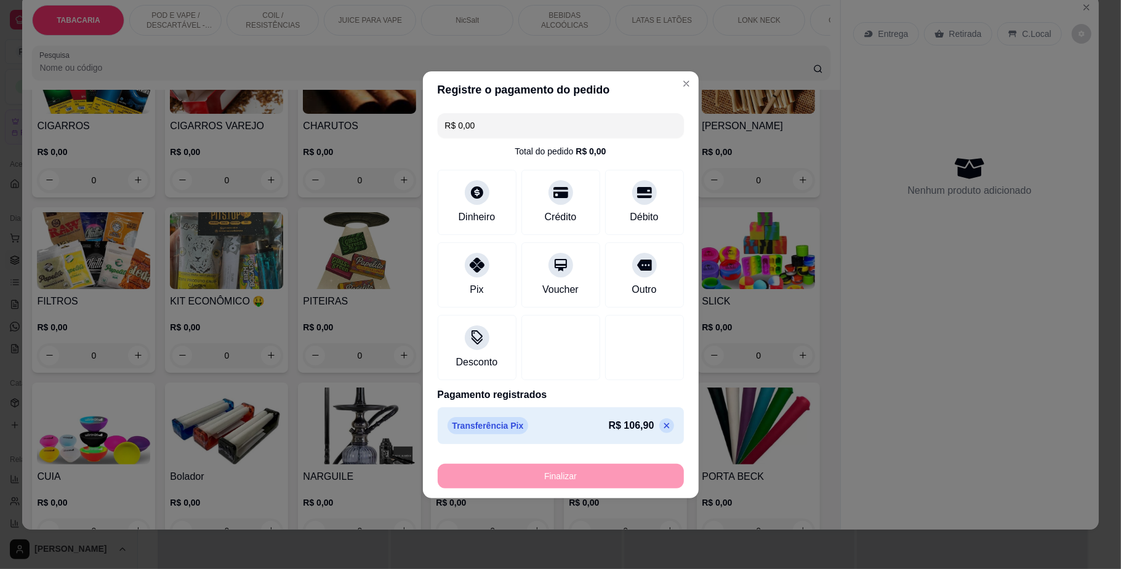
type input "-R$ 106,90"
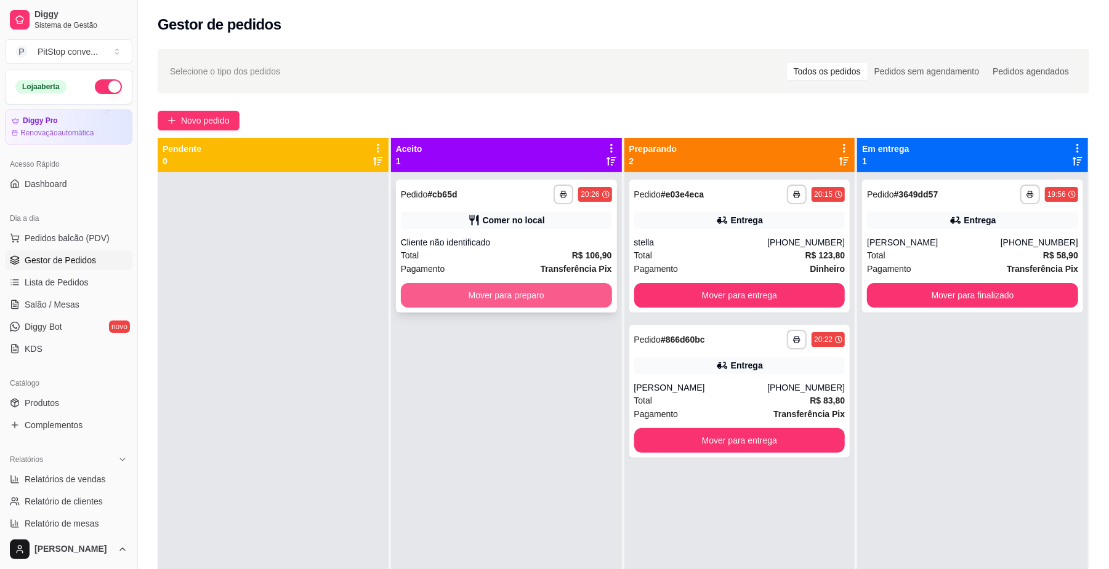
click at [577, 303] on button "Mover para preparo" at bounding box center [506, 295] width 211 height 25
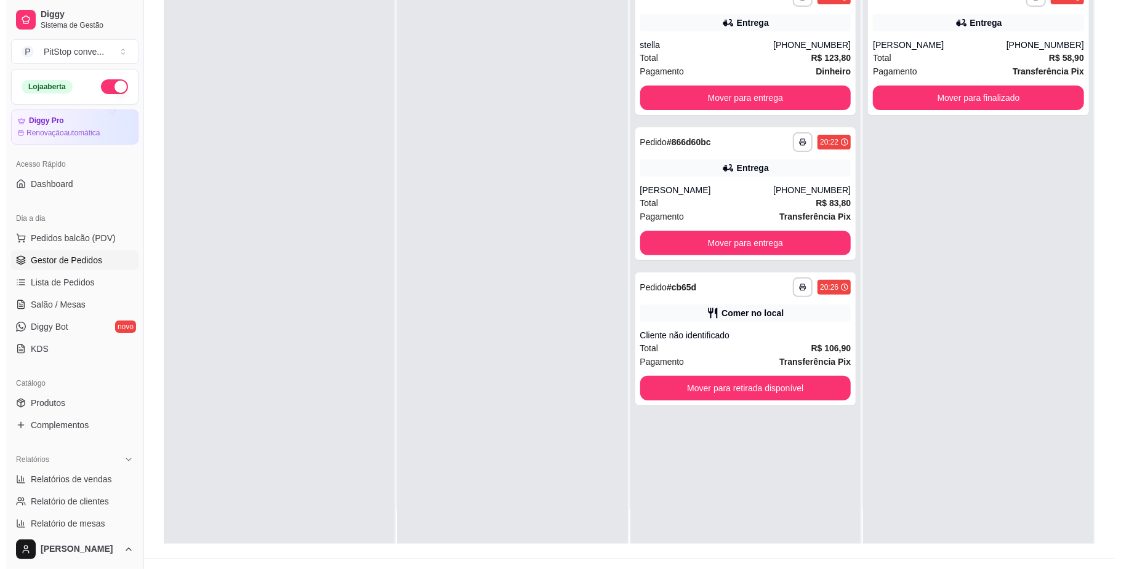
scroll to position [164, 0]
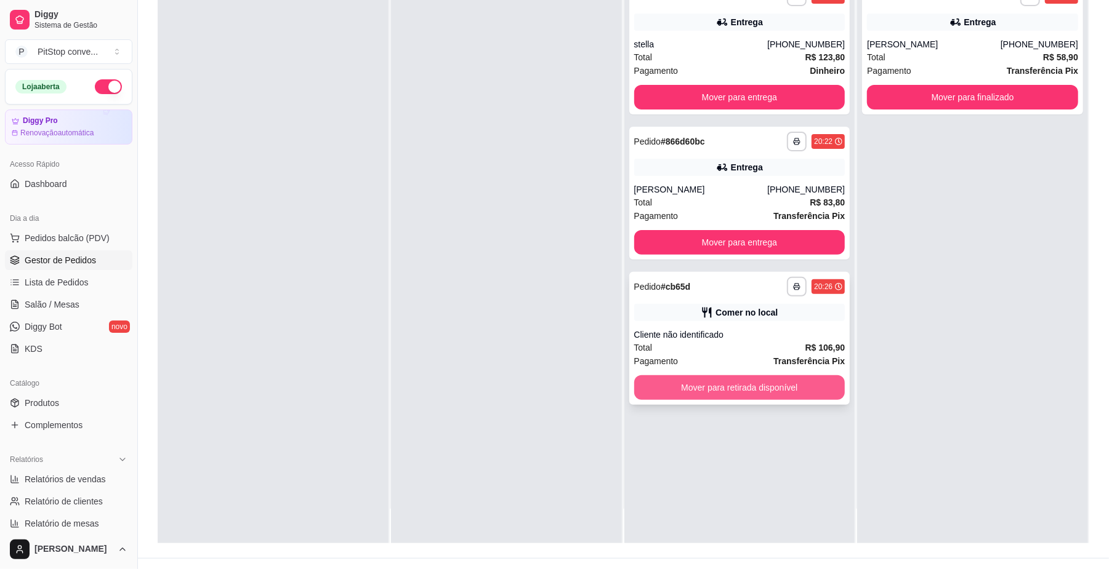
click at [761, 388] on button "Mover para retirada disponível" at bounding box center [739, 387] width 211 height 25
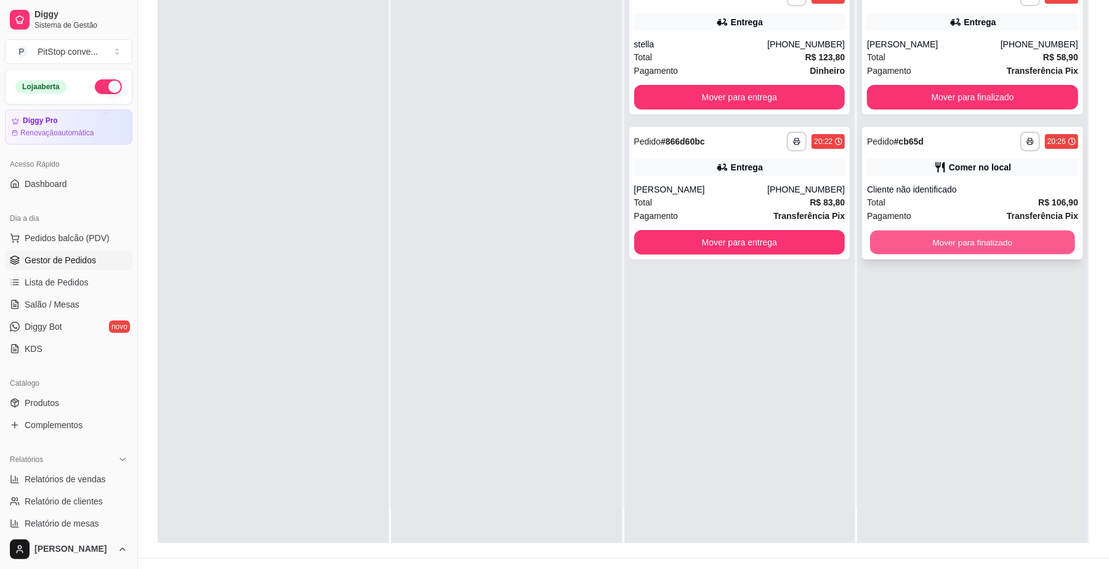
click at [952, 237] on button "Mover para finalizado" at bounding box center [972, 243] width 204 height 24
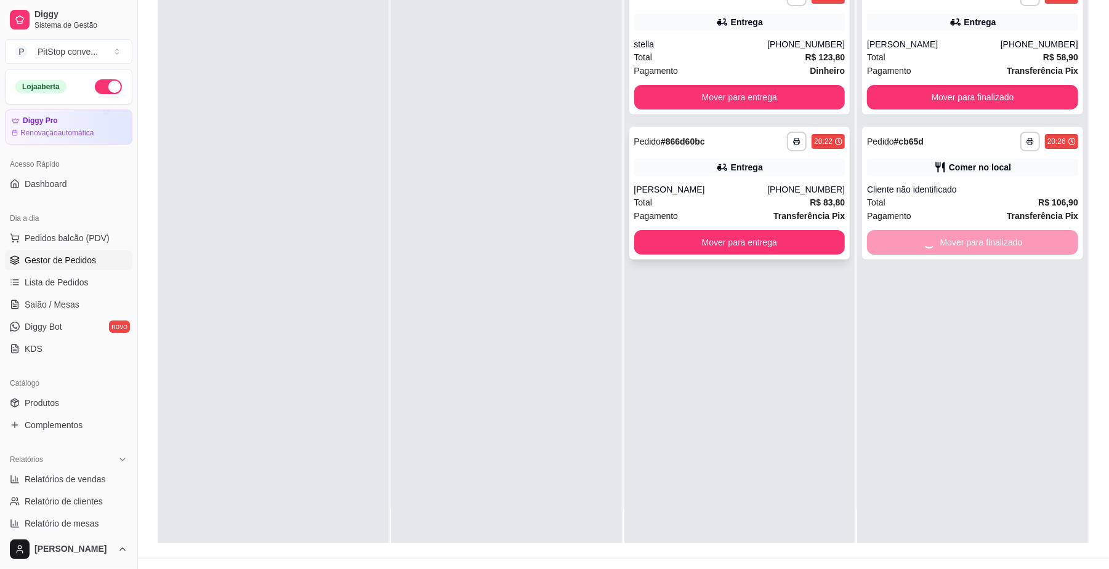
click at [733, 188] on div "[PERSON_NAME]" at bounding box center [701, 189] width 134 height 12
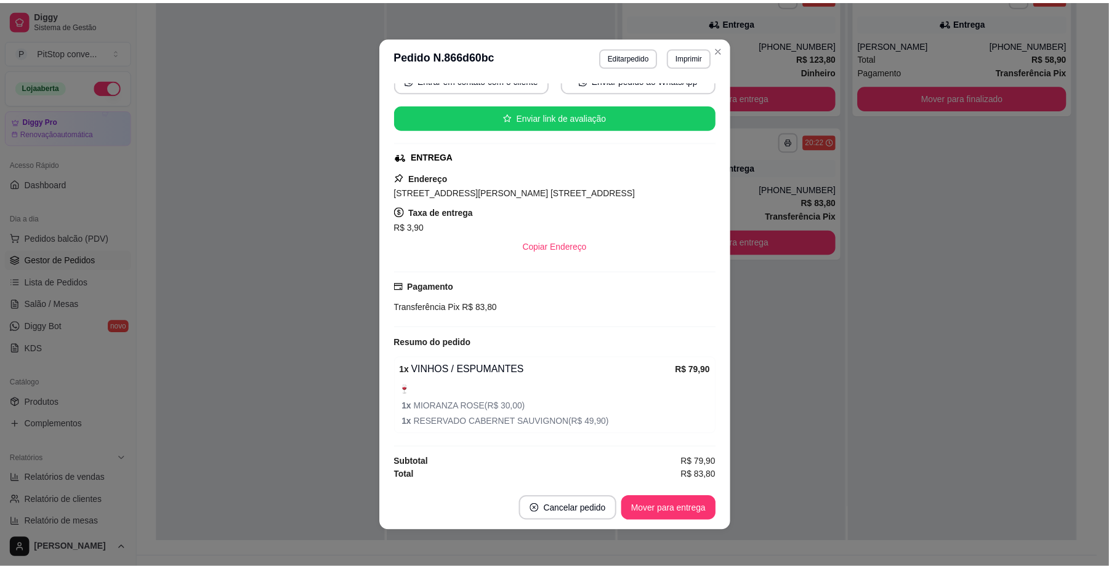
scroll to position [2, 0]
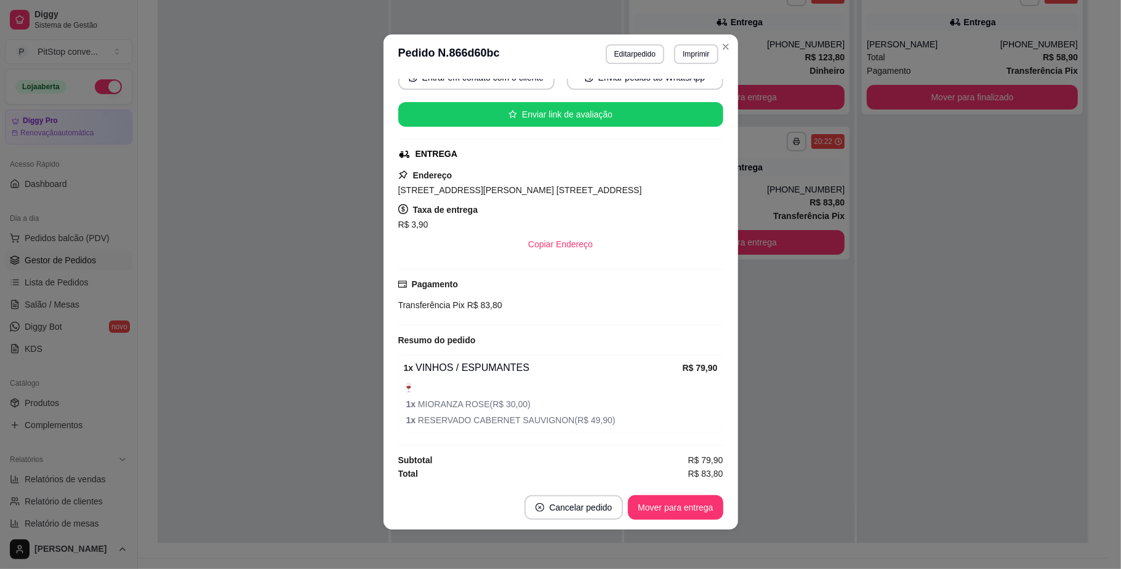
click at [611, 191] on span "[STREET_ADDRESS][PERSON_NAME] [STREET_ADDRESS]" at bounding box center [520, 190] width 244 height 10
click at [612, 190] on span "[STREET_ADDRESS][PERSON_NAME] [STREET_ADDRESS]" at bounding box center [520, 190] width 244 height 10
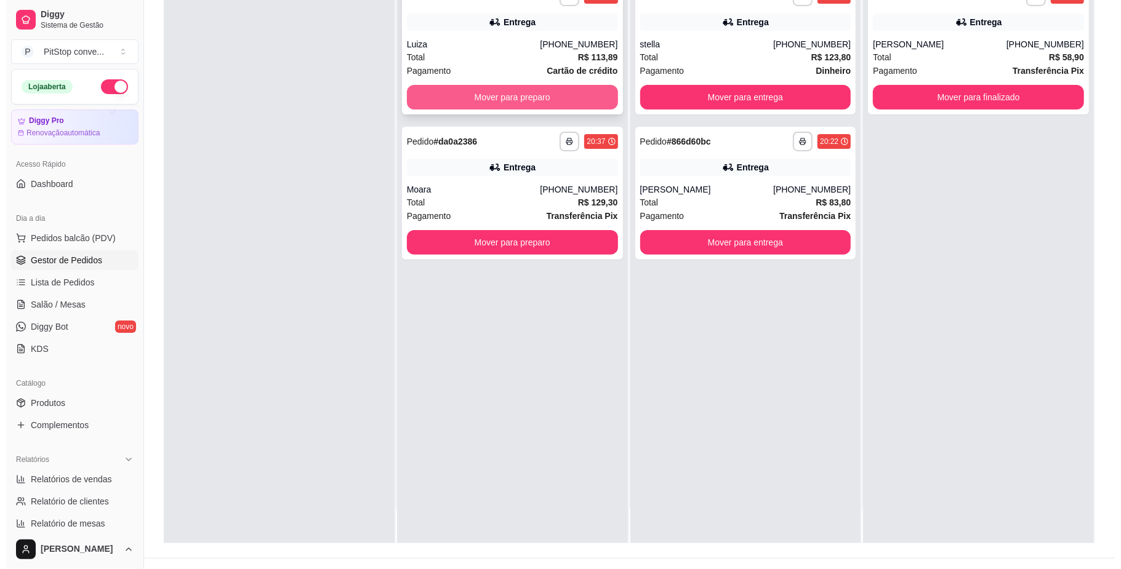
scroll to position [0, 0]
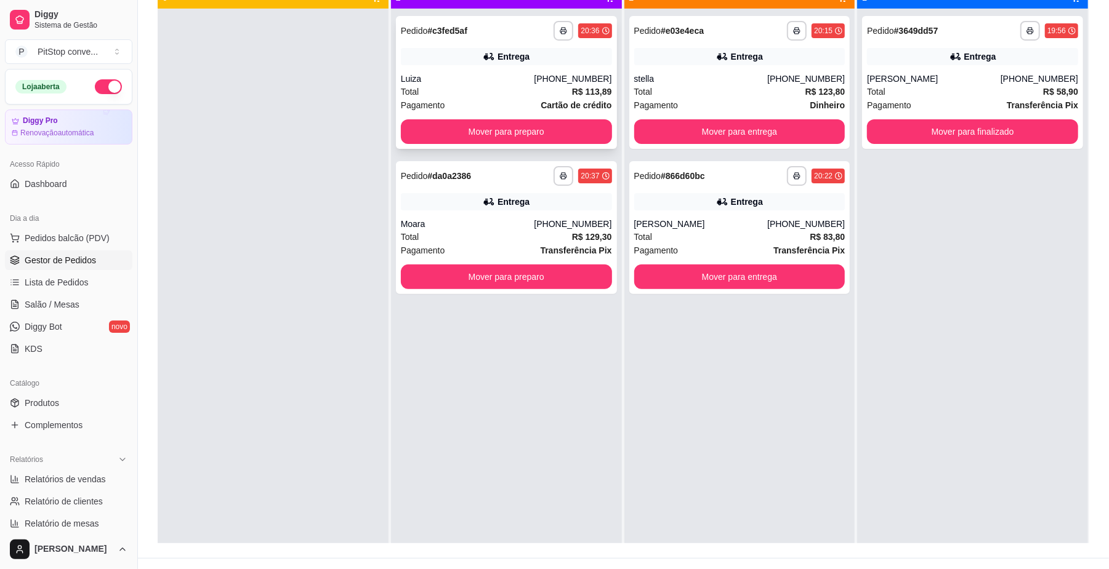
click at [576, 81] on div "[PHONE_NUMBER]" at bounding box center [573, 79] width 78 height 12
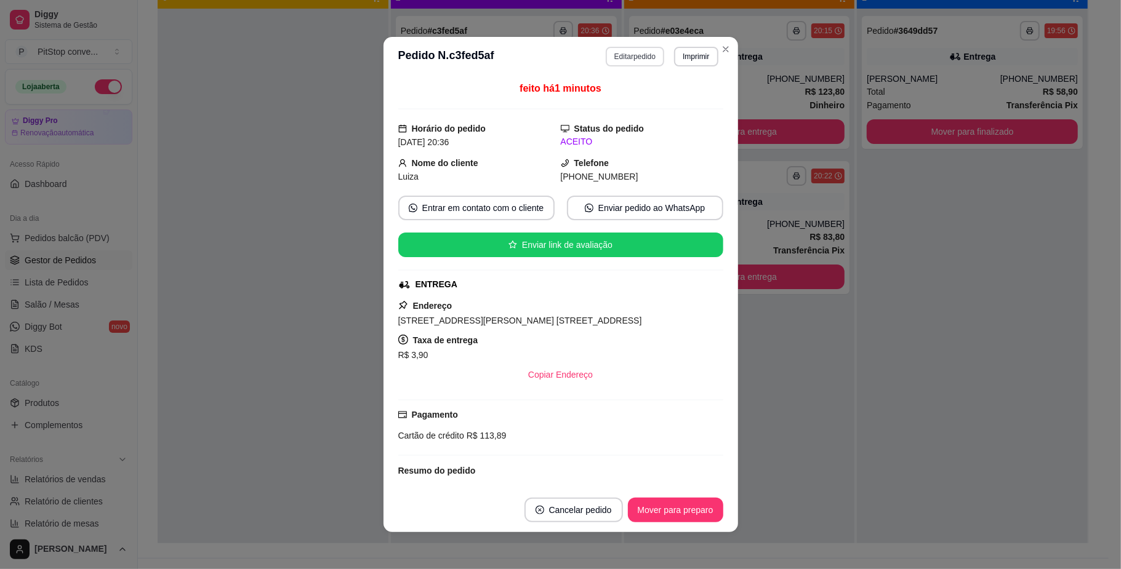
click at [636, 55] on button "Editar pedido" at bounding box center [635, 57] width 58 height 20
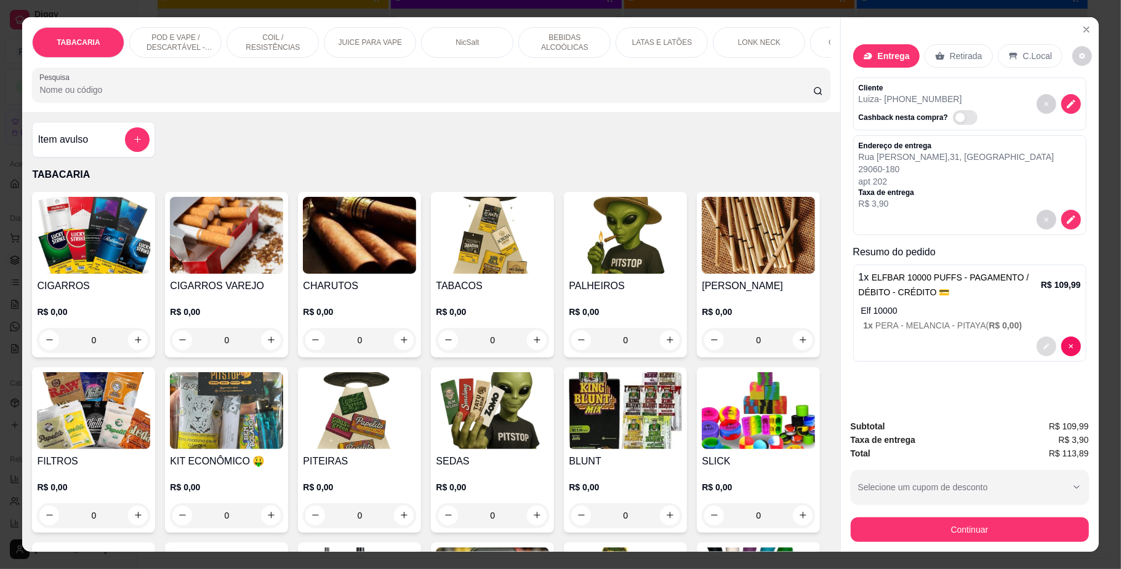
click at [1045, 345] on button "decrease-product-quantity" at bounding box center [1047, 347] width 20 height 20
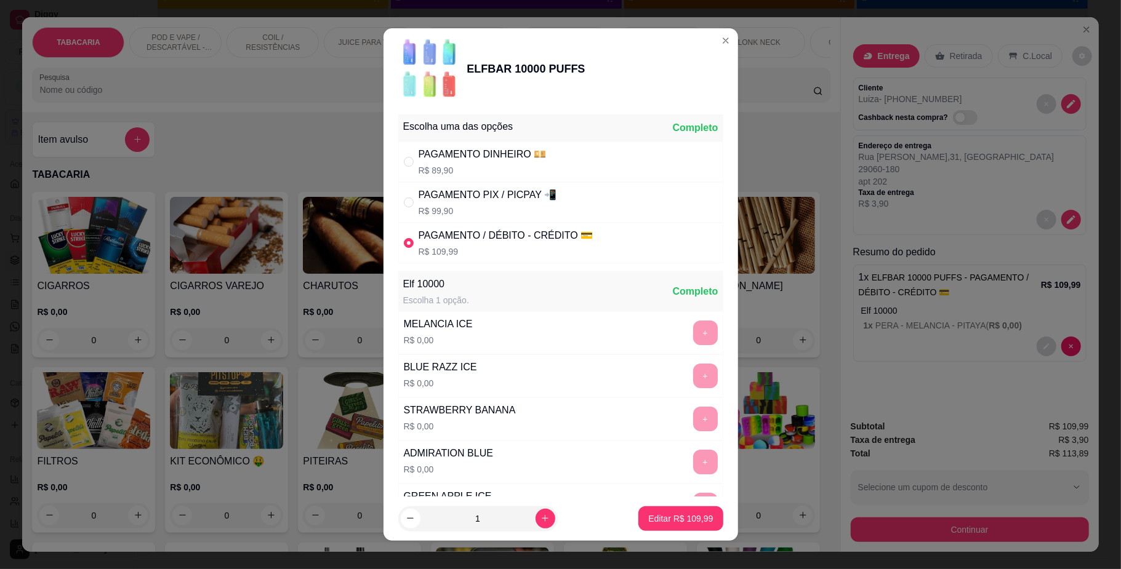
click at [448, 196] on div "PAGAMENTO PIX / PICPAY 📲" at bounding box center [488, 195] width 138 height 15
radio input "true"
radio input "false"
click at [693, 518] on p "Editar R$ 99,90" at bounding box center [683, 519] width 60 height 12
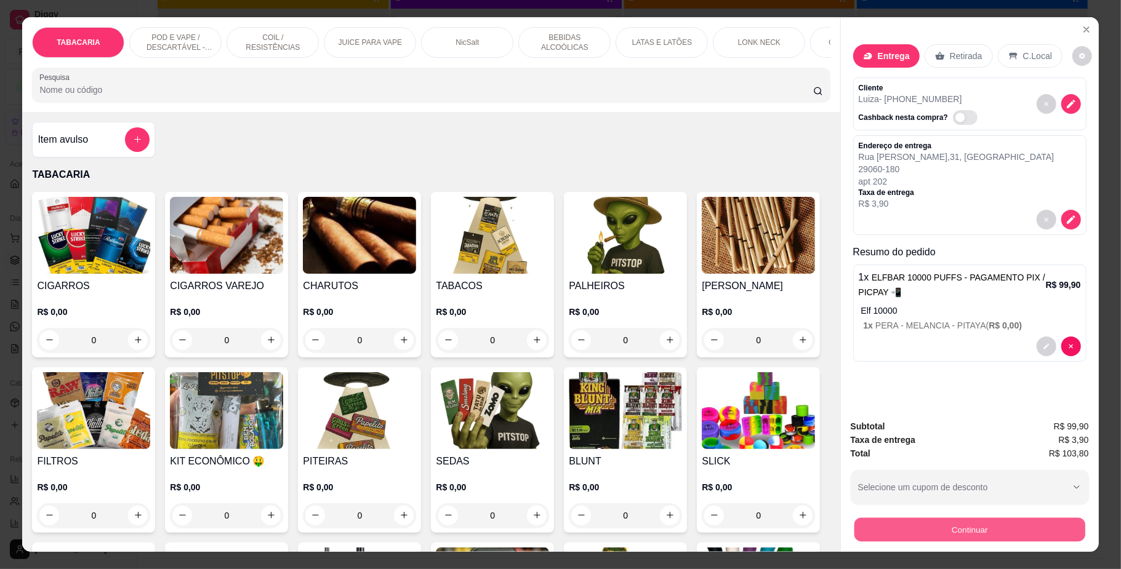
click at [971, 525] on button "Continuar" at bounding box center [969, 530] width 231 height 24
click at [454, 294] on h4 "TABACOS" at bounding box center [492, 286] width 113 height 15
click at [959, 540] on button "Continuar" at bounding box center [969, 530] width 231 height 24
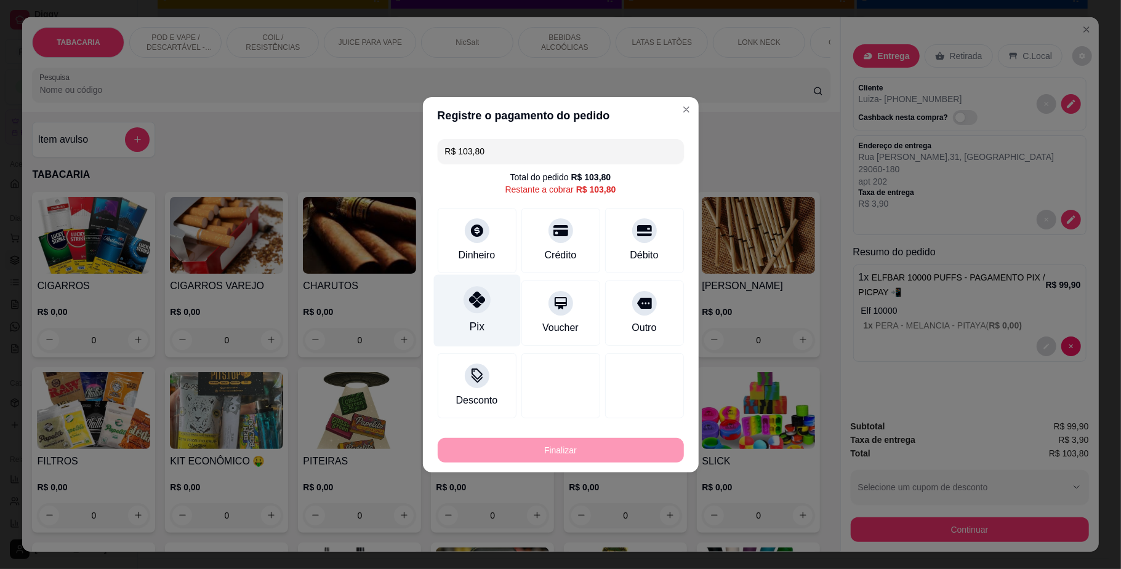
click at [495, 308] on div "Pix" at bounding box center [476, 311] width 87 height 72
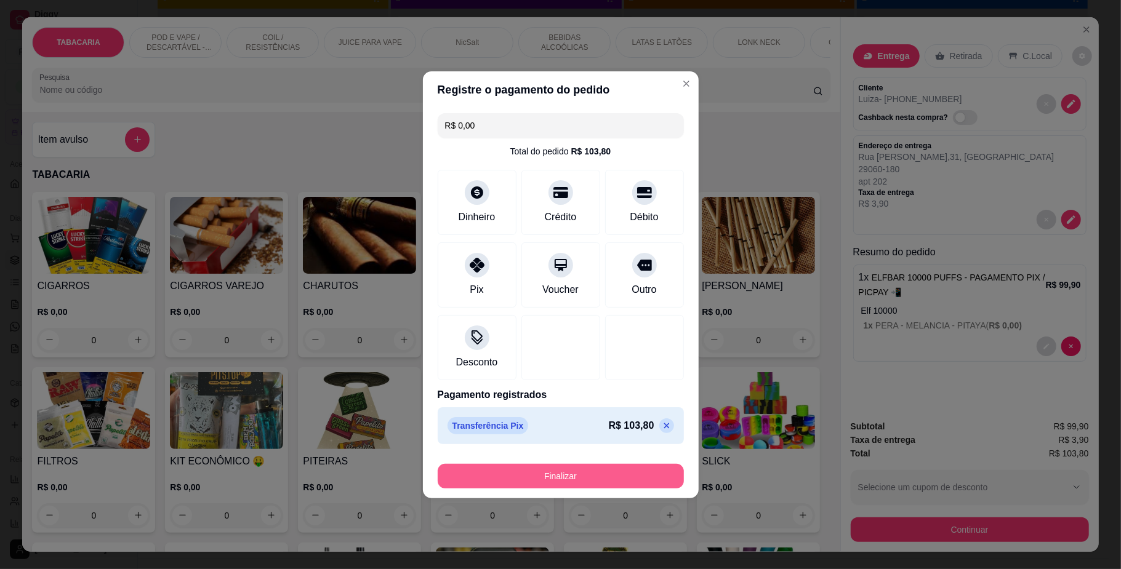
click at [614, 478] on button "Finalizar" at bounding box center [561, 476] width 246 height 25
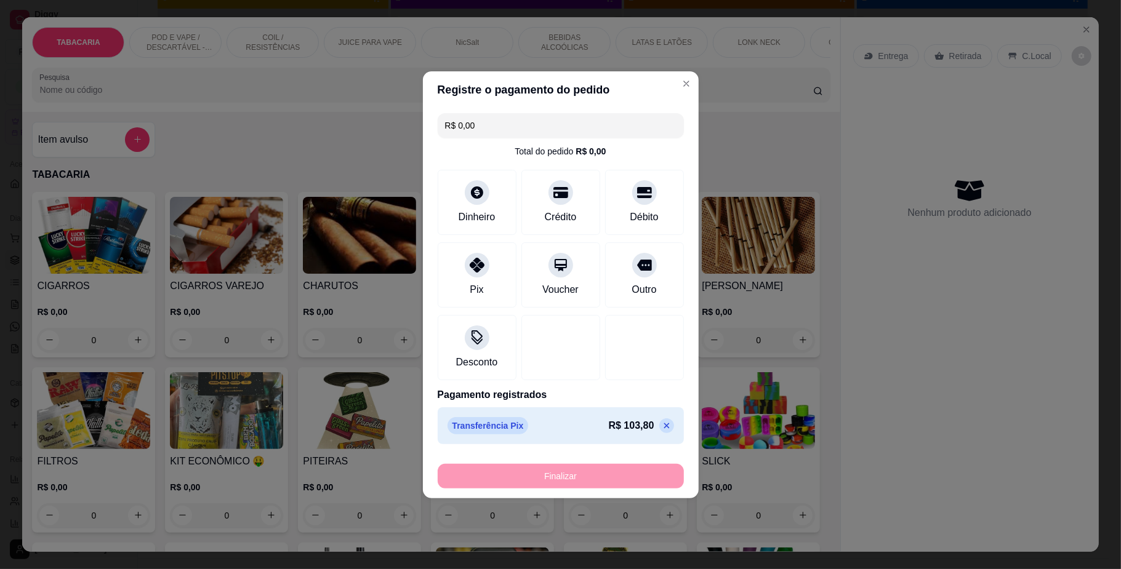
type input "-R$ 103,80"
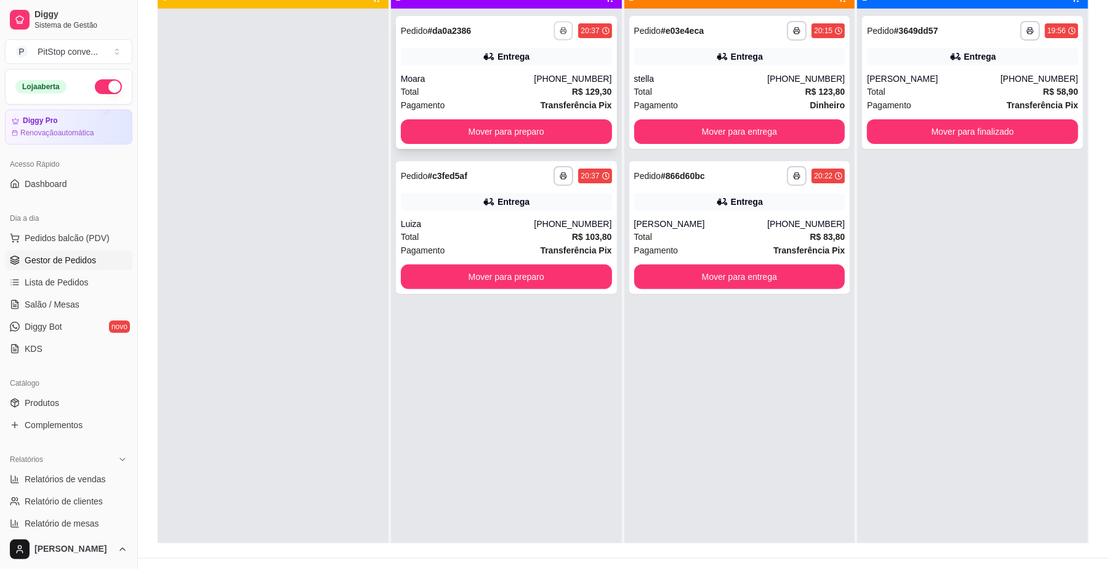
click at [565, 37] on button "button" at bounding box center [563, 30] width 19 height 19
click at [540, 65] on button "IMPRESSORA" at bounding box center [526, 73] width 86 height 19
click at [565, 175] on button "button" at bounding box center [563, 175] width 19 height 19
click at [532, 220] on button "IMPRESSORA" at bounding box center [525, 219] width 89 height 20
click at [961, 139] on button "Mover para finalizado" at bounding box center [972, 132] width 204 height 24
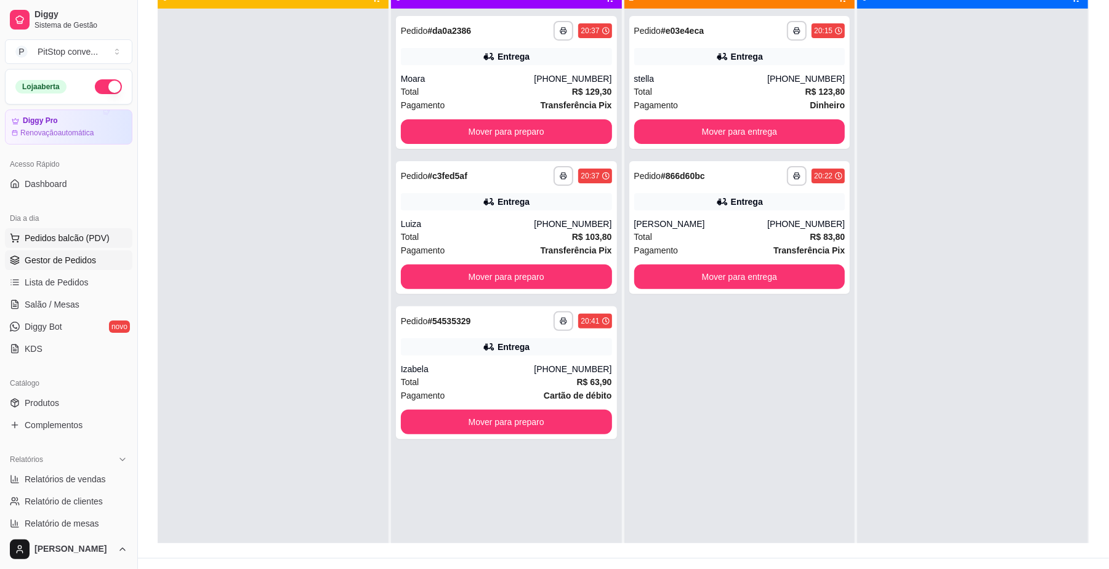
click at [60, 230] on button "Pedidos balcão (PDV)" at bounding box center [68, 238] width 127 height 20
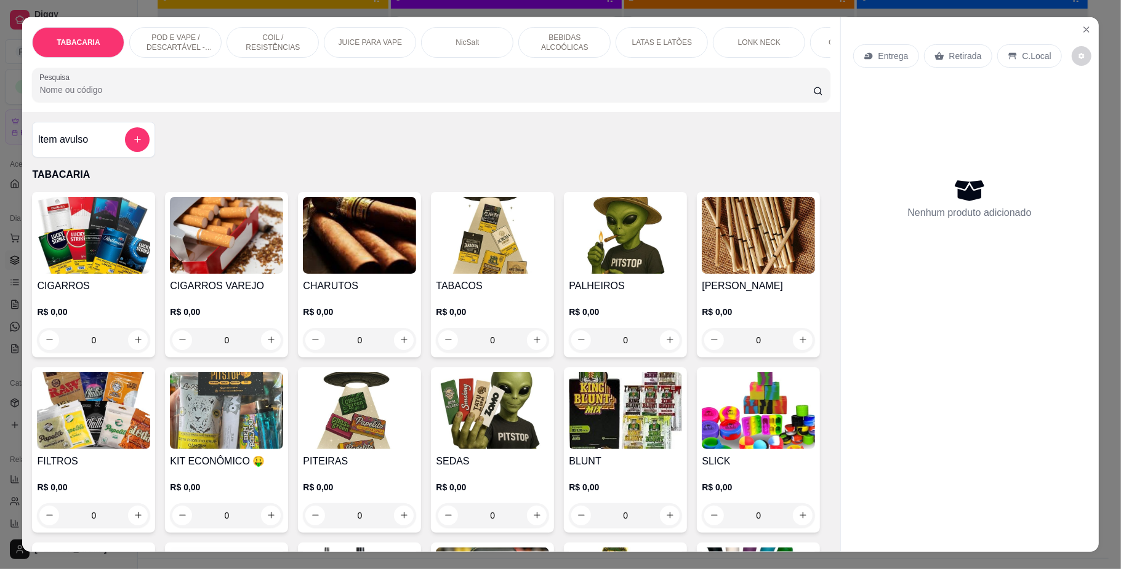
click at [176, 10] on div "TABACARIA POD E VAPE / DESCARTÁVEL - RECARREGAVEL COIL / RESISTÊNCIAS JUICE PAR…" at bounding box center [560, 284] width 1121 height 569
click at [190, 40] on p "POD E VAPE / DESCARTÁVEL - RECARREGAVEL" at bounding box center [175, 43] width 71 height 20
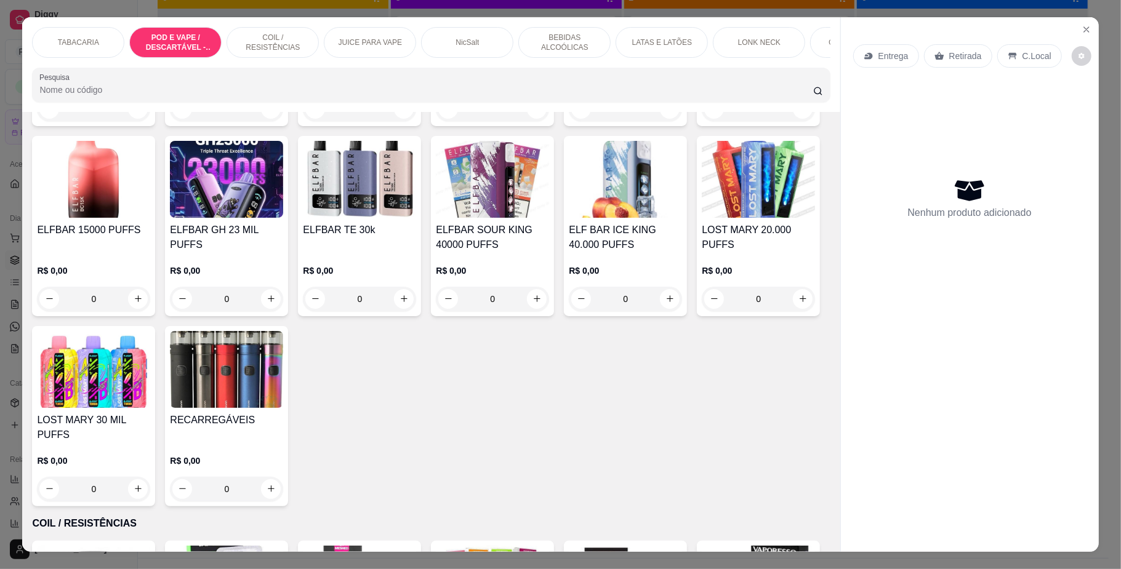
scroll to position [22, 0]
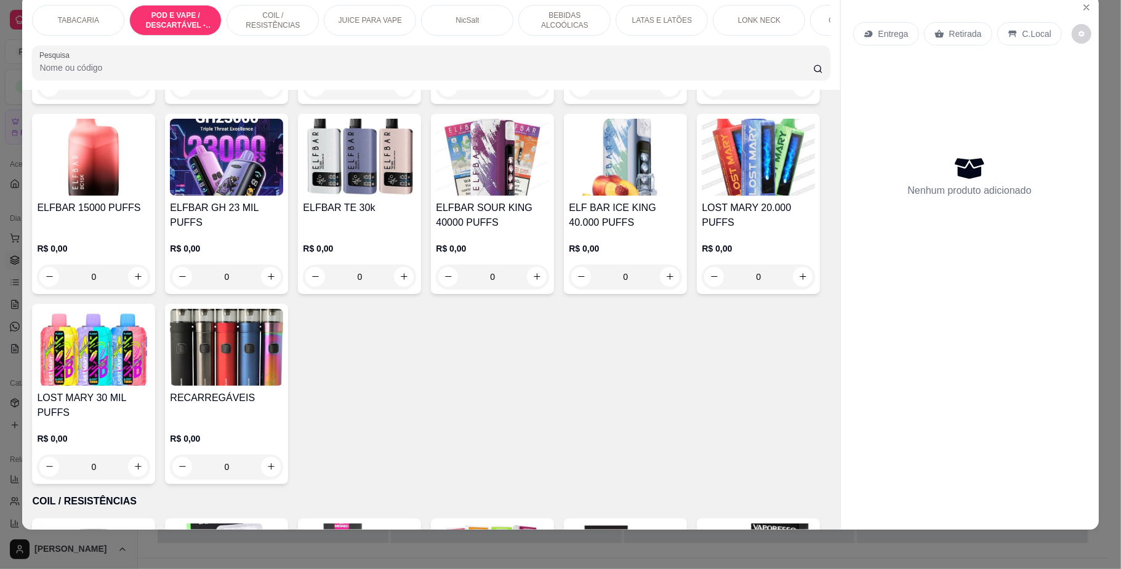
click at [702, 25] on h4 "ELFBAR 10000 PUFFS" at bounding box center [758, 17] width 113 height 15
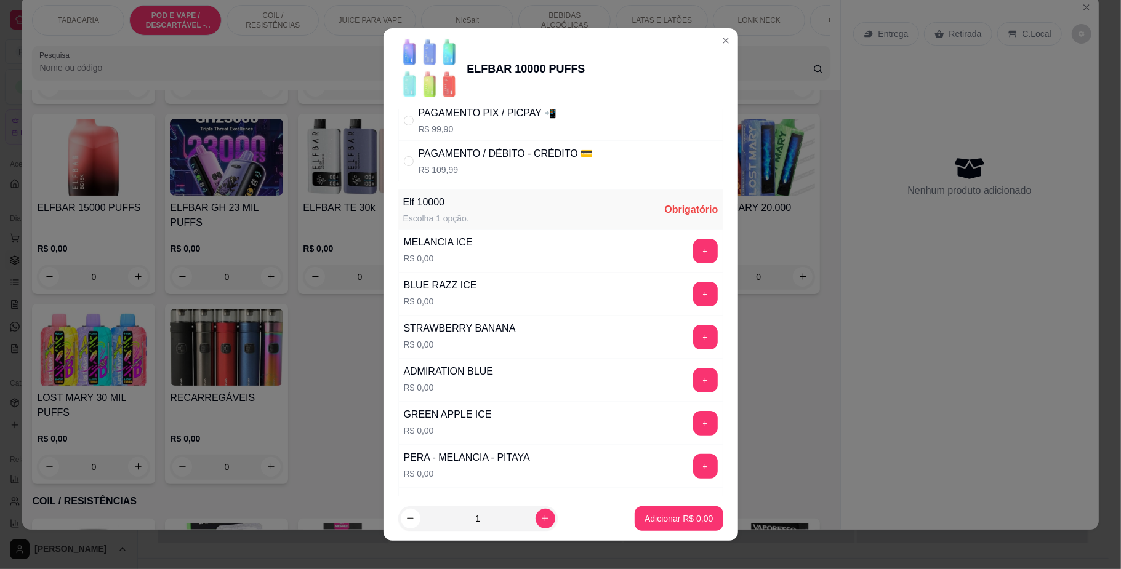
click at [693, 251] on button "+" at bounding box center [705, 251] width 25 height 25
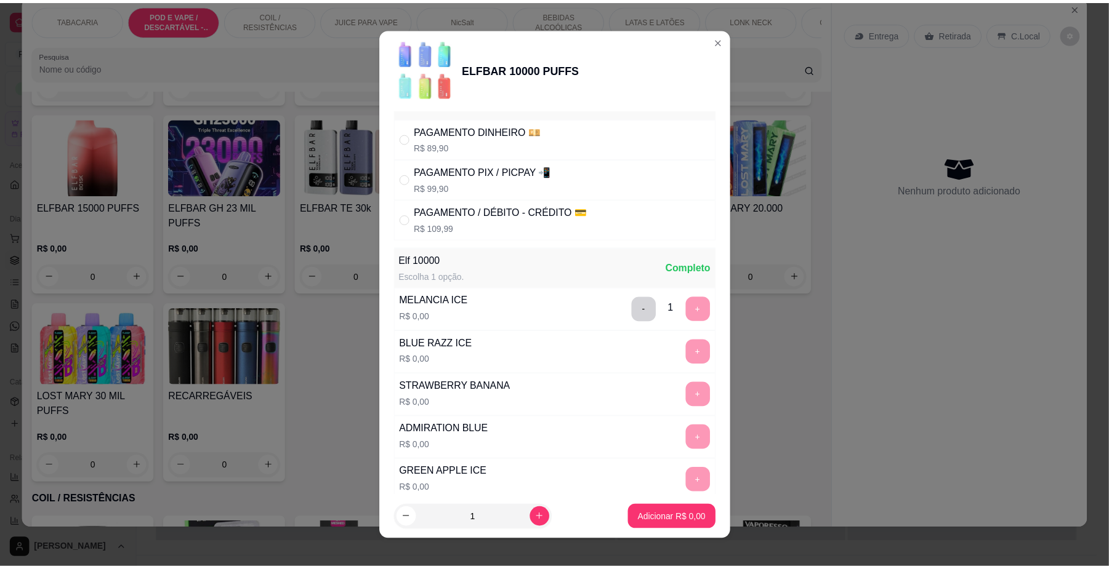
scroll to position [0, 0]
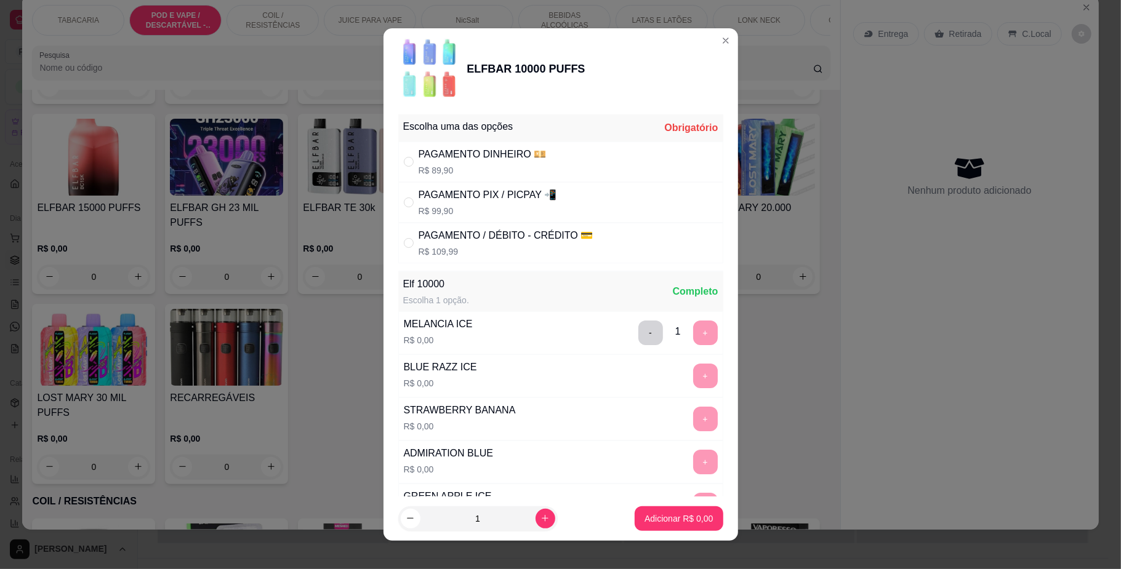
click at [500, 163] on div "PAGAMENTO DINHEIRO 💴 R$ 89,90" at bounding box center [483, 162] width 128 height 30
radio input "true"
click at [710, 520] on footer "1 Adicionar R$ 89,90" at bounding box center [560, 519] width 355 height 44
click at [704, 517] on button "Adicionar R$ 89,90" at bounding box center [676, 519] width 93 height 25
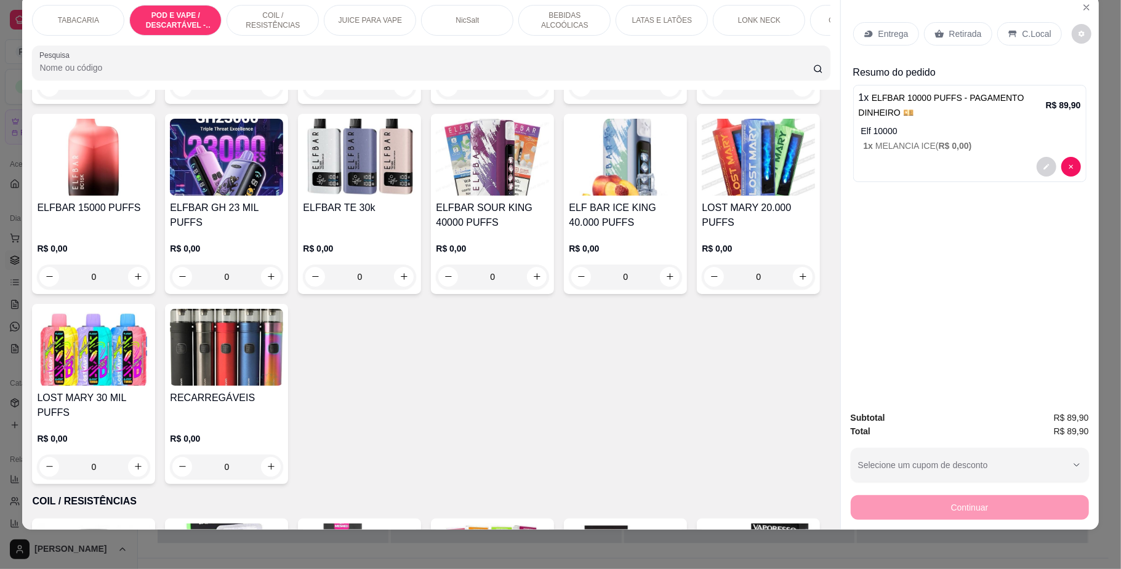
click at [1008, 30] on icon at bounding box center [1013, 34] width 10 height 10
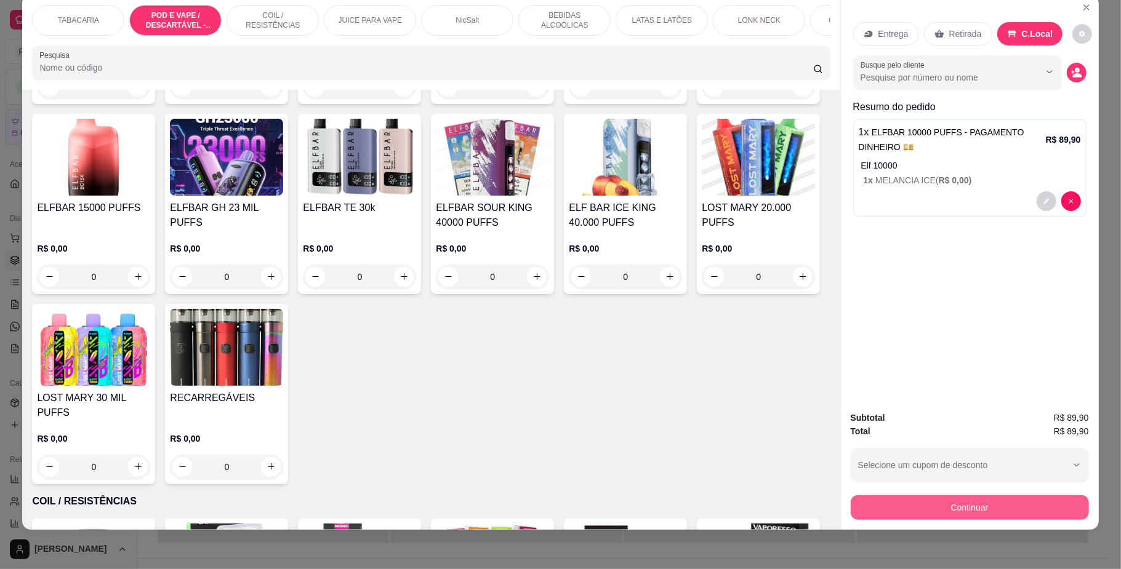
click at [970, 513] on button "Continuar" at bounding box center [970, 508] width 238 height 25
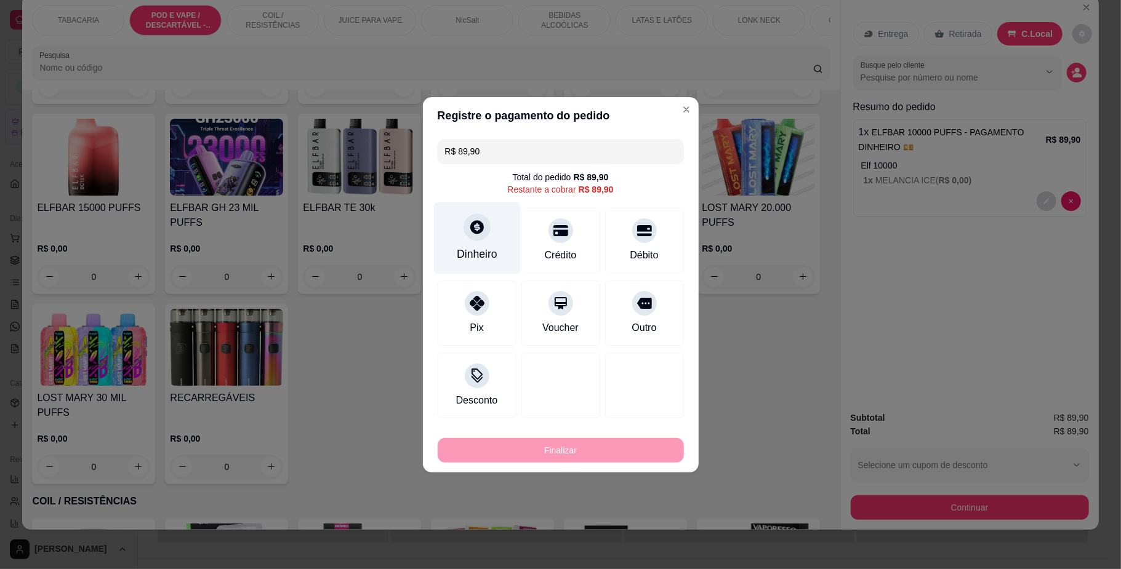
click at [470, 227] on icon at bounding box center [477, 227] width 14 height 14
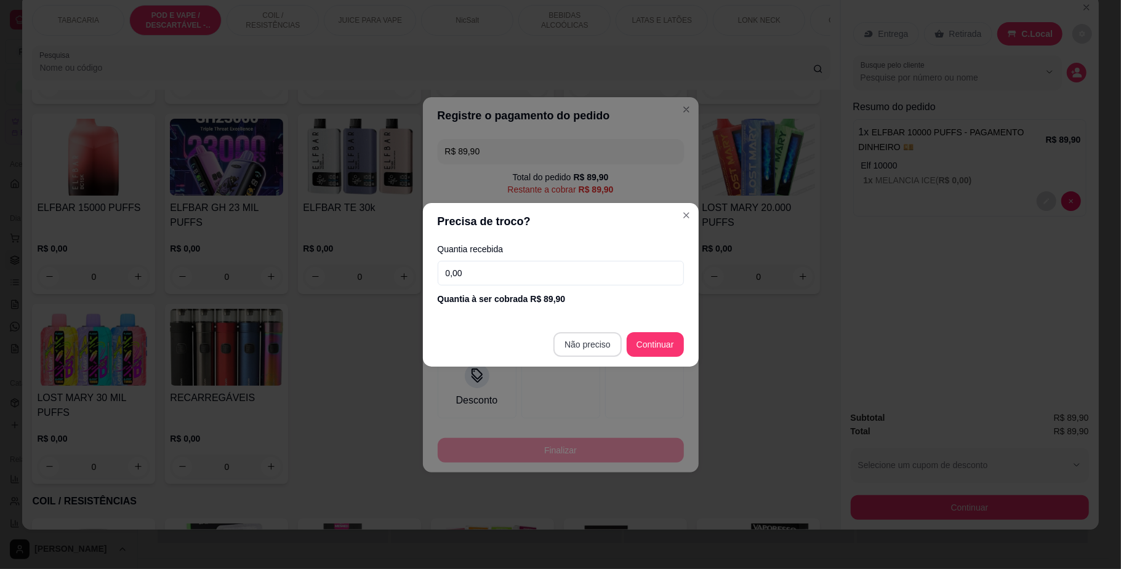
type input "R$ 0,00"
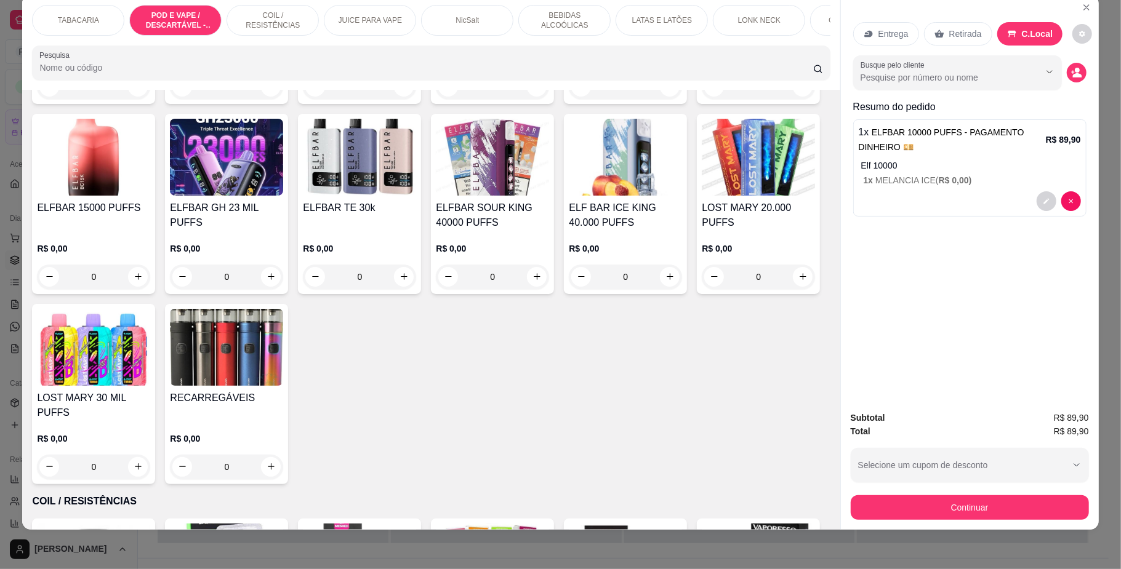
click at [549, 289] on div "0" at bounding box center [492, 277] width 113 height 25
click at [963, 505] on button "Continuar" at bounding box center [969, 508] width 231 height 24
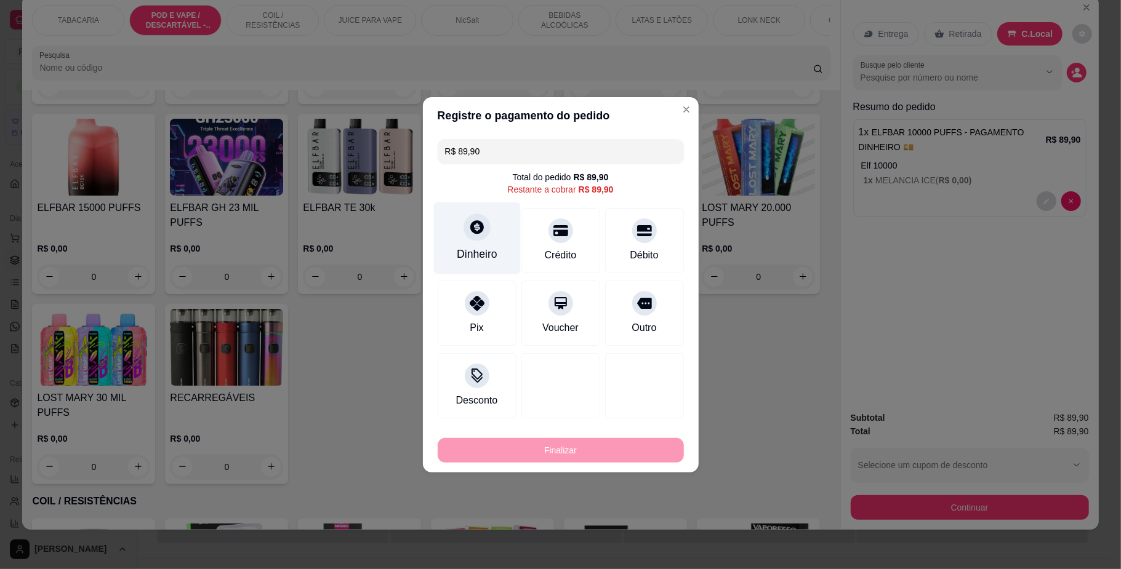
click at [480, 244] on div "Dinheiro" at bounding box center [476, 238] width 87 height 72
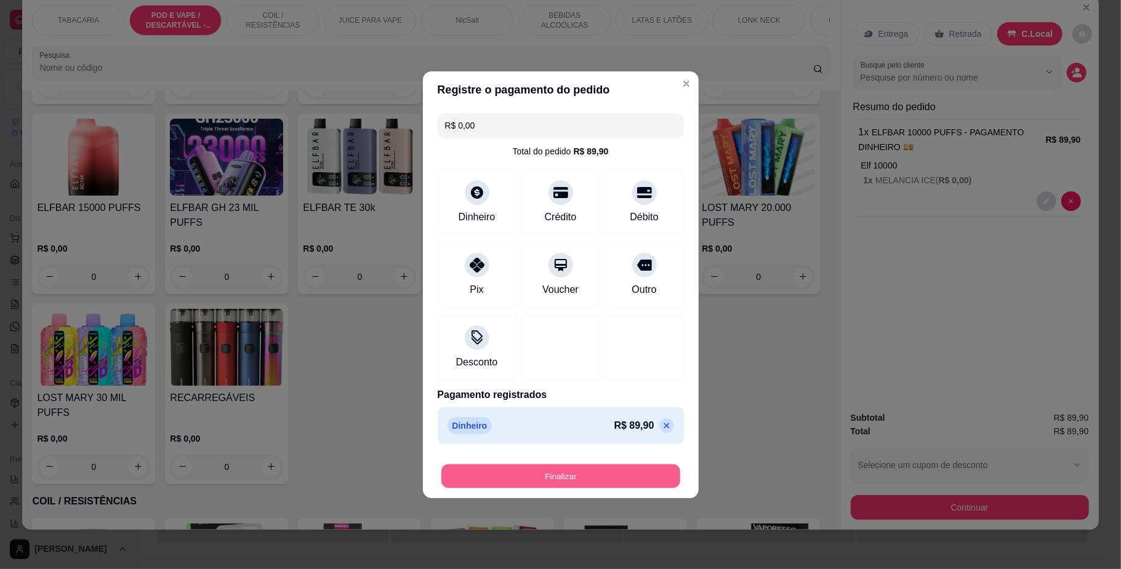
click at [636, 470] on button "Finalizar" at bounding box center [560, 476] width 239 height 24
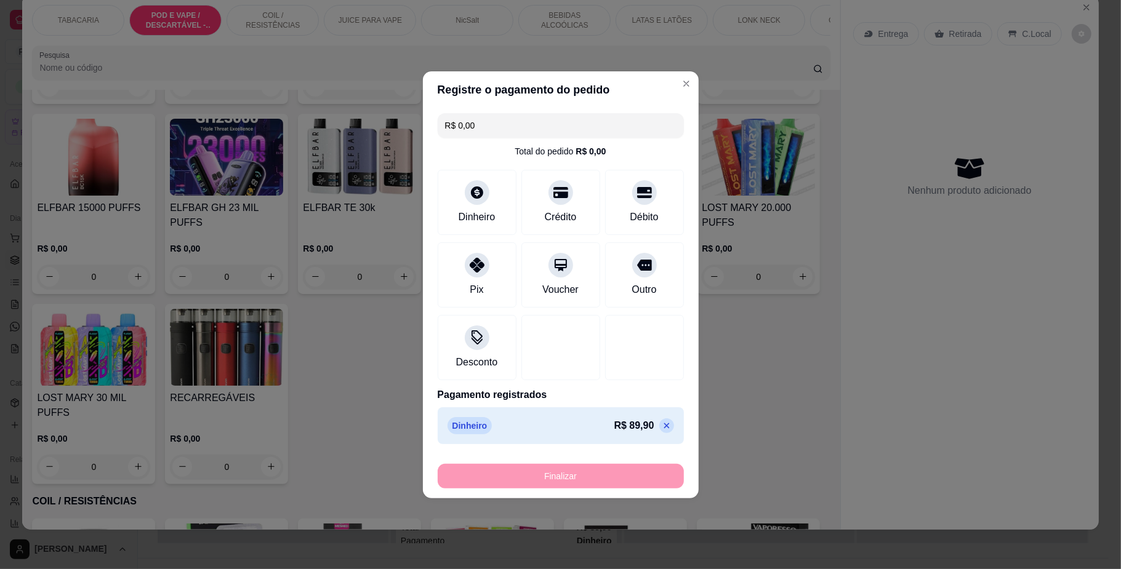
type input "-R$ 89,90"
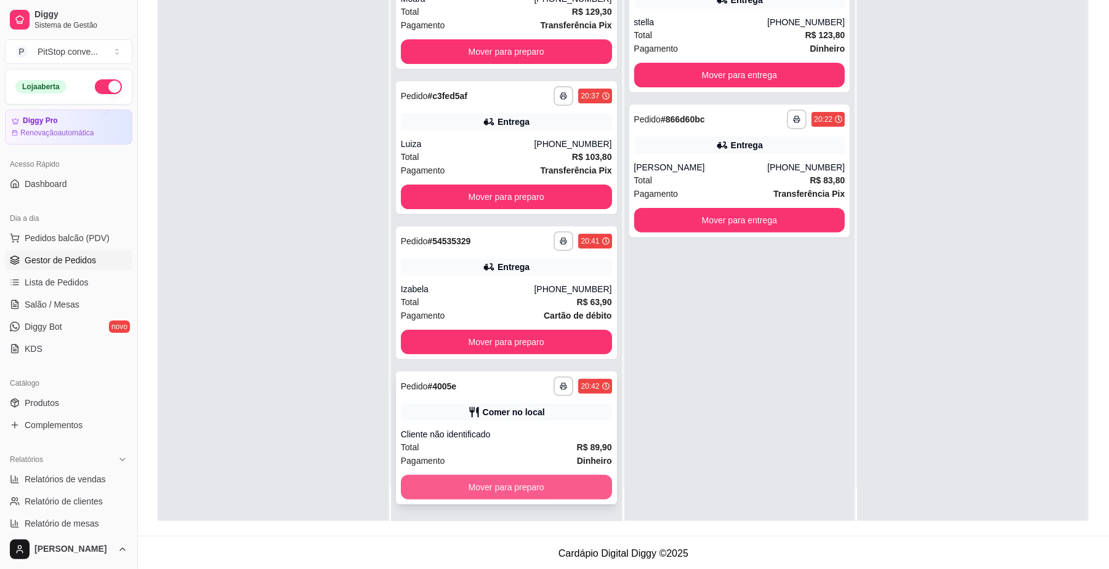
scroll to position [188, 0]
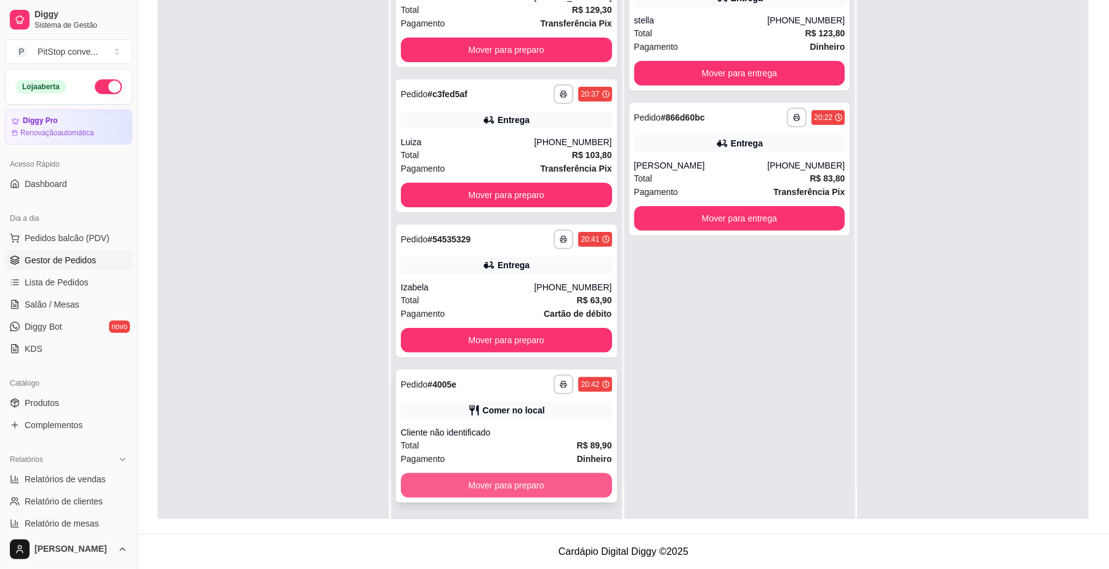
click at [532, 484] on button "Mover para preparo" at bounding box center [506, 485] width 211 height 25
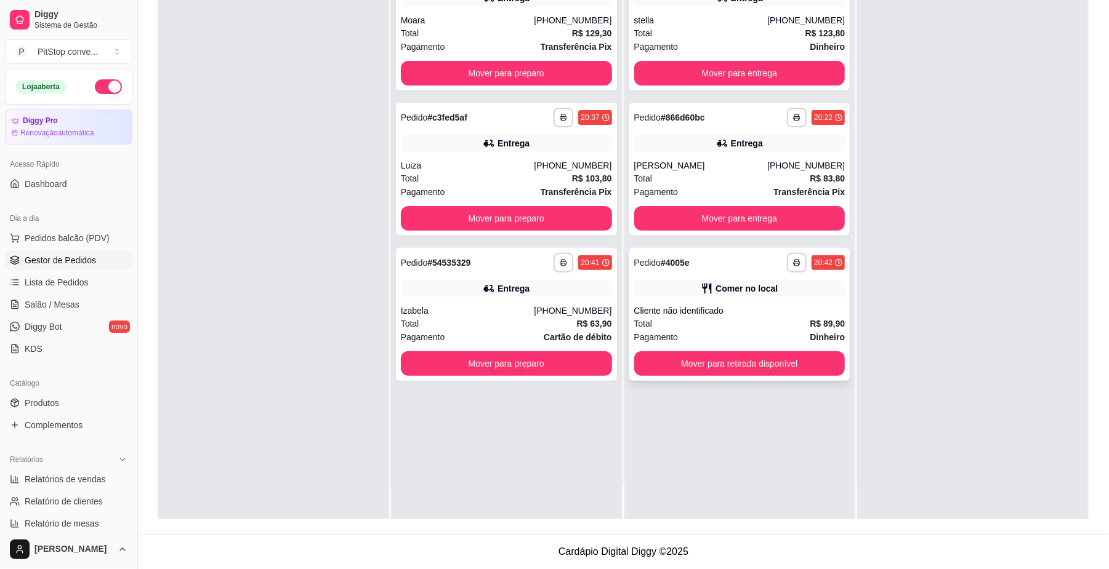
scroll to position [0, 0]
click at [788, 360] on button "Mover para retirada disponível" at bounding box center [739, 364] width 204 height 24
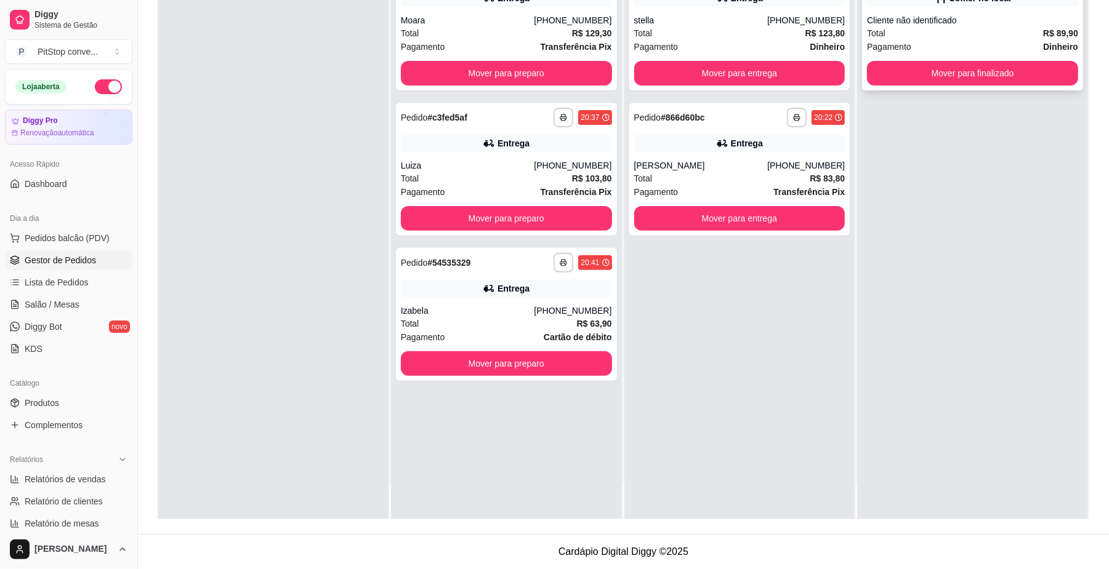
click at [939, 86] on div "**********" at bounding box center [972, 24] width 221 height 133
click at [968, 50] on div "Pagamento Dinheiro" at bounding box center [972, 47] width 211 height 14
click at [991, 74] on button "Mover para finalizado" at bounding box center [972, 74] width 204 height 24
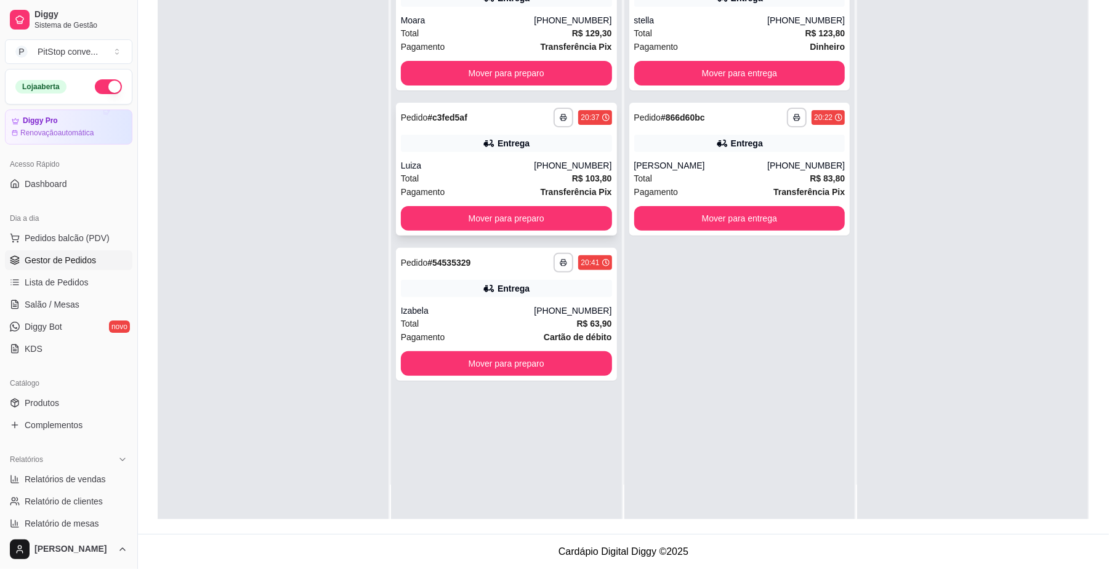
click at [500, 161] on div "Luiza" at bounding box center [468, 165] width 134 height 12
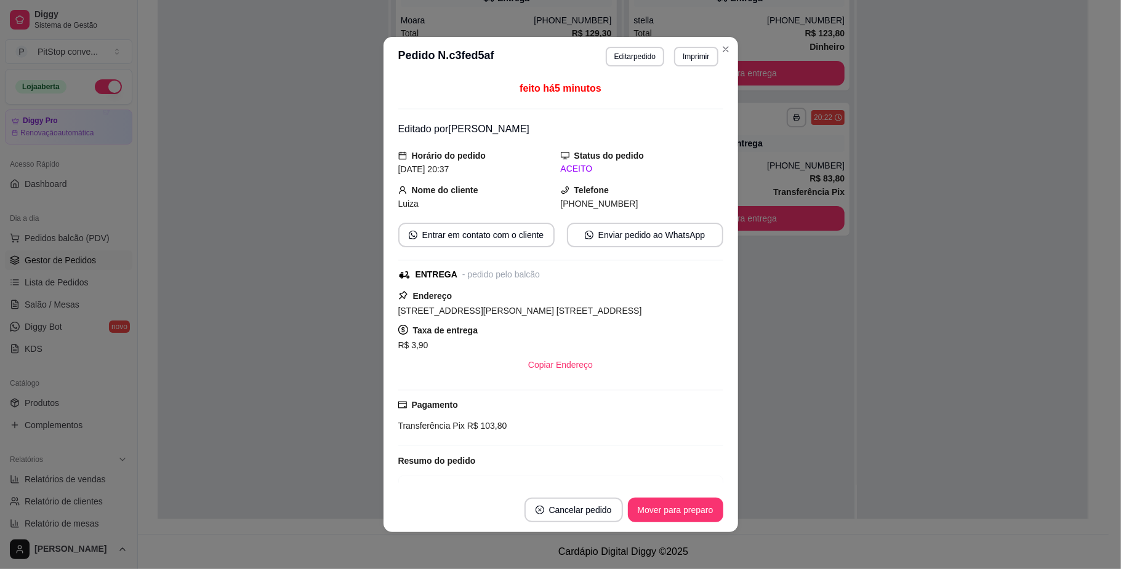
click at [547, 328] on div "Taxa de entrega R$ 3,90" at bounding box center [560, 338] width 325 height 30
click at [548, 328] on div "Taxa de entrega R$ 3,90" at bounding box center [560, 338] width 325 height 30
click at [557, 309] on span "[STREET_ADDRESS][PERSON_NAME] [STREET_ADDRESS]" at bounding box center [520, 311] width 244 height 10
click at [558, 308] on span "[STREET_ADDRESS][PERSON_NAME] [STREET_ADDRESS]" at bounding box center [520, 311] width 244 height 10
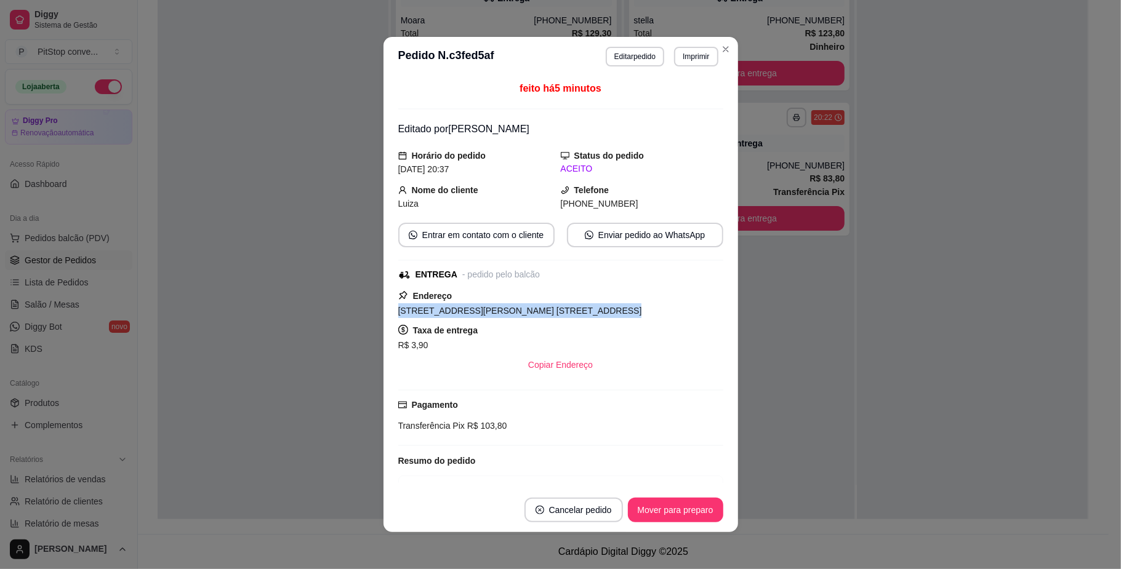
click at [561, 308] on span "[STREET_ADDRESS][PERSON_NAME] [STREET_ADDRESS]" at bounding box center [520, 311] width 244 height 10
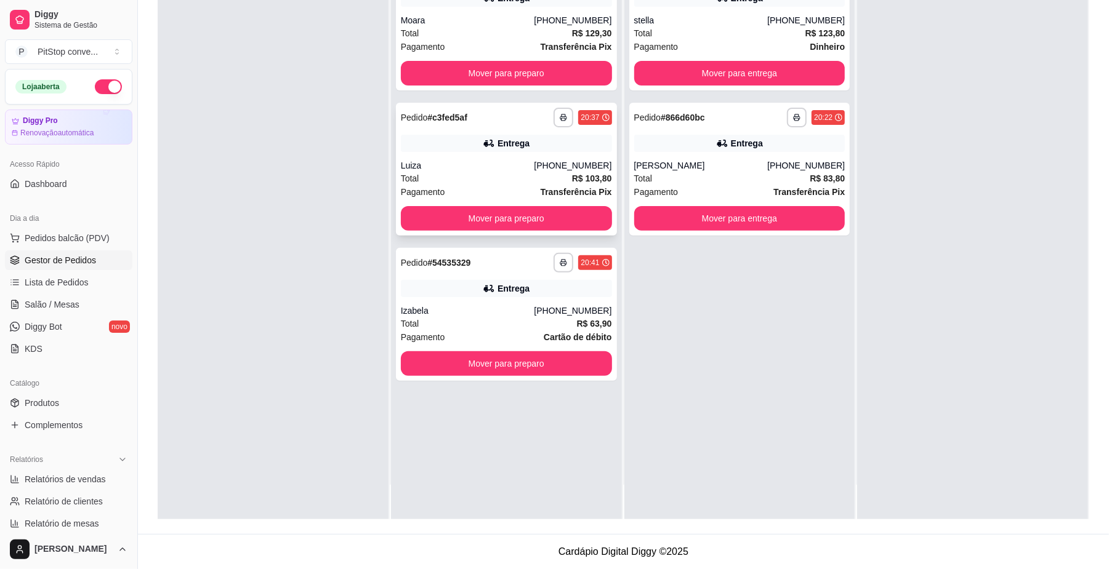
click at [547, 207] on button "Mover para preparo" at bounding box center [506, 218] width 211 height 25
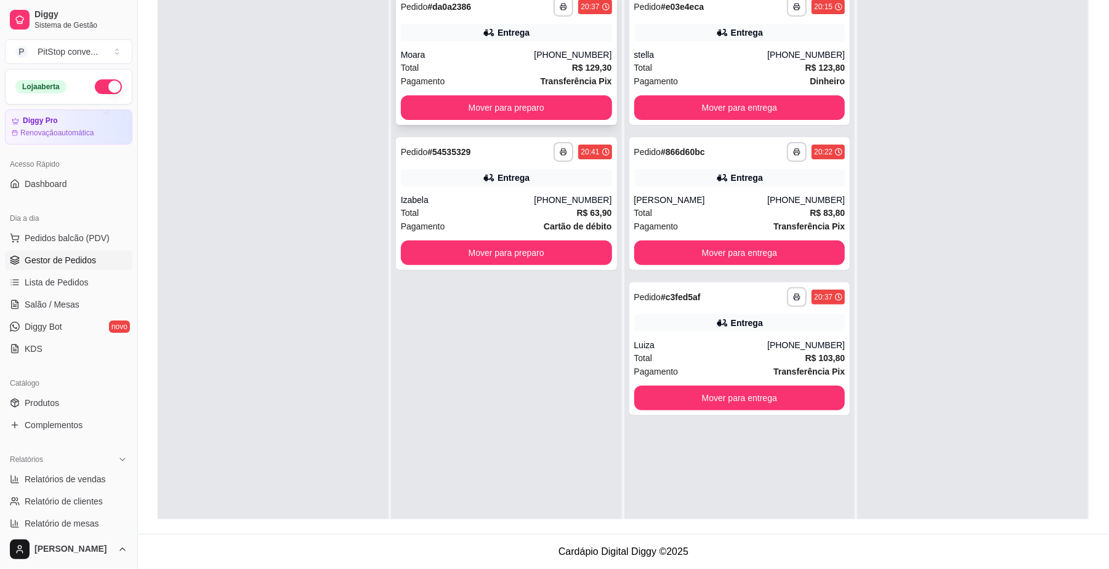
click at [561, 67] on div "Total R$ 129,30" at bounding box center [506, 68] width 211 height 14
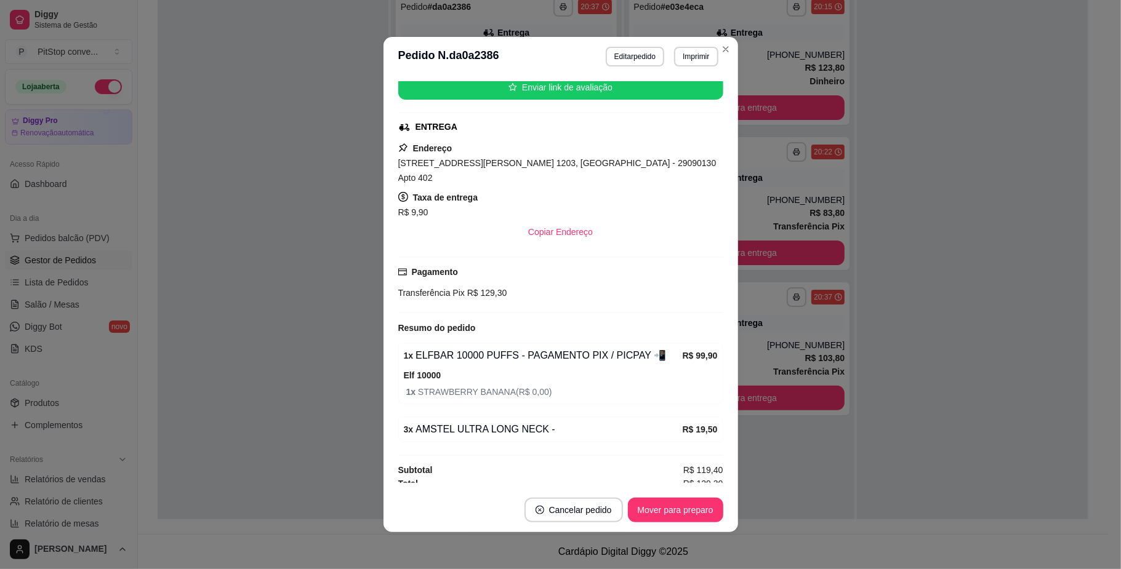
scroll to position [2, 0]
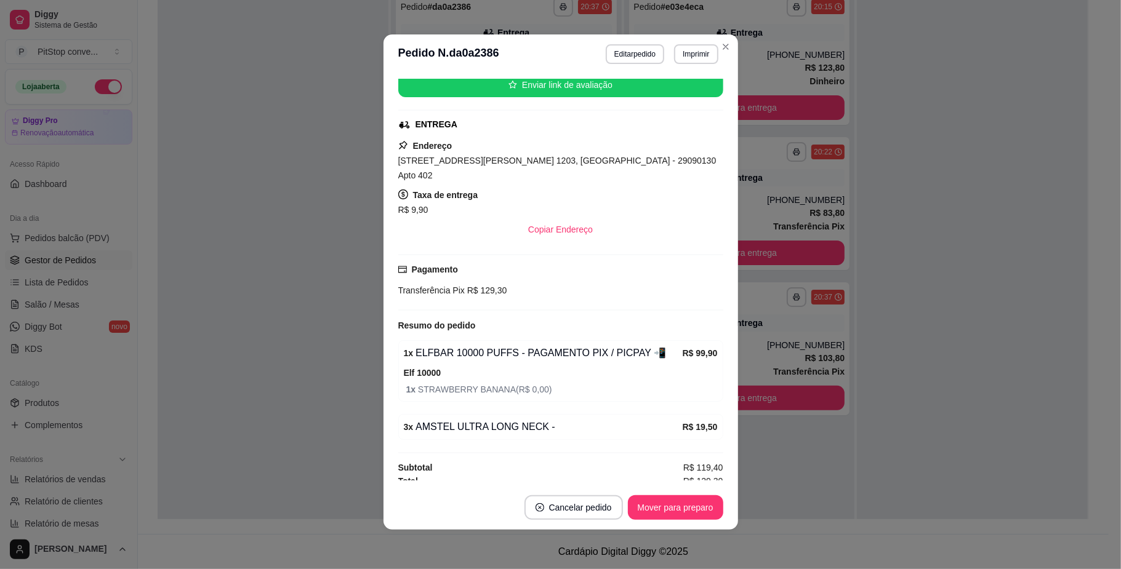
click at [560, 153] on div "Endereço [STREET_ADDRESS][PERSON_NAME] 1203, [GEOGRAPHIC_DATA] - 29090130 Apto …" at bounding box center [560, 189] width 325 height 103
click at [563, 170] on div "[STREET_ADDRESS][PERSON_NAME] 1203, [GEOGRAPHIC_DATA] - 29090130 Apto 402" at bounding box center [560, 168] width 325 height 30
click at [567, 168] on span "[STREET_ADDRESS][PERSON_NAME] 1203, [GEOGRAPHIC_DATA] - 29090130 Apto 402" at bounding box center [557, 168] width 318 height 25
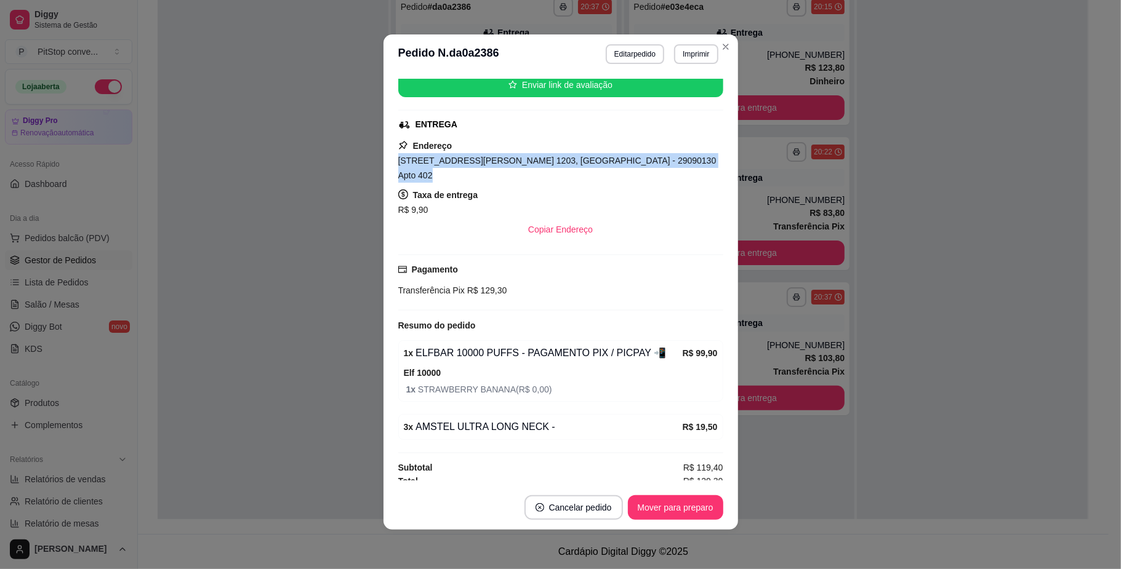
click at [567, 168] on span "[STREET_ADDRESS][PERSON_NAME] 1203, [GEOGRAPHIC_DATA] - 29090130 Apto 402" at bounding box center [557, 168] width 318 height 25
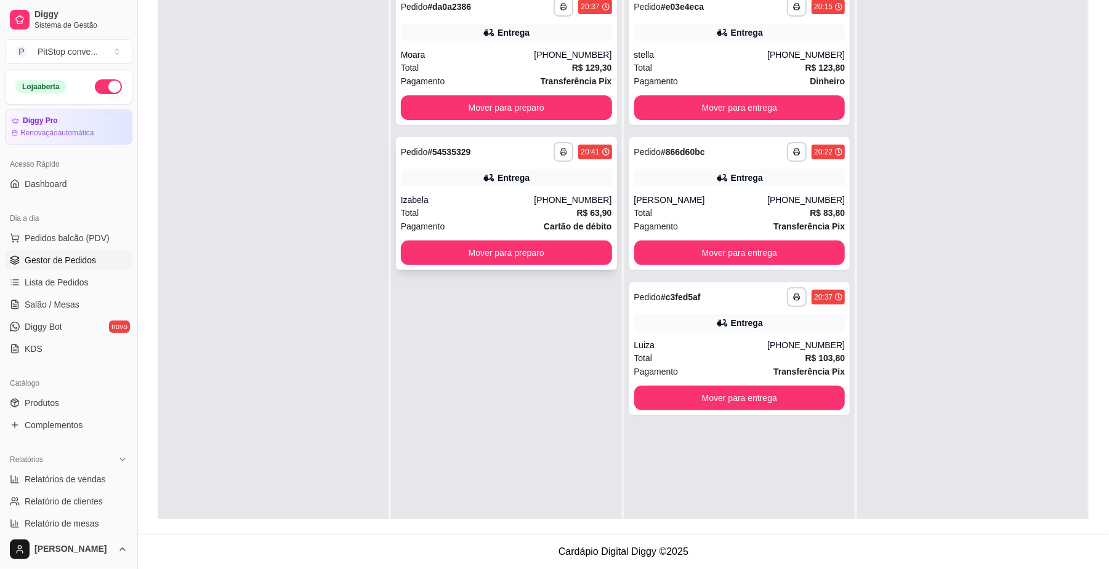
click at [532, 201] on div "Izabela" at bounding box center [468, 200] width 134 height 12
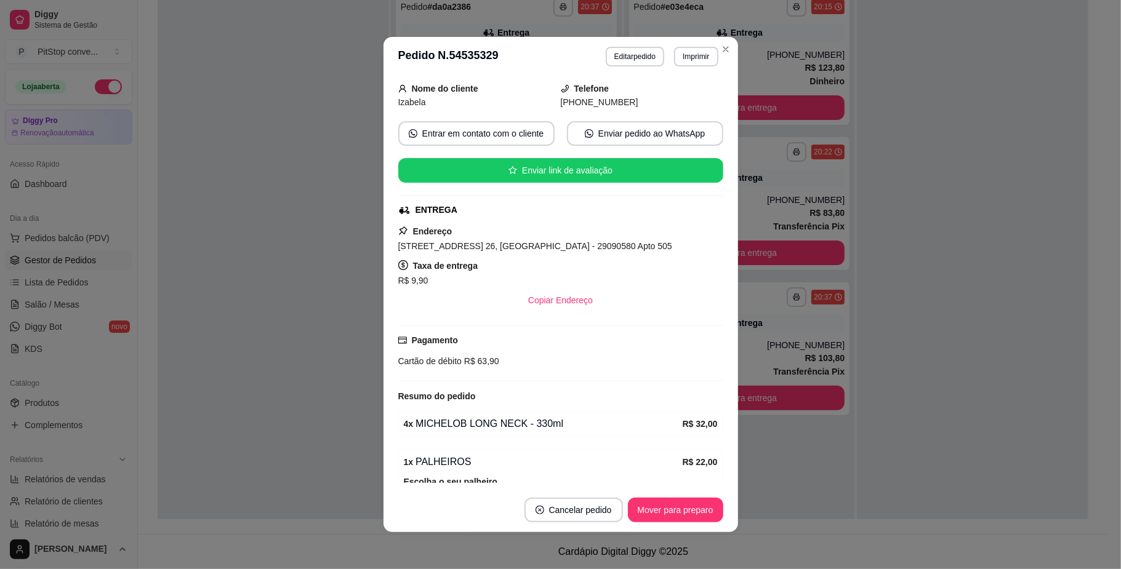
scroll to position [0, 0]
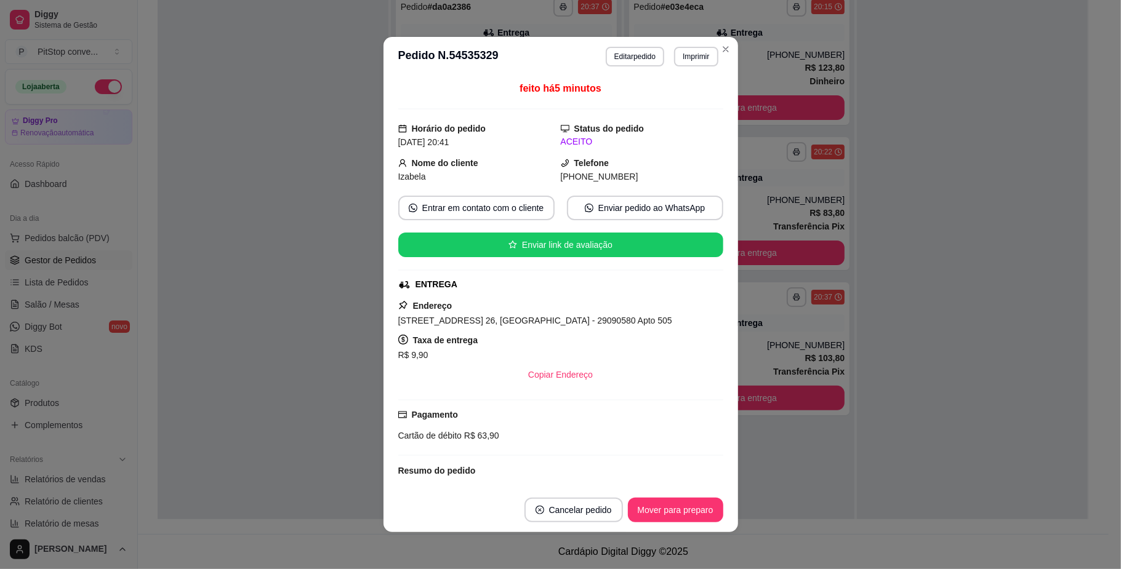
click at [569, 331] on div "Endereço [STREET_ADDRESS] 26, [GEOGRAPHIC_DATA] - 29090580 Apto 505 Taxa de ent…" at bounding box center [560, 343] width 325 height 89
click at [576, 320] on span "[STREET_ADDRESS] 26, [GEOGRAPHIC_DATA] - 29090580 Apto 505" at bounding box center [535, 321] width 274 height 10
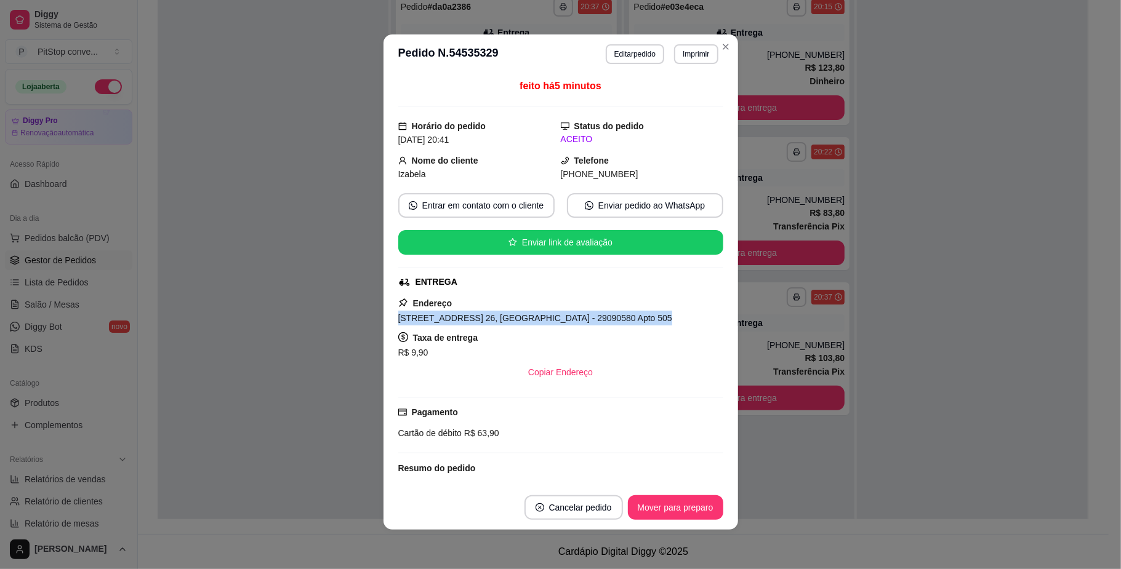
scroll to position [158, 0]
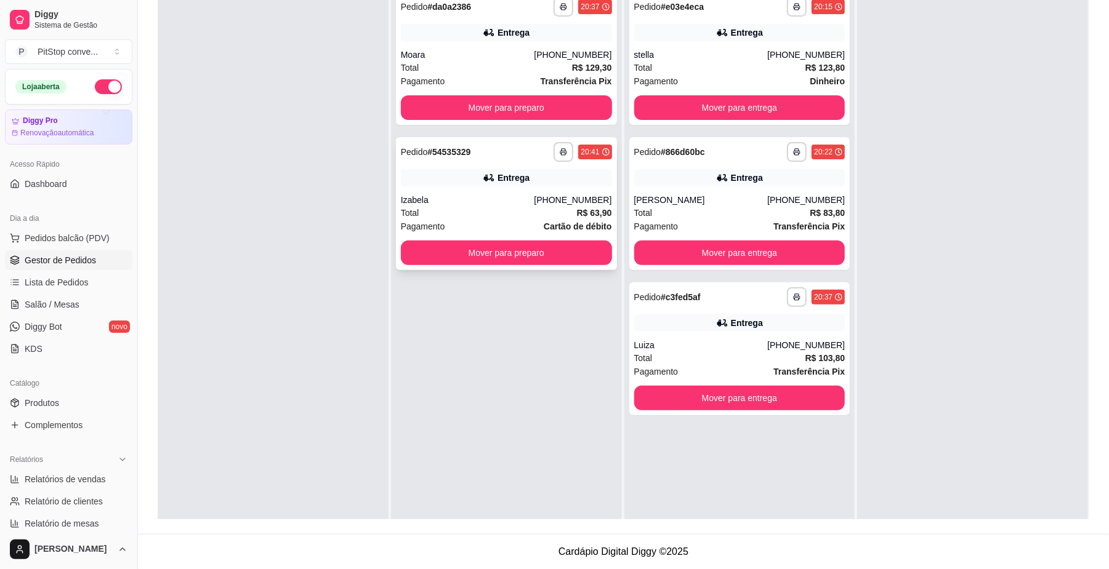
click at [524, 208] on div "Total R$ 63,90" at bounding box center [506, 213] width 211 height 14
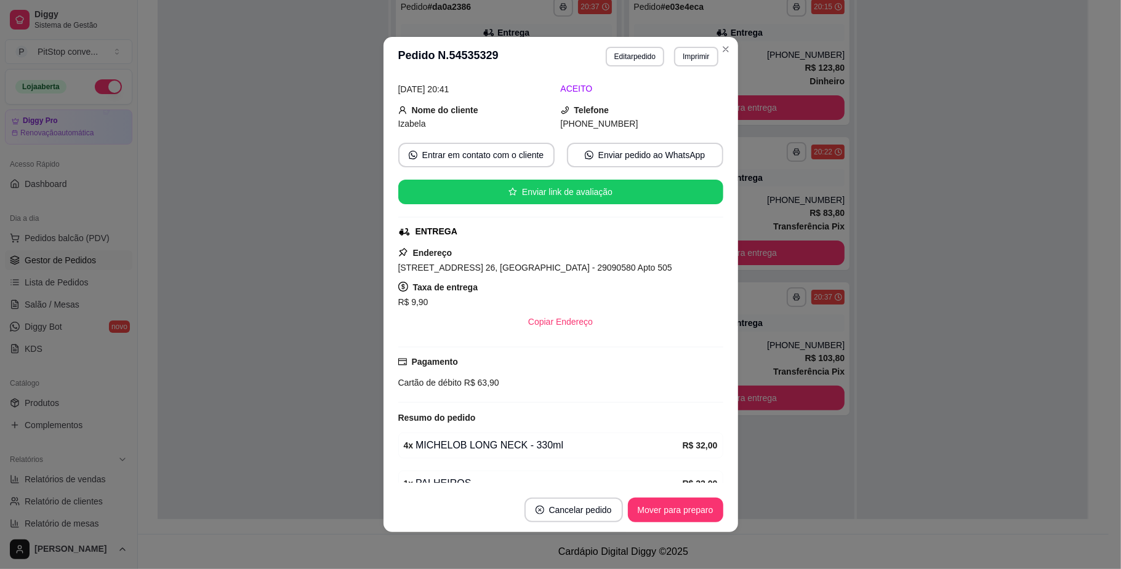
scroll to position [82, 0]
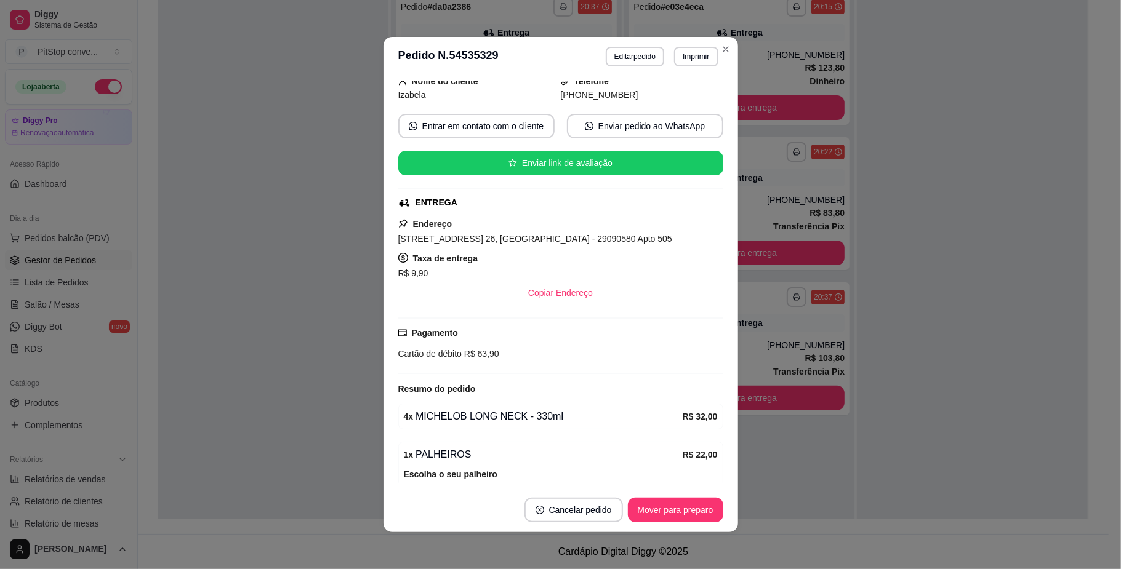
click at [480, 353] on span "R$ 63,90" at bounding box center [481, 354] width 38 height 10
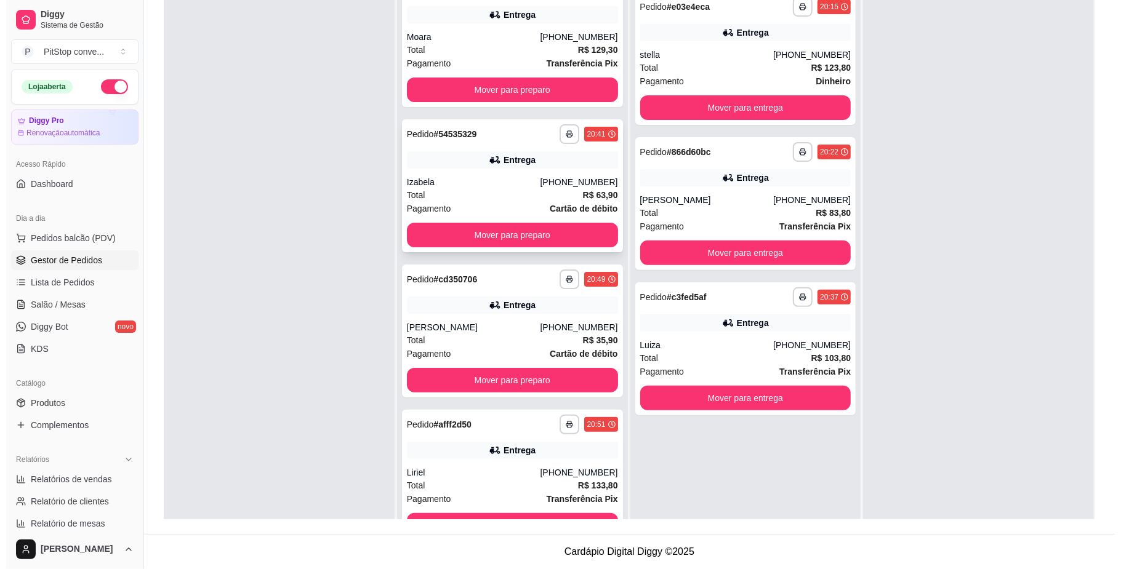
scroll to position [23, 0]
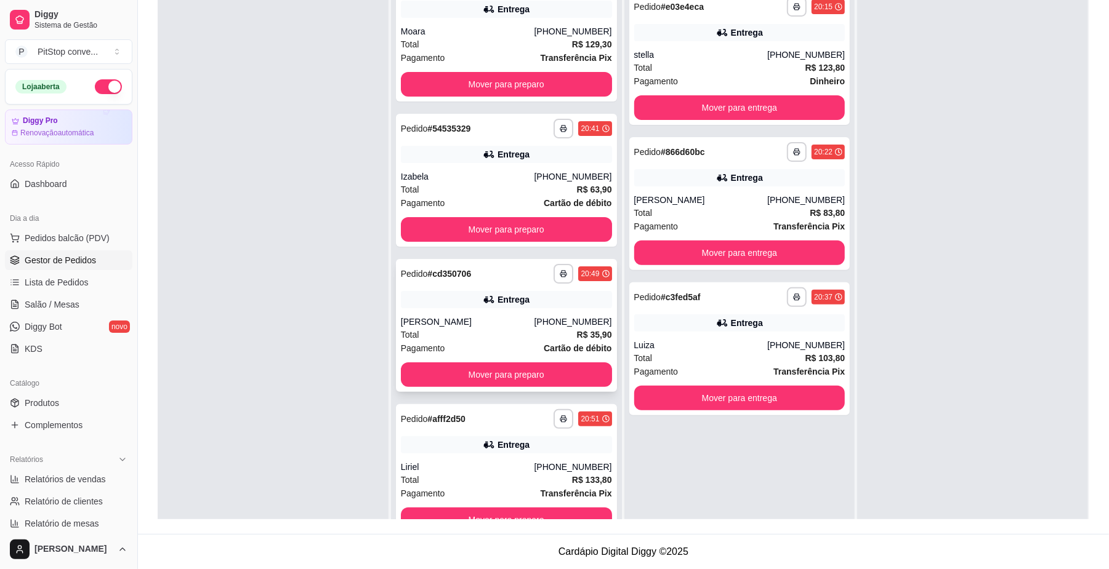
click at [520, 342] on div "Pagamento Cartão de débito" at bounding box center [506, 349] width 211 height 14
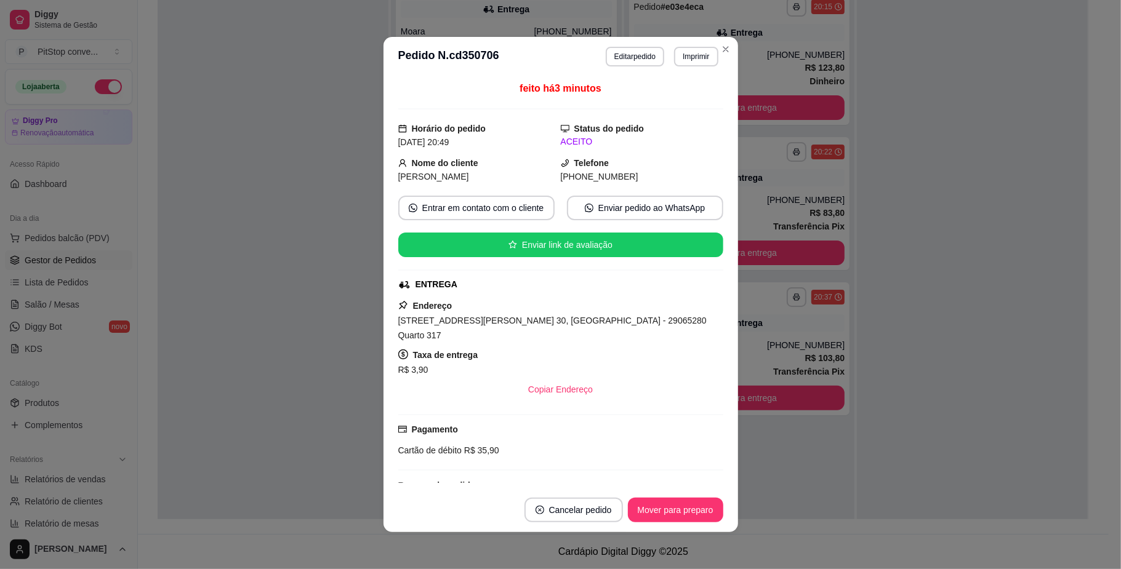
click at [545, 321] on span "[STREET_ADDRESS][PERSON_NAME] 30, [GEOGRAPHIC_DATA] - 29065280 Quarto 317" at bounding box center [552, 328] width 308 height 25
click at [543, 321] on span "[STREET_ADDRESS][PERSON_NAME] 30, [GEOGRAPHIC_DATA] - 29065280 Quarto 317" at bounding box center [552, 328] width 308 height 25
click at [542, 321] on span "[STREET_ADDRESS][PERSON_NAME] 30, [GEOGRAPHIC_DATA] - 29065280 Quarto 317" at bounding box center [552, 328] width 308 height 25
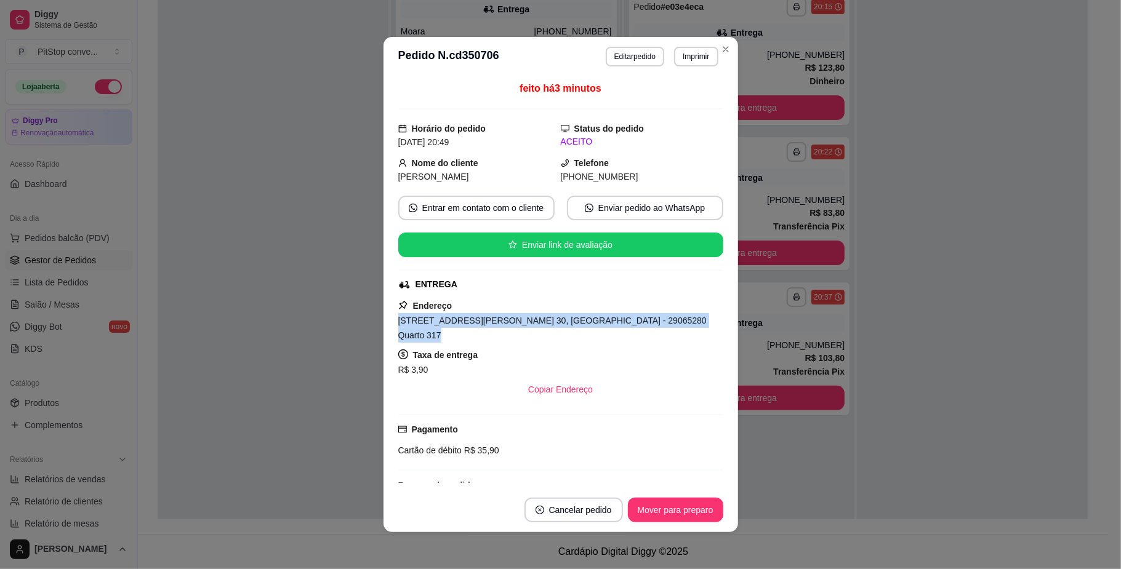
click at [542, 321] on span "[STREET_ADDRESS][PERSON_NAME] 30, [GEOGRAPHIC_DATA] - 29065280 Quarto 317" at bounding box center [552, 328] width 308 height 25
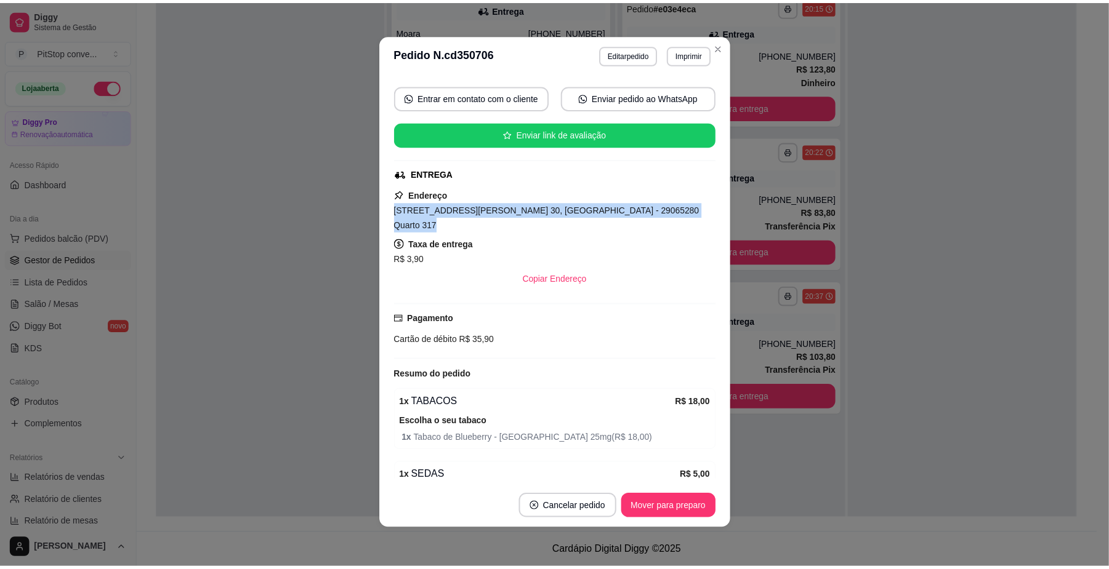
scroll to position [164, 0]
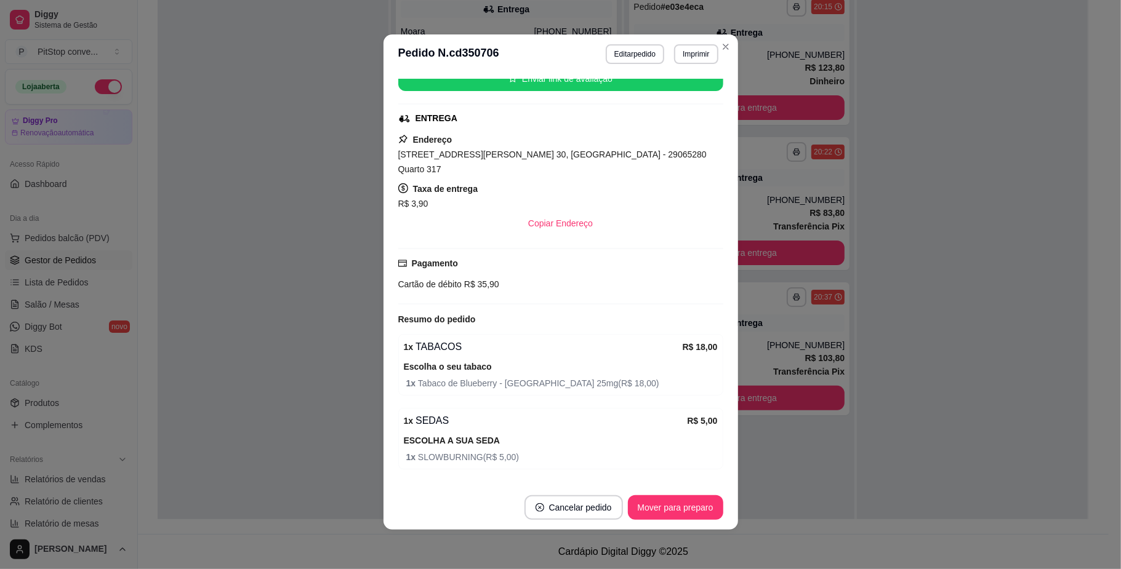
click at [474, 265] on div "Pagamento Cartão de débito R$ 35,90" at bounding box center [560, 274] width 325 height 34
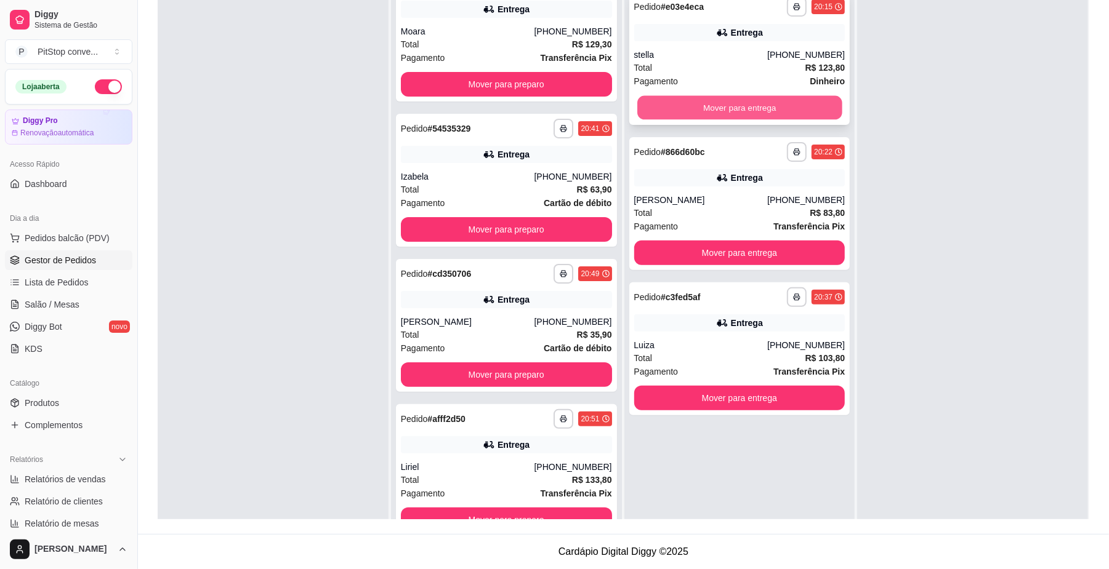
click at [682, 102] on button "Mover para entrega" at bounding box center [739, 108] width 204 height 24
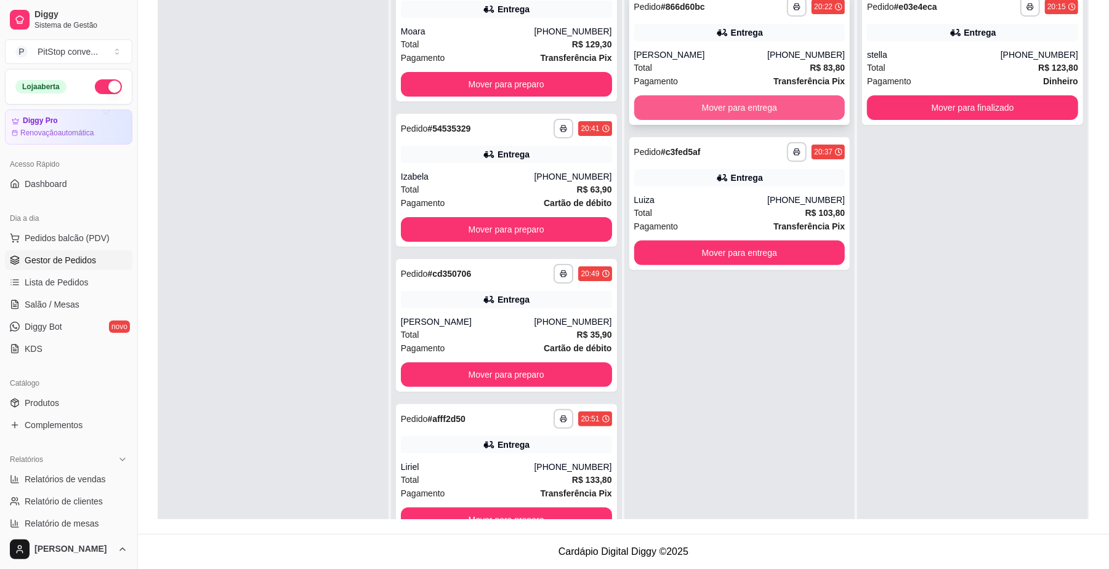
click at [693, 102] on button "Mover para entrega" at bounding box center [739, 107] width 211 height 25
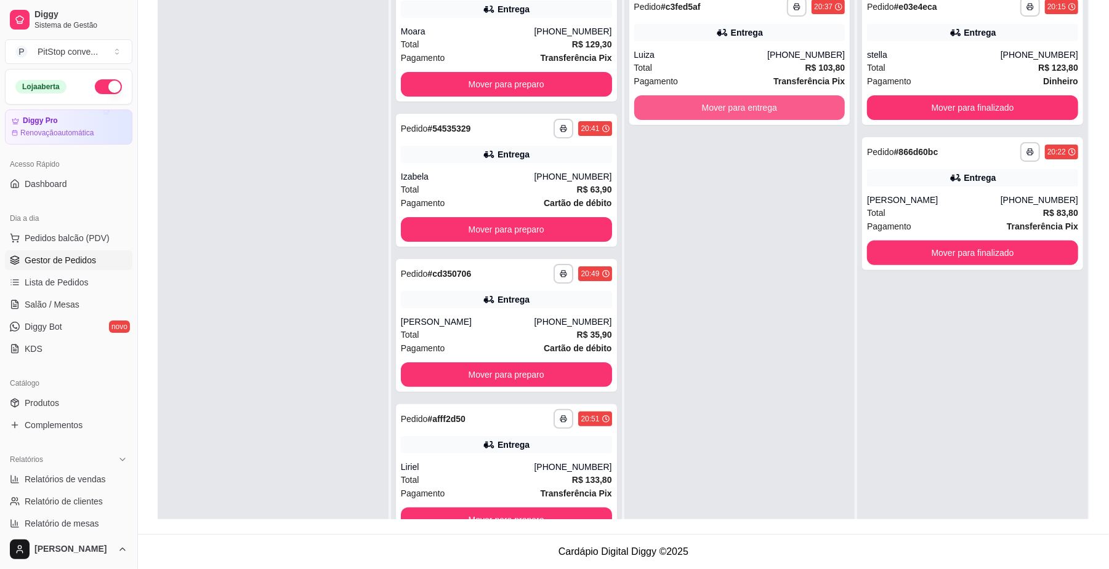
click at [694, 102] on button "Mover para entrega" at bounding box center [739, 107] width 211 height 25
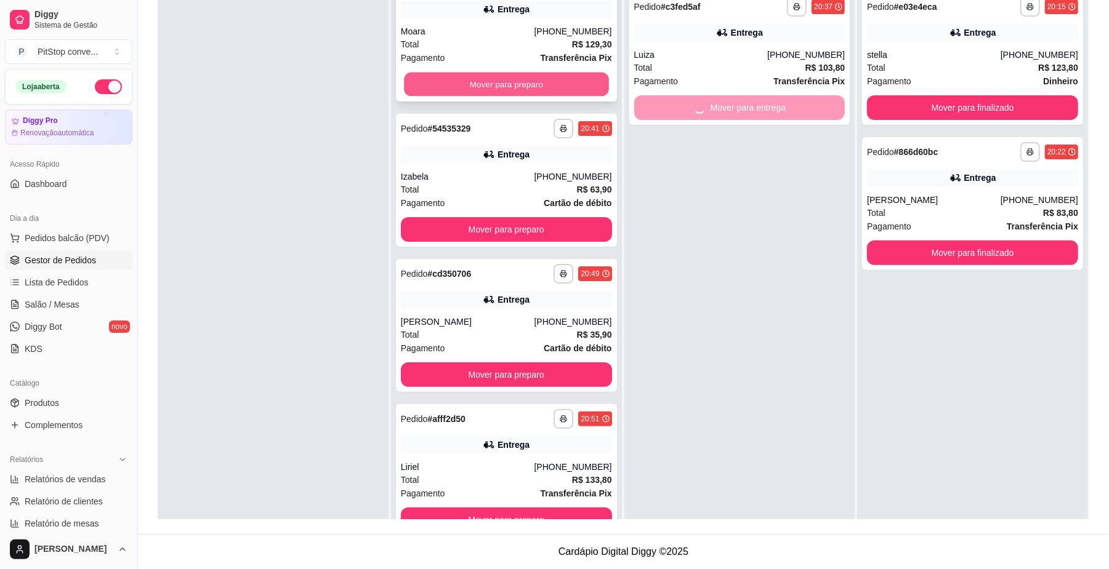
click at [468, 86] on button "Mover para preparo" at bounding box center [506, 85] width 204 height 24
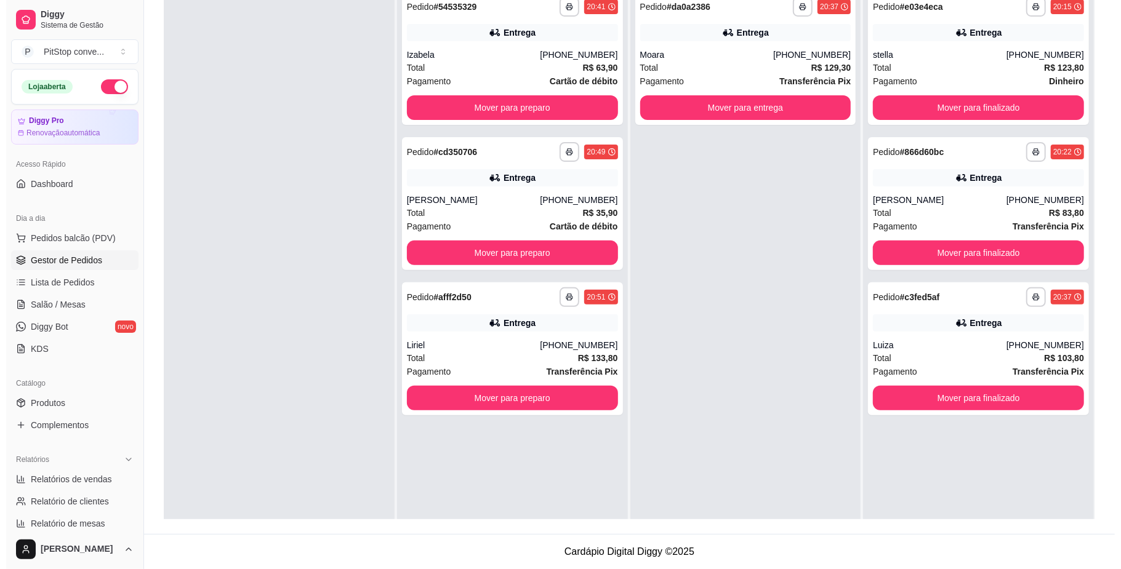
scroll to position [0, 0]
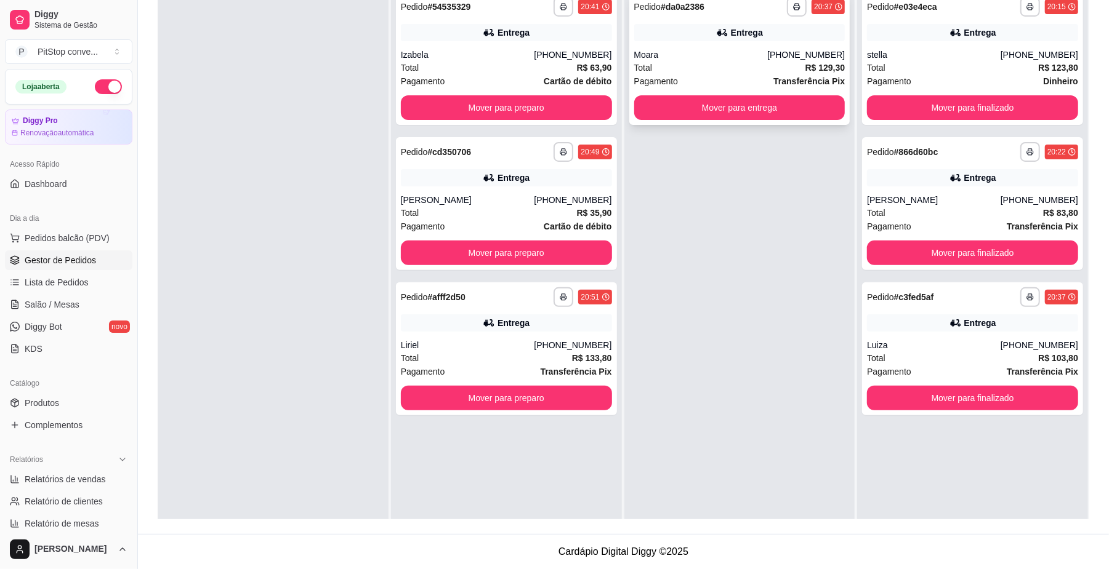
click at [727, 102] on button "Mover para entrega" at bounding box center [739, 107] width 211 height 25
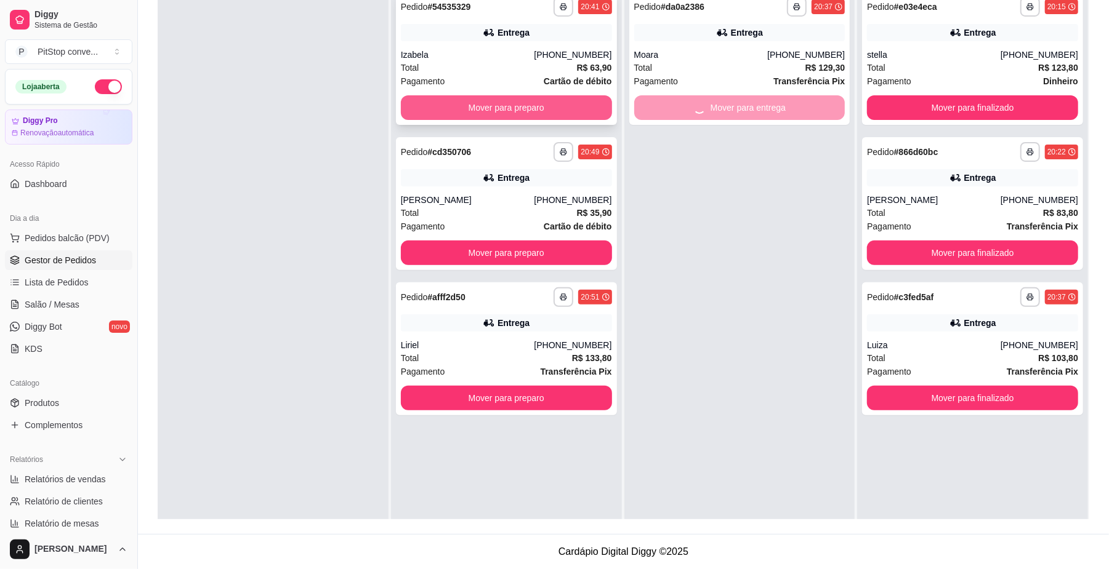
click at [534, 107] on button "Mover para preparo" at bounding box center [506, 107] width 211 height 25
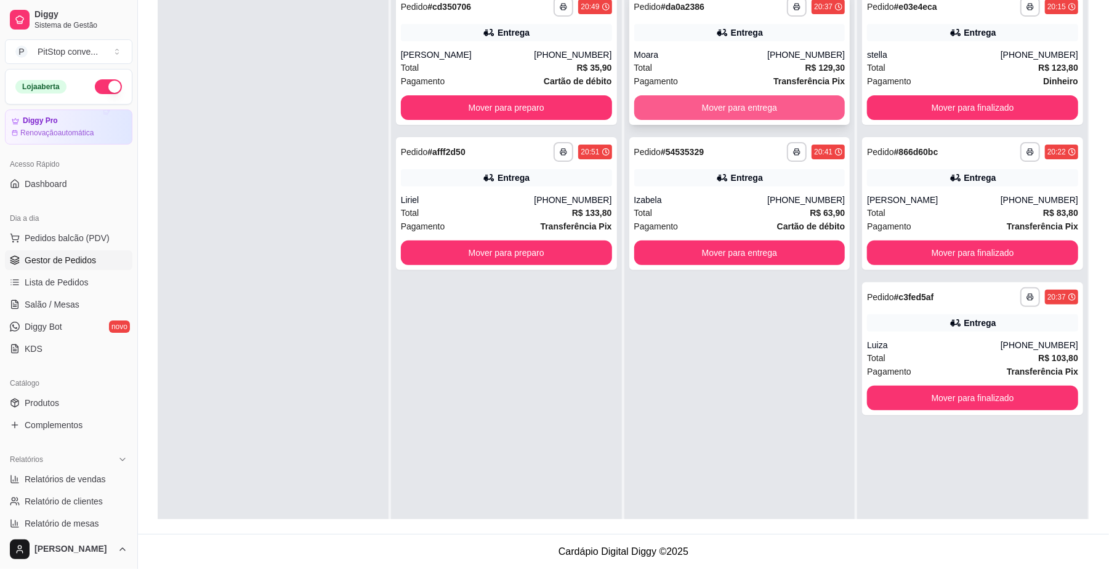
click at [681, 109] on button "Mover para entrega" at bounding box center [739, 107] width 211 height 25
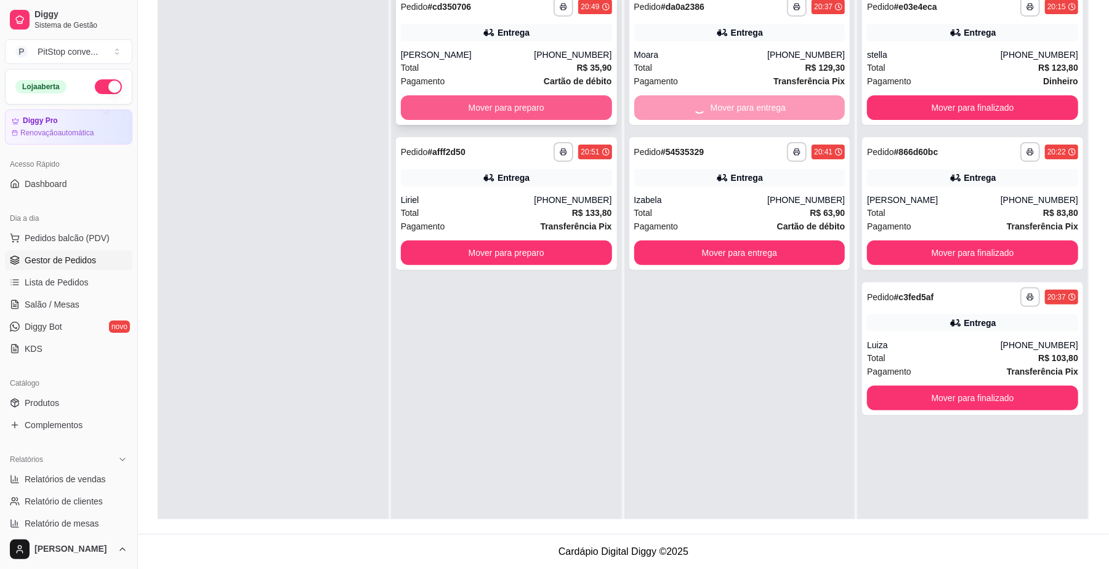
click at [508, 106] on button "Mover para preparo" at bounding box center [506, 107] width 211 height 25
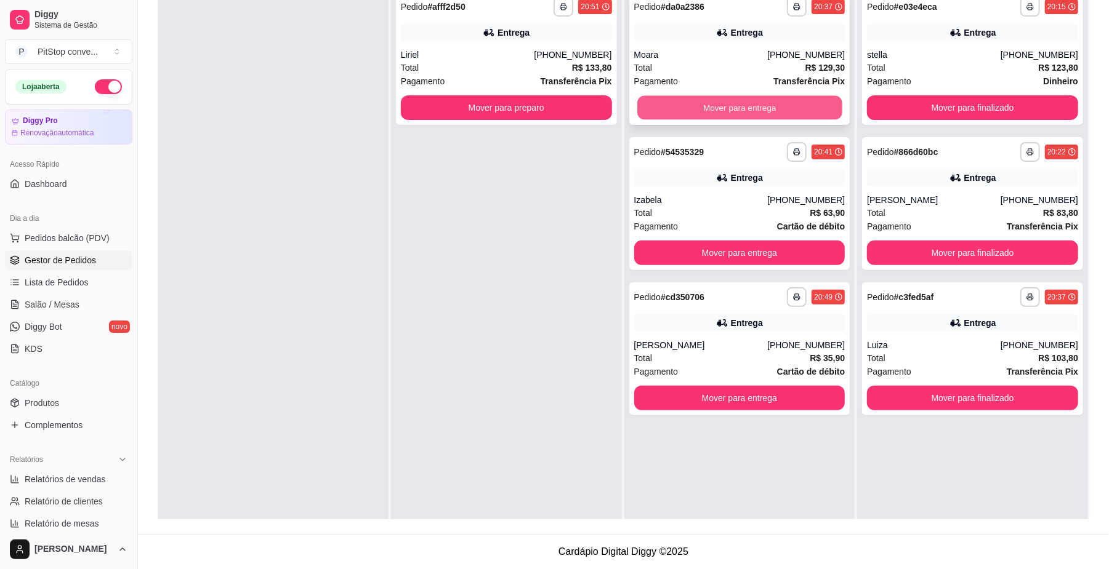
click at [734, 116] on button "Mover para entrega" at bounding box center [739, 108] width 204 height 24
click at [734, 116] on button "Mover para entrega" at bounding box center [739, 107] width 211 height 25
click at [751, 230] on div "Pagamento Cartão de débito" at bounding box center [739, 227] width 211 height 14
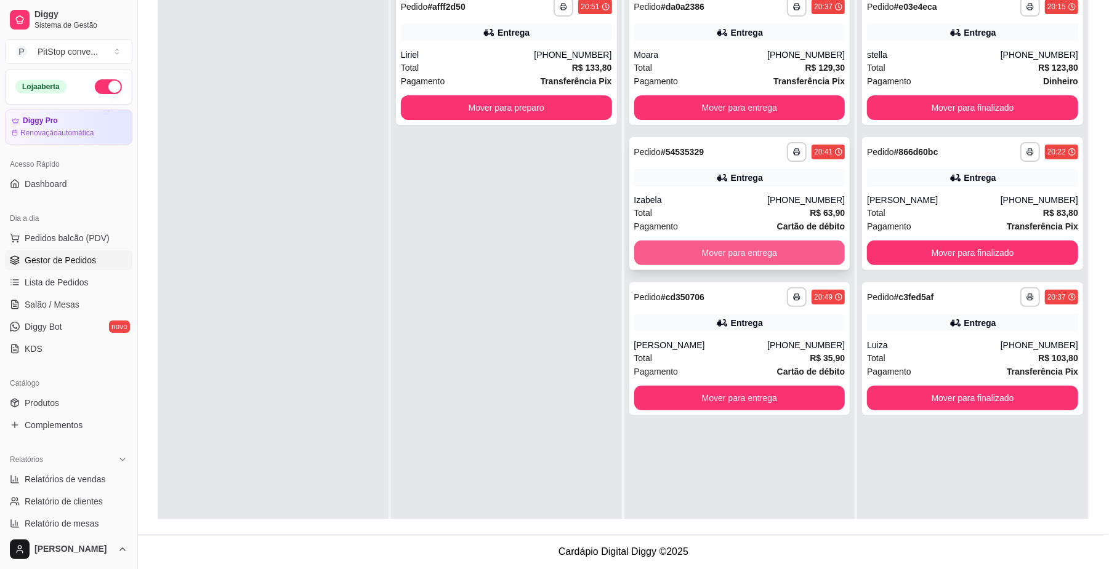
click at [755, 259] on button "Mover para entrega" at bounding box center [739, 253] width 211 height 25
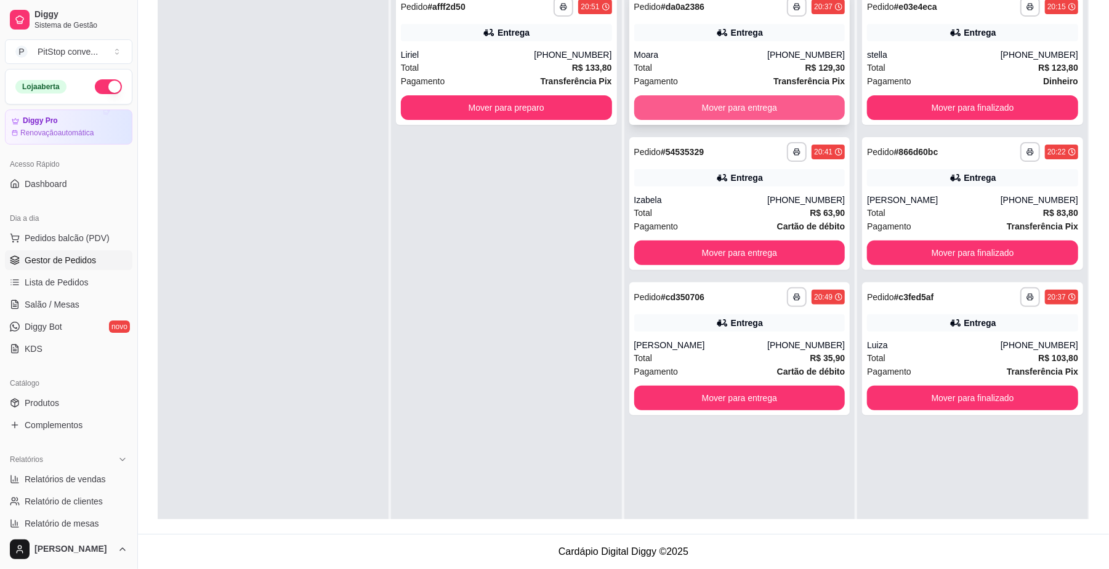
click at [761, 100] on button "Mover para entrega" at bounding box center [739, 107] width 211 height 25
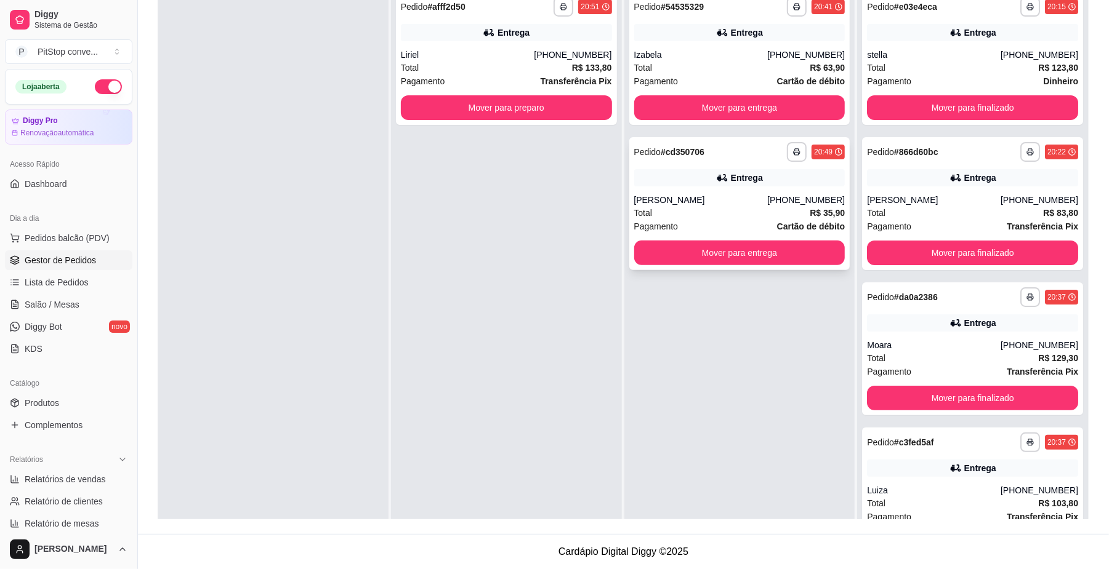
click at [777, 237] on div "**********" at bounding box center [739, 203] width 221 height 133
click at [813, 249] on button "Mover para entrega" at bounding box center [739, 253] width 211 height 25
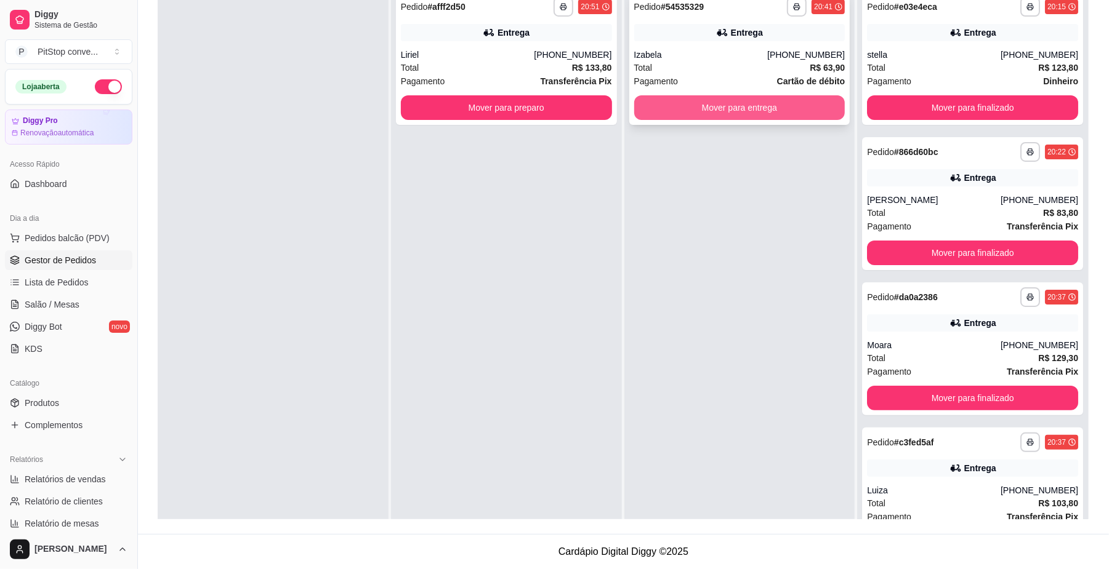
click at [764, 107] on button "Mover para entrega" at bounding box center [739, 107] width 211 height 25
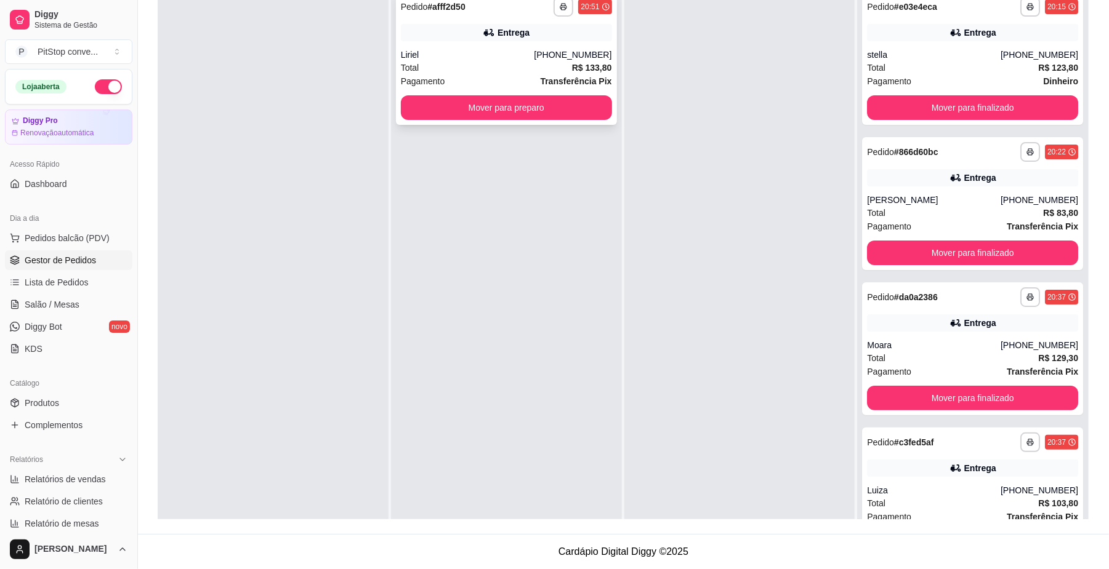
click at [518, 65] on div "Total R$ 133,80" at bounding box center [506, 68] width 211 height 14
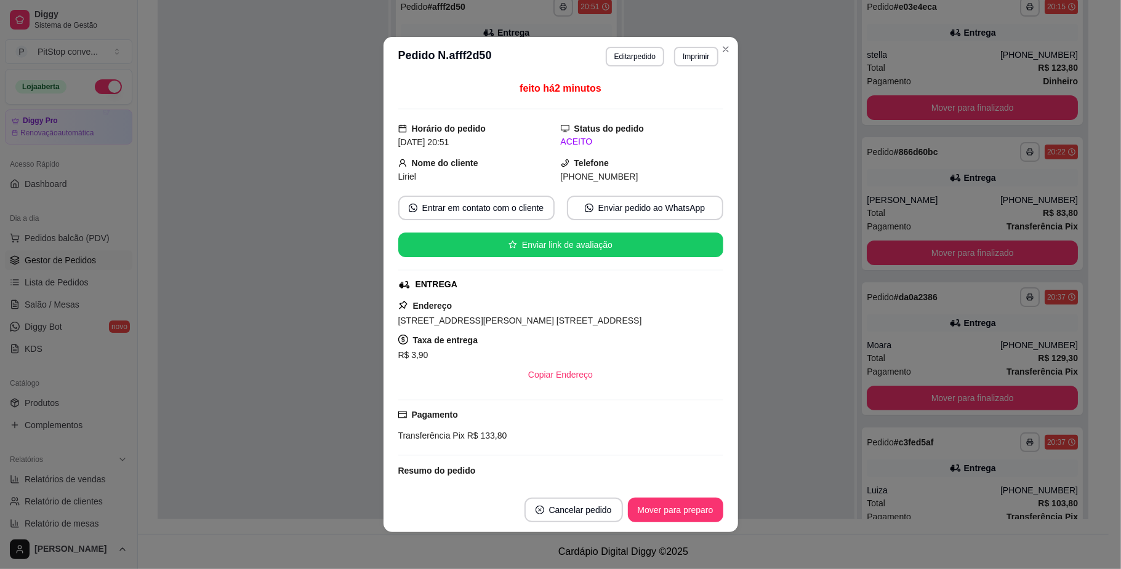
click at [560, 326] on span "[STREET_ADDRESS][PERSON_NAME] [STREET_ADDRESS]" at bounding box center [520, 321] width 244 height 10
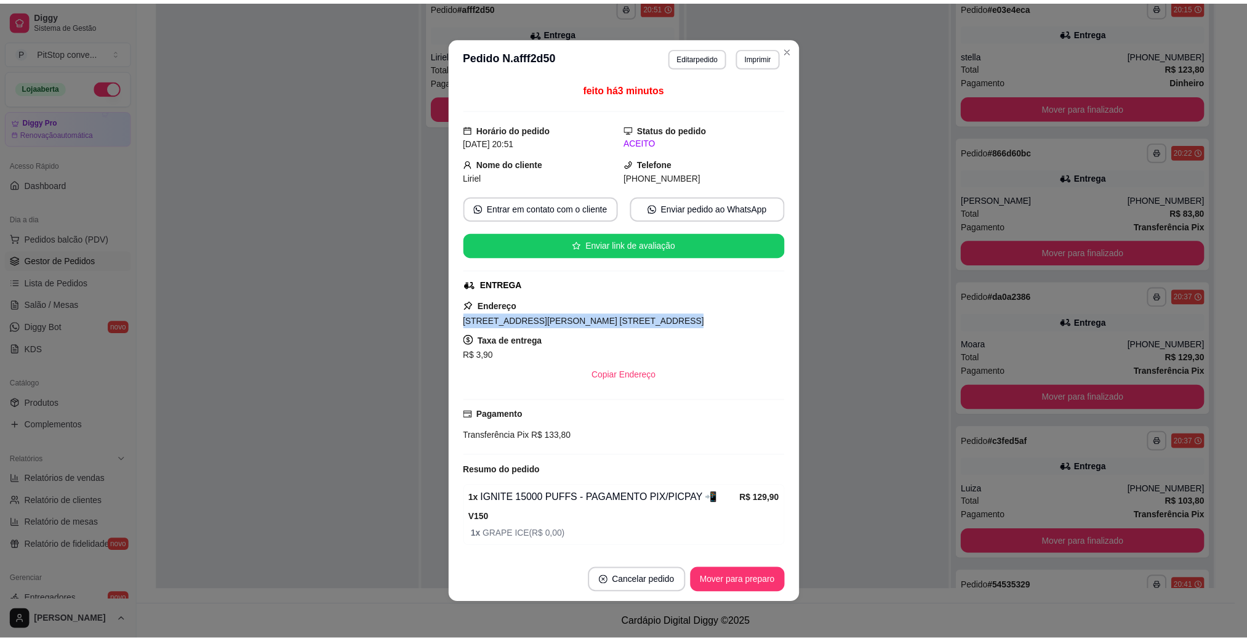
scroll to position [46, 0]
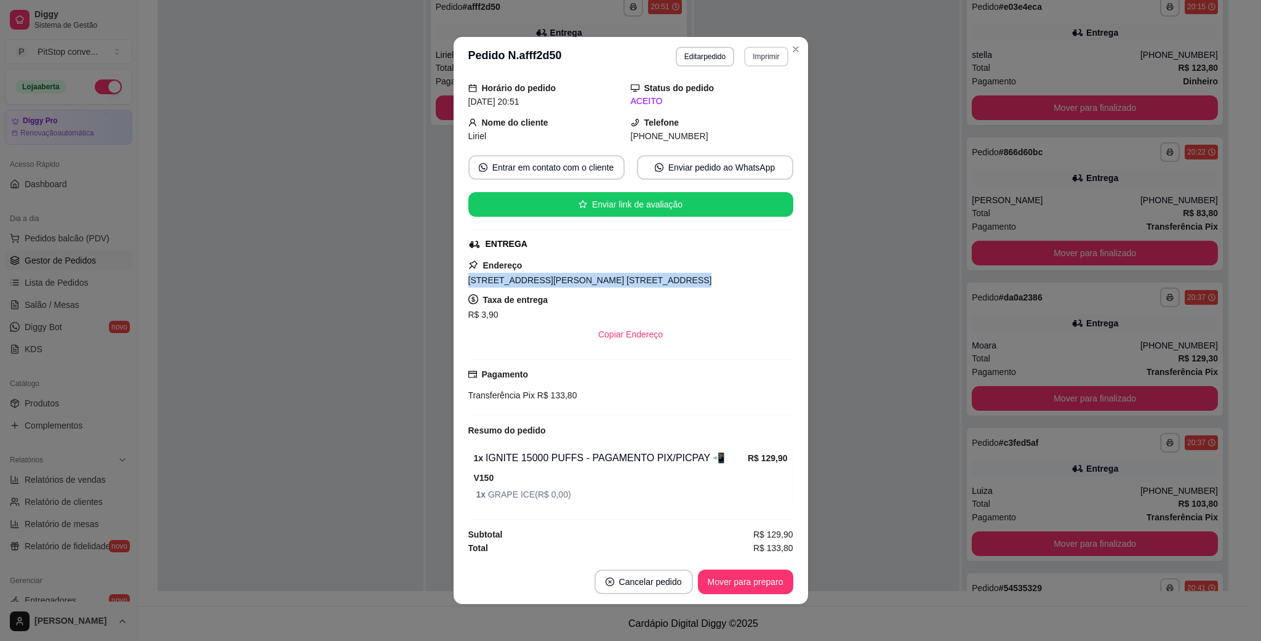
click at [770, 55] on button "Imprimir" at bounding box center [766, 57] width 44 height 20
click at [753, 96] on button "IMPRESSORA" at bounding box center [738, 100] width 86 height 19
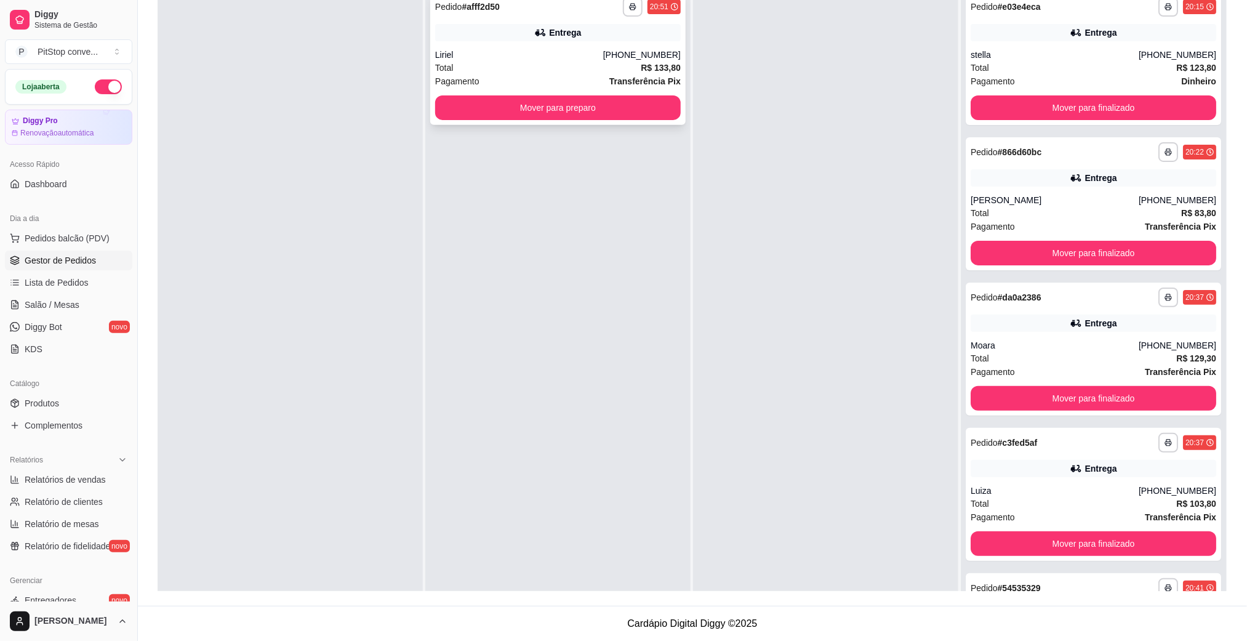
click at [616, 108] on button "Mover para preparo" at bounding box center [558, 107] width 246 height 25
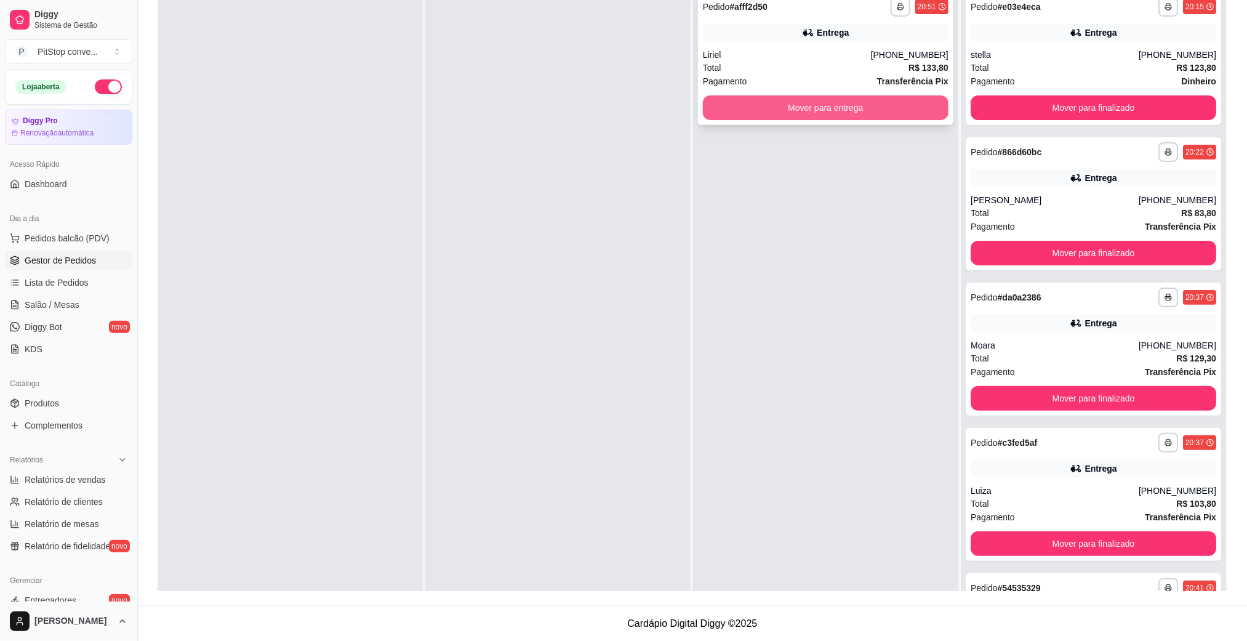
click at [784, 111] on button "Mover para entrega" at bounding box center [826, 107] width 246 height 25
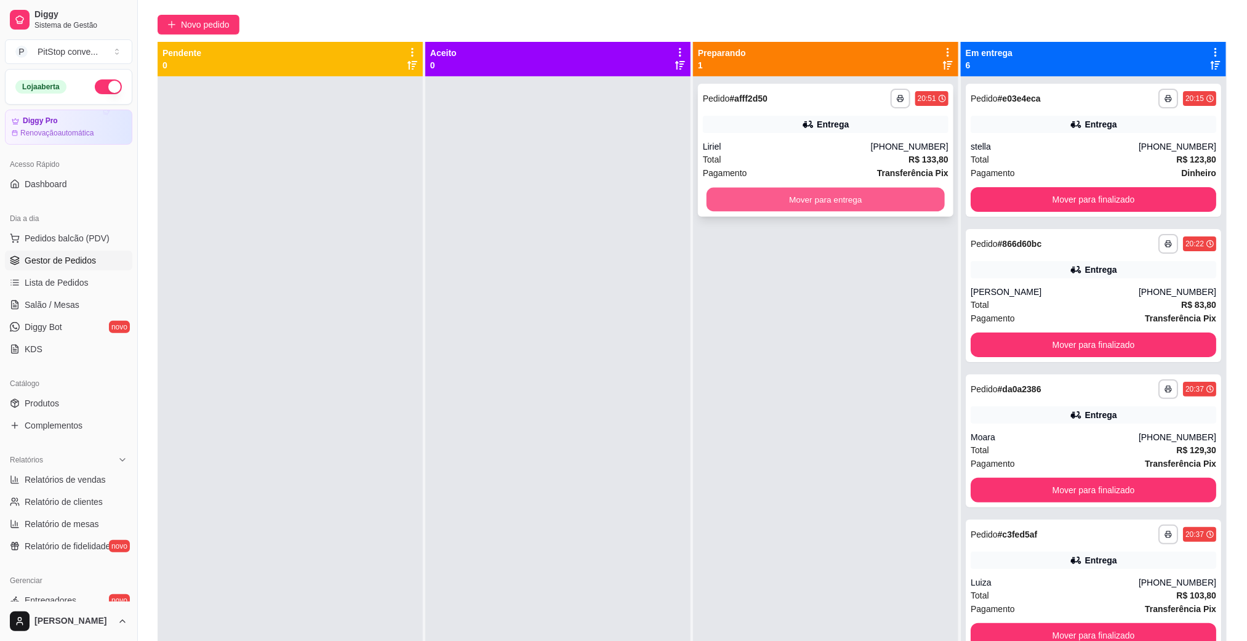
click at [887, 196] on button "Mover para entrega" at bounding box center [826, 200] width 238 height 24
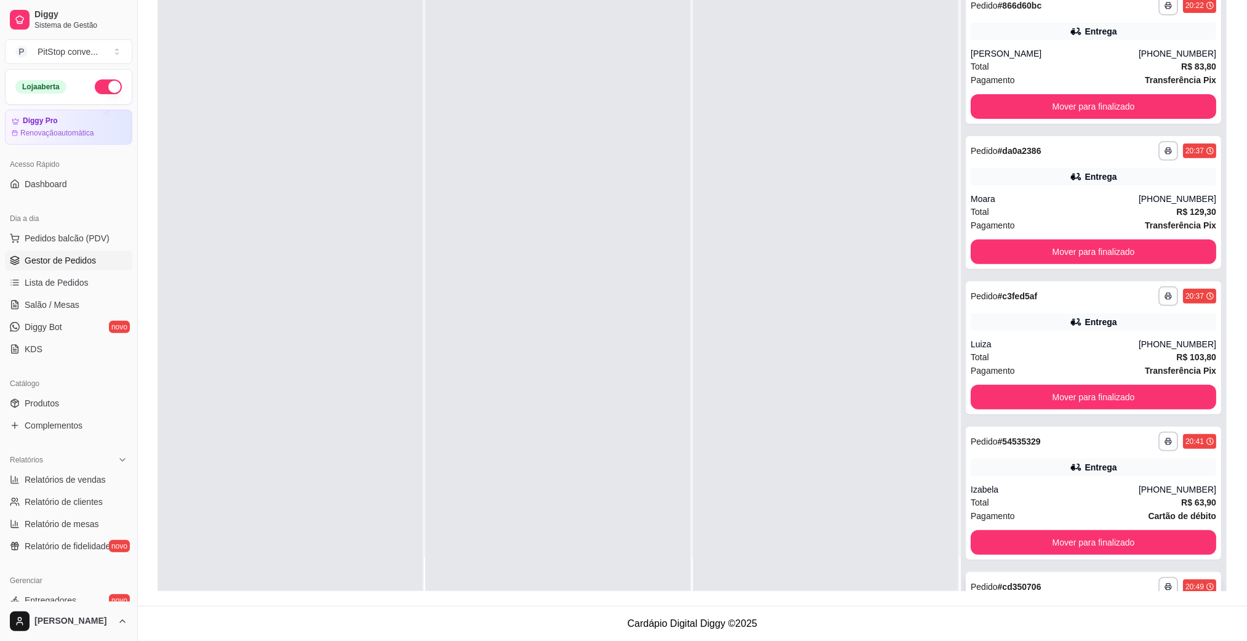
scroll to position [111, 0]
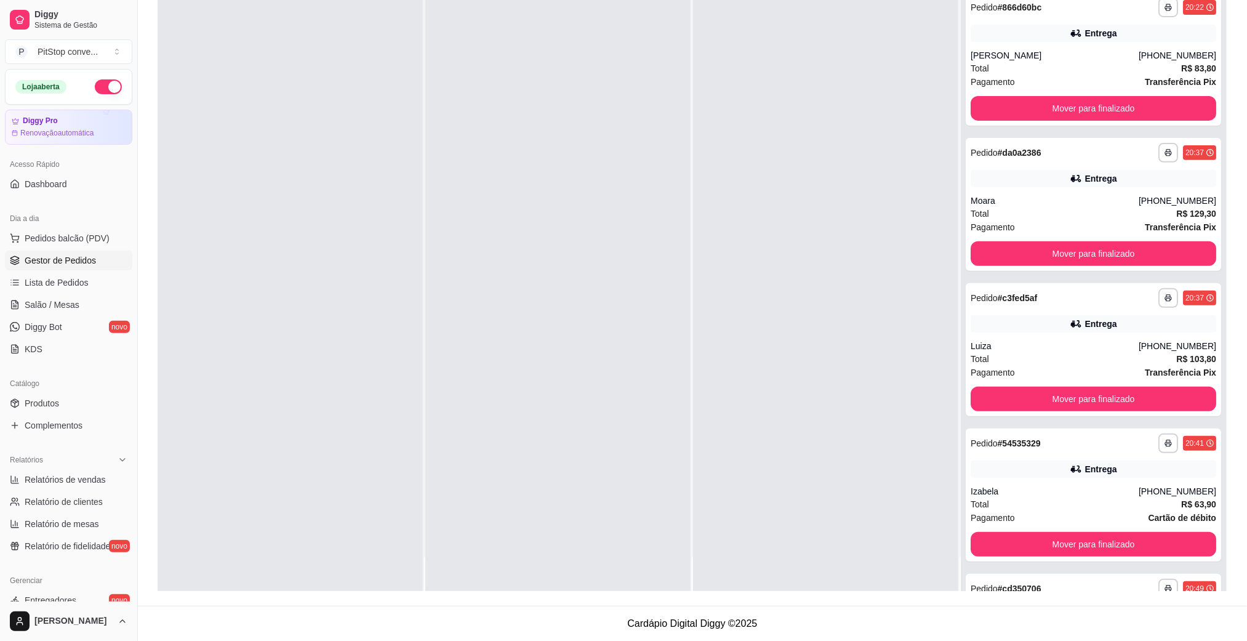
drag, startPoint x: 796, startPoint y: 449, endPoint x: 800, endPoint y: 438, distance: 11.1
click at [800, 438] on div at bounding box center [825, 271] width 265 height 641
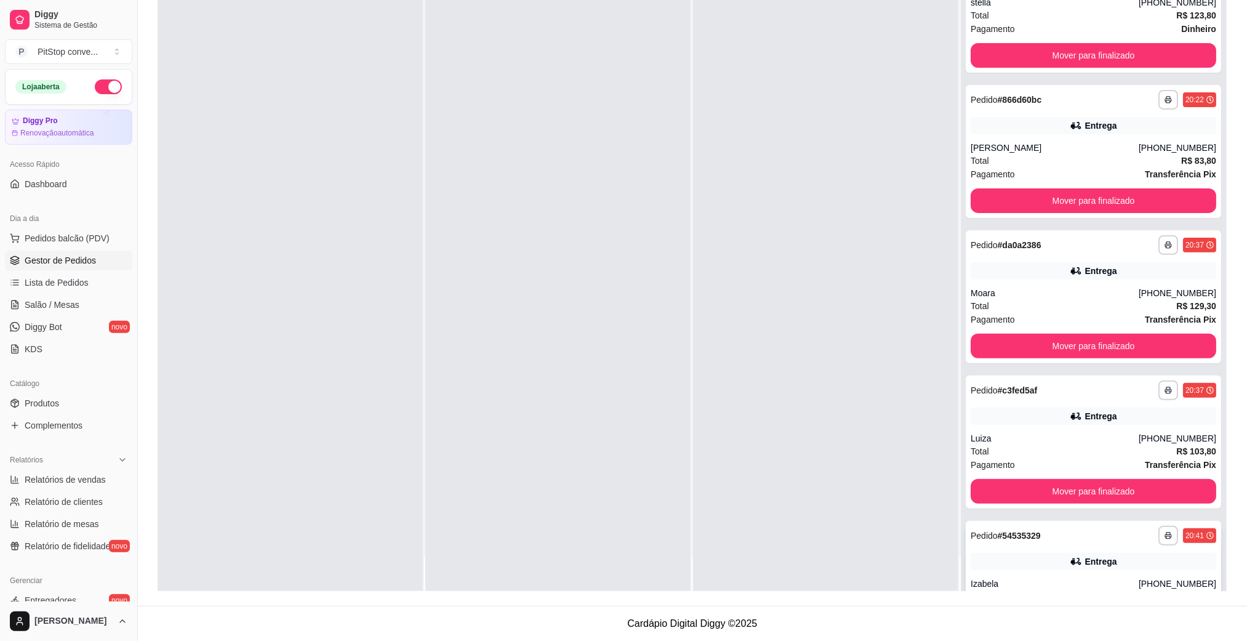
scroll to position [0, 0]
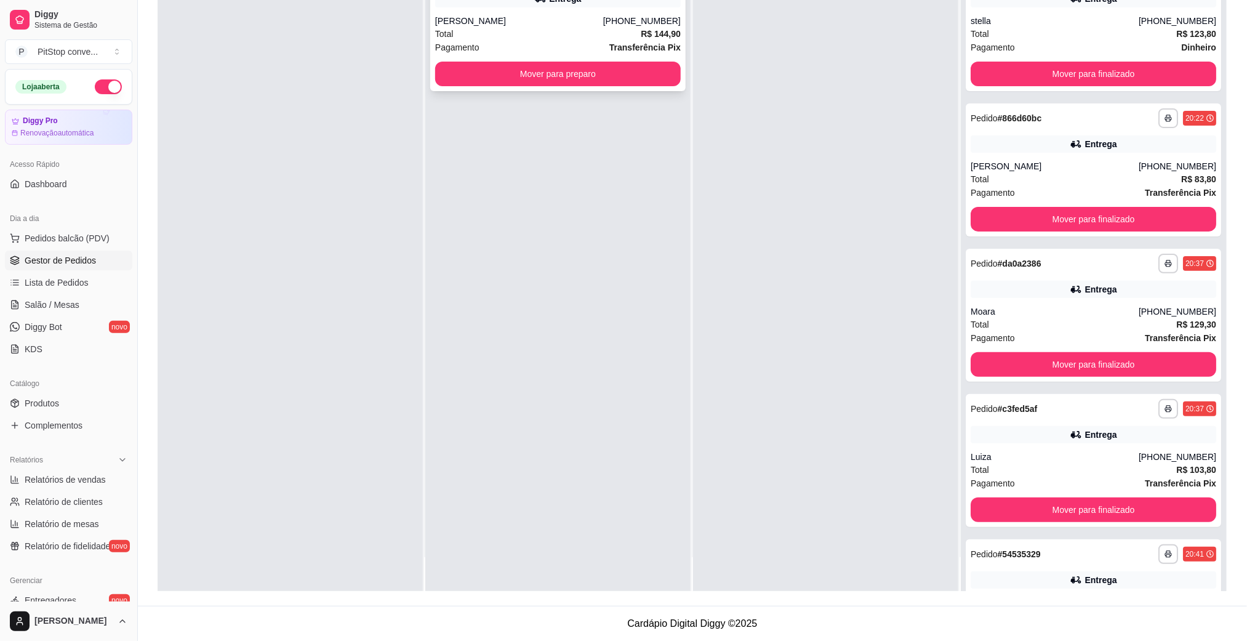
click at [630, 11] on div "**********" at bounding box center [557, 24] width 255 height 133
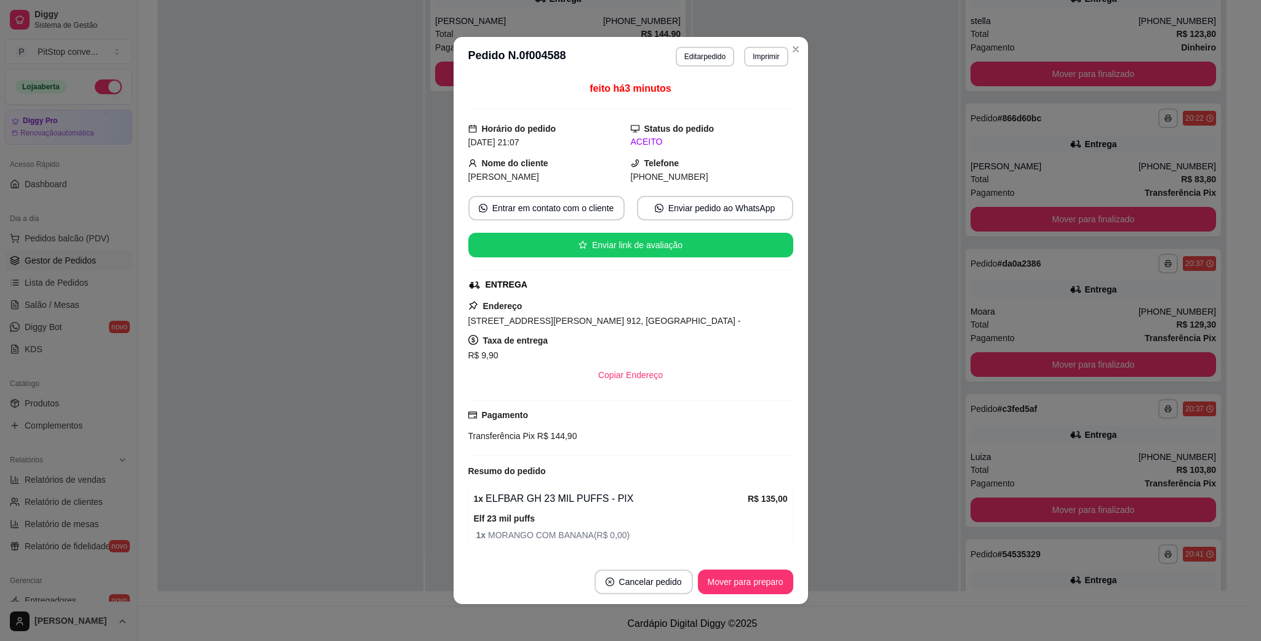
click at [744, 59] on button "Imprimir" at bounding box center [766, 57] width 44 height 20
click at [770, 57] on button "Imprimir" at bounding box center [766, 57] width 44 height 20
click at [742, 105] on button "IMPRESSORA" at bounding box center [738, 100] width 86 height 19
click at [523, 326] on span "[STREET_ADDRESS][PERSON_NAME] 912, [GEOGRAPHIC_DATA] -" at bounding box center [604, 321] width 273 height 10
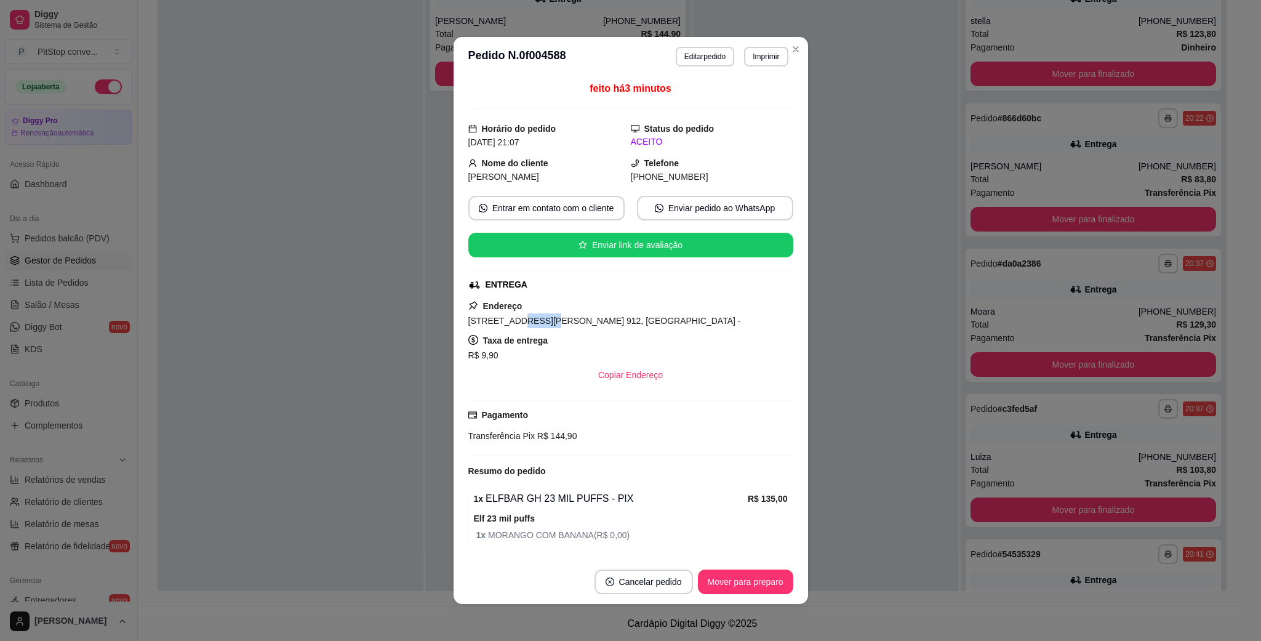
click at [523, 326] on span "[STREET_ADDRESS][PERSON_NAME] 912, [GEOGRAPHIC_DATA] -" at bounding box center [604, 321] width 273 height 10
click at [652, 168] on strong "Telefone" at bounding box center [661, 163] width 35 height 10
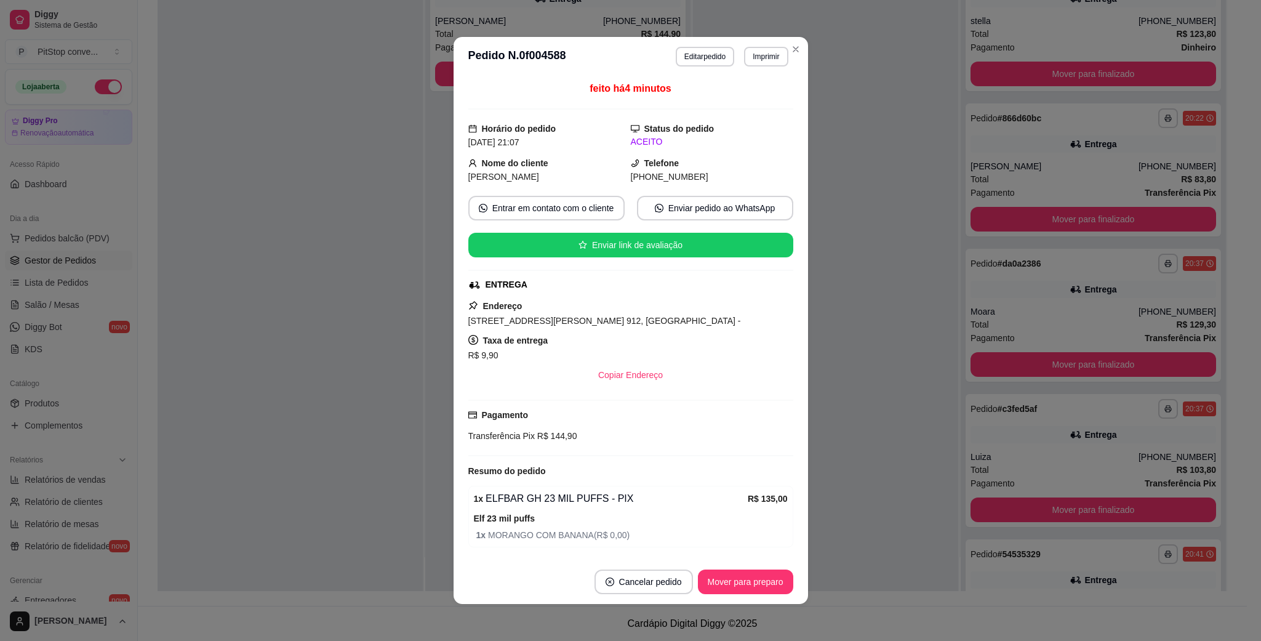
click at [652, 177] on span "[PHONE_NUMBER]" at bounding box center [670, 177] width 78 height 10
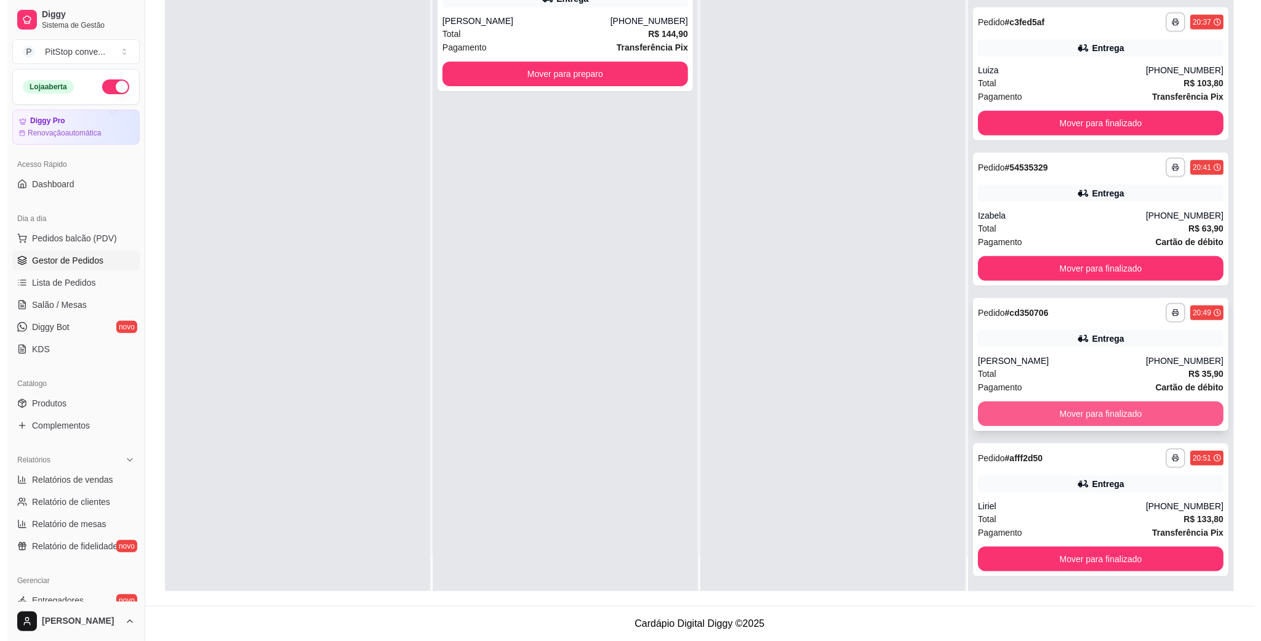
scroll to position [388, 0]
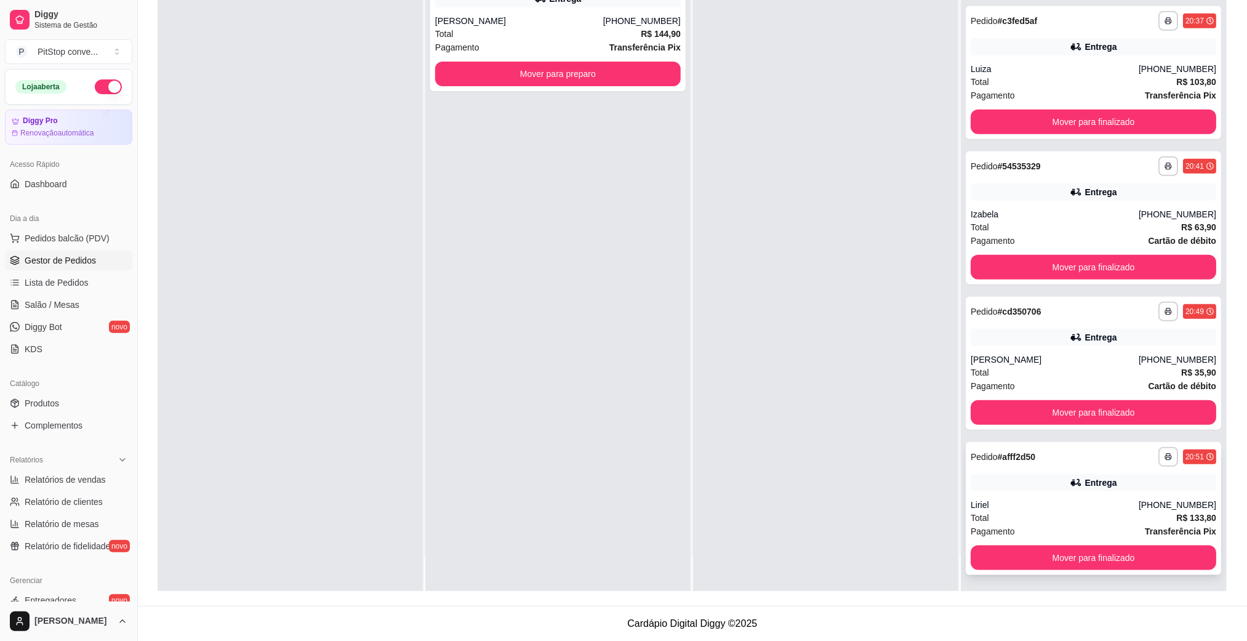
click at [1071, 484] on icon at bounding box center [1075, 482] width 9 height 7
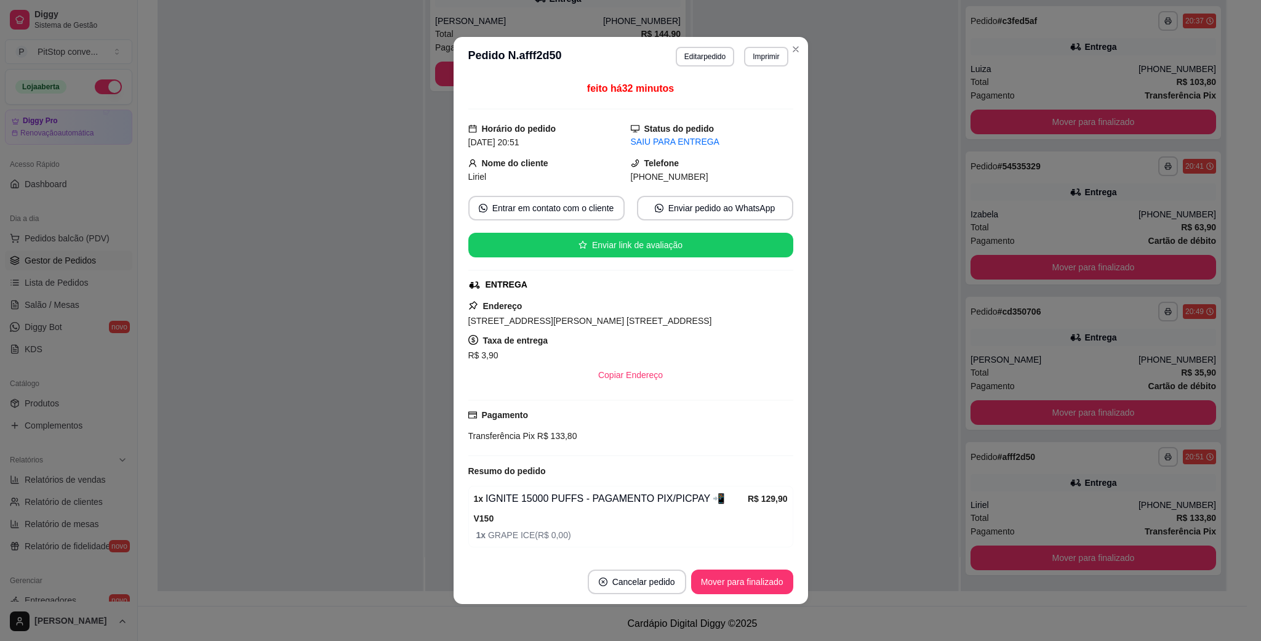
click at [656, 183] on div "[PHONE_NUMBER]" at bounding box center [712, 177] width 163 height 14
click at [656, 182] on span "[PHONE_NUMBER]" at bounding box center [670, 177] width 78 height 10
click at [656, 177] on span "[PHONE_NUMBER]" at bounding box center [670, 177] width 78 height 10
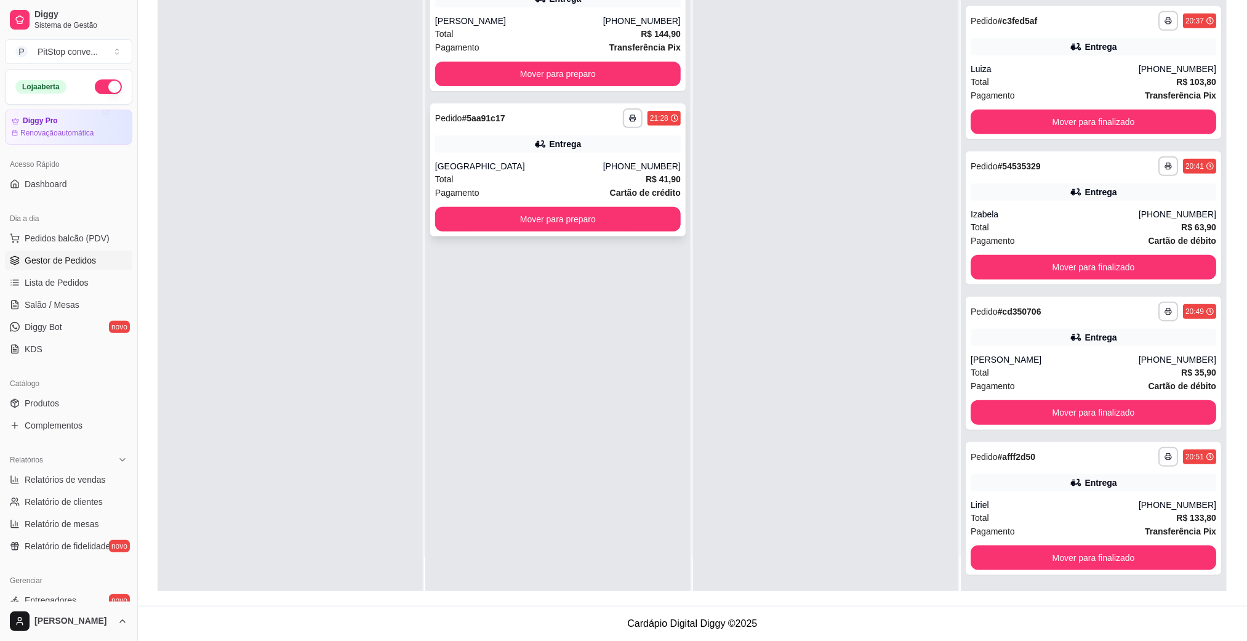
click at [599, 148] on div "Entrega" at bounding box center [558, 143] width 246 height 17
click at [603, 165] on div "[GEOGRAPHIC_DATA]" at bounding box center [519, 166] width 168 height 12
click at [560, 86] on div "**********" at bounding box center [557, 24] width 255 height 133
click at [617, 72] on button "Mover para preparo" at bounding box center [558, 74] width 238 height 24
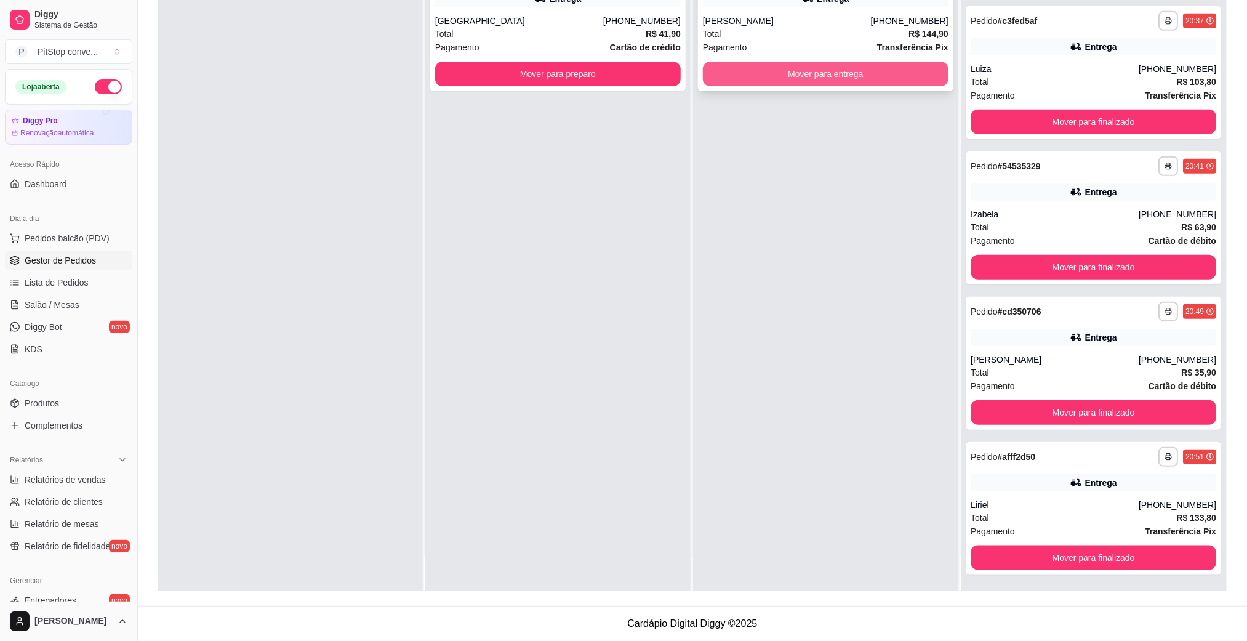
click at [819, 73] on button "Mover para entrega" at bounding box center [826, 74] width 246 height 25
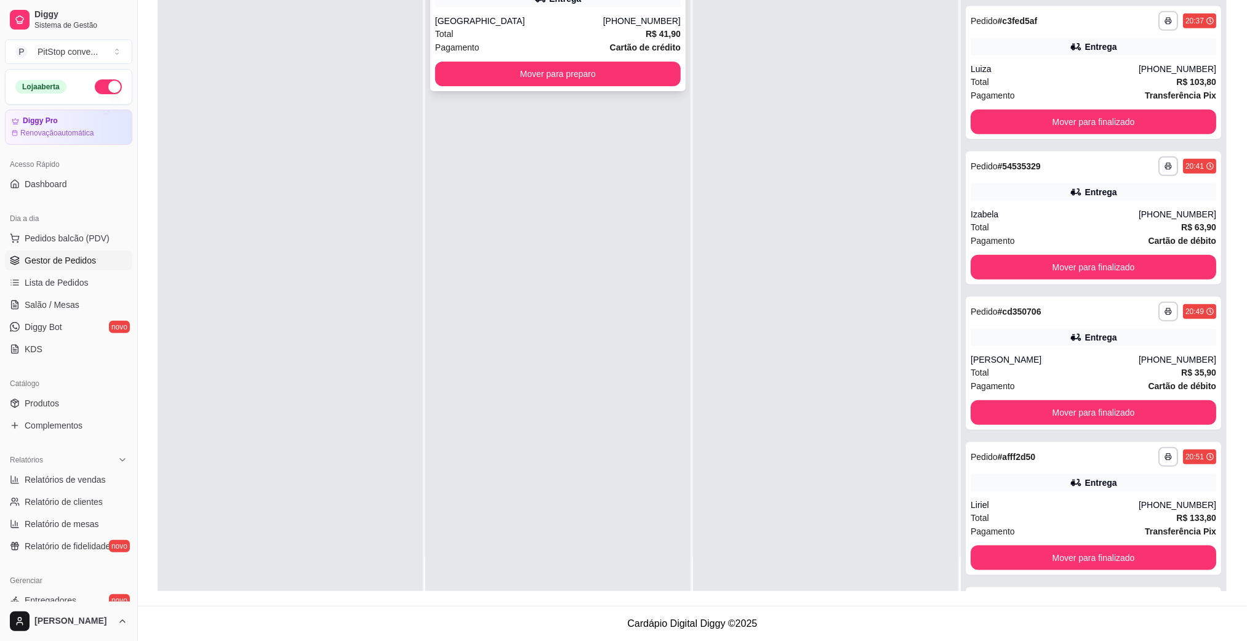
click at [580, 25] on div "[GEOGRAPHIC_DATA]" at bounding box center [519, 21] width 168 height 12
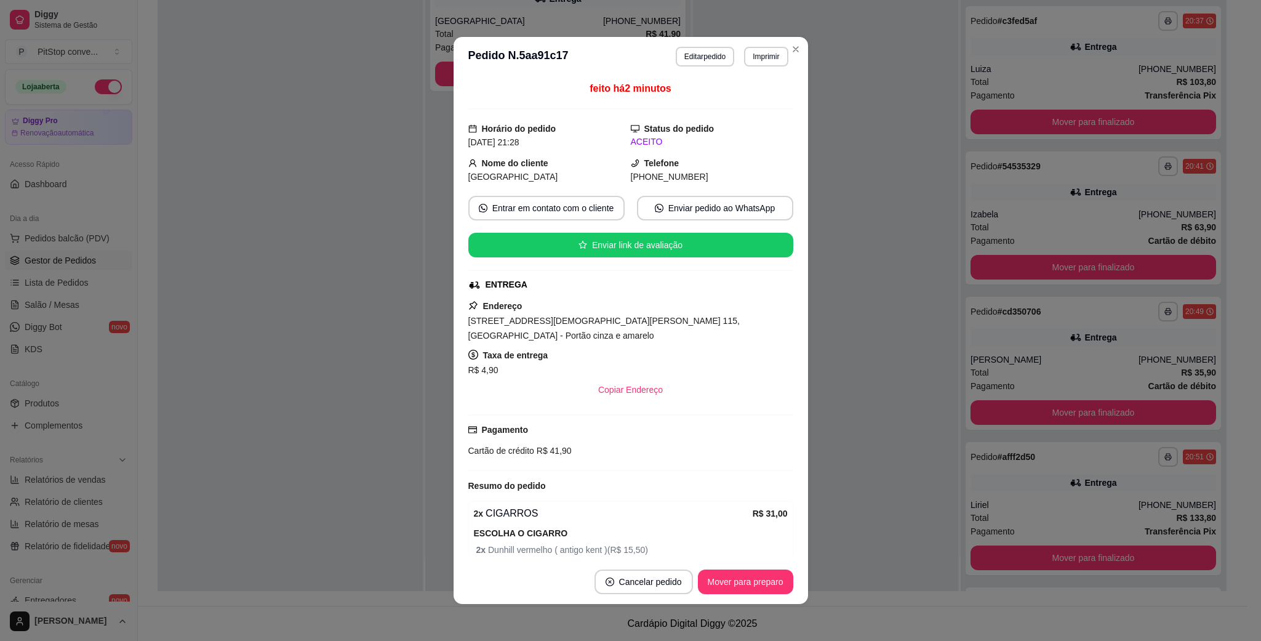
click at [674, 327] on span "[STREET_ADDRESS][DEMOGRAPHIC_DATA][PERSON_NAME] 115, [GEOGRAPHIC_DATA] - Portão…" at bounding box center [603, 328] width 271 height 25
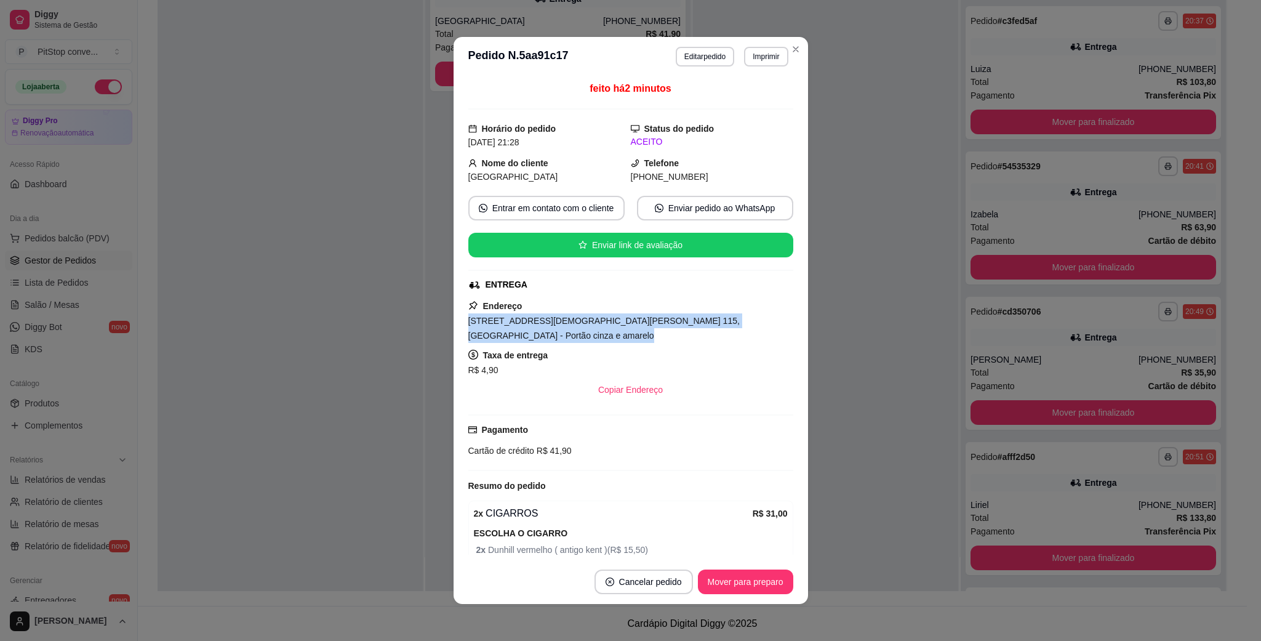
click at [674, 327] on span "[STREET_ADDRESS][DEMOGRAPHIC_DATA][PERSON_NAME] 115, [GEOGRAPHIC_DATA] - Portão…" at bounding box center [603, 328] width 271 height 25
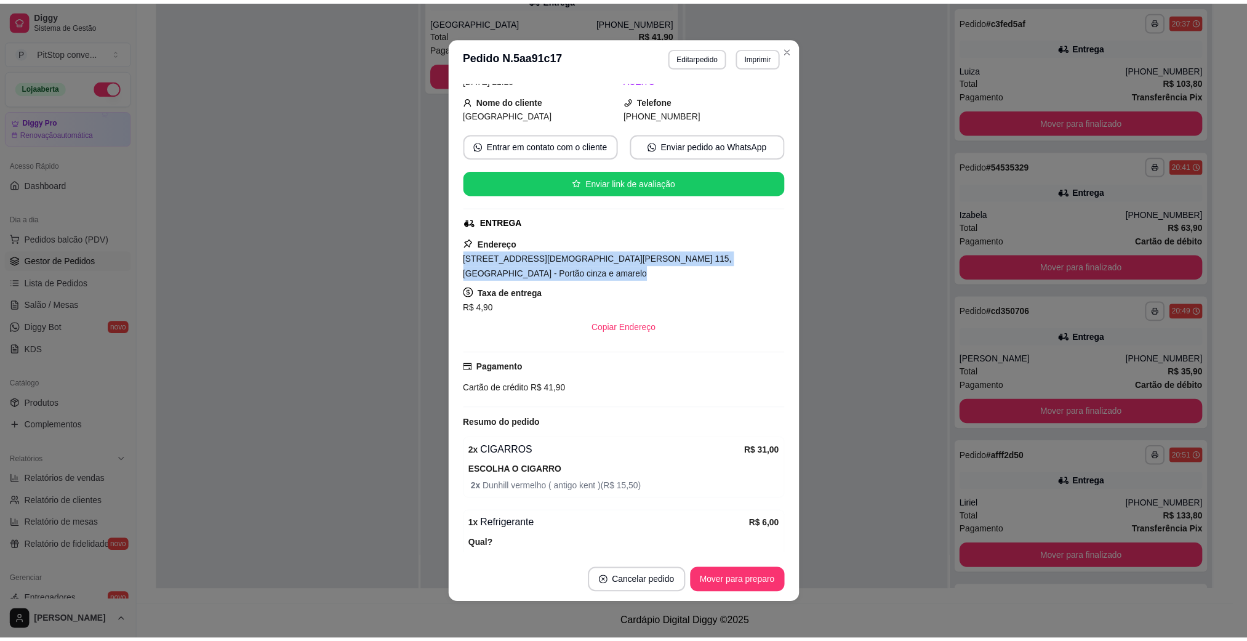
scroll to position [121, 0]
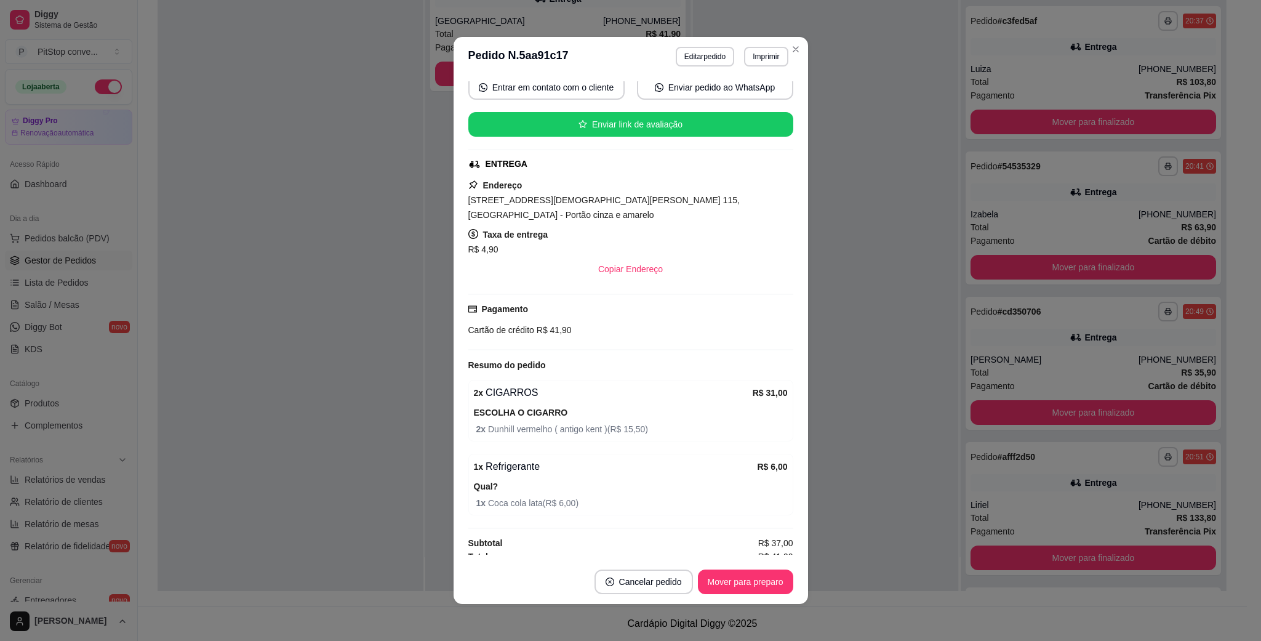
click at [558, 325] on span "R$ 41,90" at bounding box center [553, 330] width 38 height 10
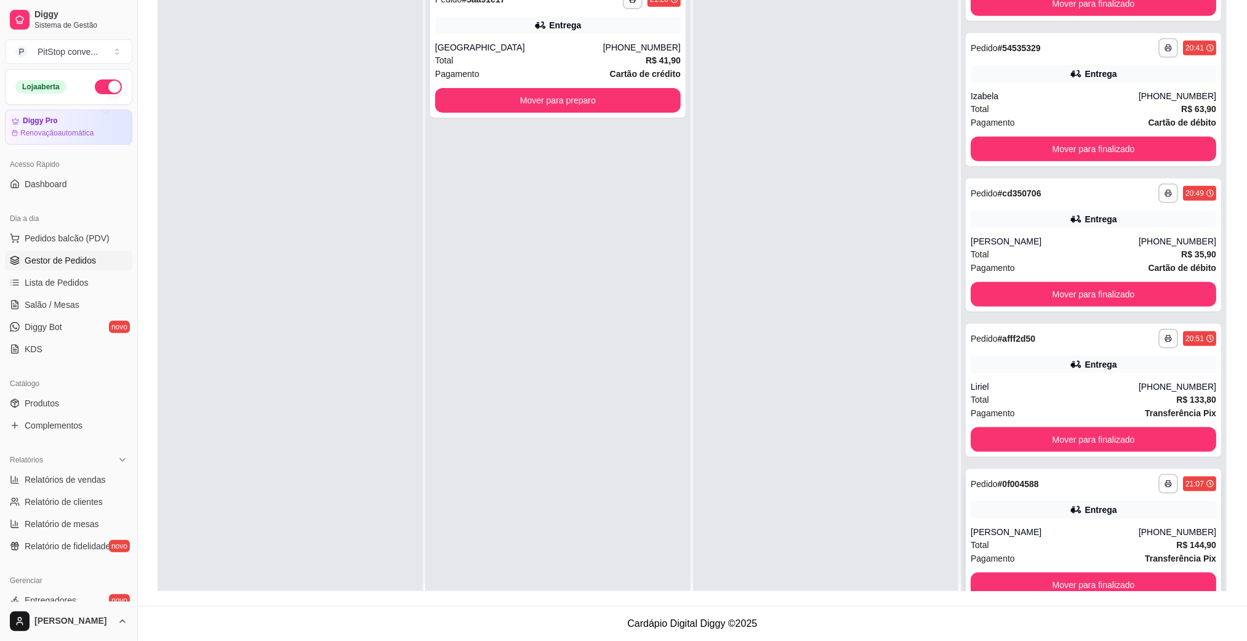
scroll to position [0, 0]
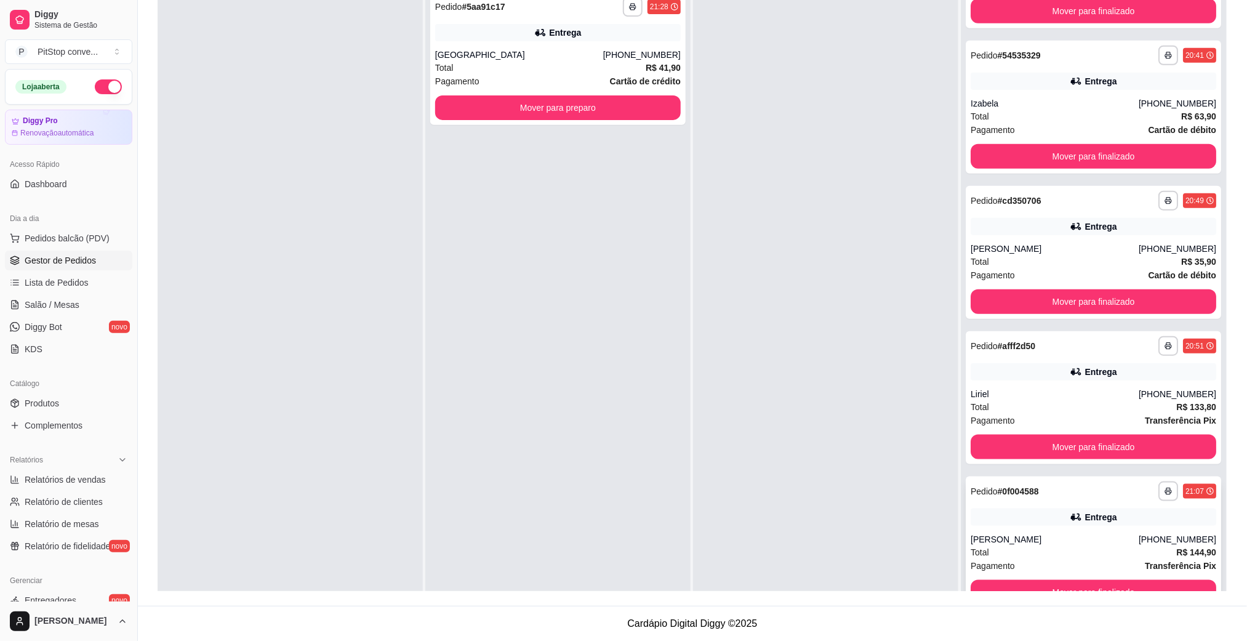
click at [1070, 514] on icon at bounding box center [1076, 517] width 12 height 12
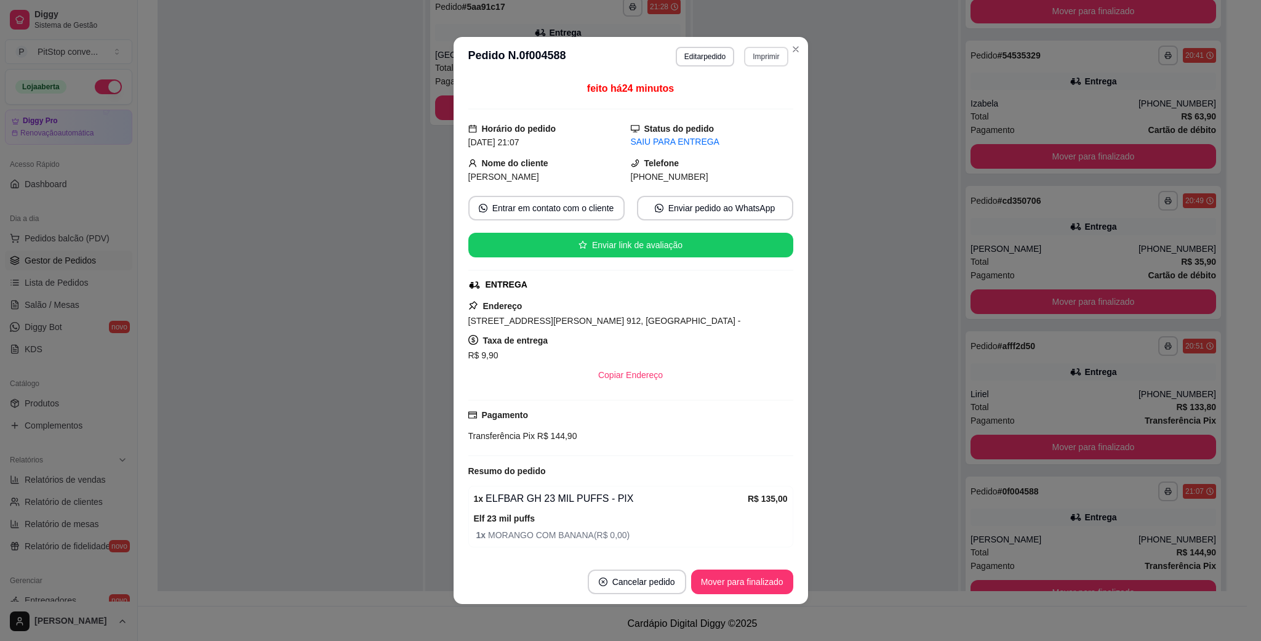
click at [744, 54] on button "Imprimir" at bounding box center [766, 57] width 44 height 20
click at [745, 93] on button "IMPRESSORA" at bounding box center [737, 100] width 86 height 19
click at [758, 58] on button "Imprimir" at bounding box center [766, 57] width 44 height 20
click at [749, 100] on button "IMPRESSORA" at bounding box center [737, 100] width 86 height 19
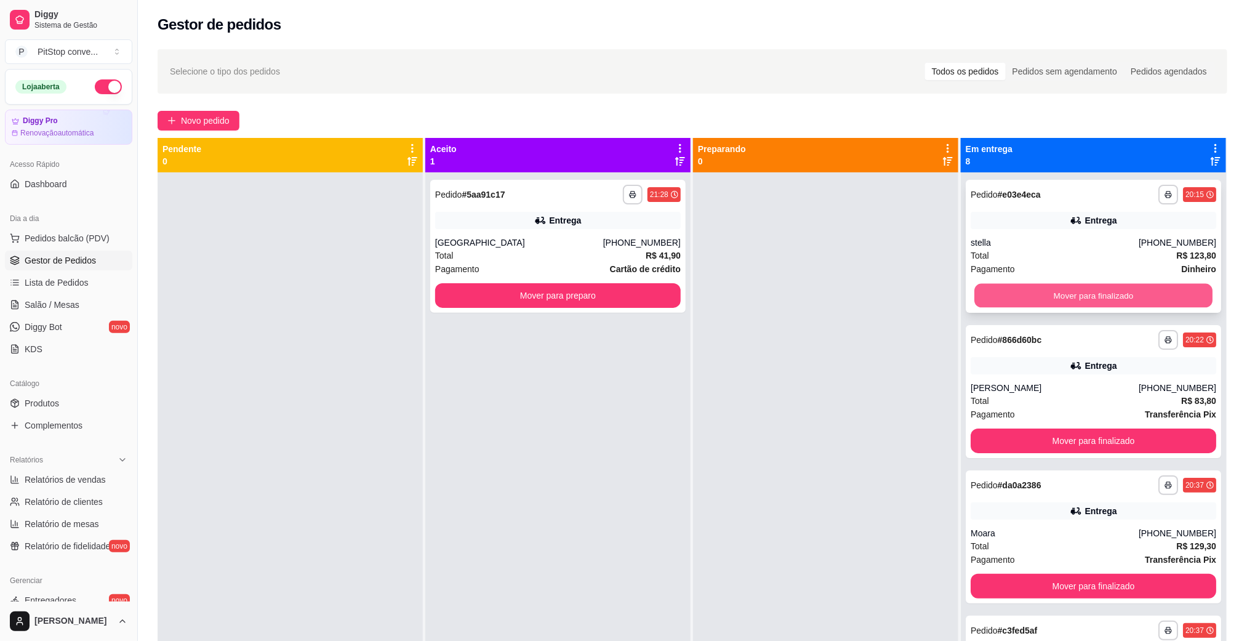
click at [1086, 286] on button "Mover para finalizado" at bounding box center [1093, 296] width 238 height 24
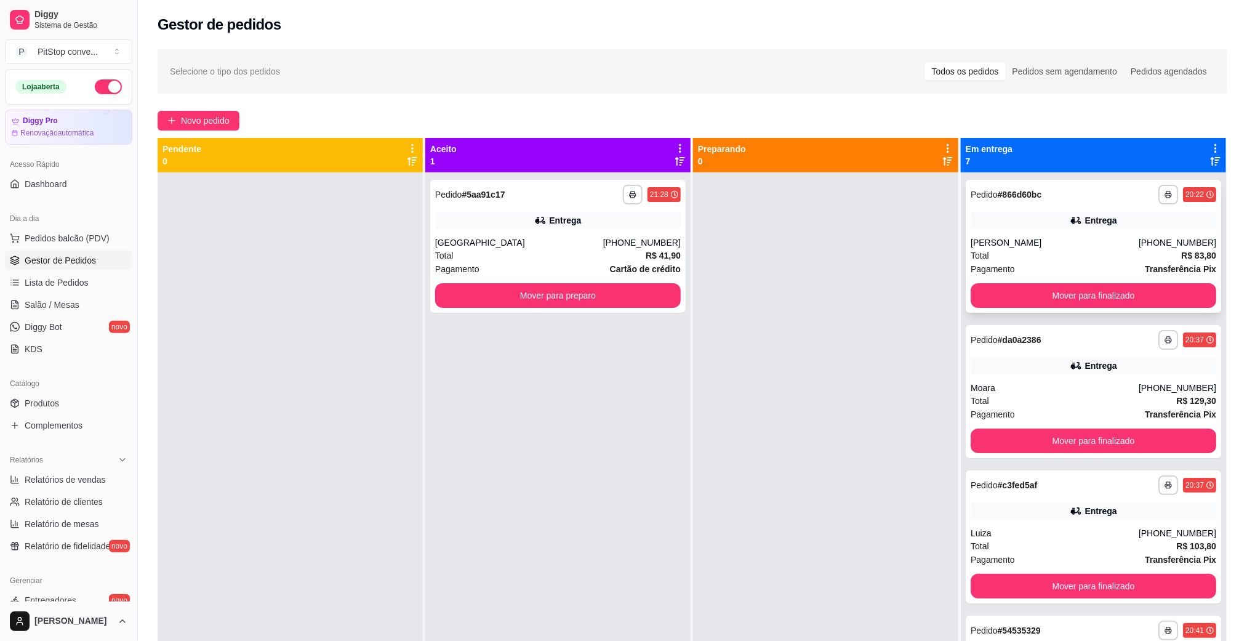
click at [1086, 250] on div "Total R$ 83,80" at bounding box center [1094, 256] width 246 height 14
click at [1093, 292] on button "Mover para finalizado" at bounding box center [1094, 295] width 246 height 25
click at [1093, 287] on button "Mover para finalizado" at bounding box center [1094, 295] width 246 height 25
click at [1088, 246] on div "Luiza" at bounding box center [1055, 242] width 168 height 12
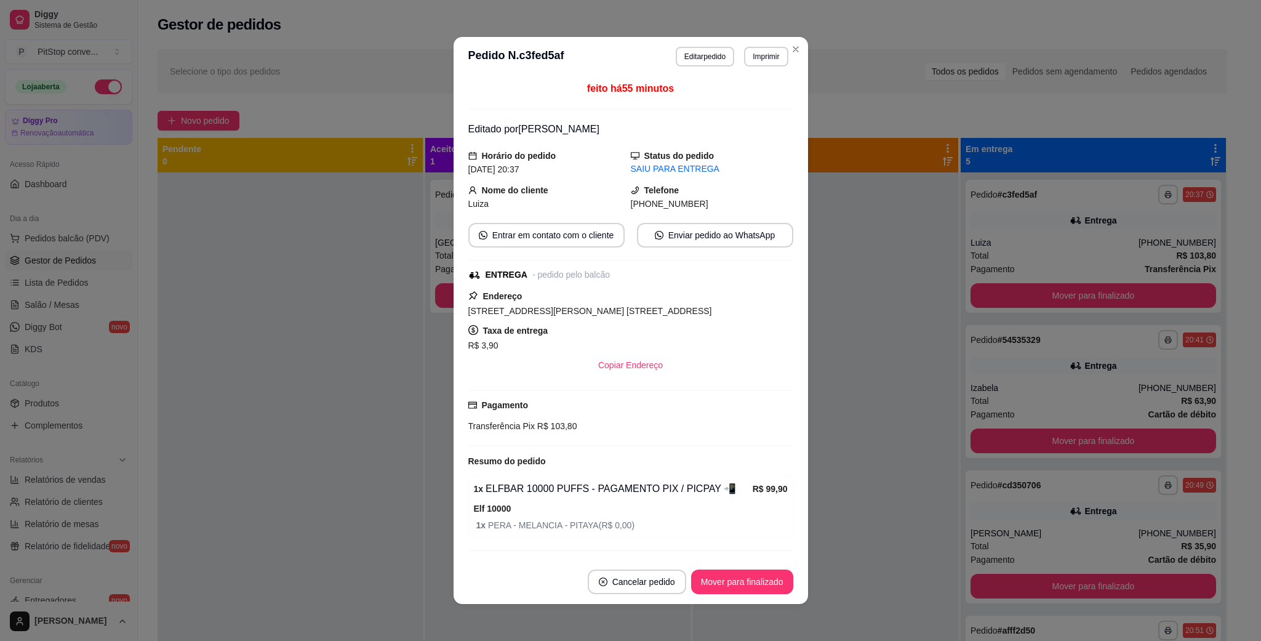
scroll to position [36, 0]
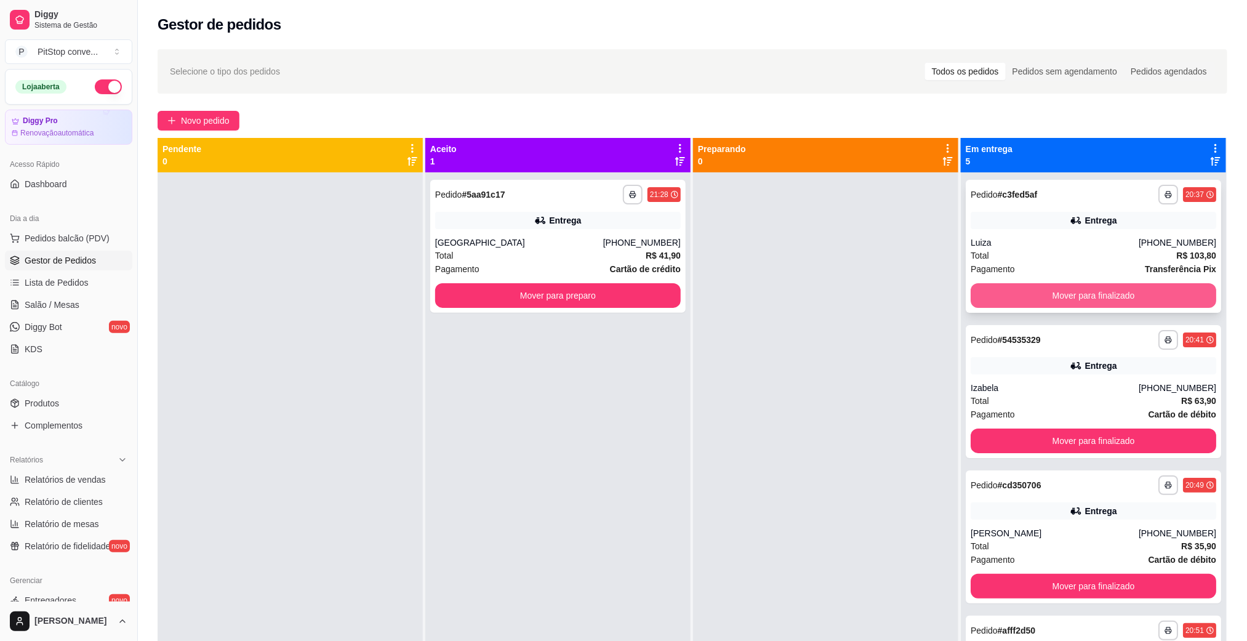
click at [1045, 301] on button "Mover para finalizado" at bounding box center [1094, 295] width 246 height 25
click at [1073, 291] on button "Mover para finalizado" at bounding box center [1093, 296] width 238 height 24
click at [1073, 291] on button "Mover para finalizado" at bounding box center [1094, 295] width 246 height 25
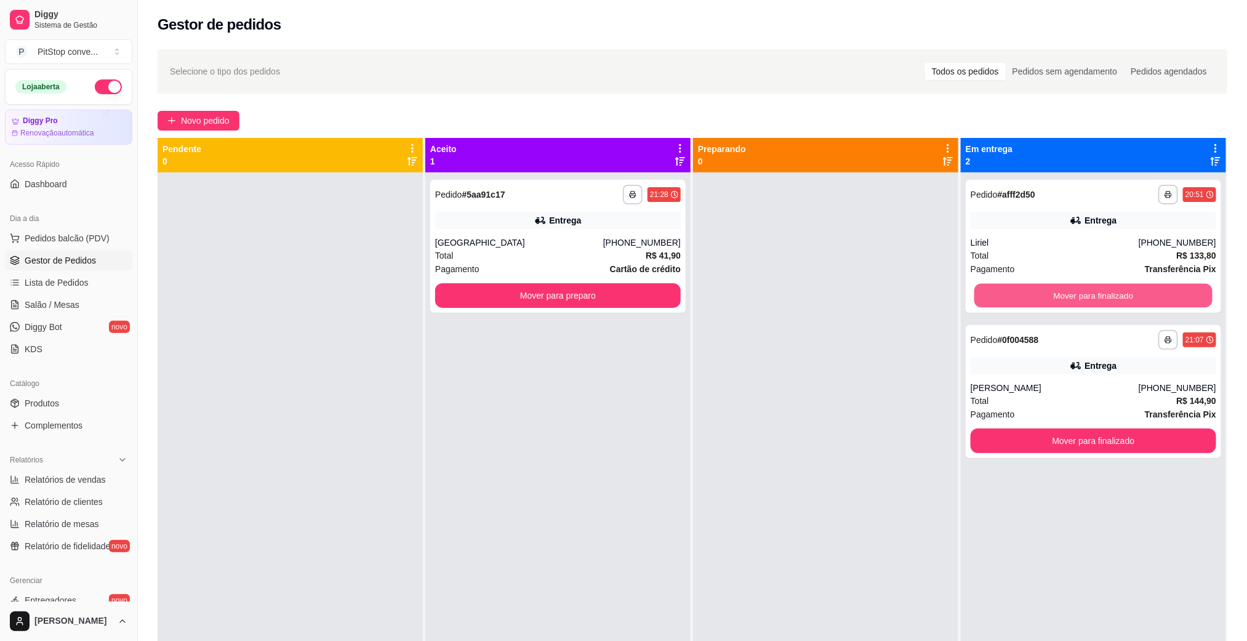
click at [1073, 291] on button "Mover para finalizado" at bounding box center [1093, 296] width 238 height 24
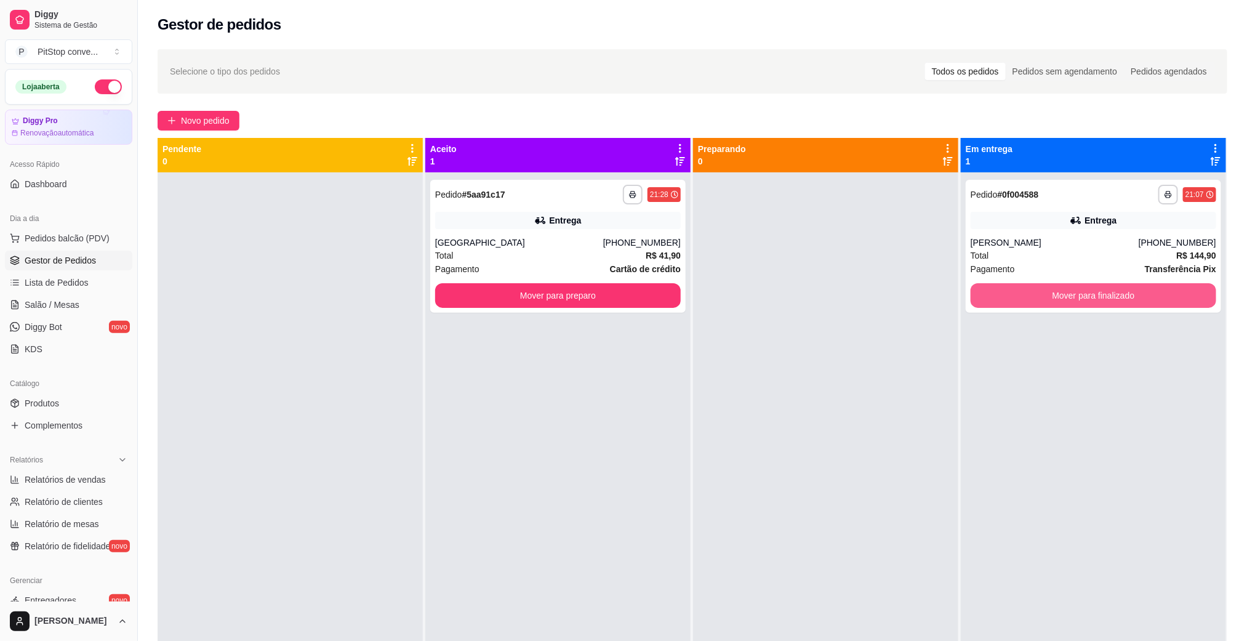
click at [1073, 291] on button "Mover para finalizado" at bounding box center [1094, 295] width 246 height 25
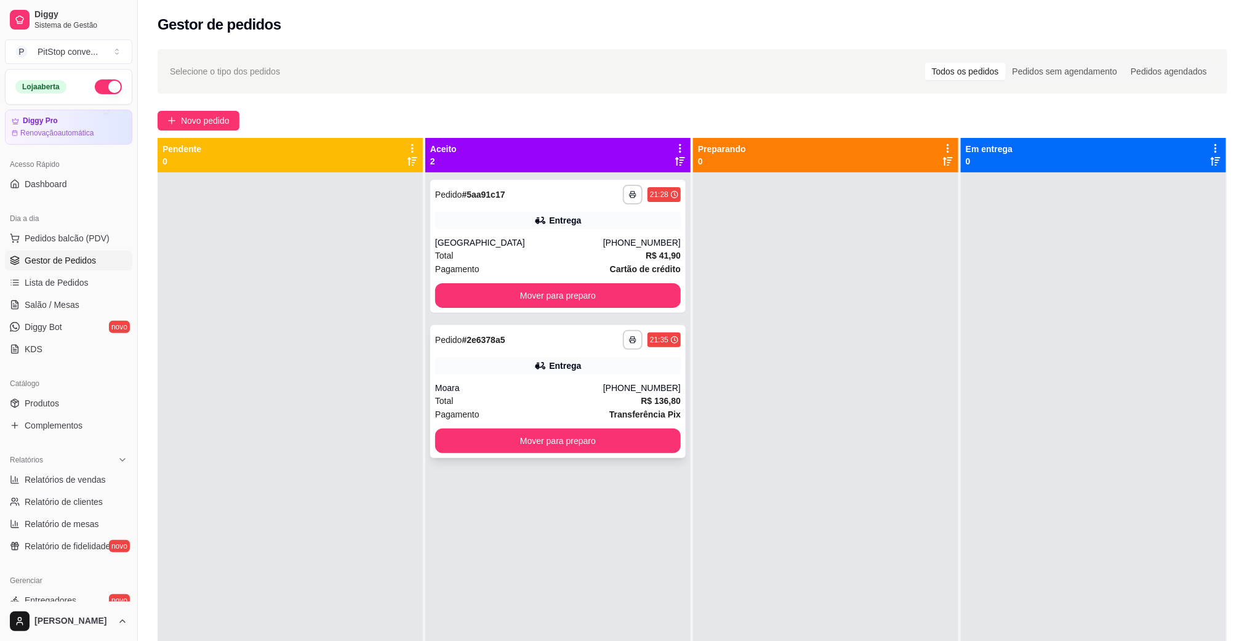
click at [595, 390] on div "Moara" at bounding box center [519, 388] width 168 height 12
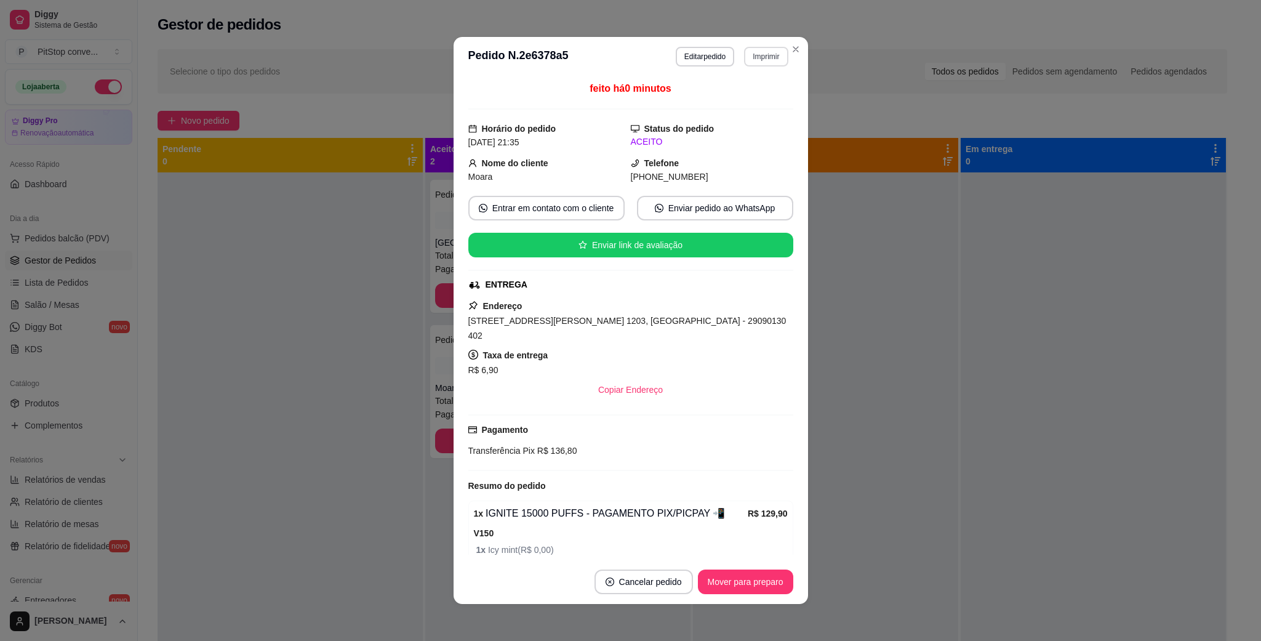
click at [755, 59] on button "Imprimir" at bounding box center [766, 57] width 44 height 20
click at [752, 100] on button "IMPRESSORA" at bounding box center [737, 100] width 89 height 20
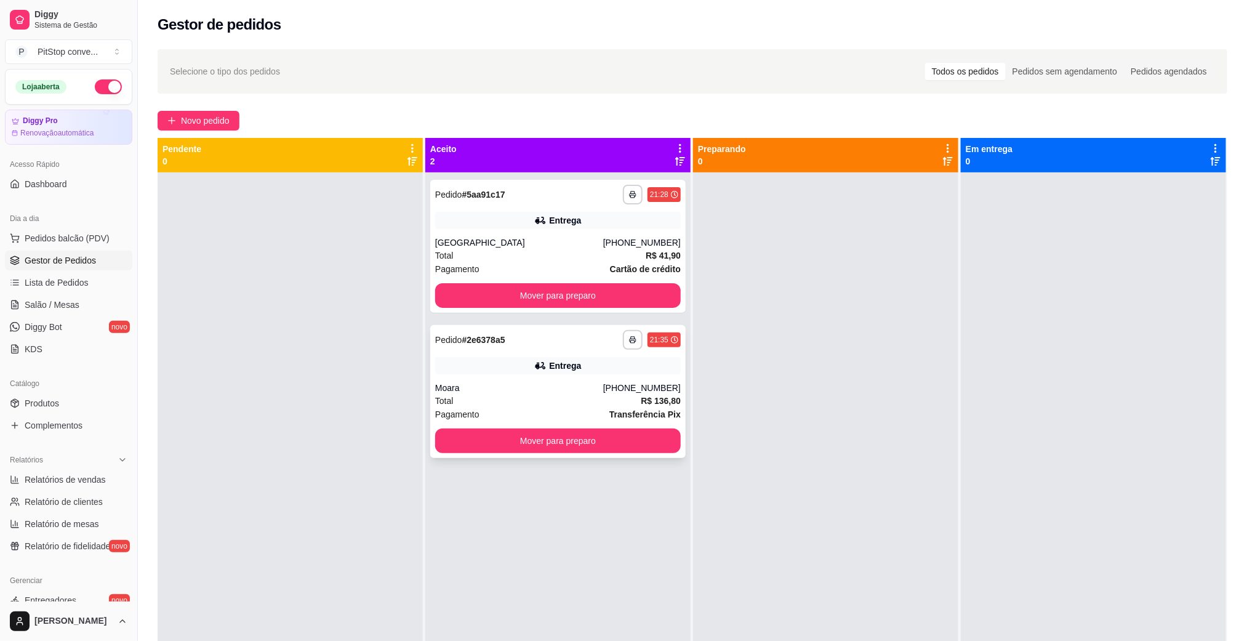
click at [475, 398] on div "Total R$ 136,80" at bounding box center [558, 401] width 246 height 14
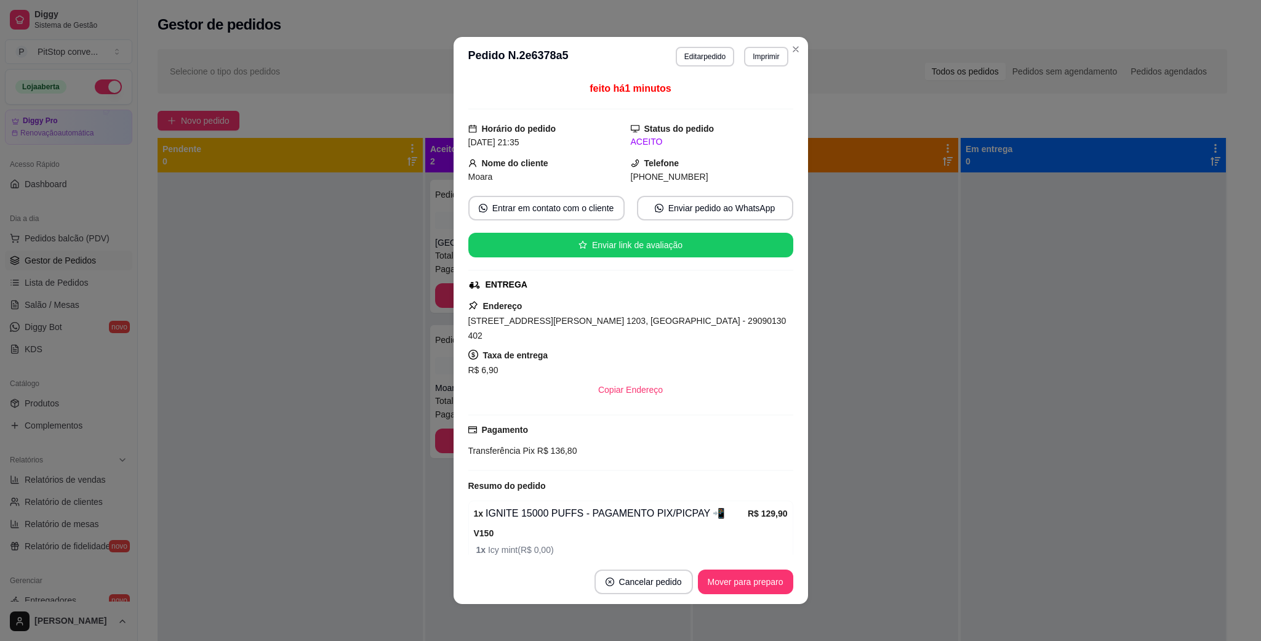
click at [656, 324] on span "[STREET_ADDRESS][PERSON_NAME] 1203, [GEOGRAPHIC_DATA] - 29090130 402" at bounding box center [627, 328] width 318 height 25
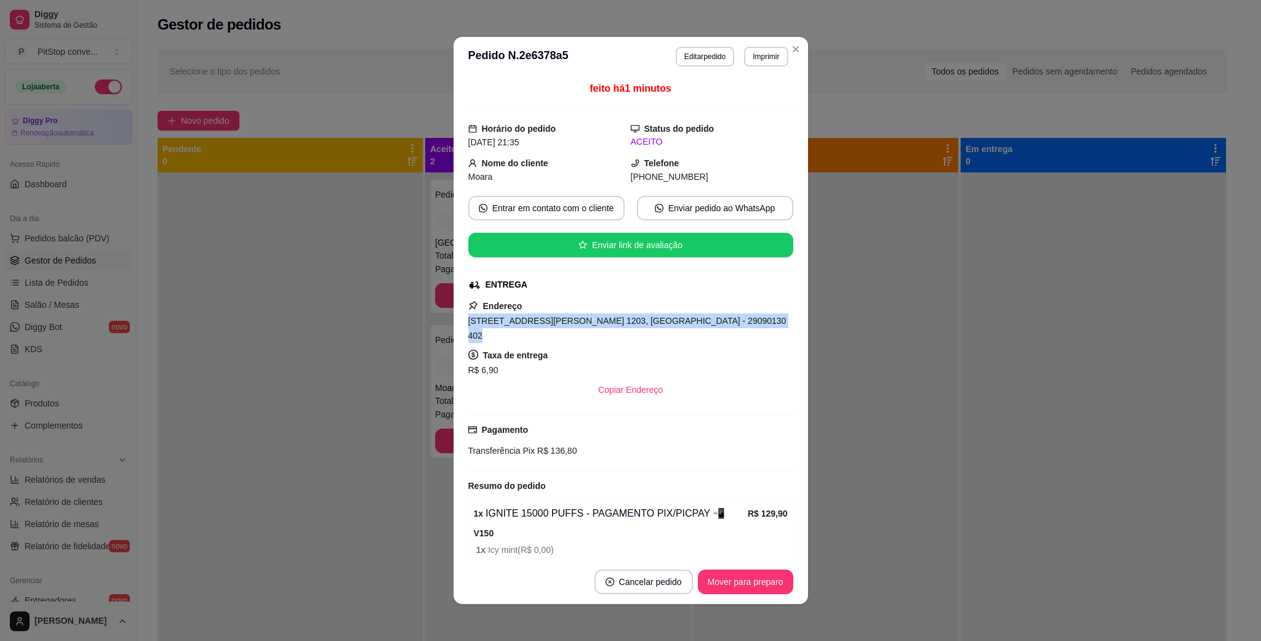
click at [656, 324] on span "[STREET_ADDRESS][PERSON_NAME] 1203, [GEOGRAPHIC_DATA] - 29090130 402" at bounding box center [627, 328] width 318 height 25
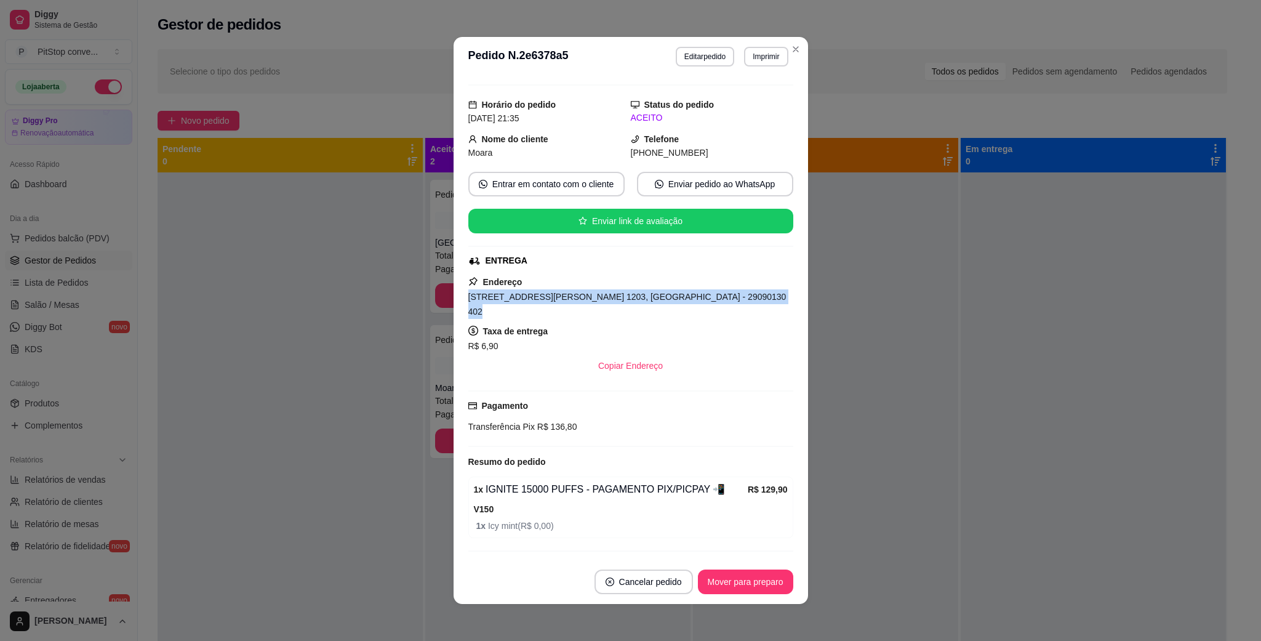
scroll to position [46, 0]
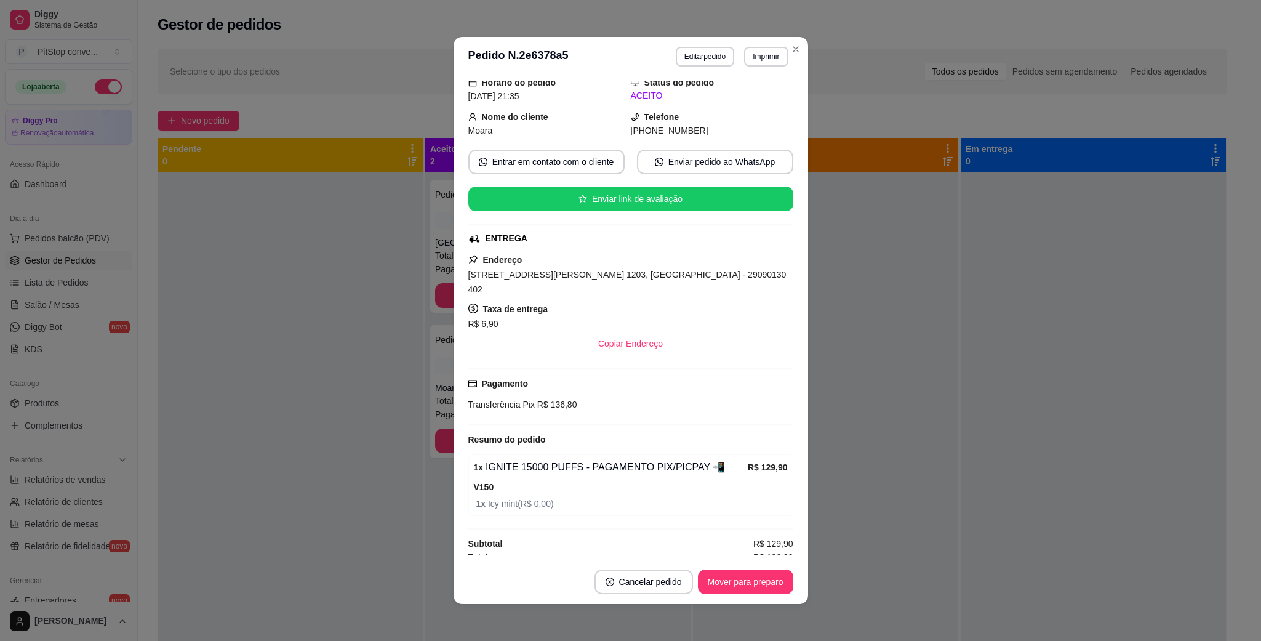
click at [765, 45] on header "**********" at bounding box center [631, 56] width 355 height 39
click at [765, 56] on button "Imprimir" at bounding box center [766, 57] width 44 height 20
click at [732, 100] on button "IMPRESSORA" at bounding box center [737, 100] width 89 height 20
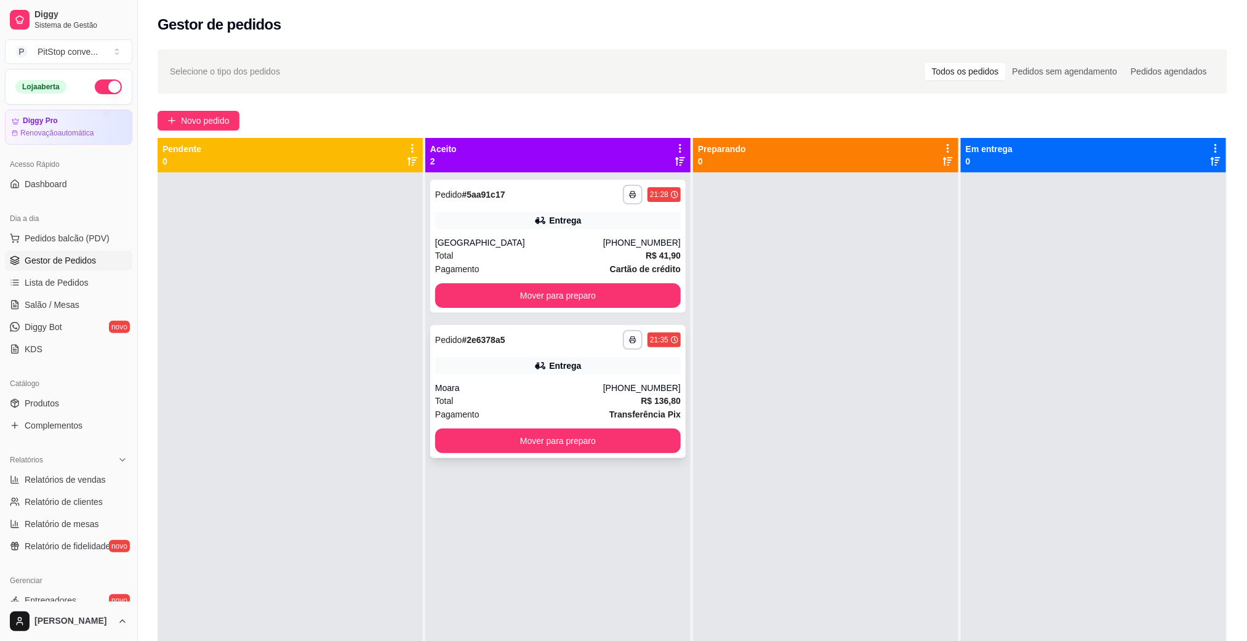
click at [648, 385] on div "[PHONE_NUMBER]" at bounding box center [642, 388] width 78 height 12
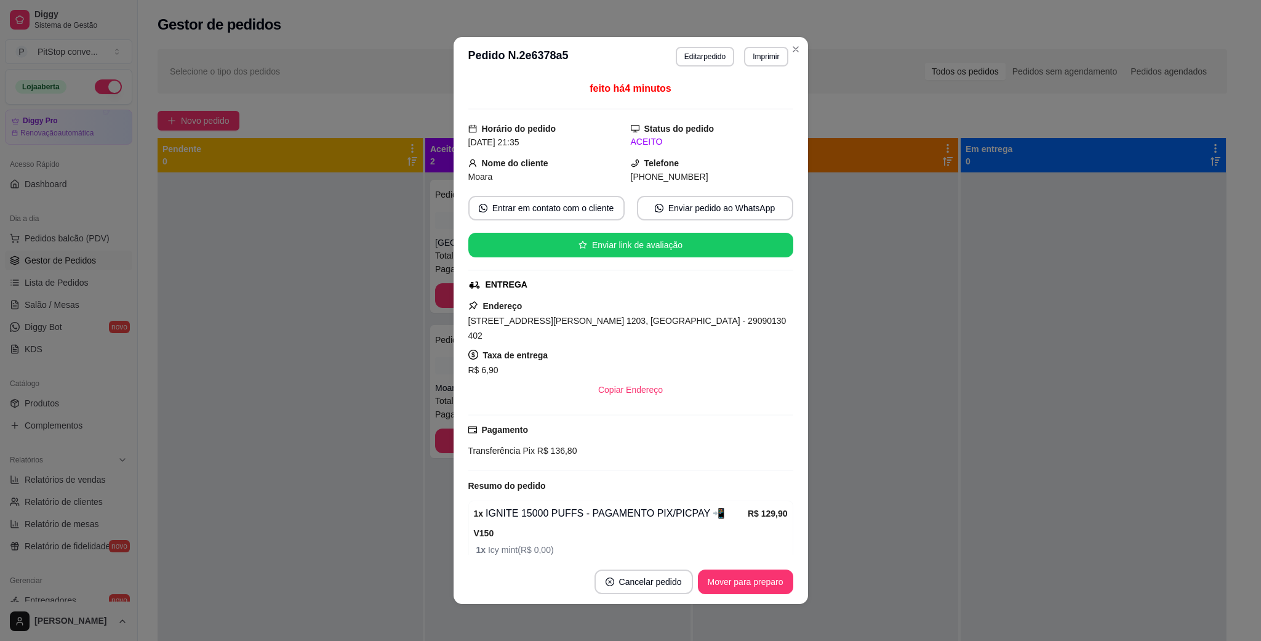
click at [652, 316] on div "[STREET_ADDRESS][PERSON_NAME] 1203, [GEOGRAPHIC_DATA] - 29090130 402" at bounding box center [630, 328] width 325 height 30
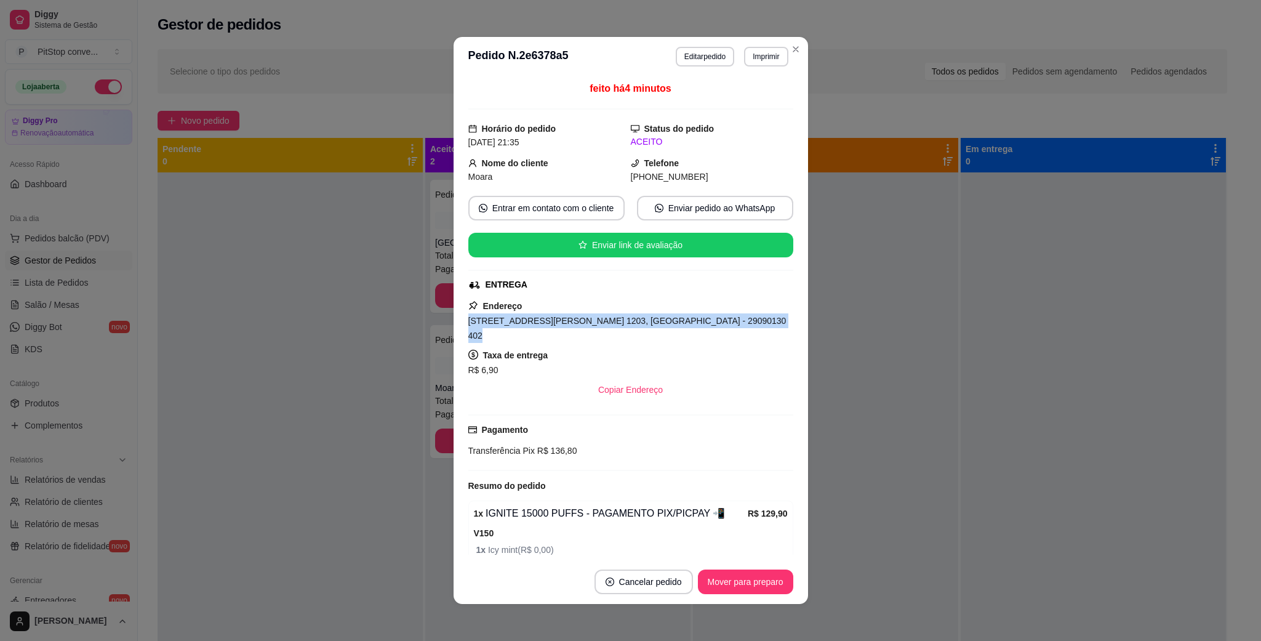
click at [656, 316] on div "[STREET_ADDRESS][PERSON_NAME] 1203, [GEOGRAPHIC_DATA] - 29090130 402" at bounding box center [630, 328] width 325 height 30
click at [656, 318] on span "[STREET_ADDRESS][PERSON_NAME] 1203, [GEOGRAPHIC_DATA] - 29090130 402" at bounding box center [627, 328] width 318 height 25
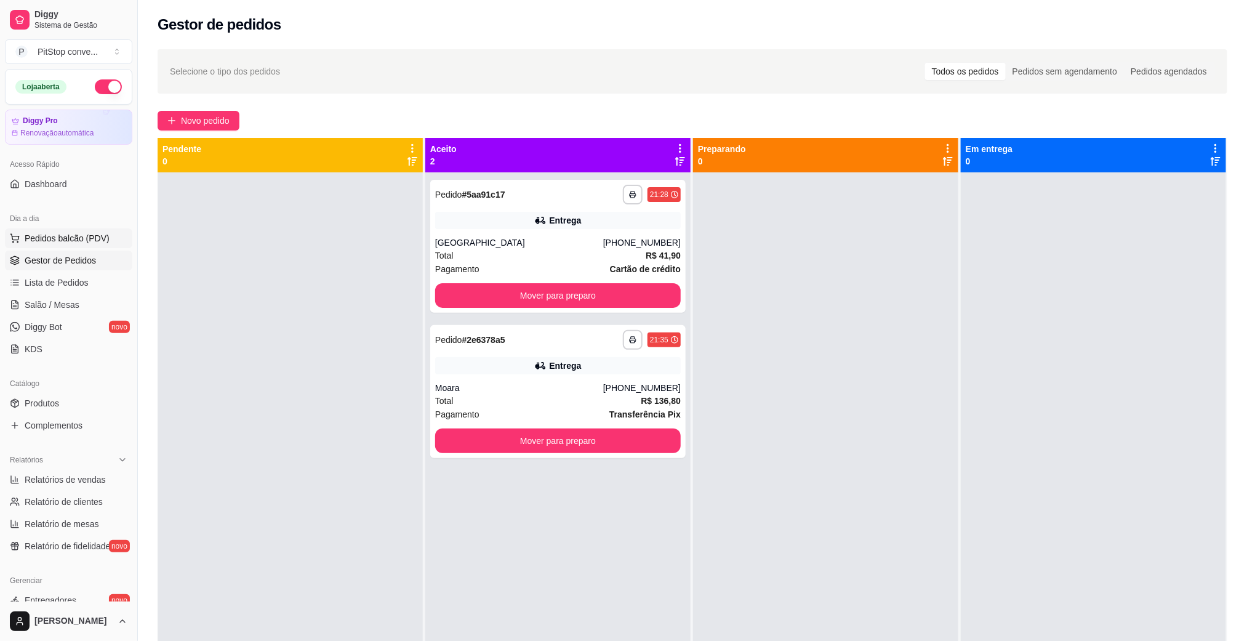
click at [68, 235] on span "Pedidos balcão (PDV)" at bounding box center [67, 238] width 85 height 12
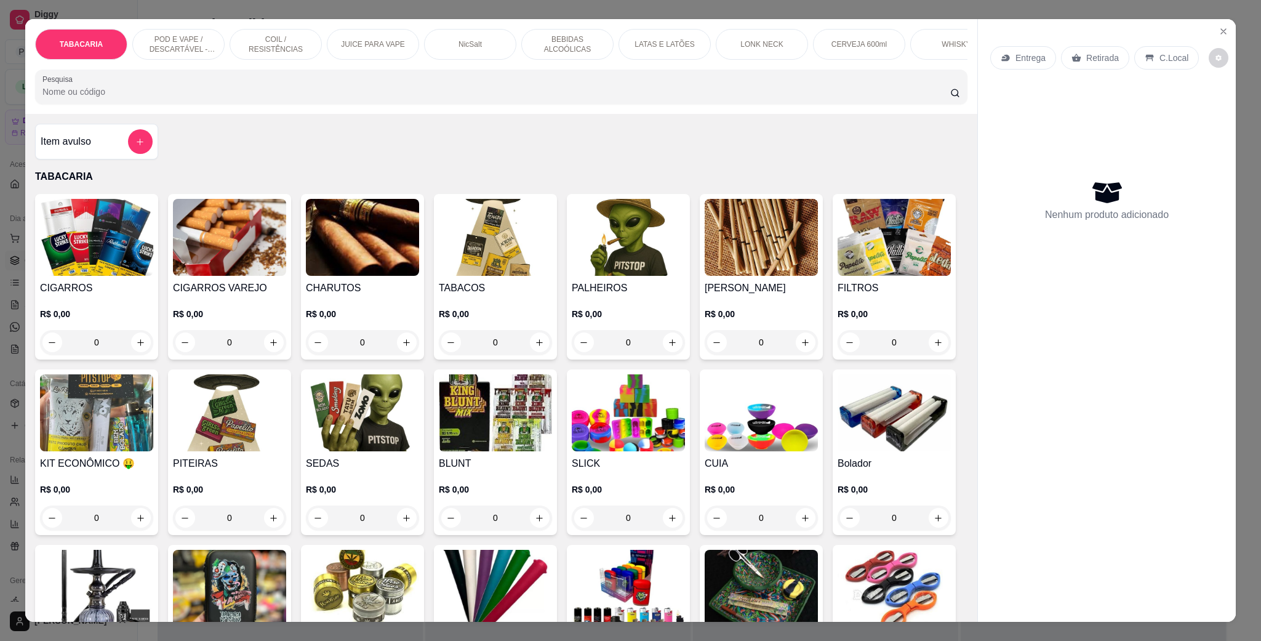
scroll to position [92, 0]
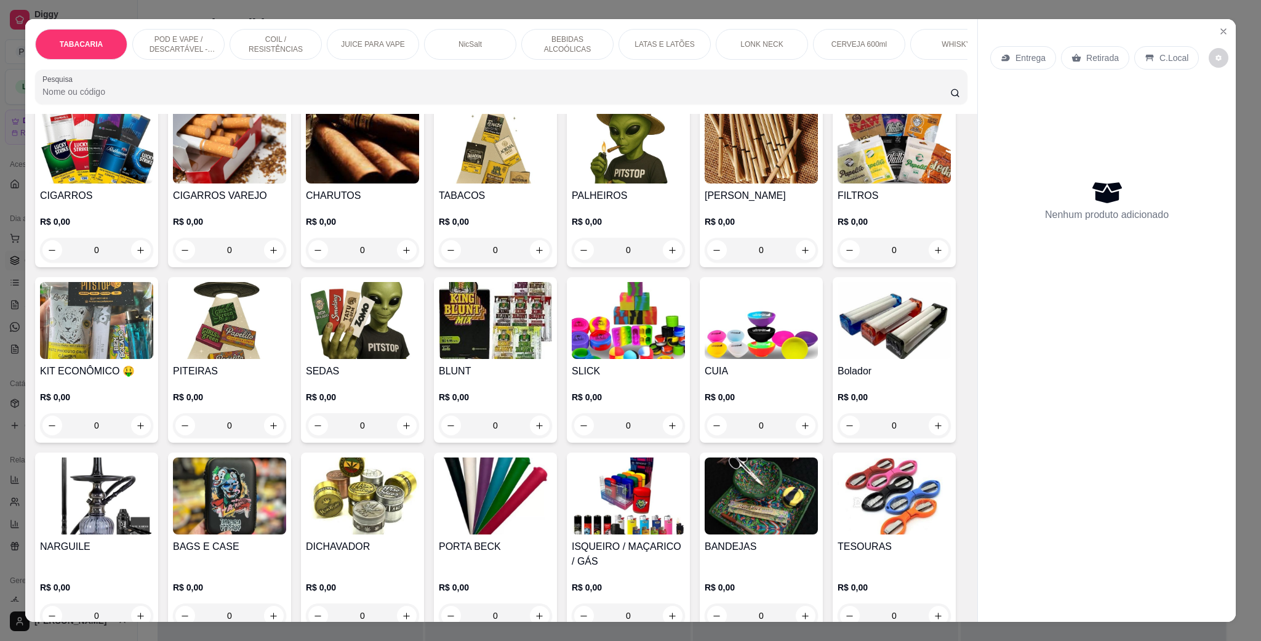
click at [190, 42] on p "POD E VAPE / DESCARTÁVEL - RECARREGAVEL" at bounding box center [178, 44] width 71 height 20
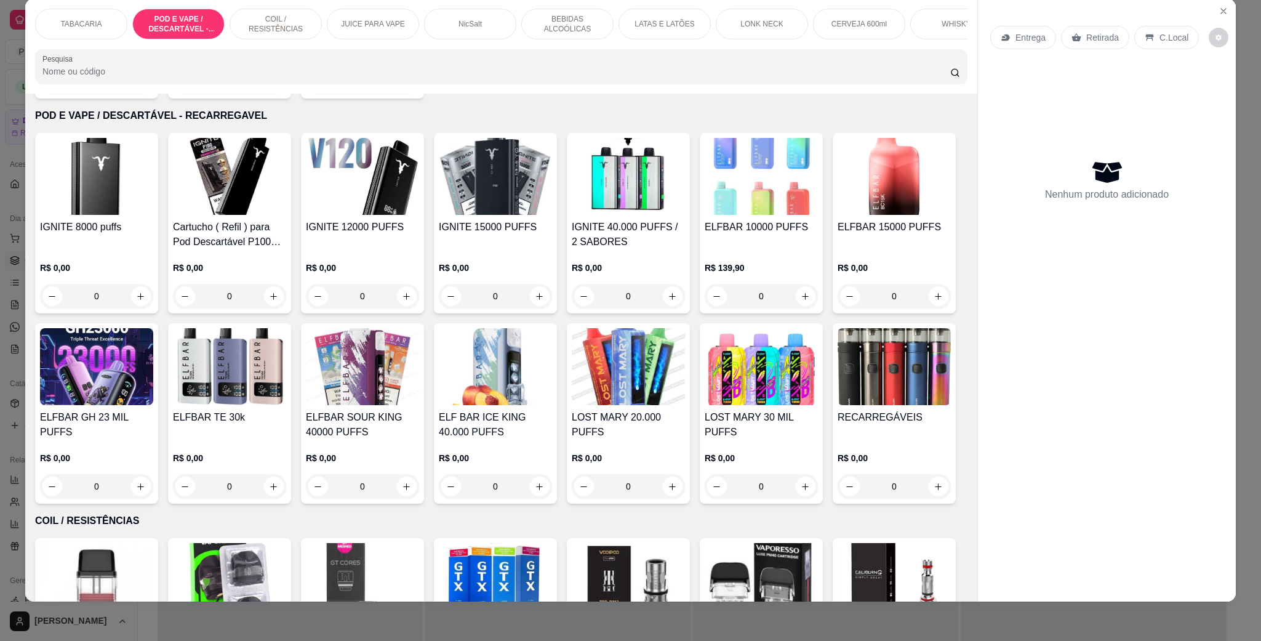
click at [491, 206] on img at bounding box center [495, 176] width 113 height 77
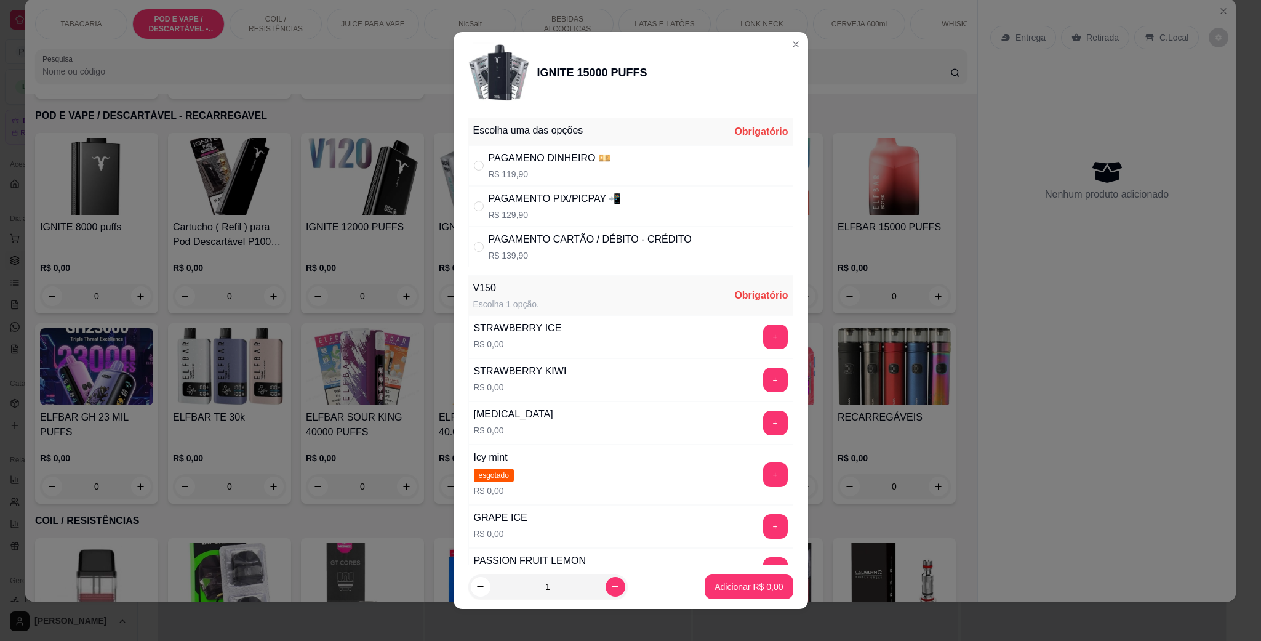
click at [516, 211] on p "R$ 129,90" at bounding box center [555, 215] width 133 height 12
radio input "true"
click at [763, 336] on button "+" at bounding box center [775, 336] width 25 height 25
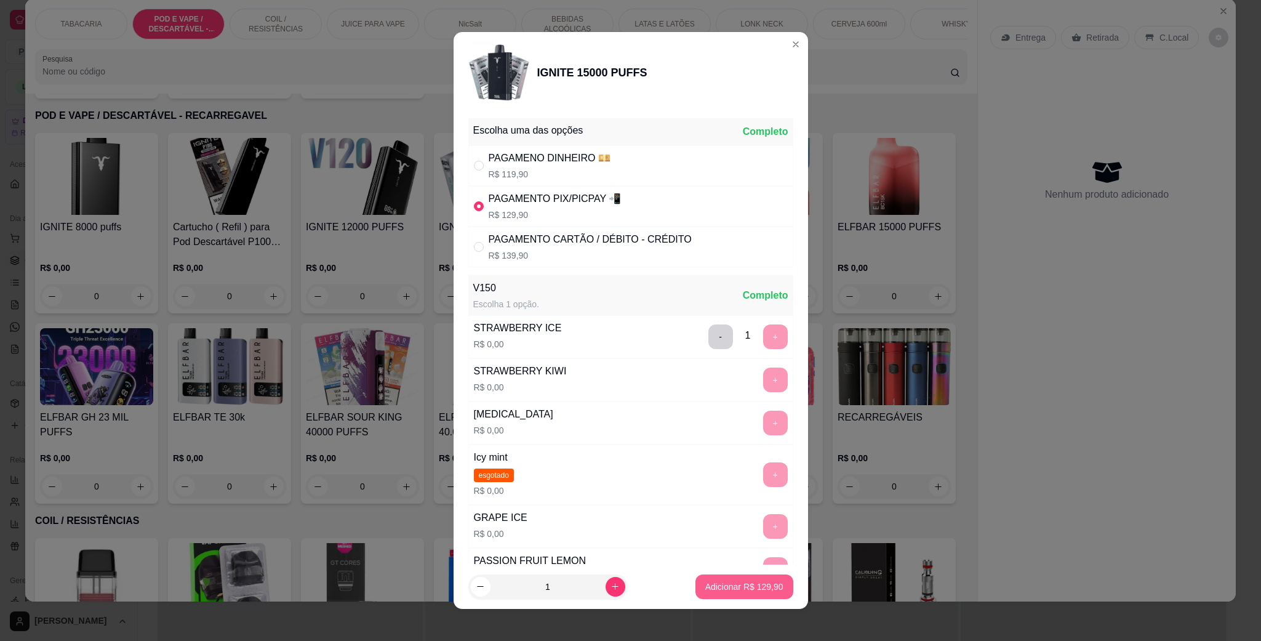
click at [753, 569] on p "Adicionar R$ 129,90" at bounding box center [744, 586] width 78 height 12
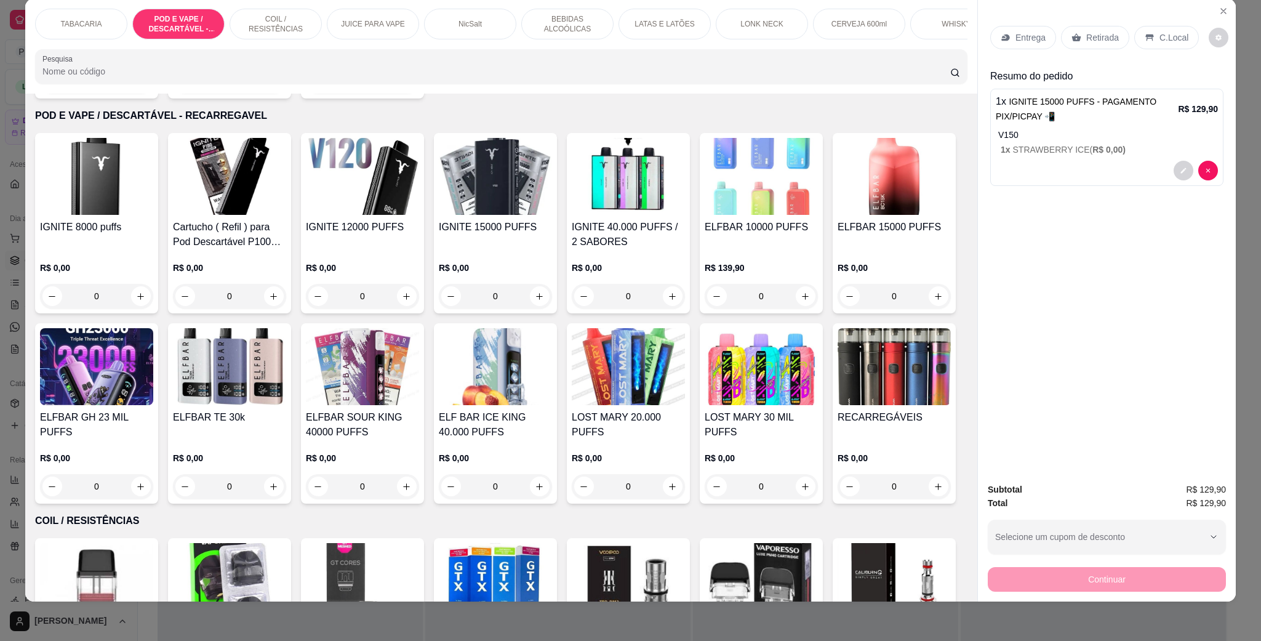
click at [1108, 32] on p "C.Local" at bounding box center [1174, 37] width 29 height 12
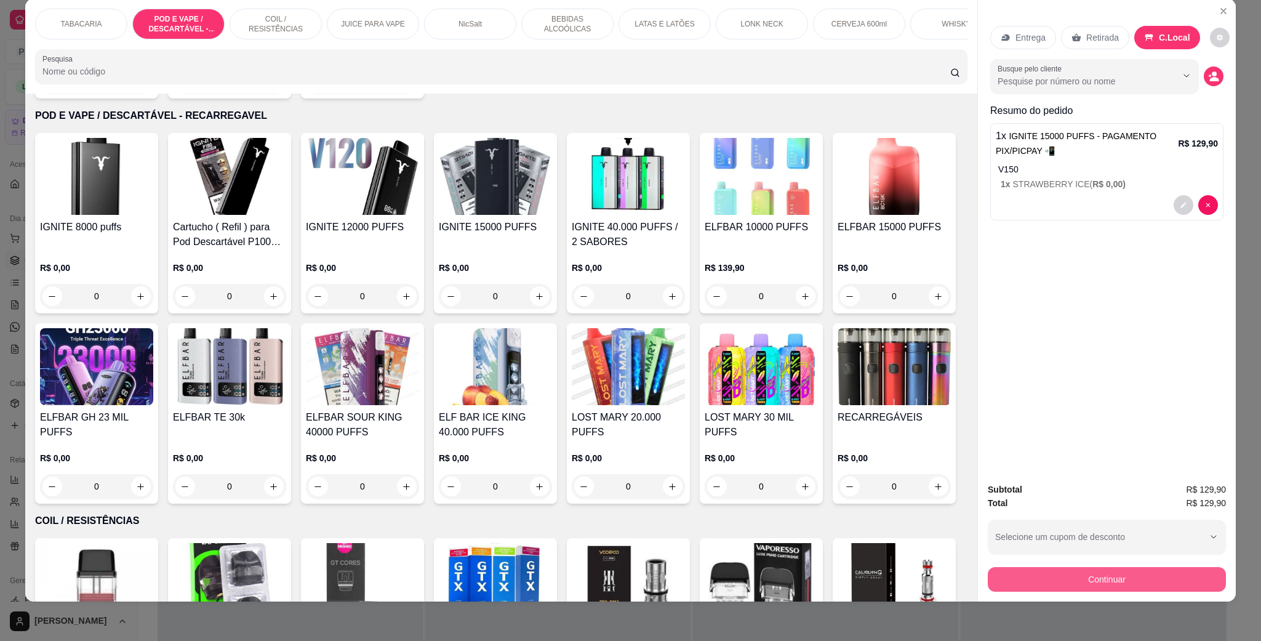
click at [1108, 569] on button "Continuar" at bounding box center [1107, 579] width 238 height 25
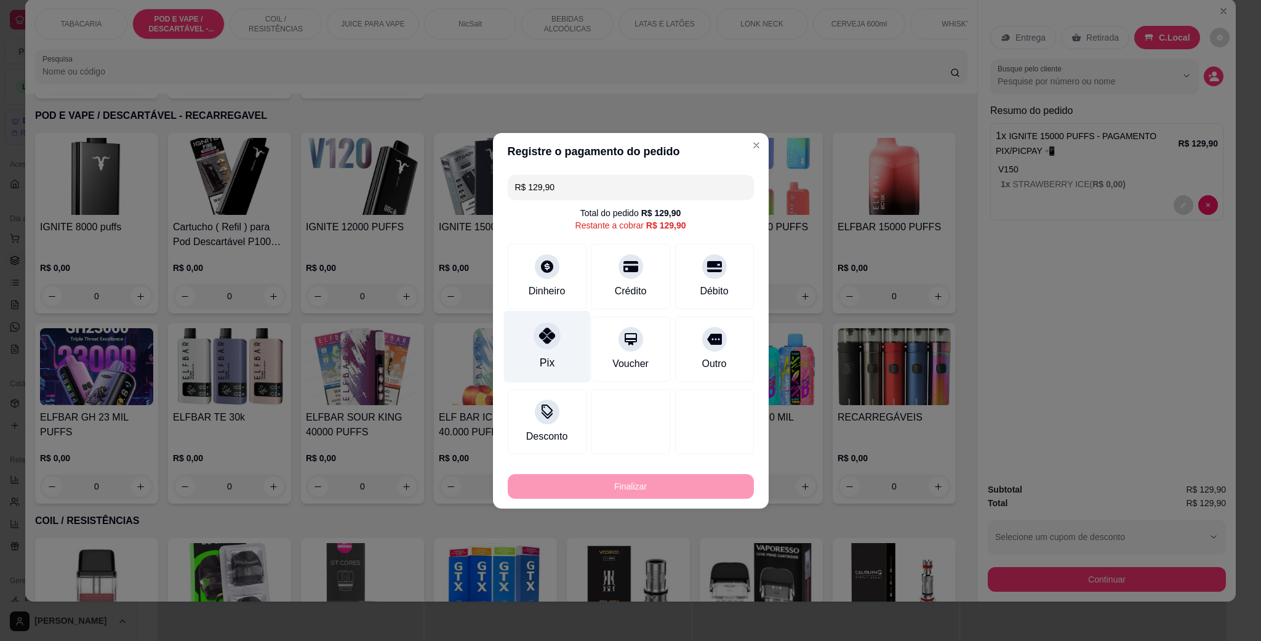
click at [558, 340] on div "Pix" at bounding box center [547, 346] width 87 height 72
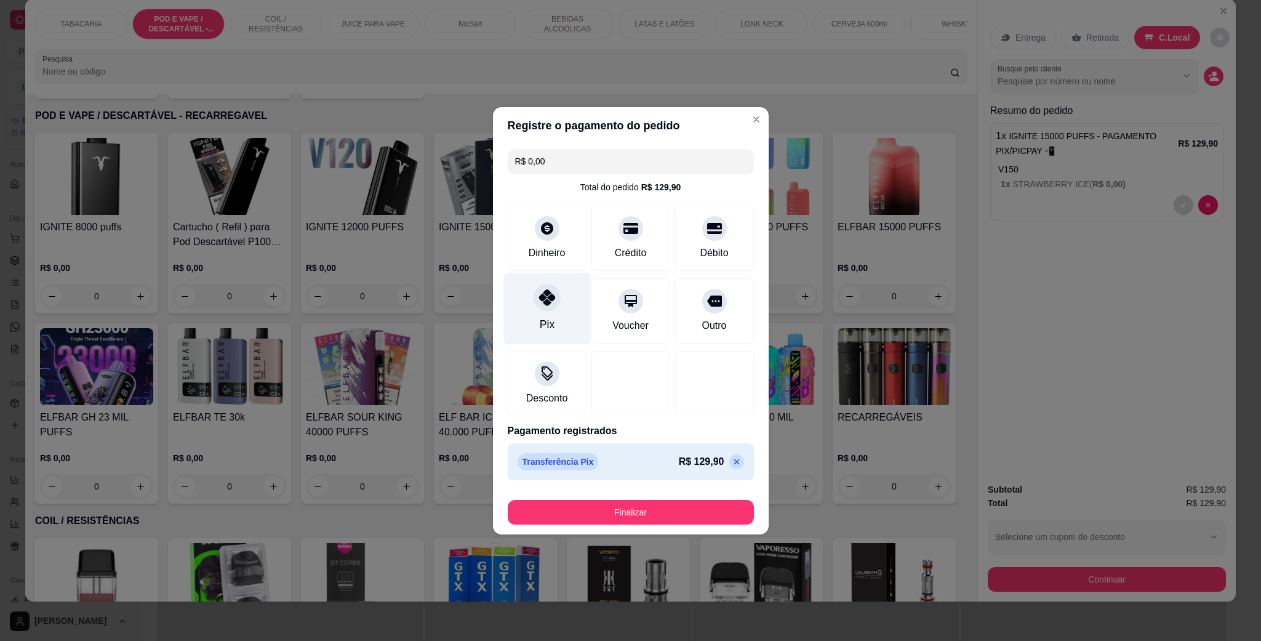
click at [543, 291] on div at bounding box center [547, 297] width 27 height 27
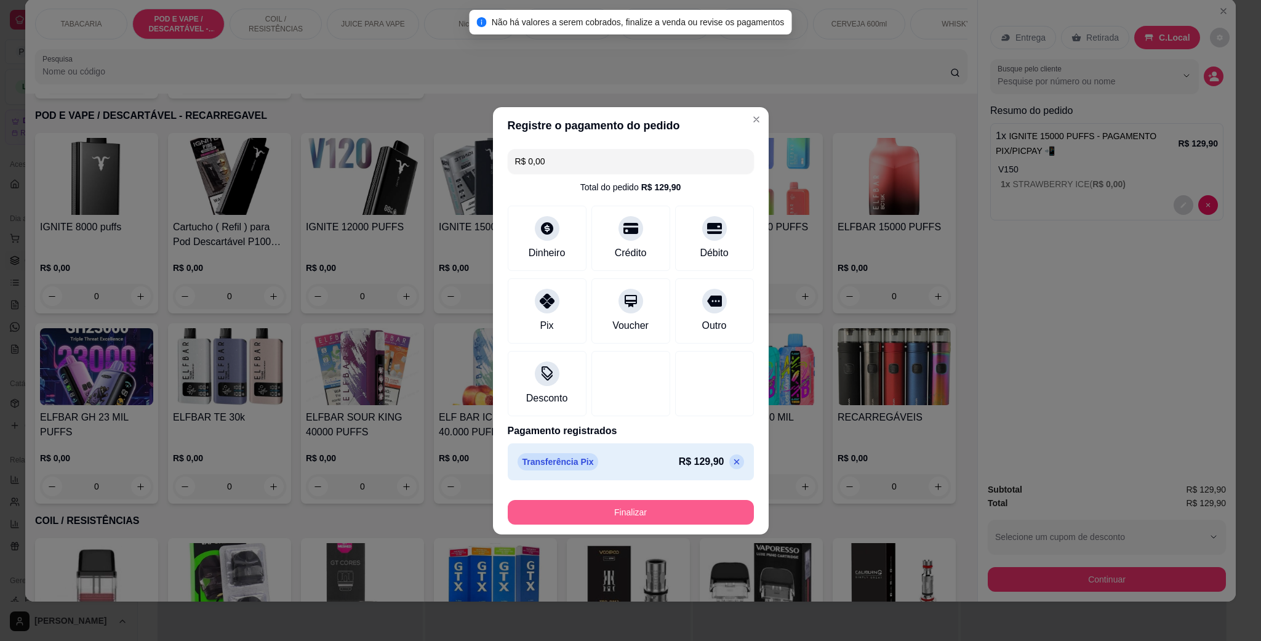
click at [665, 526] on footer "Finalizar" at bounding box center [631, 509] width 276 height 49
click at [667, 515] on button "Finalizar" at bounding box center [631, 512] width 239 height 24
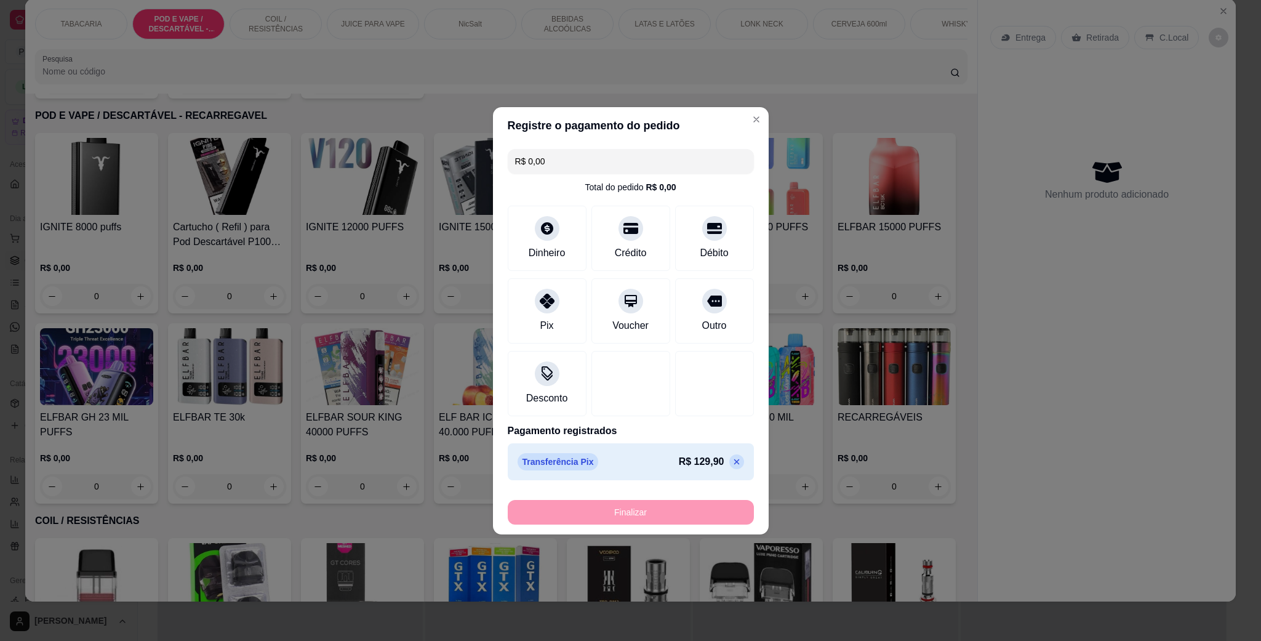
type input "-R$ 129,90"
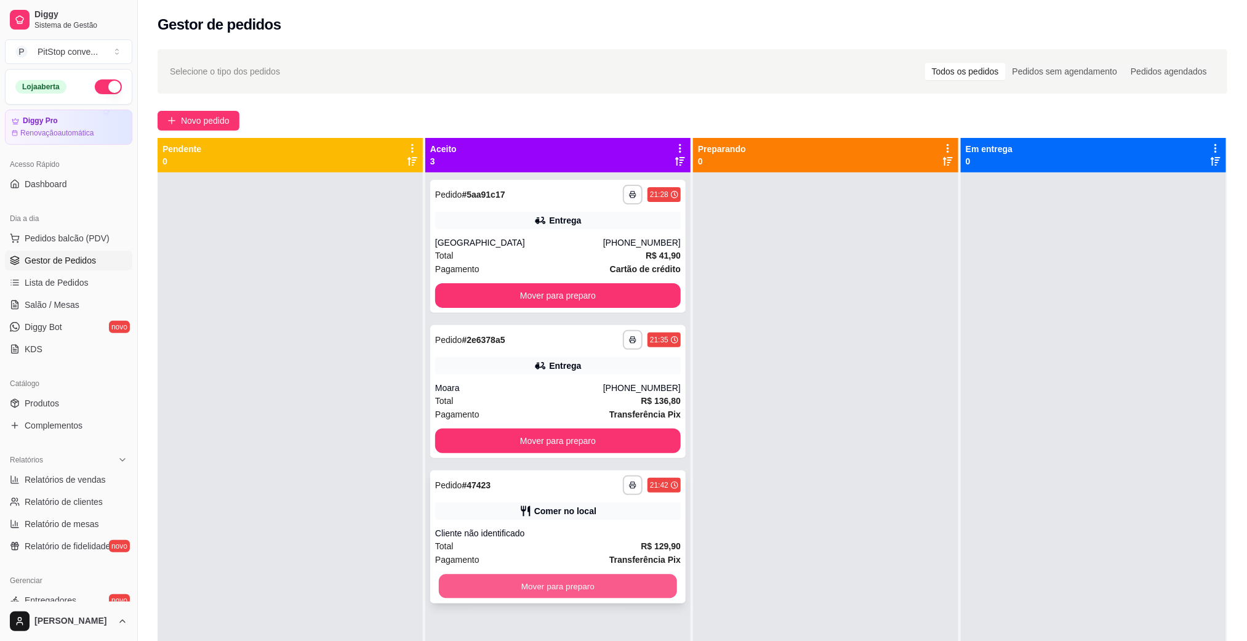
click at [556, 569] on button "Mover para preparo" at bounding box center [558, 586] width 238 height 24
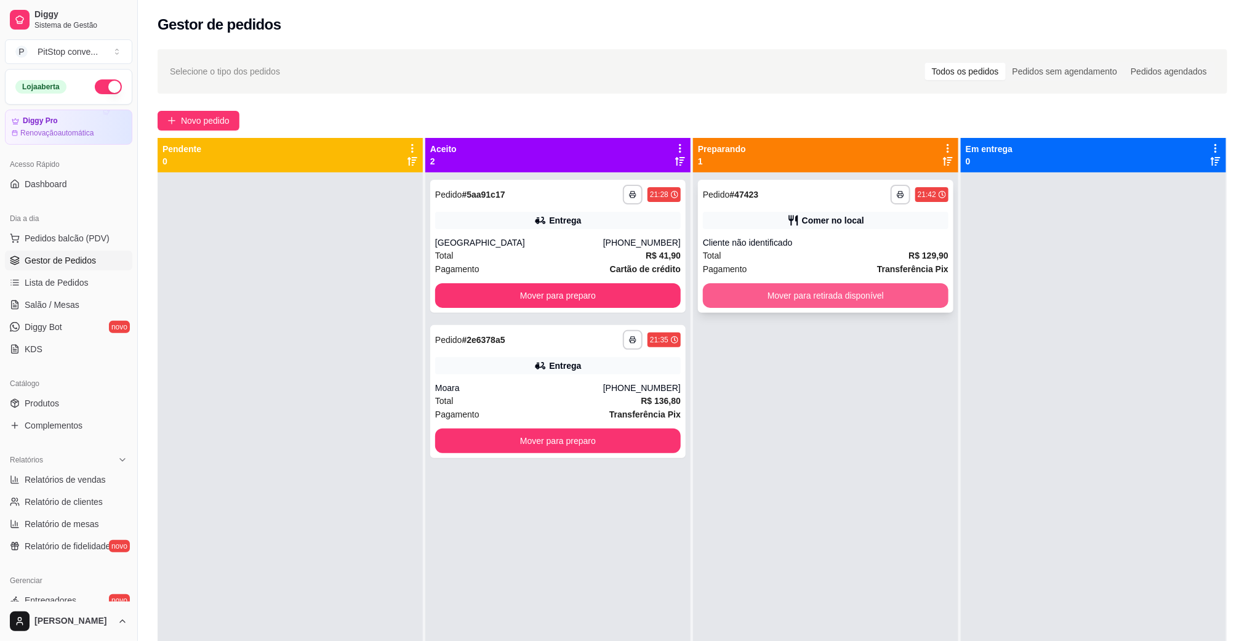
click at [833, 284] on button "Mover para retirada disponível" at bounding box center [826, 295] width 246 height 25
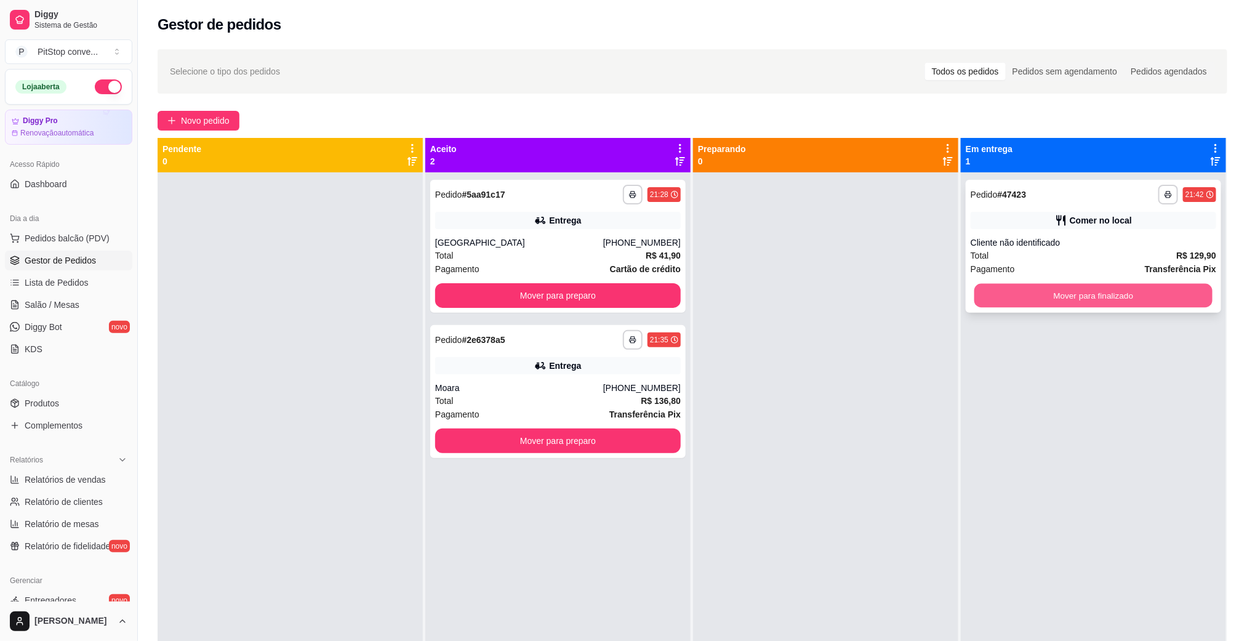
click at [1053, 284] on button "Mover para finalizado" at bounding box center [1093, 296] width 238 height 24
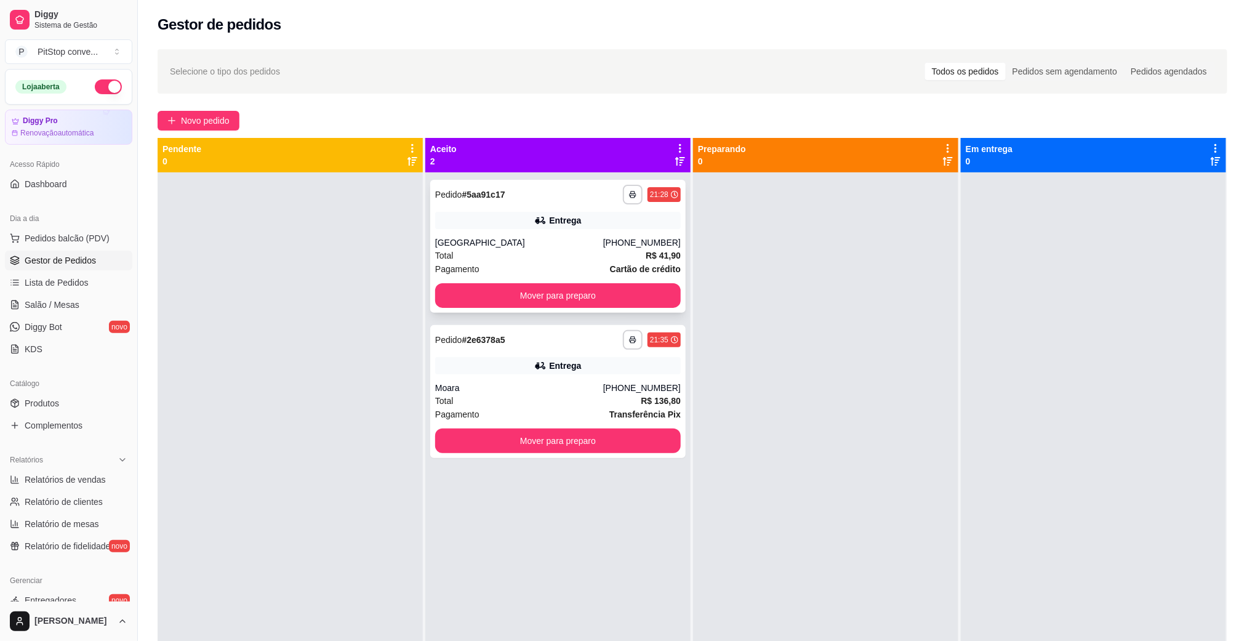
click at [625, 242] on div "[PHONE_NUMBER]" at bounding box center [642, 242] width 78 height 12
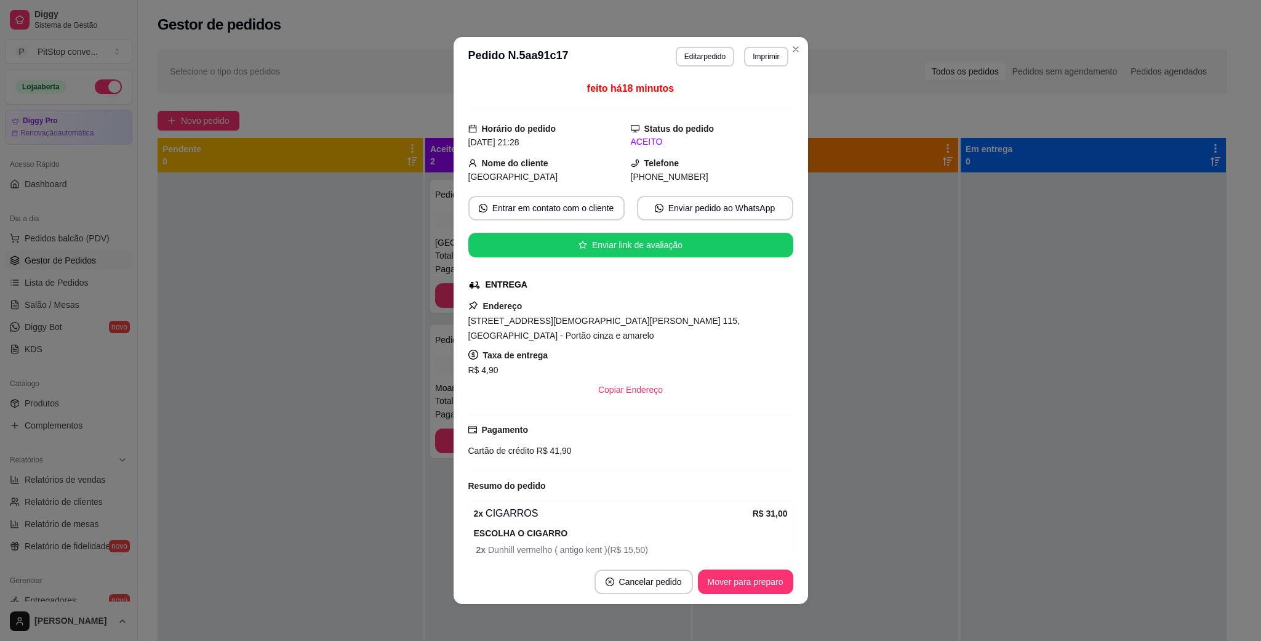
click at [667, 176] on span "[PHONE_NUMBER]" at bounding box center [670, 177] width 78 height 10
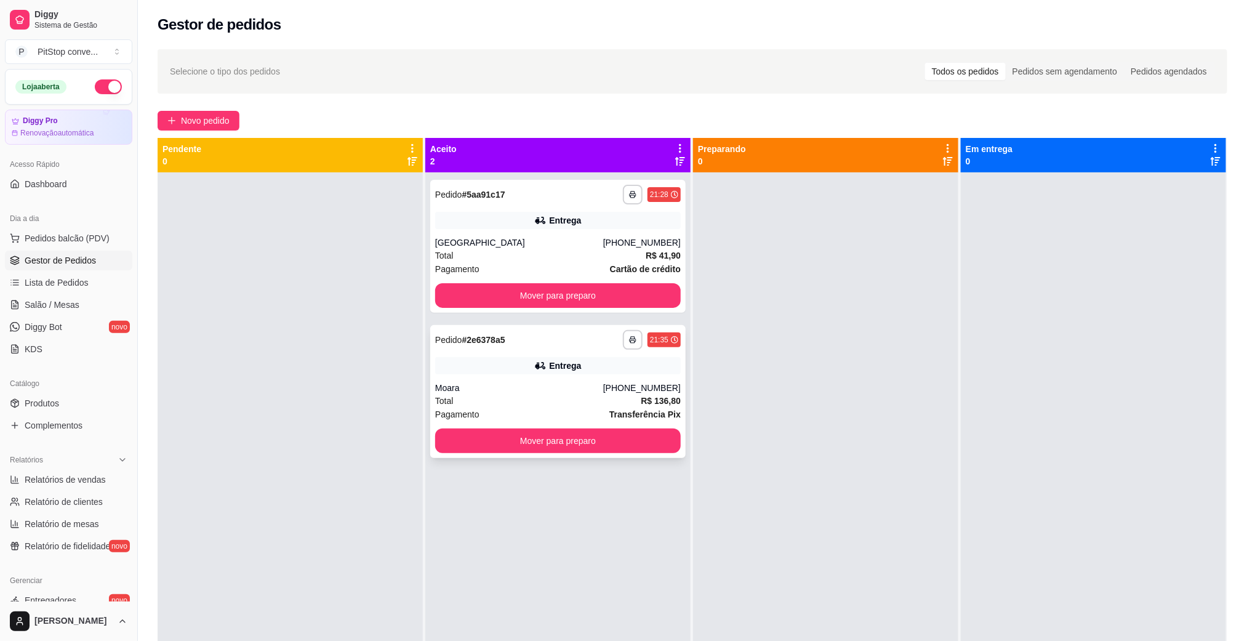
click at [459, 369] on div "Entrega" at bounding box center [558, 365] width 246 height 17
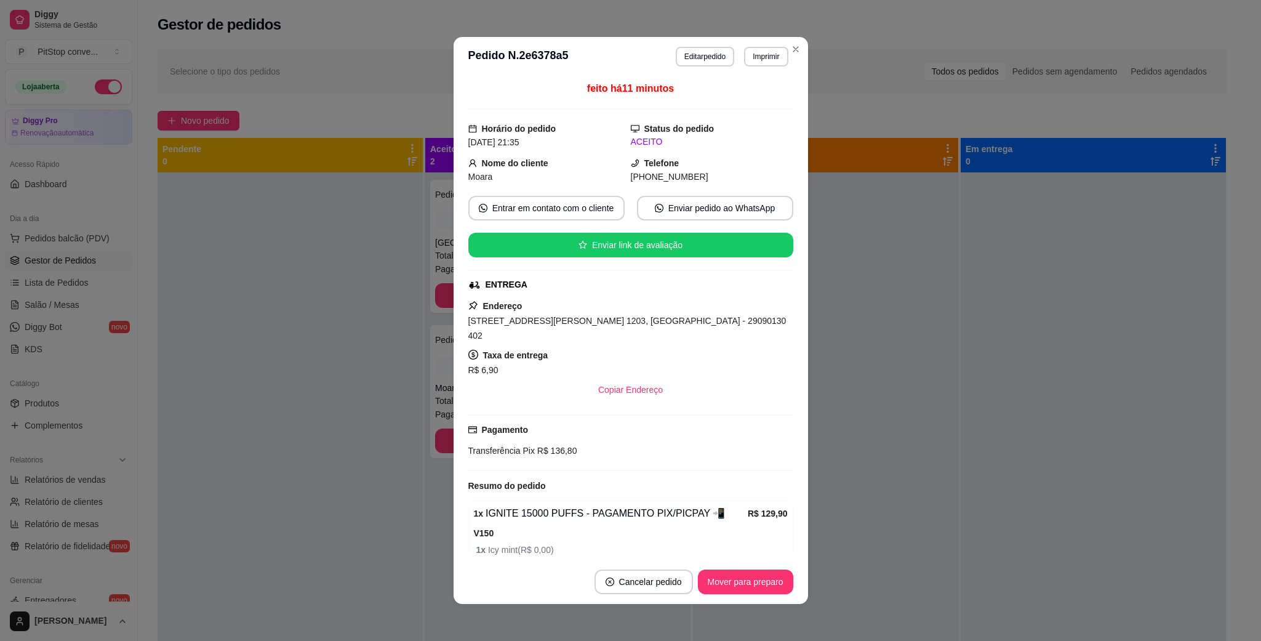
click at [658, 172] on span "[PHONE_NUMBER]" at bounding box center [670, 177] width 78 height 10
click at [643, 348] on div "Taxa de entrega R$ 6,90" at bounding box center [630, 363] width 325 height 30
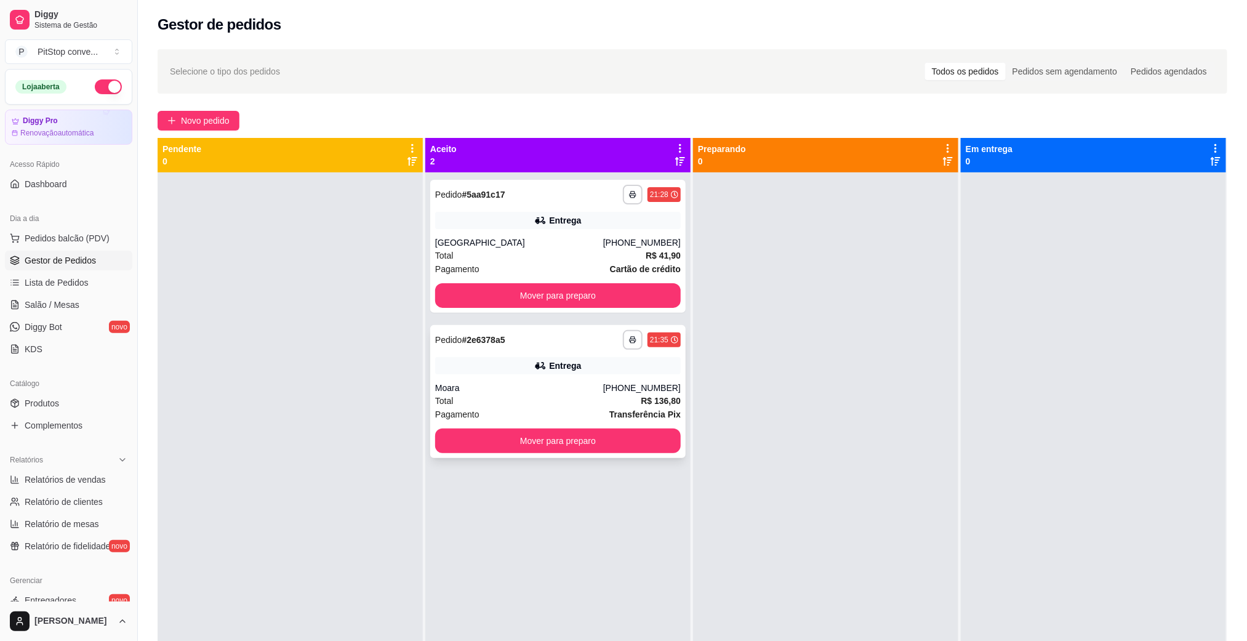
click at [460, 375] on div "**********" at bounding box center [557, 391] width 255 height 133
click at [477, 255] on div "Total R$ 41,90" at bounding box center [558, 256] width 246 height 14
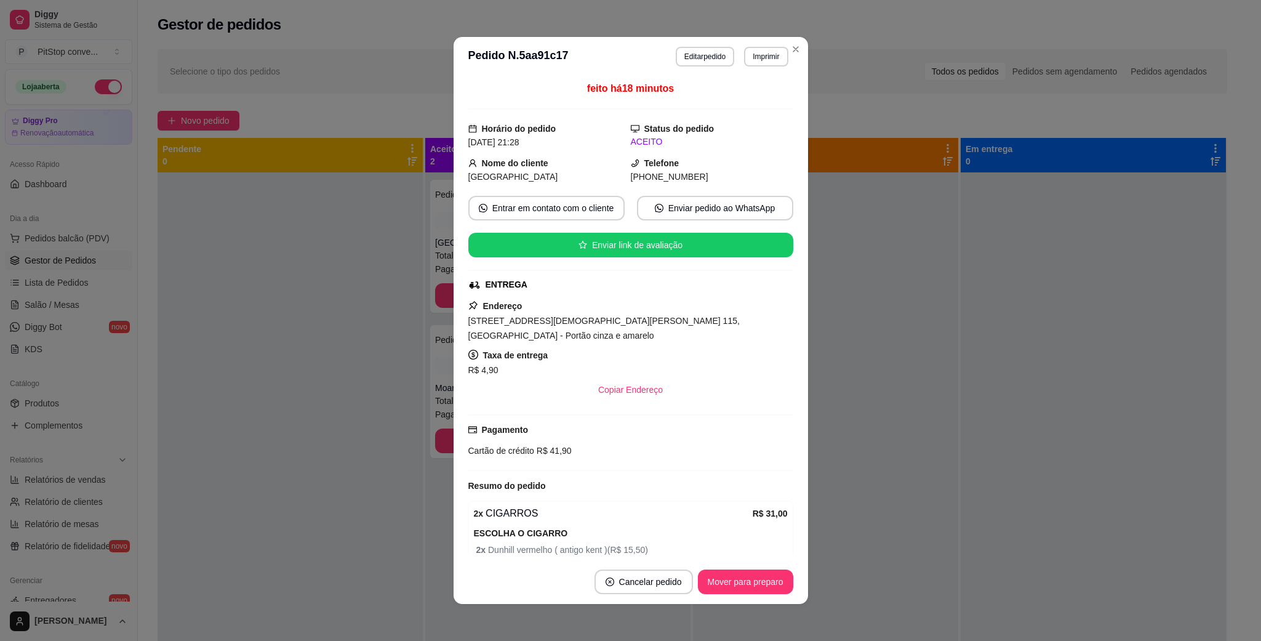
click at [662, 174] on span "[PHONE_NUMBER]" at bounding box center [670, 177] width 78 height 10
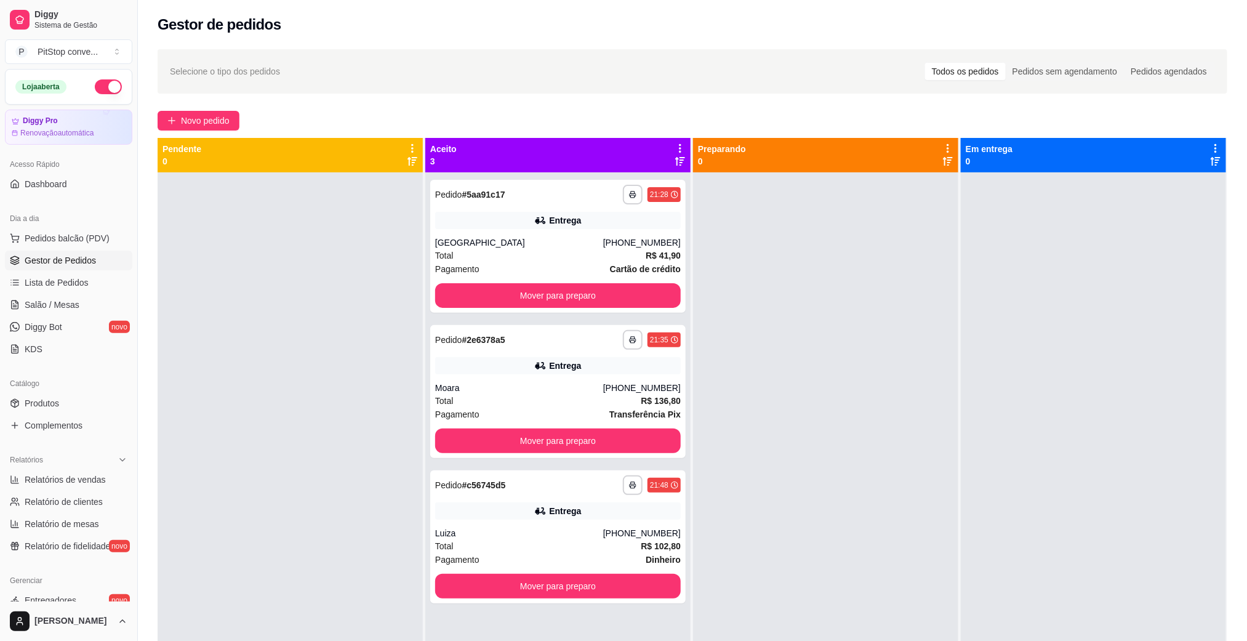
click at [95, 90] on button "button" at bounding box center [108, 86] width 27 height 15
click at [551, 517] on div "Entrega" at bounding box center [558, 510] width 246 height 17
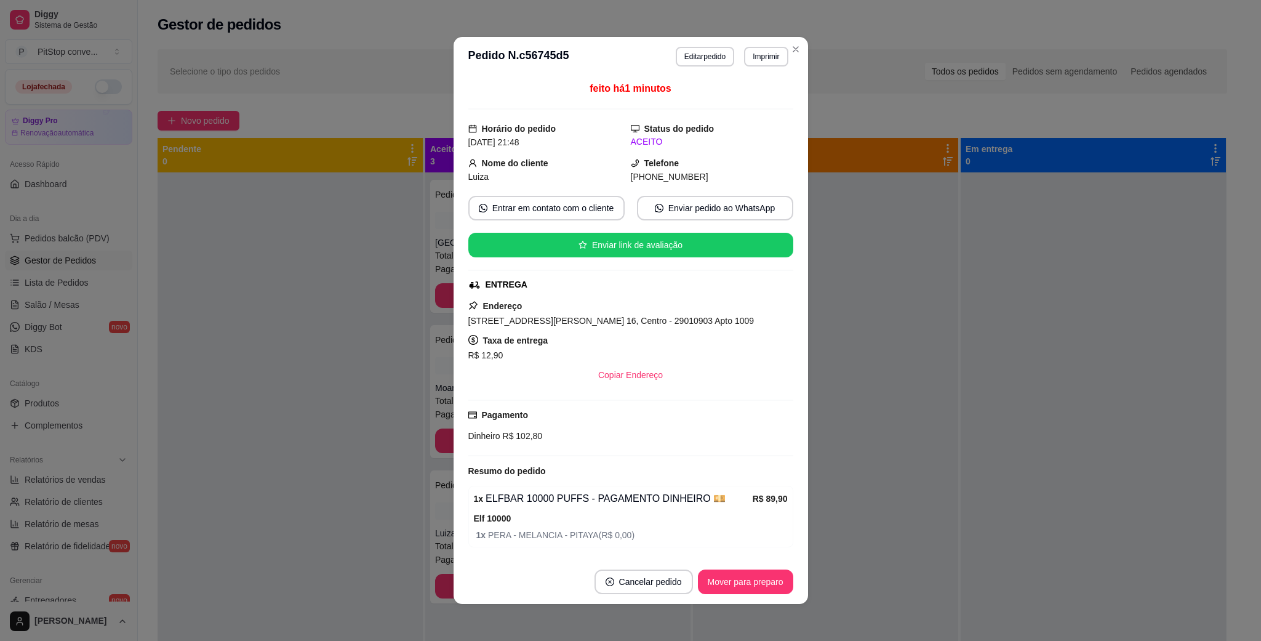
click at [596, 318] on span "[STREET_ADDRESS][PERSON_NAME] 16, Centro - 29010903 Apto 1009" at bounding box center [611, 321] width 286 height 10
click at [604, 323] on span "[STREET_ADDRESS][PERSON_NAME] 16, Centro - 29010903 Apto 1009" at bounding box center [611, 321] width 286 height 10
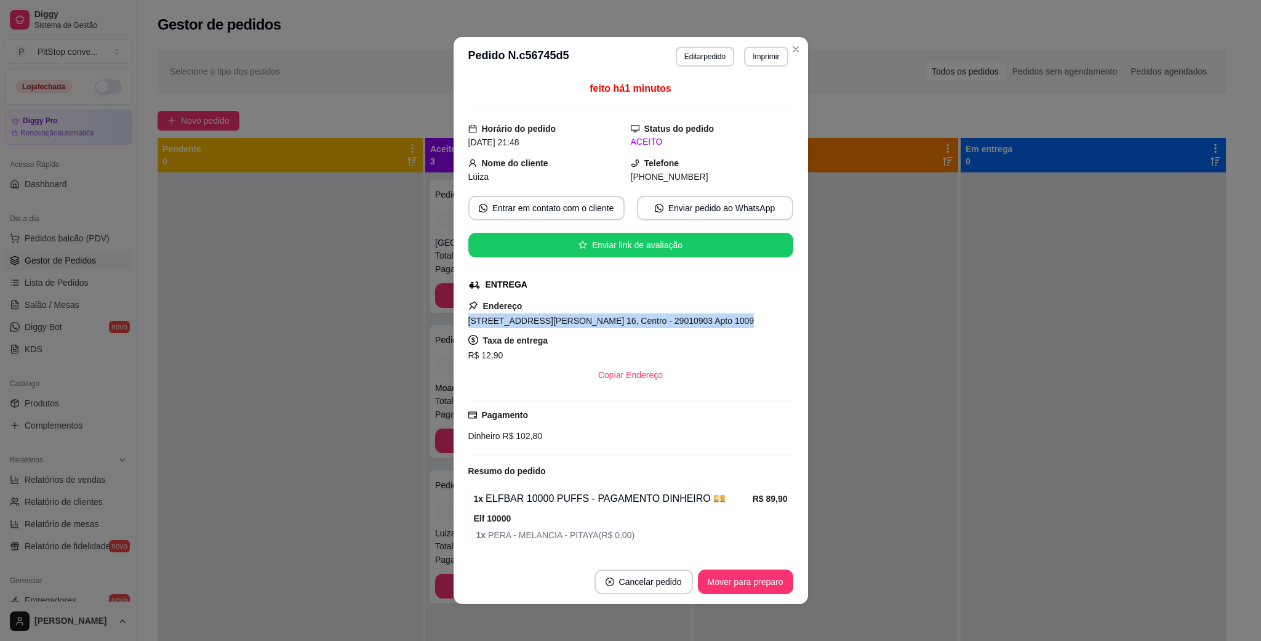
click at [604, 323] on span "[STREET_ADDRESS][PERSON_NAME] 16, Centro - 29010903 Apto 1009" at bounding box center [611, 321] width 286 height 10
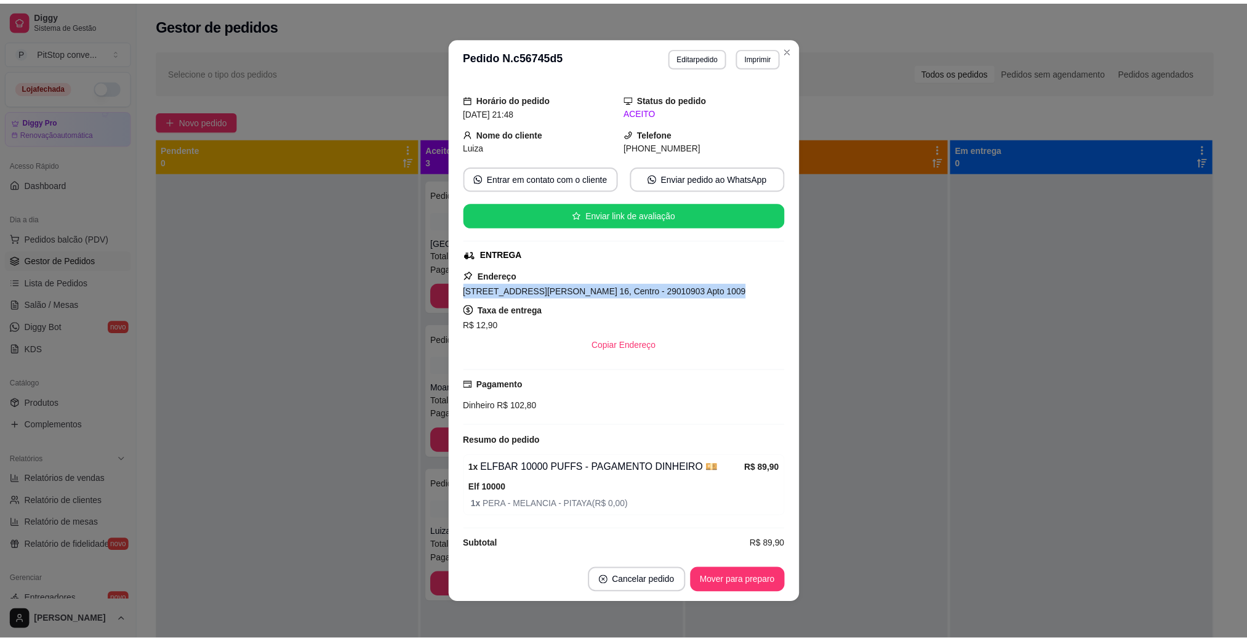
scroll to position [46, 0]
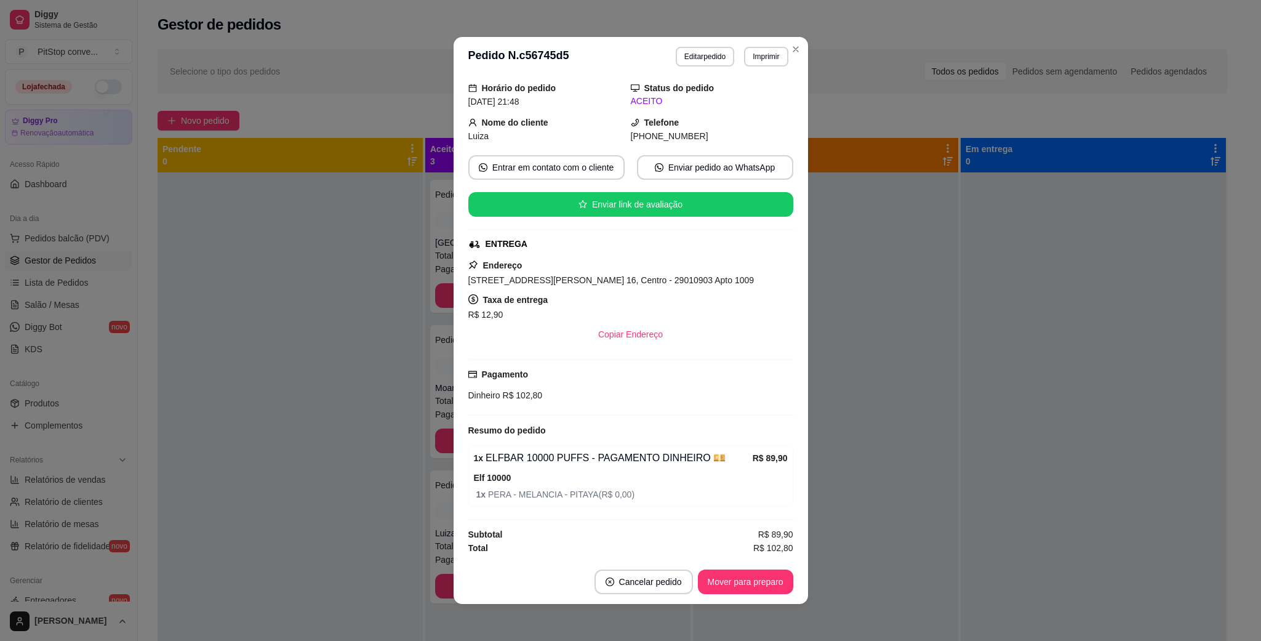
click at [502, 403] on div "Pagamento Dinheiro R$ 102,80" at bounding box center [630, 387] width 325 height 57
click at [502, 394] on span "R$ 102,80" at bounding box center [521, 395] width 42 height 10
click at [502, 396] on span "R$ 102,80" at bounding box center [521, 395] width 42 height 10
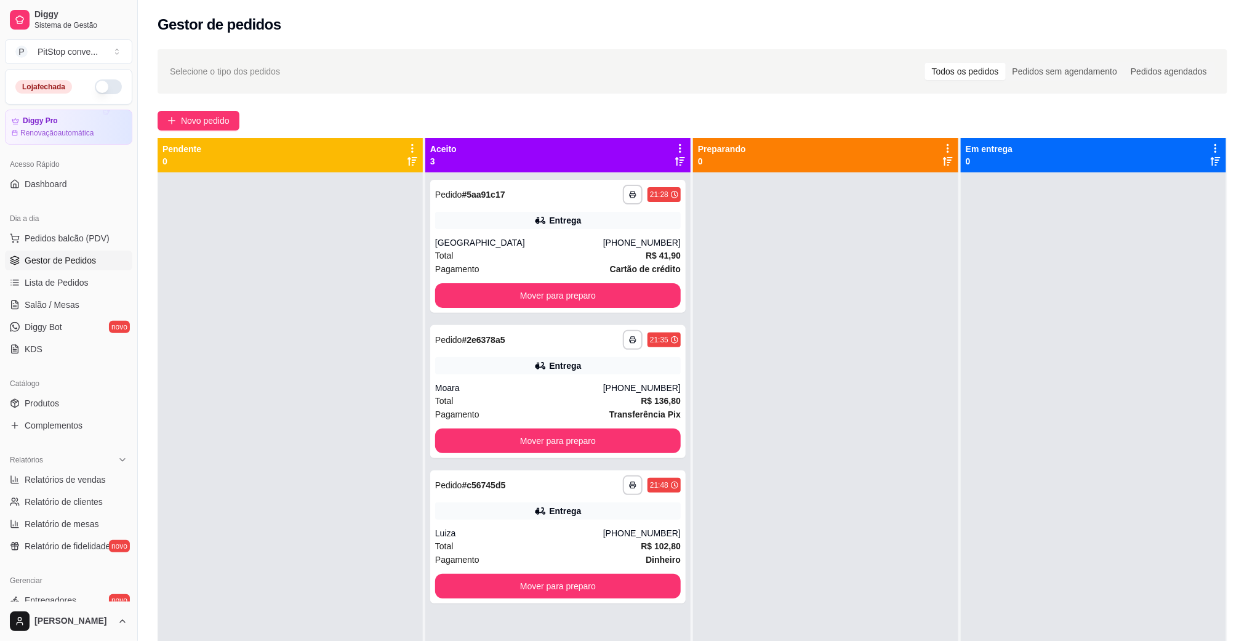
click at [515, 315] on div "**********" at bounding box center [557, 492] width 265 height 641
click at [552, 314] on div "**********" at bounding box center [557, 492] width 265 height 641
click at [624, 296] on button "Mover para preparo" at bounding box center [558, 295] width 246 height 25
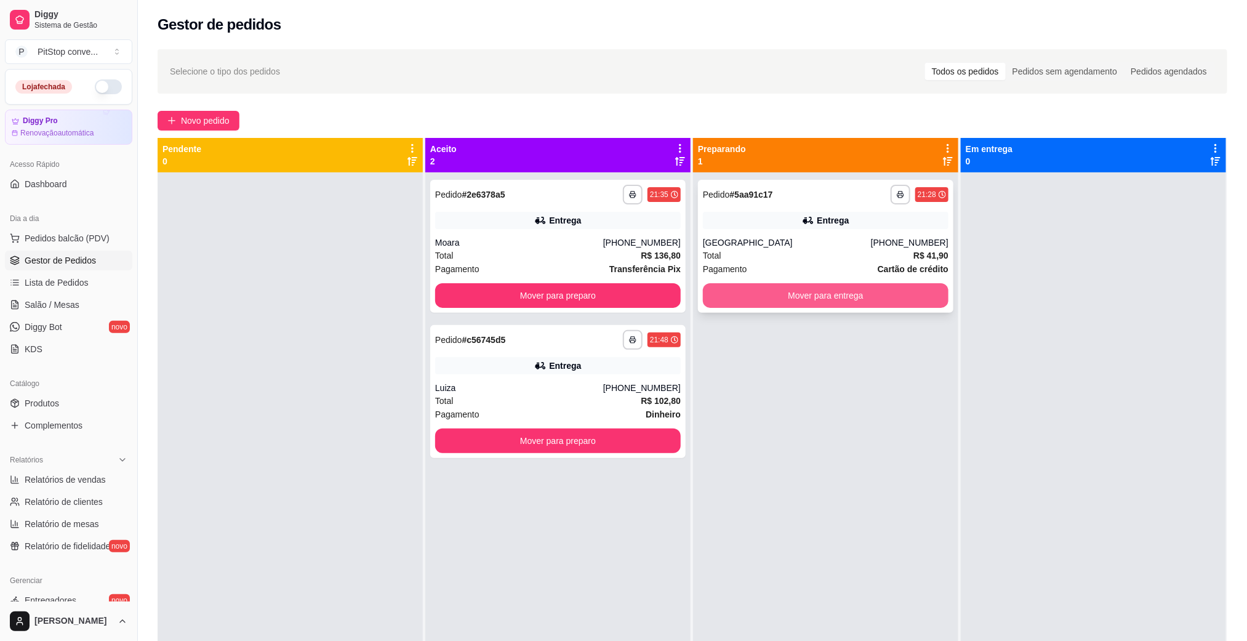
click at [797, 303] on button "Mover para entrega" at bounding box center [826, 295] width 246 height 25
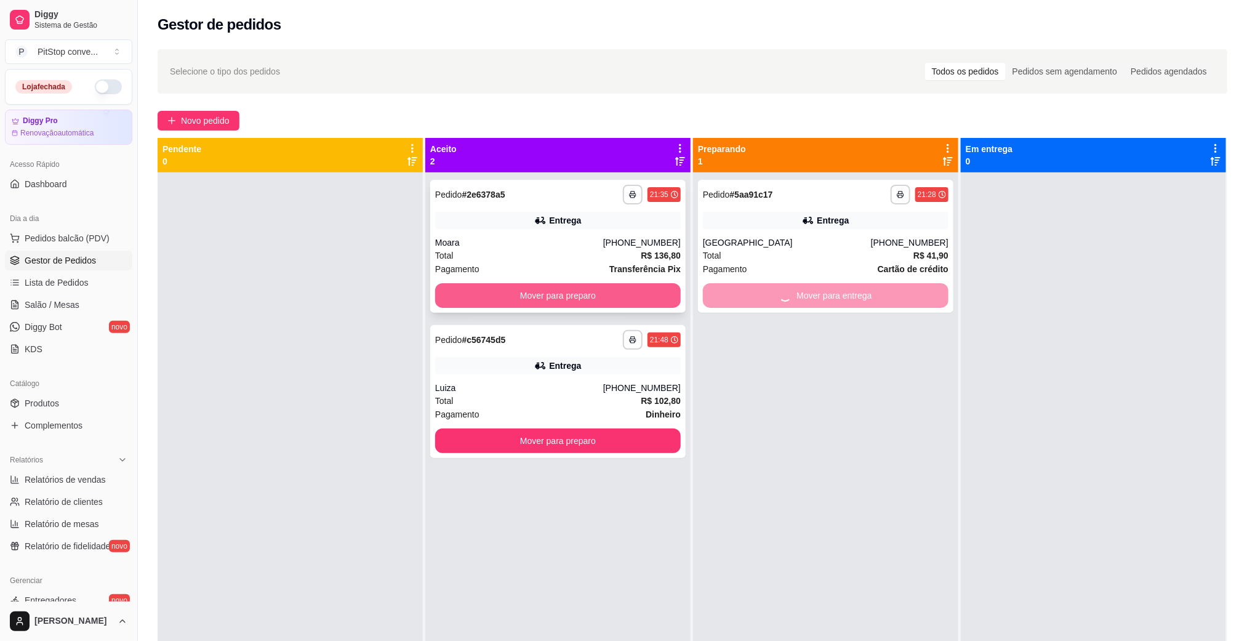
click at [589, 288] on button "Mover para preparo" at bounding box center [558, 295] width 246 height 25
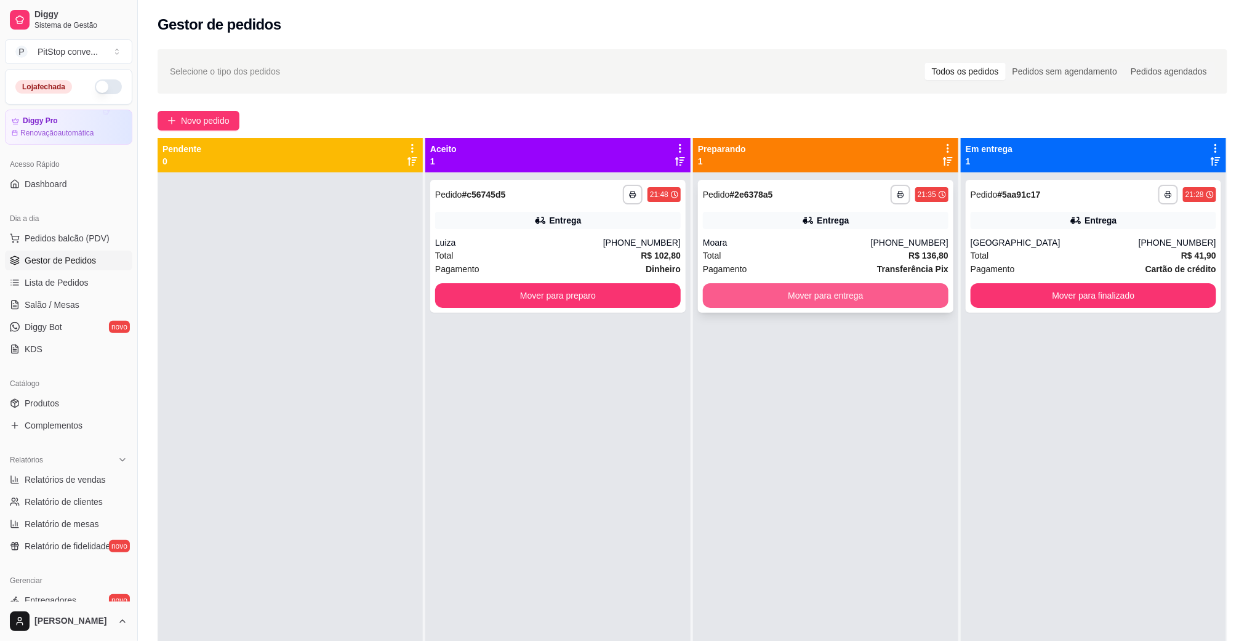
click at [807, 300] on button "Mover para entrega" at bounding box center [826, 295] width 246 height 25
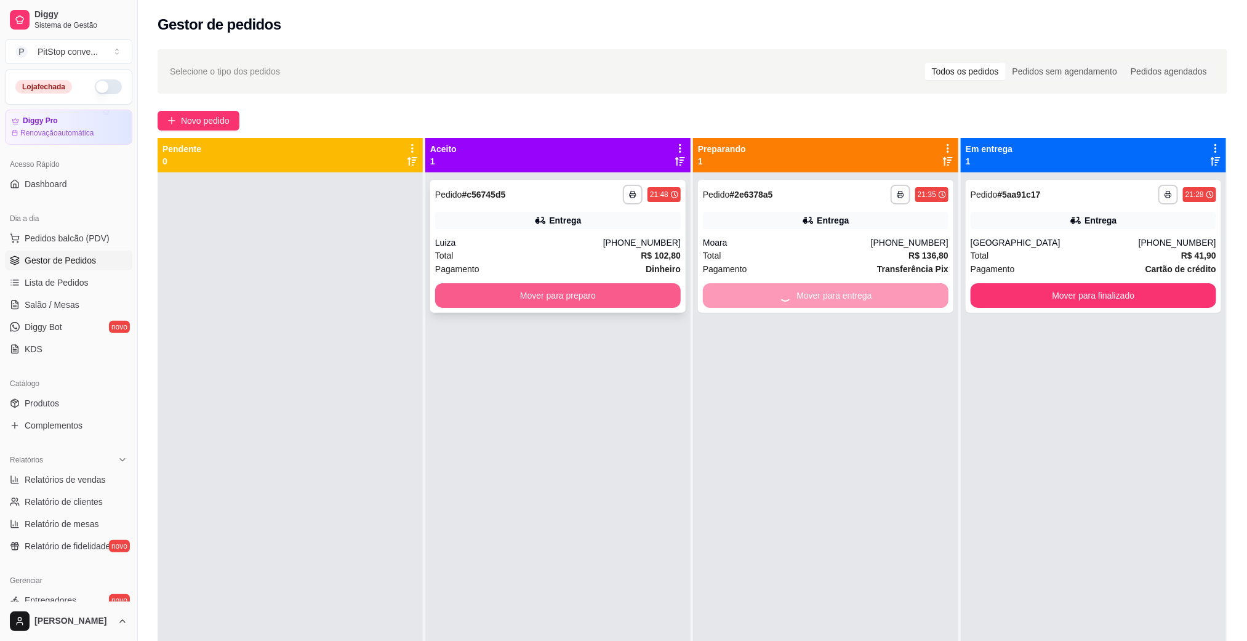
click at [582, 298] on button "Mover para preparo" at bounding box center [558, 295] width 246 height 25
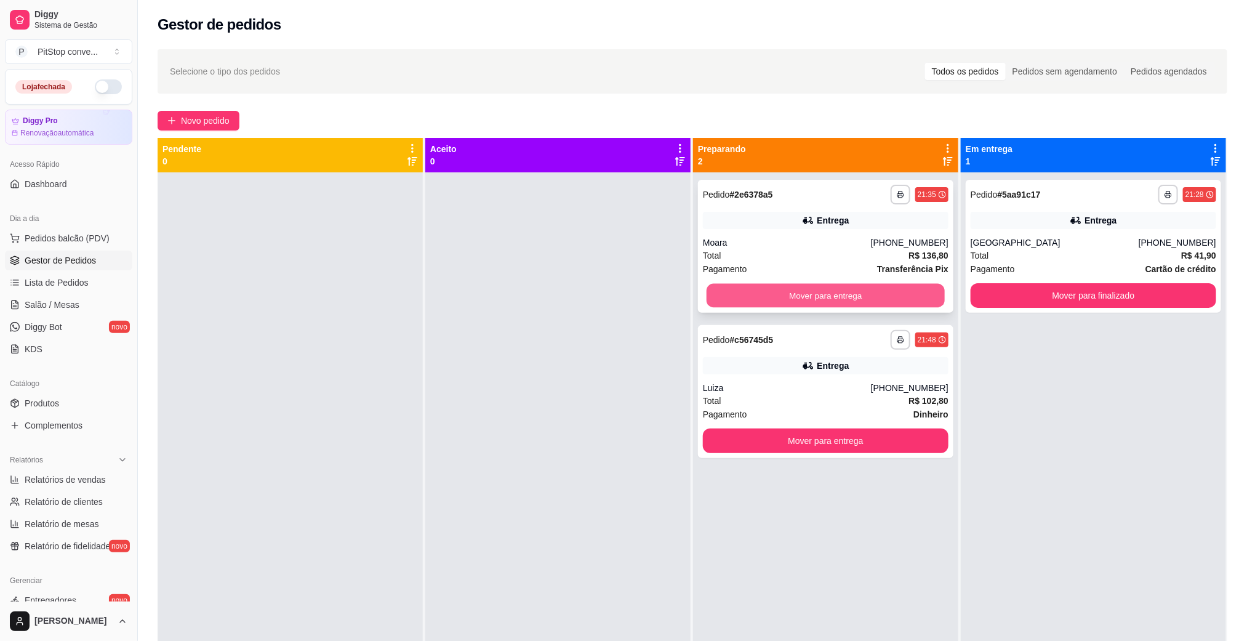
click at [825, 299] on button "Mover para entrega" at bounding box center [826, 296] width 238 height 24
click at [826, 299] on button "Mover para entrega" at bounding box center [826, 295] width 246 height 25
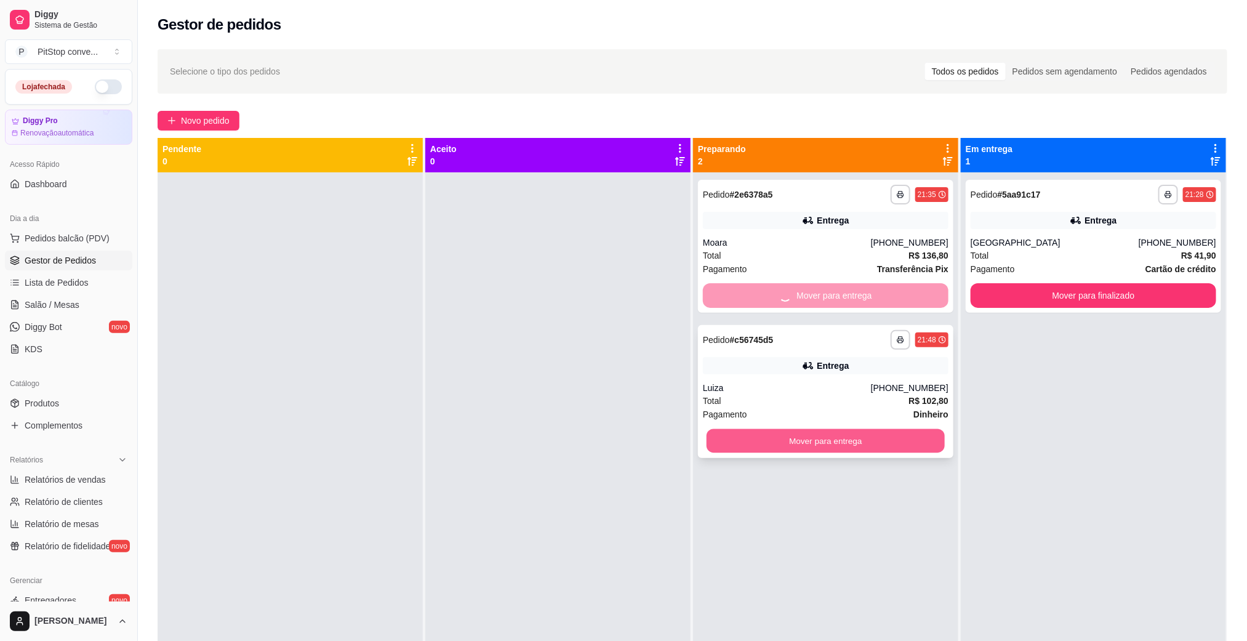
click at [880, 451] on button "Mover para entrega" at bounding box center [826, 441] width 238 height 24
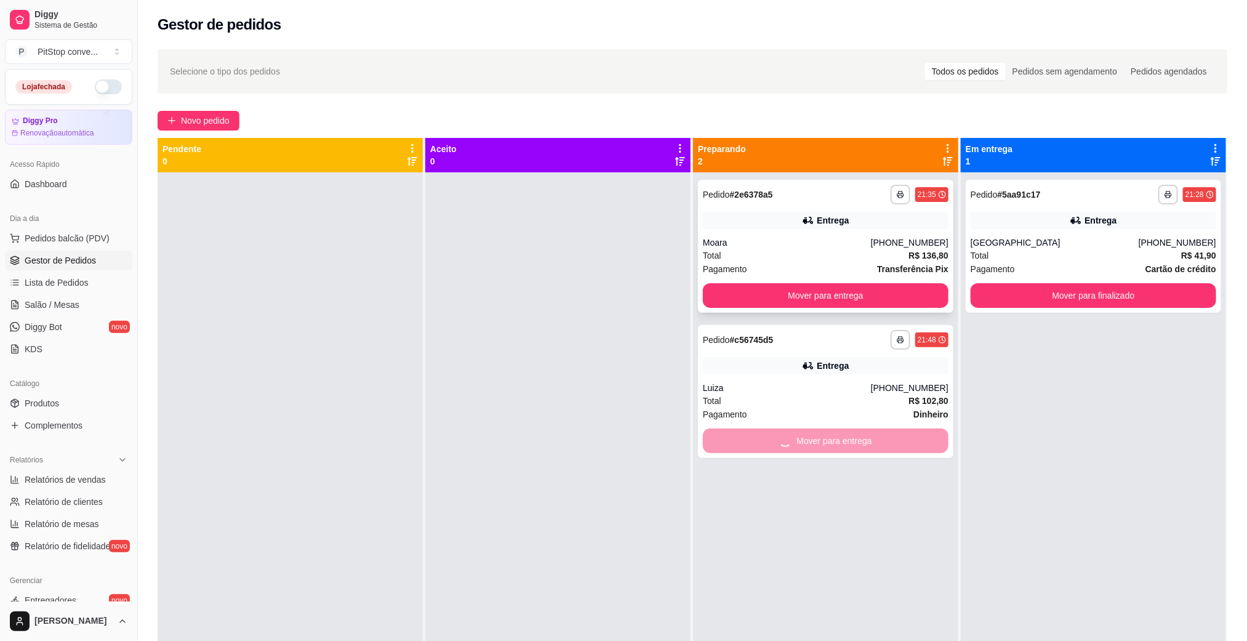
click at [875, 279] on div "**********" at bounding box center [825, 246] width 255 height 133
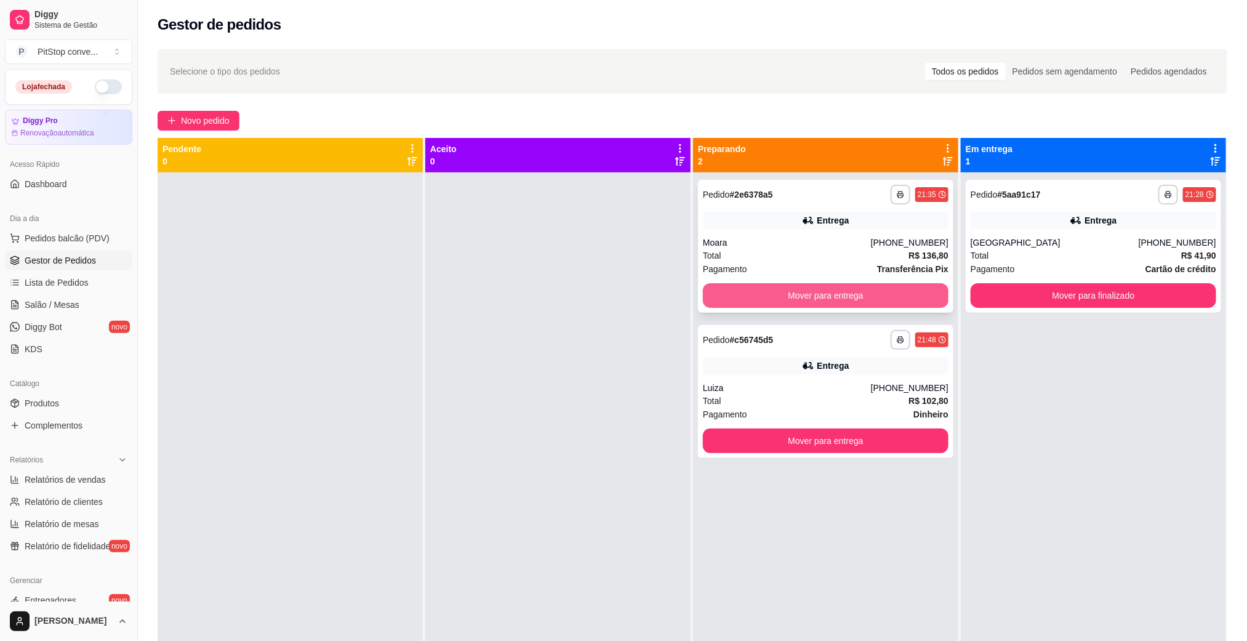
click at [876, 294] on button "Mover para entrega" at bounding box center [826, 295] width 246 height 25
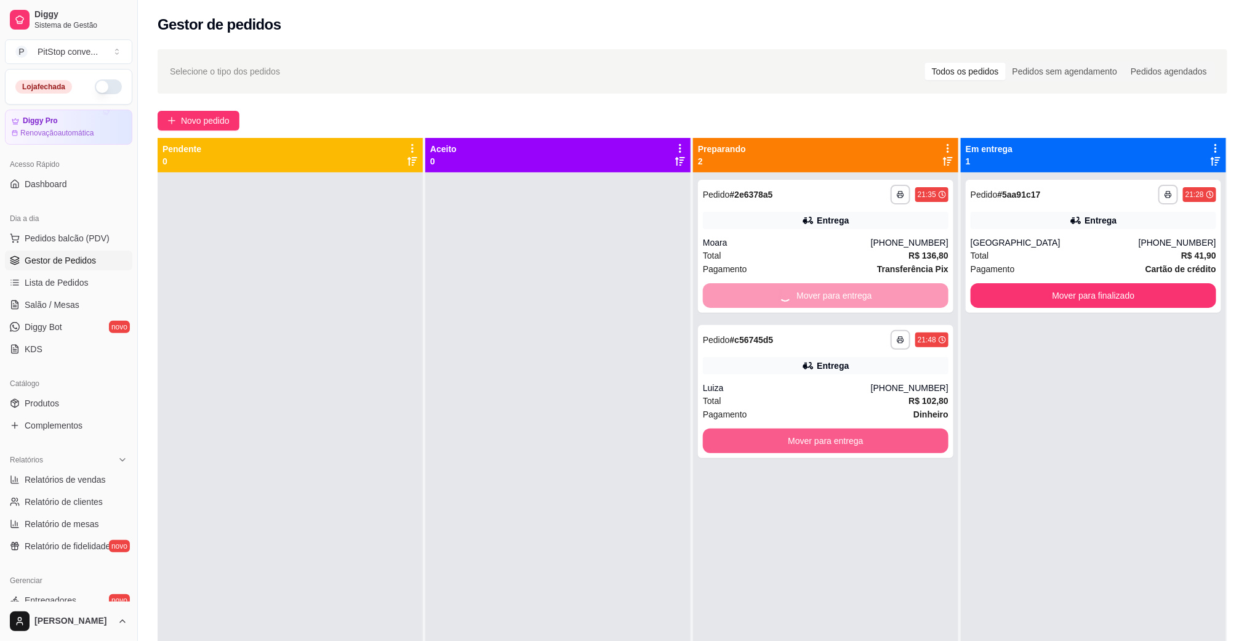
click at [876, 446] on div "**********" at bounding box center [825, 492] width 265 height 641
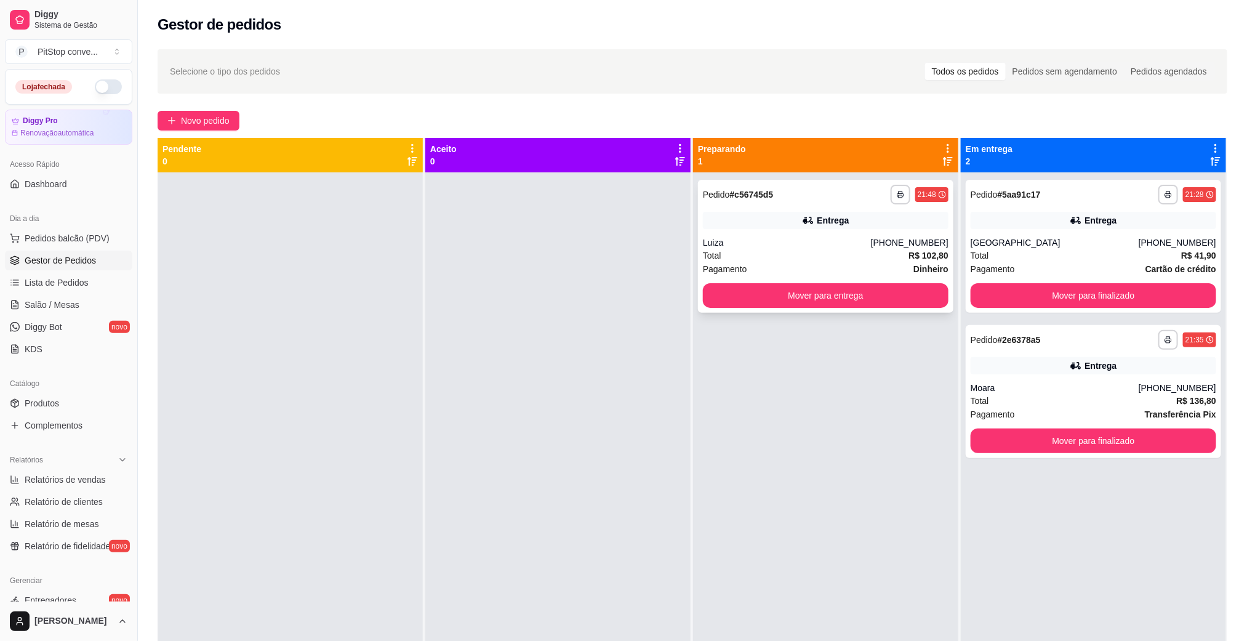
click at [865, 307] on button "Mover para entrega" at bounding box center [826, 295] width 246 height 25
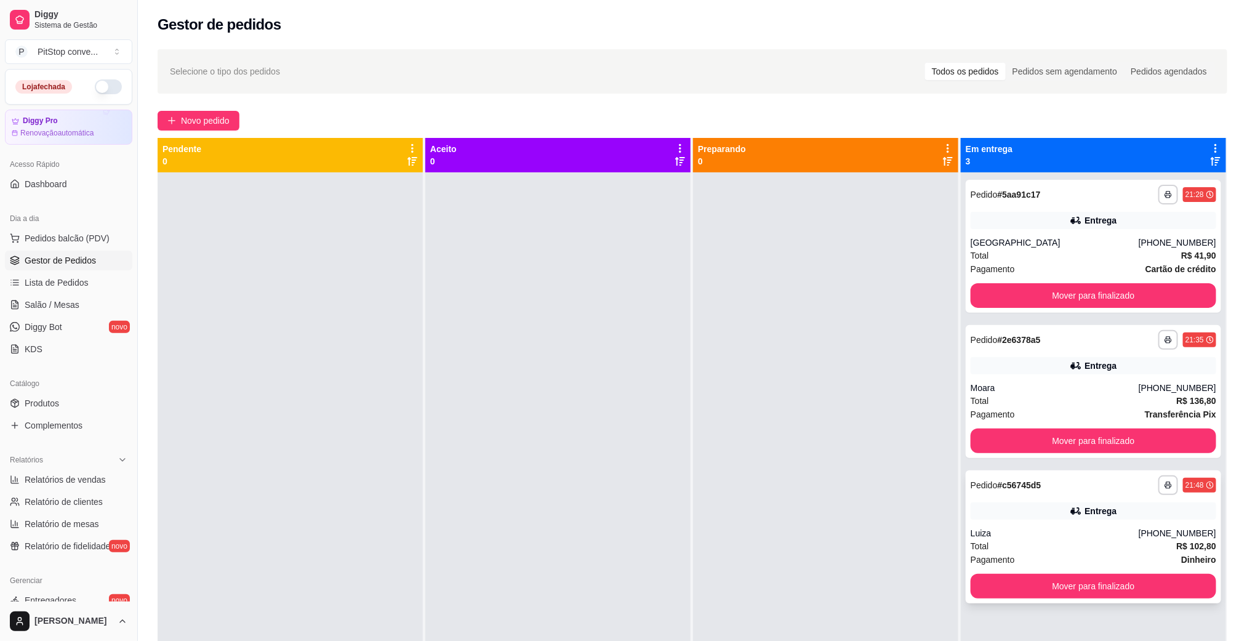
click at [1108, 499] on div "**********" at bounding box center [1093, 536] width 255 height 133
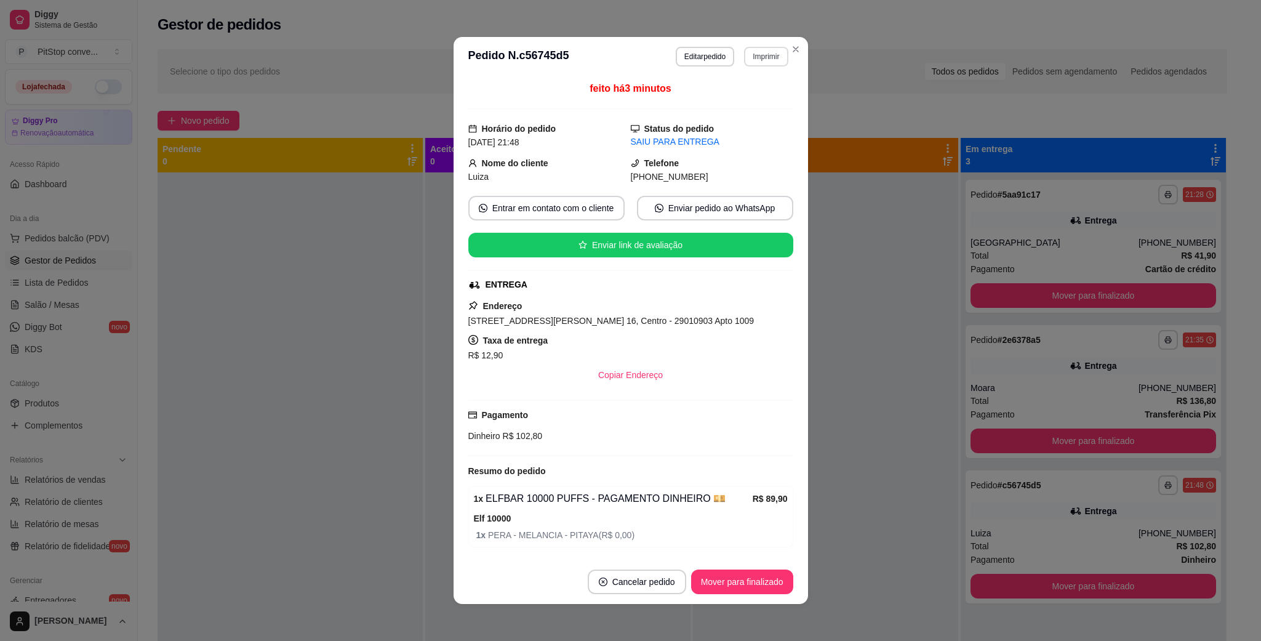
click at [763, 50] on button "Imprimir" at bounding box center [766, 57] width 44 height 20
click at [725, 94] on button "IMPRESSORA" at bounding box center [737, 99] width 86 height 19
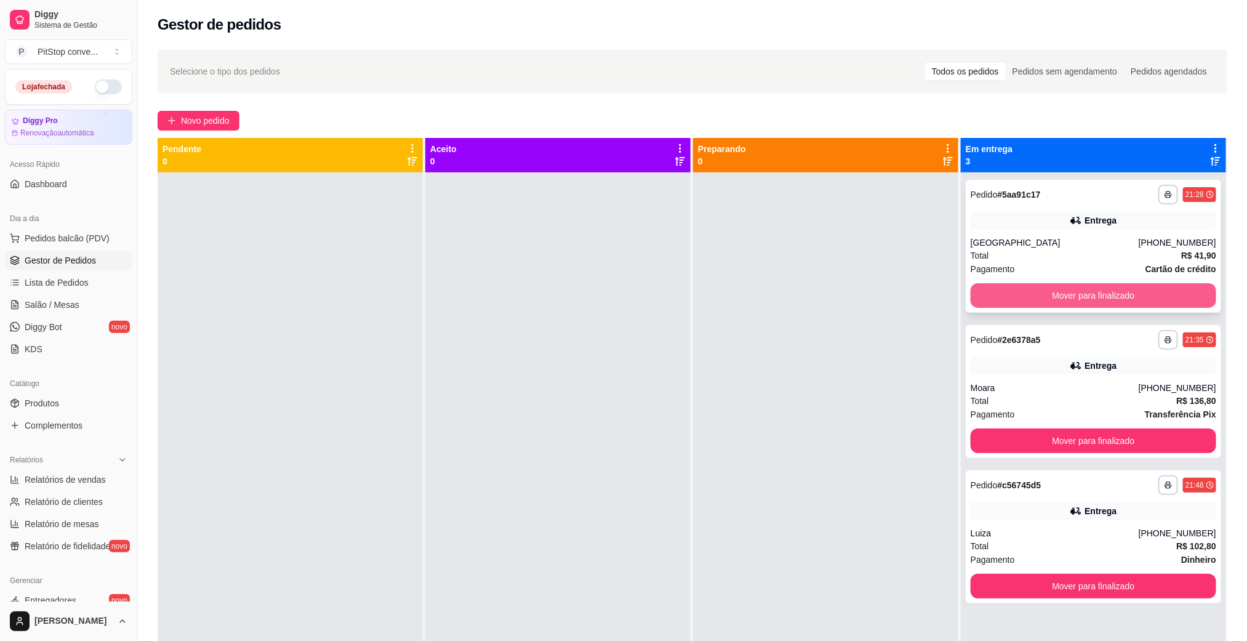
click at [1075, 289] on button "Mover para finalizado" at bounding box center [1094, 295] width 246 height 25
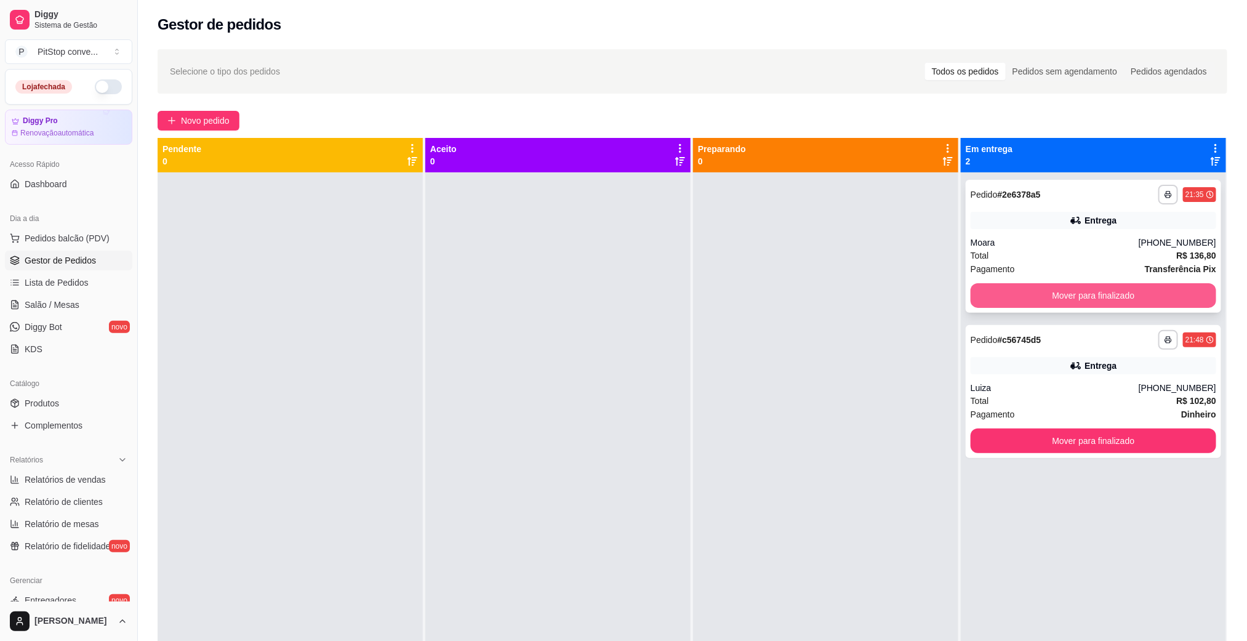
click at [1088, 292] on button "Mover para finalizado" at bounding box center [1094, 295] width 246 height 25
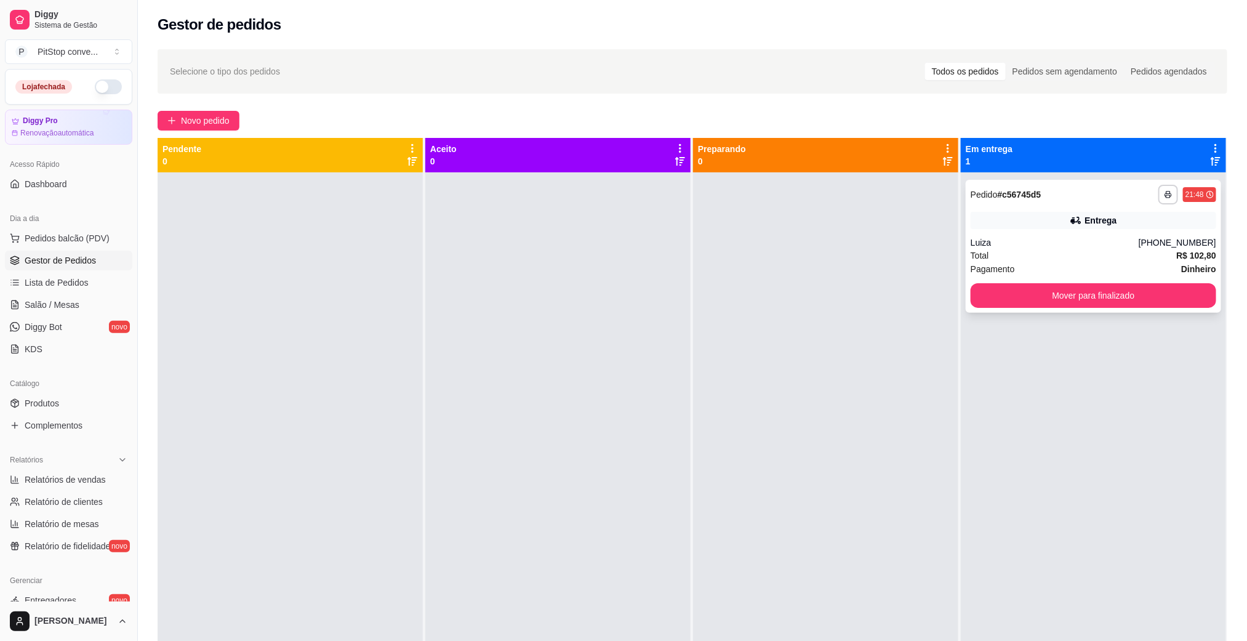
click at [1090, 233] on div "**********" at bounding box center [1093, 246] width 255 height 133
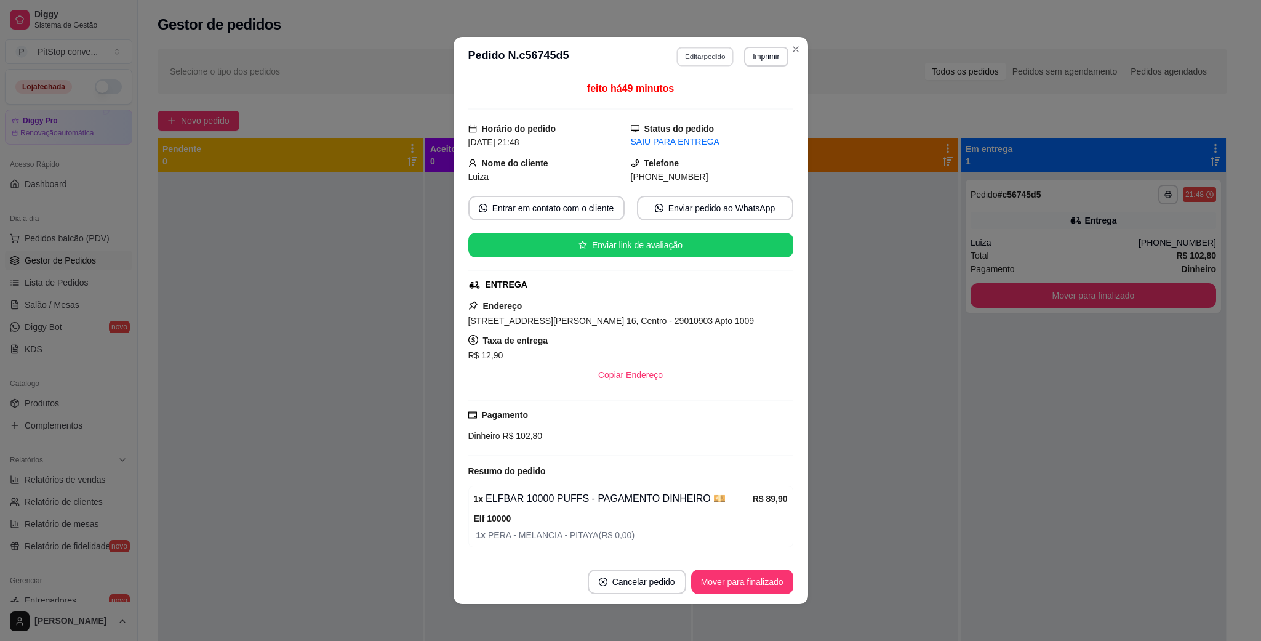
click at [699, 61] on button "Editar pedido" at bounding box center [704, 56] width 57 height 19
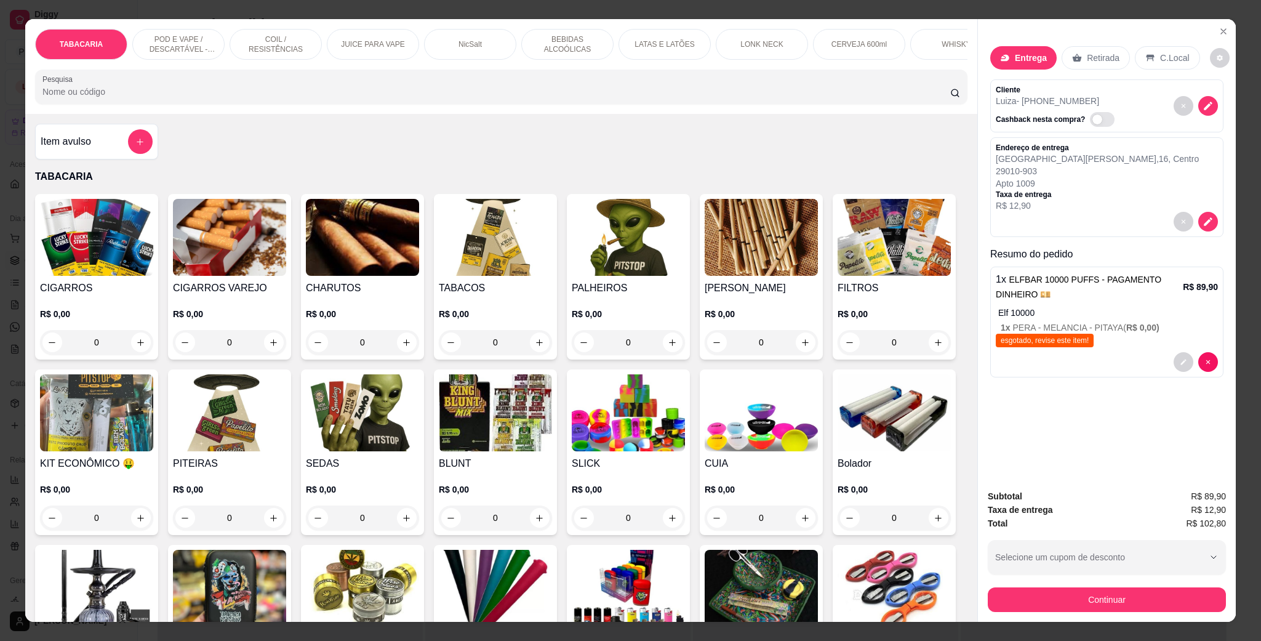
click at [161, 148] on div "Item avulso TABACARIA CIGARROS R$ 0,00 0 CIGARROS VAREJO R$ 0,00 0 CHARUTOS R$ …" at bounding box center [501, 368] width 952 height 508
click at [167, 10] on div "TABACARIA POD E VAPE / DESCARTÁVEL - RECARREGAVEL COIL / RESISTÊNCIAS JUICE PAR…" at bounding box center [630, 320] width 1261 height 641
click at [124, 143] on div "Item avulso" at bounding box center [96, 142] width 123 height 36
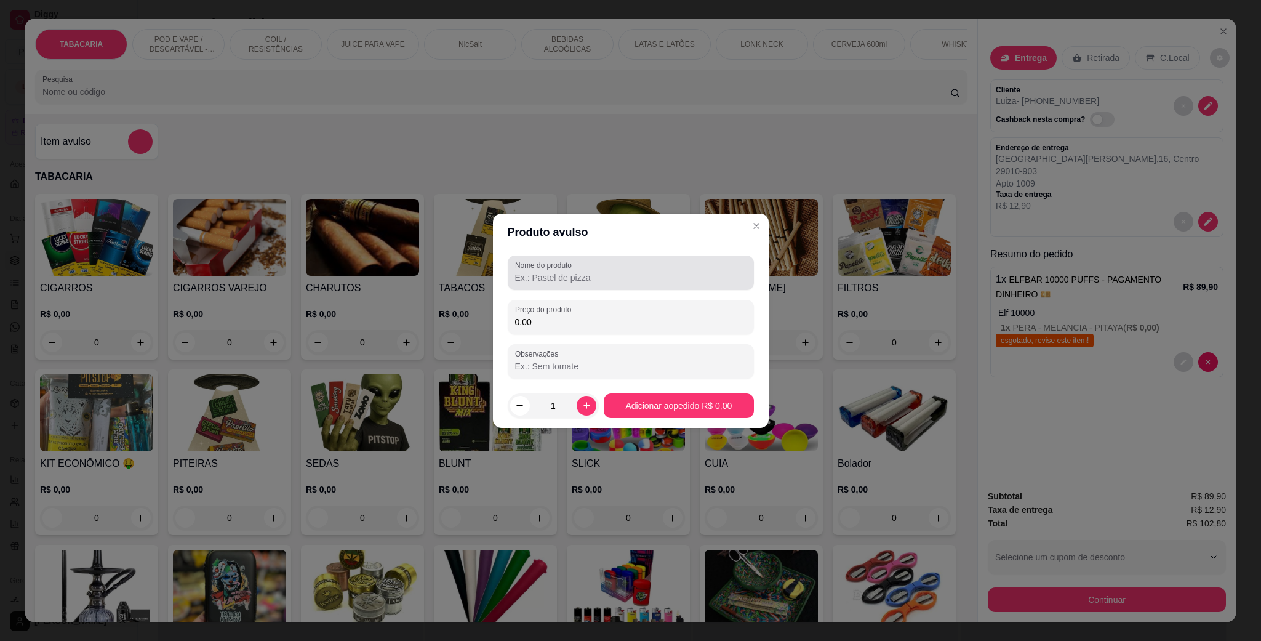
click at [593, 270] on div at bounding box center [630, 272] width 231 height 25
type input "acrescimo pix"
click at [571, 322] on input "0,00" at bounding box center [630, 322] width 231 height 12
type input "10,00"
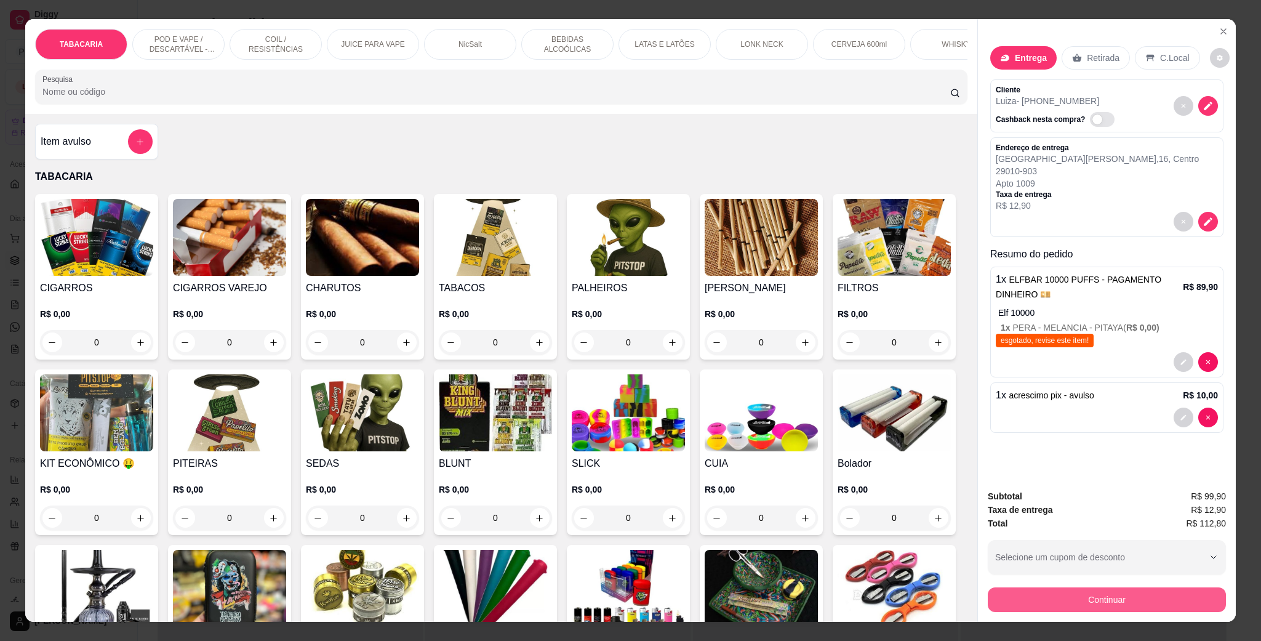
click at [1108, 569] on button "Continuar" at bounding box center [1107, 599] width 238 height 25
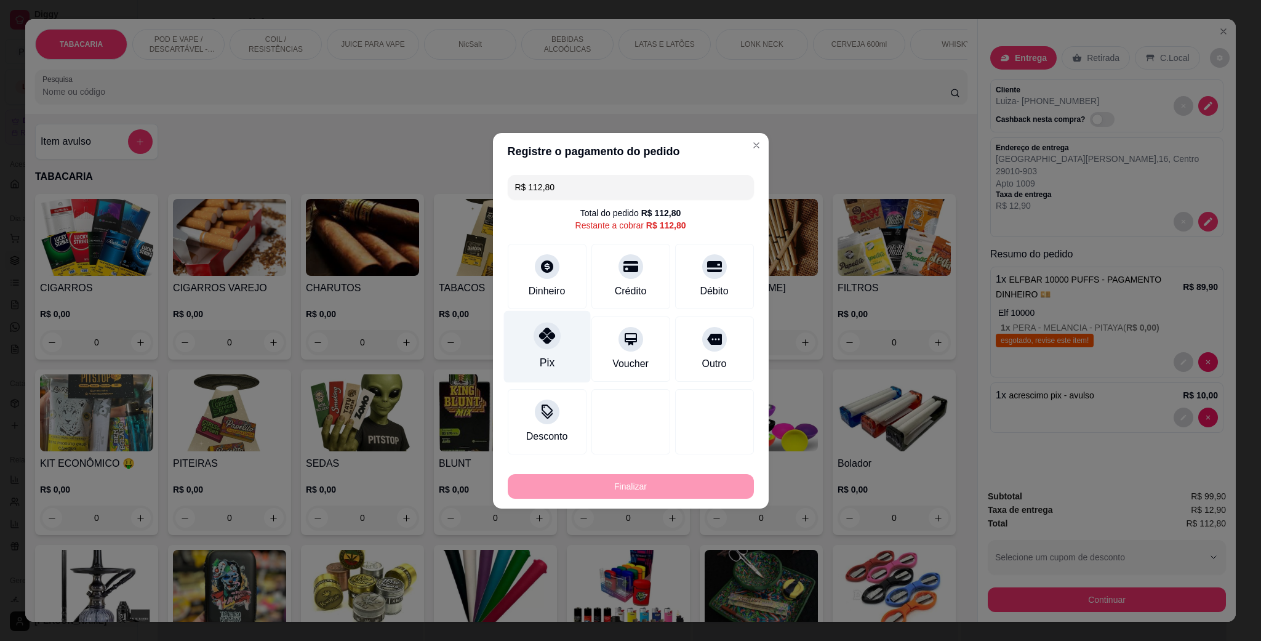
click at [542, 351] on div "Pix" at bounding box center [547, 346] width 87 height 72
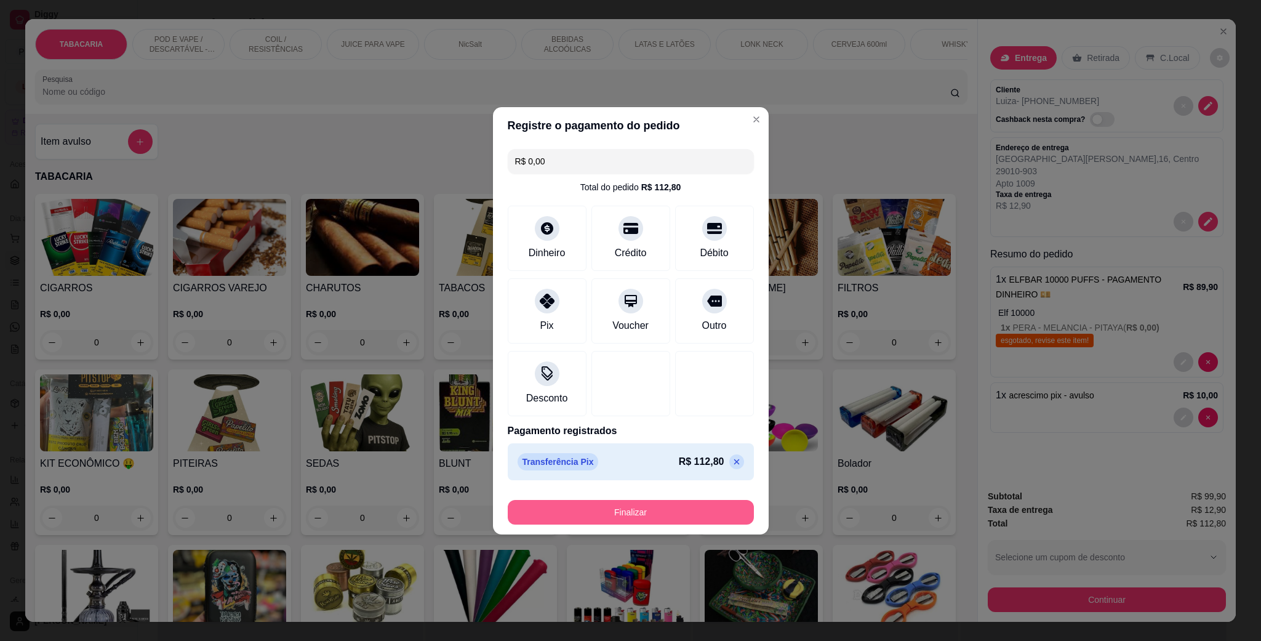
click at [665, 505] on button "Finalizar" at bounding box center [631, 512] width 246 height 25
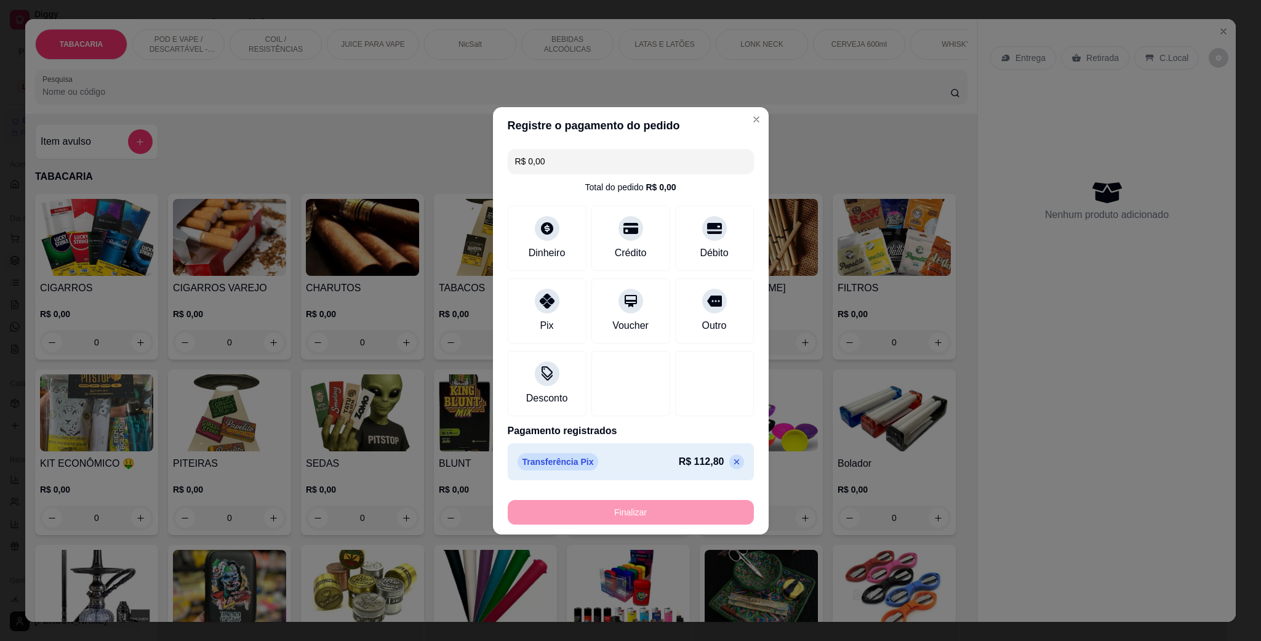
type input "-R$ 112,80"
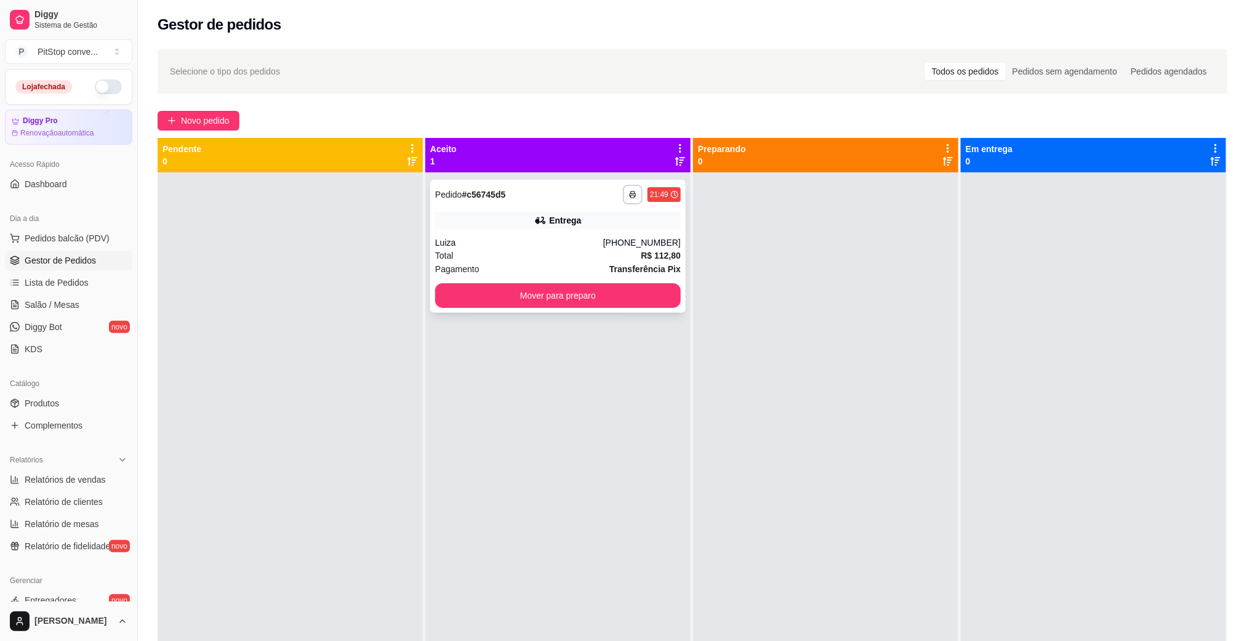
click at [648, 303] on button "Mover para preparo" at bounding box center [558, 295] width 246 height 25
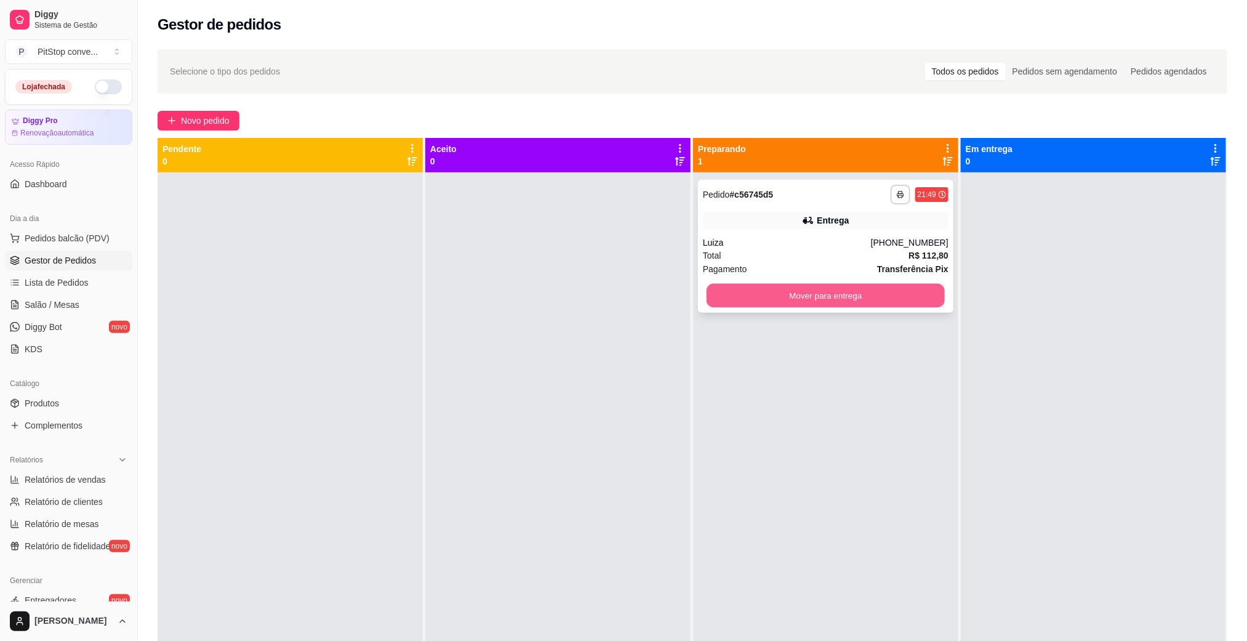
click at [850, 294] on button "Mover para entrega" at bounding box center [826, 296] width 238 height 24
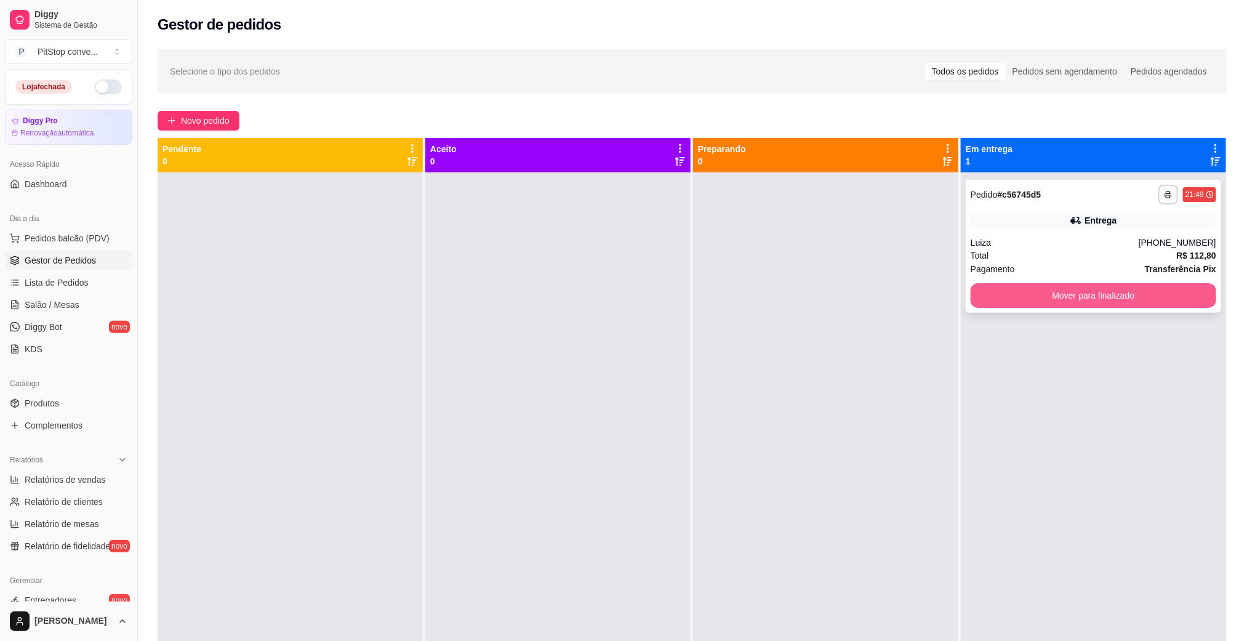
click at [1075, 294] on button "Mover para finalizado" at bounding box center [1094, 295] width 246 height 25
